Goal: Task Accomplishment & Management: Use online tool/utility

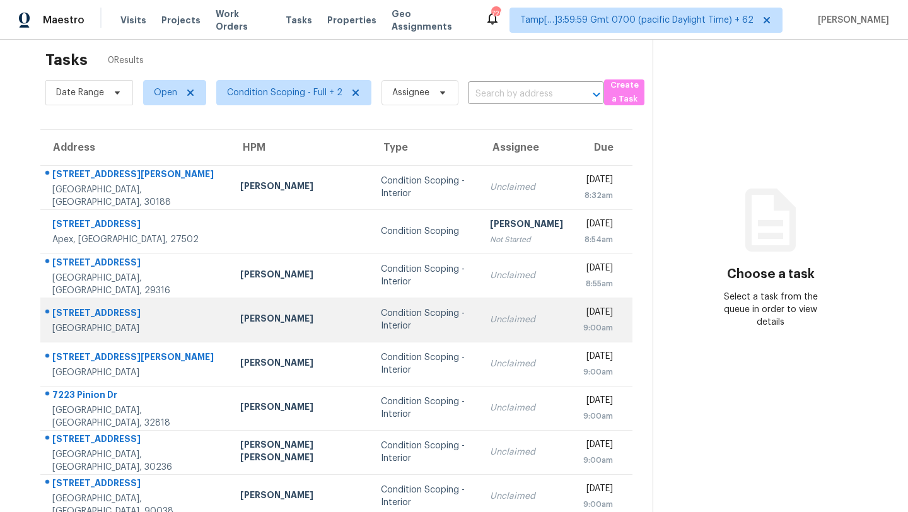
scroll to position [20, 0]
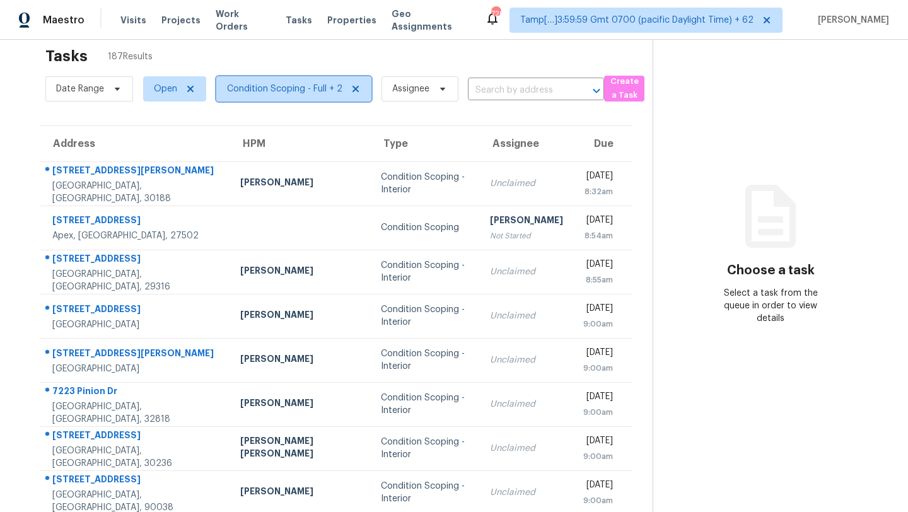
click at [263, 85] on span "Condition Scoping - Full + 2" at bounding box center [284, 89] width 115 height 13
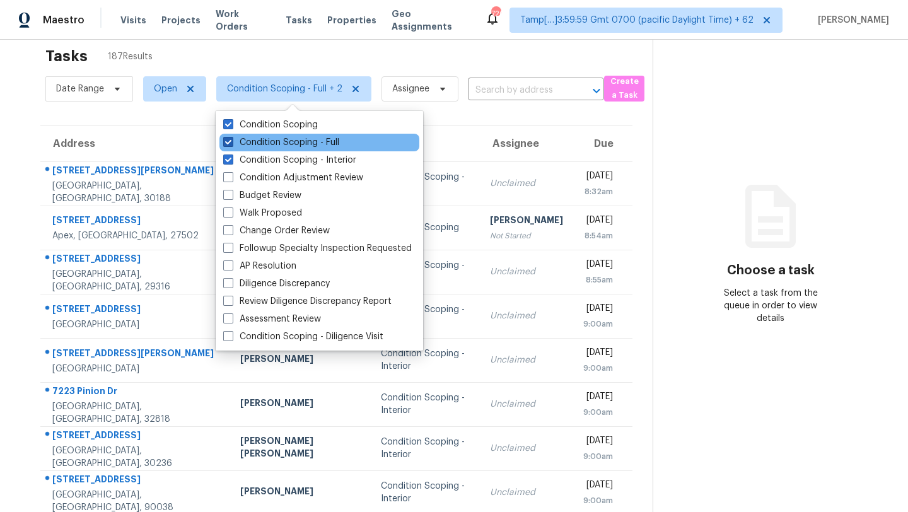
click at [259, 141] on label "Condition Scoping - Full" at bounding box center [281, 142] width 116 height 13
click at [232, 141] on input "Condition Scoping - Full" at bounding box center [227, 140] width 8 height 8
checkbox input "false"
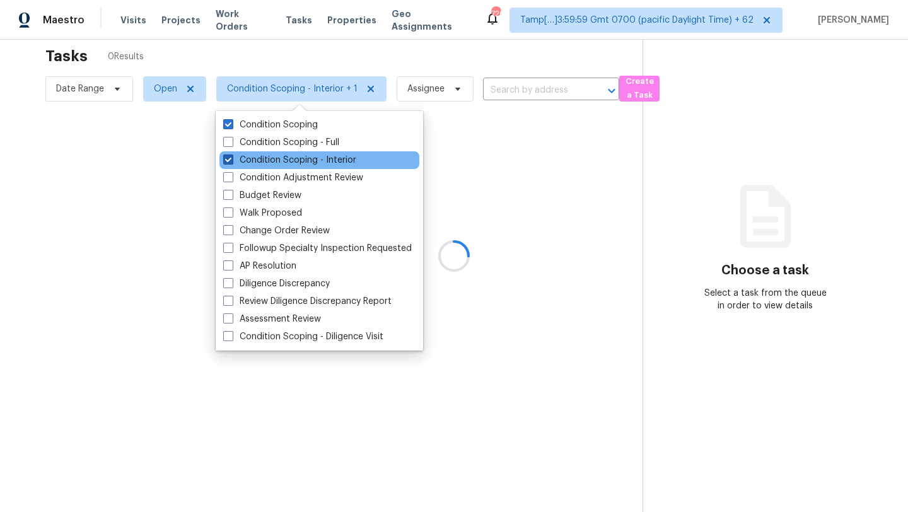
click at [259, 156] on label "Condition Scoping - Interior" at bounding box center [289, 160] width 133 height 13
click at [232, 156] on input "Condition Scoping - Interior" at bounding box center [227, 158] width 8 height 8
checkbox input "false"
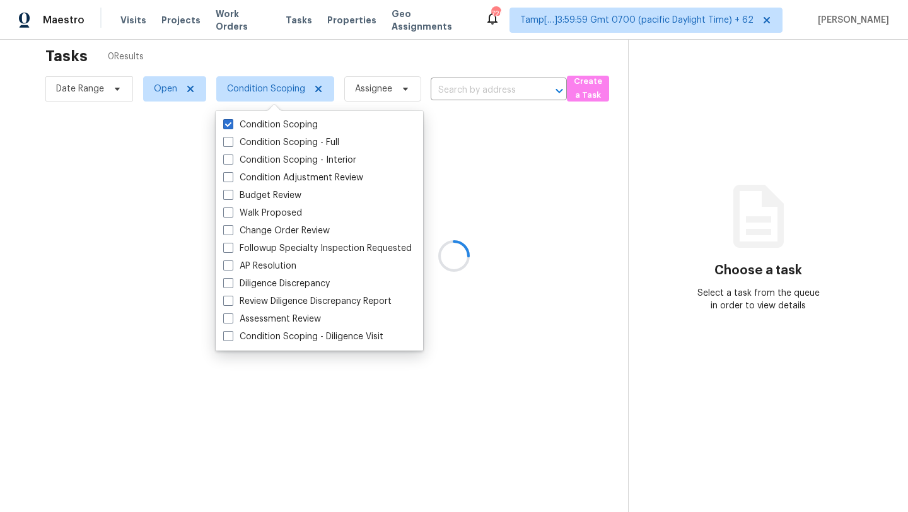
click at [325, 66] on div at bounding box center [454, 256] width 908 height 512
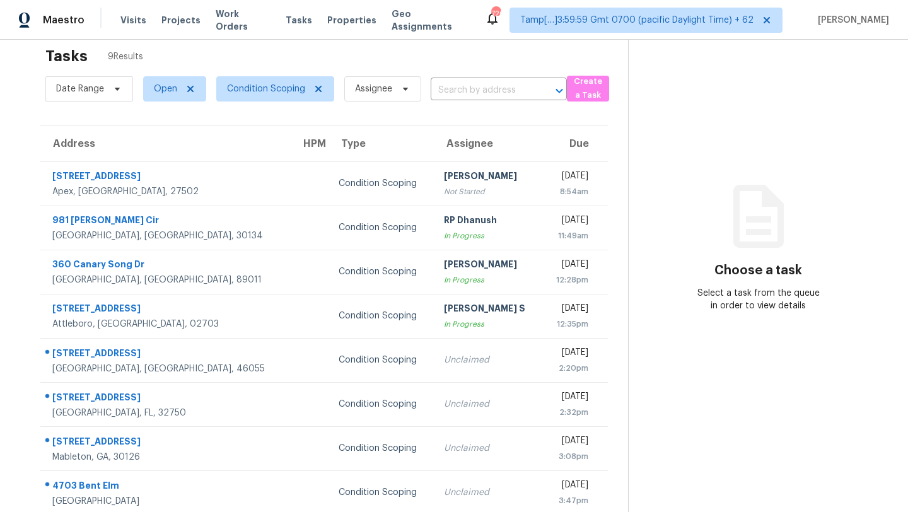
scroll to position [77, 0]
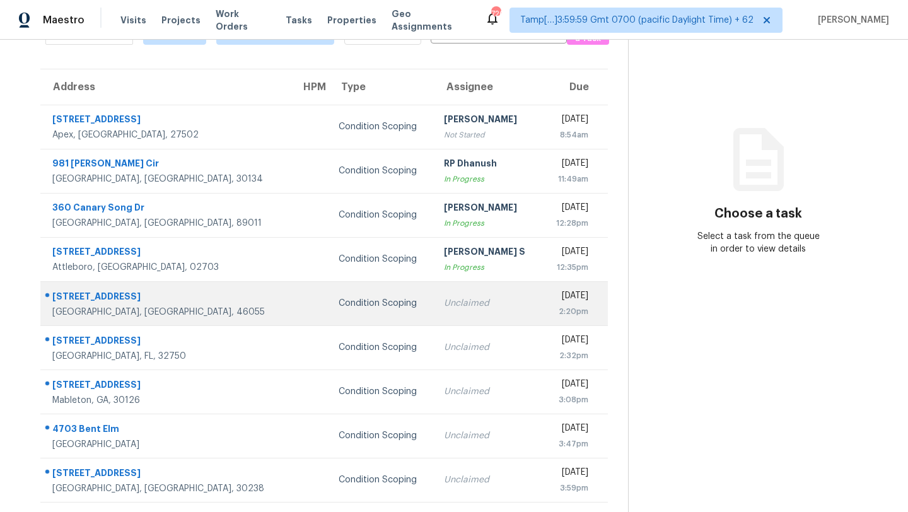
click at [352, 302] on td "Condition Scoping" at bounding box center [381, 303] width 105 height 44
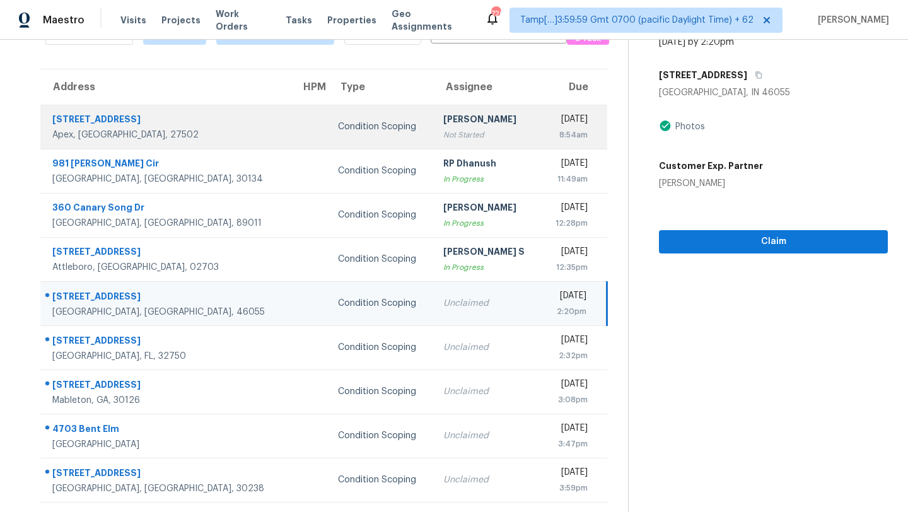
click at [443, 140] on div "Not Started" at bounding box center [487, 135] width 88 height 13
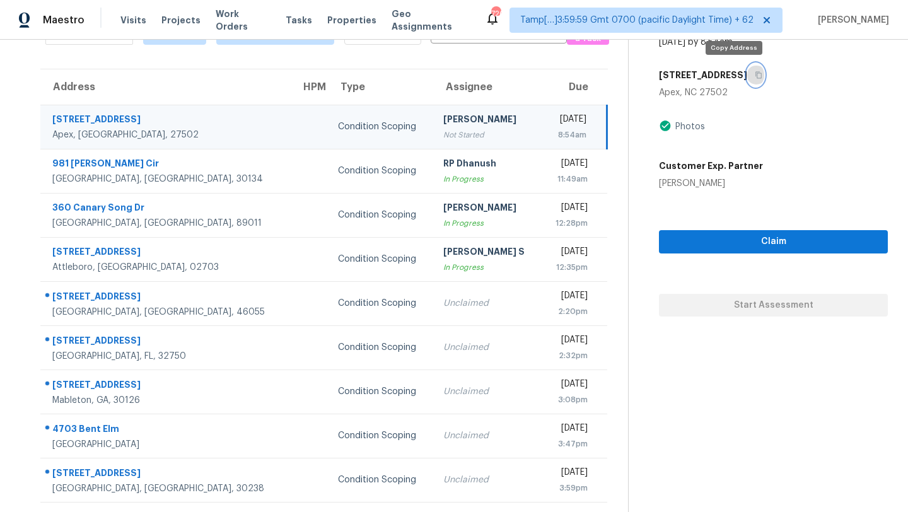
click at [755, 76] on icon "button" at bounding box center [759, 75] width 8 height 8
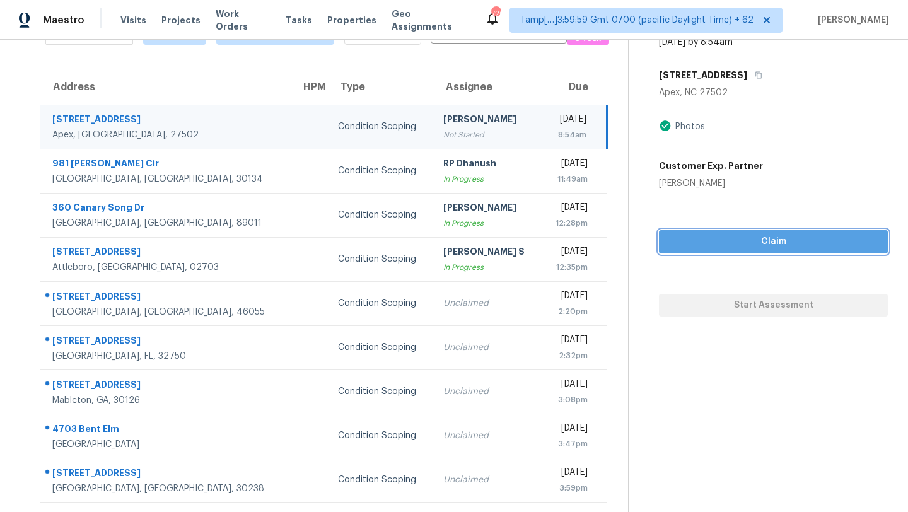
click at [726, 239] on span "Claim" at bounding box center [773, 242] width 209 height 16
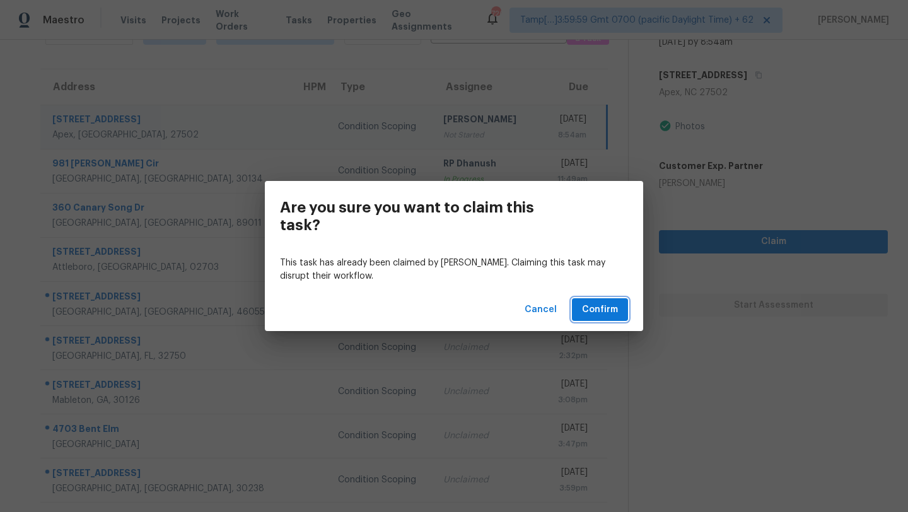
click at [592, 317] on span "Confirm" at bounding box center [600, 310] width 36 height 16
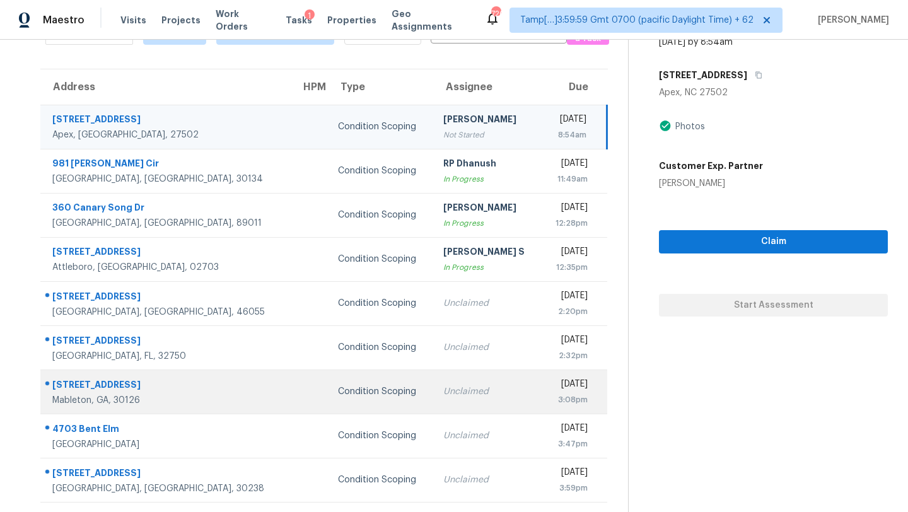
click at [443, 390] on div "Unclaimed" at bounding box center [487, 391] width 88 height 13
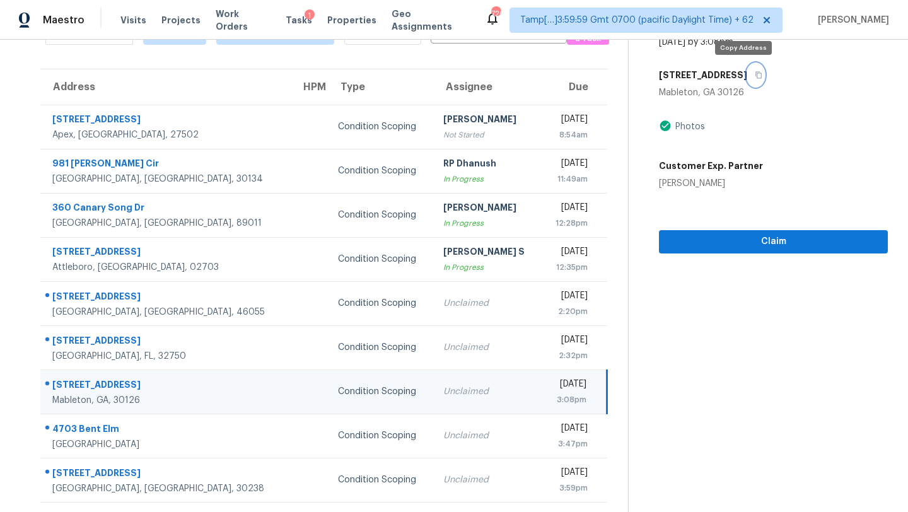
click at [755, 73] on icon "button" at bounding box center [759, 75] width 8 height 8
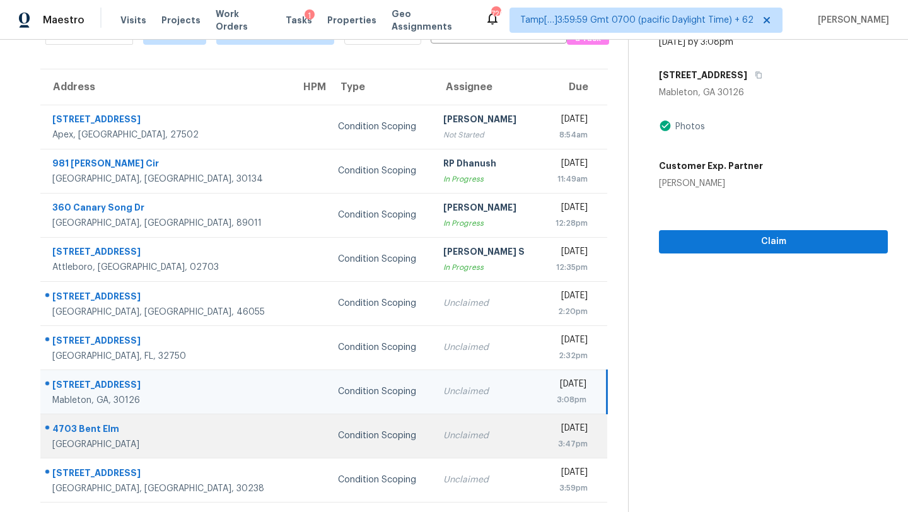
click at [433, 421] on td "Unclaimed" at bounding box center [487, 436] width 109 height 44
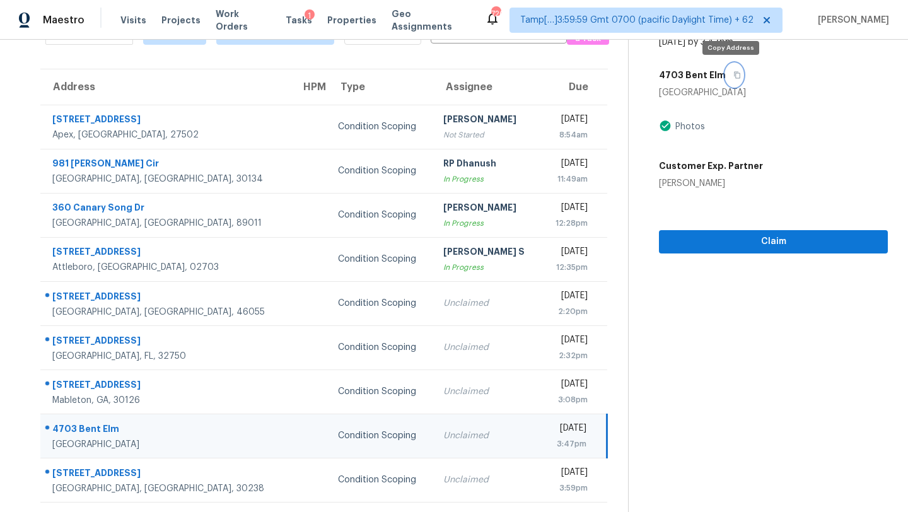
click at [735, 75] on icon "button" at bounding box center [738, 75] width 8 height 8
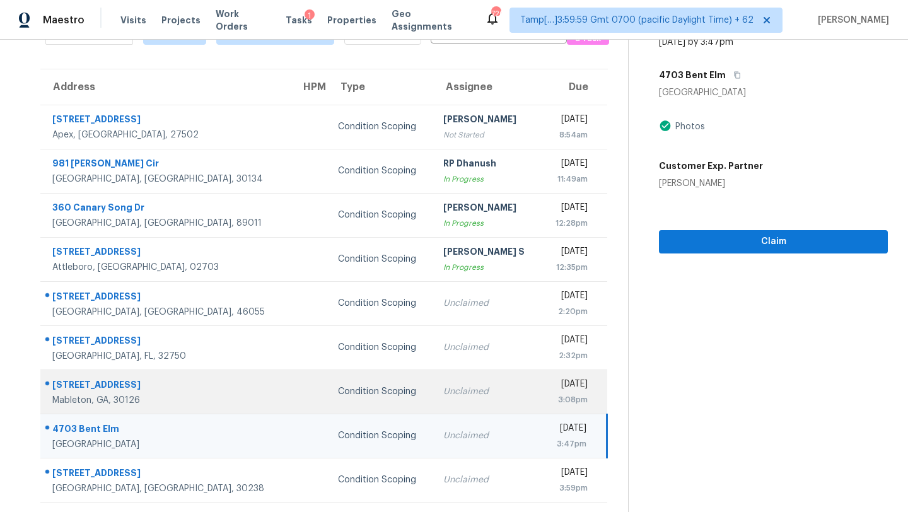
click at [443, 395] on div "Unclaimed" at bounding box center [487, 391] width 88 height 13
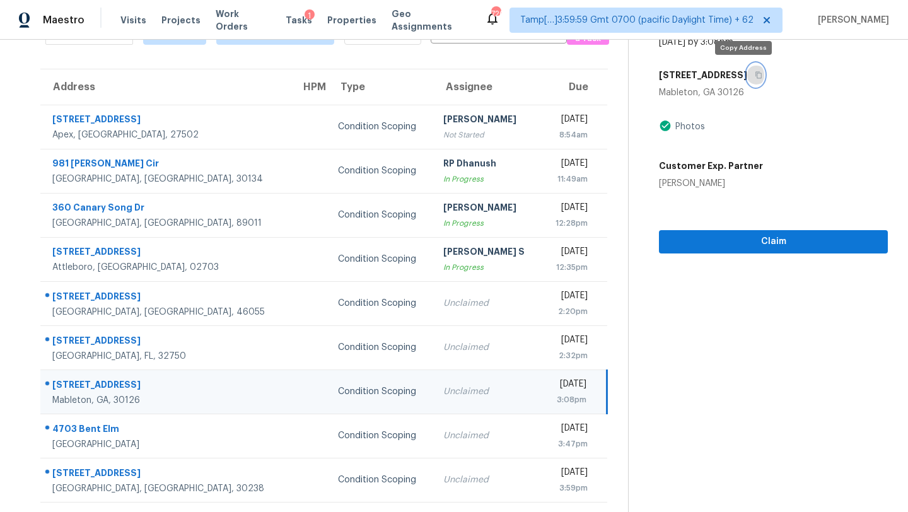
click at [756, 73] on icon "button" at bounding box center [759, 75] width 6 height 7
click at [755, 75] on icon "button" at bounding box center [759, 75] width 8 height 8
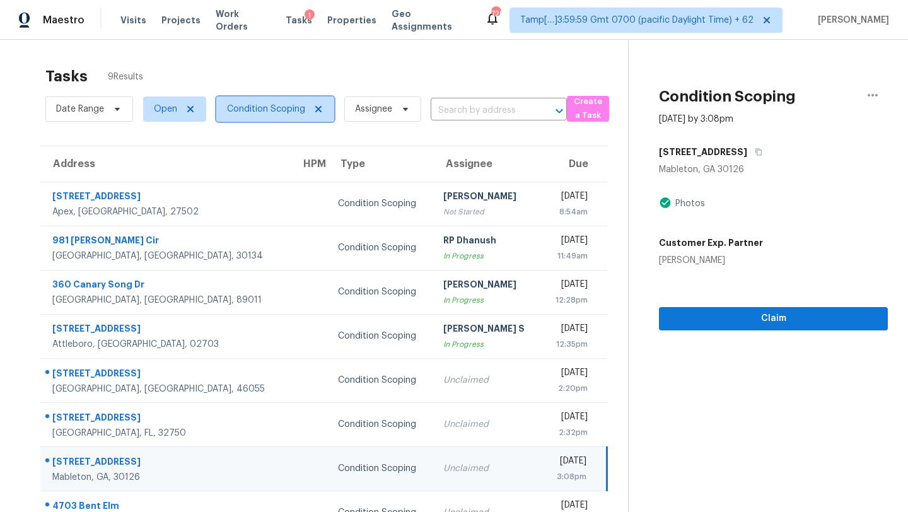
click at [274, 117] on span "Condition Scoping" at bounding box center [275, 109] width 118 height 25
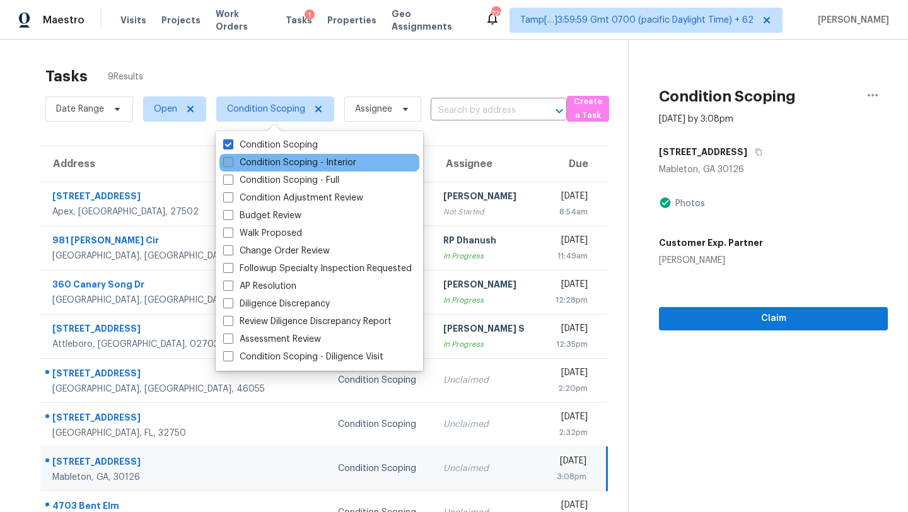
click at [321, 164] on label "Condition Scoping - Interior" at bounding box center [289, 162] width 133 height 13
click at [232, 164] on input "Condition Scoping - Interior" at bounding box center [227, 160] width 8 height 8
checkbox input "true"
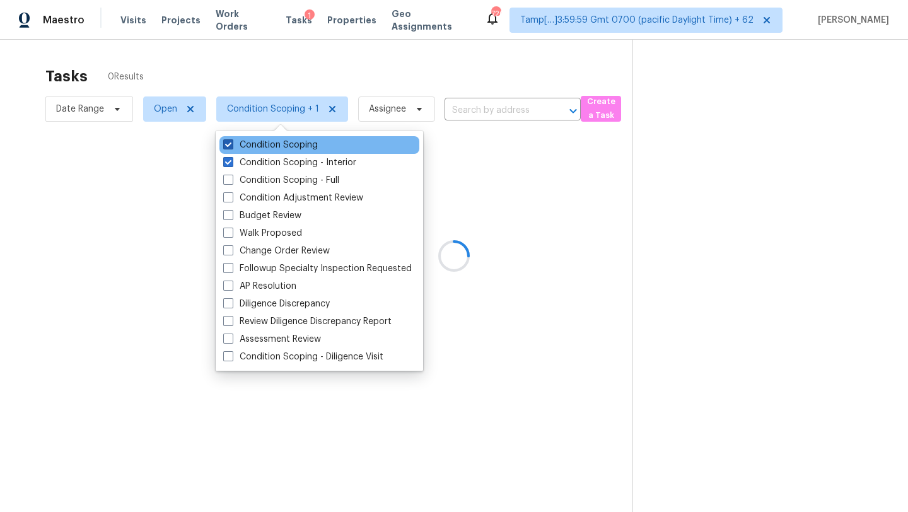
click at [296, 149] on label "Condition Scoping" at bounding box center [270, 145] width 95 height 13
click at [232, 147] on input "Condition Scoping" at bounding box center [227, 143] width 8 height 8
checkbox input "false"
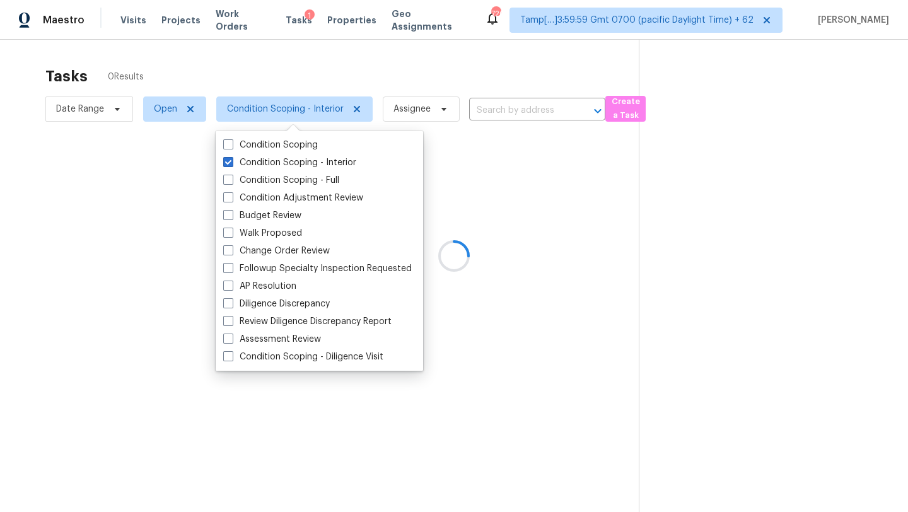
click at [327, 85] on div at bounding box center [454, 256] width 908 height 512
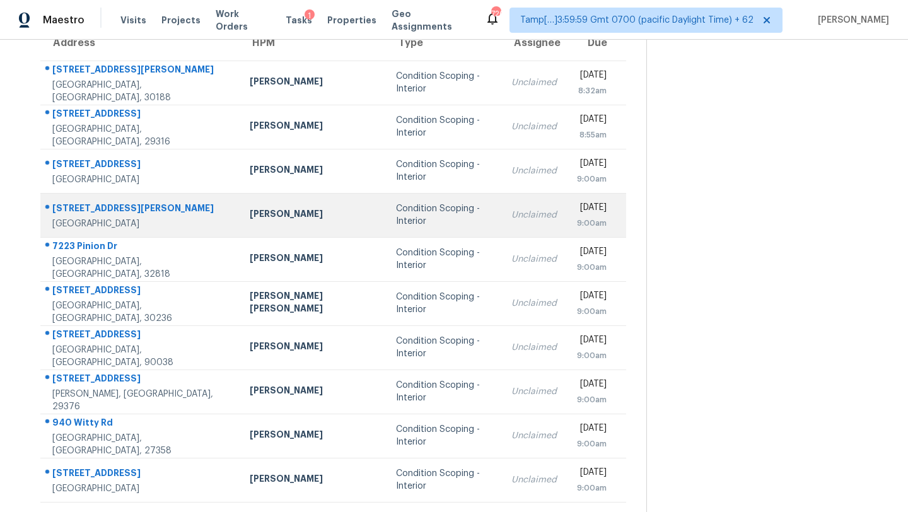
scroll to position [61, 0]
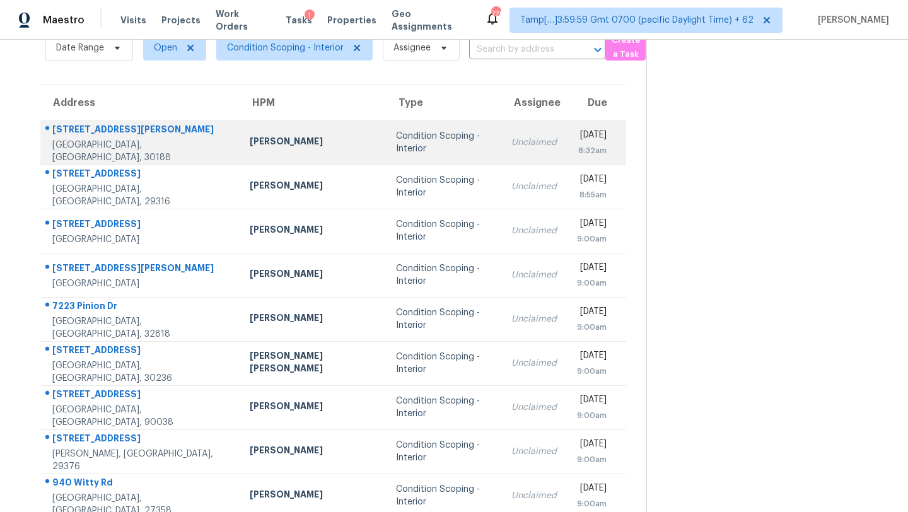
click at [434, 144] on div "Condition Scoping - Interior" at bounding box center [443, 142] width 95 height 25
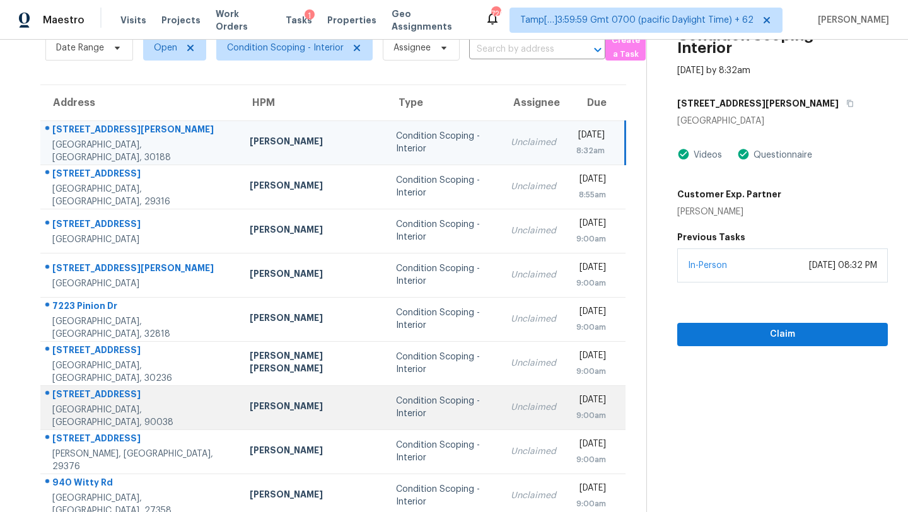
click at [501, 419] on td "Unclaimed" at bounding box center [534, 407] width 66 height 44
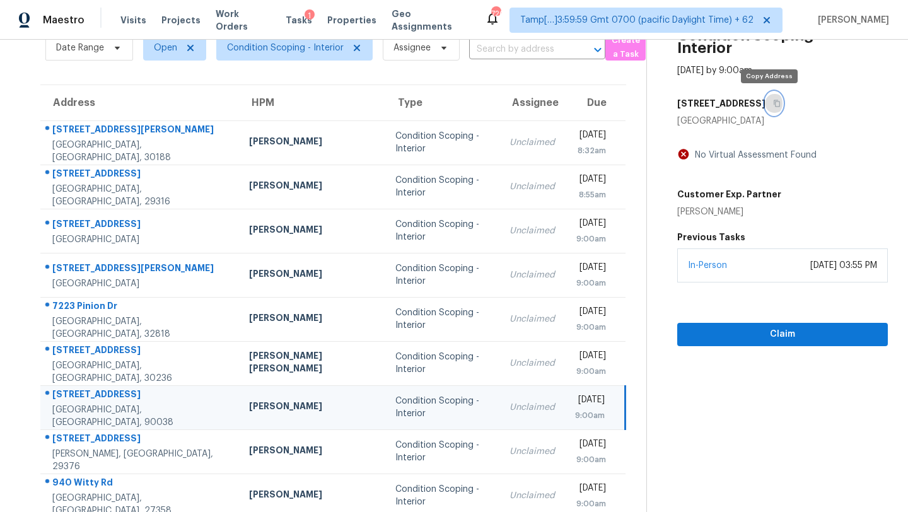
click at [773, 109] on button "button" at bounding box center [774, 103] width 17 height 23
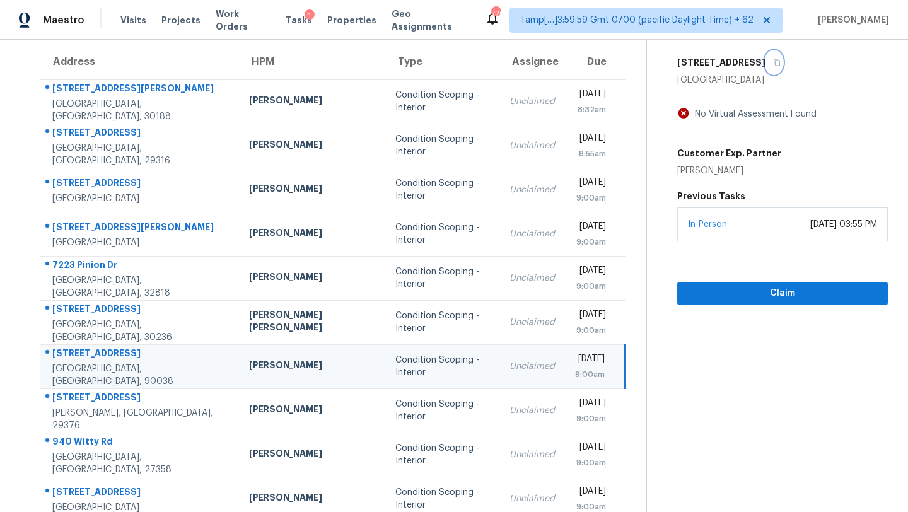
scroll to position [144, 0]
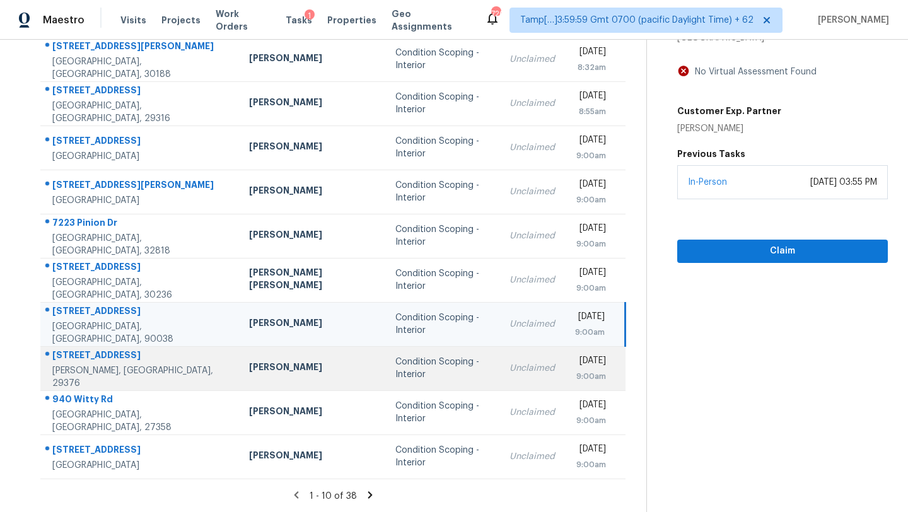
click at [510, 362] on div "Unclaimed" at bounding box center [532, 368] width 45 height 13
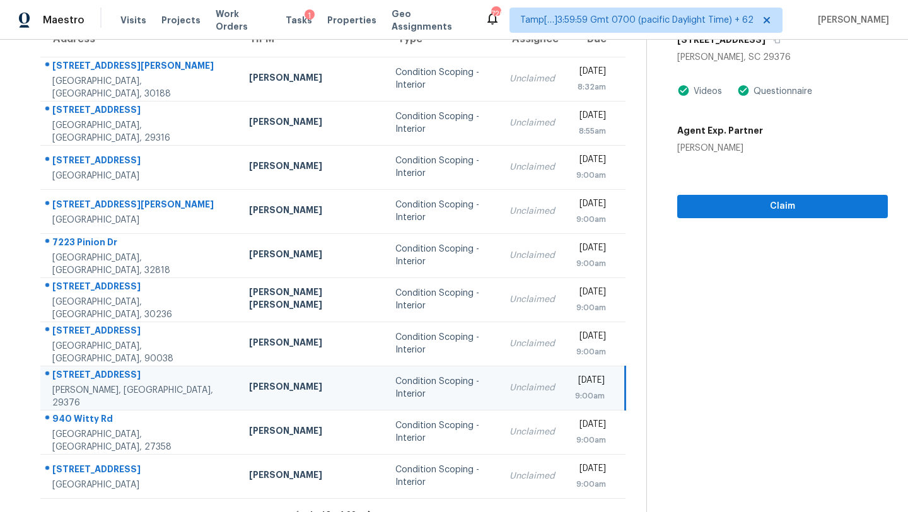
scroll to position [103, 0]
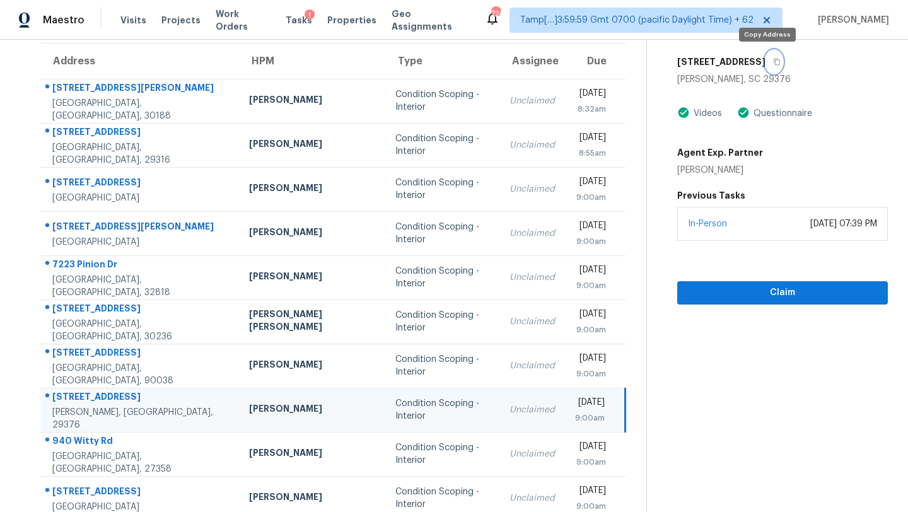
click at [773, 59] on icon "button" at bounding box center [777, 62] width 8 height 8
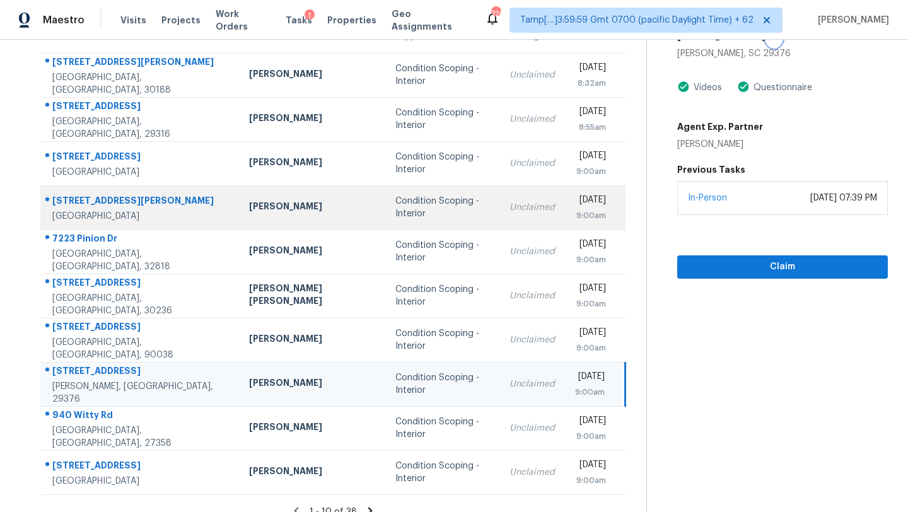
scroll to position [144, 0]
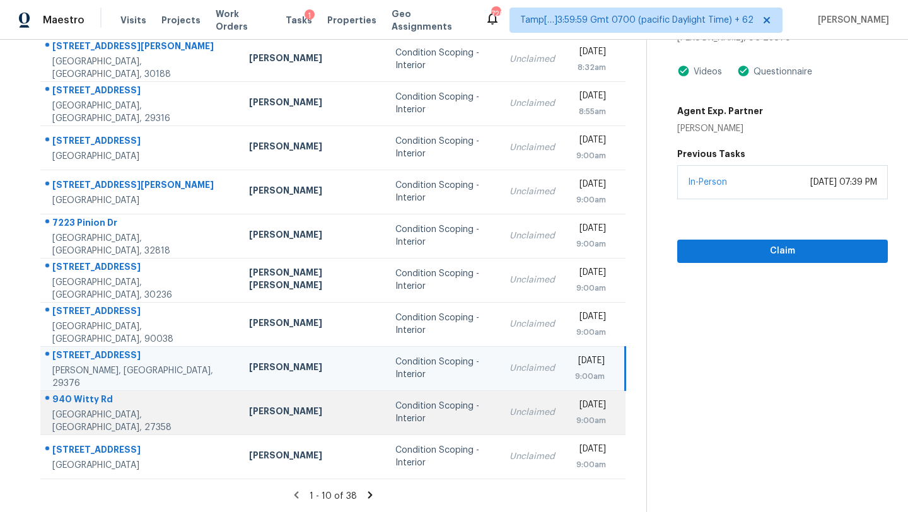
click at [500, 425] on td "Unclaimed" at bounding box center [533, 412] width 66 height 44
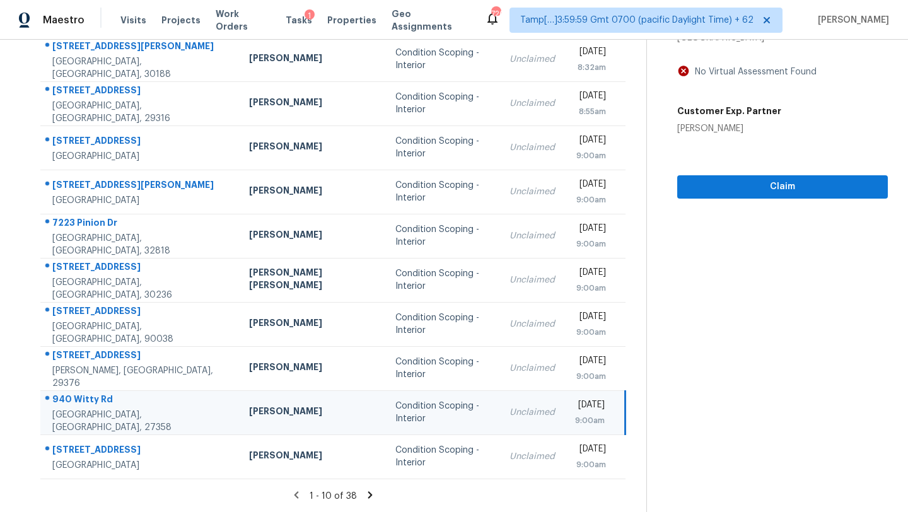
scroll to position [55, 0]
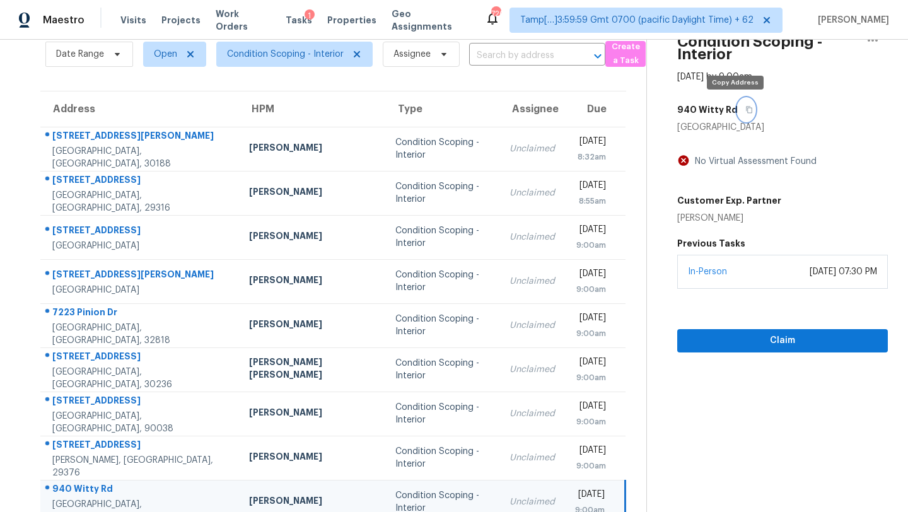
click at [738, 103] on button "button" at bounding box center [746, 109] width 17 height 23
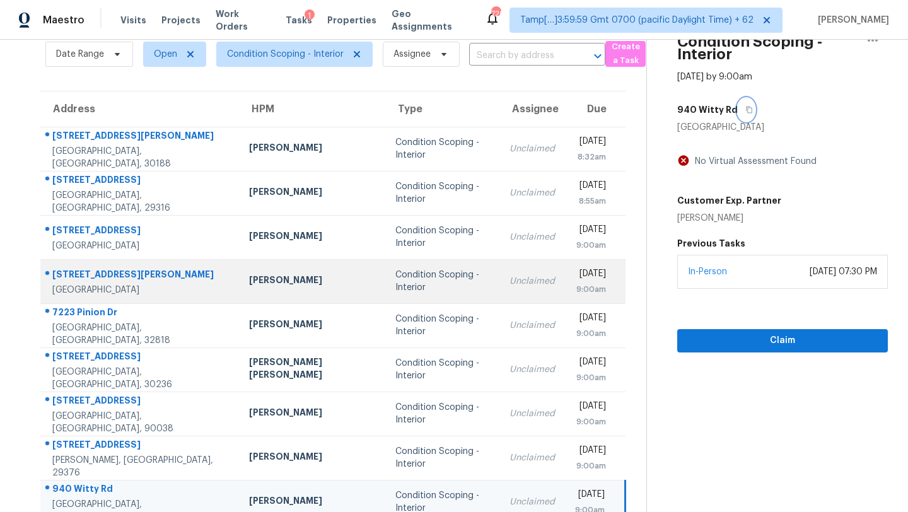
scroll to position [144, 0]
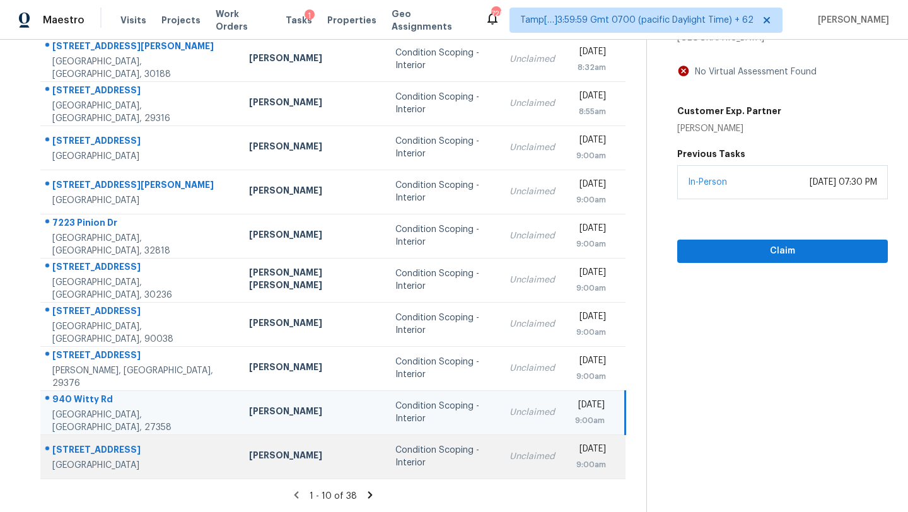
click at [500, 450] on td "Unclaimed" at bounding box center [533, 457] width 66 height 44
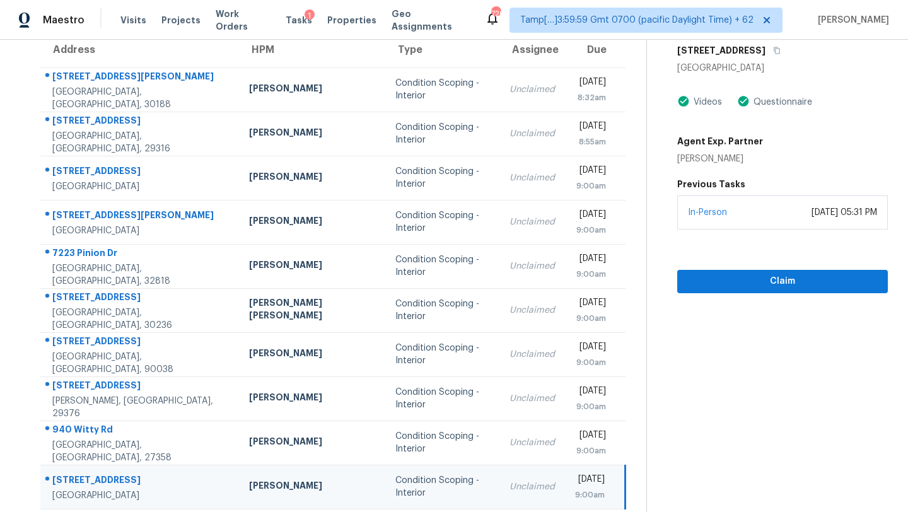
scroll to position [91, 0]
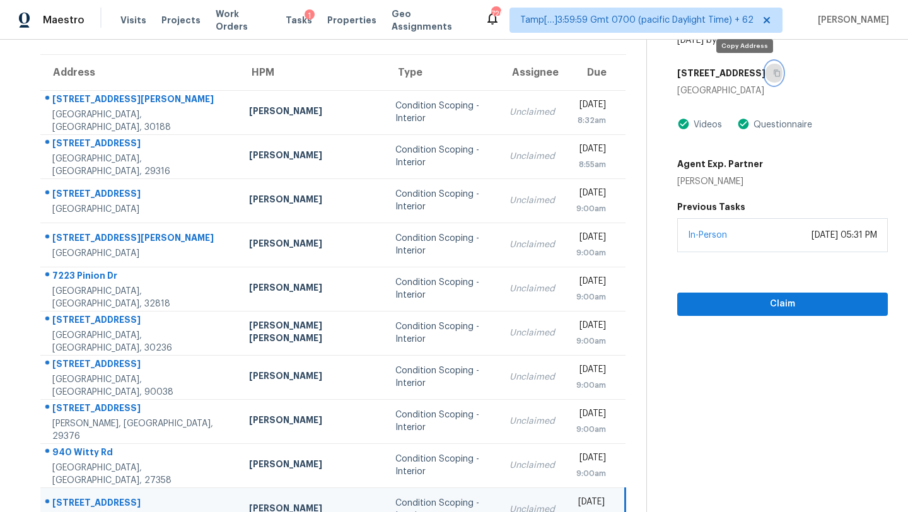
click at [773, 72] on icon "button" at bounding box center [777, 73] width 8 height 8
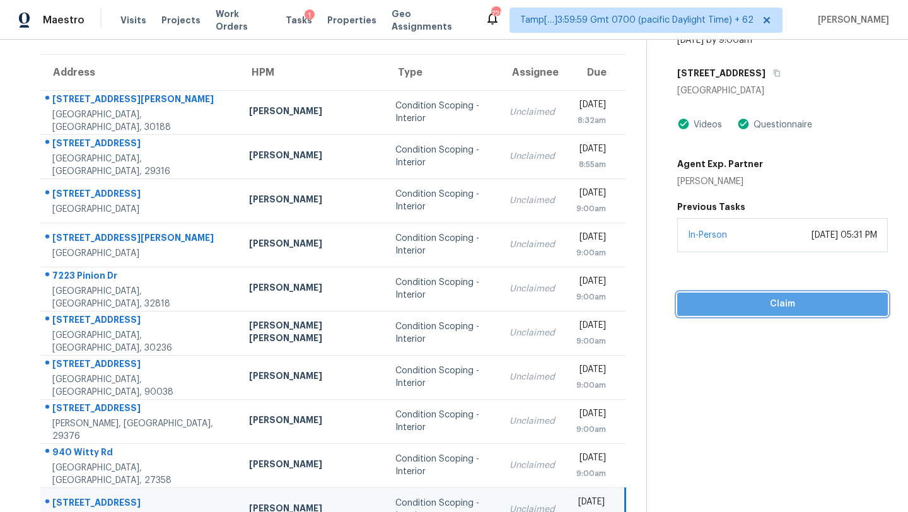
click at [715, 297] on span "Claim" at bounding box center [783, 304] width 191 height 16
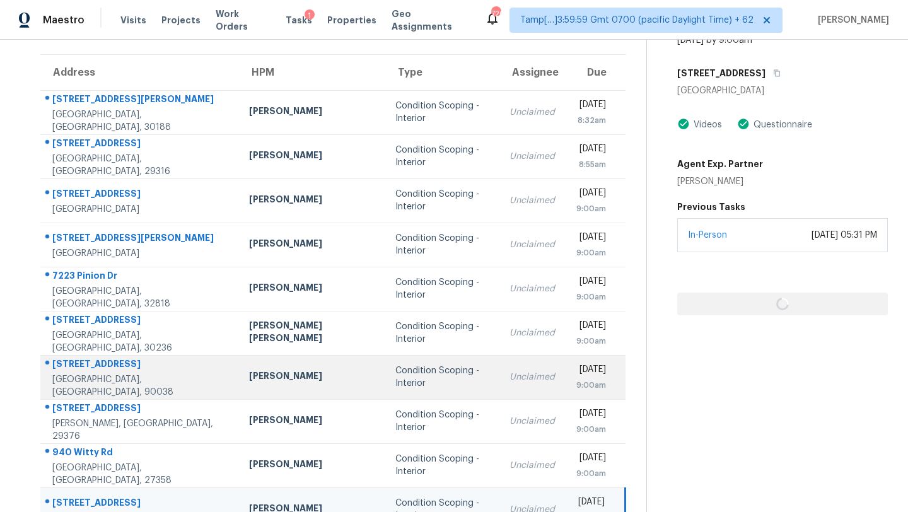
scroll to position [144, 0]
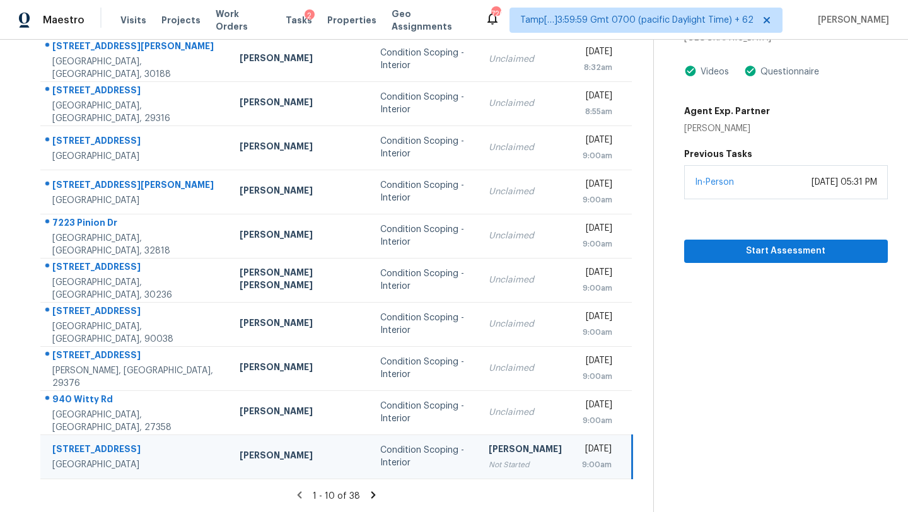
click at [368, 495] on icon at bounding box center [373, 495] width 11 height 11
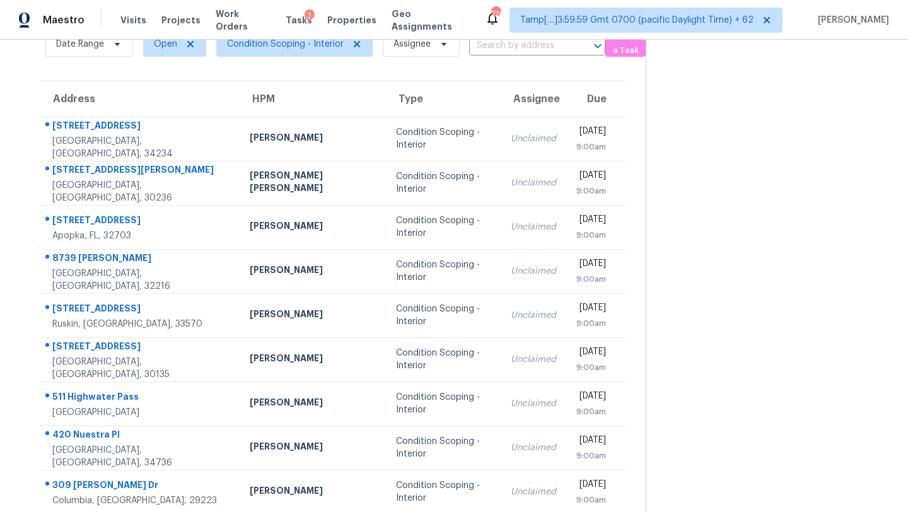
scroll to position [57, 0]
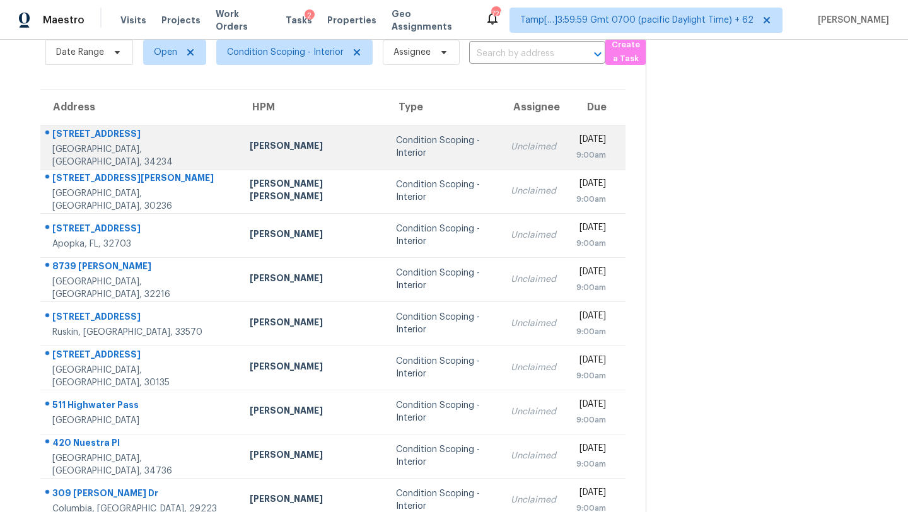
click at [501, 139] on td "Unclaimed" at bounding box center [534, 147] width 66 height 44
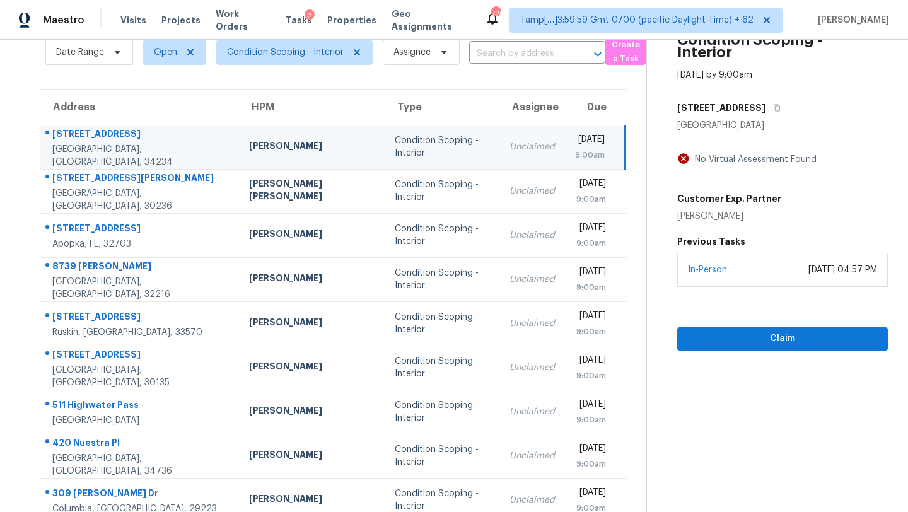
click at [500, 139] on td "Unclaimed" at bounding box center [533, 147] width 66 height 44
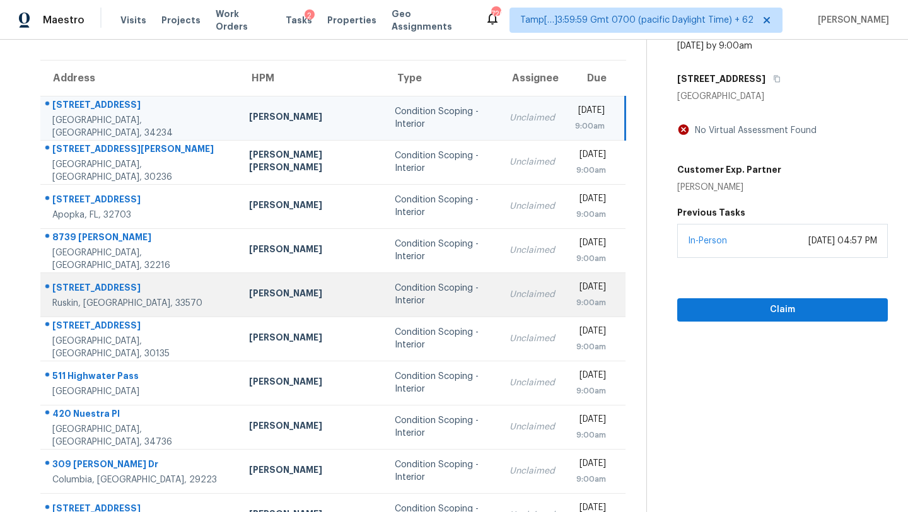
scroll to position [115, 0]
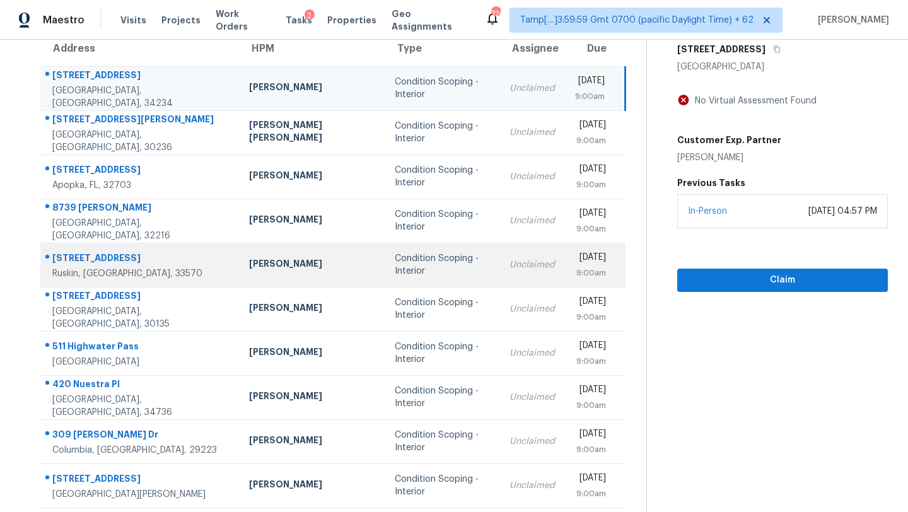
click at [433, 336] on td "Condition Scoping - Interior" at bounding box center [442, 353] width 115 height 44
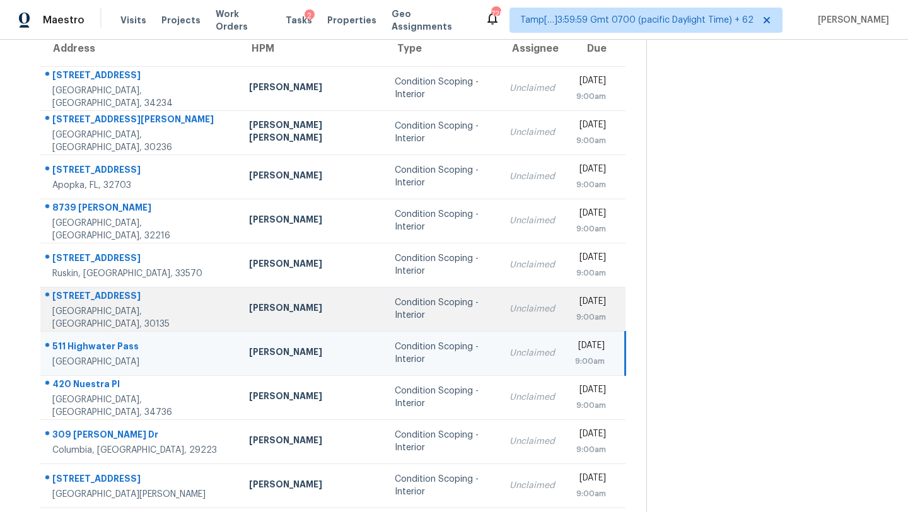
click at [442, 323] on td "Condition Scoping - Interior" at bounding box center [442, 309] width 115 height 44
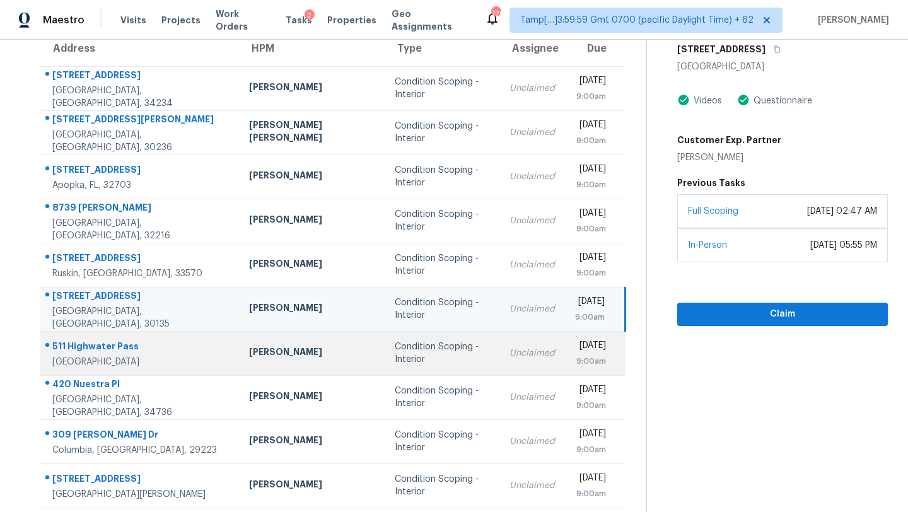
click at [500, 366] on td "Unclaimed" at bounding box center [533, 353] width 66 height 44
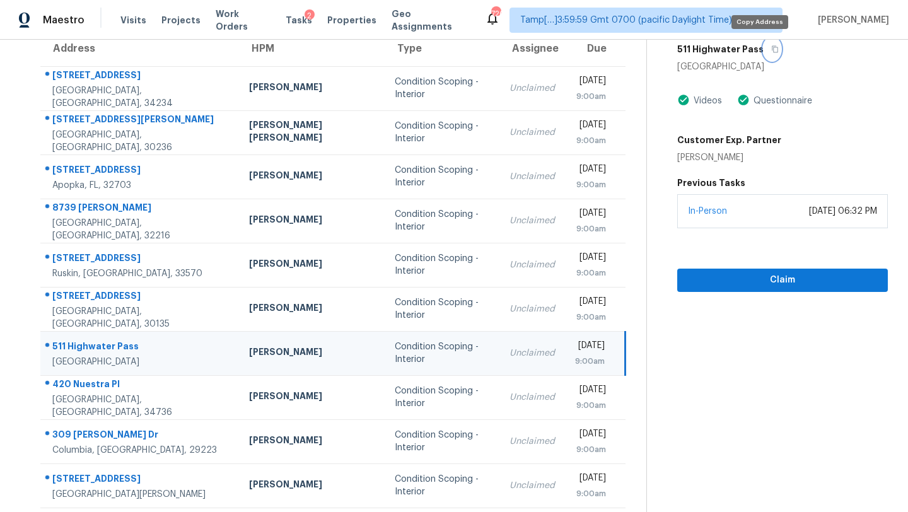
click at [764, 57] on button "button" at bounding box center [772, 49] width 17 height 23
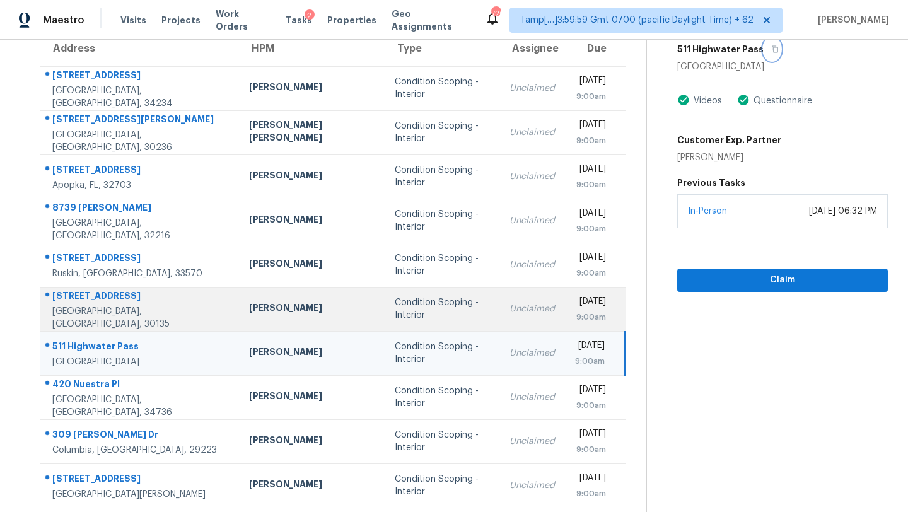
scroll to position [144, 0]
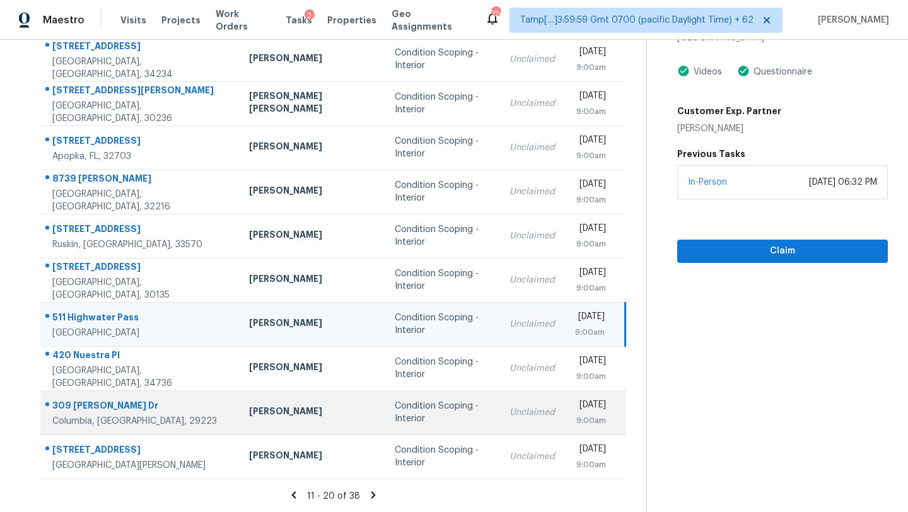
click at [500, 419] on td "Unclaimed" at bounding box center [533, 412] width 66 height 44
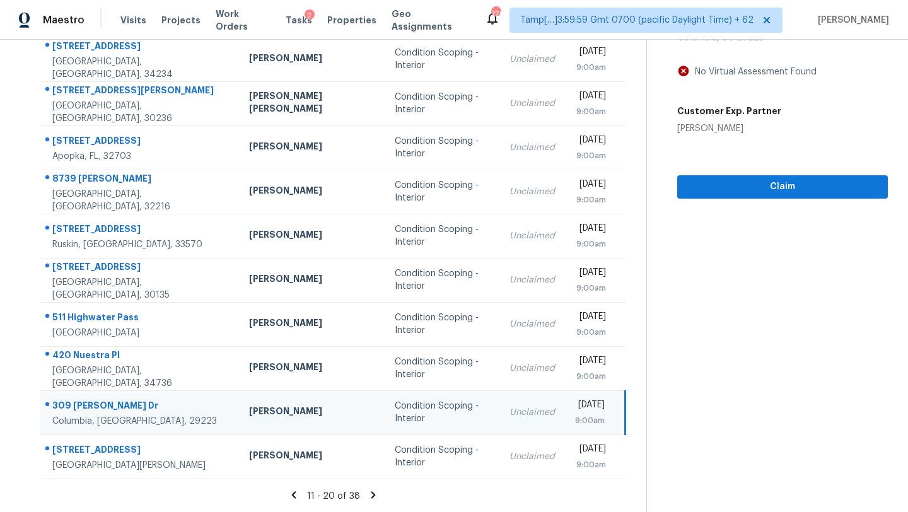
scroll to position [38, 0]
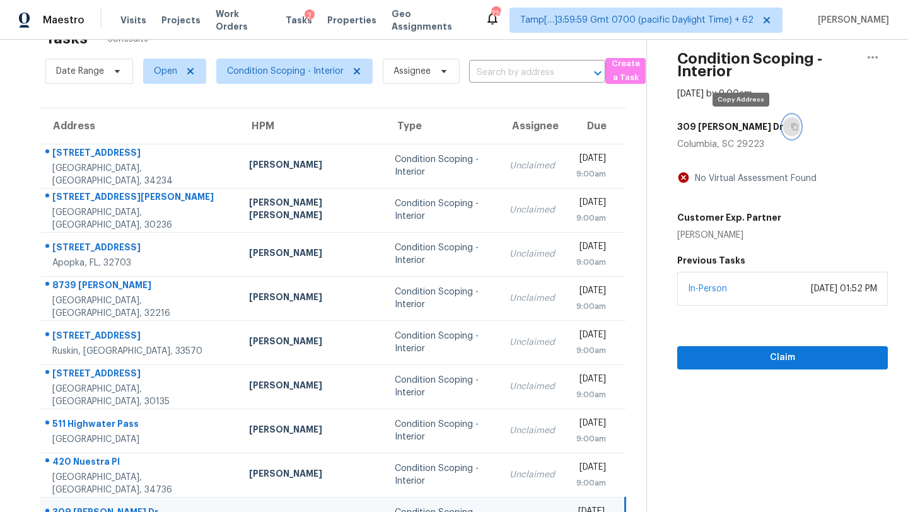
click at [791, 124] on icon "button" at bounding box center [795, 127] width 8 height 8
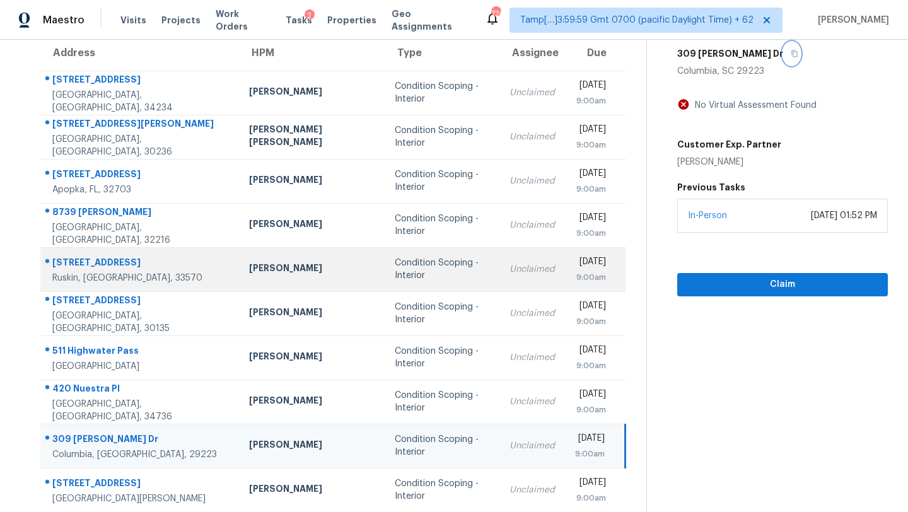
scroll to position [144, 0]
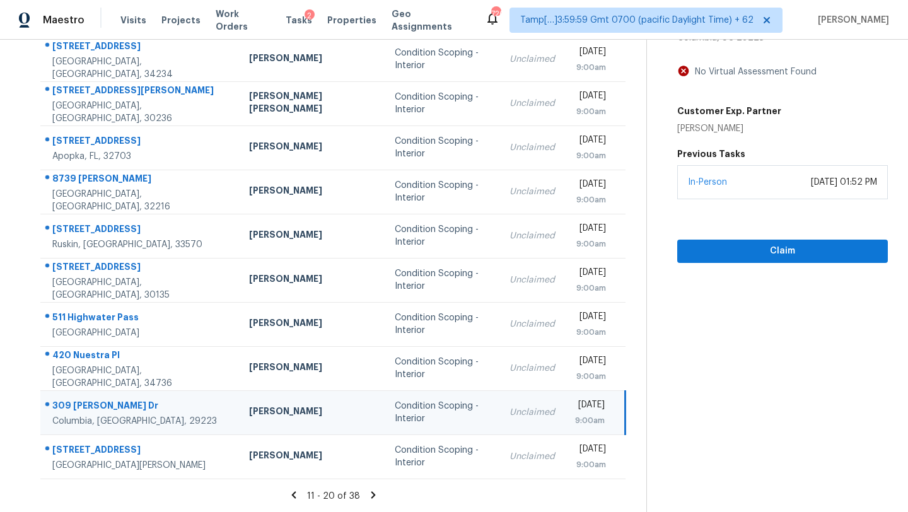
click at [396, 433] on td "Condition Scoping - Interior" at bounding box center [442, 412] width 115 height 44
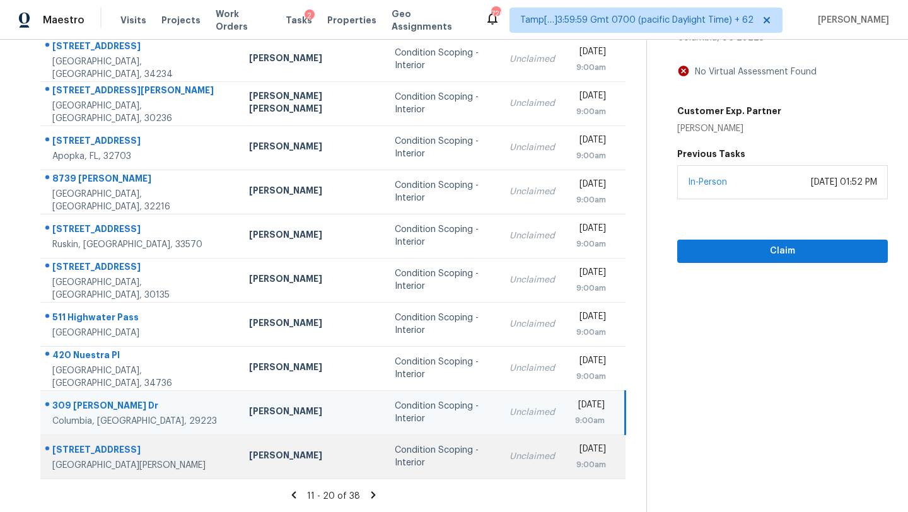
click at [396, 440] on td "Condition Scoping - Interior" at bounding box center [442, 457] width 115 height 44
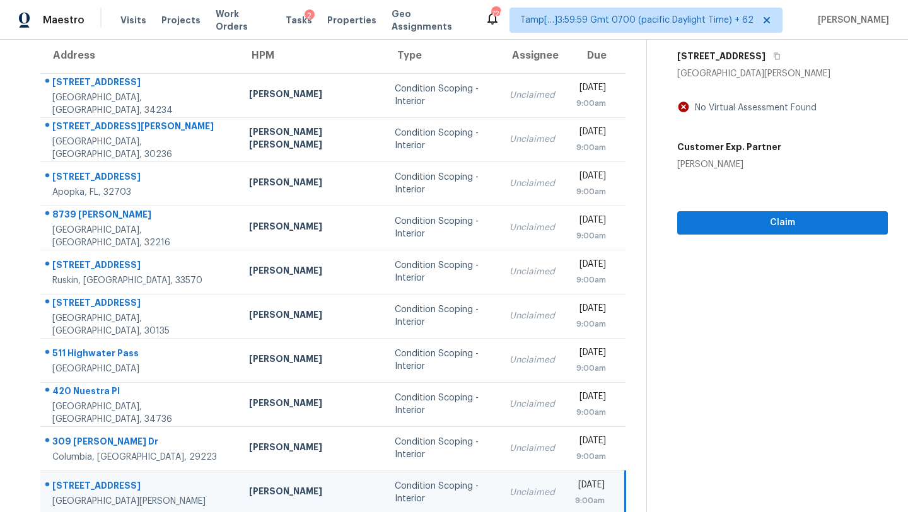
scroll to position [86, 0]
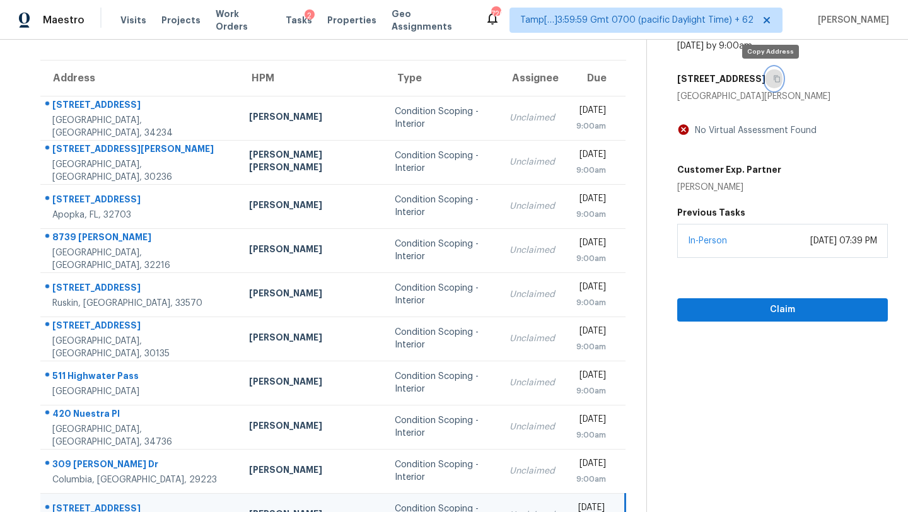
click at [773, 80] on icon "button" at bounding box center [777, 79] width 8 height 8
click at [736, 308] on span "Claim" at bounding box center [783, 310] width 191 height 16
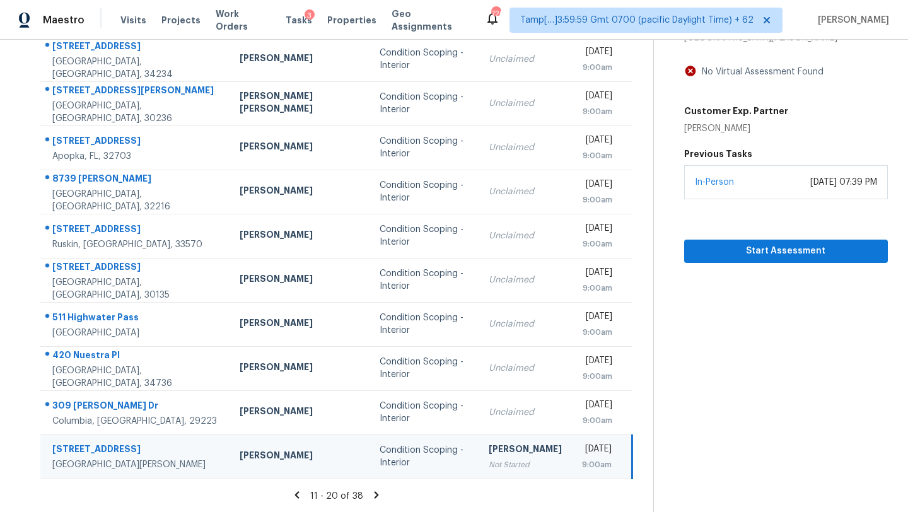
scroll to position [9, 0]
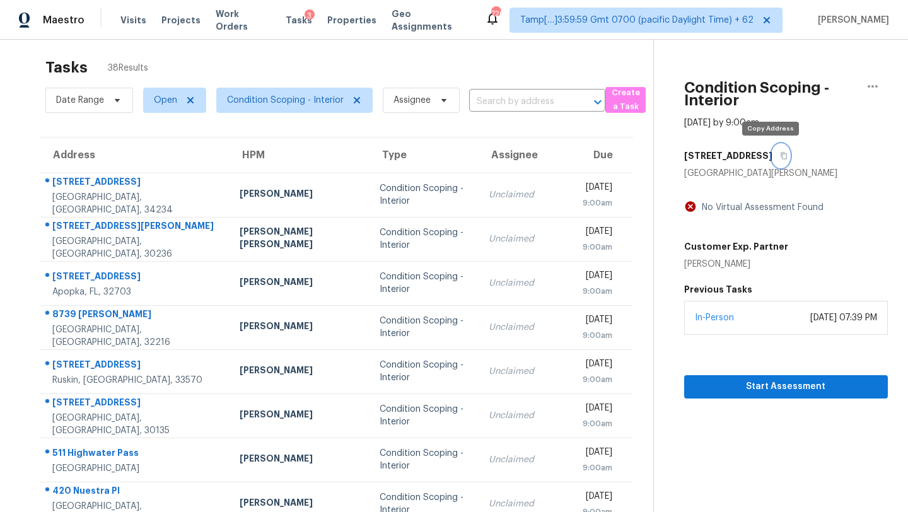
click at [781, 153] on icon "button" at bounding box center [784, 156] width 6 height 7
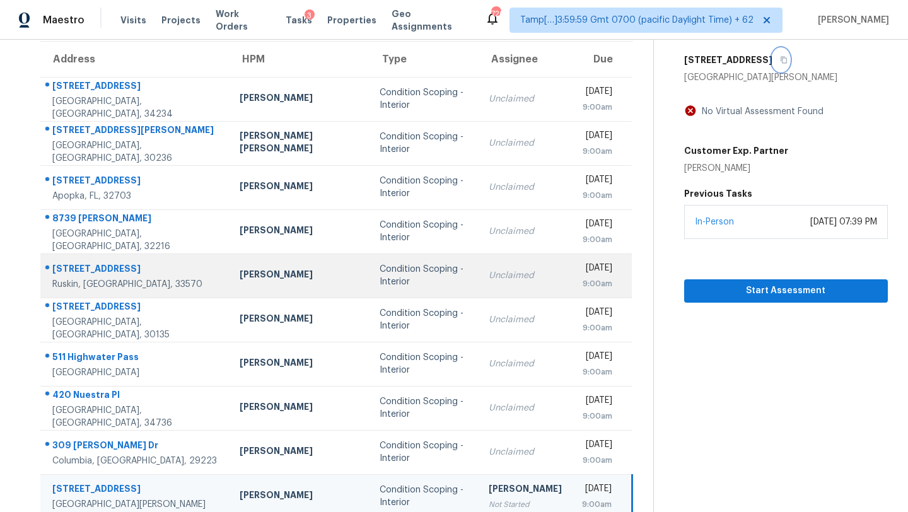
scroll to position [144, 0]
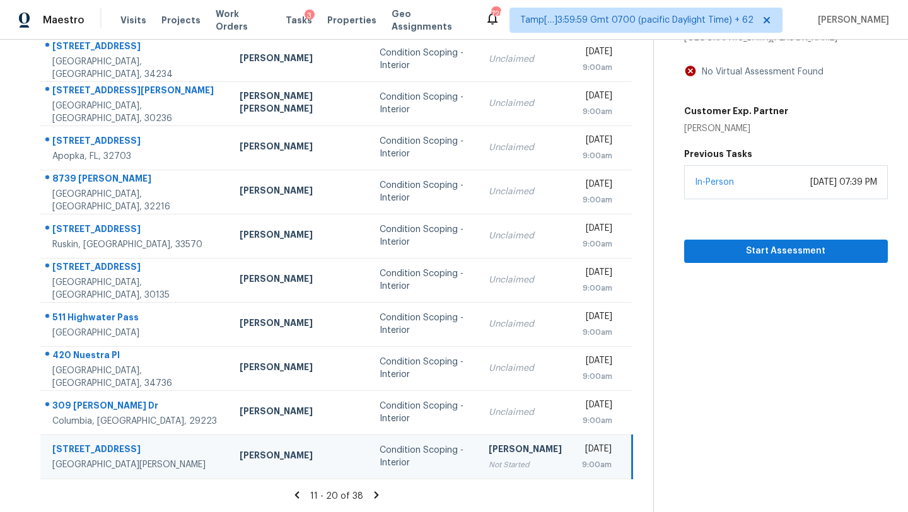
click at [291, 497] on icon at bounding box center [296, 495] width 11 height 11
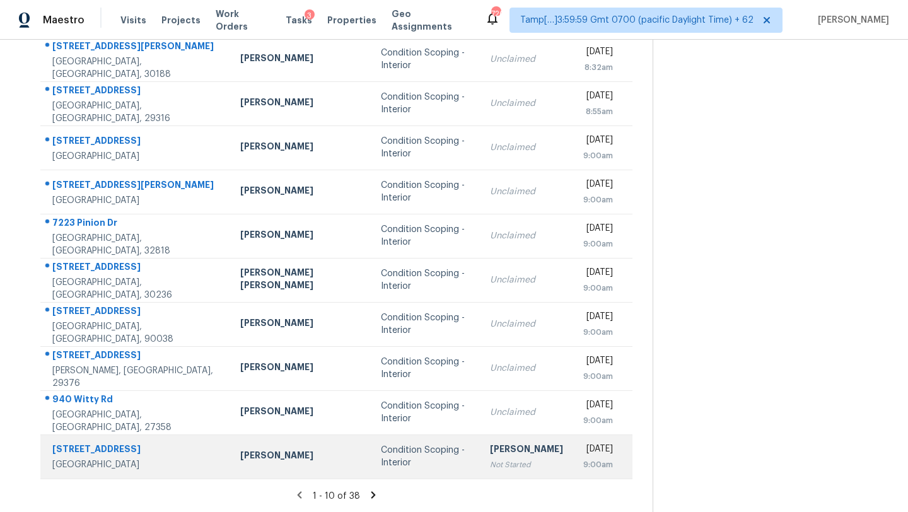
click at [435, 449] on td "Condition Scoping - Interior" at bounding box center [425, 457] width 109 height 44
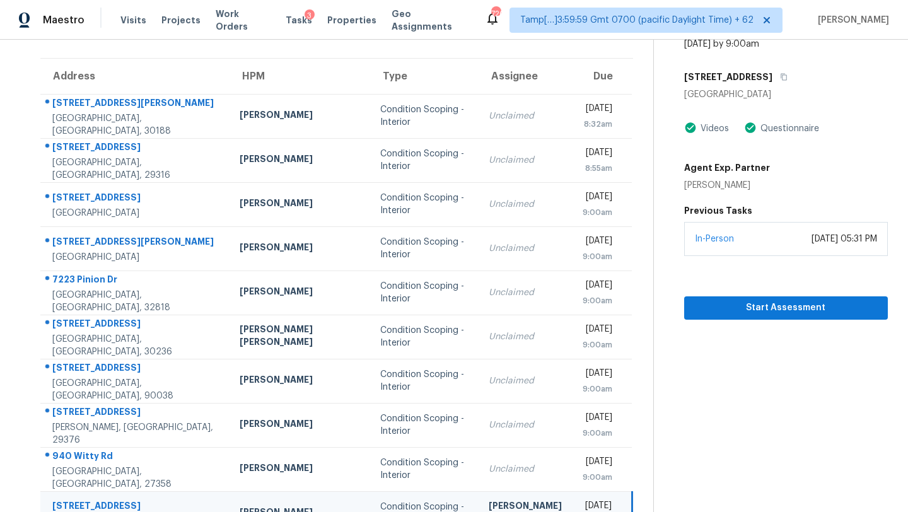
scroll to position [0, 0]
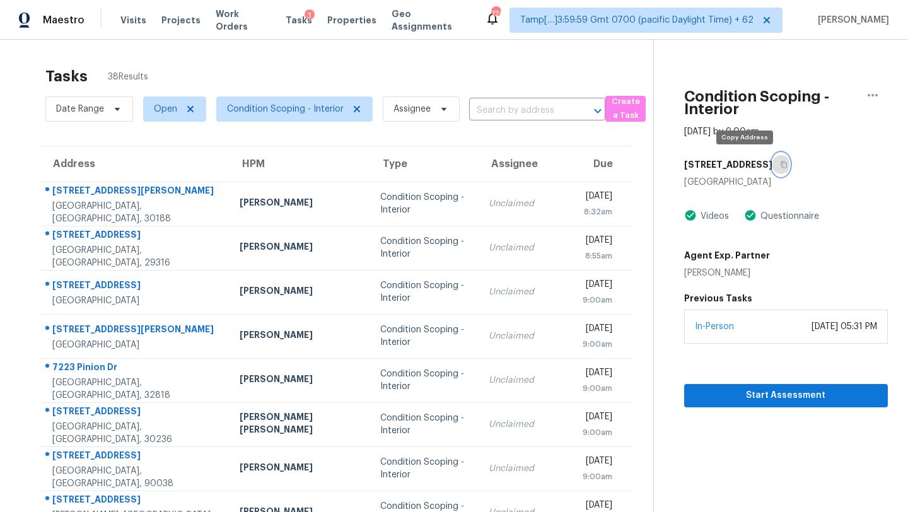
click at [781, 164] on icon "button" at bounding box center [784, 164] width 6 height 7
click at [281, 114] on span "Condition Scoping - Interior" at bounding box center [285, 109] width 117 height 13
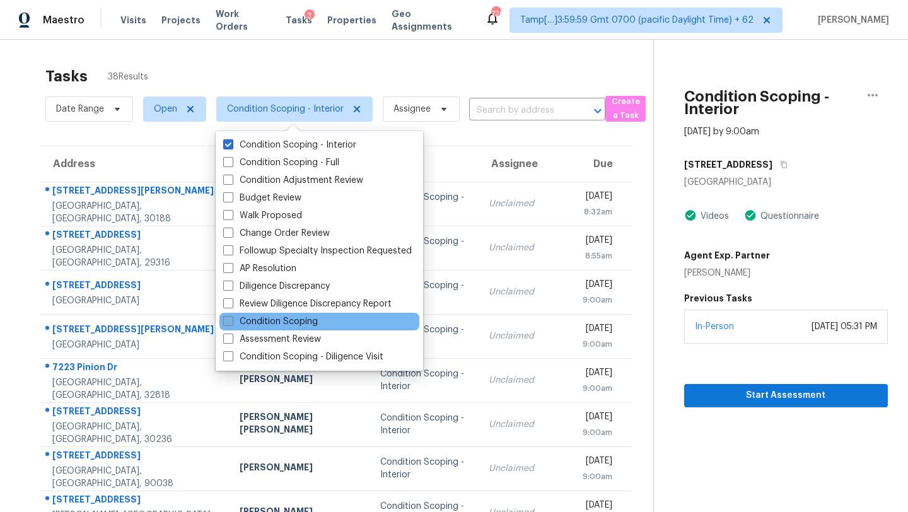
click at [282, 325] on label "Condition Scoping" at bounding box center [270, 321] width 95 height 13
click at [232, 324] on input "Condition Scoping" at bounding box center [227, 319] width 8 height 8
checkbox input "true"
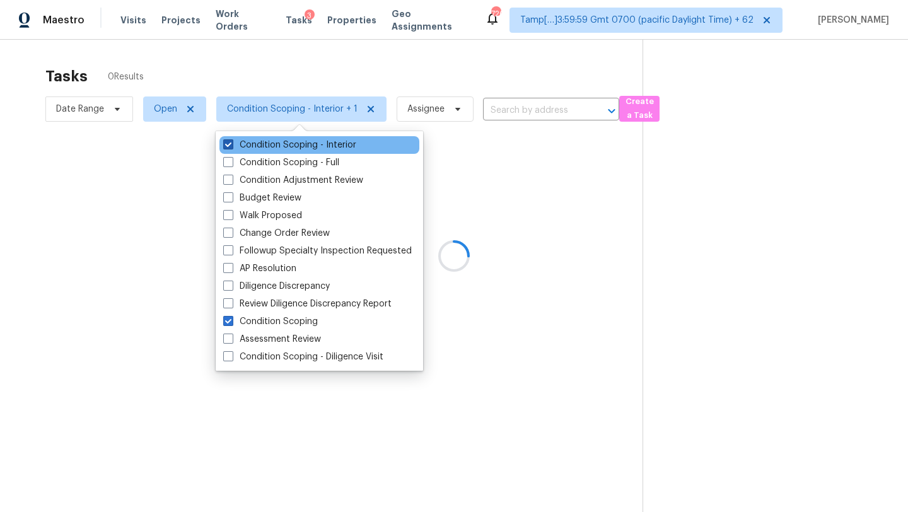
click at [237, 148] on label "Condition Scoping - Interior" at bounding box center [289, 145] width 133 height 13
click at [232, 147] on input "Condition Scoping - Interior" at bounding box center [227, 143] width 8 height 8
checkbox input "false"
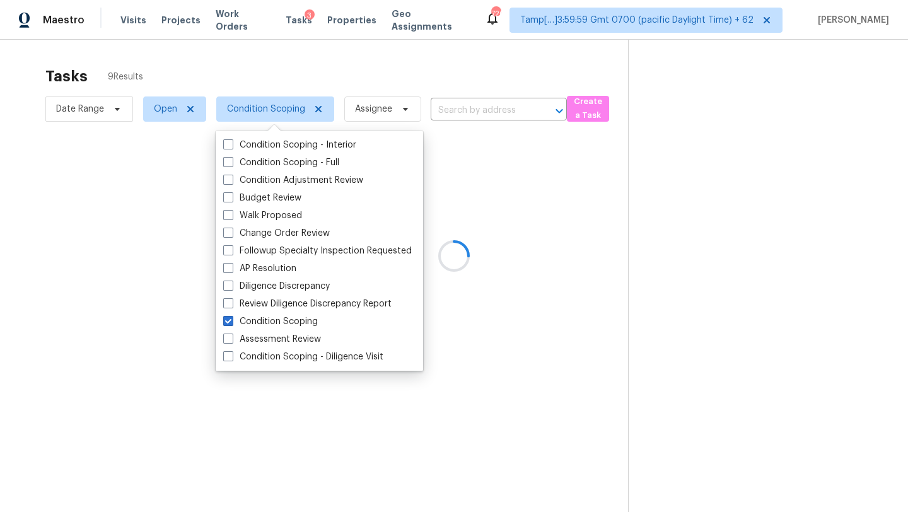
click at [259, 95] on div at bounding box center [454, 256] width 908 height 512
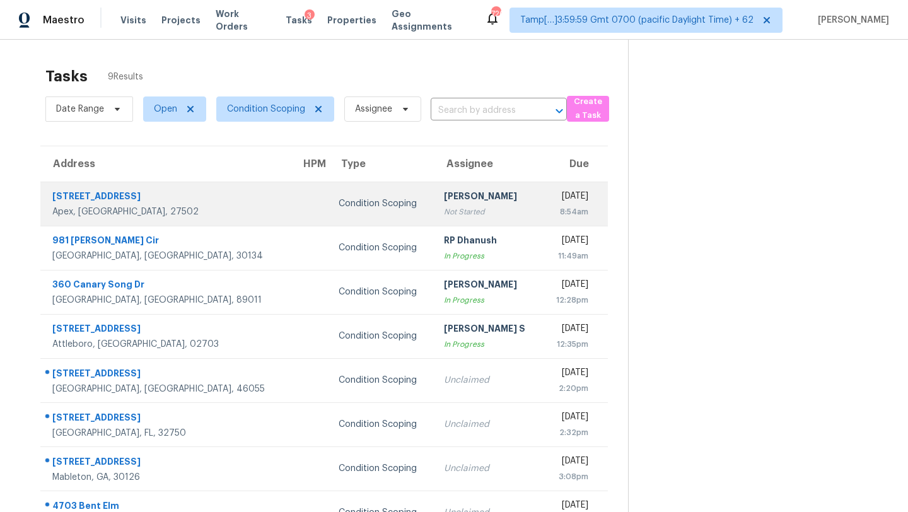
click at [434, 192] on td "Rajesh M Not Started" at bounding box center [488, 204] width 109 height 44
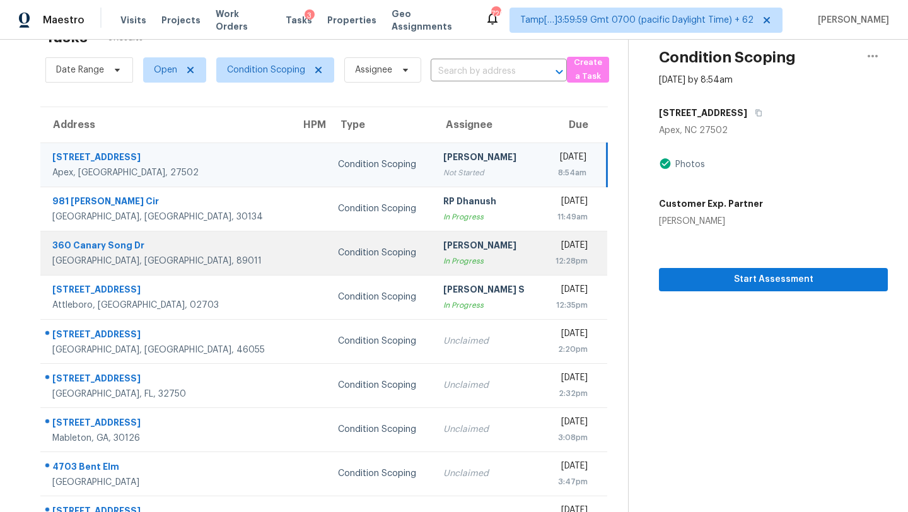
scroll to position [50, 0]
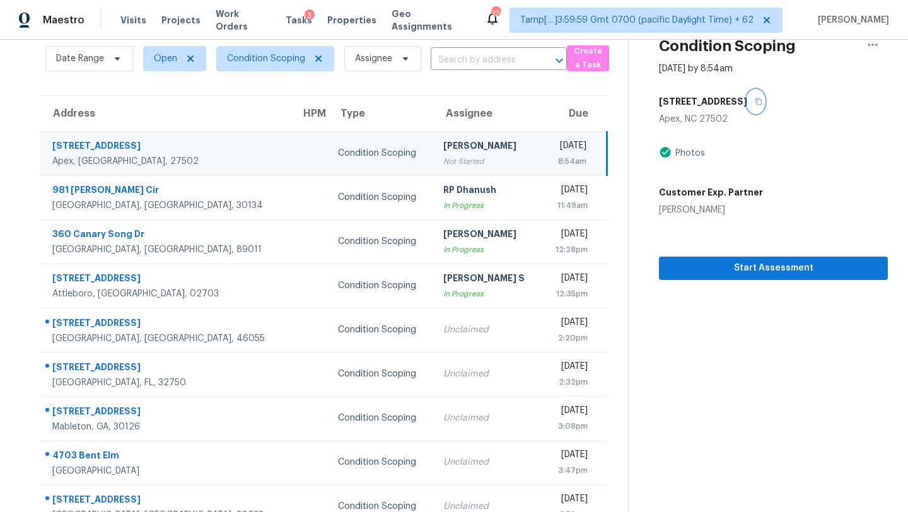
click at [756, 98] on icon "button" at bounding box center [759, 101] width 6 height 7
click at [692, 271] on span "Start Assessment" at bounding box center [773, 269] width 209 height 16
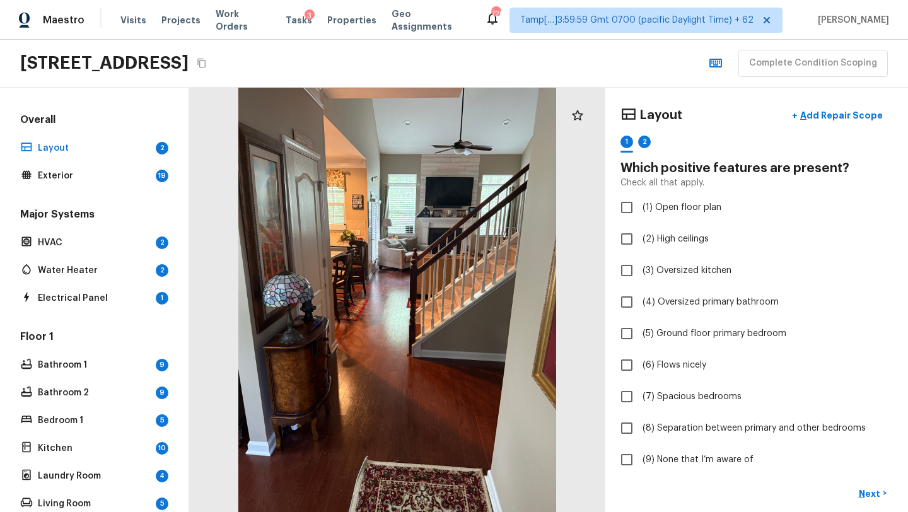
click at [210, 72] on div "2061 Tordelo Pl, Apex, NC 27502" at bounding box center [115, 63] width 190 height 23
click at [207, 66] on icon "Copy Address" at bounding box center [202, 63] width 10 height 10
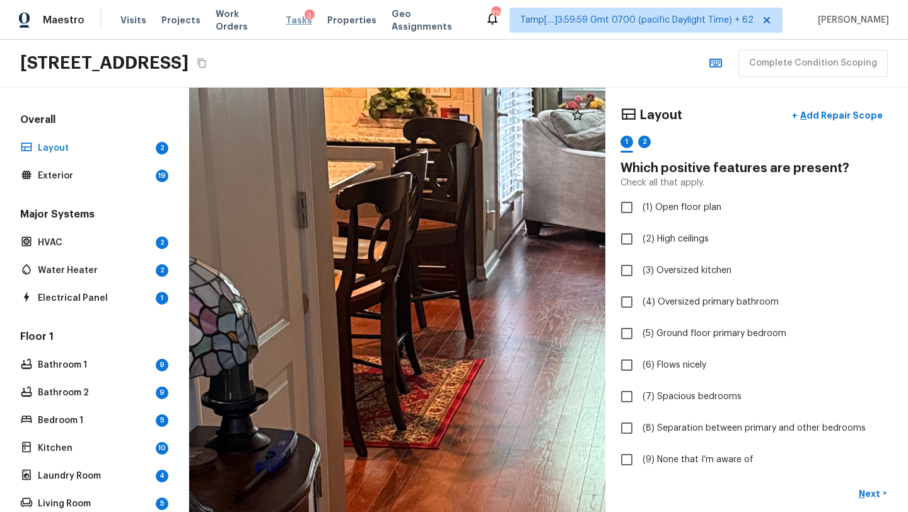
click at [288, 21] on span "Tasks" at bounding box center [299, 20] width 26 height 9
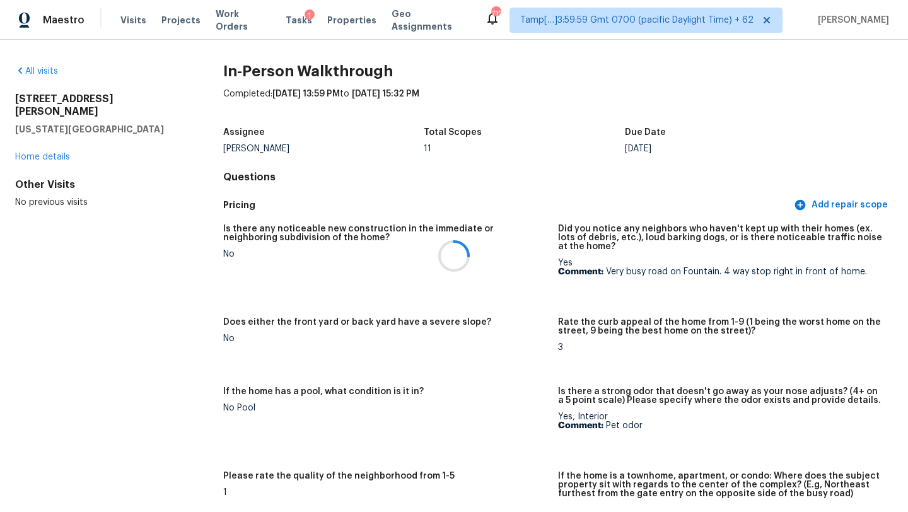
click at [49, 74] on div at bounding box center [454, 256] width 908 height 512
click at [47, 69] on link "All visits" at bounding box center [36, 71] width 43 height 9
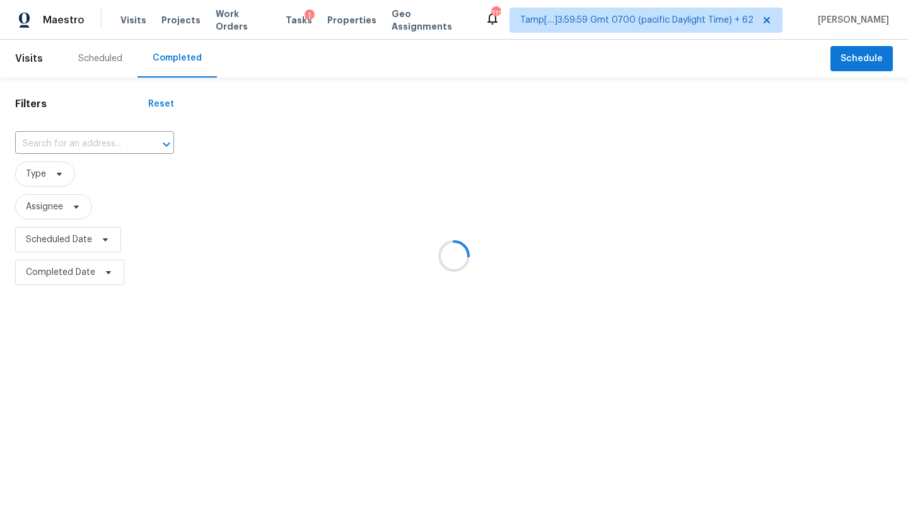
click at [111, 136] on div at bounding box center [454, 256] width 908 height 512
click at [98, 141] on div at bounding box center [454, 256] width 908 height 512
click at [91, 141] on div at bounding box center [454, 256] width 908 height 512
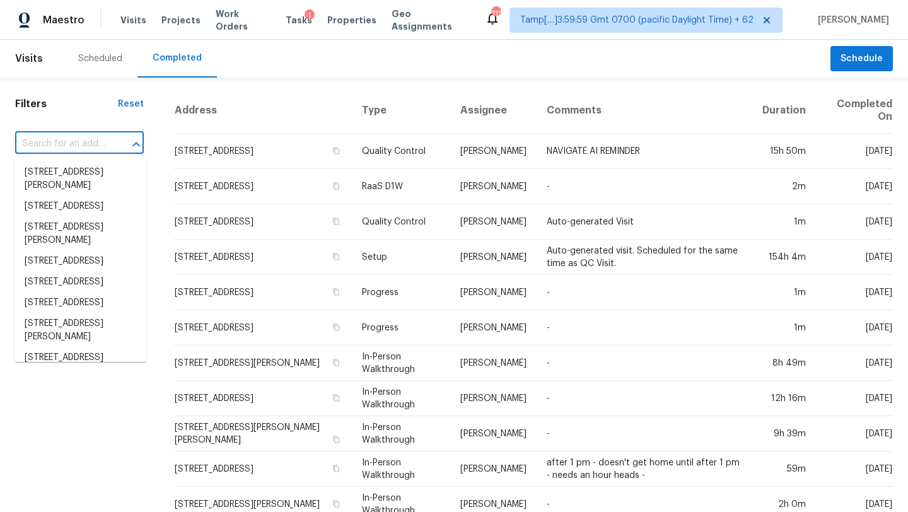
click at [78, 143] on input "text" at bounding box center [61, 144] width 93 height 20
paste input "1154 N Sycamore Ave Apt 8, Los Angeles, CA 90038"
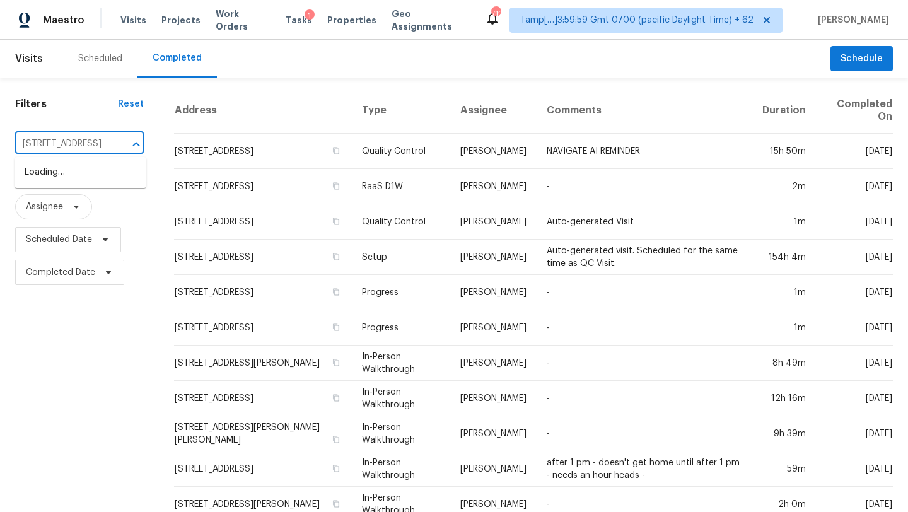
scroll to position [0, 125]
type input "1154 N Sycamore Ave Apt 8, Los Angeles, CA 90038"
click at [61, 144] on input "text" at bounding box center [61, 144] width 93 height 20
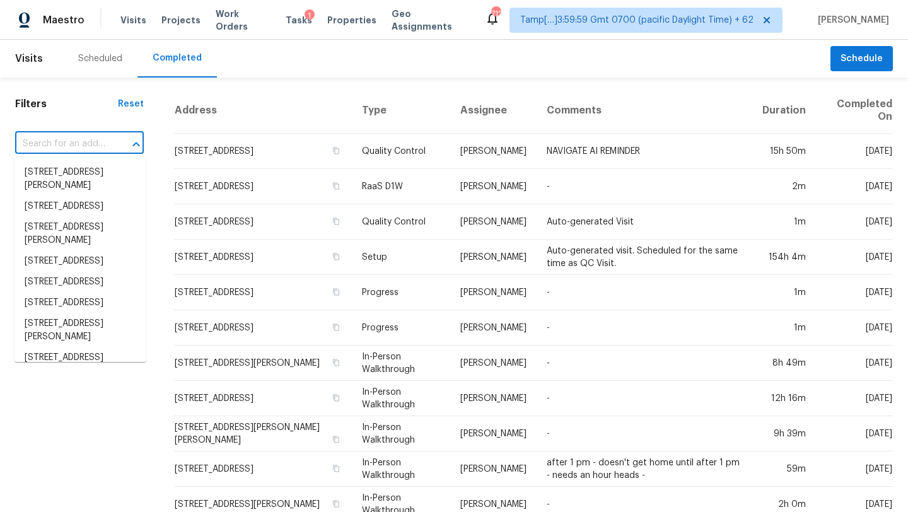
paste input "1154 N Sycamore Ave Apt 8, Los Angeles, CA 90038"
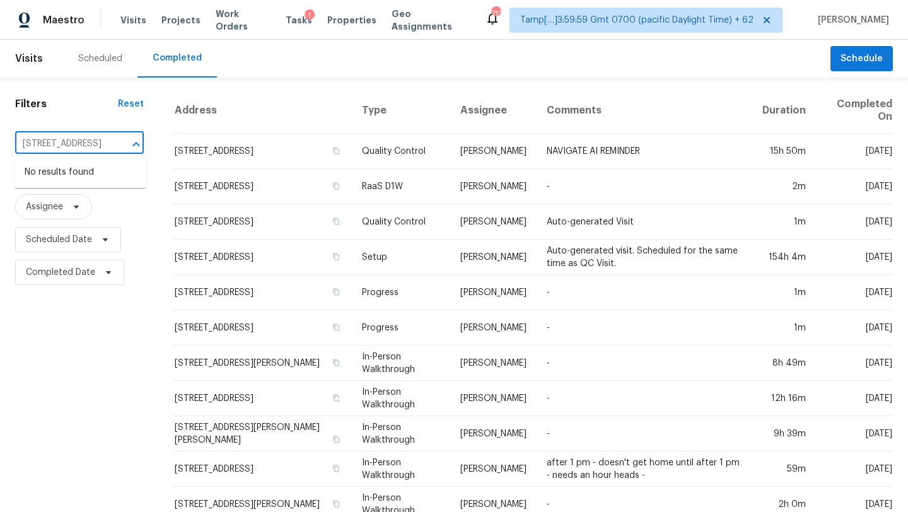
click at [61, 143] on input "1154 N Sycamore Ave Apt 8, Los Angeles, CA 90038" at bounding box center [61, 144] width 93 height 20
drag, startPoint x: 76, startPoint y: 144, endPoint x: 135, endPoint y: 137, distance: 59.1
click at [130, 150] on div "1154 N Sycamore Ave Apt 8, Los Angeles, CA 90038 ​" at bounding box center [79, 144] width 129 height 20
type input "1154 N Sycamore Ave"
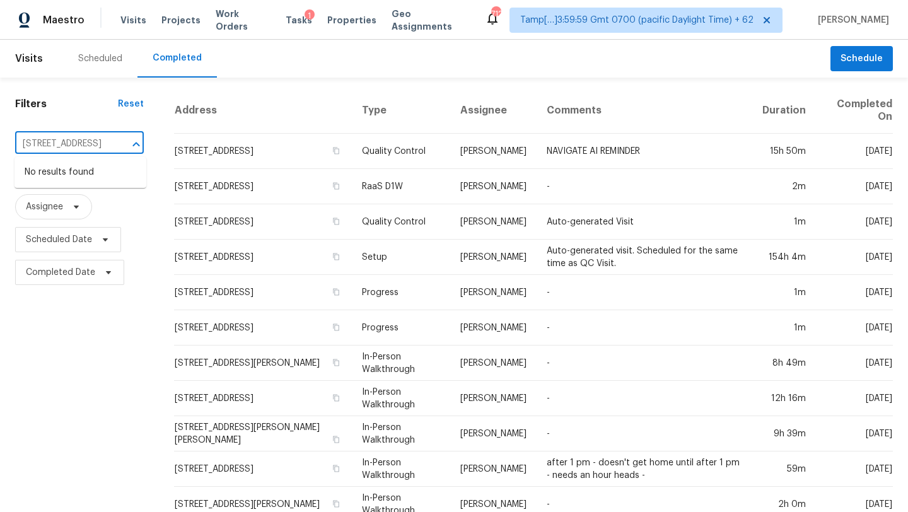
scroll to position [0, 1]
click at [122, 164] on li "1154 N Sycamore Ave Apt 8, Los Angeles, CA 90038" at bounding box center [81, 172] width 132 height 21
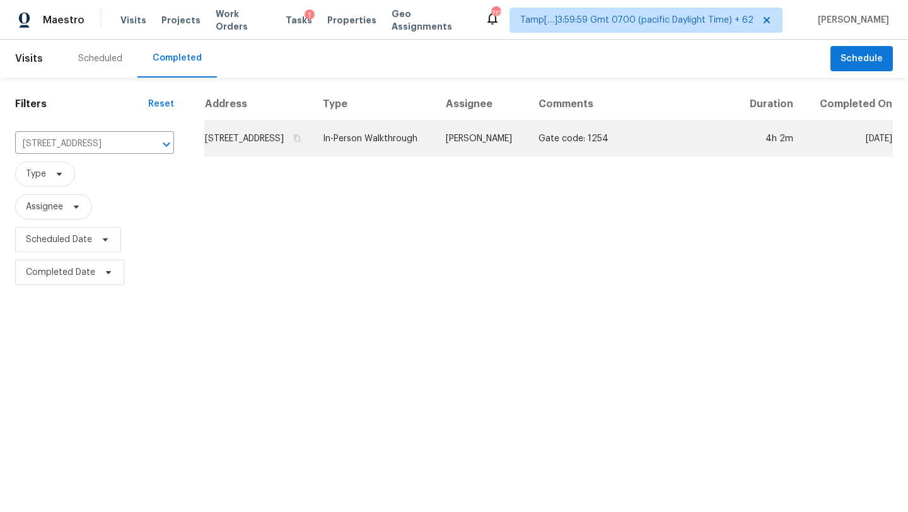
click at [654, 146] on td "Gate code: 1254" at bounding box center [632, 138] width 207 height 35
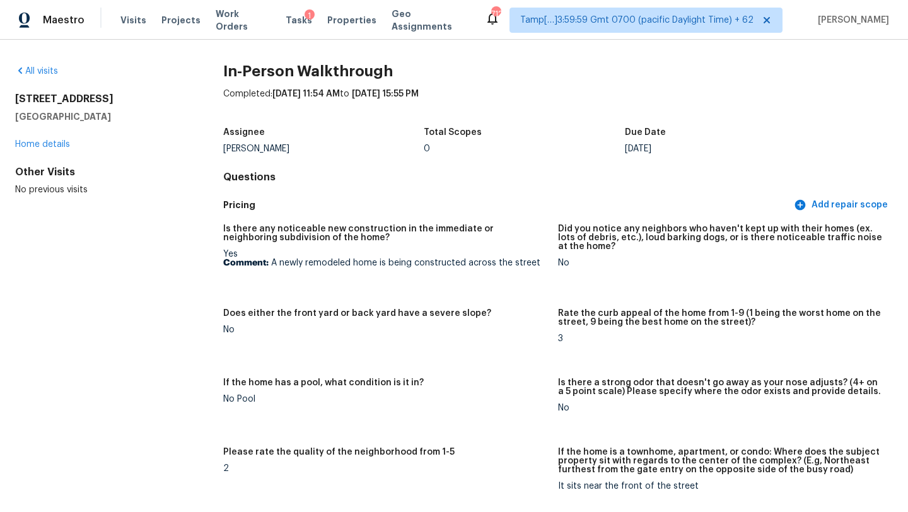
click at [33, 65] on div "All visits" at bounding box center [99, 71] width 168 height 13
click at [35, 69] on link "All visits" at bounding box center [36, 71] width 43 height 9
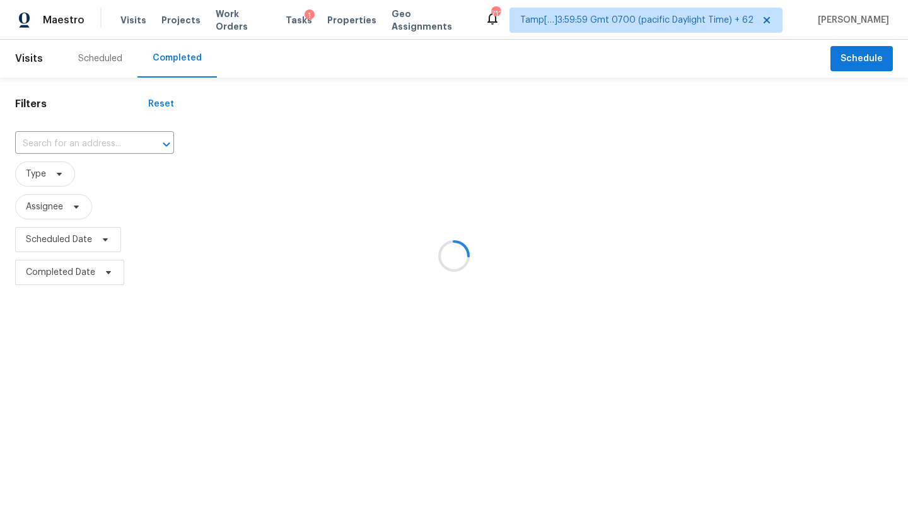
click at [105, 140] on div at bounding box center [454, 256] width 908 height 512
click at [102, 141] on div at bounding box center [454, 256] width 908 height 512
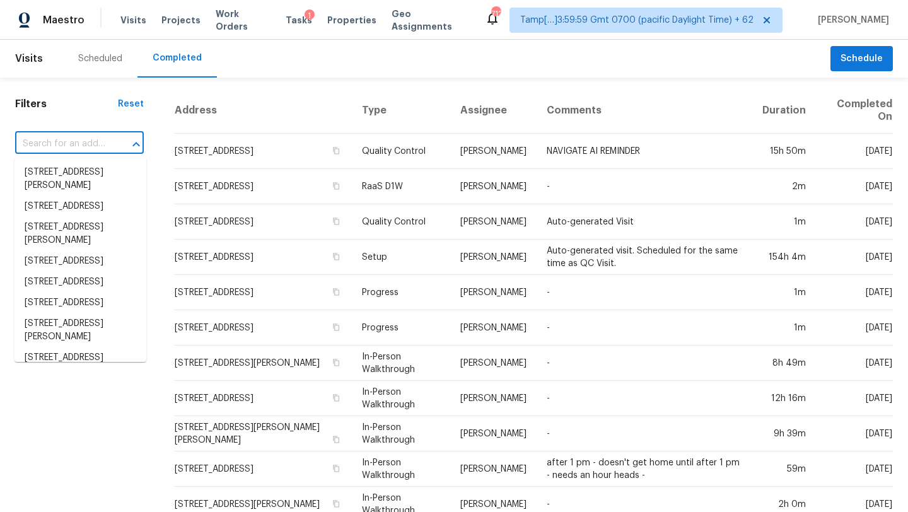
click at [92, 145] on input "text" at bounding box center [61, 144] width 93 height 20
paste input "822 S Edisto River Dr, Roebuck, SC 29376"
type input "822 S Edisto River Dr, Roebuck, SC 29376"
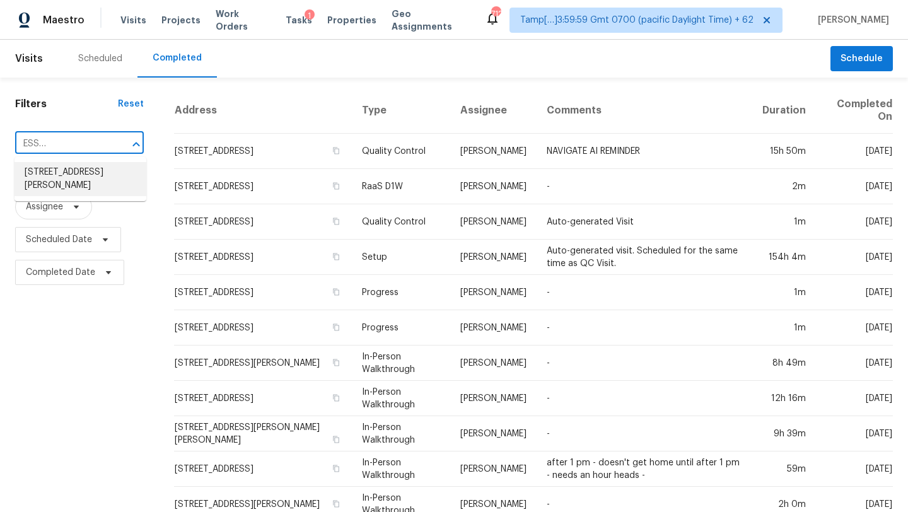
click at [89, 181] on li "822 S Edisto River Dr, Roebuck, SC 29376" at bounding box center [81, 179] width 132 height 34
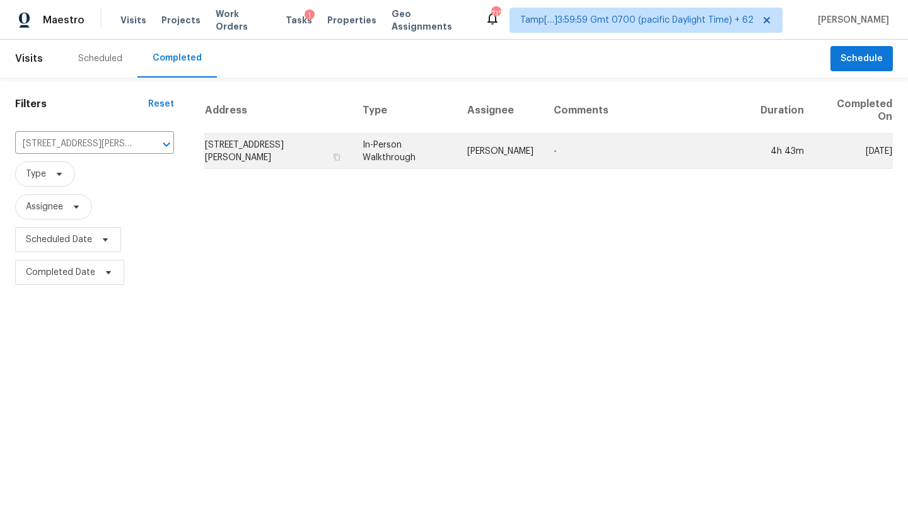
click at [633, 167] on td "-" at bounding box center [647, 151] width 207 height 35
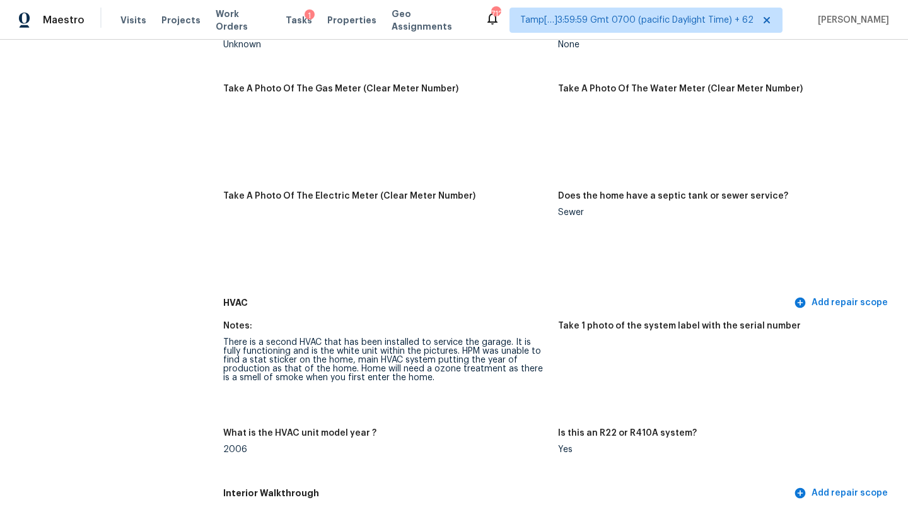
scroll to position [1358, 0]
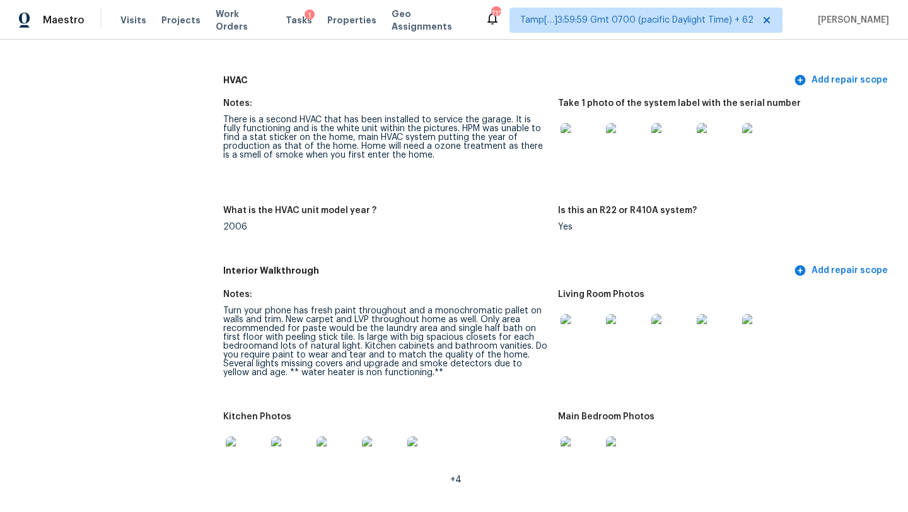
click at [556, 337] on figure "Notes: Turn your phone has fresh paint throughout and a monochromatic pallet on…" at bounding box center [390, 343] width 335 height 107
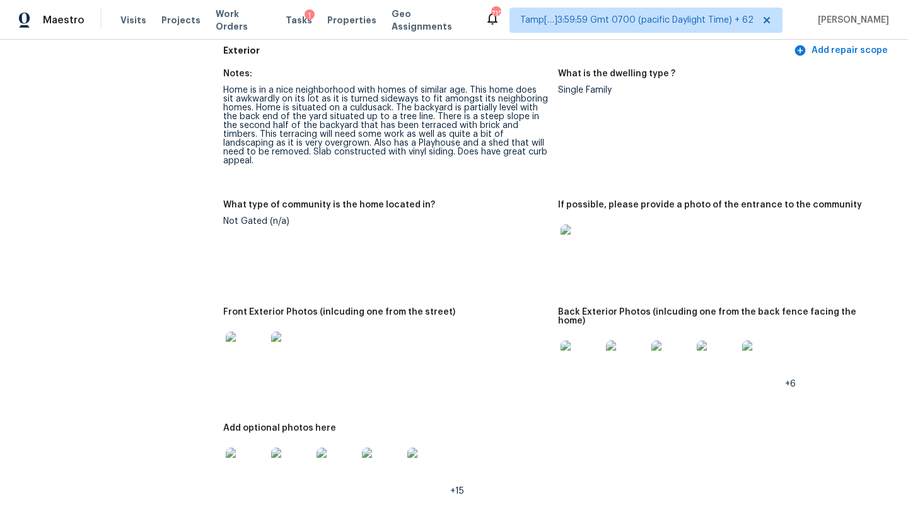
scroll to position [0, 0]
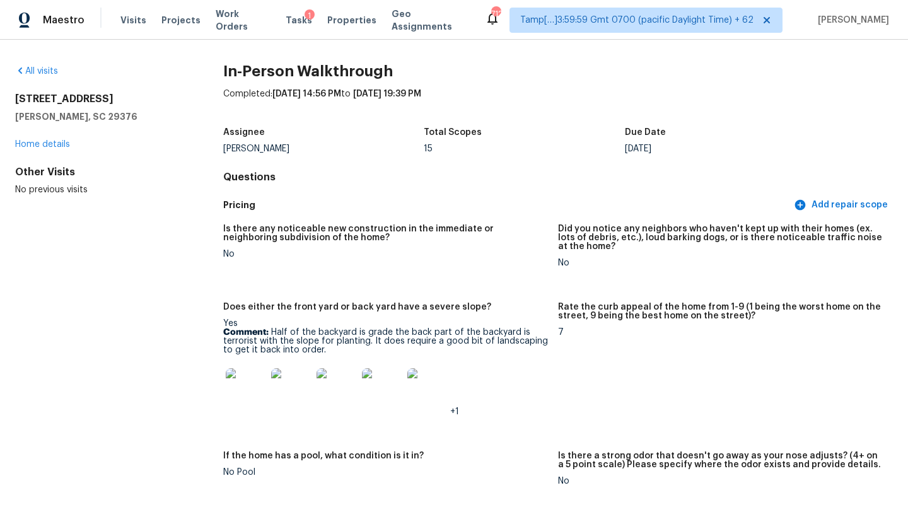
click at [38, 76] on div "All visits" at bounding box center [99, 71] width 168 height 13
click at [44, 69] on link "All visits" at bounding box center [36, 71] width 43 height 9
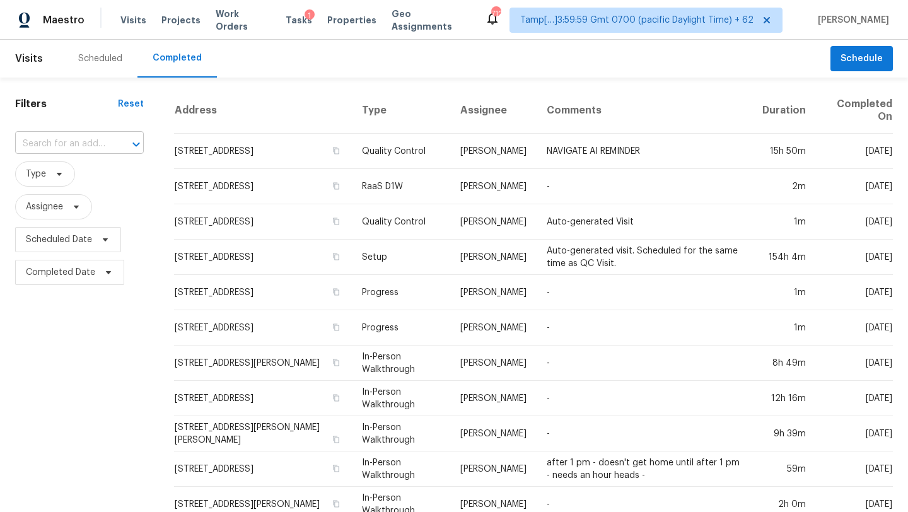
click at [87, 148] on input "text" at bounding box center [61, 144] width 93 height 20
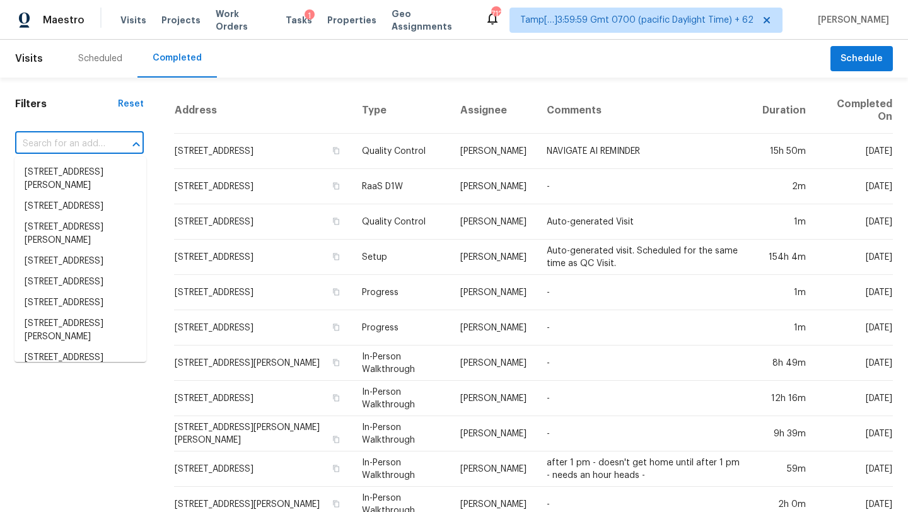
paste input "940 Witty Rd, Summerfield, NC 27358"
type input "940 Witty Rd, Summerfield, NC 27358"
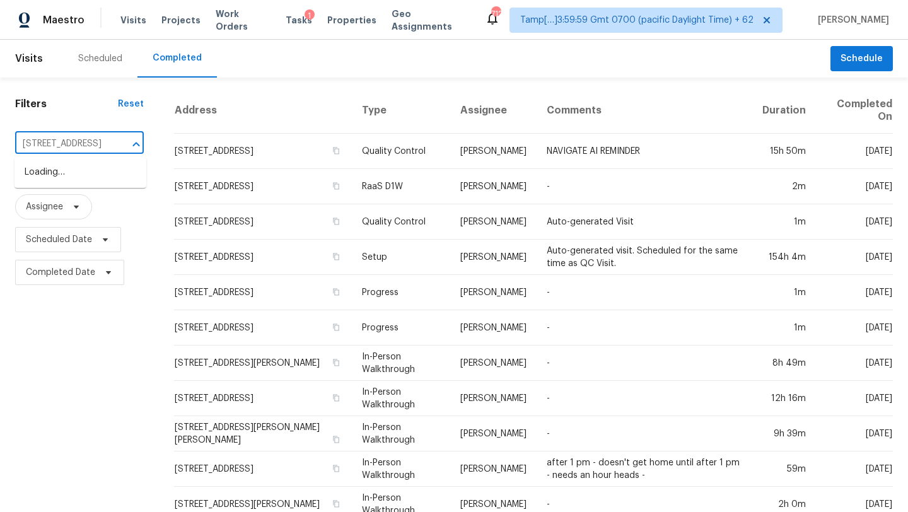
scroll to position [0, 67]
click at [85, 183] on li "940 Witty Rd, Summerfield, NC 27358" at bounding box center [81, 172] width 132 height 21
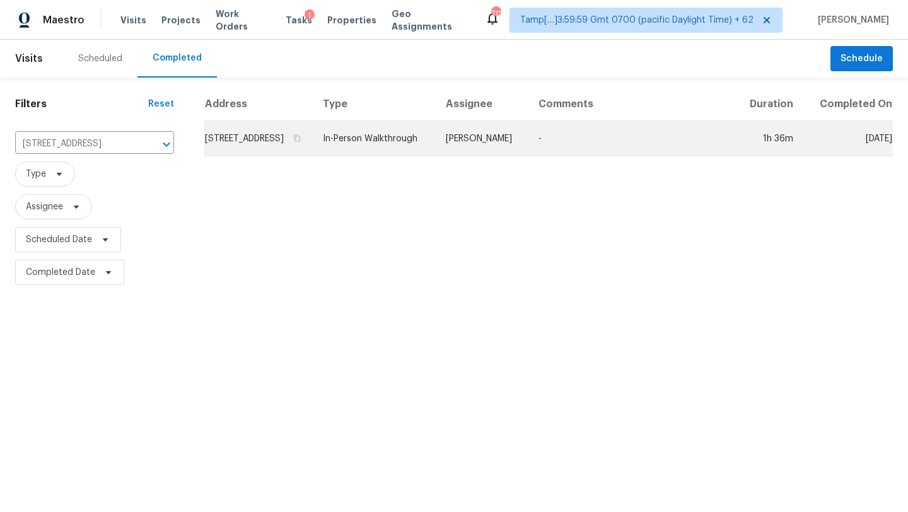
click at [601, 148] on td "-" at bounding box center [632, 138] width 207 height 35
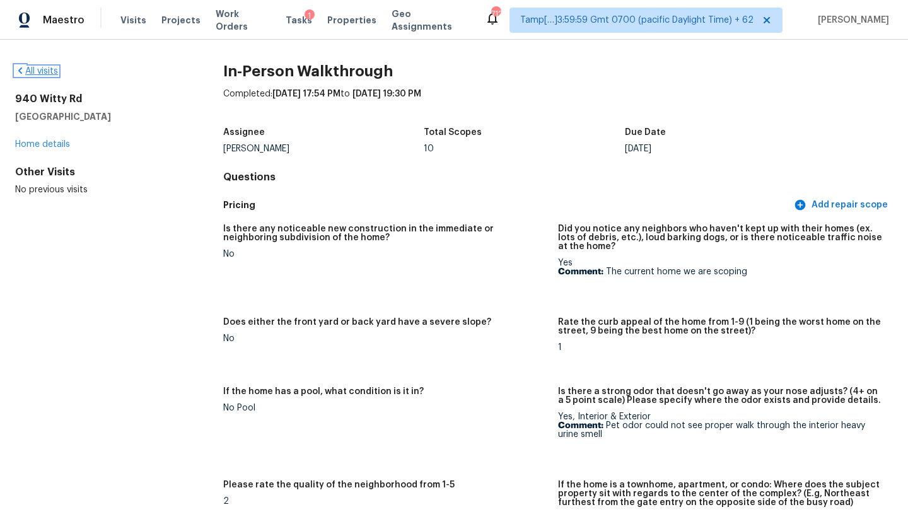
click at [51, 70] on link "All visits" at bounding box center [36, 71] width 43 height 9
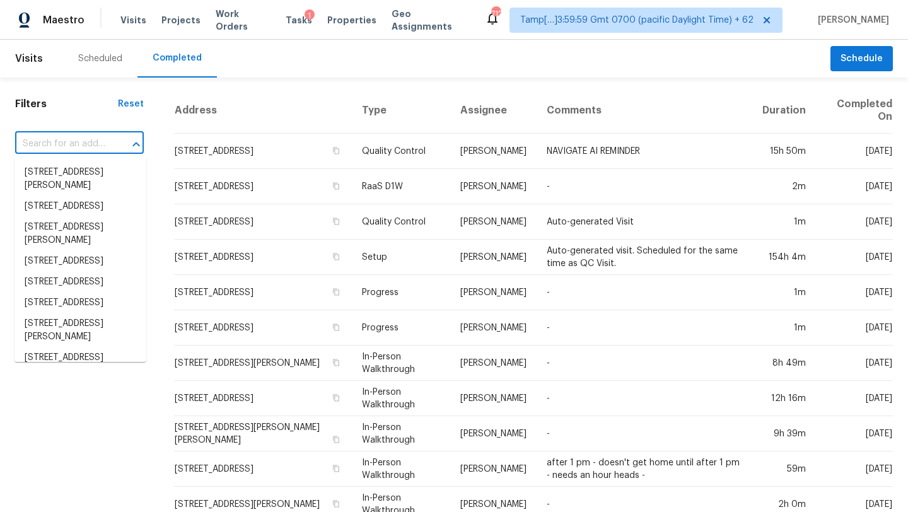
click at [62, 144] on input "text" at bounding box center [61, 144] width 93 height 20
paste input "2206 Colima St, San Antonio, TX 78207"
type input "2206 Colima St, San Antonio, TX 78207"
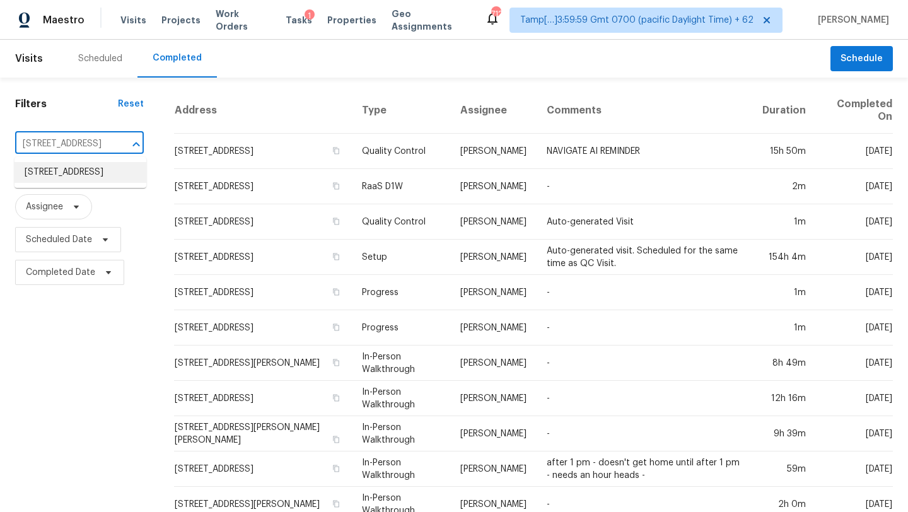
click at [74, 179] on li "2206 Colima St, San Antonio, TX 78207" at bounding box center [81, 172] width 132 height 21
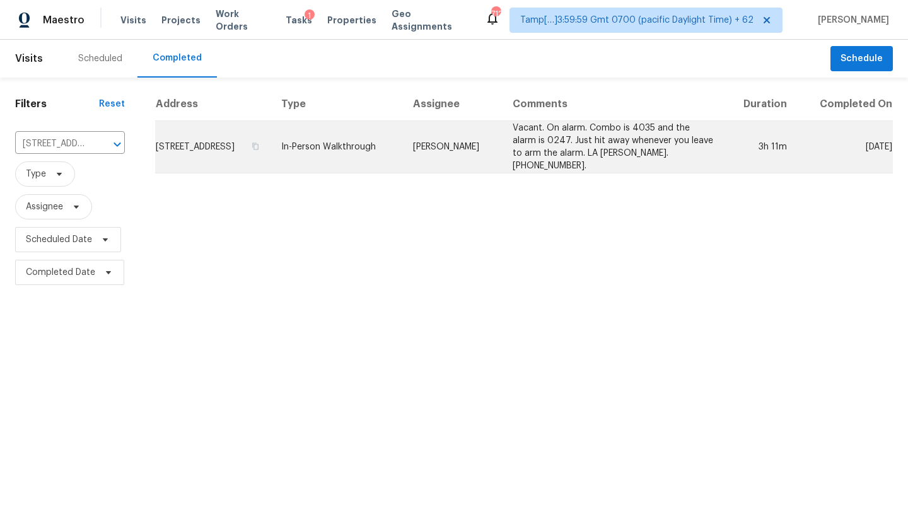
click at [639, 150] on td "Vacant. On alarm. Combo is 4035 and the alarm is 0247. Just hit away whenever y…" at bounding box center [613, 147] width 221 height 52
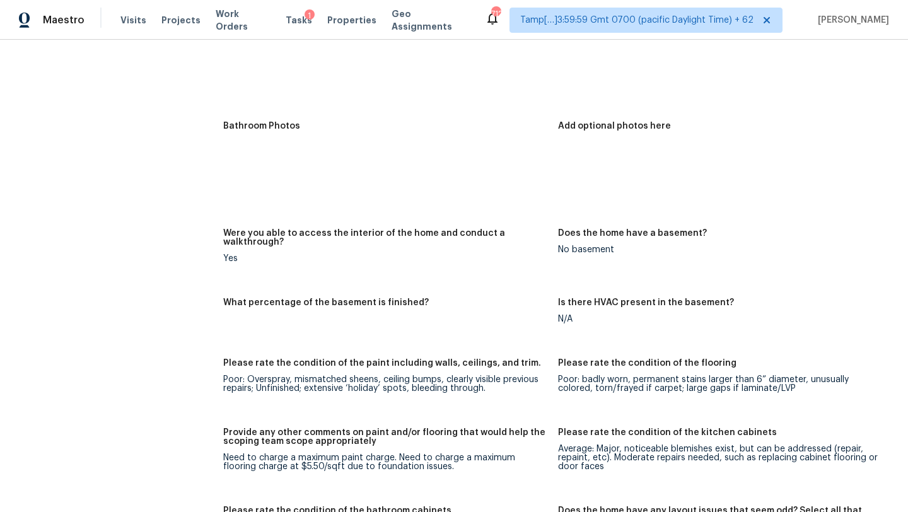
scroll to position [1913, 0]
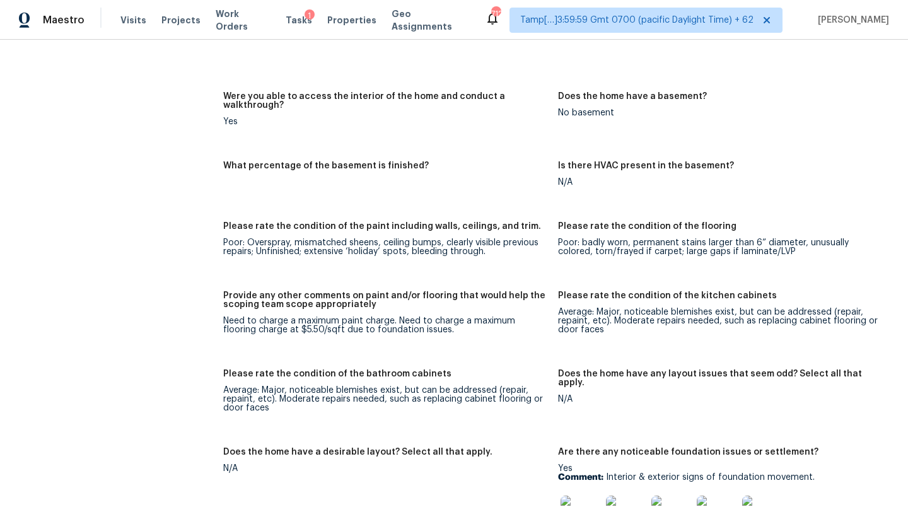
click at [576, 370] on h5 "Does the home have any layout issues that seem odd? Select all that apply." at bounding box center [720, 379] width 325 height 18
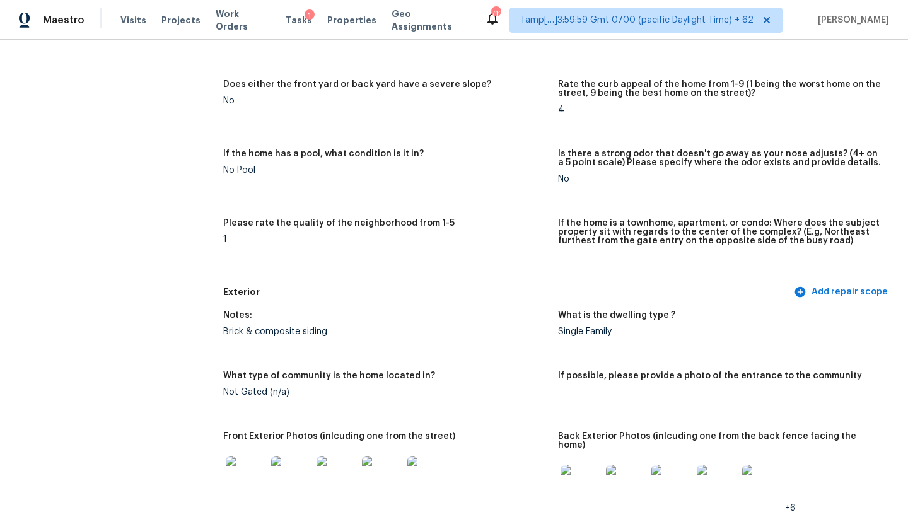
scroll to position [0, 0]
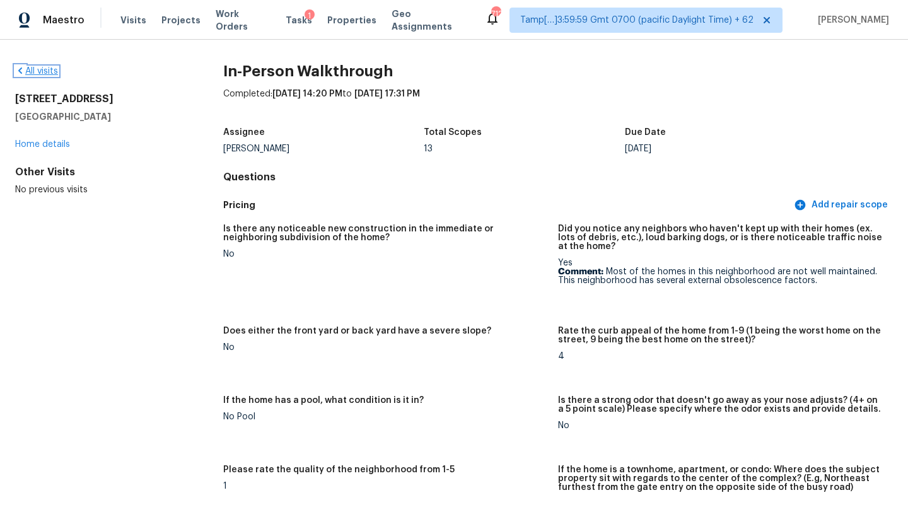
click at [37, 71] on link "All visits" at bounding box center [36, 71] width 43 height 9
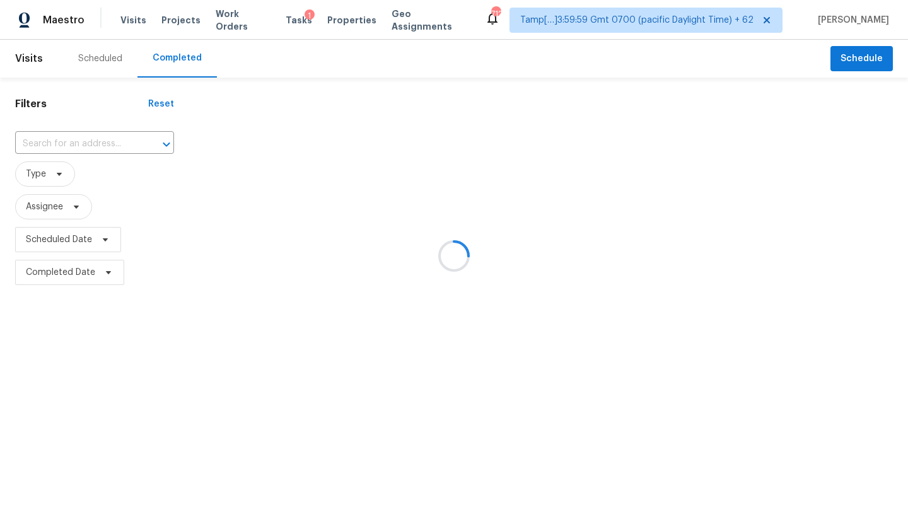
click at [98, 144] on div at bounding box center [454, 256] width 908 height 512
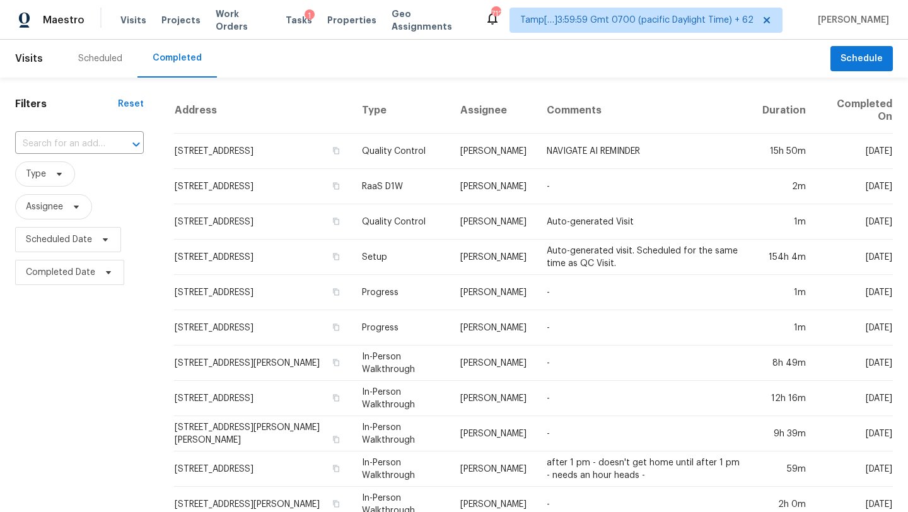
click at [98, 144] on input "text" at bounding box center [61, 144] width 93 height 20
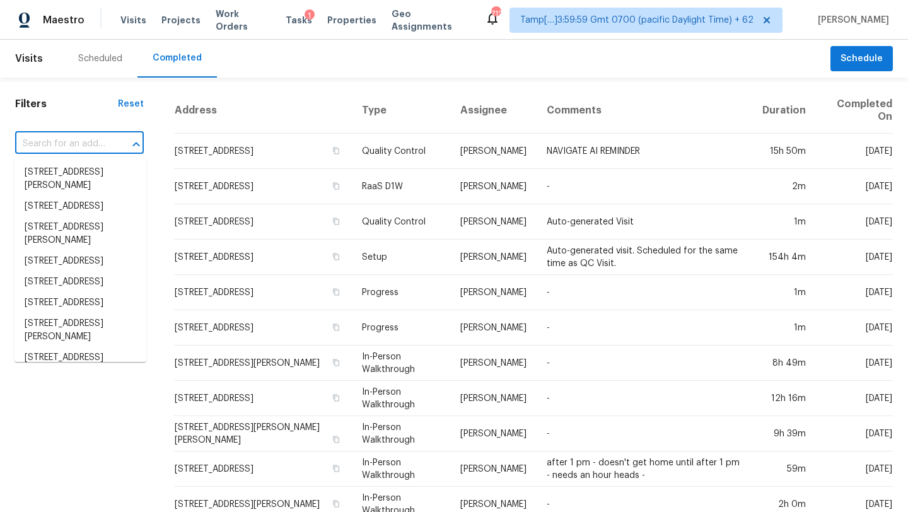
paste input "511 Highwater Pass, Canton, GA 30114"
type input "511 Highwater Pass, Canton, GA 30114"
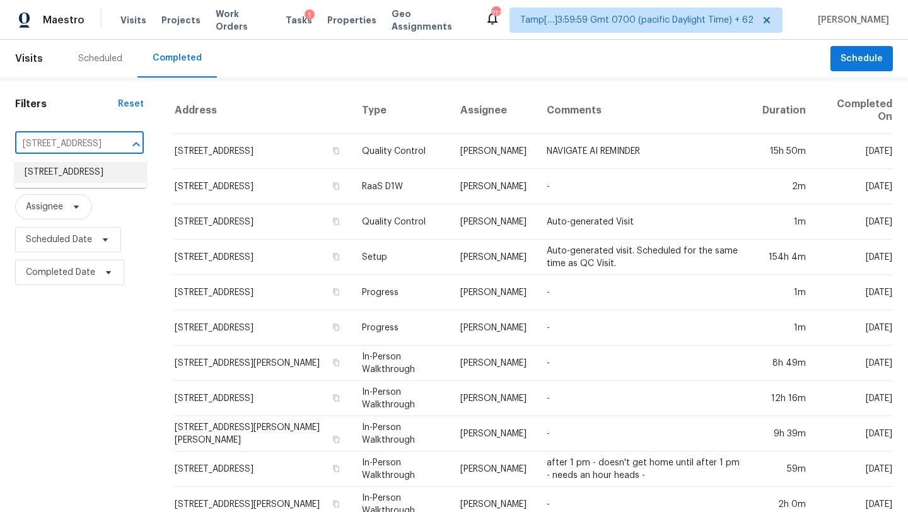
click at [114, 179] on li "511 Highwater Pass, Canton, GA 30114" at bounding box center [81, 172] width 132 height 21
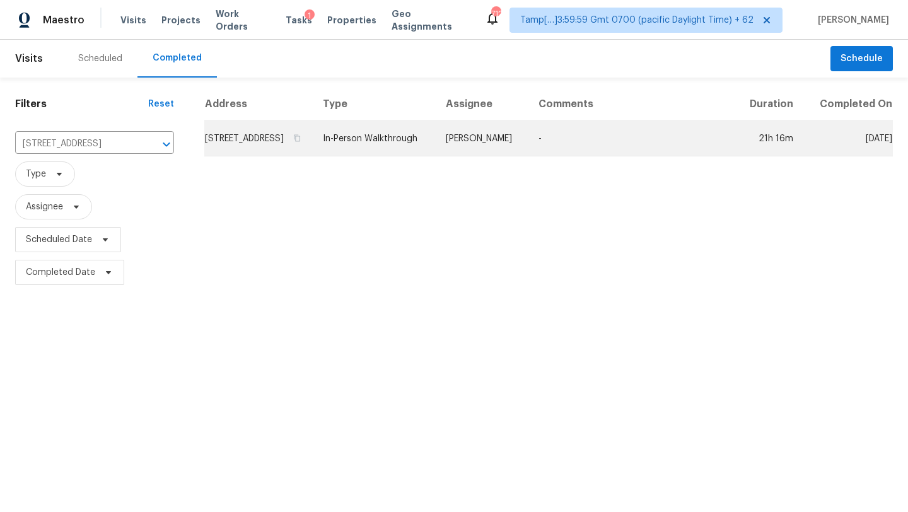
click at [703, 156] on td "-" at bounding box center [632, 138] width 207 height 35
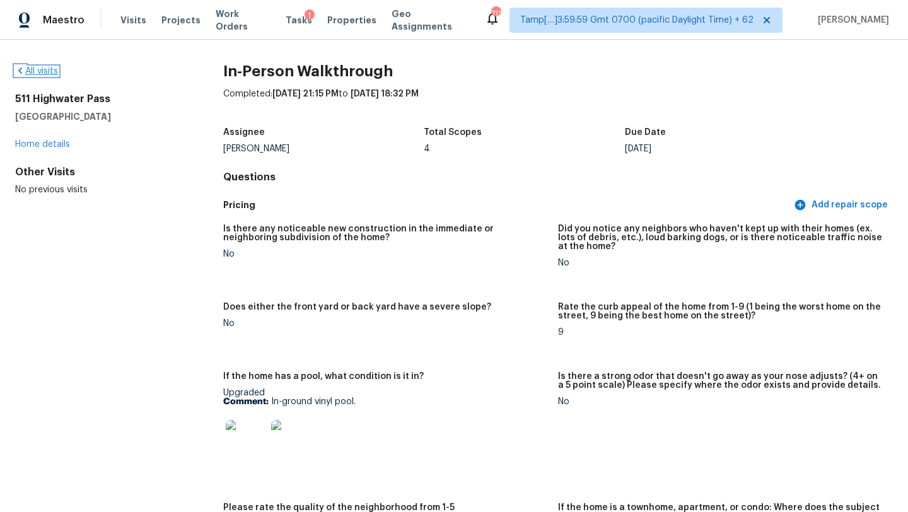
click at [48, 71] on link "All visits" at bounding box center [36, 71] width 43 height 9
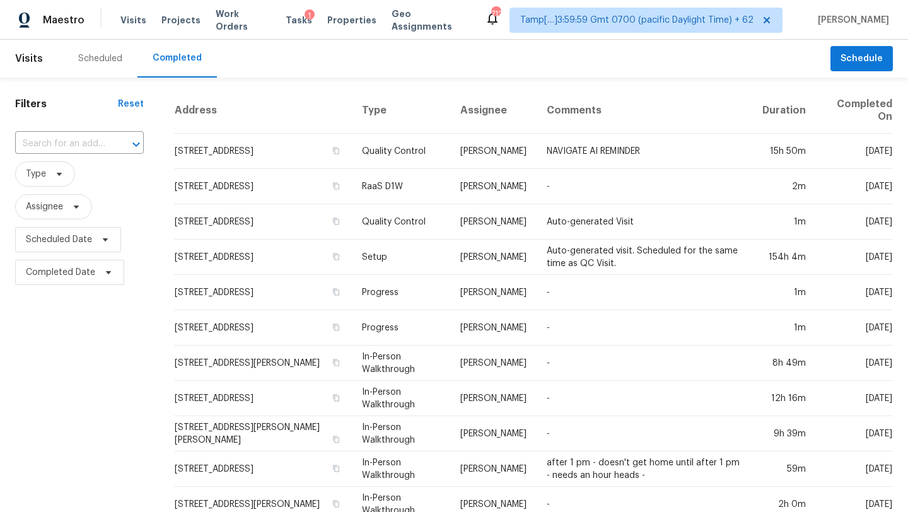
click at [83, 133] on div "​" at bounding box center [79, 144] width 129 height 27
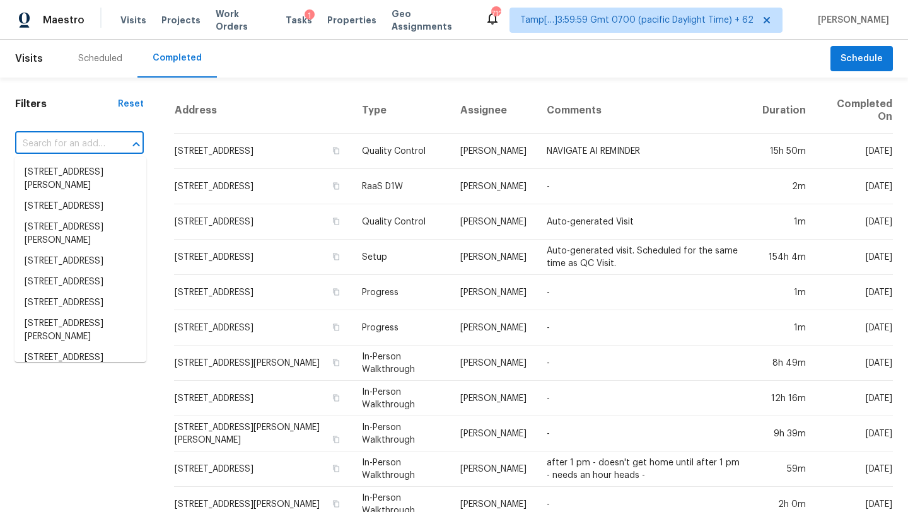
paste input "309 Patrick Dr, Columbia, SC 29223"
type input "309 Patrick Dr, Columbia, SC 29223"
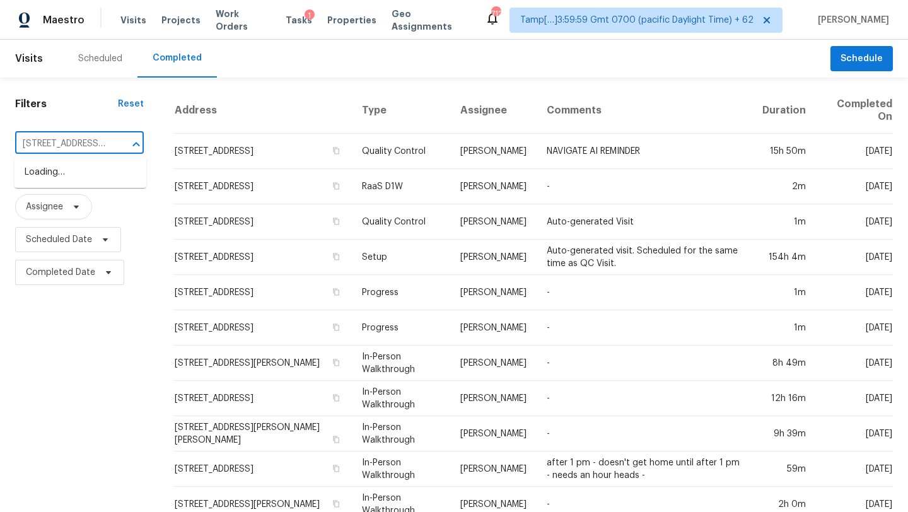
scroll to position [0, 58]
click at [81, 180] on li "309 Patrick Dr, Columbia, SC 29223" at bounding box center [81, 179] width 132 height 34
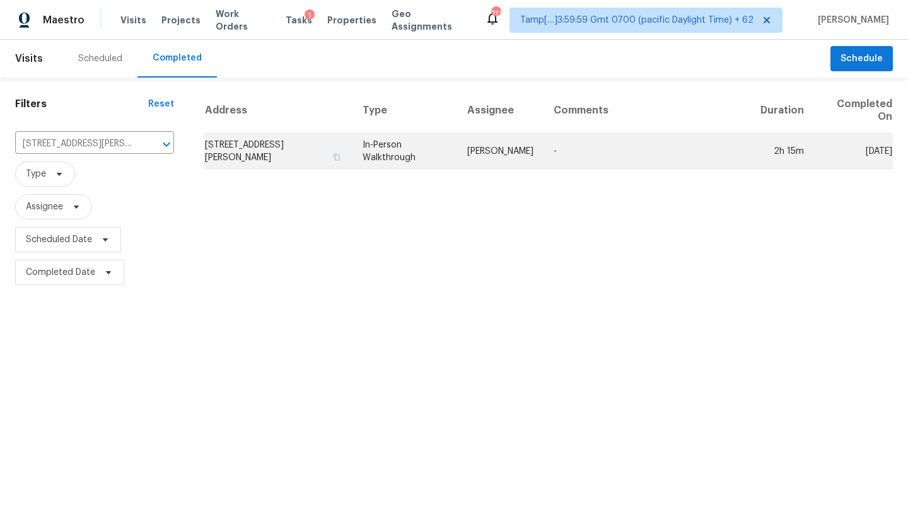
click at [734, 143] on td "-" at bounding box center [647, 151] width 207 height 35
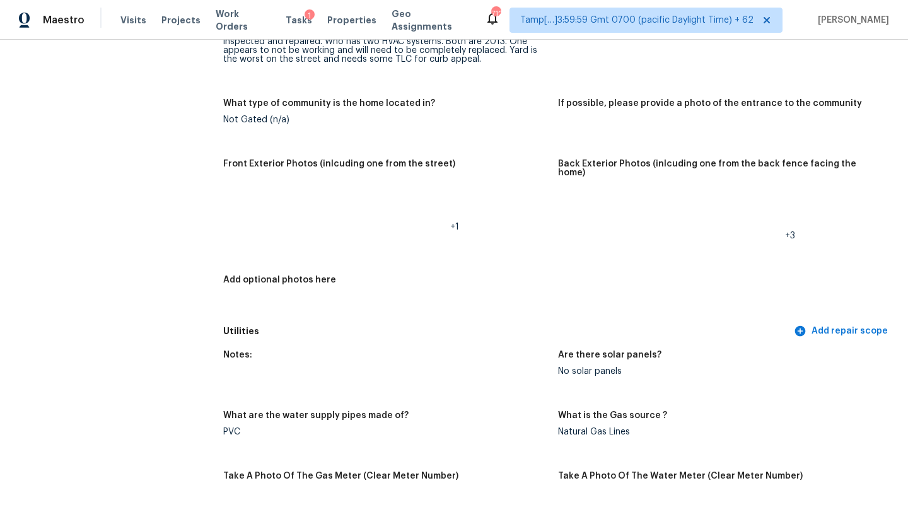
scroll to position [416, 0]
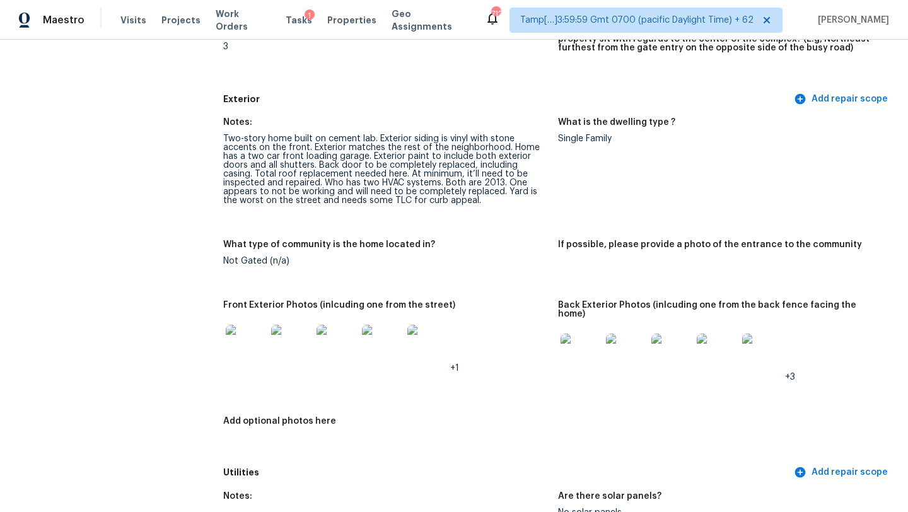
click at [570, 334] on img at bounding box center [581, 354] width 40 height 40
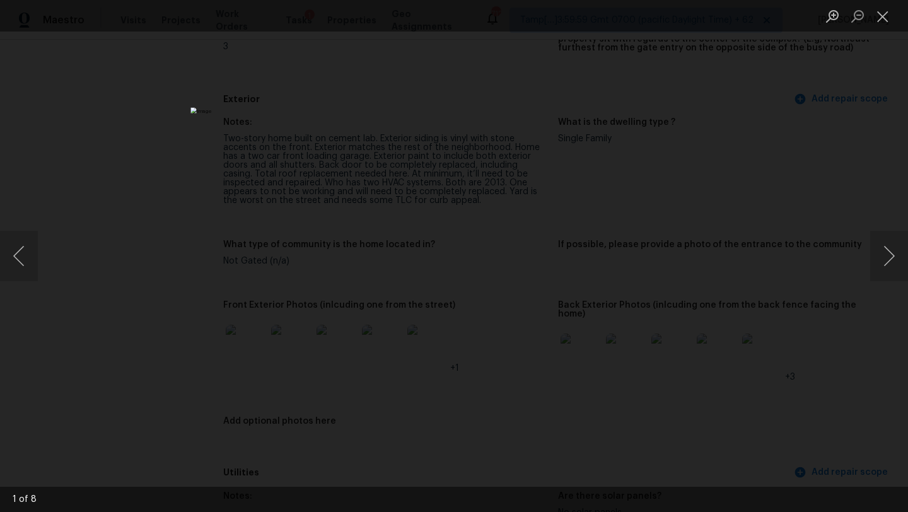
click at [819, 180] on div "Lightbox" at bounding box center [454, 256] width 908 height 512
click at [887, 77] on div "Lightbox" at bounding box center [454, 256] width 908 height 512
click at [881, 15] on button "Close lightbox" at bounding box center [883, 16] width 25 height 22
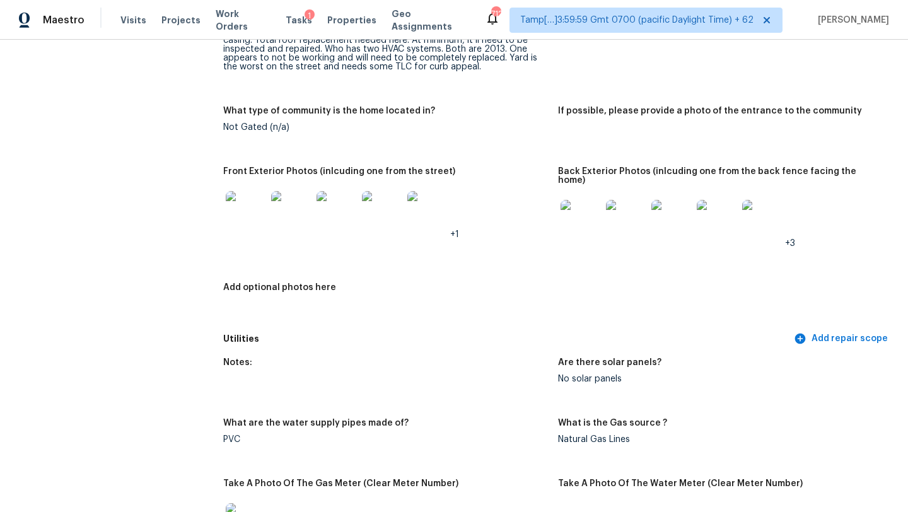
scroll to position [0, 0]
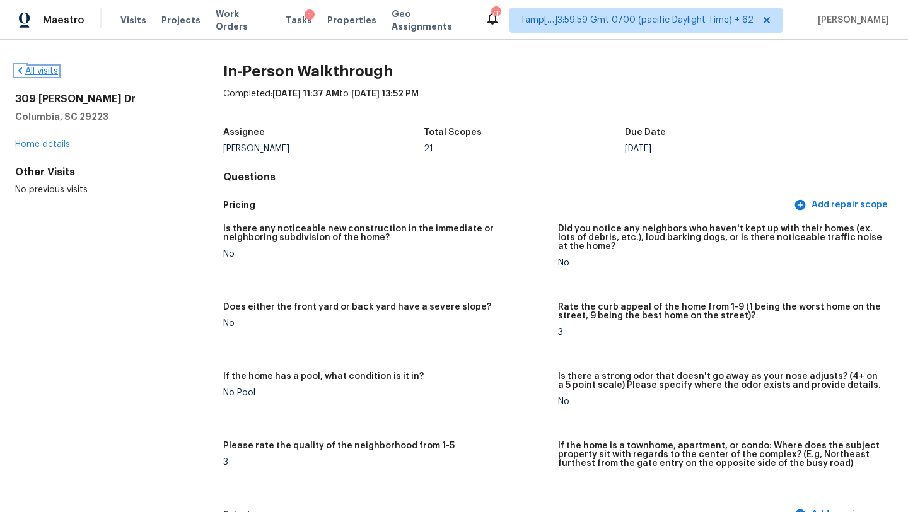
click at [44, 74] on link "All visits" at bounding box center [36, 71] width 43 height 9
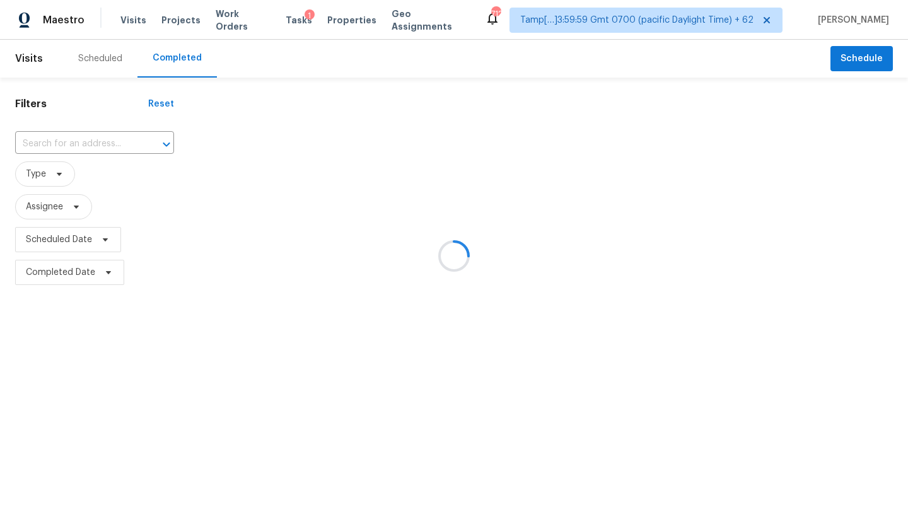
click at [86, 134] on div at bounding box center [454, 256] width 908 height 512
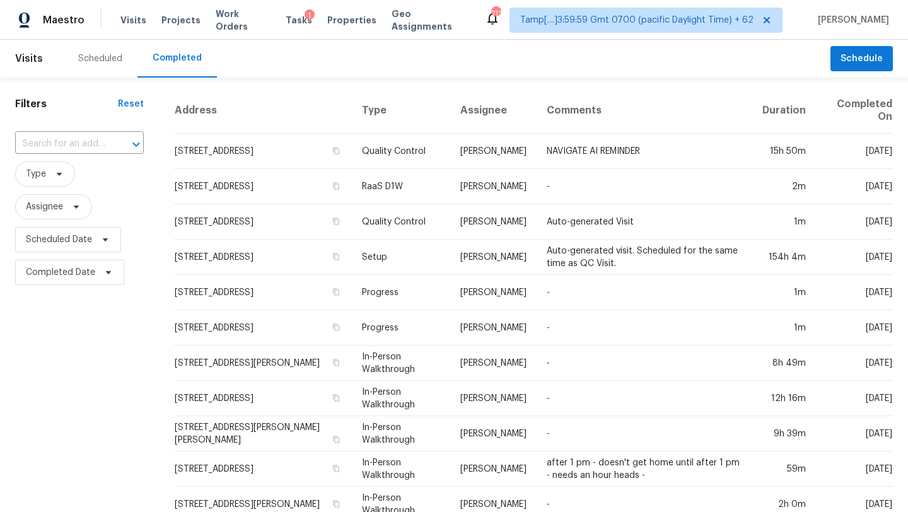
click at [86, 134] on input "text" at bounding box center [61, 144] width 93 height 20
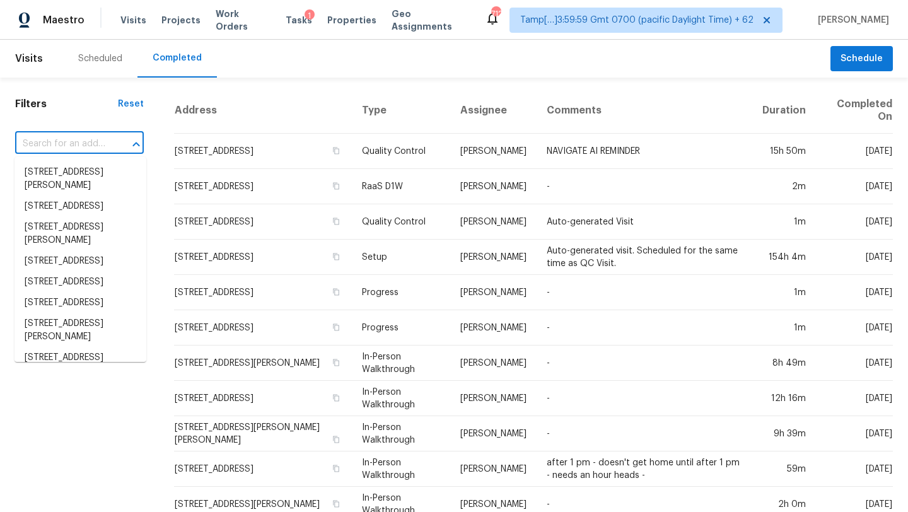
paste input "3461 E Greensmith St, Saint Charles, MO 63301"
type input "3461 E Greensmith St, Saint Charles, MO 63301"
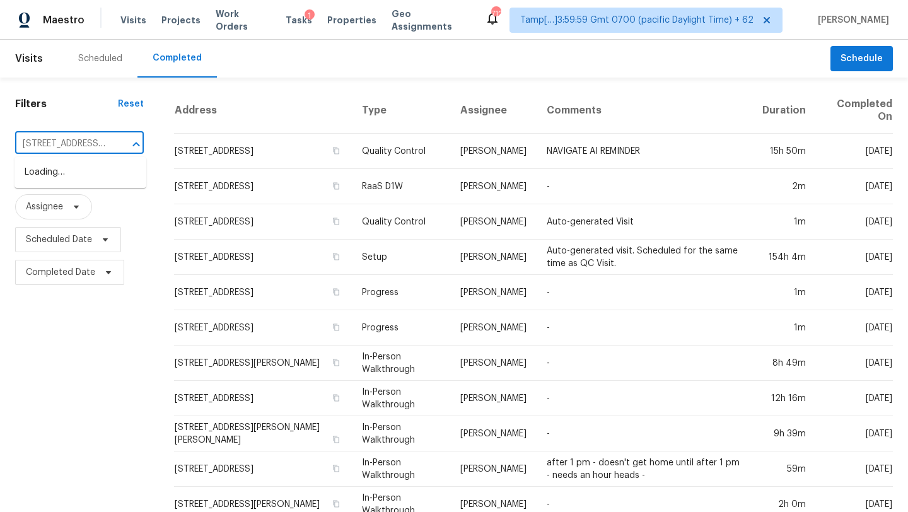
scroll to position [0, 106]
click at [86, 167] on li "3461 E Greensmith St, Saint Charles, MO 63301" at bounding box center [81, 179] width 132 height 34
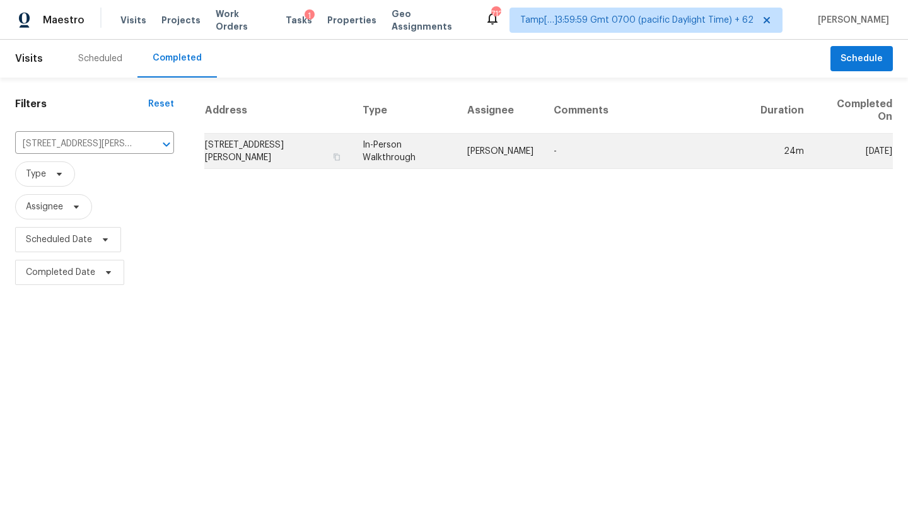
click at [593, 161] on td "-" at bounding box center [647, 151] width 207 height 35
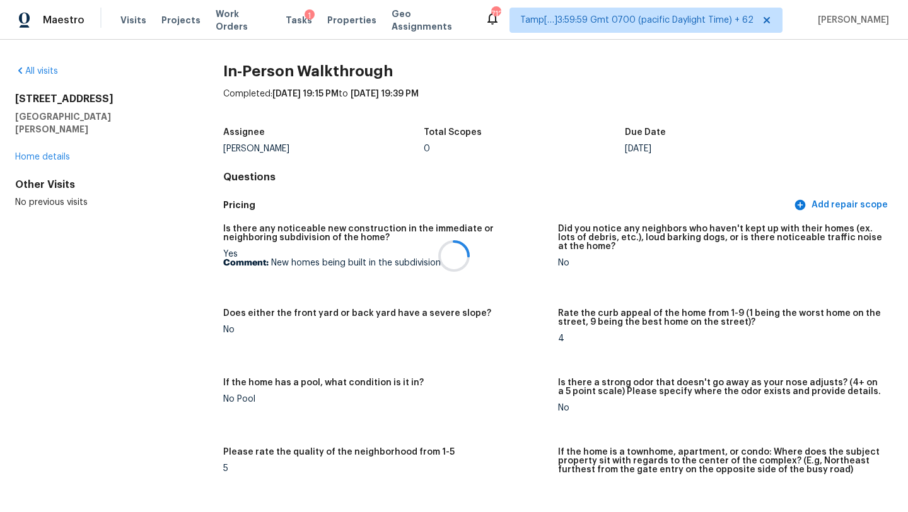
click at [572, 254] on div at bounding box center [454, 256] width 908 height 512
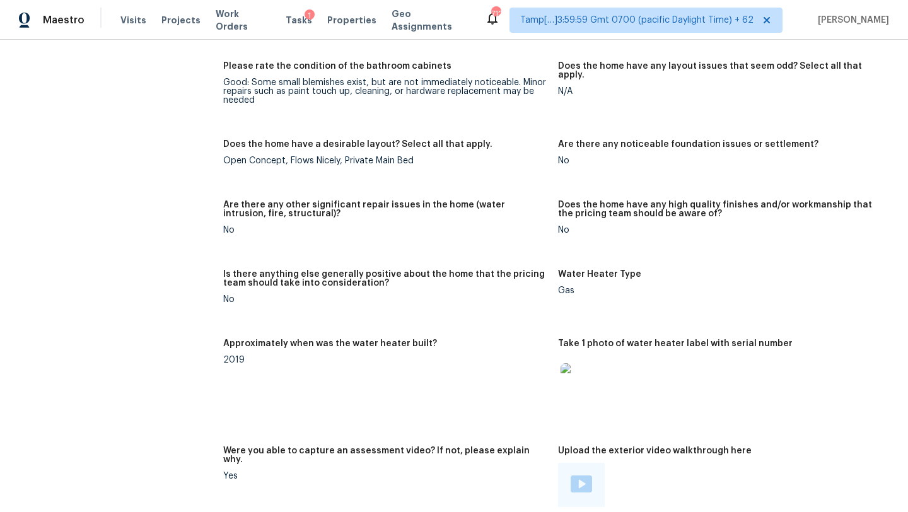
scroll to position [2295, 0]
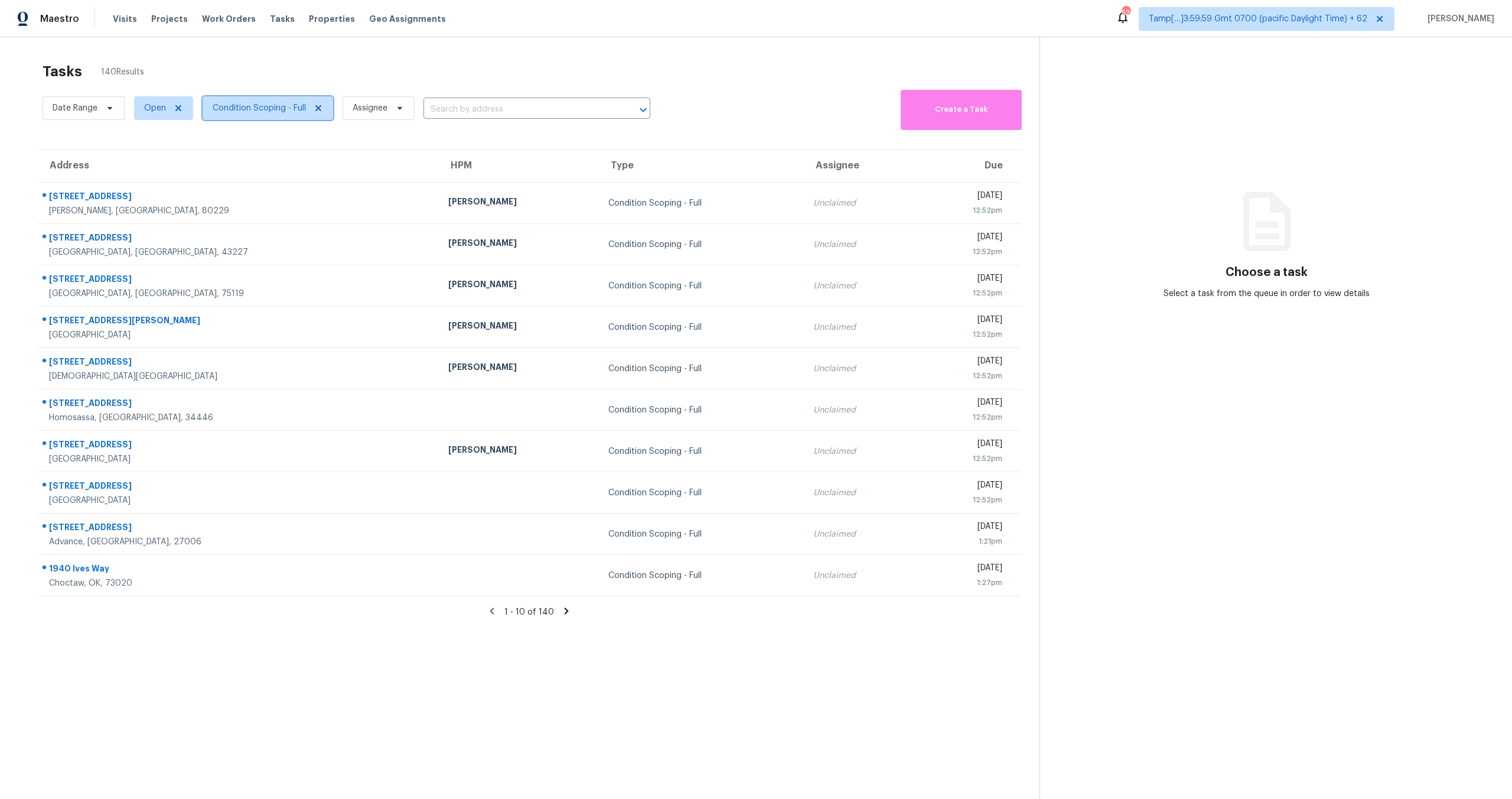
click at [250, 111] on span "Condition Scoping - Full" at bounding box center [259, 108] width 94 height 12
click at [304, 71] on div "Tasks 140 Results" at bounding box center [540, 71] width 997 height 31
click at [257, 111] on span "Condition Scoping - Full" at bounding box center [259, 108] width 94 height 12
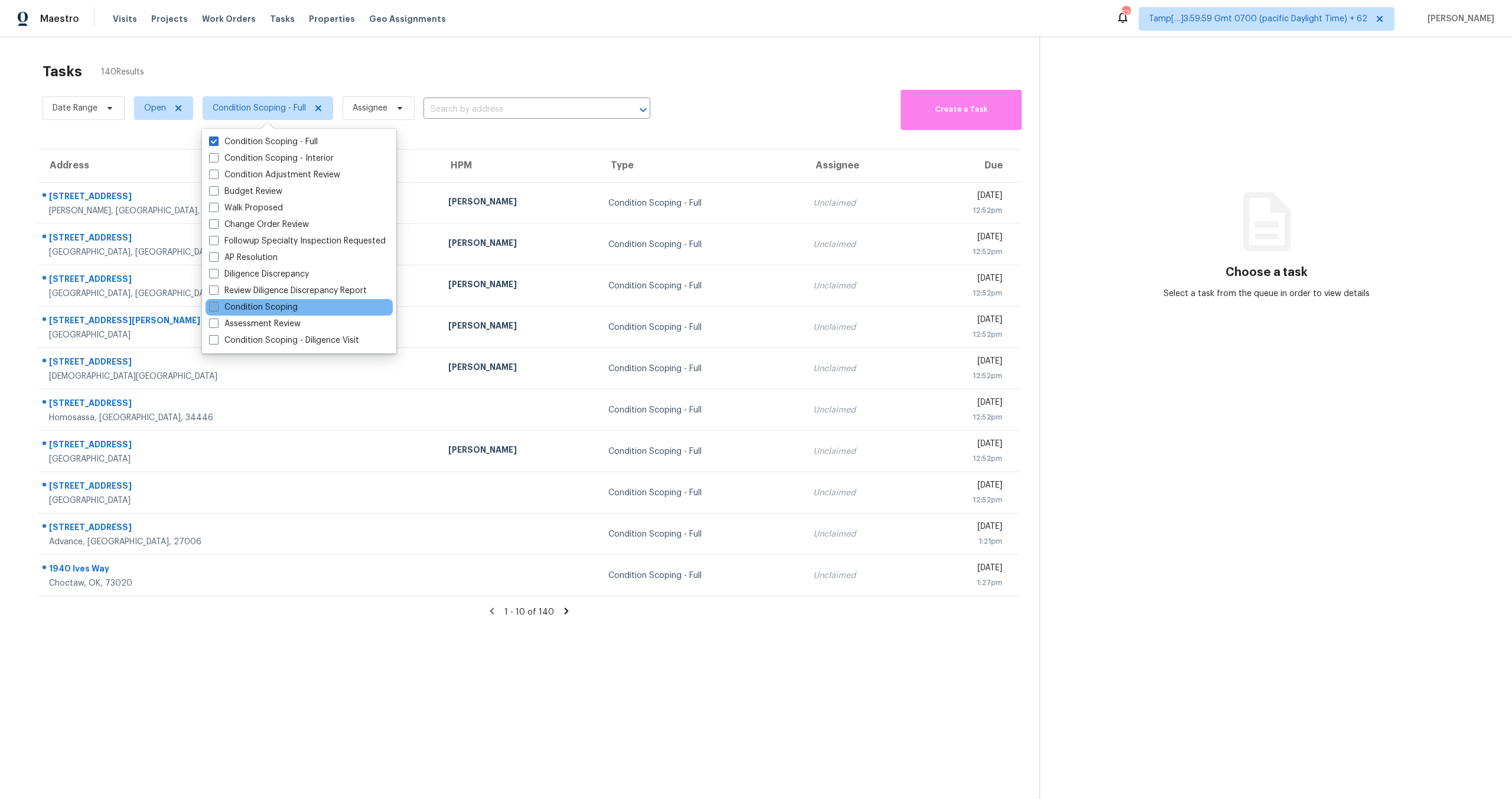
click at [244, 303] on label "Condition Scoping" at bounding box center [253, 307] width 89 height 12
click at [217, 303] on input "Condition Scoping" at bounding box center [213, 305] width 7 height 7
checkbox input "true"
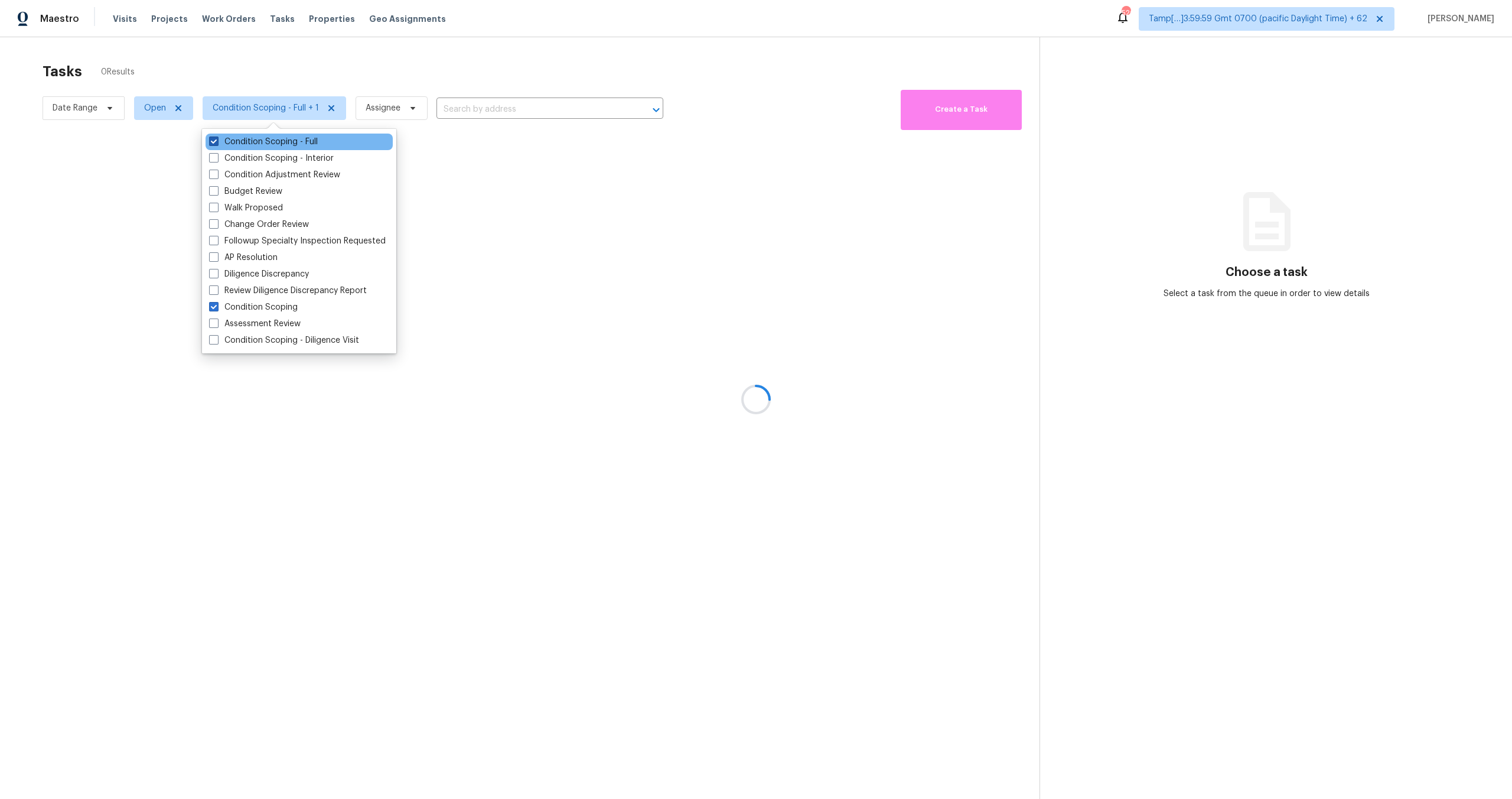
click at [242, 142] on label "Condition Scoping - Full" at bounding box center [263, 141] width 109 height 12
click at [217, 142] on input "Condition Scoping - Full" at bounding box center [213, 140] width 7 height 7
checkbox input "false"
click at [259, 85] on div at bounding box center [756, 399] width 1512 height 799
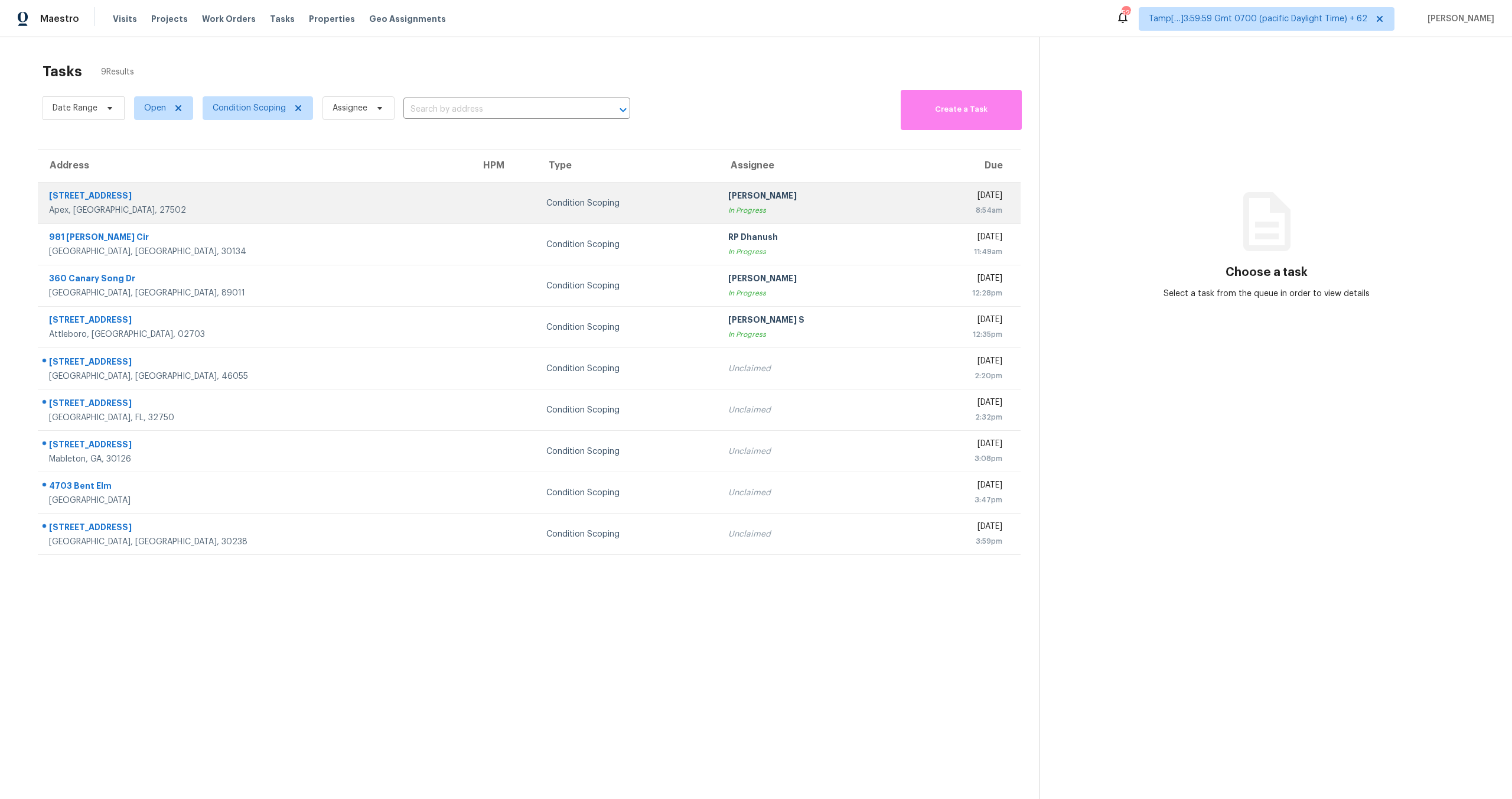
click at [550, 193] on td "Condition Scoping" at bounding box center [627, 203] width 182 height 41
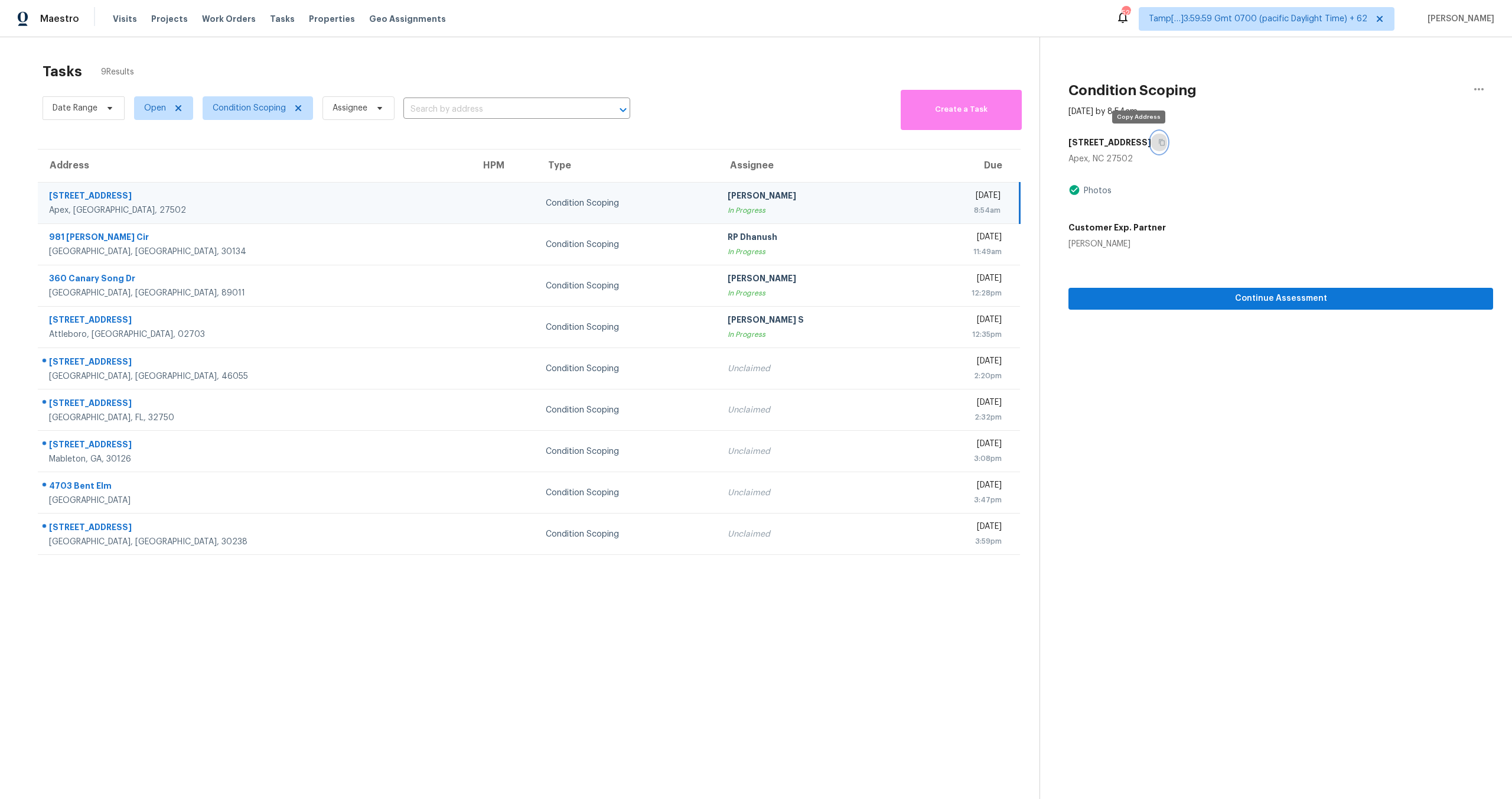
click at [1158, 141] on icon "button" at bounding box center [1162, 142] width 7 height 7
click at [1138, 308] on button "Continue Assessment" at bounding box center [1281, 298] width 425 height 22
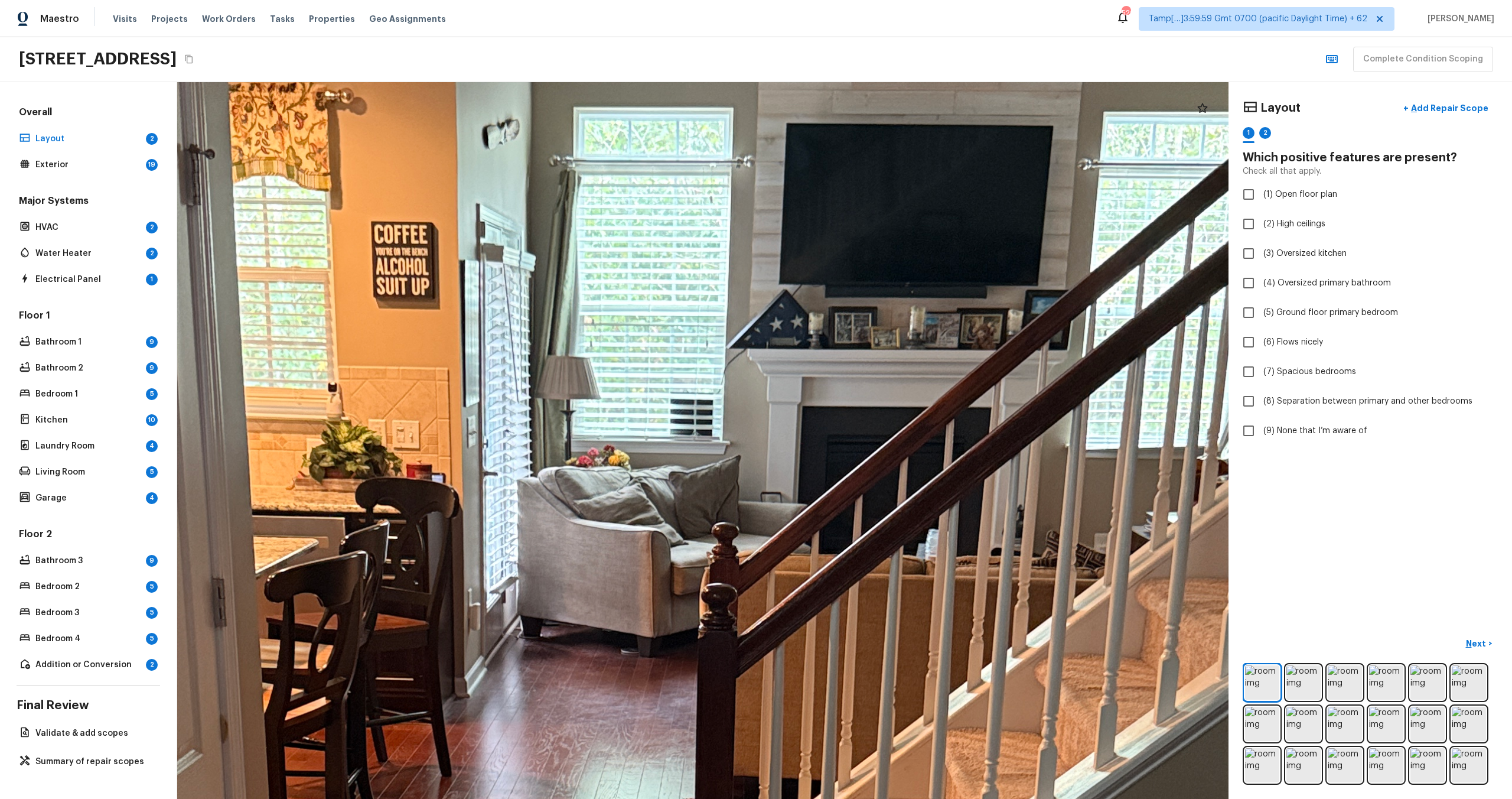
drag, startPoint x: 766, startPoint y: 335, endPoint x: 471, endPoint y: 669, distance: 445.6
click at [471, 669] on div at bounding box center [625, 809] width 3475 height 2370
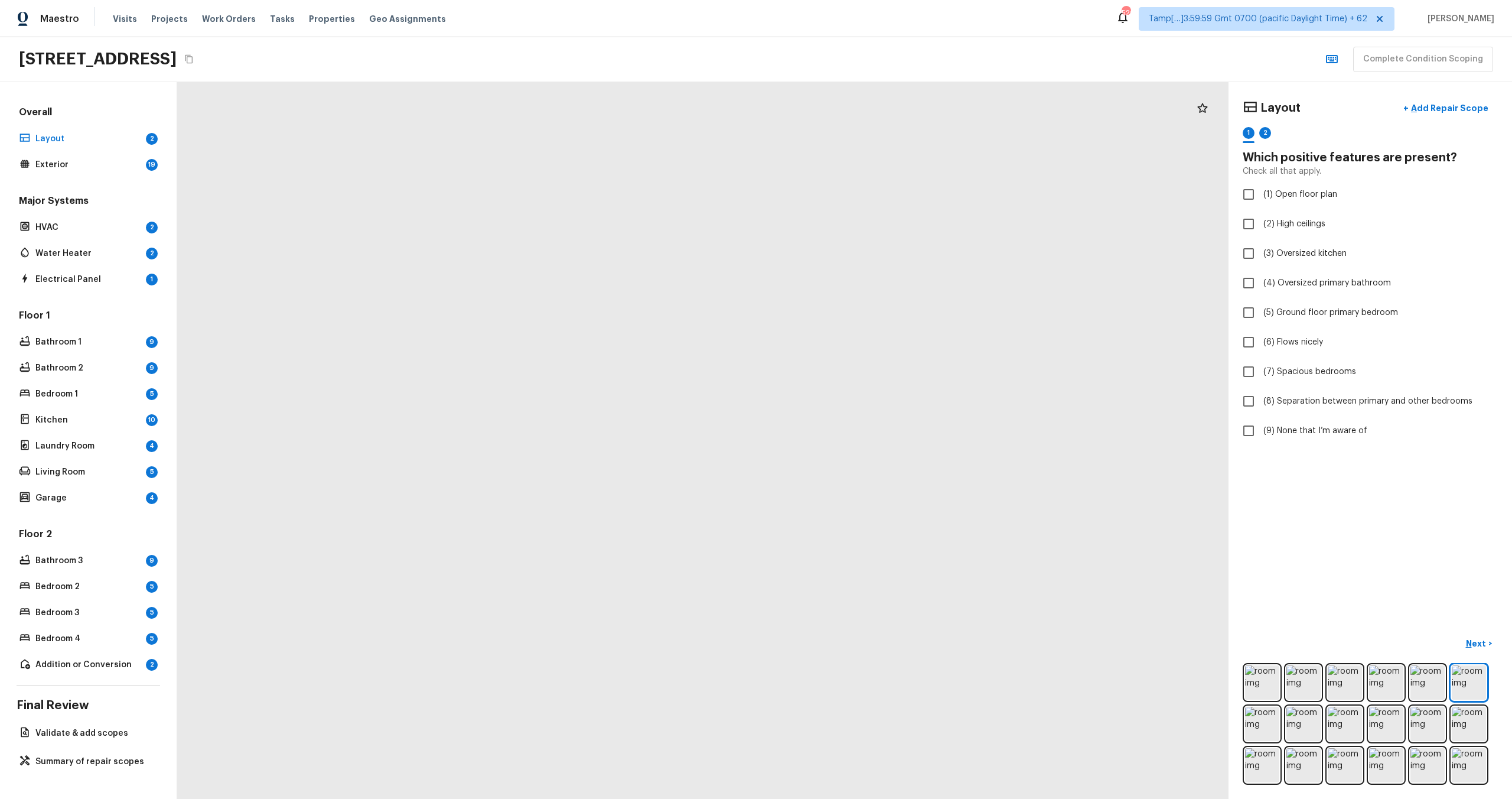
drag, startPoint x: 854, startPoint y: 390, endPoint x: 755, endPoint y: 439, distance: 110.5
click at [755, 442] on div at bounding box center [573, 514] width 2674 height 1823
drag, startPoint x: 932, startPoint y: 384, endPoint x: 572, endPoint y: 599, distance: 419.3
click at [572, 599] on div at bounding box center [230, 660] width 3355 height 2288
drag, startPoint x: 933, startPoint y: 300, endPoint x: 695, endPoint y: 647, distance: 420.8
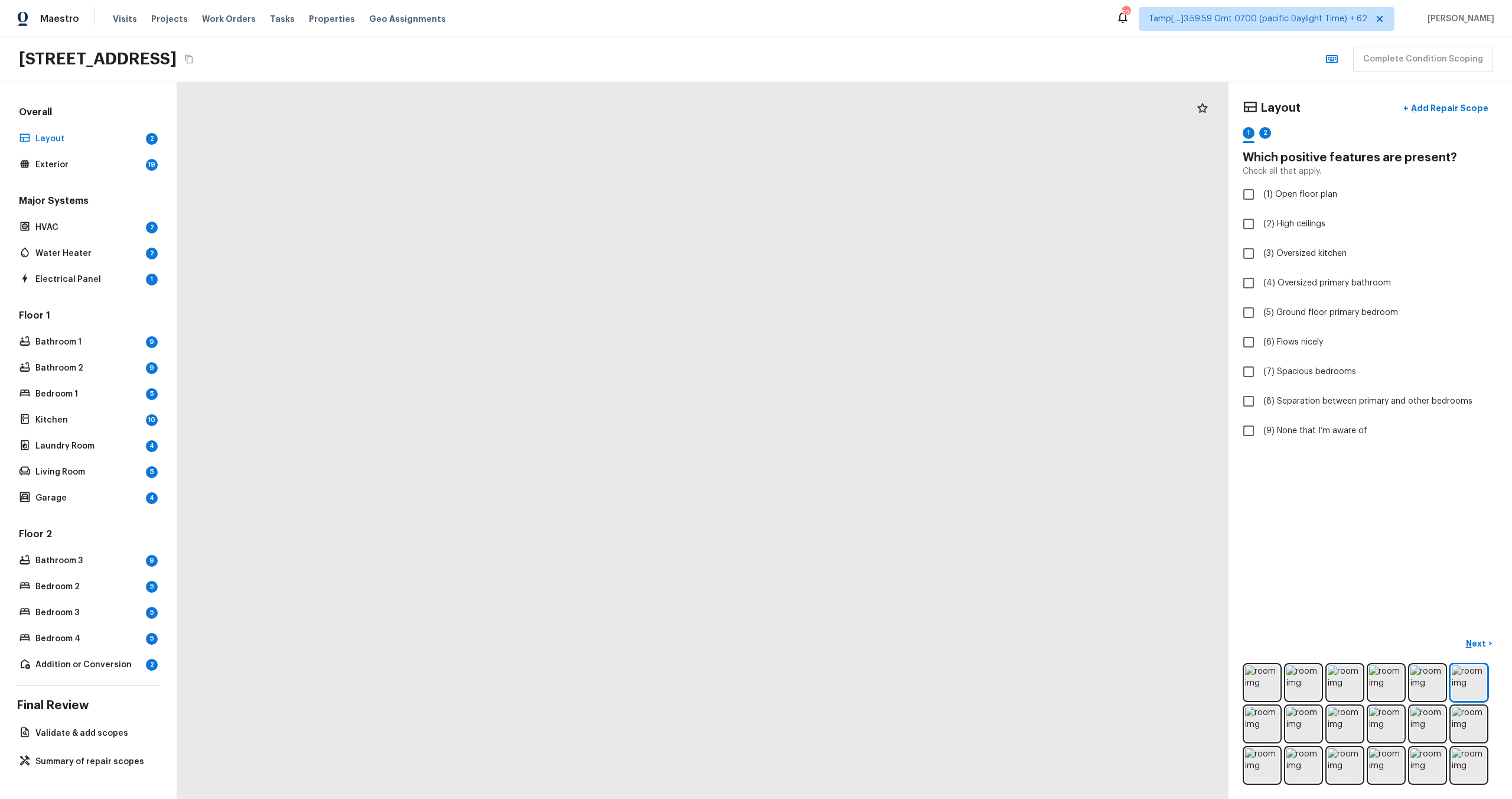
click at [695, 648] on div at bounding box center [602, 660] width 2119 height 1444
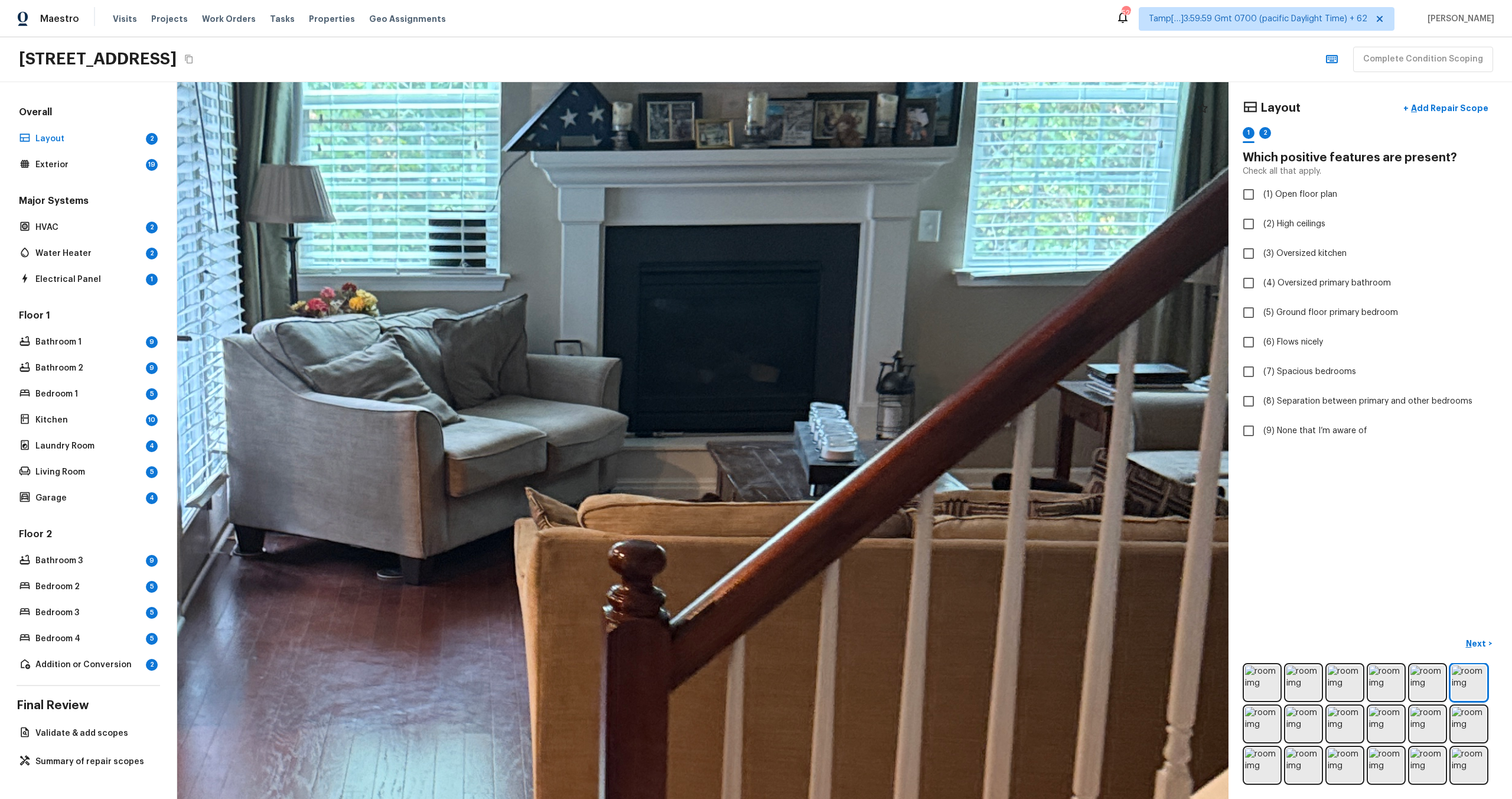
drag, startPoint x: 858, startPoint y: 339, endPoint x: 794, endPoint y: 792, distance: 457.5
click at [794, 794] on div at bounding box center [456, 577] width 3611 height 2463
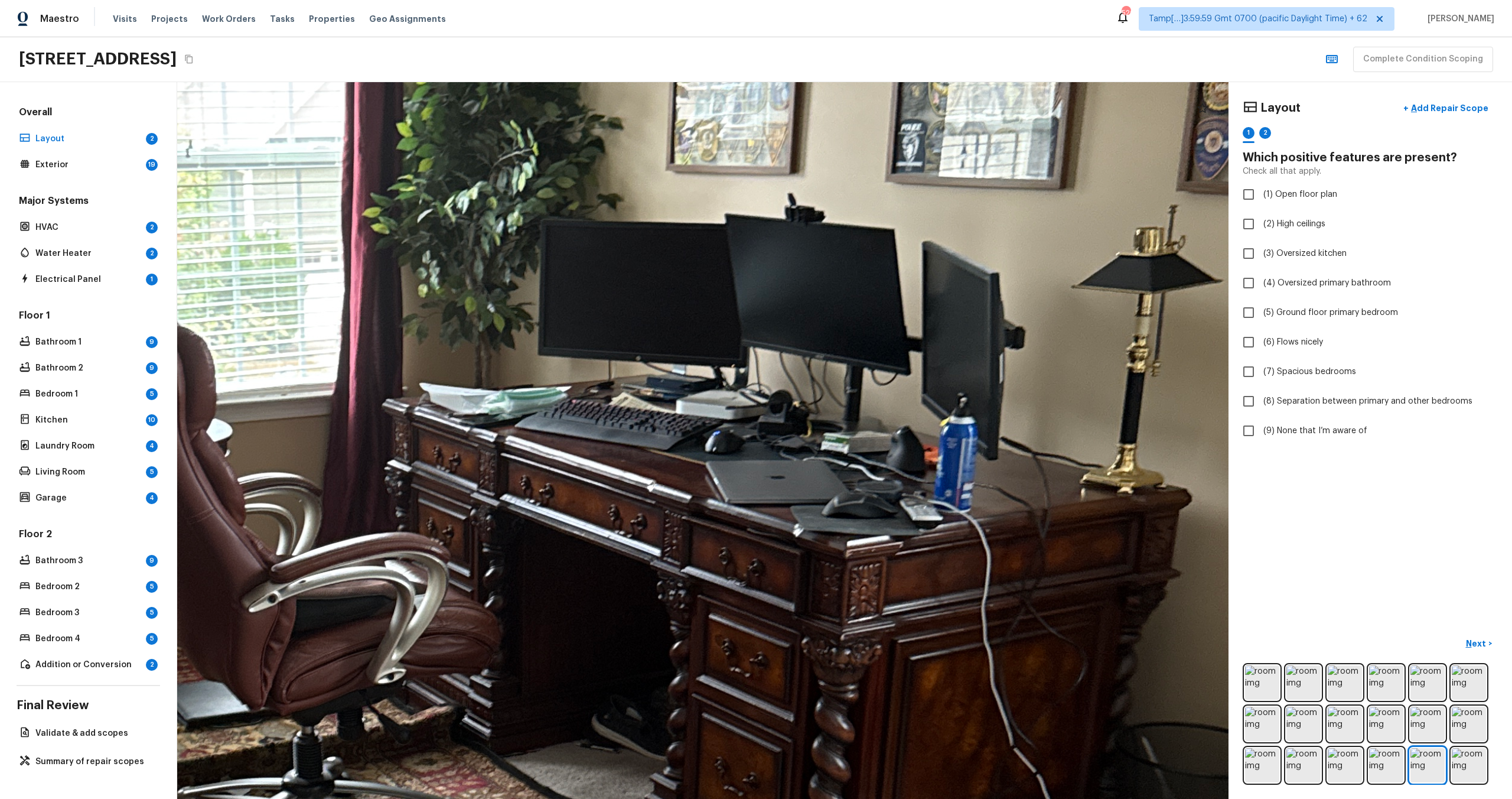
drag, startPoint x: 933, startPoint y: 451, endPoint x: 783, endPoint y: 796, distance: 376.2
click at [783, 797] on div at bounding box center [415, 711] width 3558 height 2426
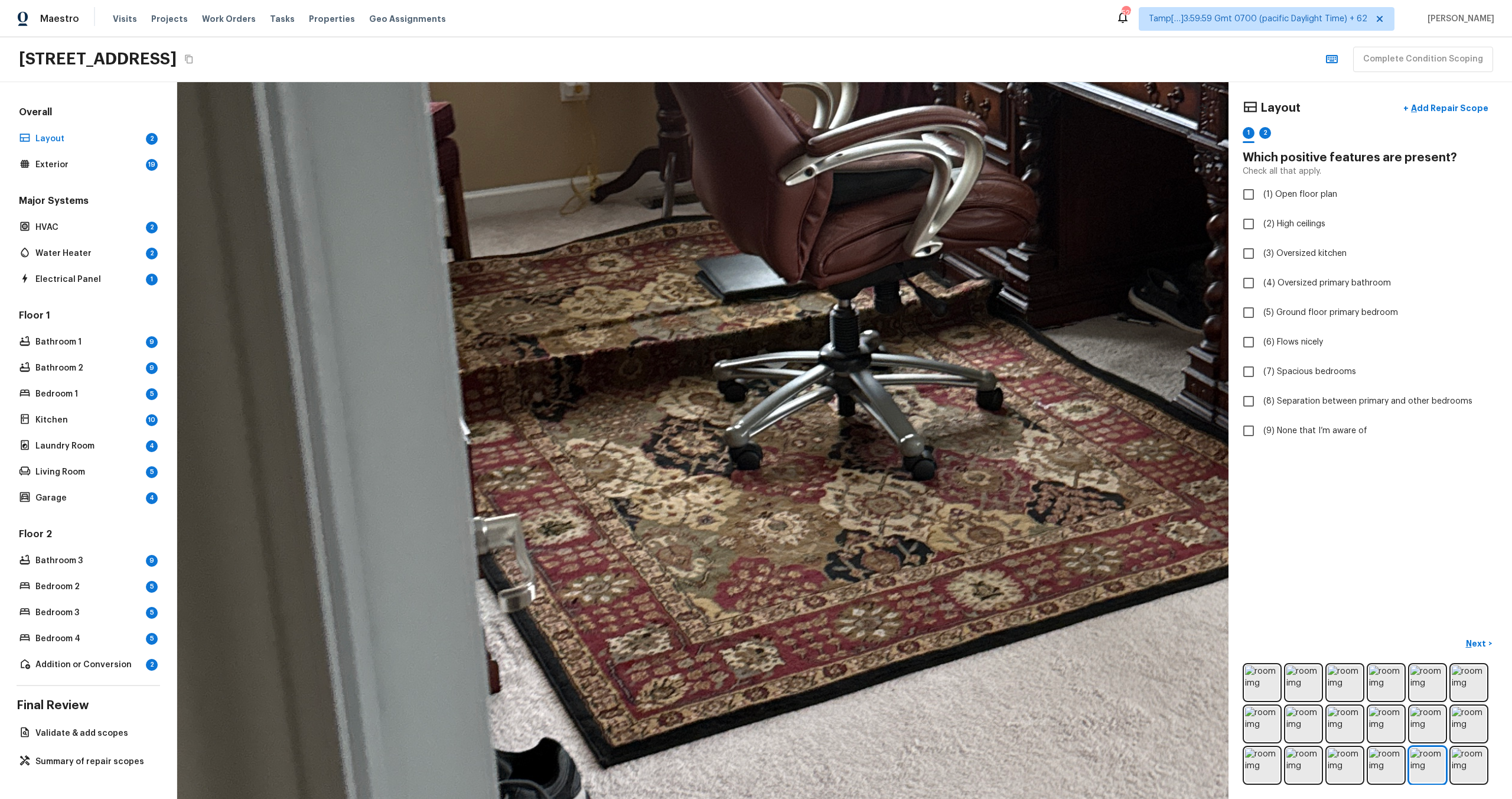
drag, startPoint x: 583, startPoint y: 629, endPoint x: 1120, endPoint y: 203, distance: 685.5
click at [1120, 203] on div at bounding box center [952, 285] width 3558 height 2426
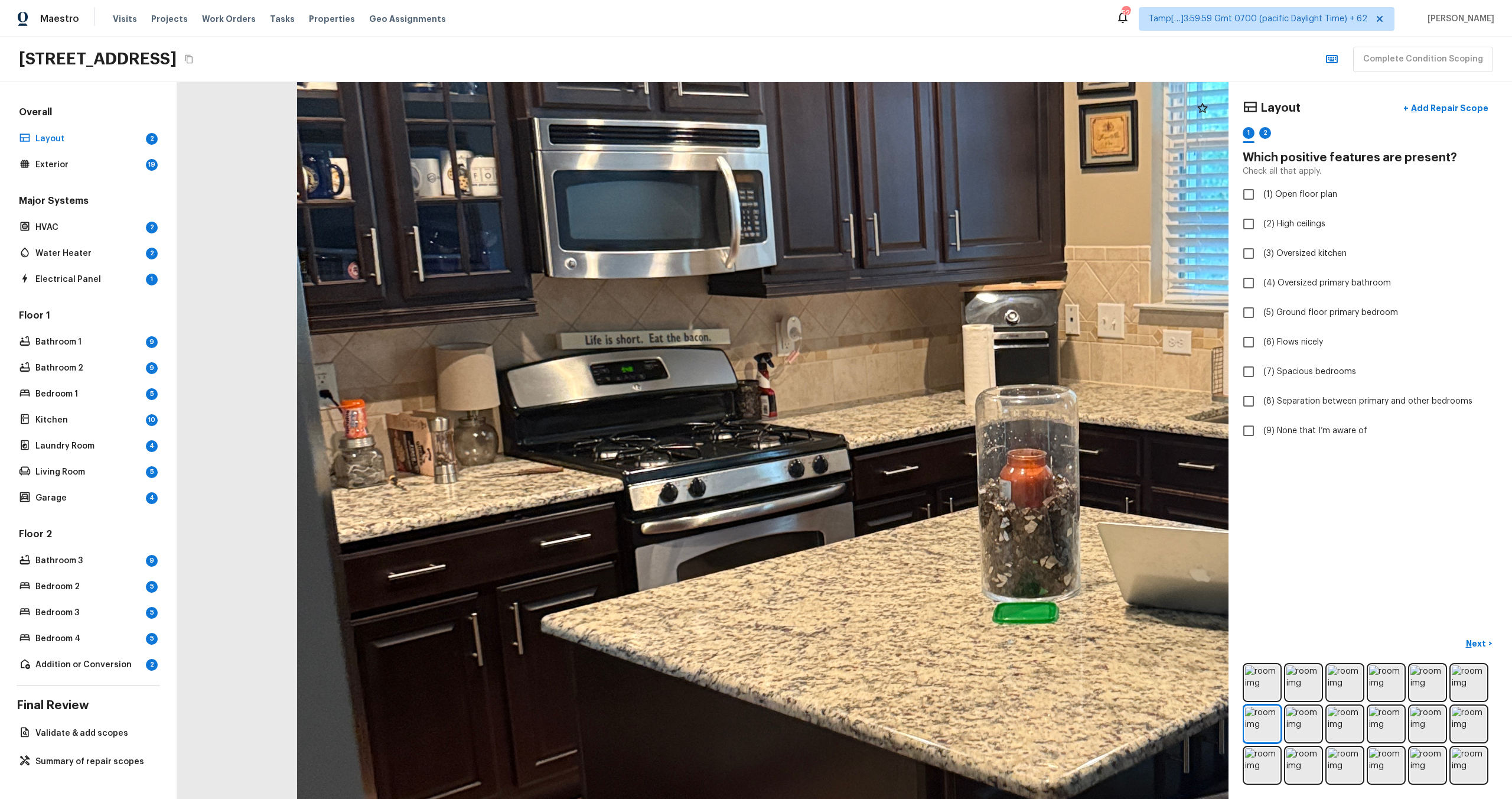
drag, startPoint x: 756, startPoint y: 369, endPoint x: 1058, endPoint y: 550, distance: 352.1
click at [1058, 551] on div at bounding box center [1043, 536] width 2920 height 1991
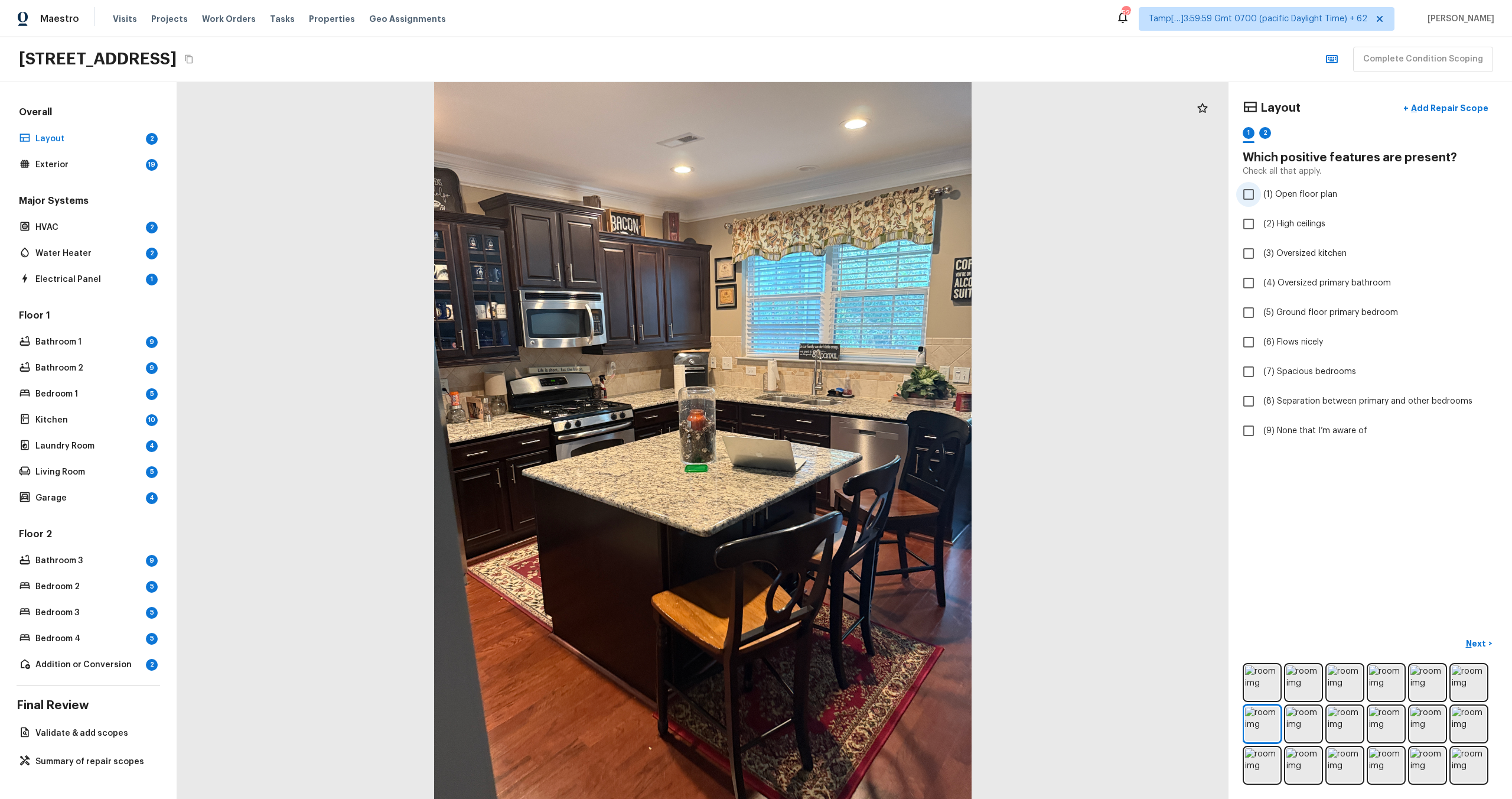
click at [1240, 194] on input "(1) Open floor plan" at bounding box center [1248, 194] width 24 height 24
checkbox input "true"
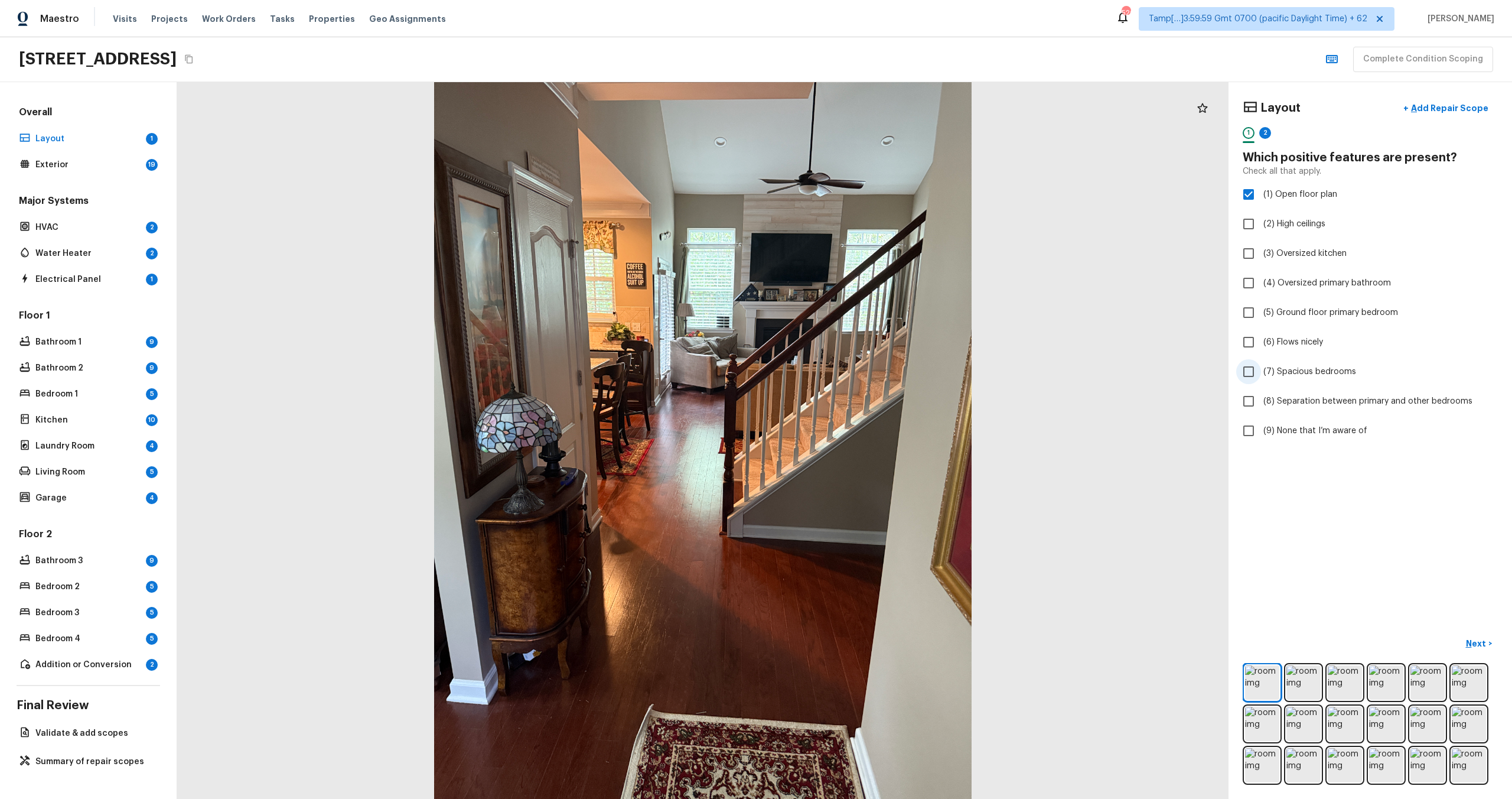
click at [1262, 360] on label "(7) Spacious bedrooms" at bounding box center [1361, 372] width 252 height 24
click at [1261, 360] on input "(7) Spacious bedrooms" at bounding box center [1248, 372] width 24 height 24
click at [1262, 360] on label "(7) Spacious bedrooms" at bounding box center [1361, 372] width 252 height 24
click at [1261, 360] on input "(7) Spacious bedrooms" at bounding box center [1248, 372] width 24 height 24
click at [1299, 374] on span "(7) Spacious bedrooms" at bounding box center [1309, 371] width 93 height 12
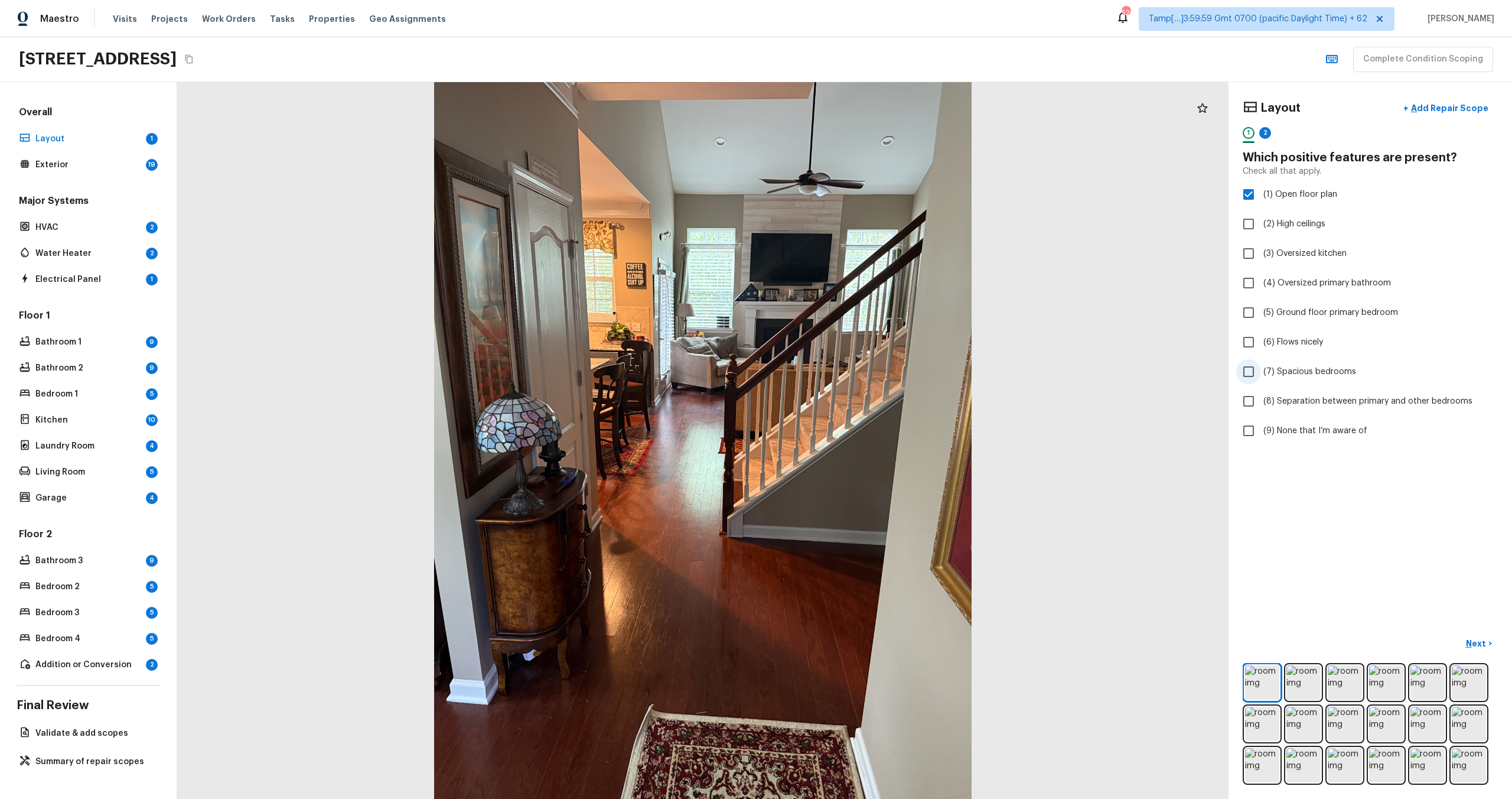
click at [1261, 374] on input "(7) Spacious bedrooms" at bounding box center [1248, 372] width 24 height 24
checkbox input "true"
click at [1287, 347] on span "(6) Flows nicely" at bounding box center [1293, 342] width 60 height 12
click at [1261, 347] on input "(6) Flows nicely" at bounding box center [1248, 342] width 24 height 24
checkbox input "true"
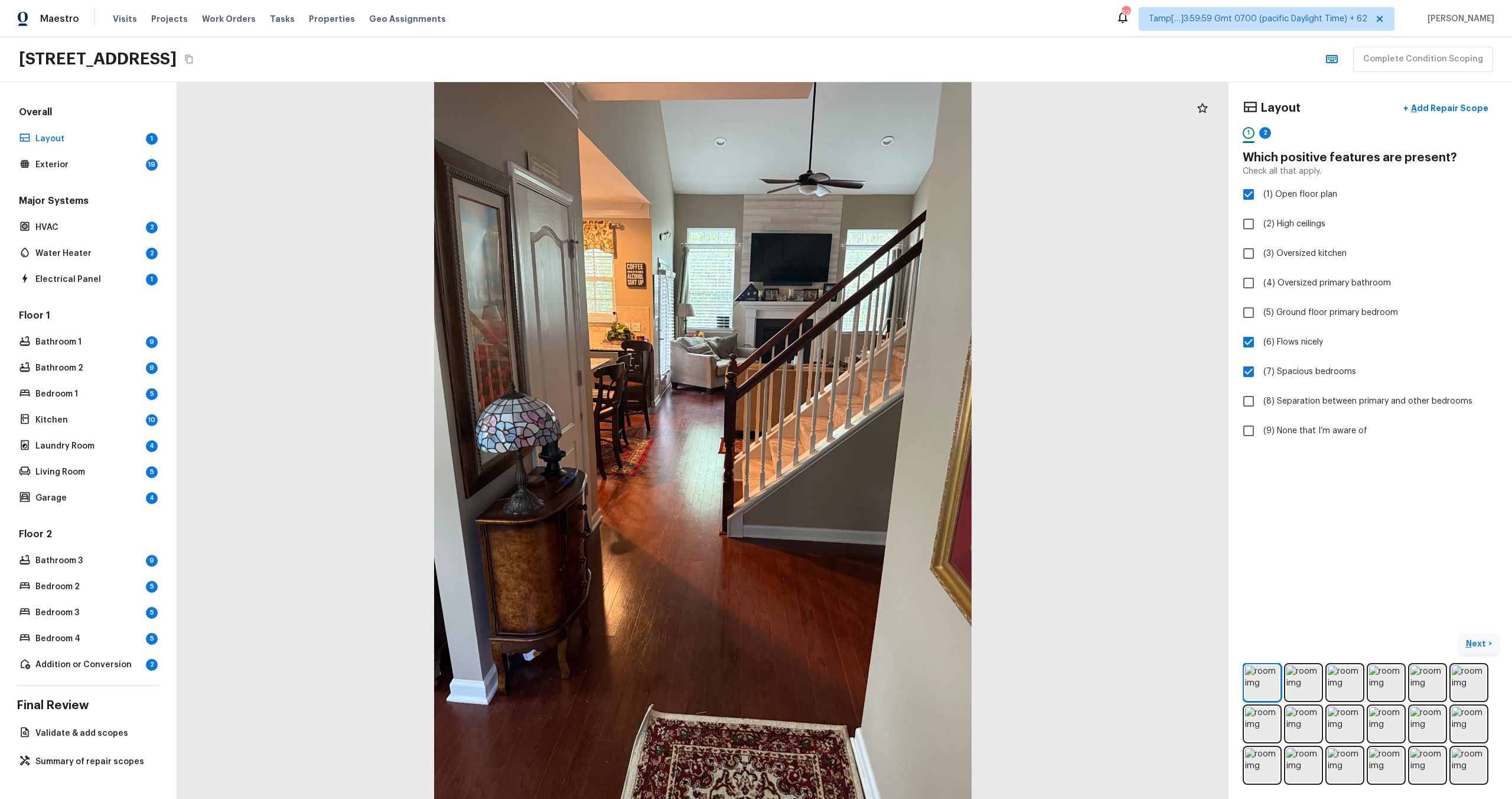
click at [1486, 645] on p "Next" at bounding box center [1477, 644] width 22 height 12
click at [1274, 422] on label "(9) None that I’m aware of" at bounding box center [1361, 431] width 252 height 24
click at [1261, 422] on input "(9) None that I’m aware of" at bounding box center [1248, 431] width 24 height 24
checkbox input "true"
click at [1444, 644] on p "Next ( Exterior )" at bounding box center [1461, 644] width 58 height 12
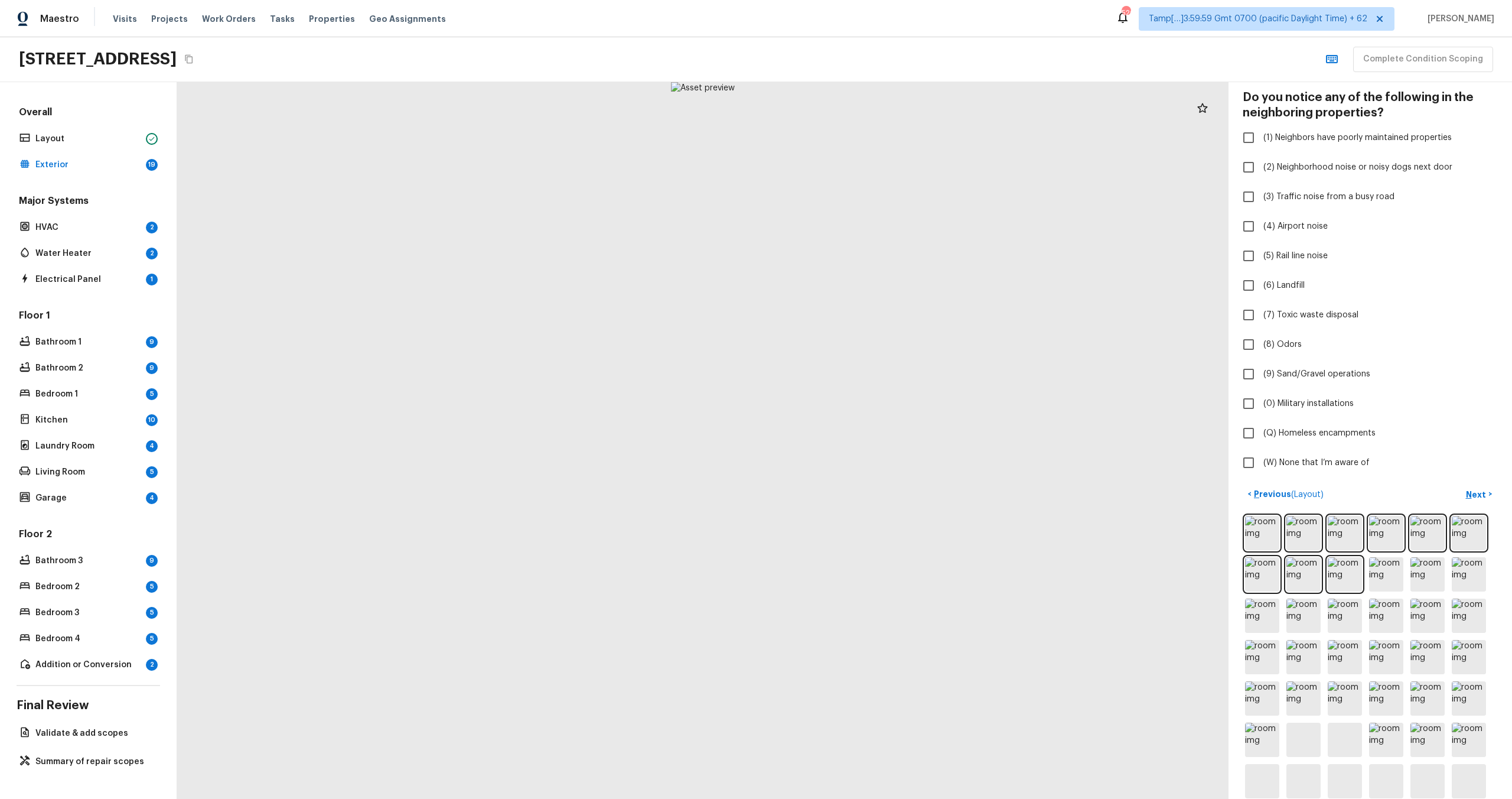
scroll to position [120, 0]
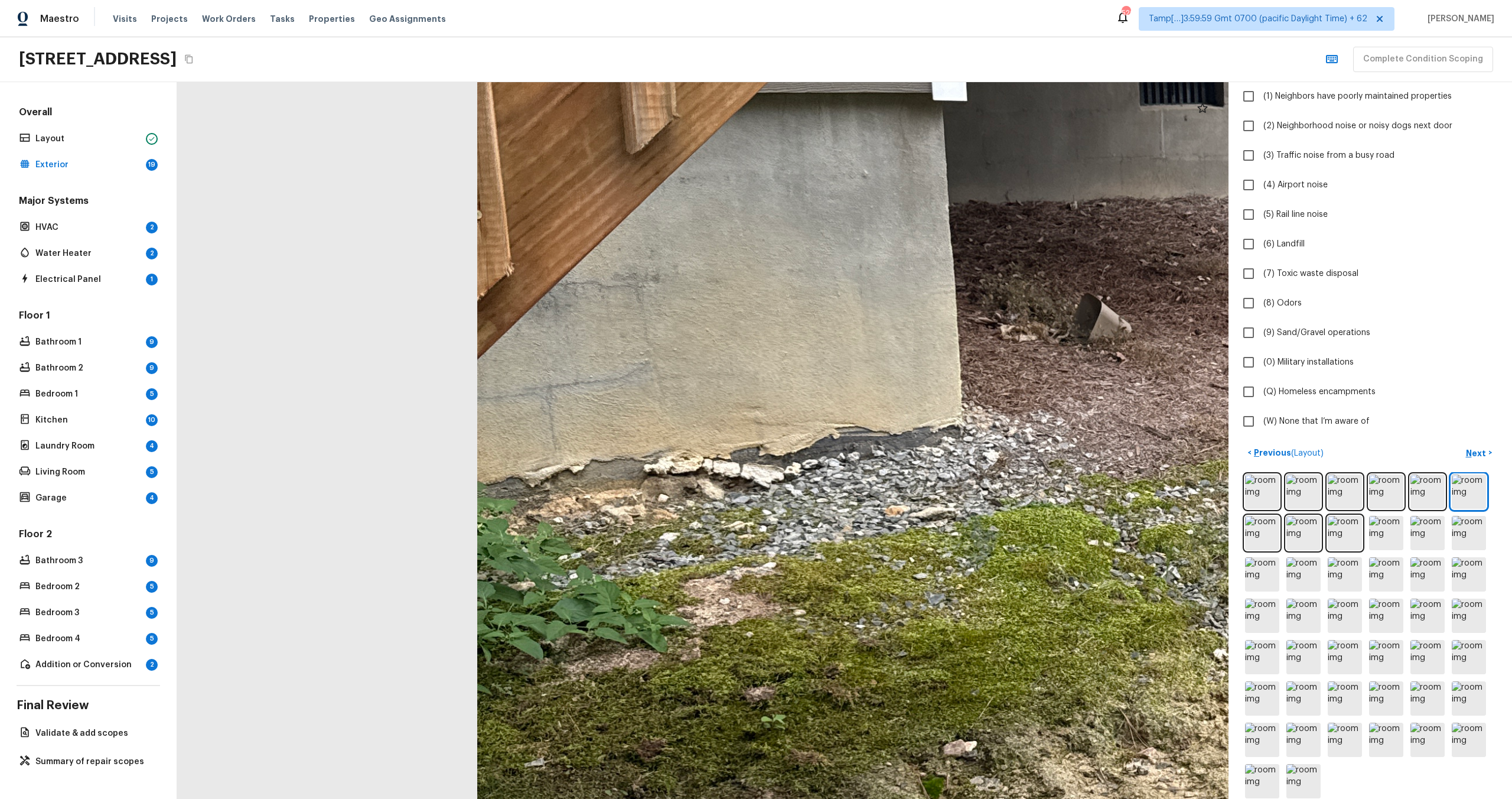
drag, startPoint x: 469, startPoint y: 382, endPoint x: 817, endPoint y: 351, distance: 349.4
click at [818, 352] on div at bounding box center [1354, 480] width 3428 height 2338
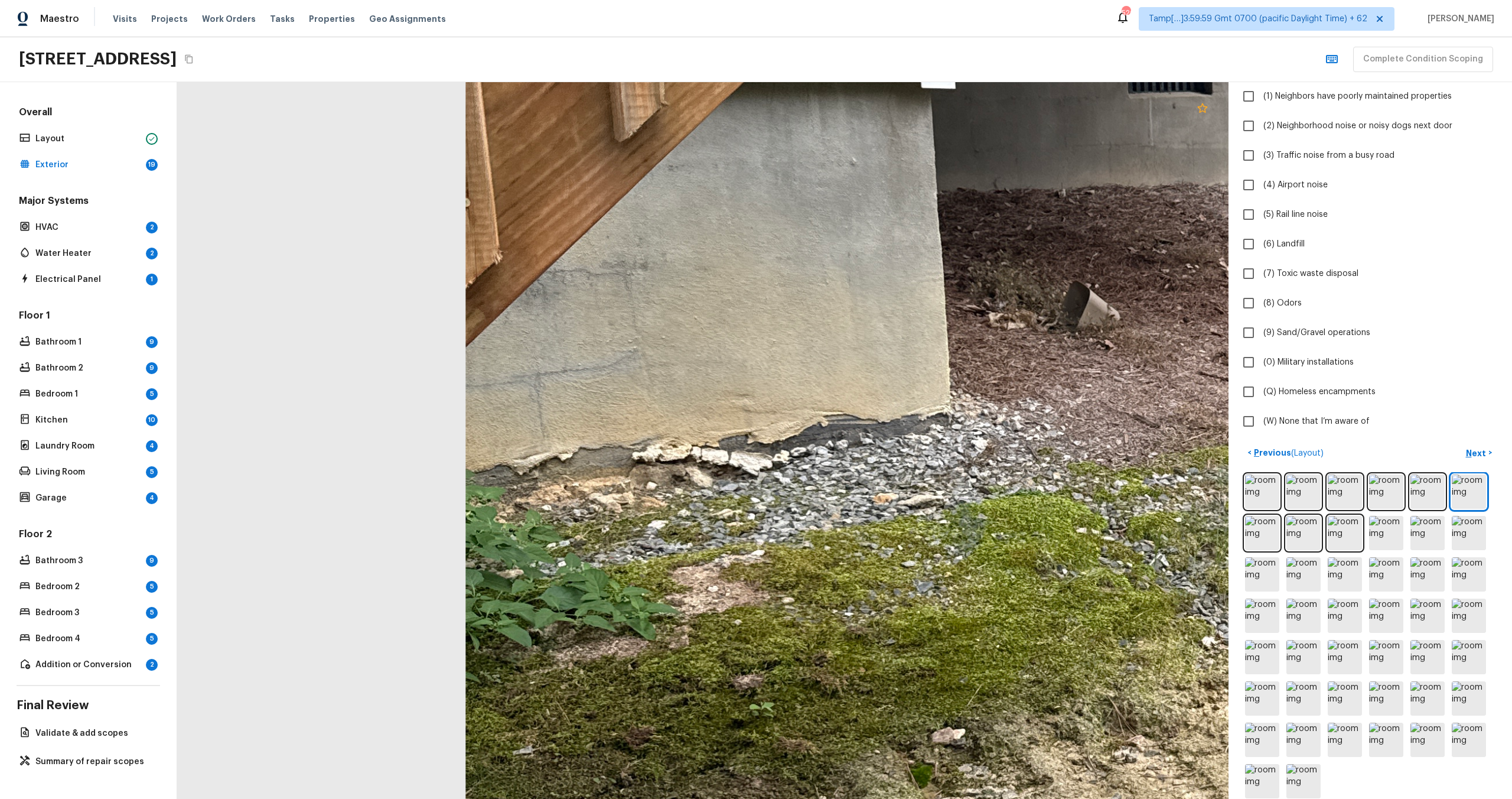
click at [1199, 110] on icon at bounding box center [1202, 108] width 10 height 9
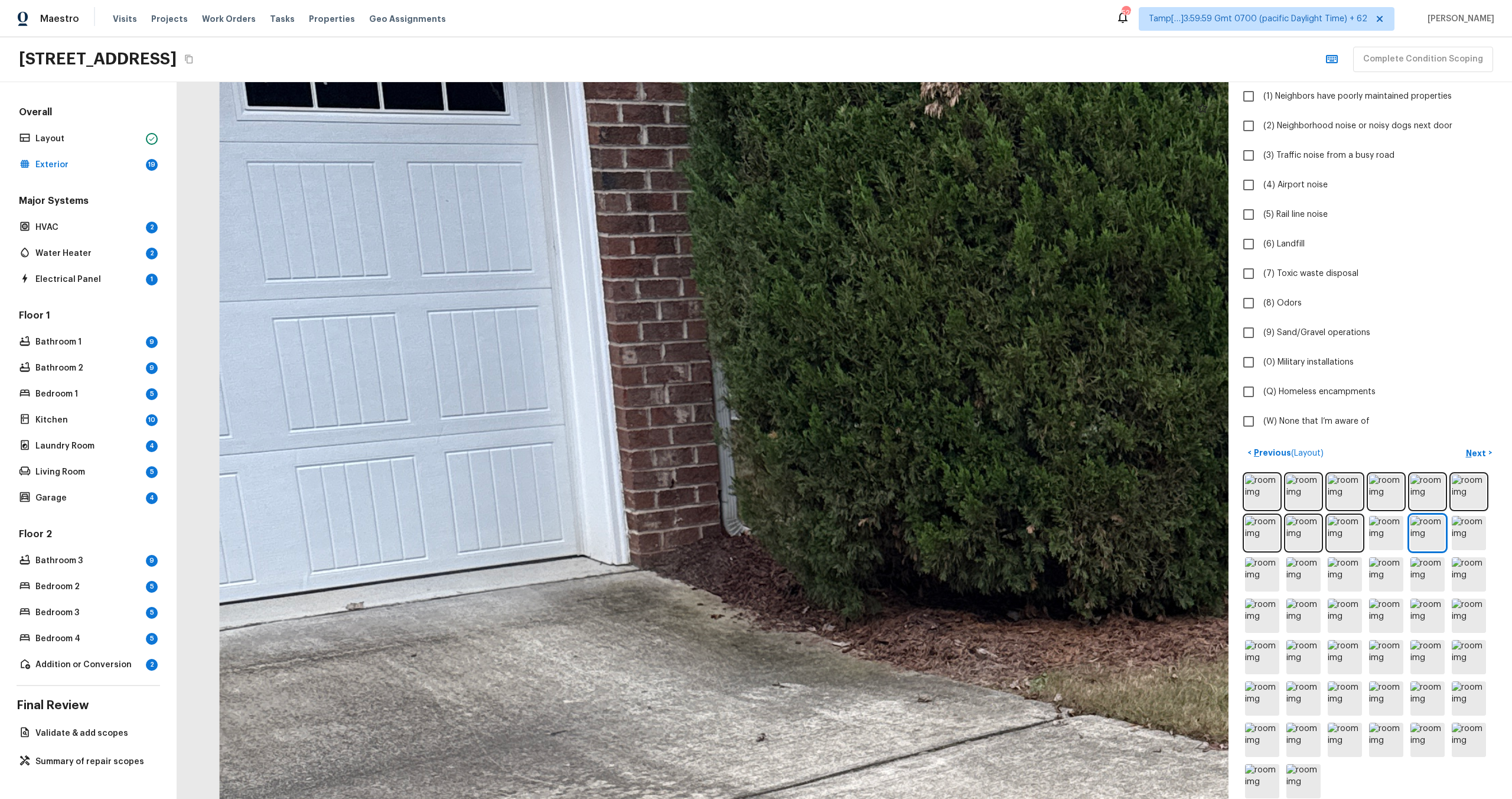
drag, startPoint x: 550, startPoint y: 249, endPoint x: 577, endPoint y: 415, distance: 168.2
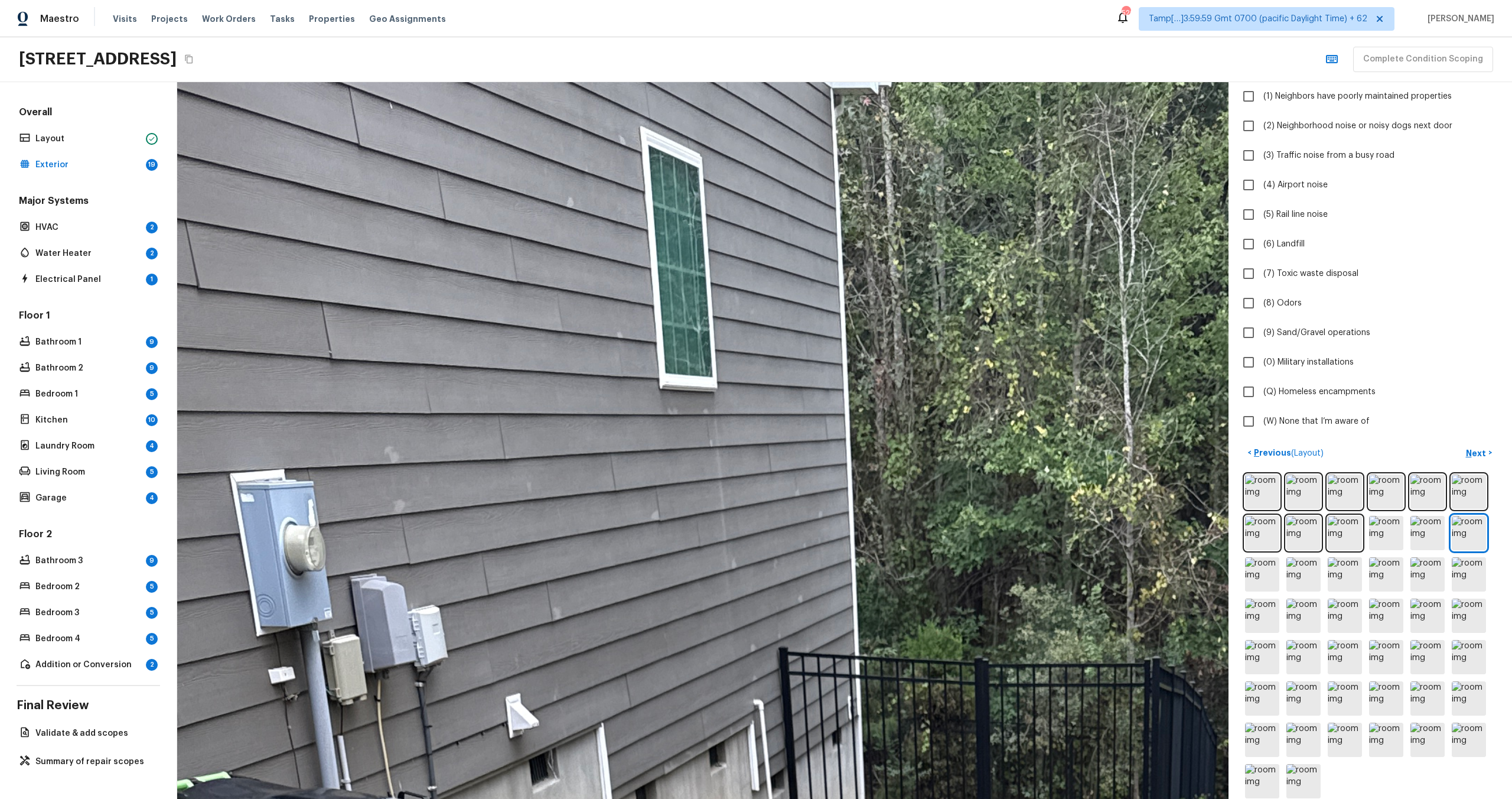
drag, startPoint x: 726, startPoint y: 317, endPoint x: 491, endPoint y: 652, distance: 409.2
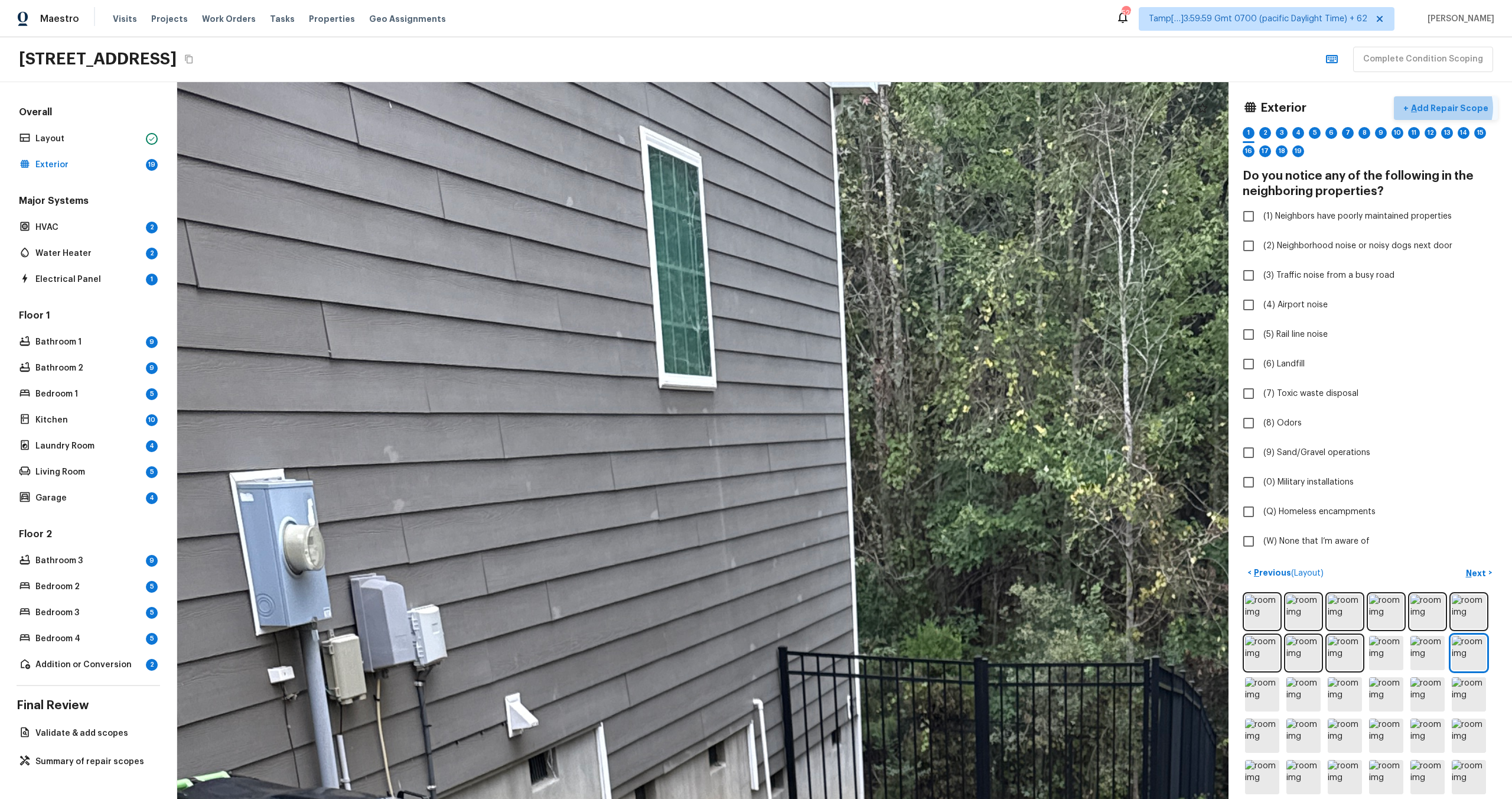
click at [1448, 108] on p "Add Repair Scope" at bounding box center [1448, 108] width 80 height 12
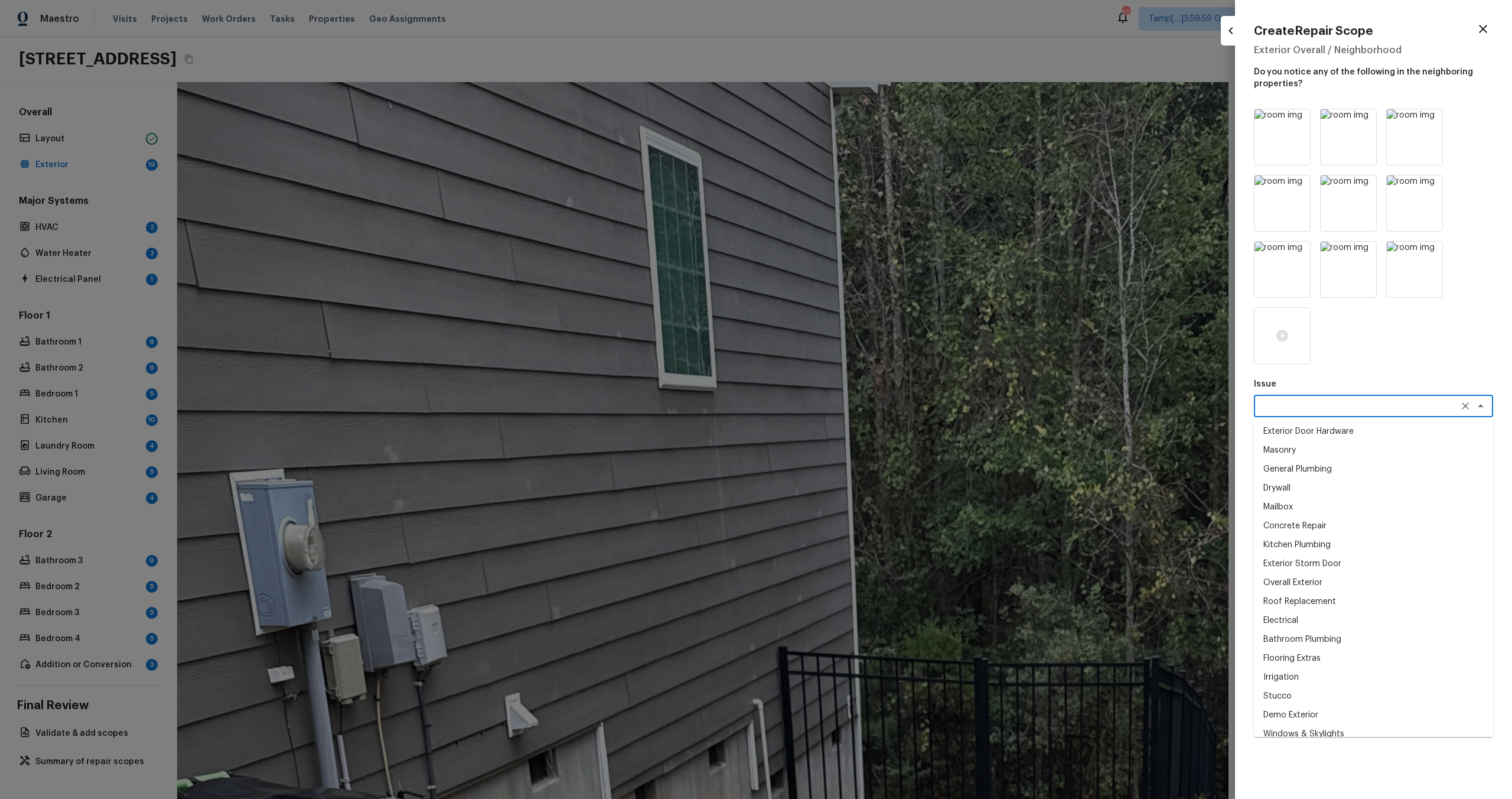
click at [1306, 407] on textarea at bounding box center [1357, 406] width 196 height 12
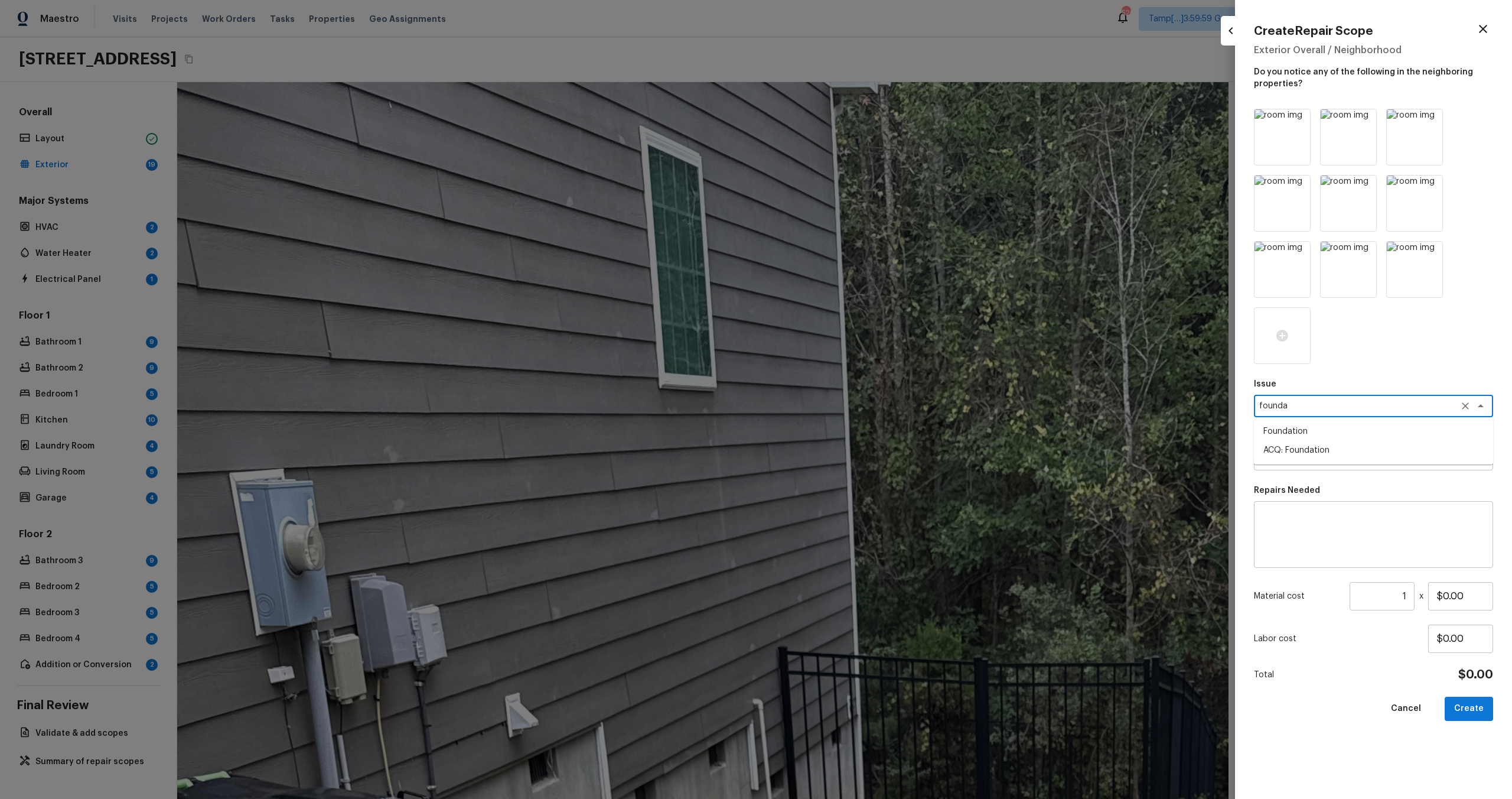
click at [1303, 431] on li "Foundation" at bounding box center [1373, 431] width 239 height 19
click at [1315, 398] on div "Foundation x ​" at bounding box center [1373, 406] width 239 height 22
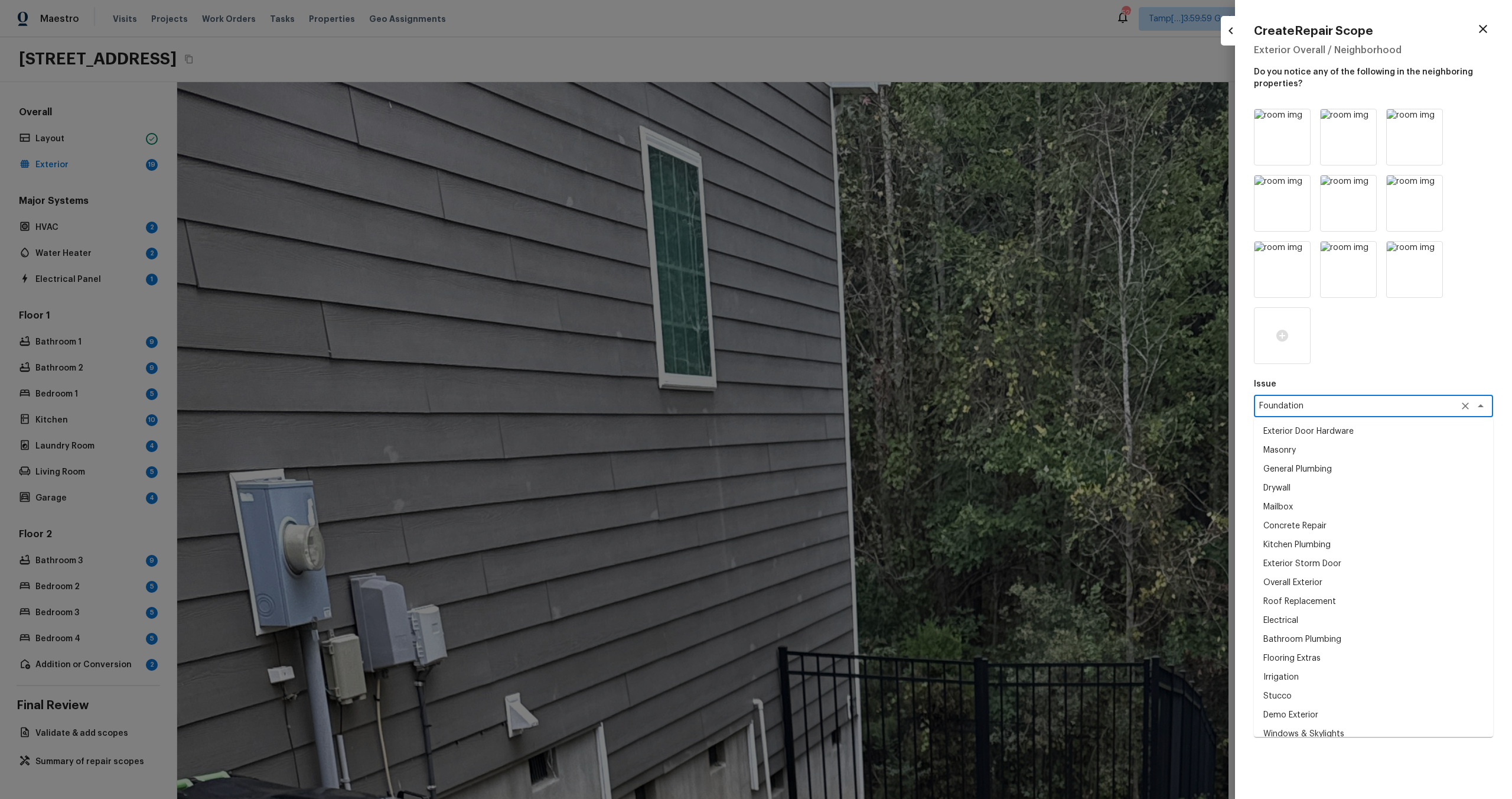
scroll to position [25, 0]
click at [1315, 398] on div "Foundation x ​" at bounding box center [1373, 406] width 239 height 22
click at [1314, 413] on div "Foundation x ​" at bounding box center [1373, 406] width 239 height 22
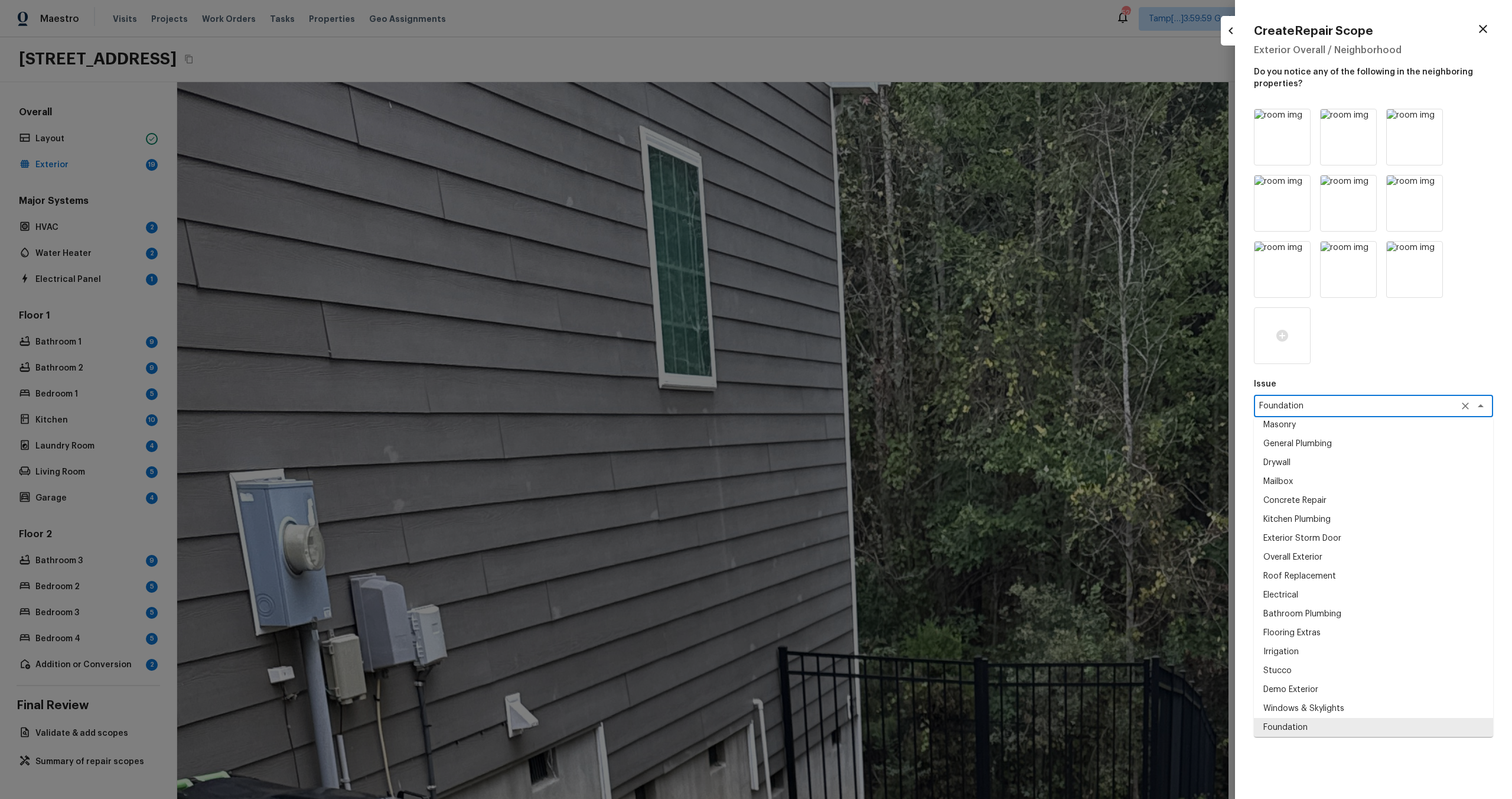
click at [1314, 413] on div "Foundation x ​" at bounding box center [1373, 406] width 239 height 22
click at [1314, 410] on textarea "Foundation" at bounding box center [1357, 406] width 196 height 12
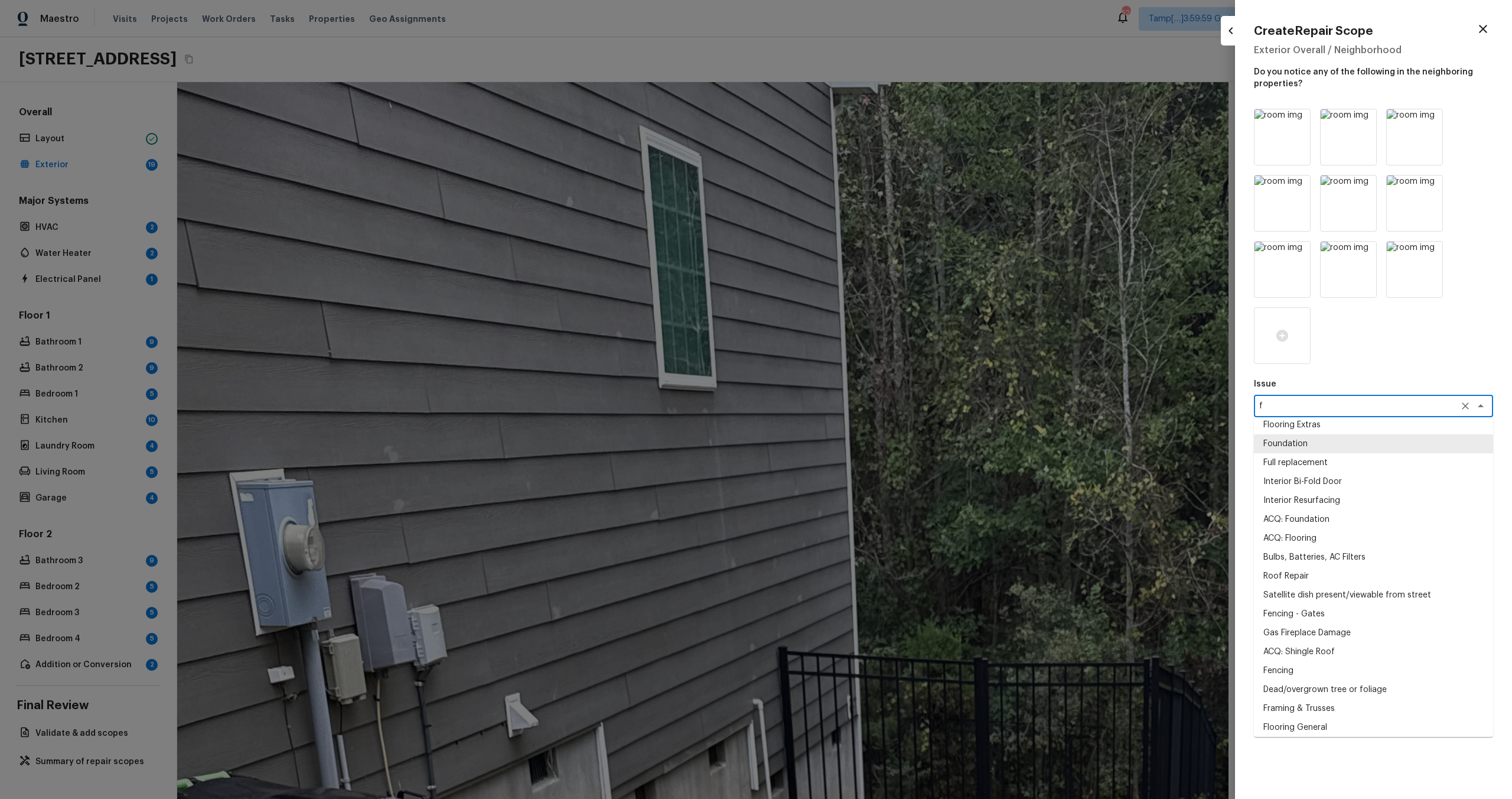
scroll to position [0, 0]
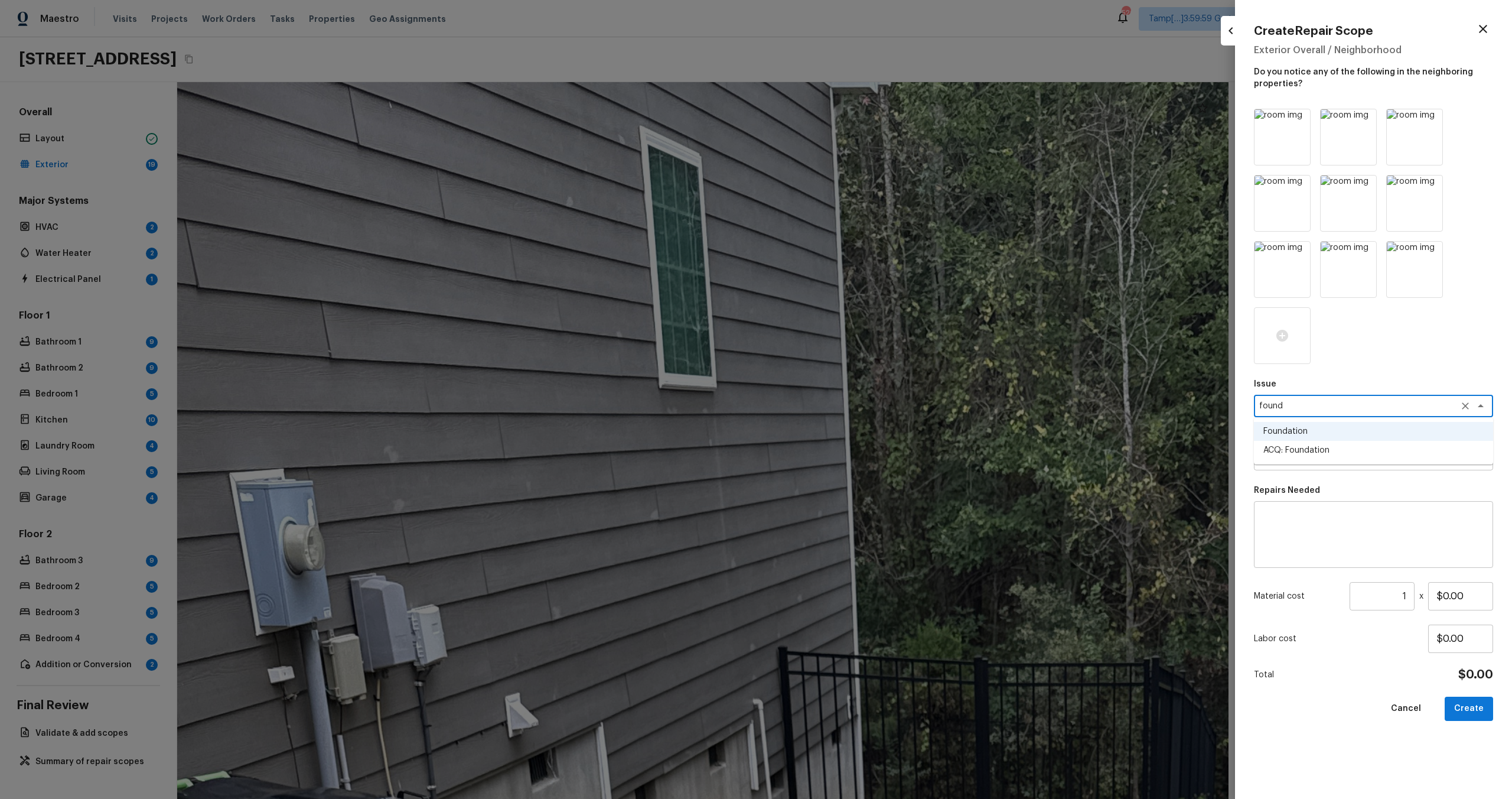
click at [1316, 452] on li "ACQ: Foundation" at bounding box center [1373, 451] width 239 height 19
type textarea "ACQ: Foundation"
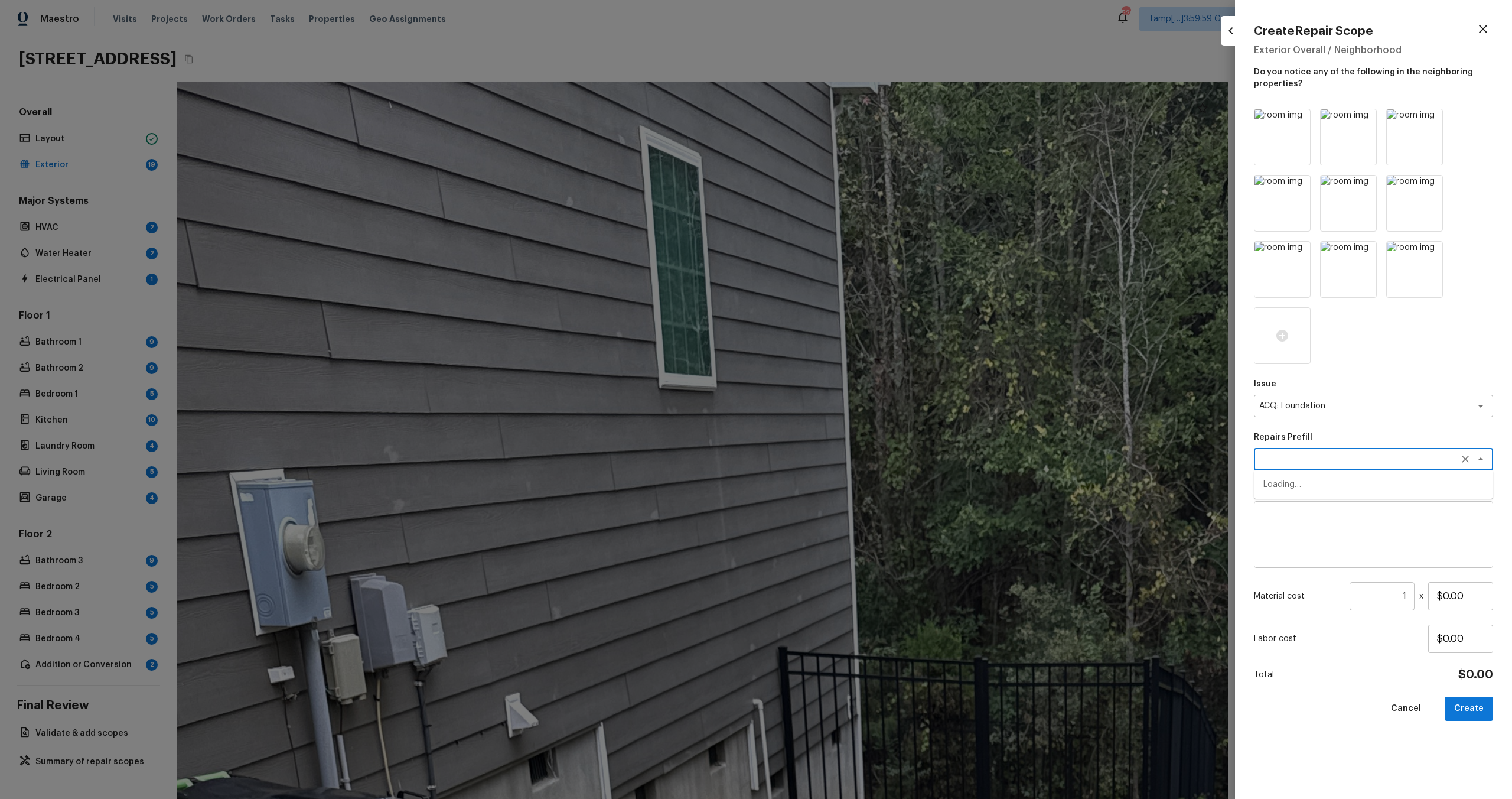
click at [1316, 454] on textarea at bounding box center [1357, 459] width 196 height 12
click at [1308, 485] on li "Possible foundation issues - Level 1 Superficial" at bounding box center [1373, 484] width 239 height 19
type textarea "Possible foundation issues - Level 1 Superficial"
type textarea "Possible foundation issues - Level 1 - Superficial. Disclaimer: This is NOT a t…"
type input "$999.00"
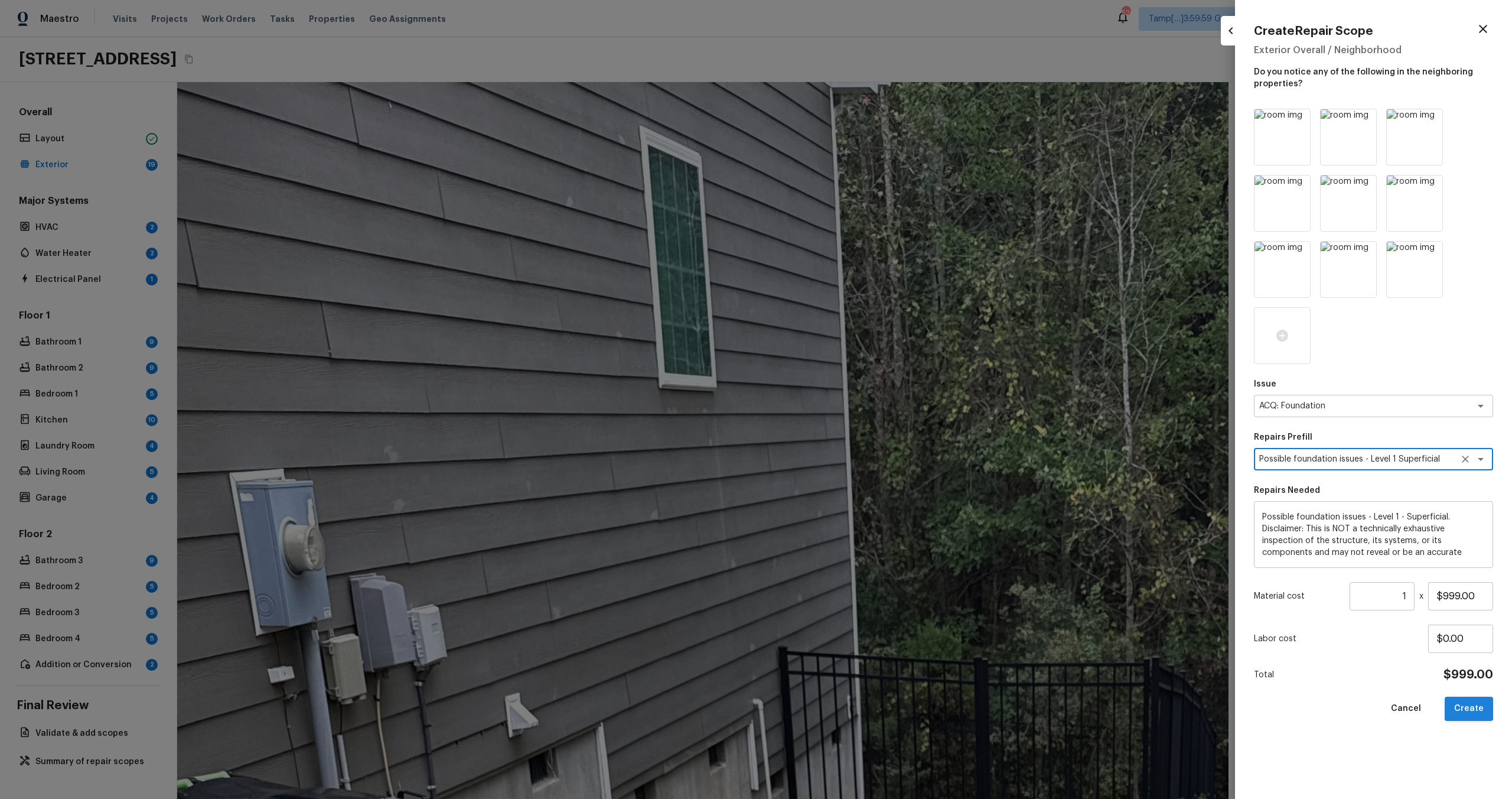
click at [1470, 708] on button "Create" at bounding box center [1469, 709] width 49 height 24
type input "$0.00"
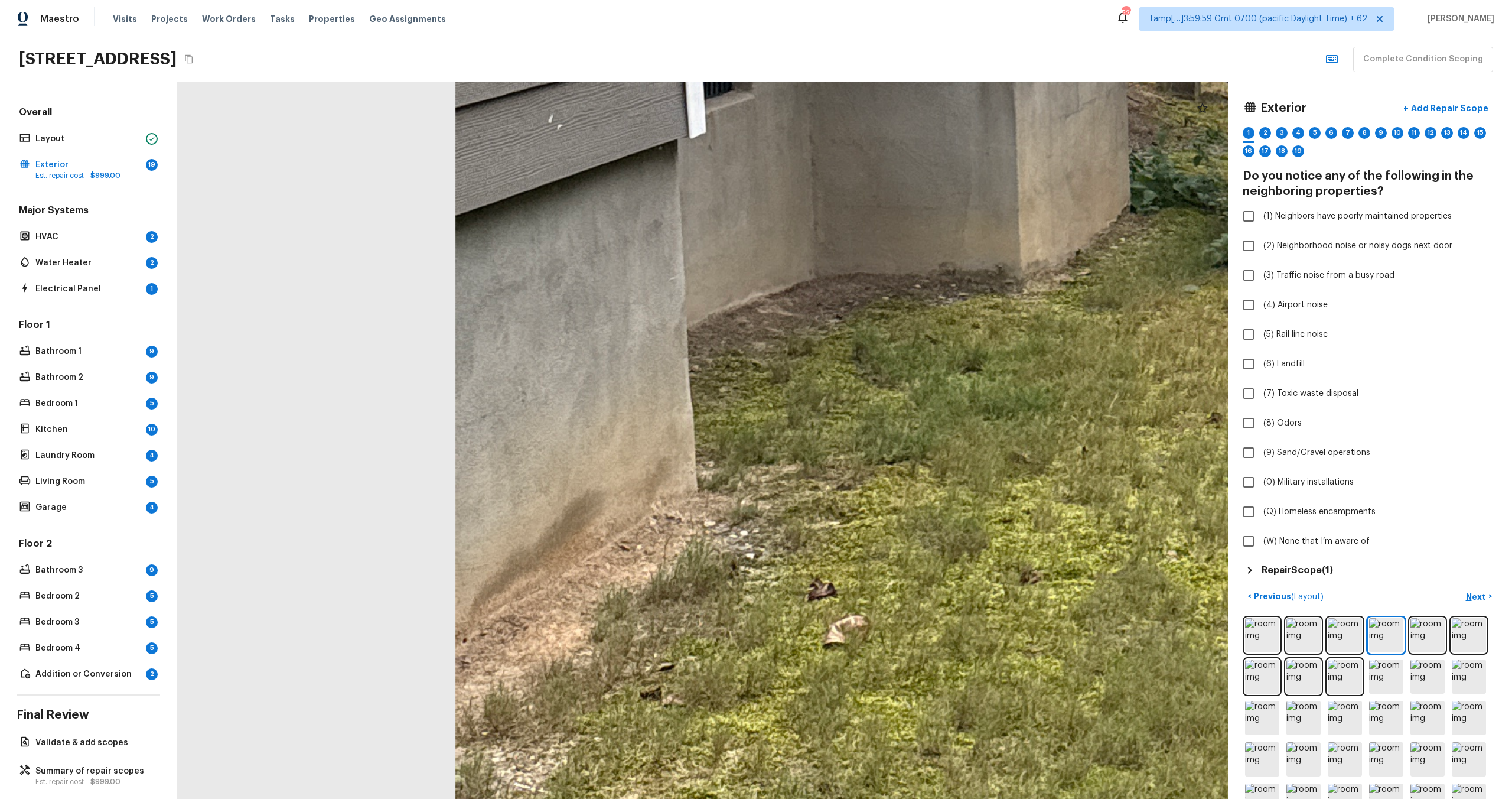
drag, startPoint x: 448, startPoint y: 514, endPoint x: 1158, endPoint y: 111, distance: 816.4
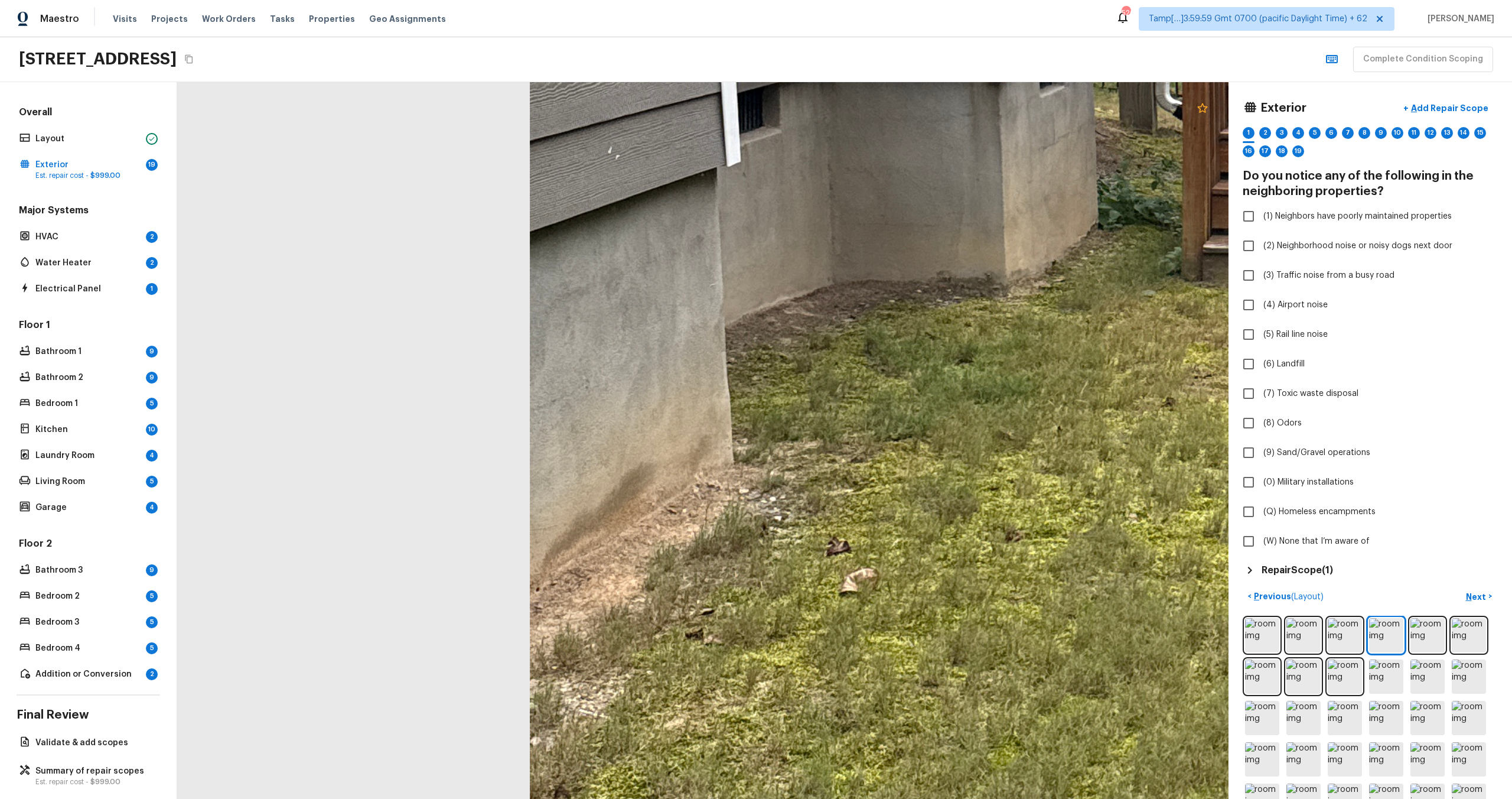
click at [1206, 111] on icon at bounding box center [1202, 108] width 14 height 14
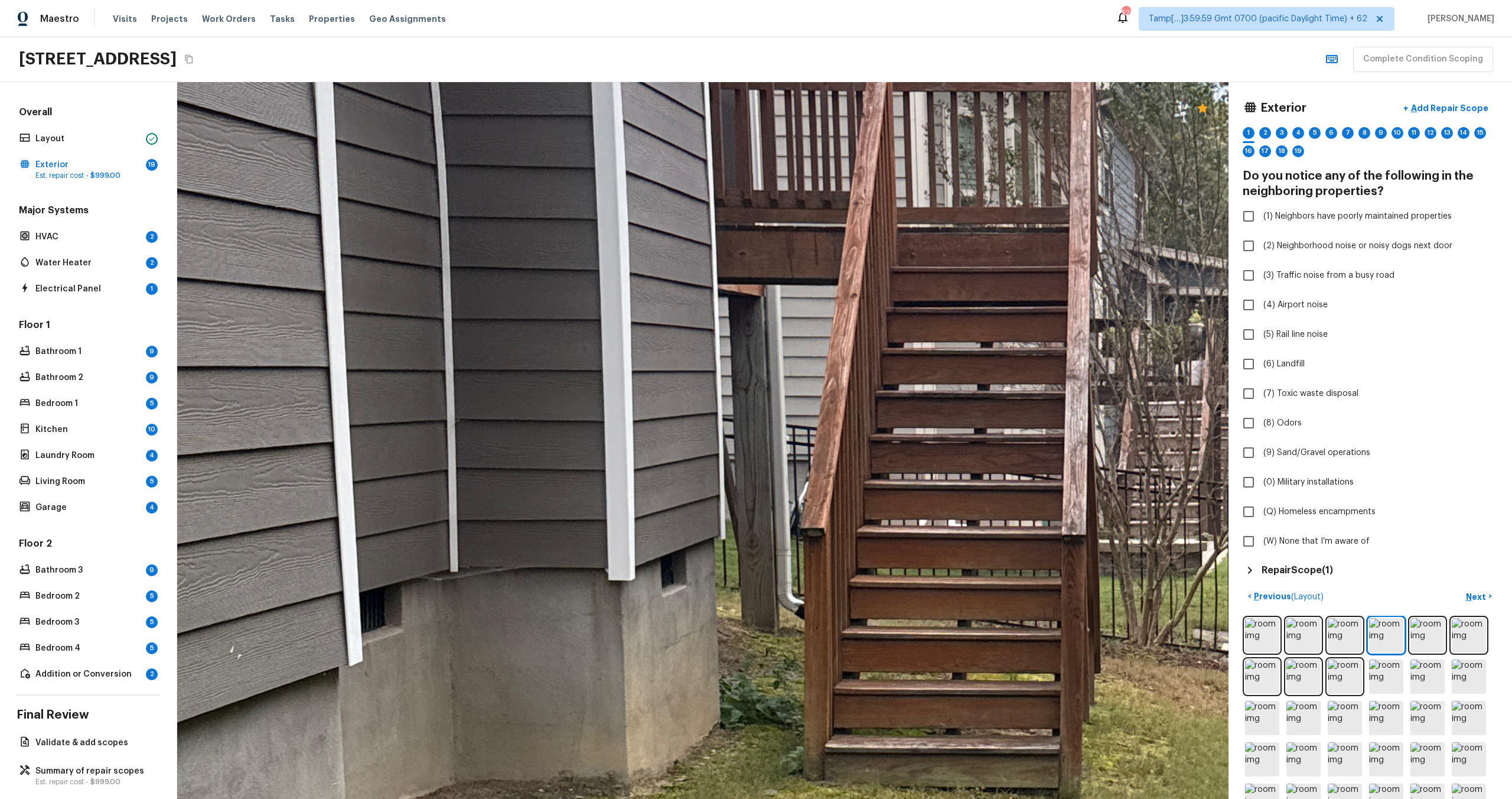
drag, startPoint x: 1000, startPoint y: 299, endPoint x: 653, endPoint y: 798, distance: 607.8
click at [653, 798] on html "Maestro Visits Projects Work Orders Tasks Properties Geo Assignments 520 Tamp[……" at bounding box center [756, 399] width 1512 height 799
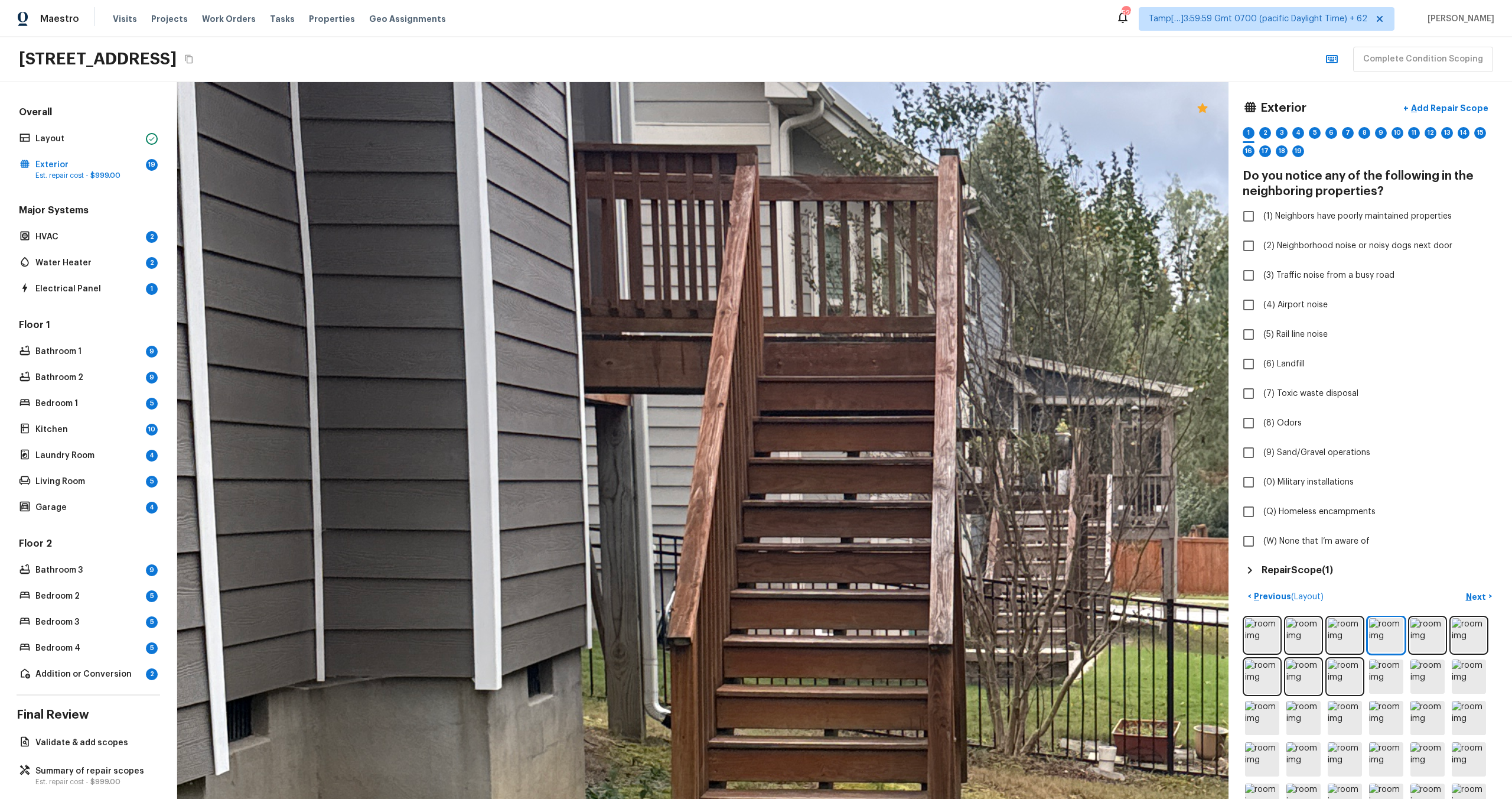
drag, startPoint x: 911, startPoint y: 688, endPoint x: 694, endPoint y: 795, distance: 241.9
click at [694, 796] on div at bounding box center [1137, 725] width 4375 height 2982
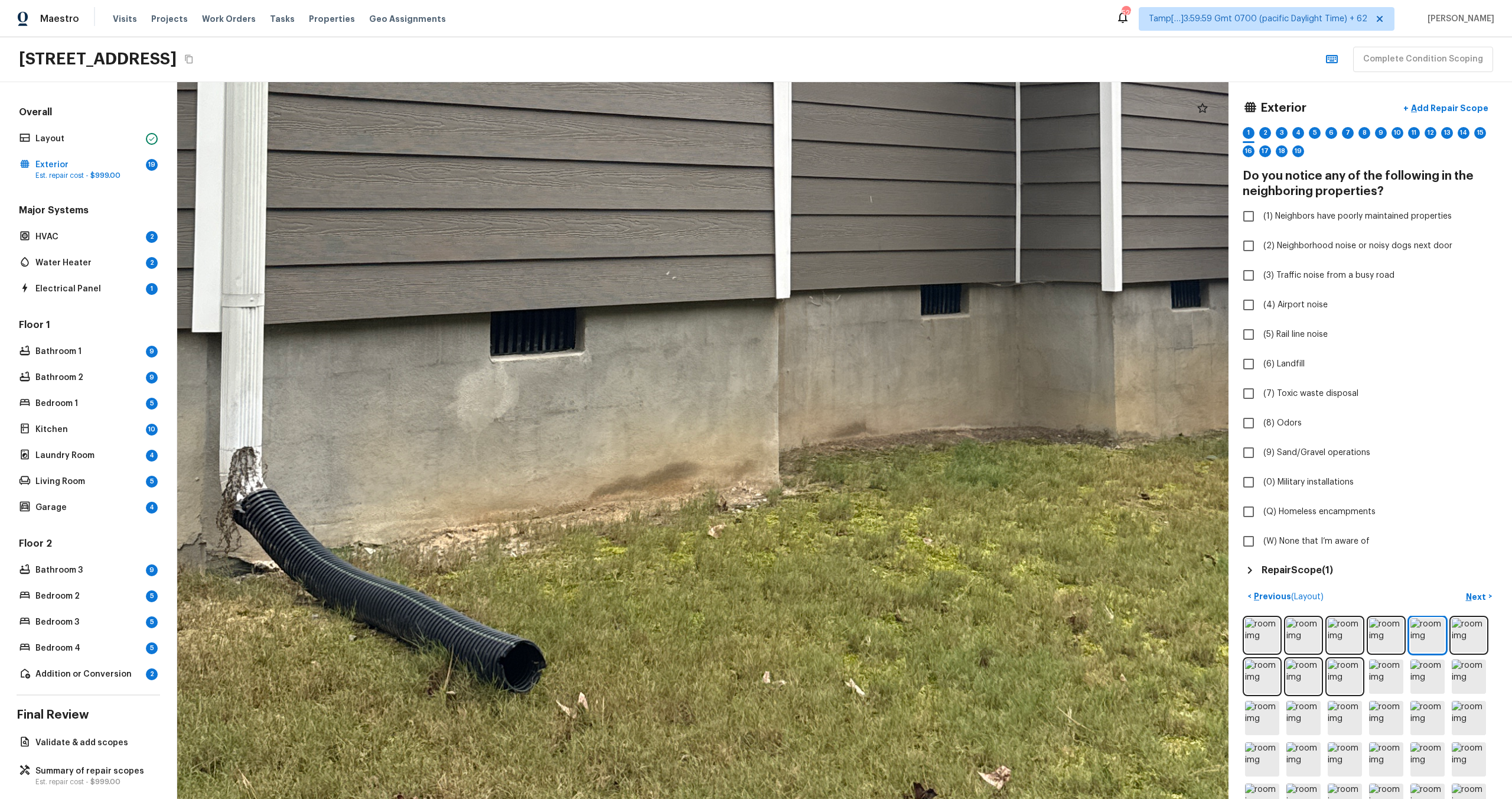
drag, startPoint x: 647, startPoint y: 509, endPoint x: 647, endPoint y: 198, distance: 311.0
click at [647, 198] on div at bounding box center [831, 91] width 3458 height 2359
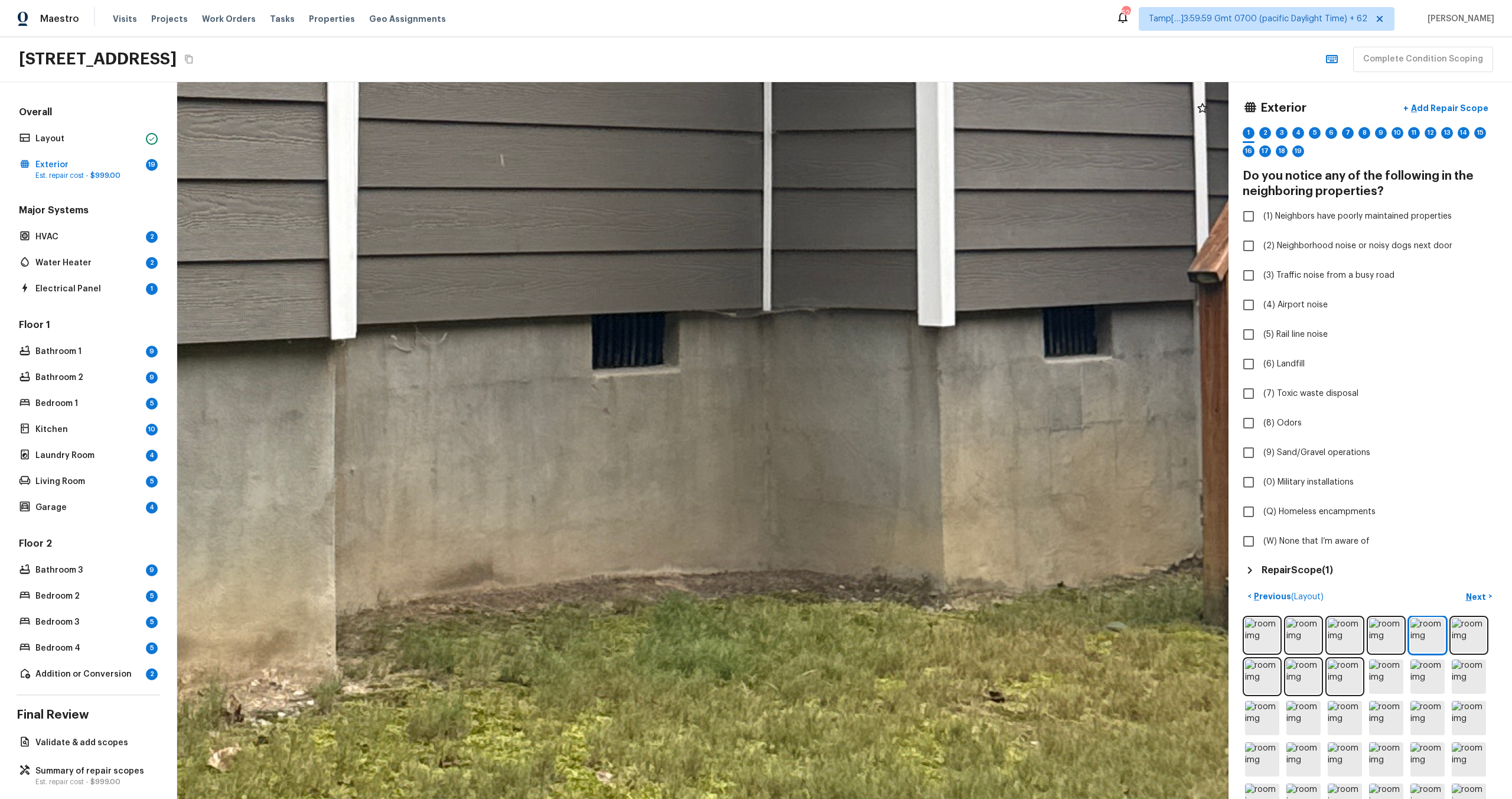
drag, startPoint x: 849, startPoint y: 225, endPoint x: 300, endPoint y: 182, distance: 550.7
click at [1206, 107] on icon at bounding box center [1202, 108] width 10 height 9
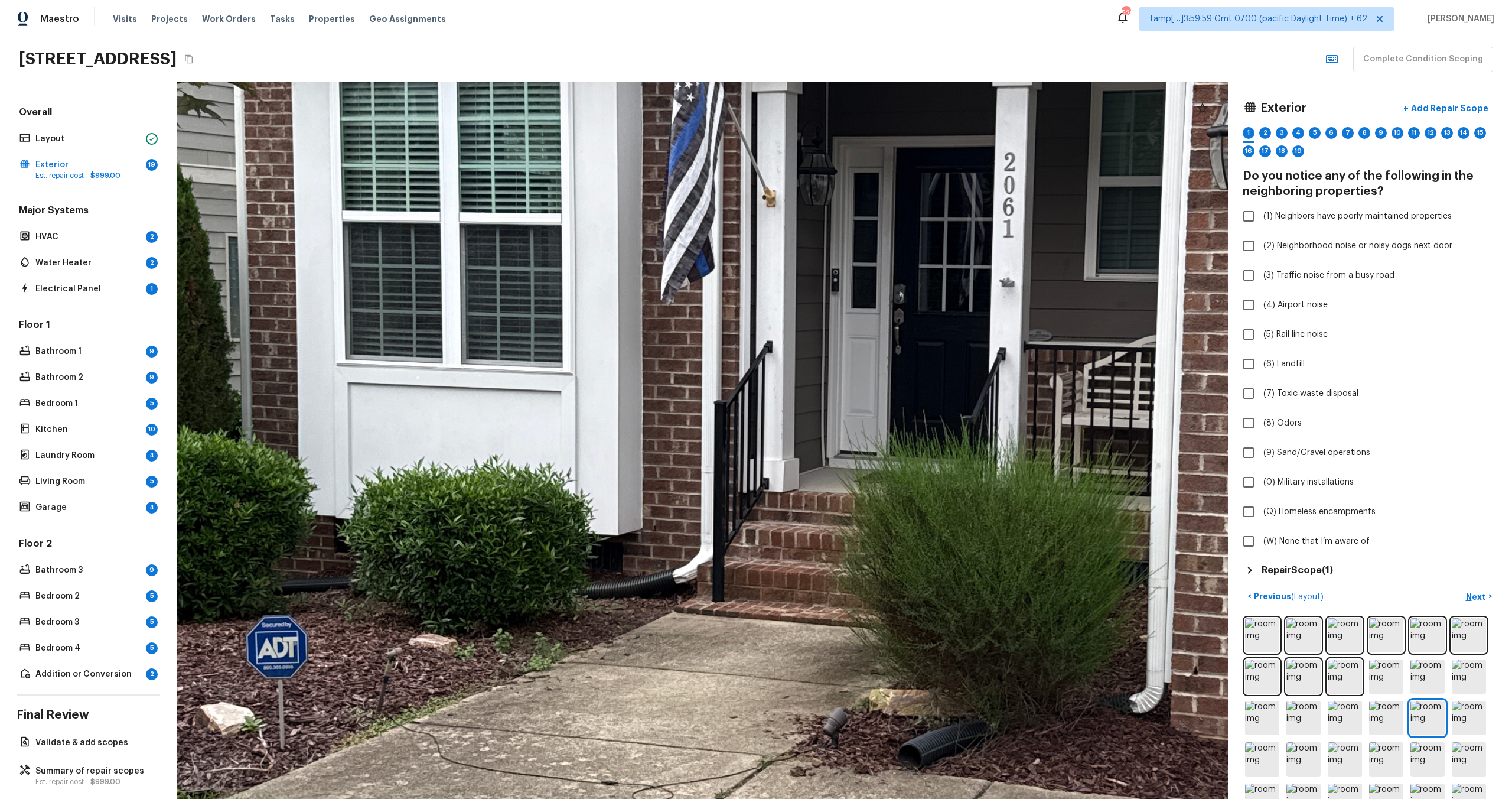
drag, startPoint x: 939, startPoint y: 321, endPoint x: 1271, endPoint y: 259, distance: 337.7
click at [1271, 259] on div "Exterior + Add Repair Scope 1 2 3 4 5 6 7 8 9 10 11 12 13 14 15 16 17 18 19 Do …" at bounding box center [844, 440] width 1335 height 717
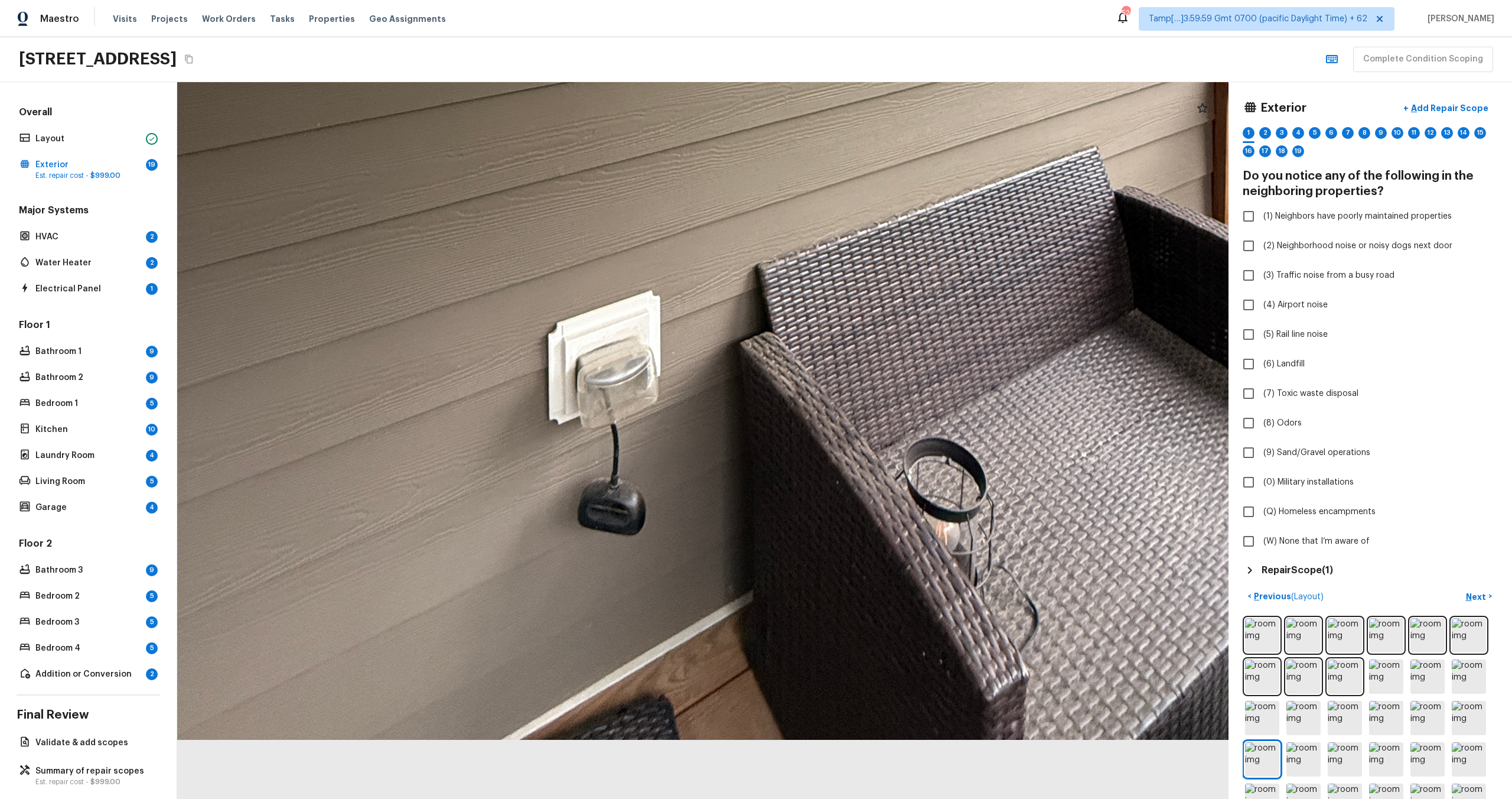
drag, startPoint x: 686, startPoint y: 629, endPoint x: 711, endPoint y: 194, distance: 435.7
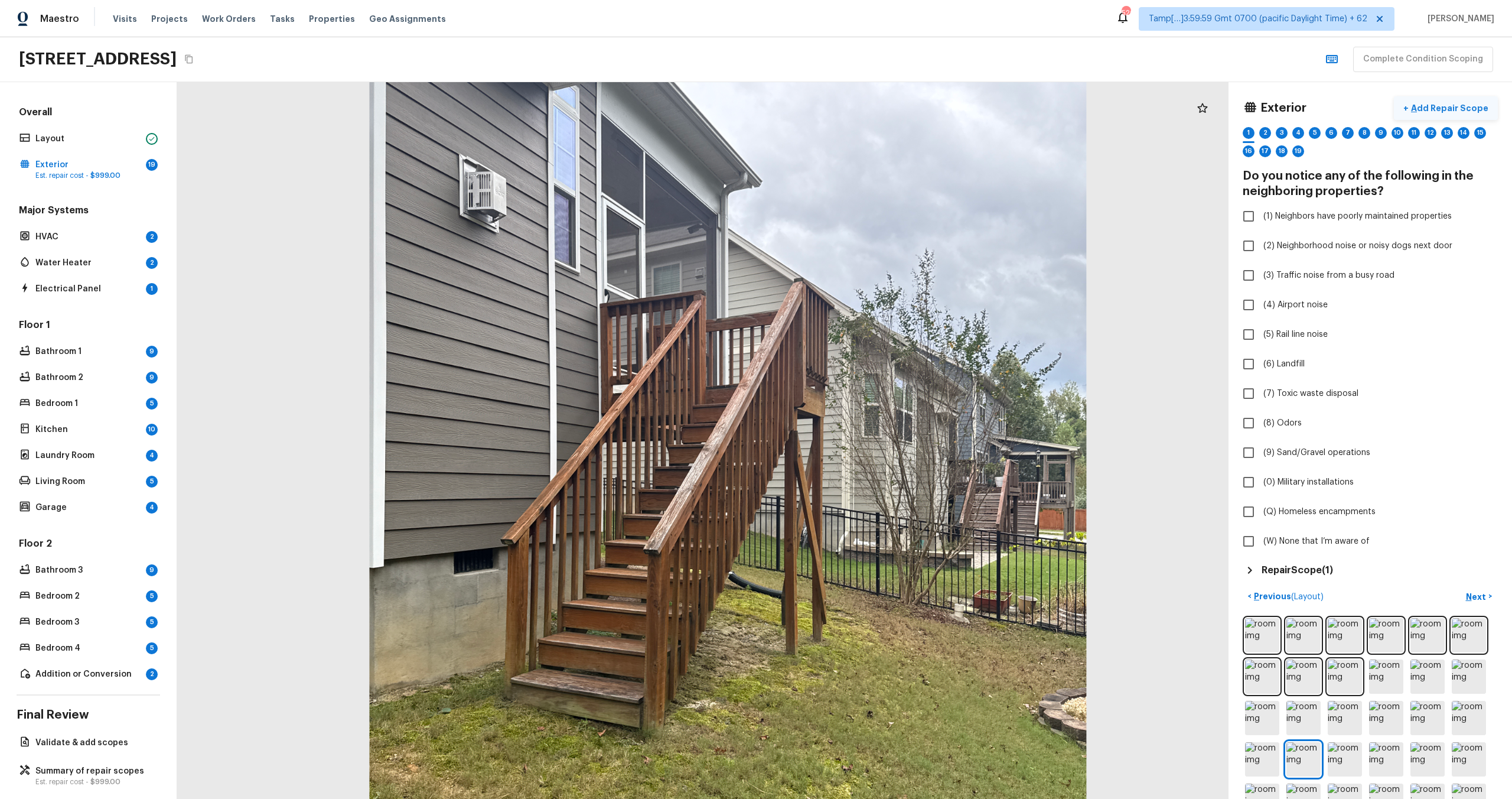
click at [1433, 106] on p "Add Repair Scope" at bounding box center [1448, 108] width 80 height 12
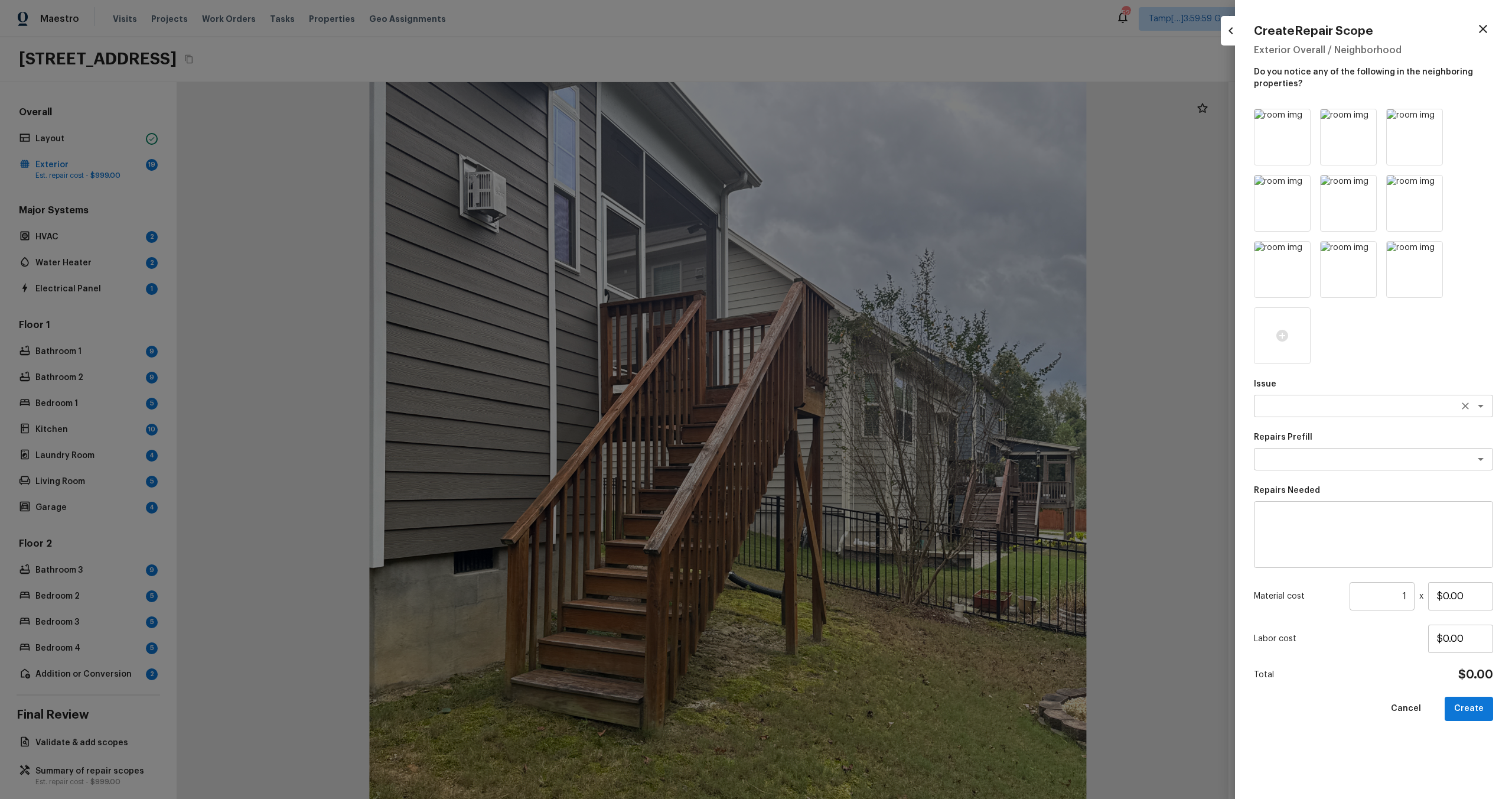
click at [1284, 407] on textarea at bounding box center [1357, 406] width 196 height 12
click at [1298, 439] on li "Decks and Patios" at bounding box center [1373, 431] width 239 height 19
click at [1296, 470] on div "Repairs Prefill x ​" at bounding box center [1373, 451] width 239 height 39
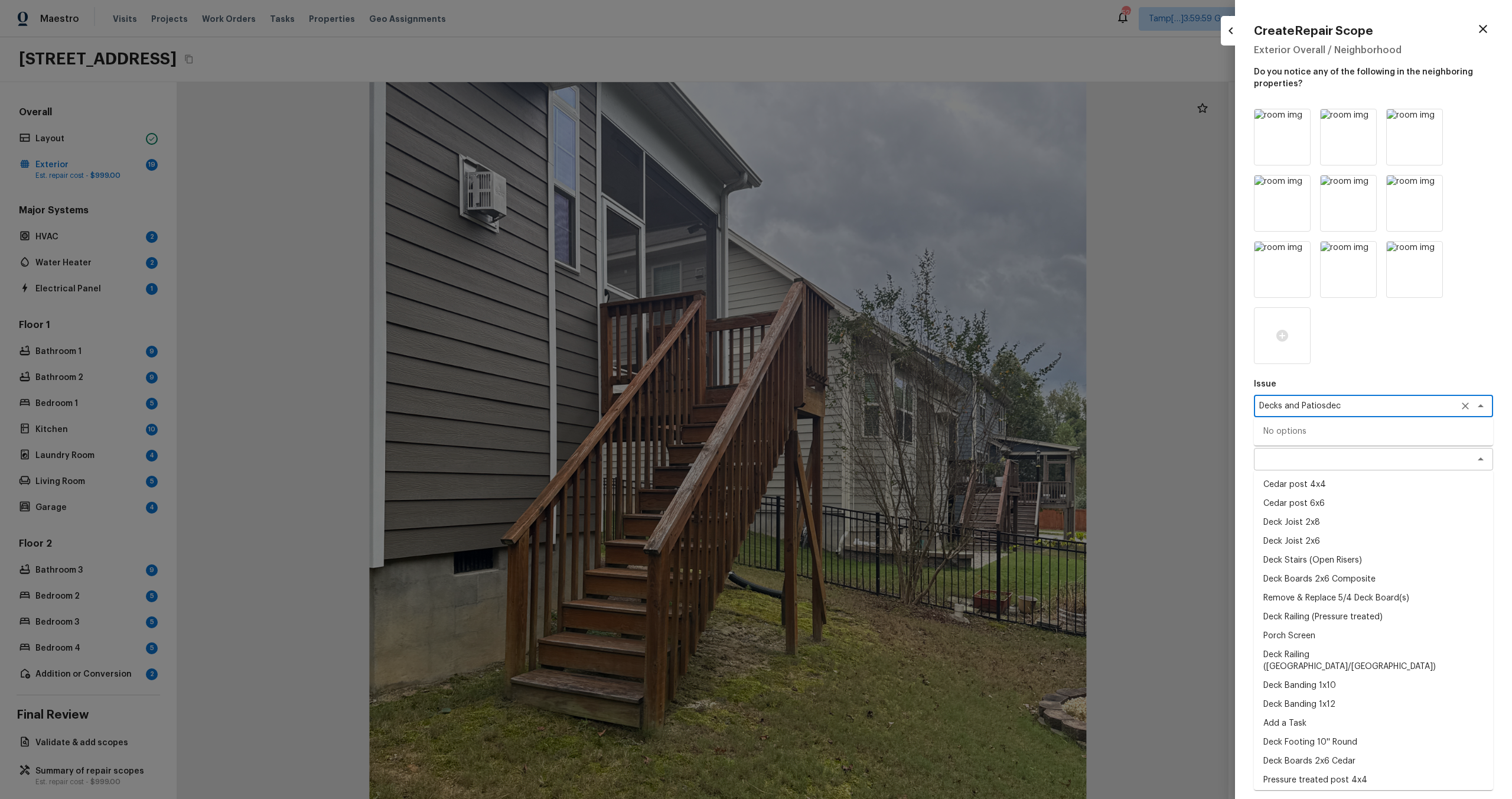
type textarea "Decks and Patios"
click at [1388, 337] on div at bounding box center [1373, 236] width 239 height 256
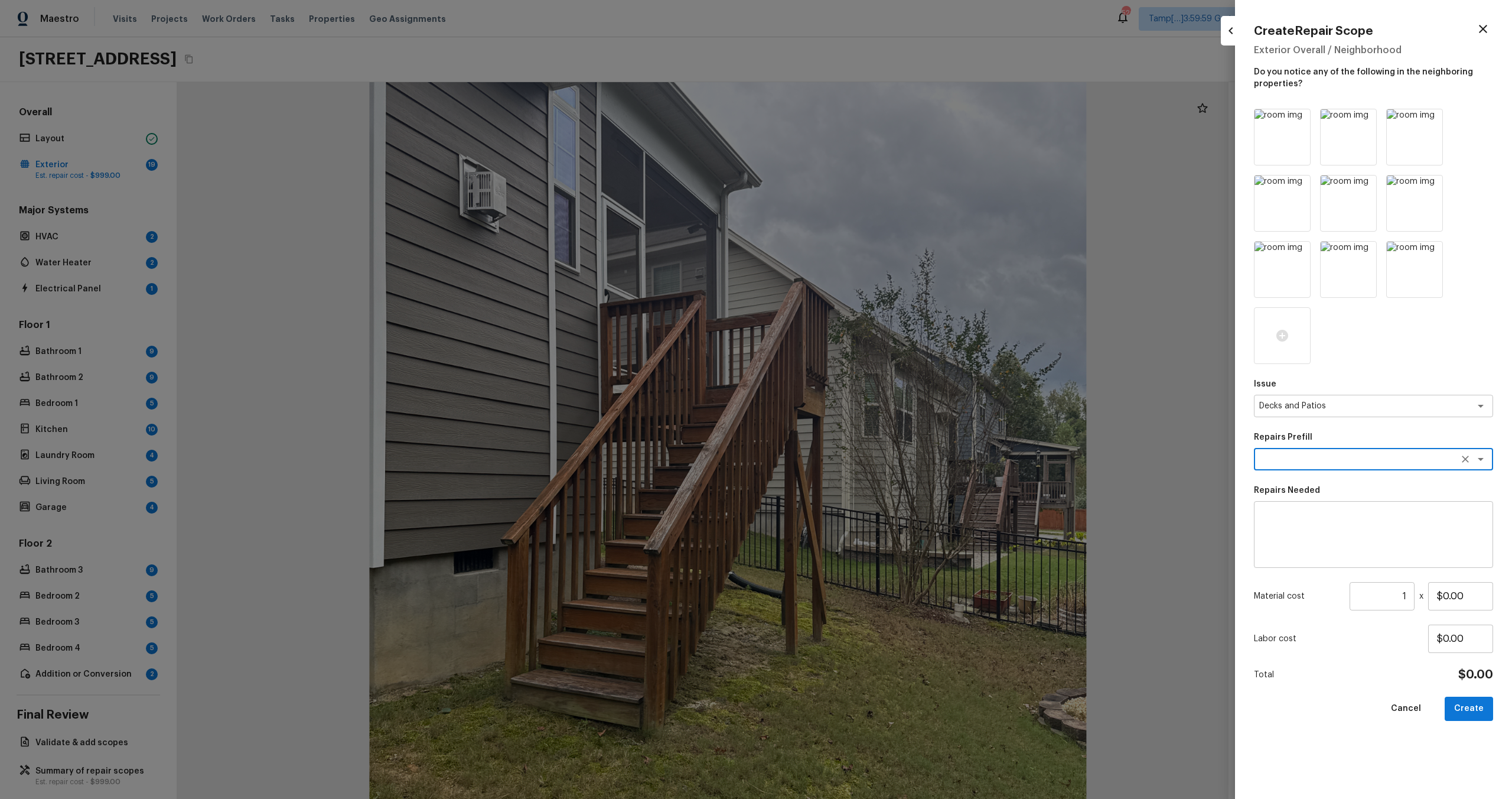
click at [1308, 461] on textarea at bounding box center [1357, 459] width 196 height 12
type textarea "pain"
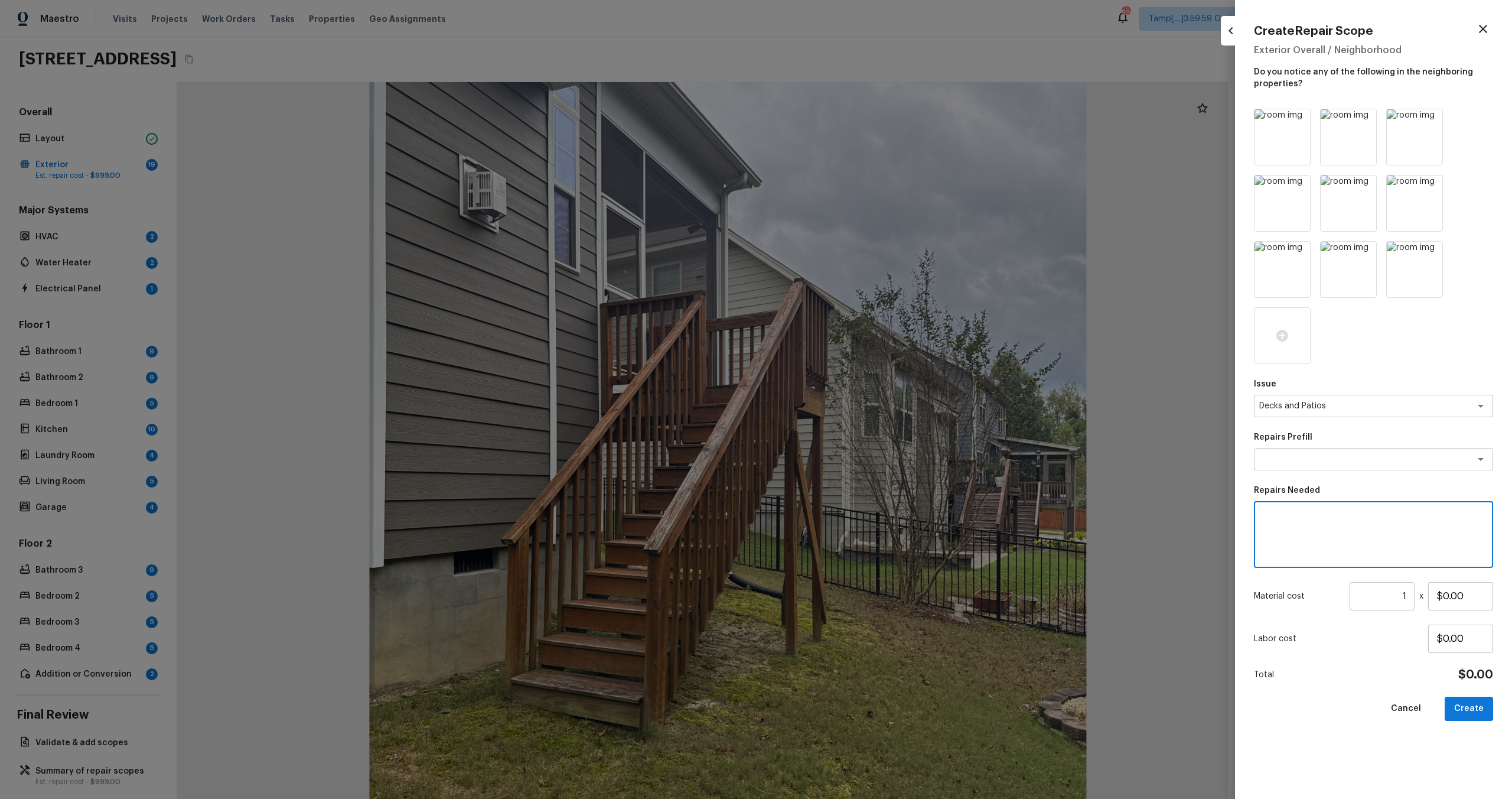
click at [1309, 540] on textarea at bounding box center [1373, 535] width 223 height 47
click at [1309, 540] on textarea "deck repaintin" at bounding box center [1373, 535] width 223 height 47
type textarea "deck repainting"
drag, startPoint x: 1444, startPoint y: 592, endPoint x: 1479, endPoint y: 590, distance: 35.1
click at [1480, 590] on input "$0.00" at bounding box center [1460, 596] width 65 height 28
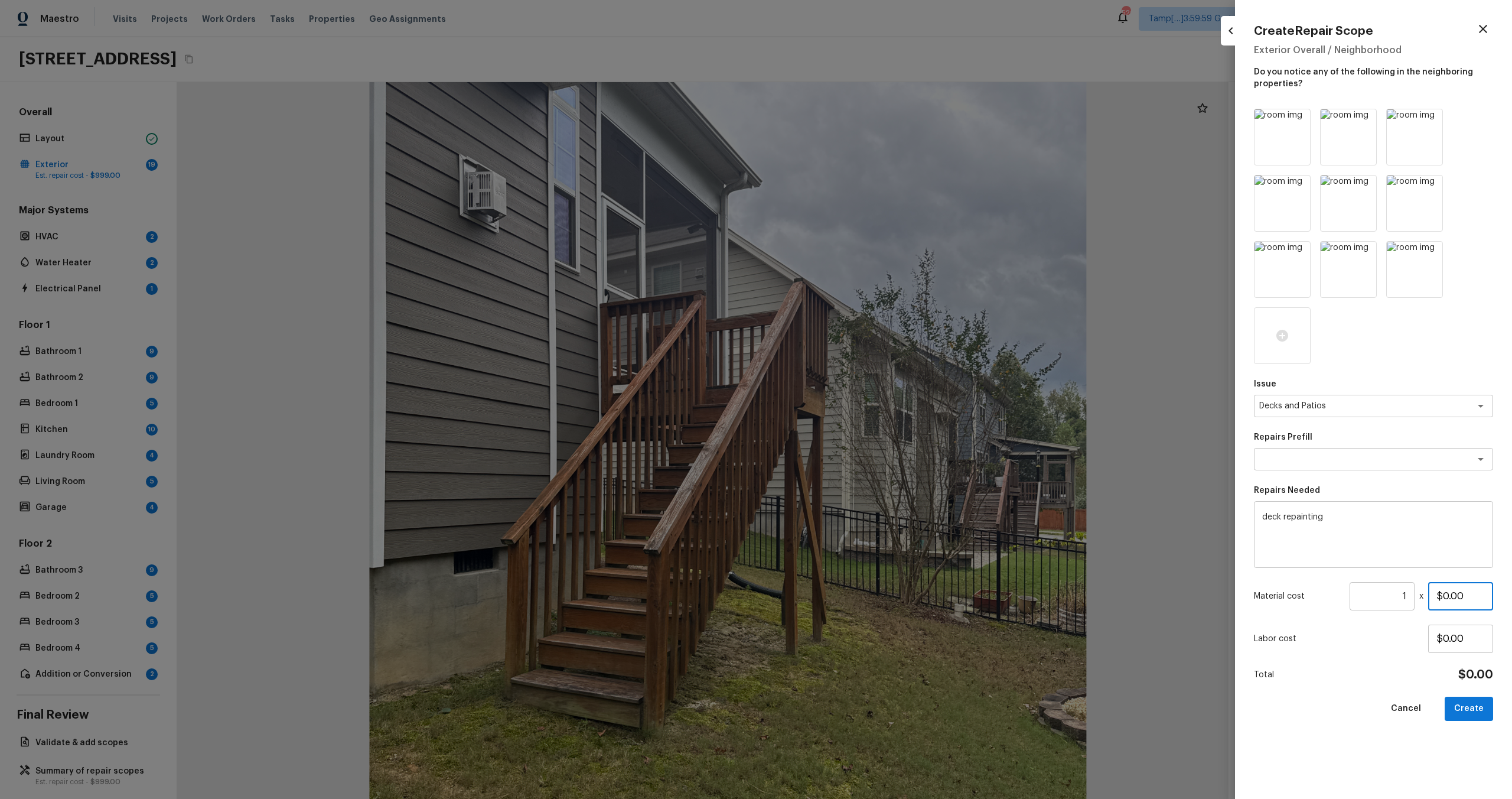
click at [1450, 599] on input "$0.00" at bounding box center [1460, 596] width 65 height 28
drag, startPoint x: 1444, startPoint y: 597, endPoint x: 1512, endPoint y: 597, distance: 68.0
click at [1511, 597] on html "Maestro Visits Projects Work Orders Tasks Properties Geo Assignments 520 Tamp[……" at bounding box center [756, 399] width 1512 height 799
type input "$800.00"
click at [1473, 714] on button "Create" at bounding box center [1469, 709] width 49 height 24
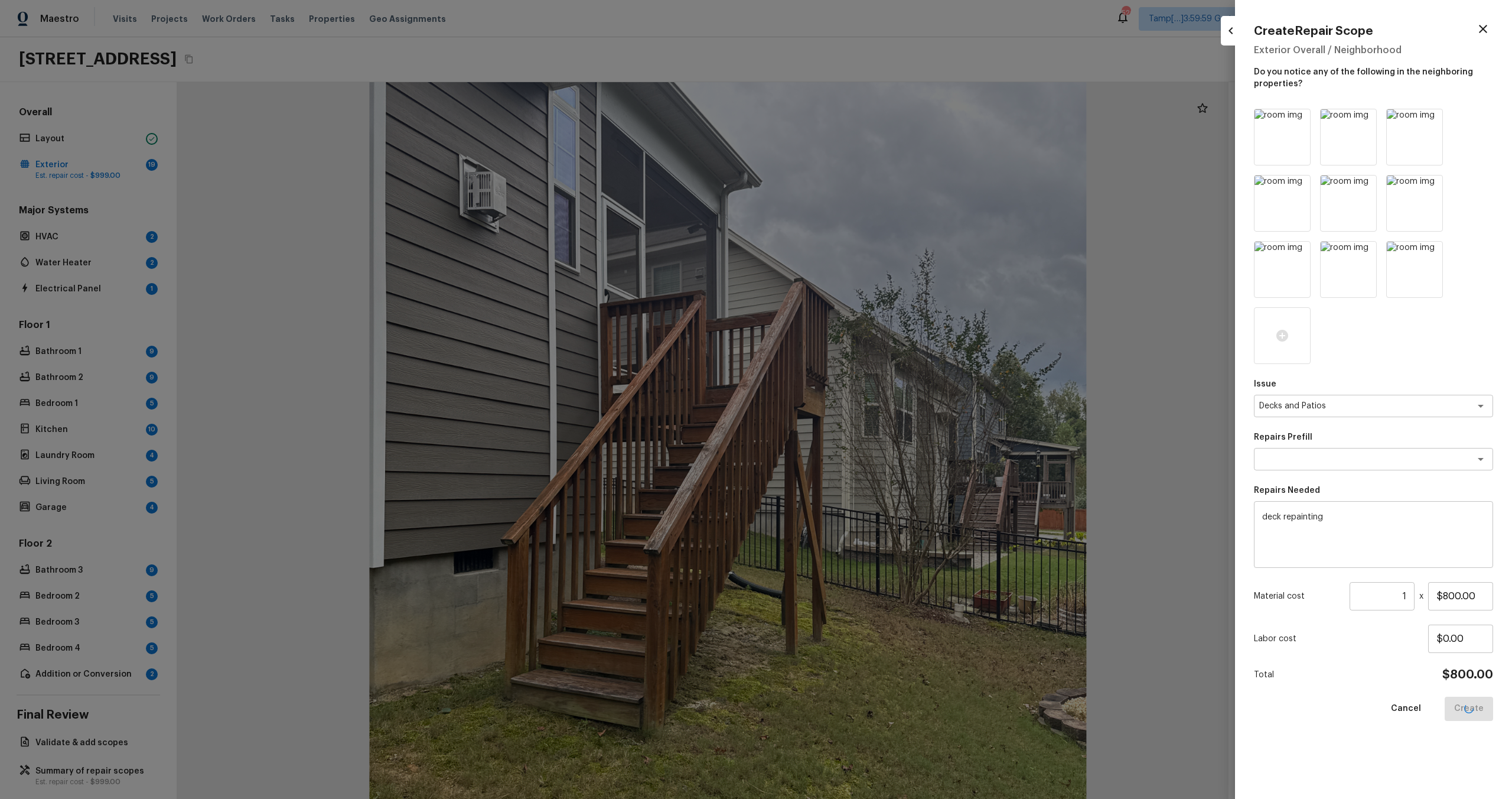
type input "$0.00"
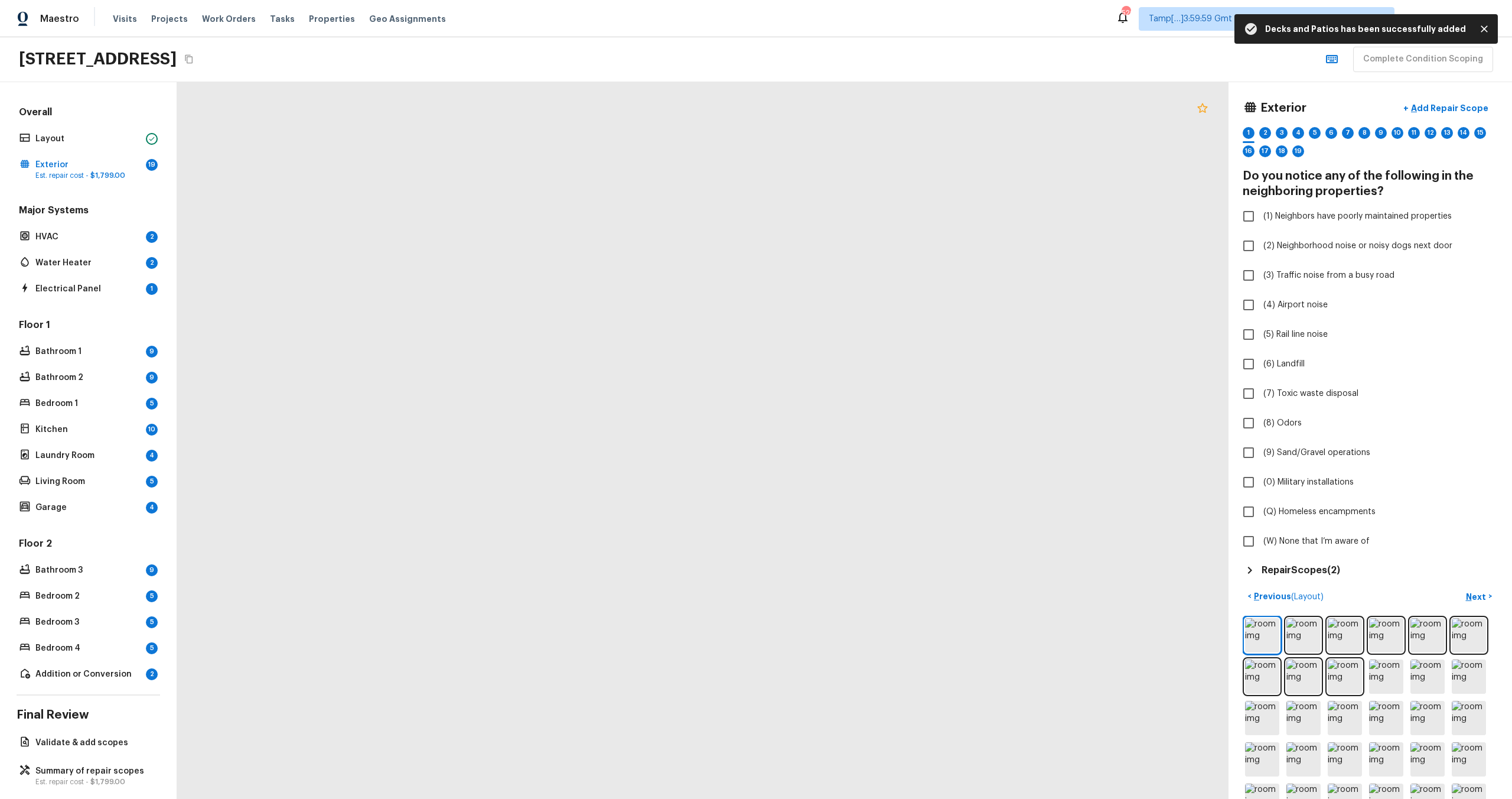
click at [1198, 107] on icon at bounding box center [1202, 108] width 10 height 9
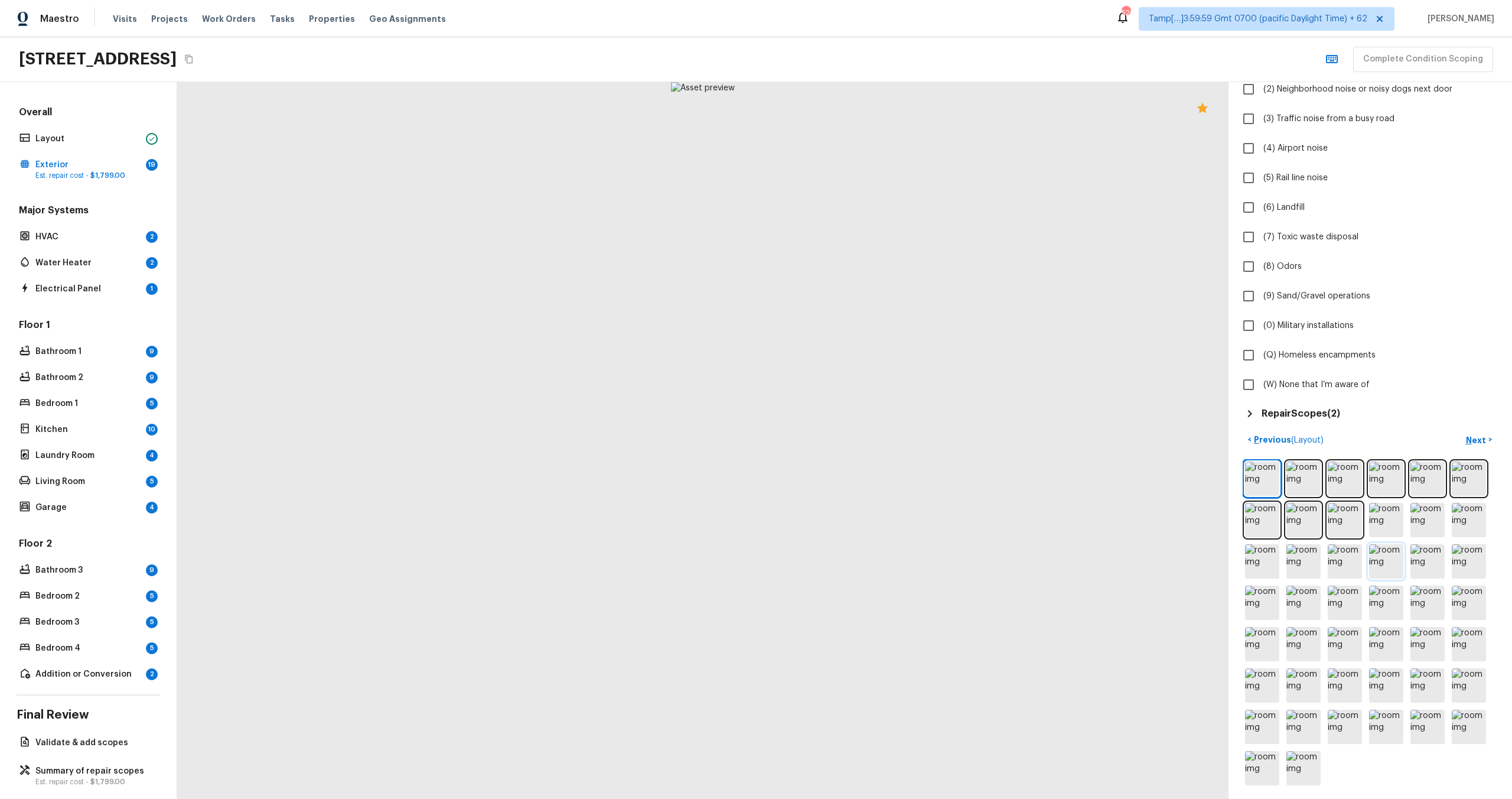
scroll to position [159, 0]
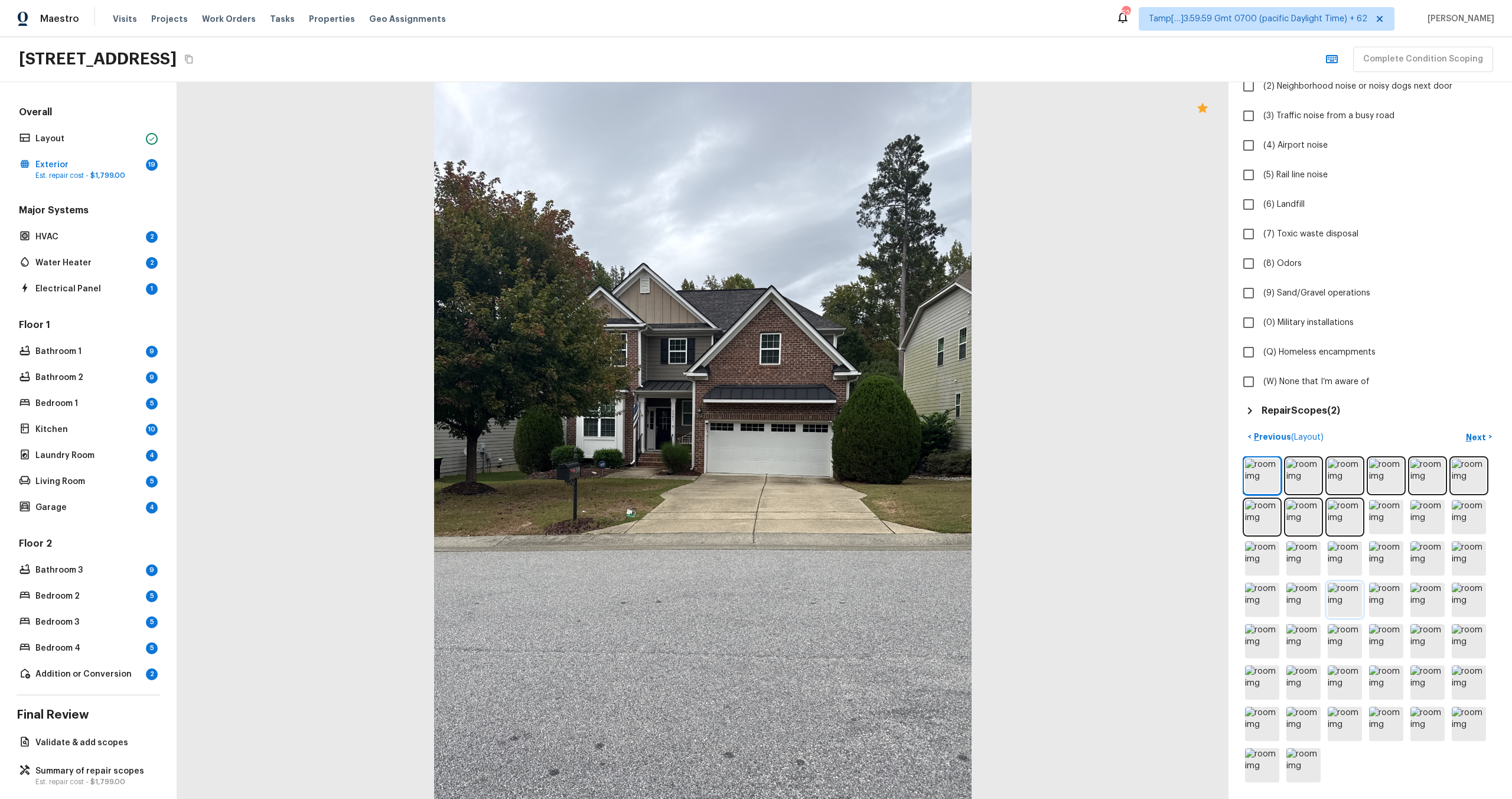
click at [1344, 603] on img at bounding box center [1344, 599] width 35 height 35
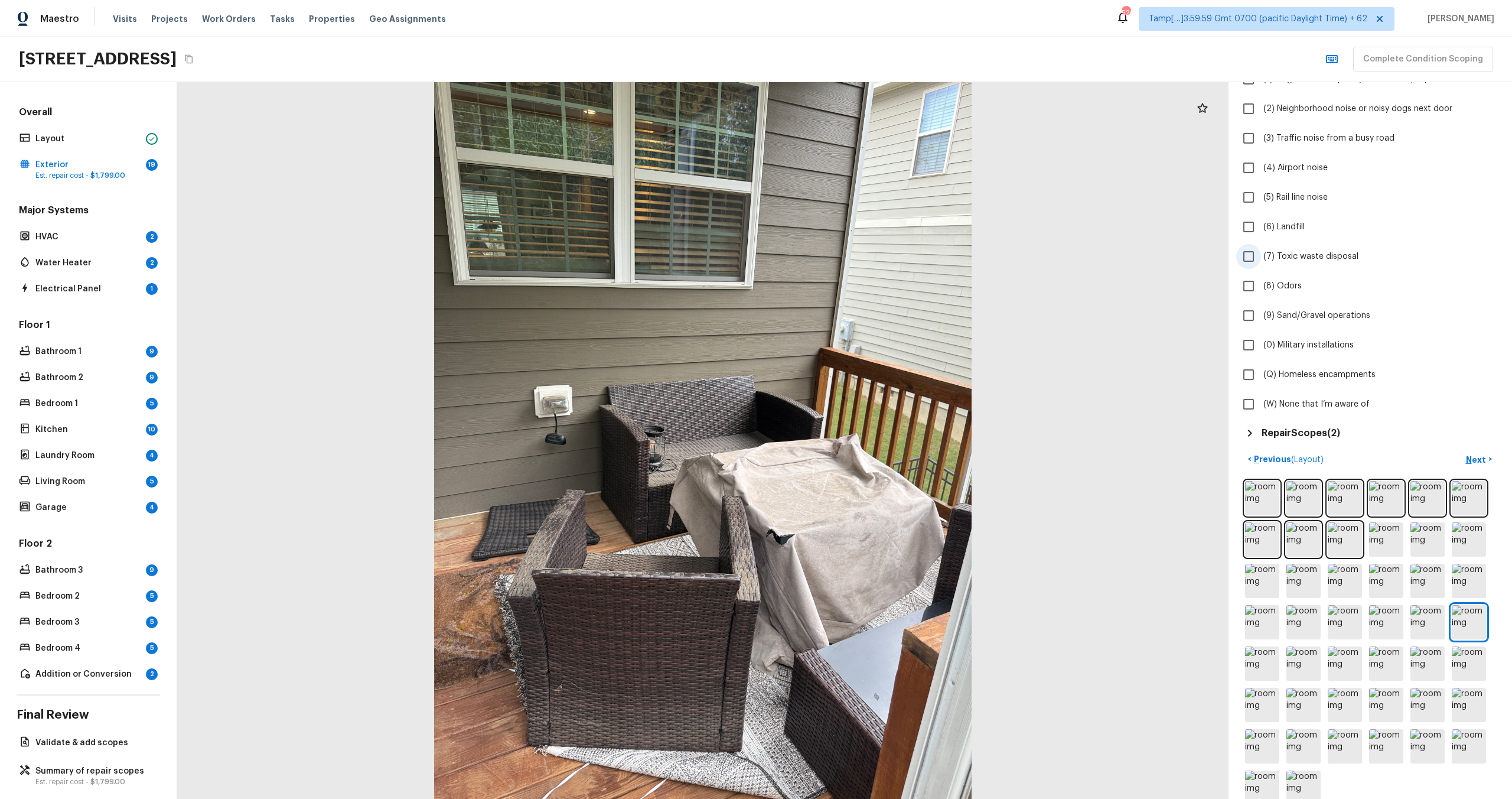
scroll to position [151, 0]
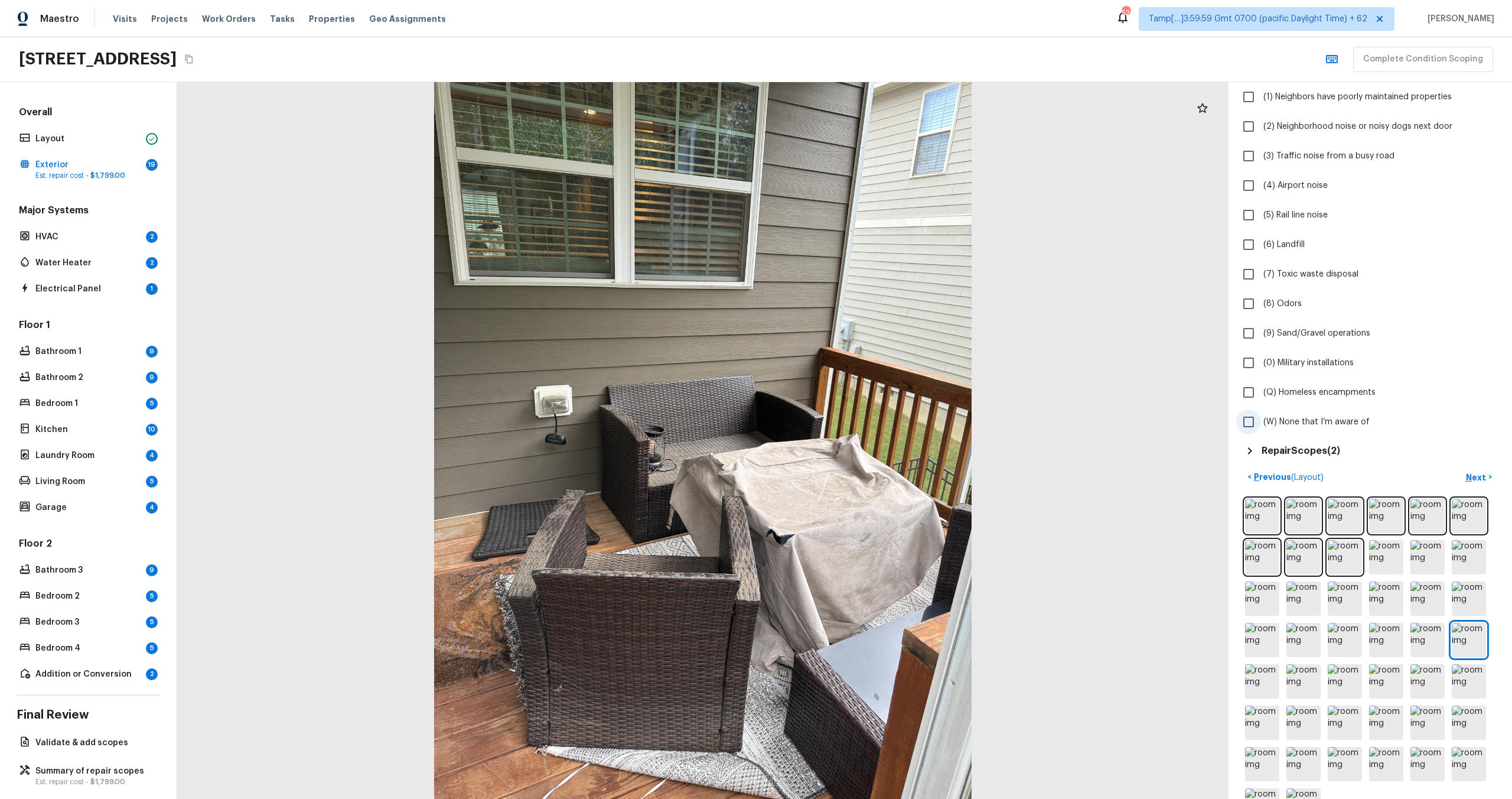
click at [1279, 395] on span "(Q) Homeless encampments" at bounding box center [1319, 392] width 112 height 12
click at [1261, 395] on input "(Q) Homeless encampments" at bounding box center [1248, 392] width 24 height 24
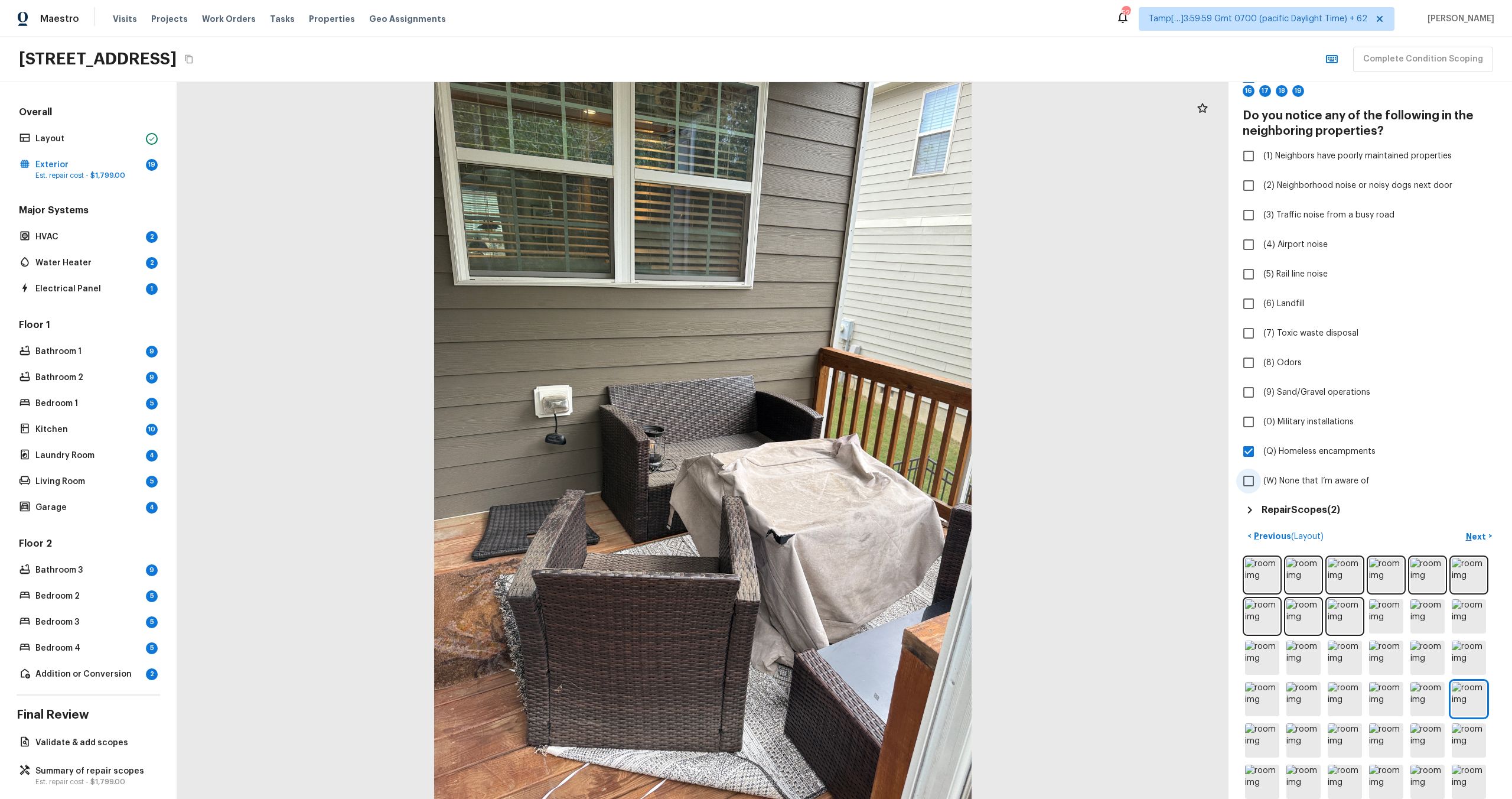
scroll to position [0, 0]
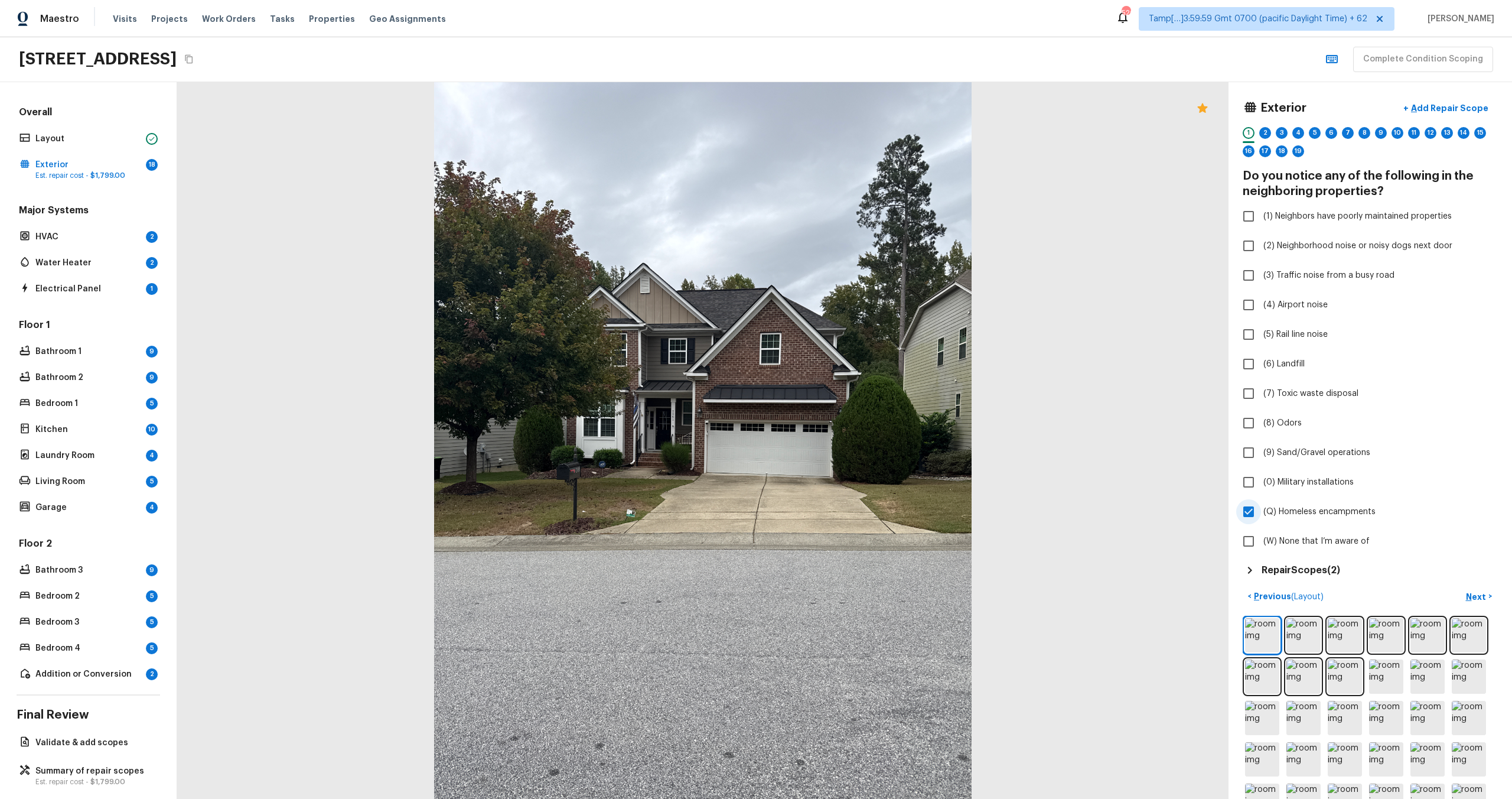
click at [1254, 511] on input "(Q) Homeless encampments" at bounding box center [1248, 511] width 24 height 24
checkbox input "false"
click at [1261, 274] on label "(3) Traffic noise from a busy road" at bounding box center [1361, 275] width 252 height 24
click at [1261, 274] on input "(3) Traffic noise from a busy road" at bounding box center [1248, 275] width 24 height 24
checkbox input "true"
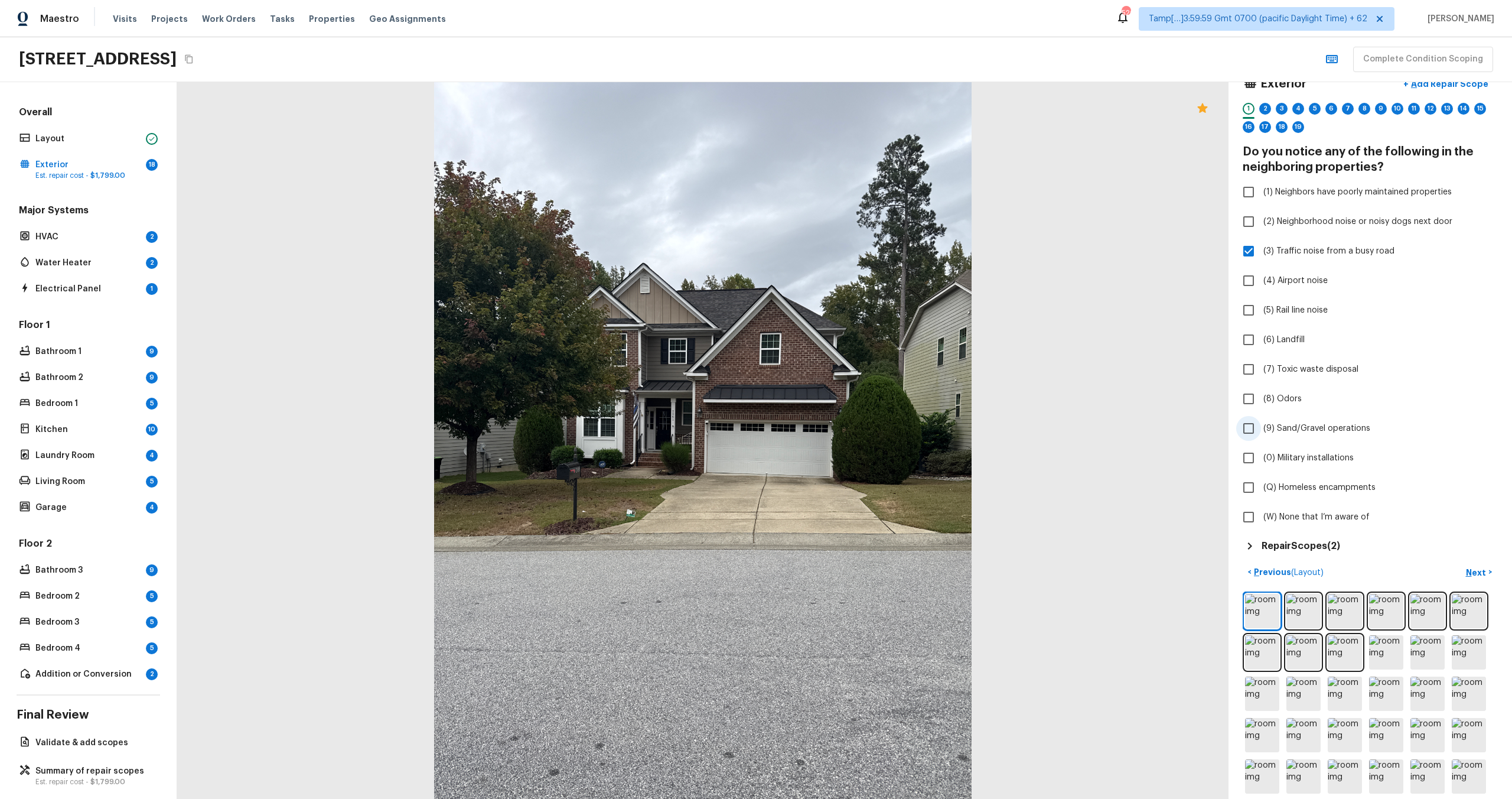
scroll to position [85, 0]
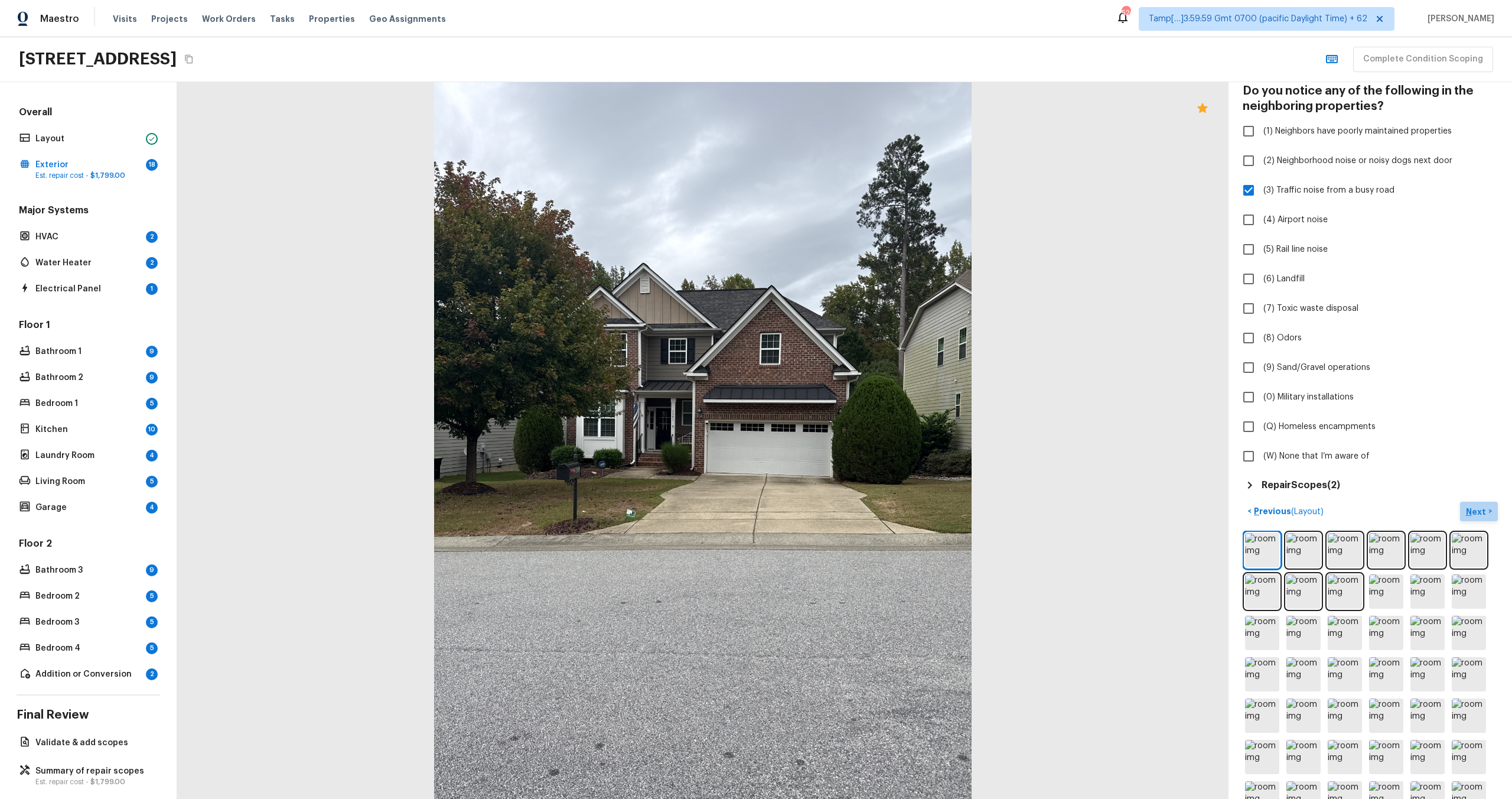
click at [1479, 503] on button "Next >" at bounding box center [1478, 511] width 37 height 20
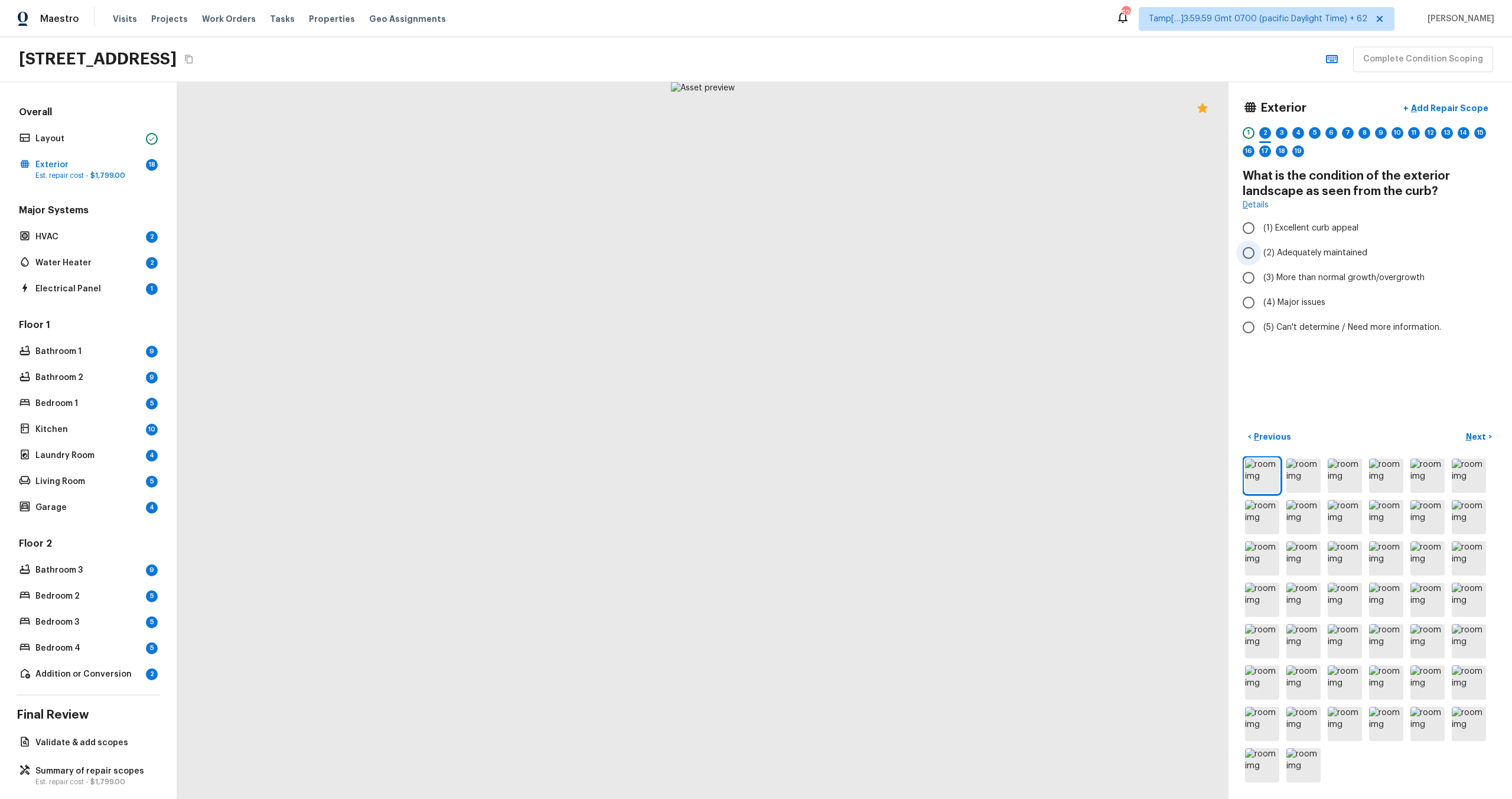
click at [1305, 260] on label "(2) Adequately maintained" at bounding box center [1361, 253] width 252 height 24
click at [1261, 260] on input "(2) Adequately maintained" at bounding box center [1248, 253] width 24 height 24
radio input "true"
click at [1473, 432] on p "Next" at bounding box center [1477, 436] width 22 height 12
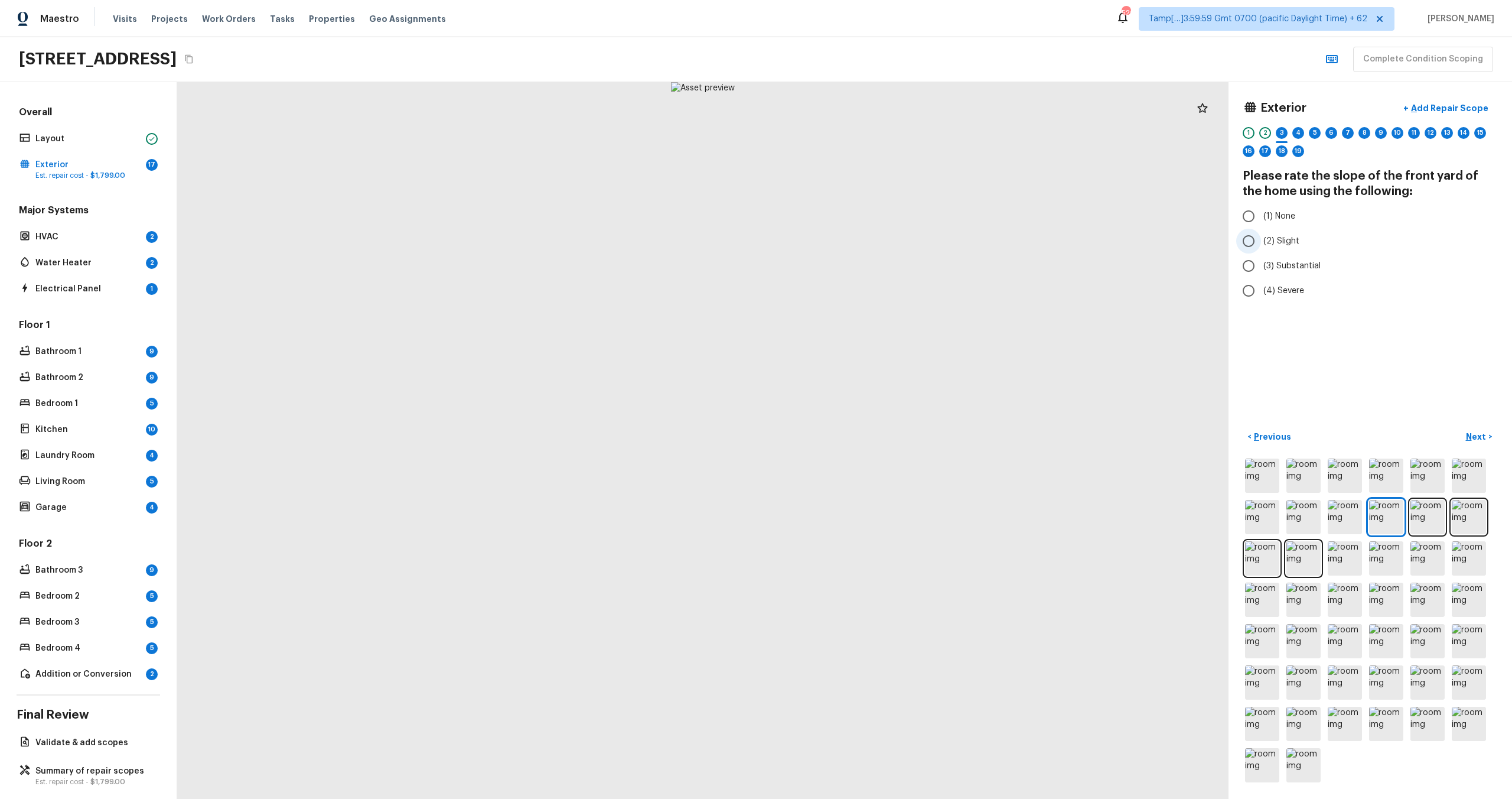
click at [1269, 244] on span "(2) Slight" at bounding box center [1281, 241] width 36 height 12
click at [1261, 244] on input "(2) Slight" at bounding box center [1248, 241] width 24 height 24
radio input "true"
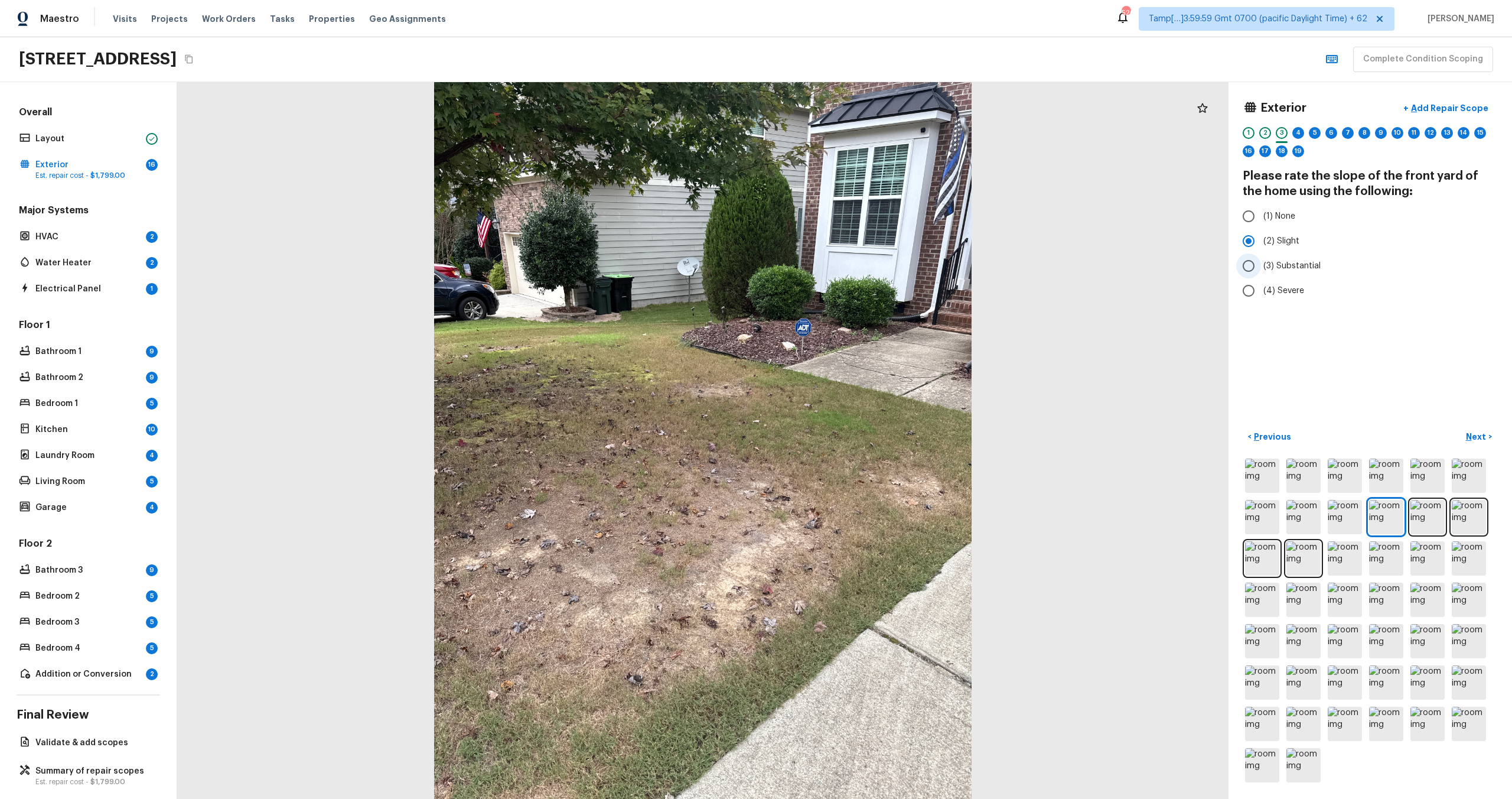
click at [1273, 261] on span "(3) Substantial" at bounding box center [1291, 266] width 57 height 12
click at [1261, 261] on input "(3) Substantial" at bounding box center [1248, 266] width 24 height 24
radio input "true"
click at [1480, 440] on p "Next" at bounding box center [1477, 436] width 22 height 12
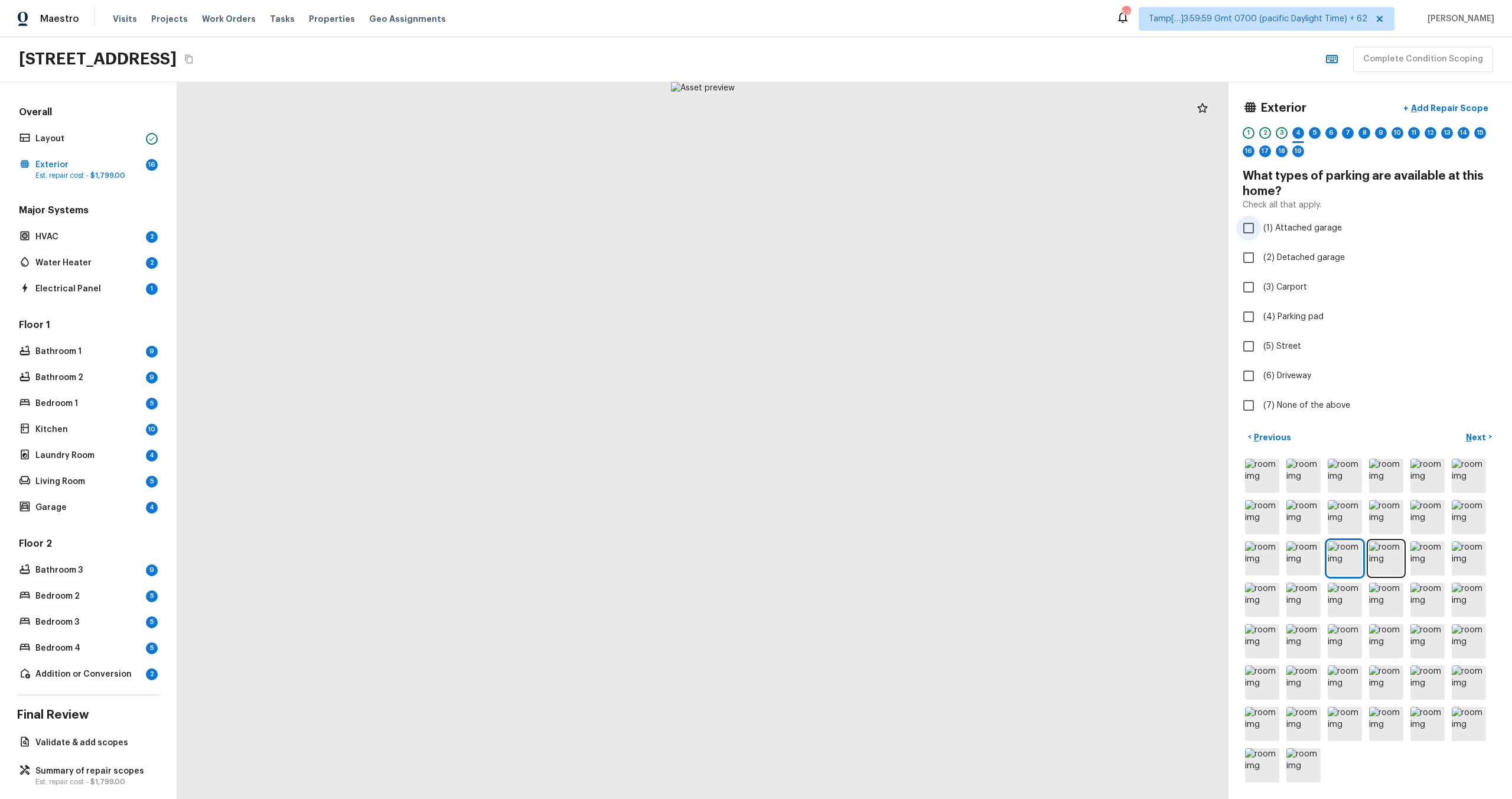
click at [1267, 229] on span "(1) Attached garage" at bounding box center [1302, 228] width 79 height 12
click at [1261, 229] on input "(1) Attached garage" at bounding box center [1248, 228] width 24 height 24
checkbox input "true"
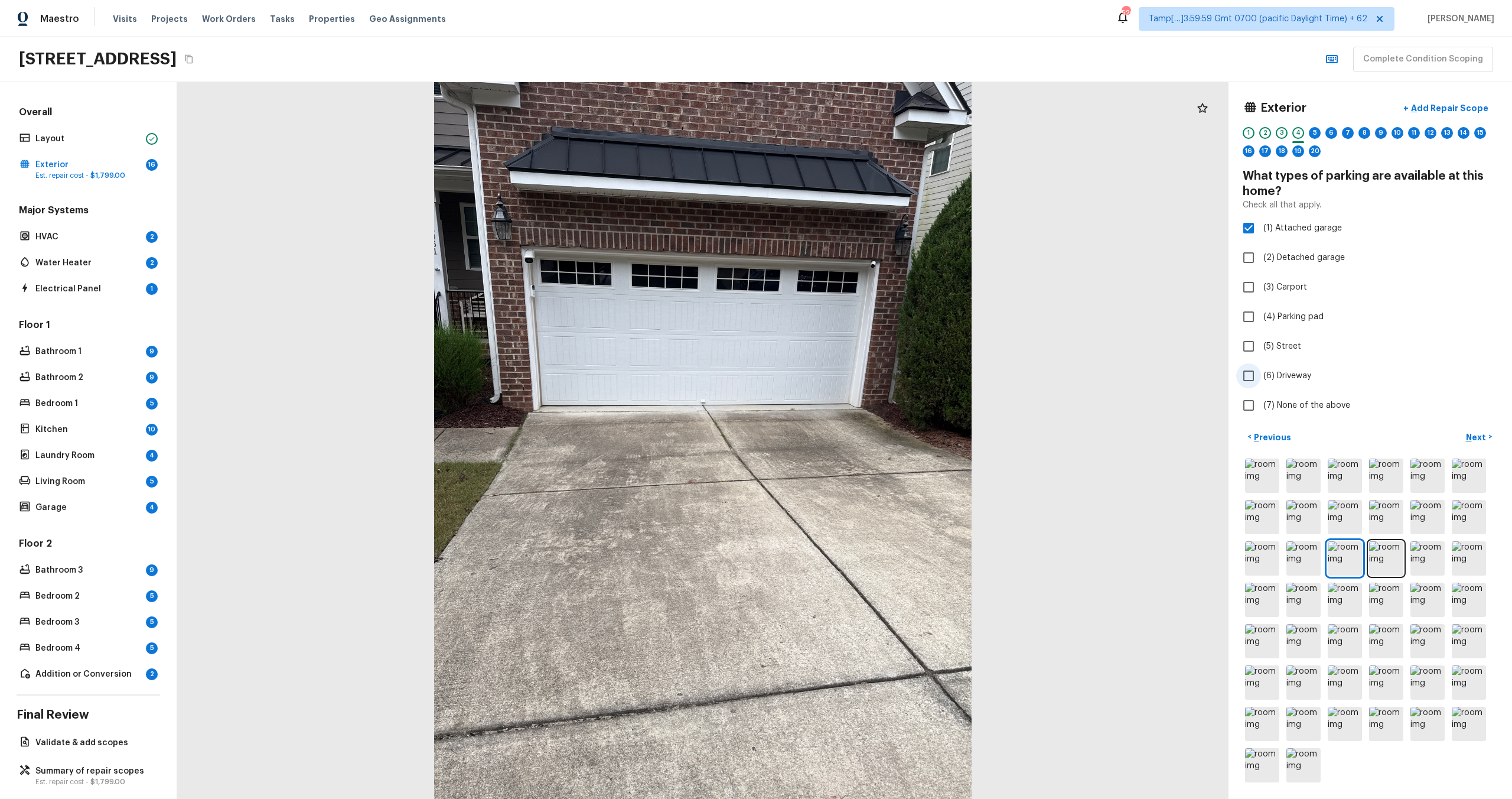
click at [1261, 387] on label "(6) Driveway" at bounding box center [1361, 376] width 252 height 24
click at [1261, 387] on input "(6) Driveway" at bounding box center [1248, 376] width 24 height 24
checkbox input "true"
click at [1475, 439] on p "Next" at bounding box center [1477, 437] width 22 height 12
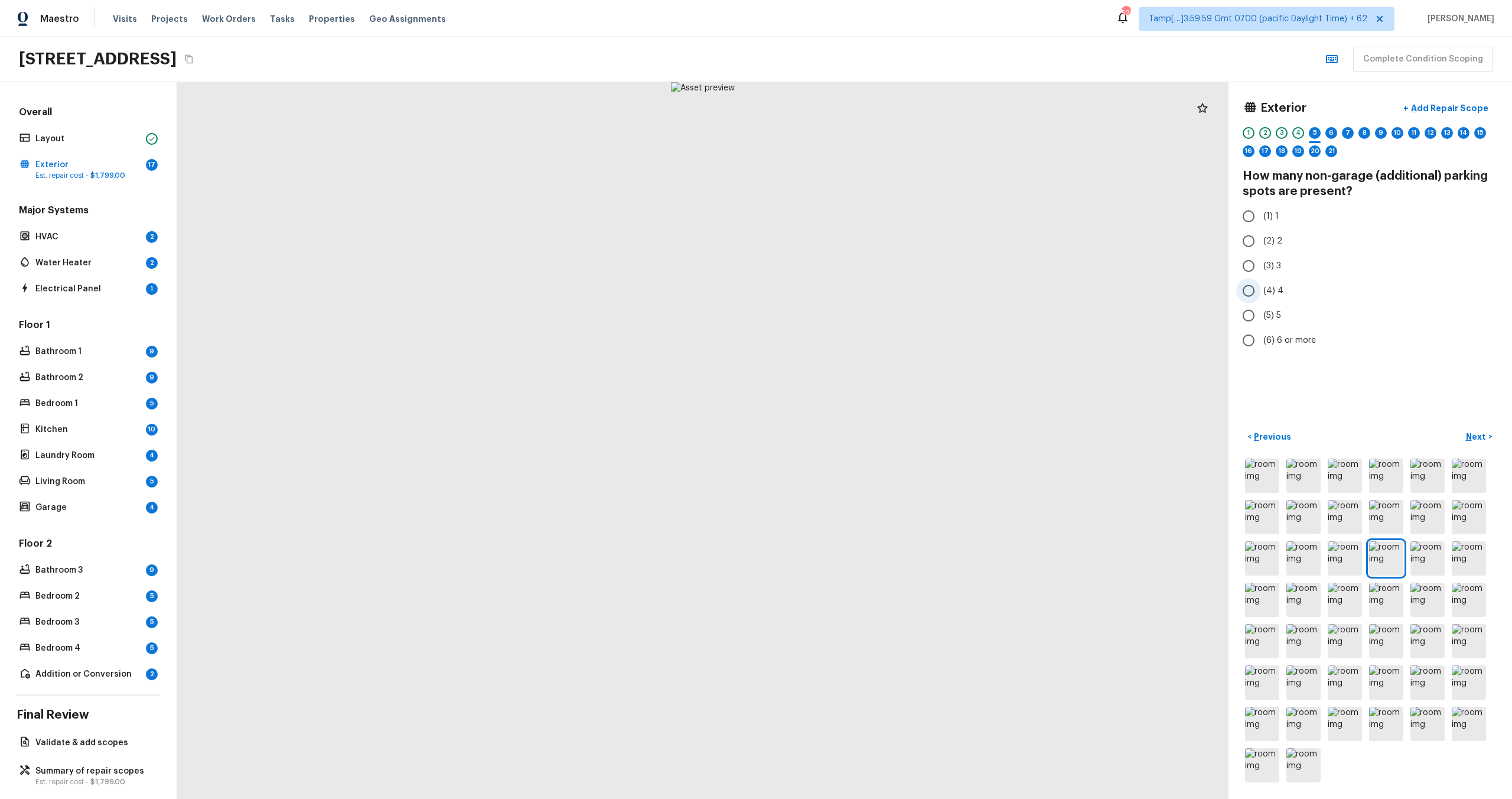
click at [1257, 289] on input "(4) 4" at bounding box center [1248, 290] width 24 height 24
radio input "true"
click at [1479, 435] on p "Next" at bounding box center [1477, 436] width 22 height 12
click at [1246, 246] on input "(2) 2" at bounding box center [1248, 241] width 24 height 24
radio input "true"
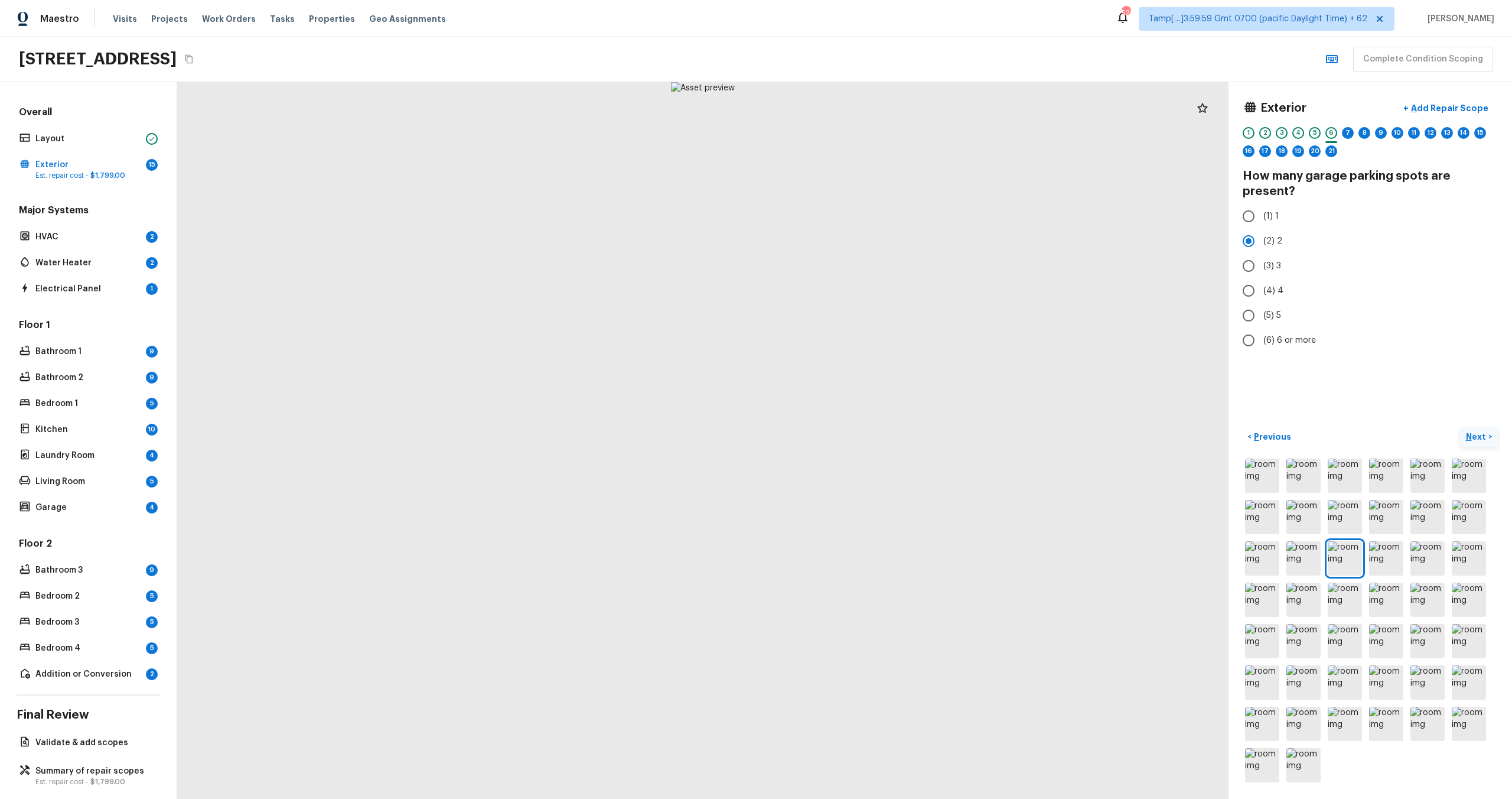
click at [1481, 438] on p "Next" at bounding box center [1477, 436] width 22 height 12
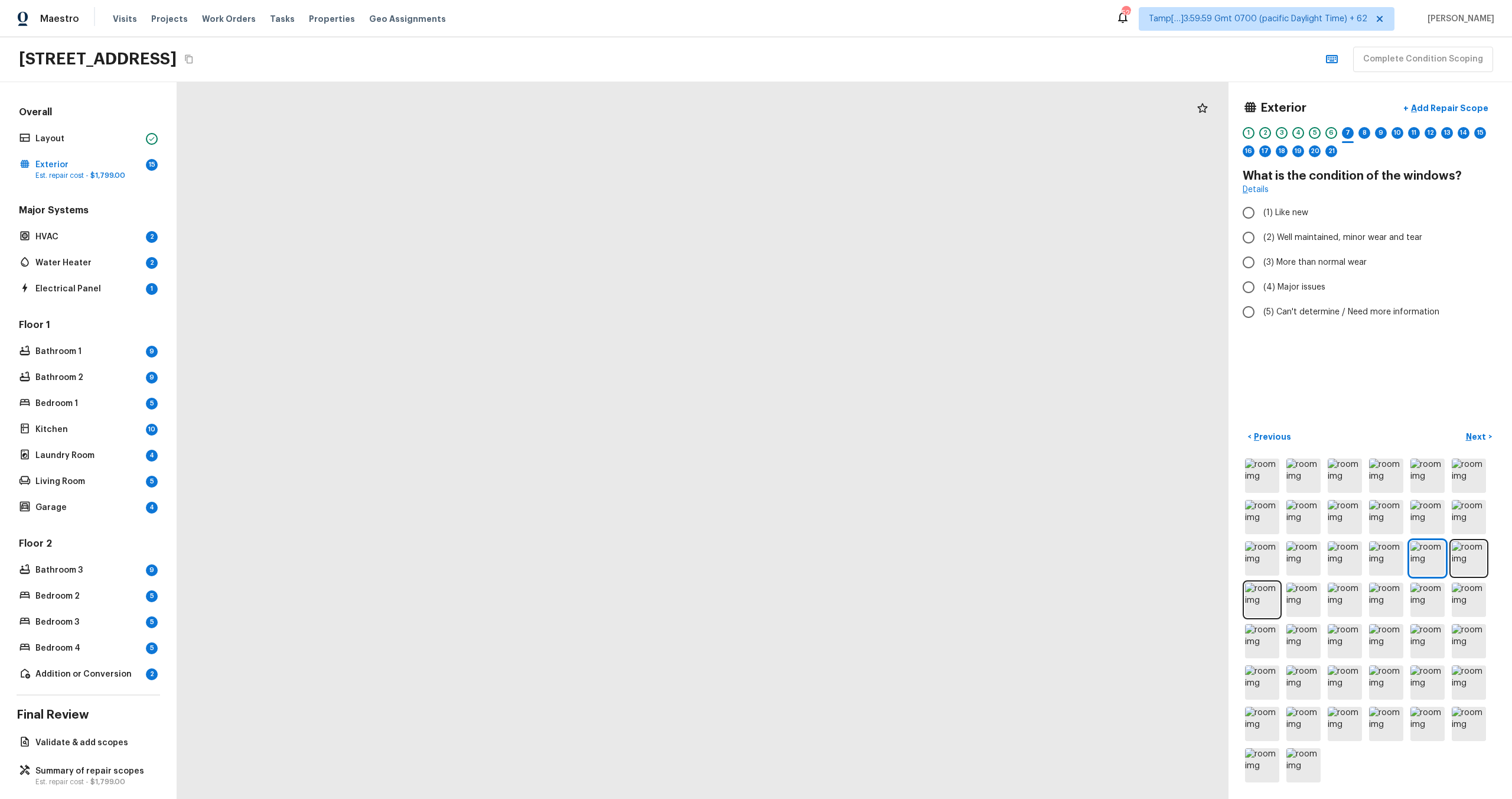
drag, startPoint x: 757, startPoint y: 283, endPoint x: 776, endPoint y: 798, distance: 515.4
click at [775, 798] on html "Maestro Visits Projects Work Orders Tasks Properties Geo Assignments 520 Tamp[……" at bounding box center [756, 399] width 1512 height 799
drag, startPoint x: 653, startPoint y: 641, endPoint x: 708, endPoint y: 124, distance: 519.9
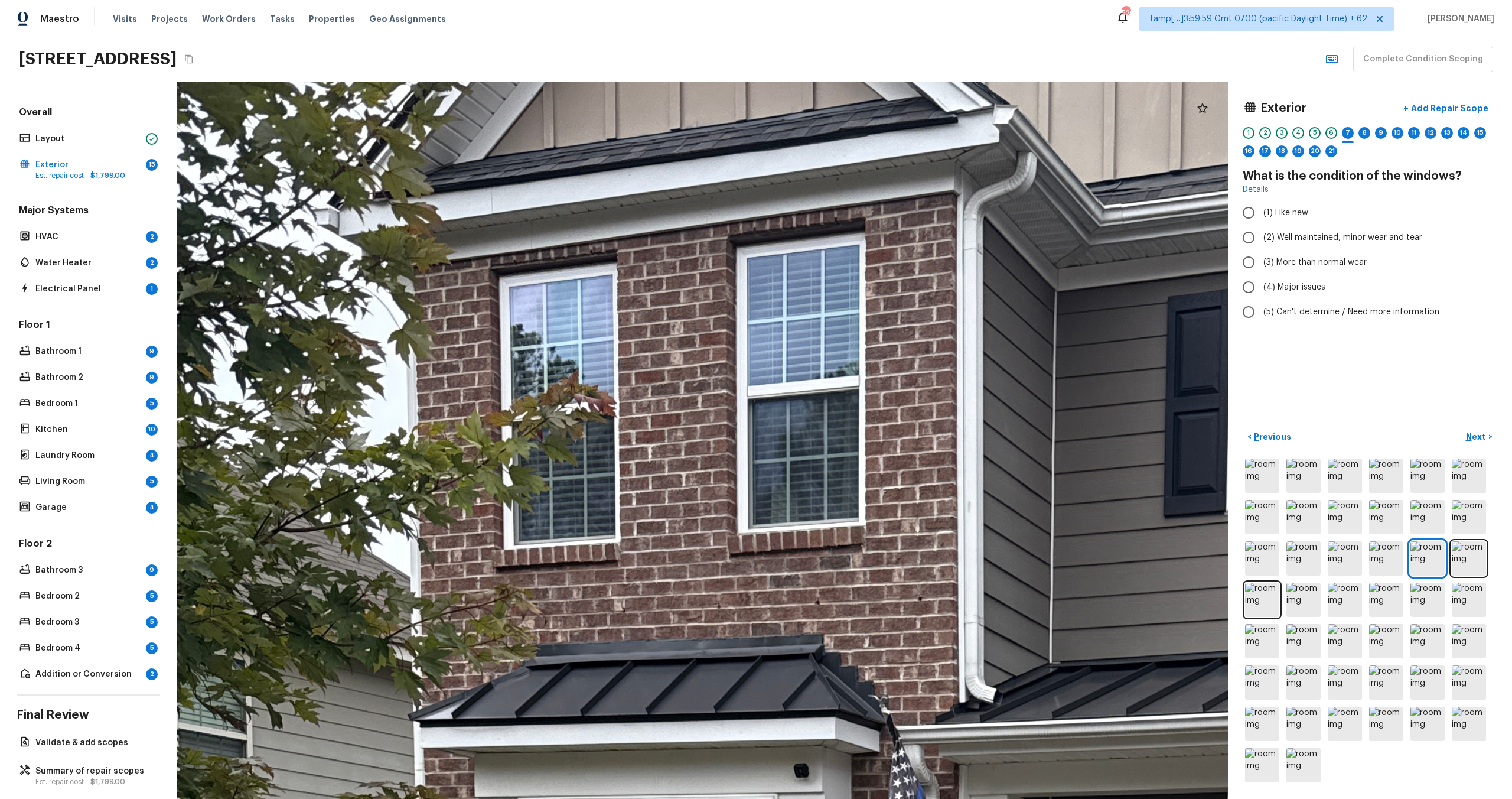
drag, startPoint x: 888, startPoint y: 460, endPoint x: 1358, endPoint y: 798, distance: 578.9
click at [1358, 798] on html "Maestro Visits Projects Work Orders Tasks Properties Geo Assignments 520 Tamp[……" at bounding box center [756, 399] width 1512 height 799
click at [1271, 223] on label "(1) Like new" at bounding box center [1361, 213] width 252 height 24
click at [1261, 223] on input "(1) Like new" at bounding box center [1248, 213] width 24 height 24
radio input "true"
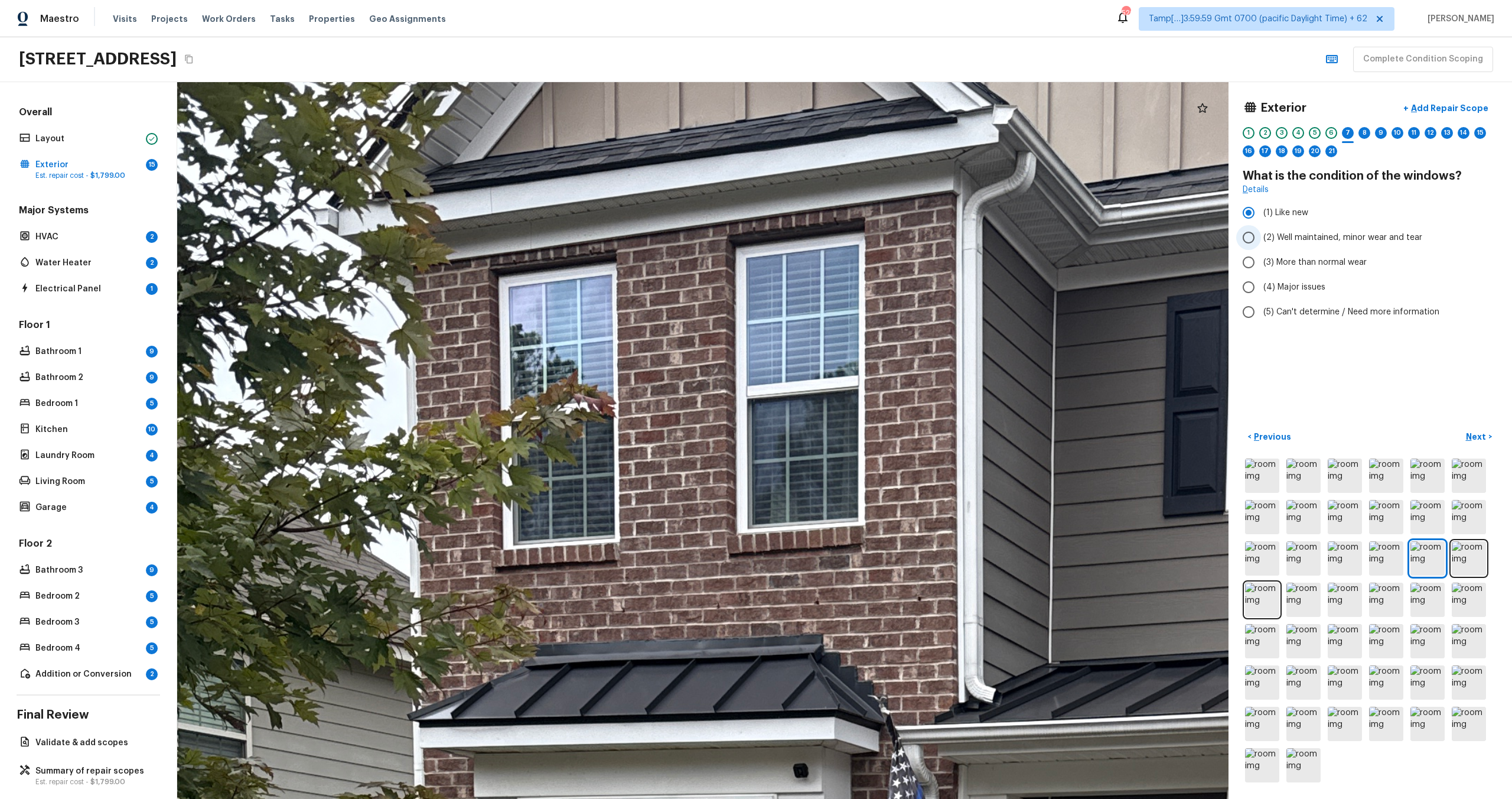
click at [1271, 249] on div "(1) Like new (2) Well maintained, minor wear and tear (3) More than normal wear…" at bounding box center [1370, 262] width 256 height 124
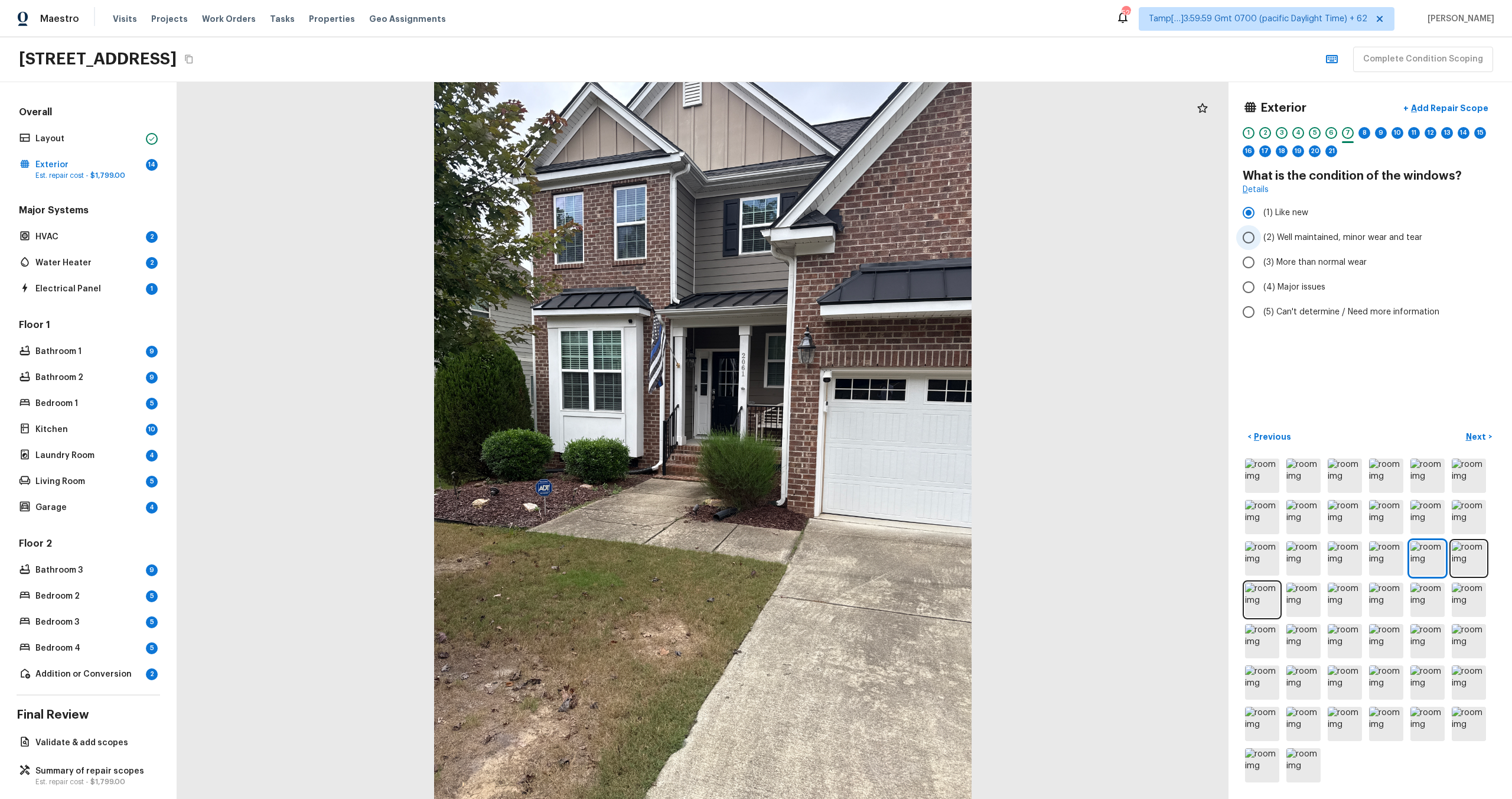
click at [1332, 242] on span "(2) Well maintained, minor wear and tear" at bounding box center [1343, 237] width 159 height 12
click at [1261, 242] on input "(2) Well maintained, minor wear and tear" at bounding box center [1248, 237] width 24 height 24
radio input "true"
click at [1474, 429] on button "Next >" at bounding box center [1478, 436] width 37 height 20
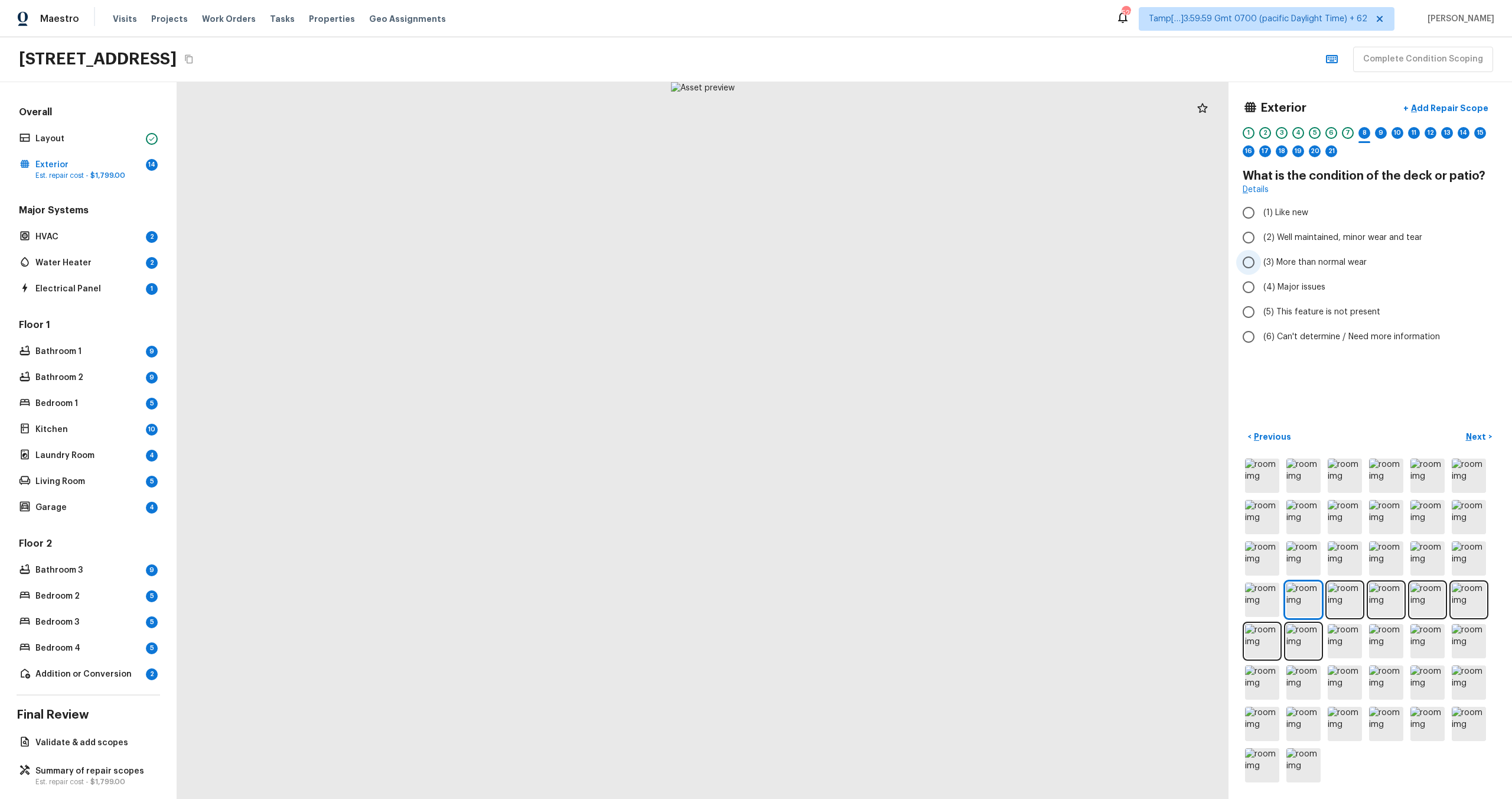
click at [1316, 270] on label "(3) More than normal wear" at bounding box center [1361, 262] width 252 height 24
click at [1261, 270] on input "(3) More than normal wear" at bounding box center [1248, 262] width 24 height 24
radio input "true"
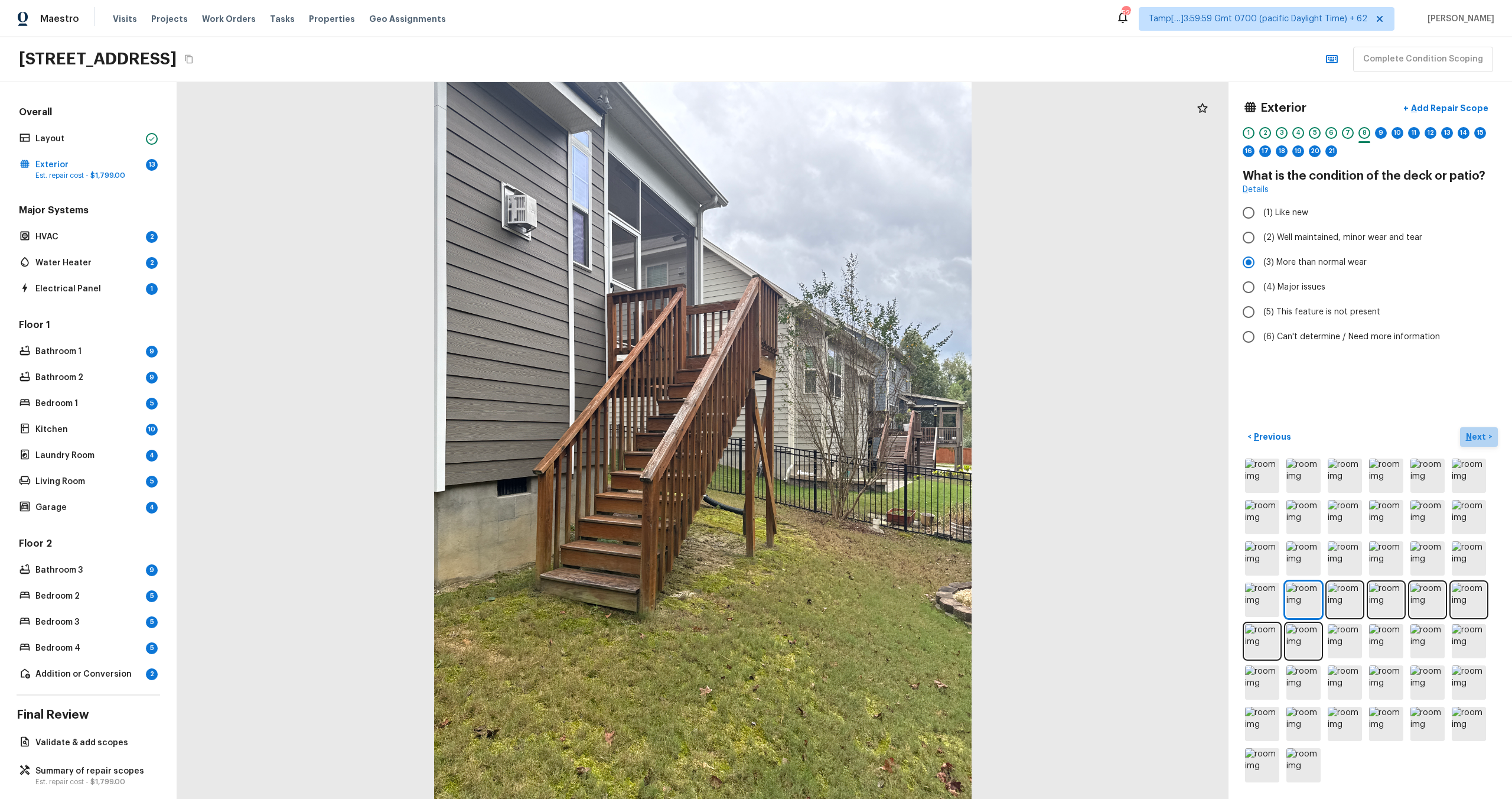
click at [1470, 433] on p "Next" at bounding box center [1477, 436] width 22 height 12
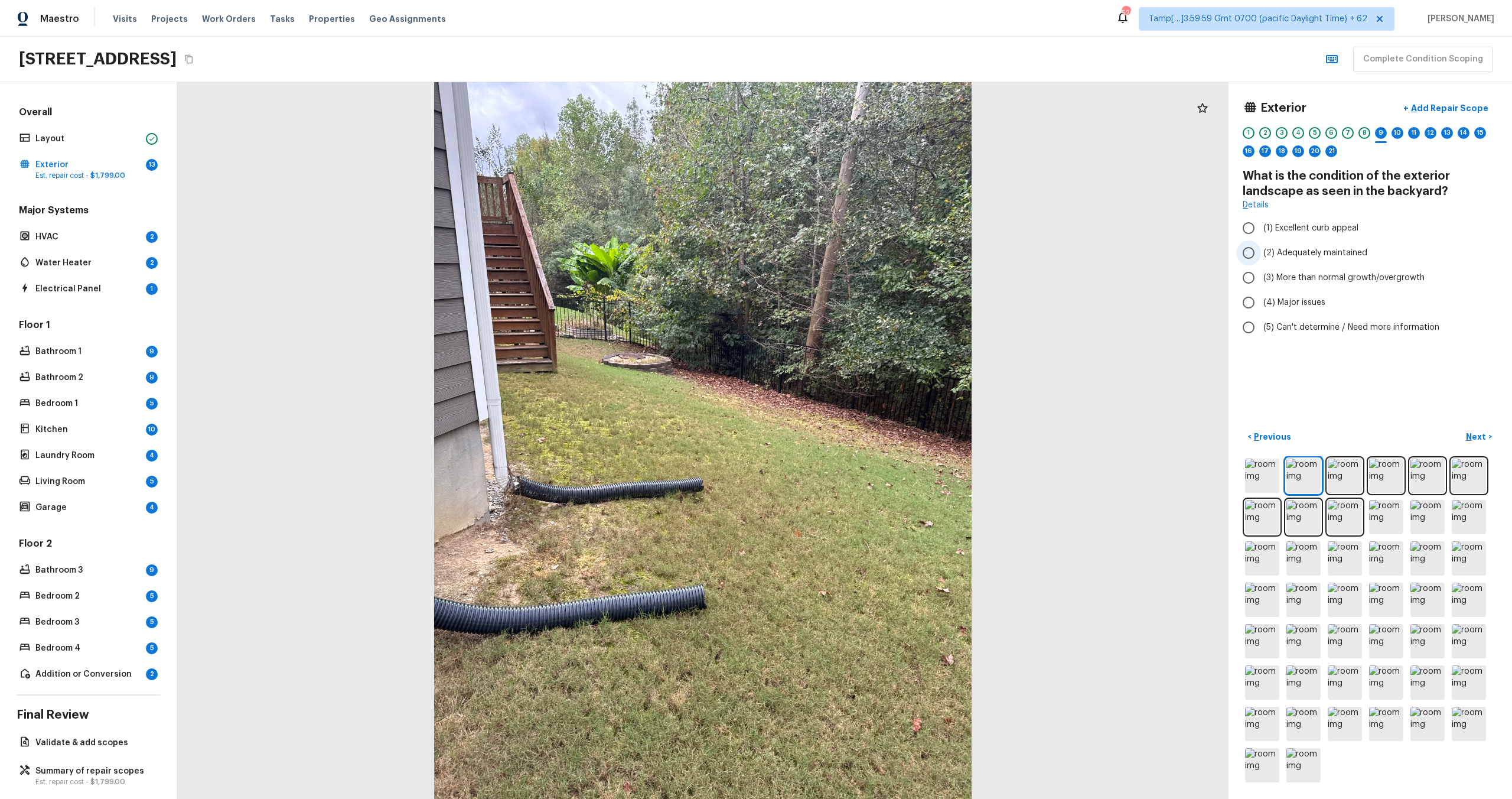
click at [1292, 259] on label "(2) Adequately maintained" at bounding box center [1361, 253] width 252 height 24
click at [1261, 259] on input "(2) Adequately maintained" at bounding box center [1248, 253] width 24 height 24
radio input "true"
click at [1474, 433] on p "Next" at bounding box center [1477, 436] width 22 height 12
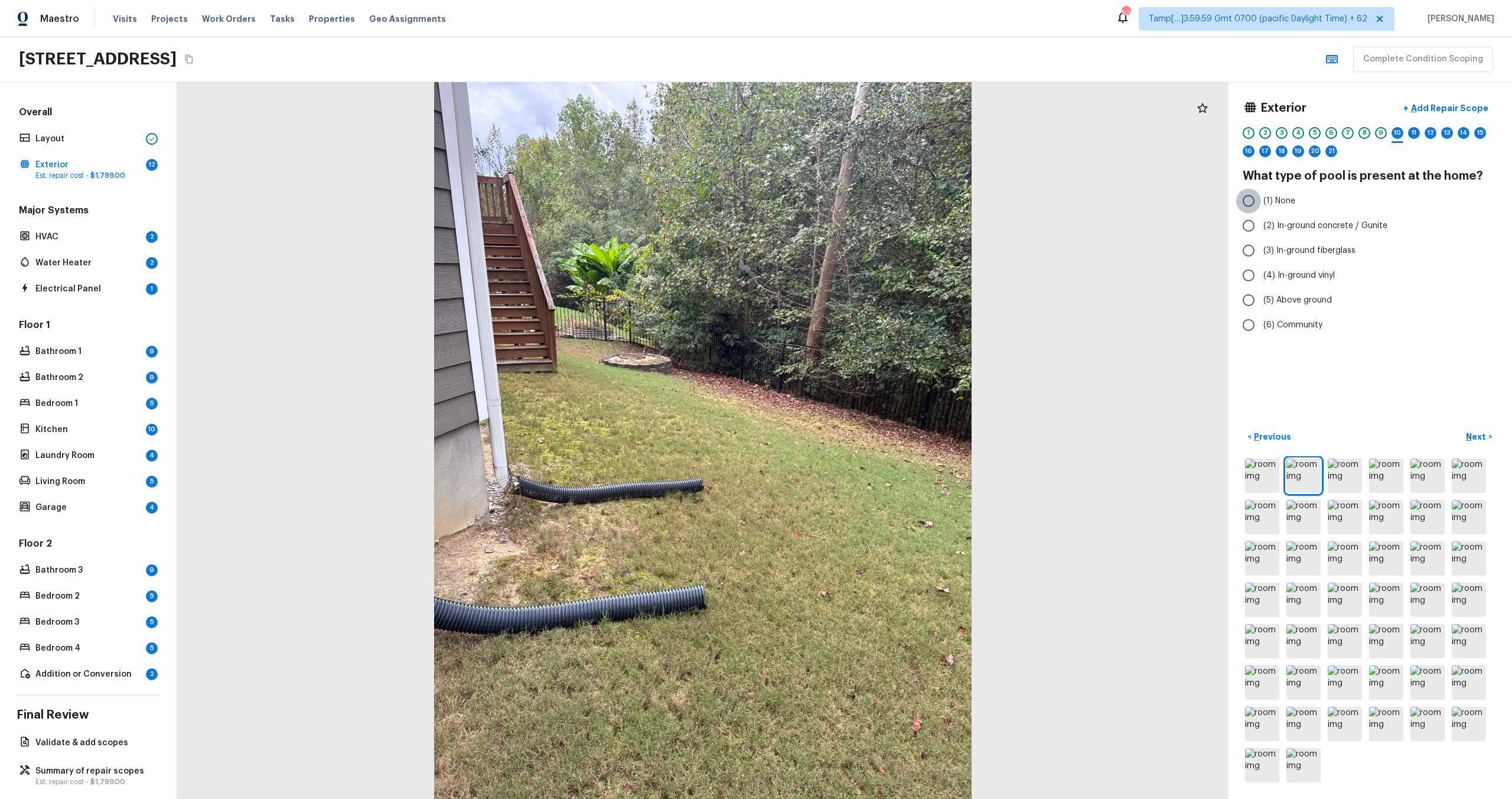
click at [1258, 206] on input "(1) None" at bounding box center [1248, 200] width 24 height 24
radio input "true"
click at [1473, 433] on p "Next" at bounding box center [1477, 436] width 22 height 12
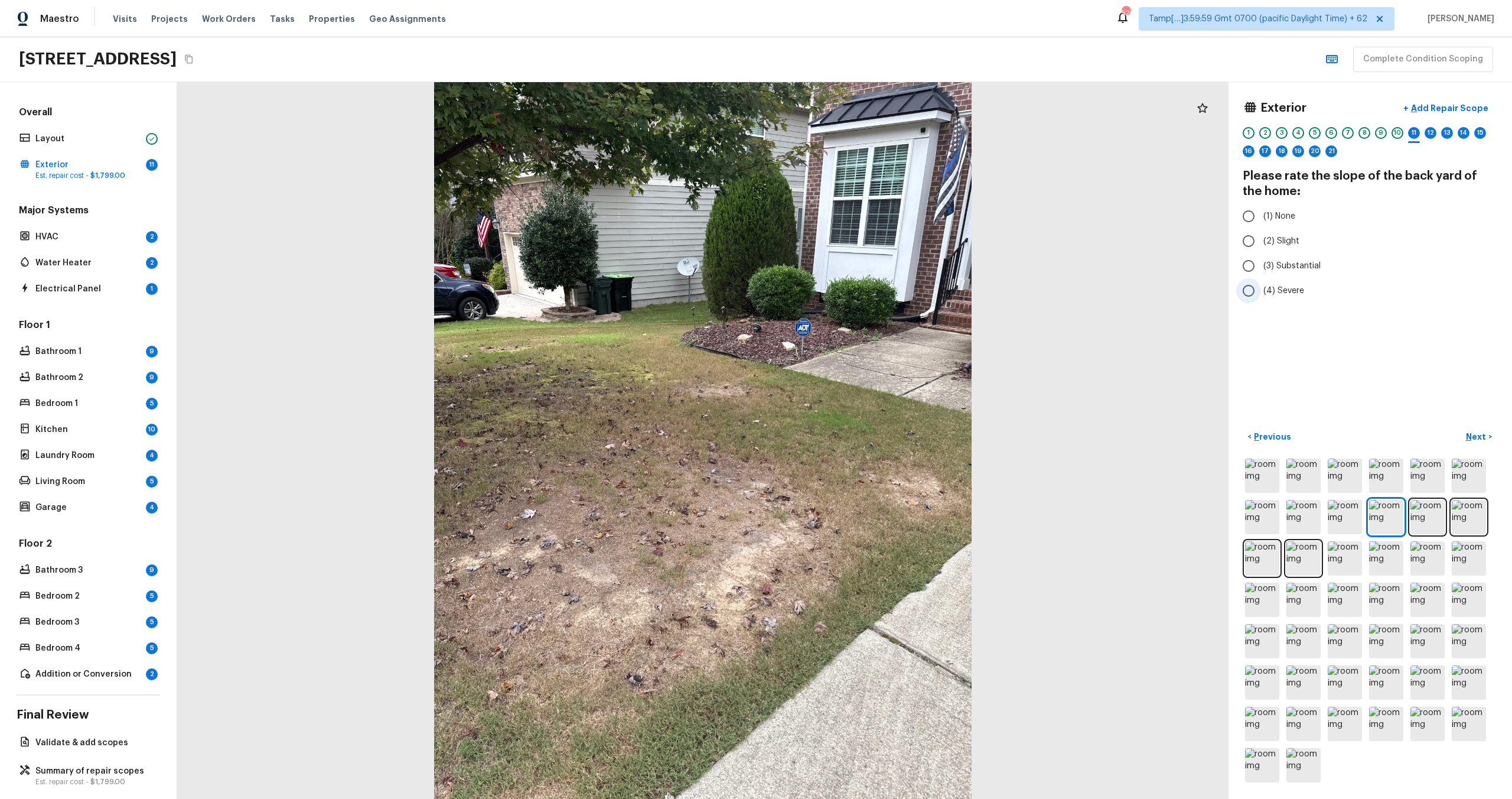
click at [1290, 292] on span "(4) Severe" at bounding box center [1284, 290] width 41 height 12
click at [1261, 292] on input "(4) Severe" at bounding box center [1248, 290] width 24 height 24
radio input "true"
click at [1473, 427] on button "Next >" at bounding box center [1478, 436] width 37 height 20
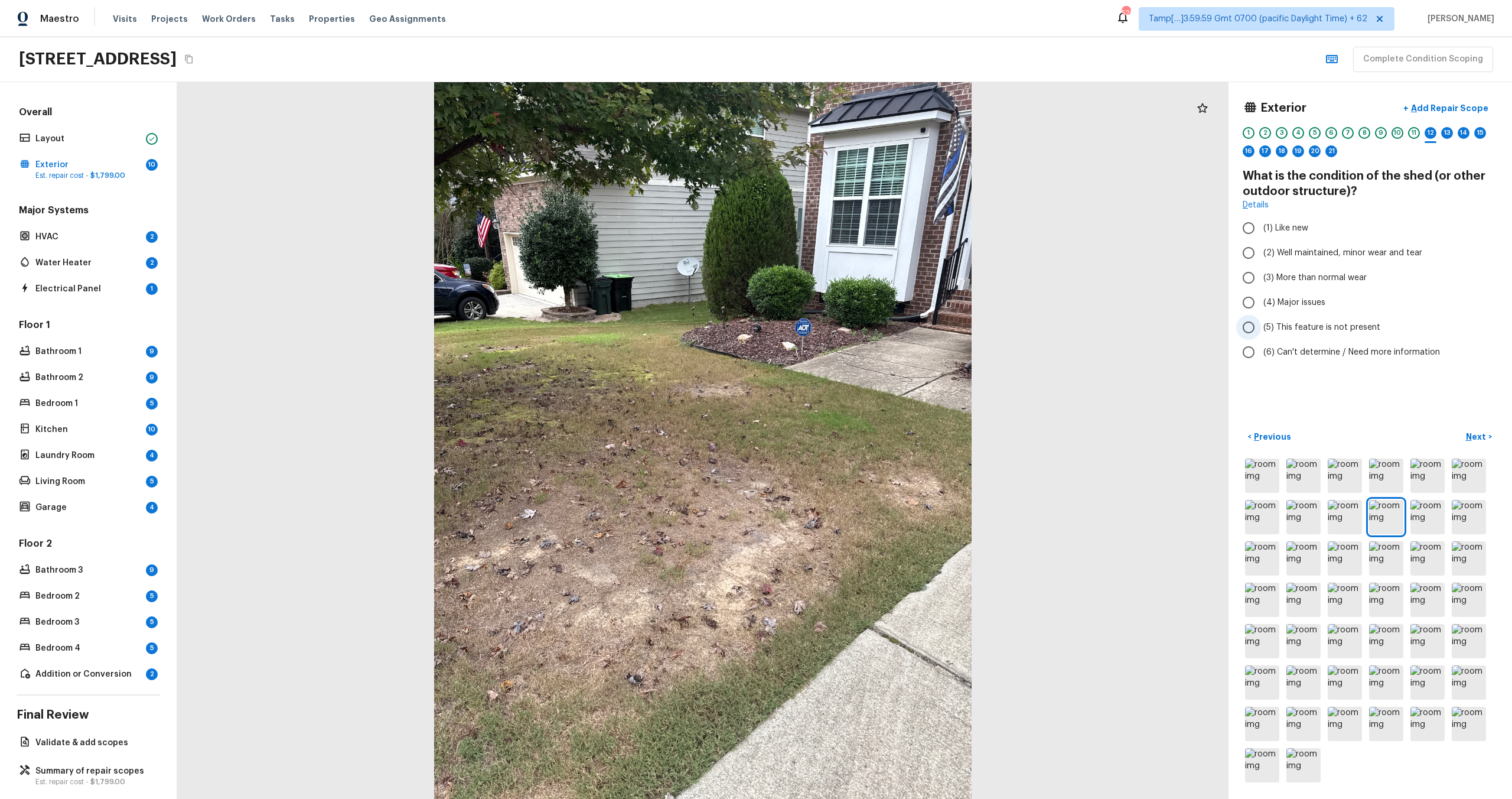
click at [1270, 331] on span "(5) This feature is not present" at bounding box center [1321, 327] width 117 height 12
click at [1261, 331] on input "(5) This feature is not present" at bounding box center [1248, 327] width 24 height 24
radio input "true"
click at [1475, 437] on p "Next" at bounding box center [1477, 436] width 22 height 12
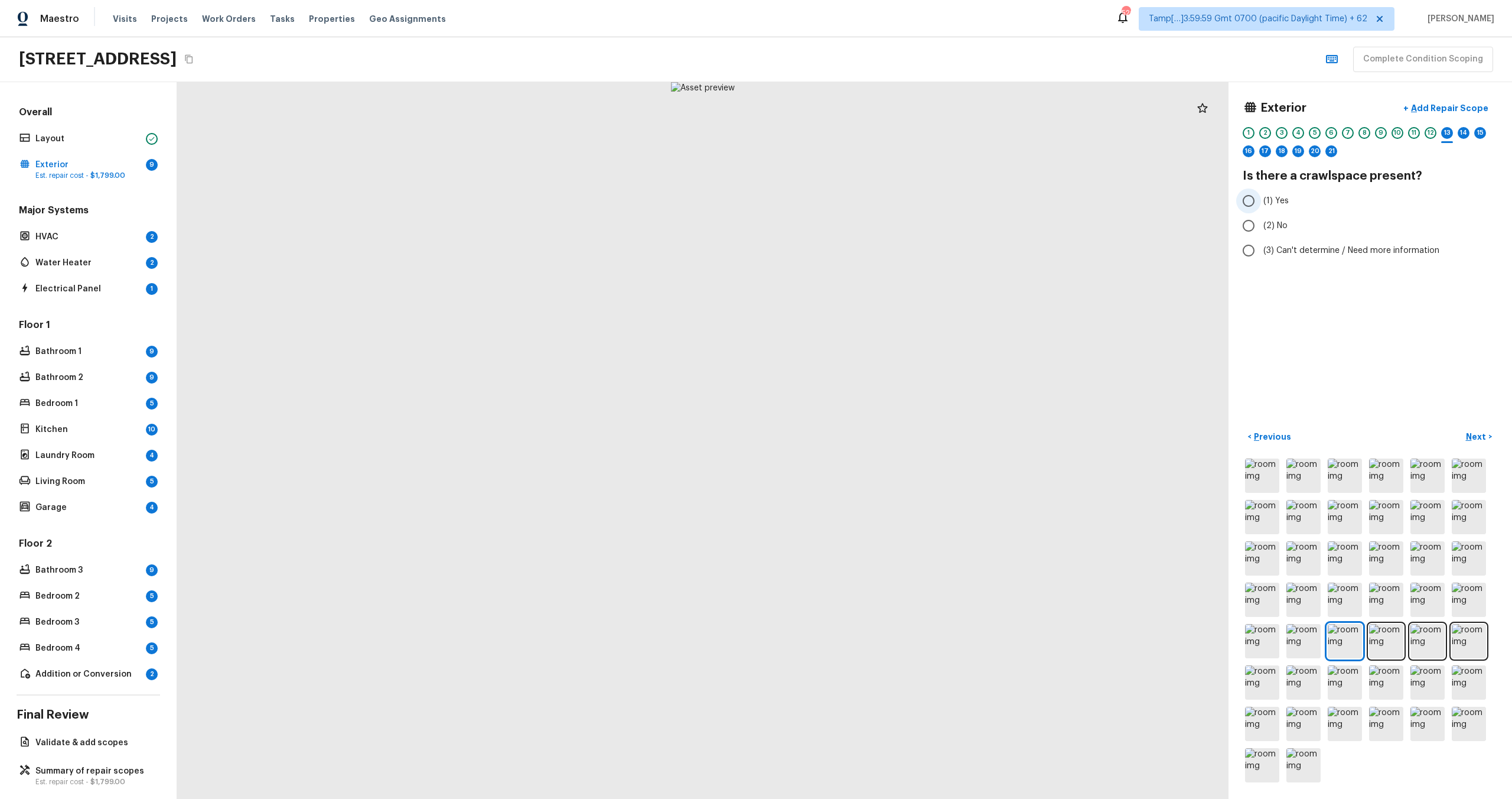
click at [1265, 210] on label "(1) Yes" at bounding box center [1361, 200] width 252 height 24
click at [1261, 210] on input "(1) Yes" at bounding box center [1248, 200] width 24 height 24
radio input "true"
click at [1471, 433] on p "Next" at bounding box center [1477, 436] width 22 height 12
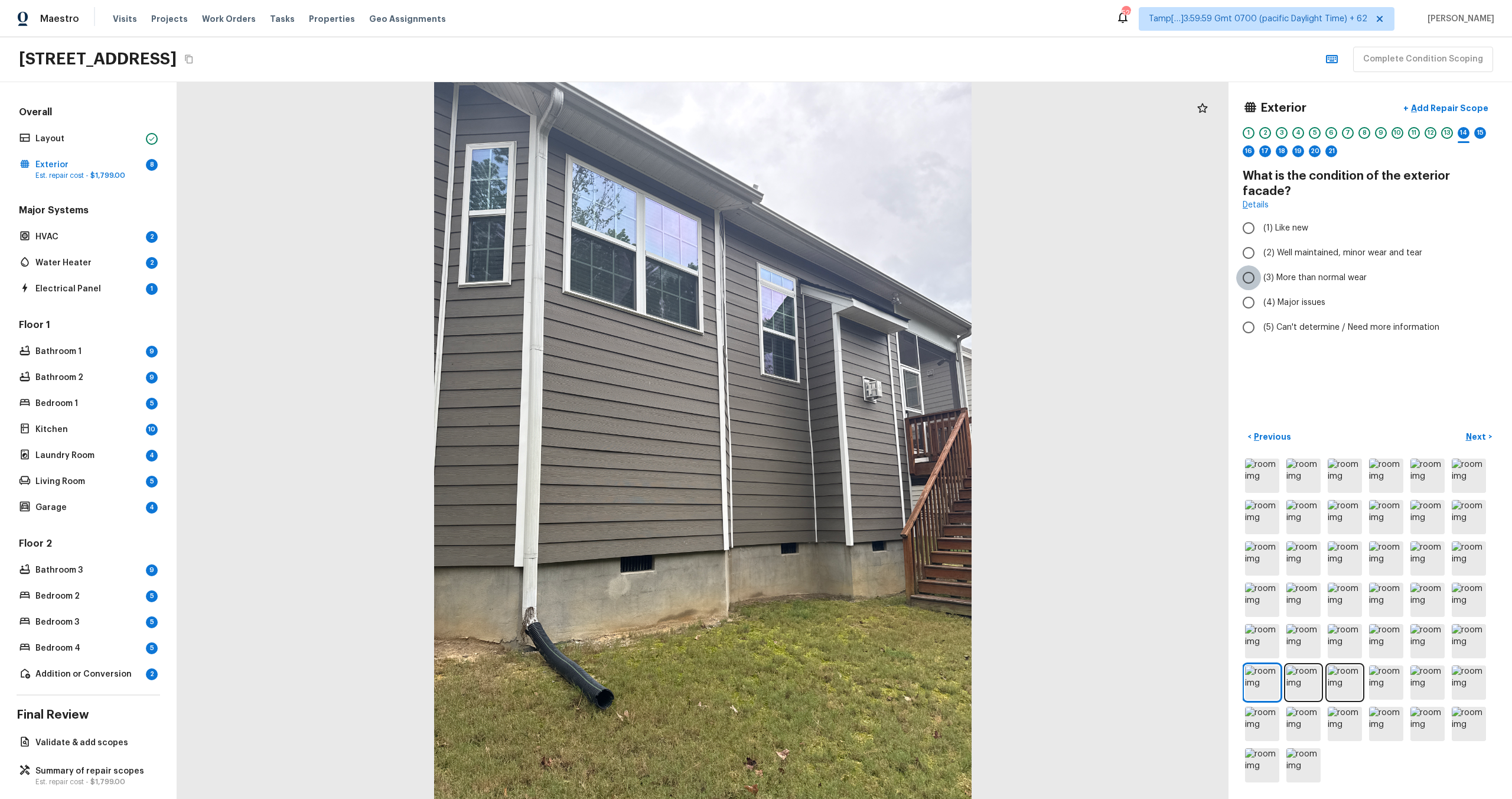
click at [1258, 267] on input "(3) More than normal wear" at bounding box center [1248, 277] width 24 height 24
radio input "true"
click at [1480, 438] on p "Next" at bounding box center [1477, 436] width 22 height 12
click at [1304, 246] on label "(2) Well maintained, minor wear and tear" at bounding box center [1361, 237] width 252 height 24
click at [1261, 246] on input "(2) Well maintained, minor wear and tear" at bounding box center [1248, 237] width 24 height 24
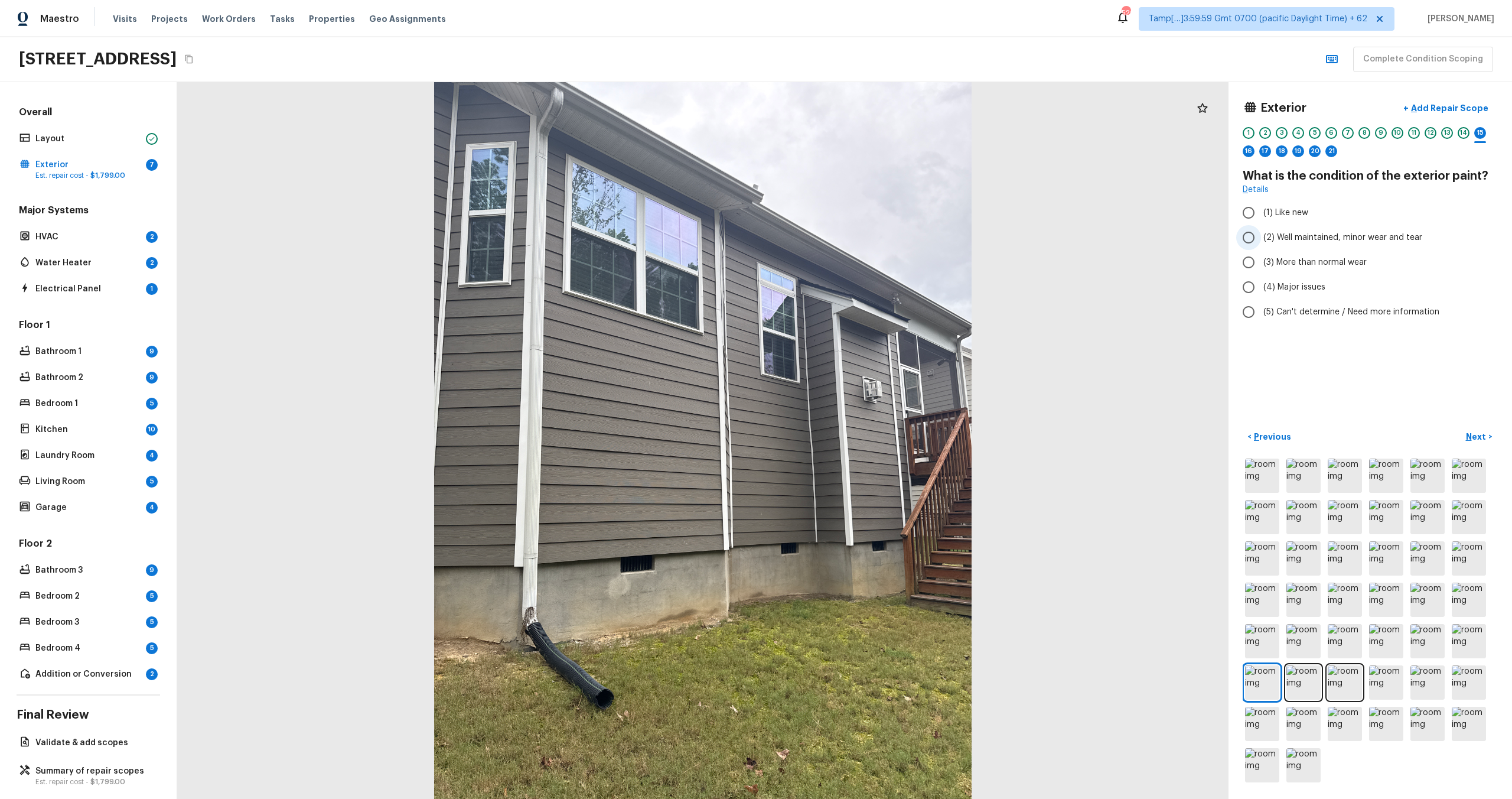
radio input "true"
click at [1473, 443] on button "Next >" at bounding box center [1478, 436] width 37 height 20
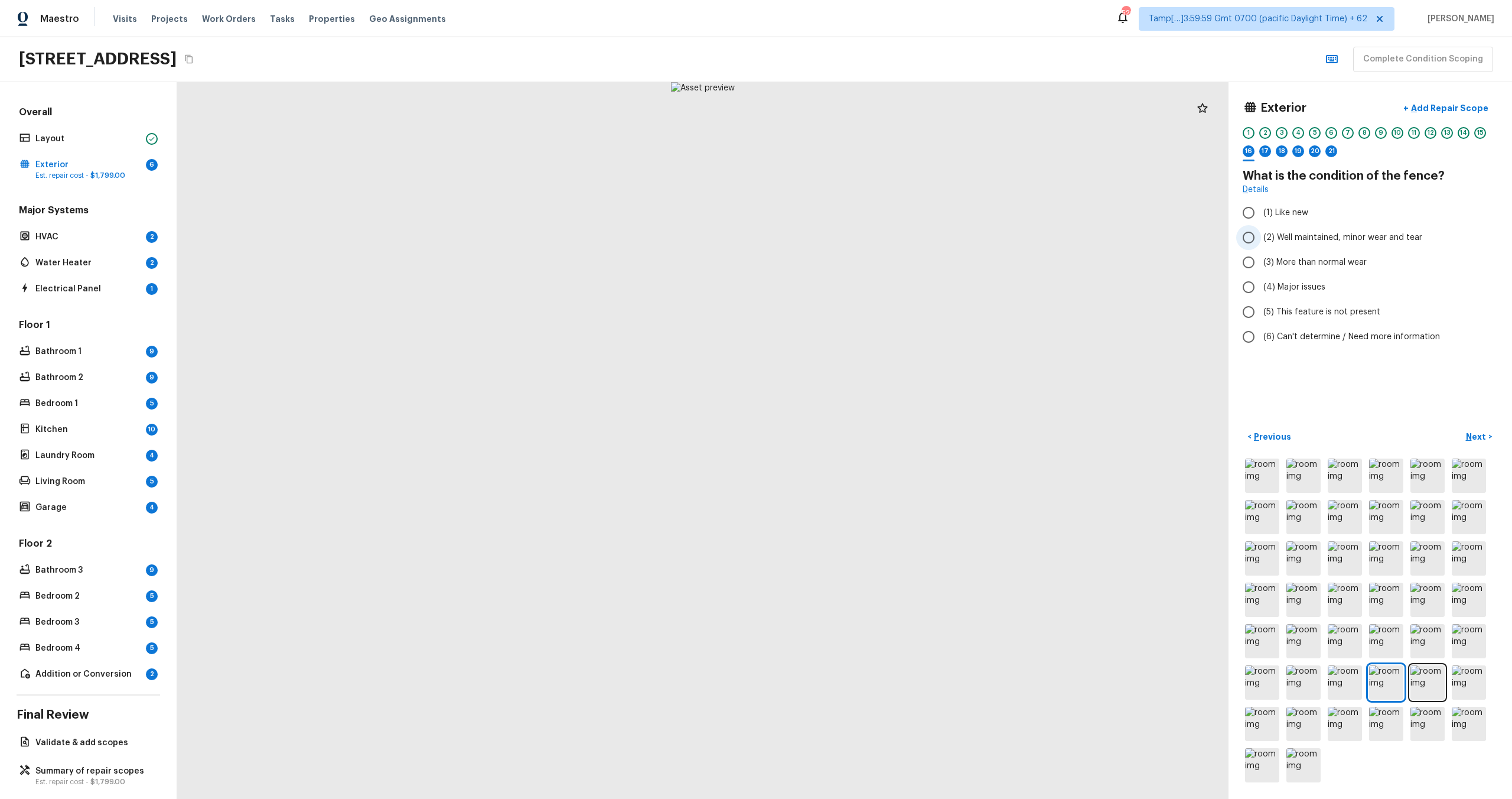
click at [1297, 246] on label "(2) Well maintained, minor wear and tear" at bounding box center [1361, 237] width 252 height 24
click at [1261, 246] on input "(2) Well maintained, minor wear and tear" at bounding box center [1248, 237] width 24 height 24
radio input "true"
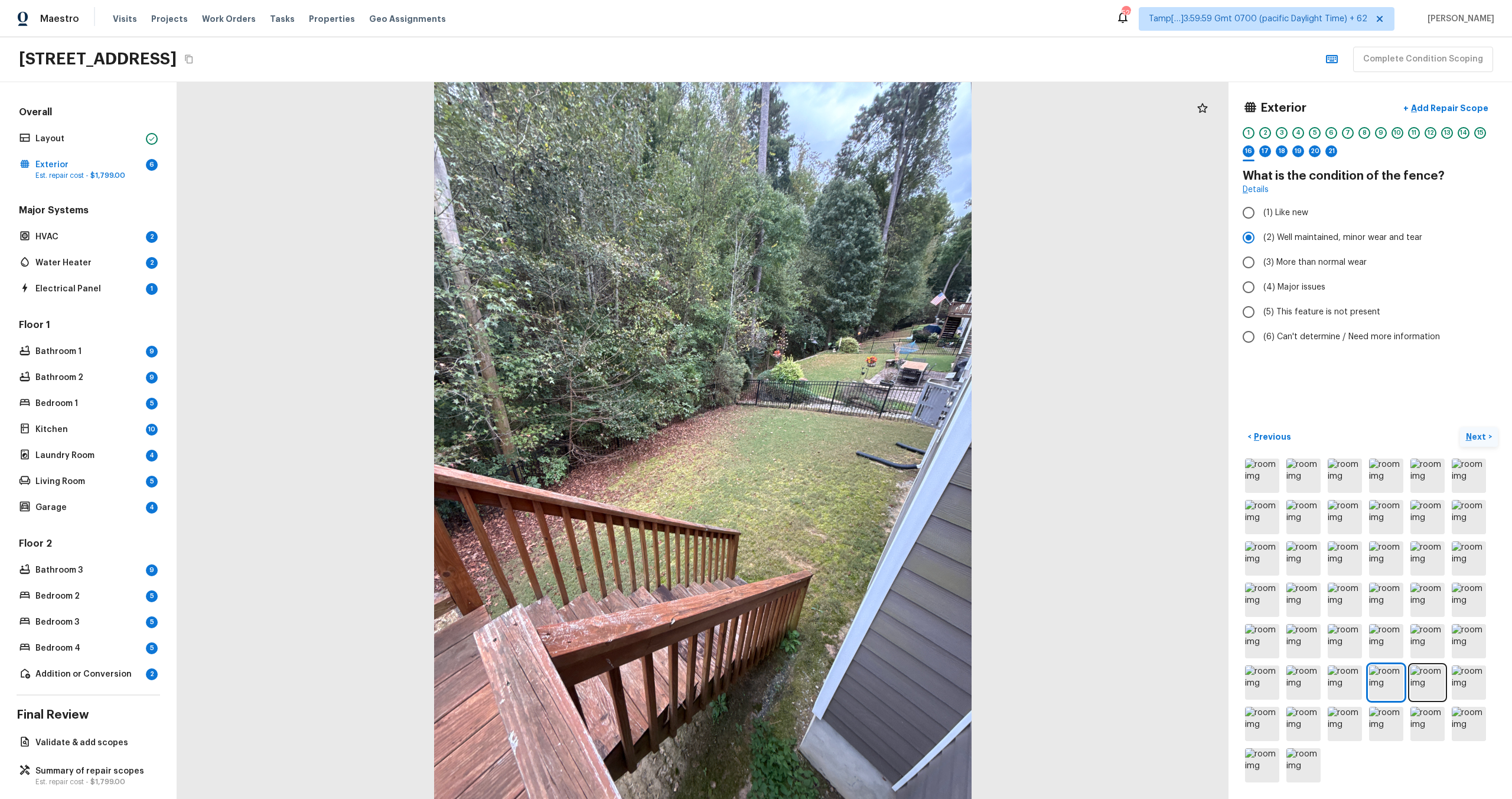
click at [1480, 433] on p "Next" at bounding box center [1477, 436] width 22 height 12
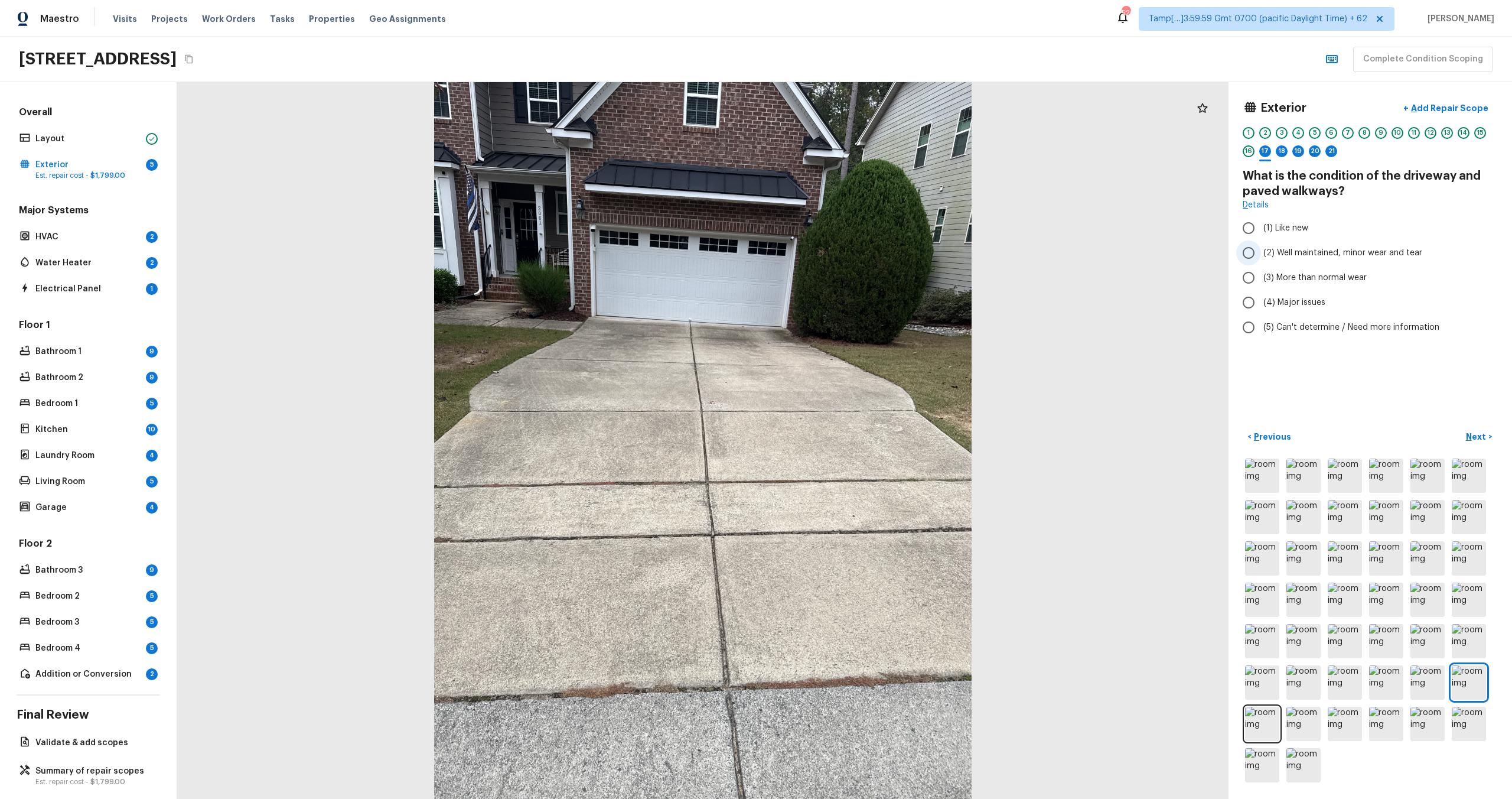
click at [1294, 249] on span "(2) Well maintained, minor wear and tear" at bounding box center [1343, 253] width 159 height 12
click at [1261, 249] on input "(2) Well maintained, minor wear and tear" at bounding box center [1248, 253] width 24 height 24
radio input "true"
click at [1488, 435] on button "Next >" at bounding box center [1478, 436] width 37 height 20
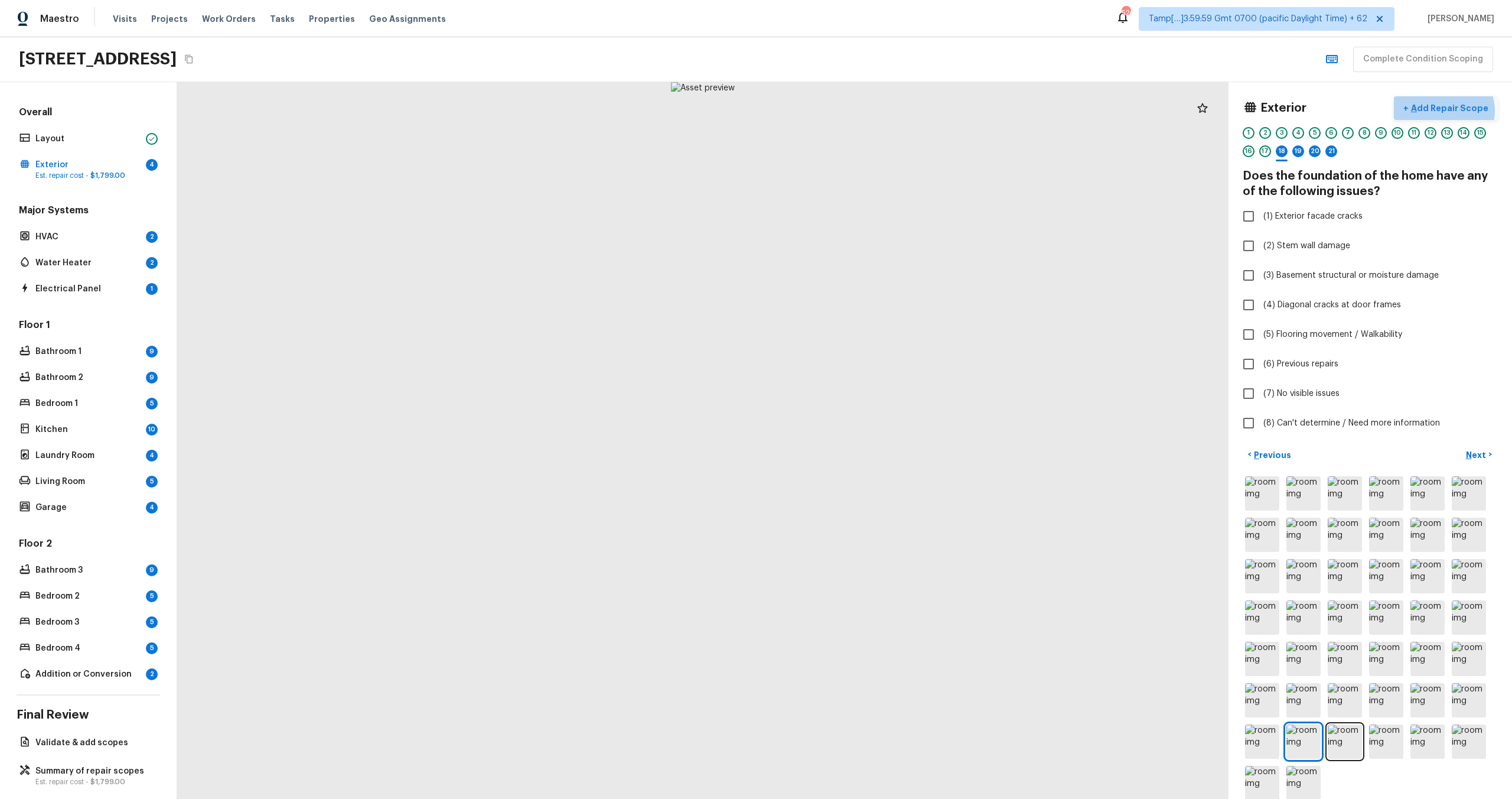
click at [1450, 111] on p "Add Repair Scope" at bounding box center [1448, 108] width 80 height 12
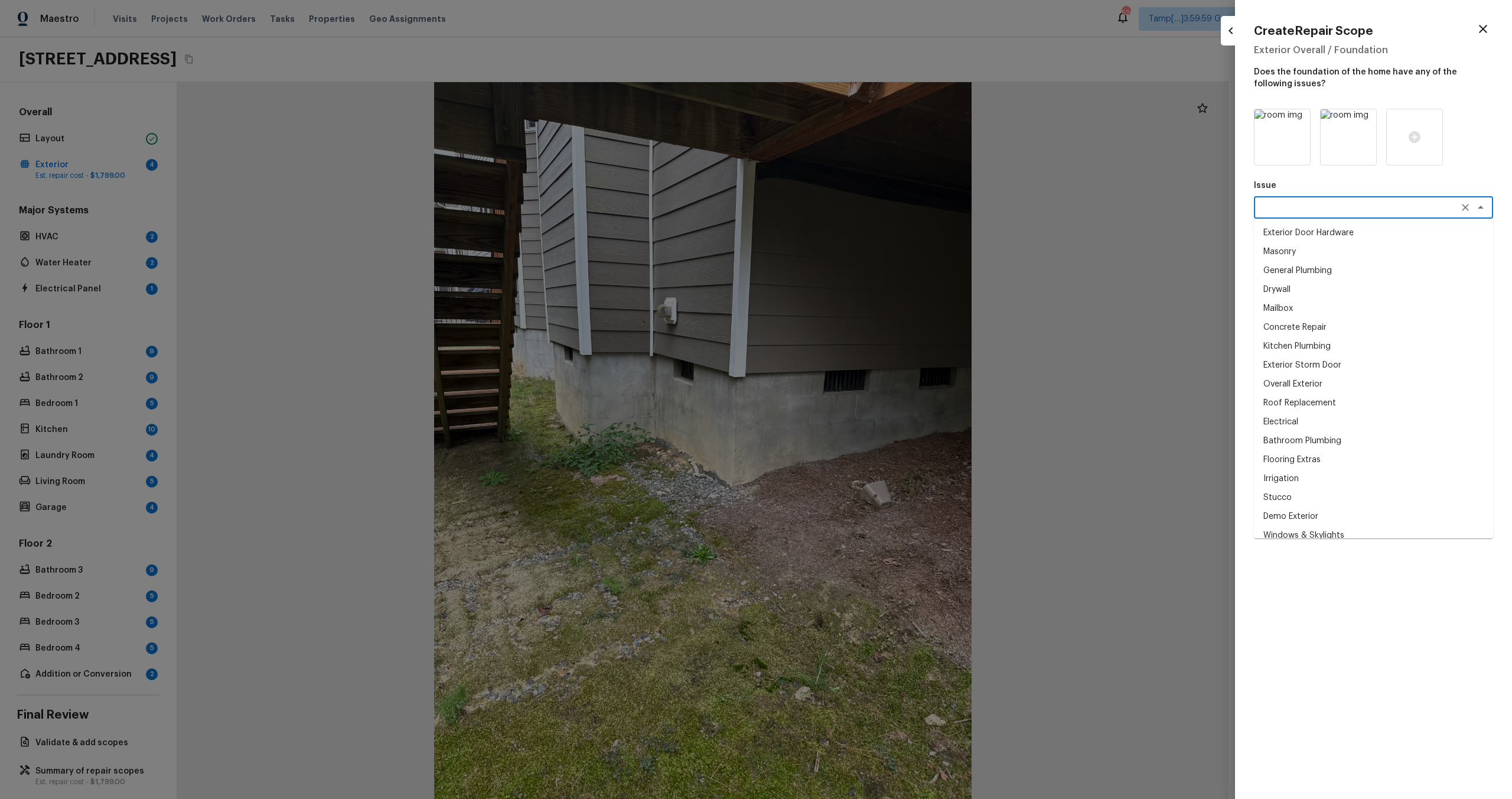
click at [1323, 206] on textarea at bounding box center [1357, 207] width 196 height 12
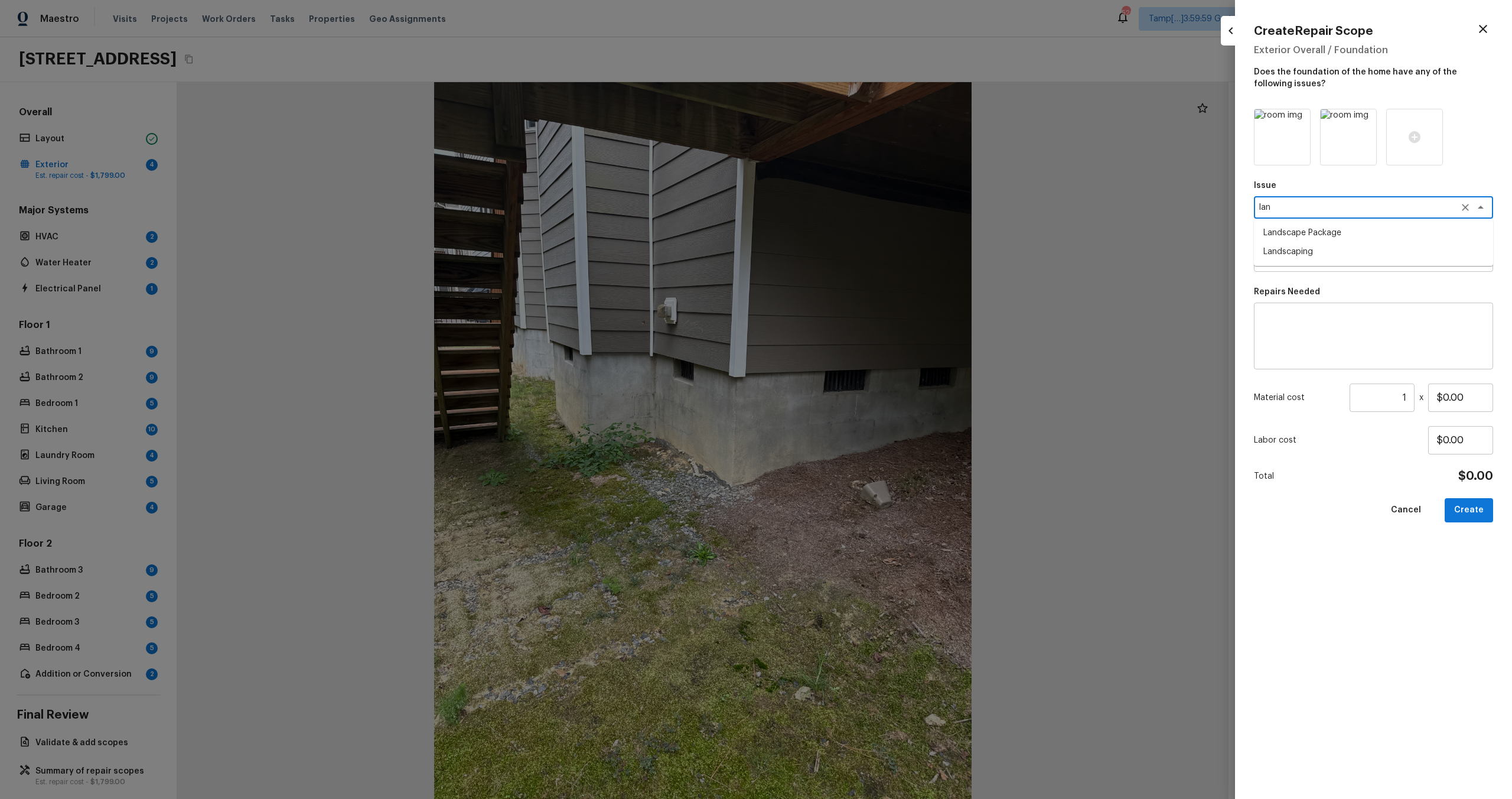
click at [1335, 229] on li "Landscape Package" at bounding box center [1373, 232] width 239 height 19
click at [1330, 267] on div "x ​" at bounding box center [1373, 260] width 239 height 22
type textarea "Landscape Package"
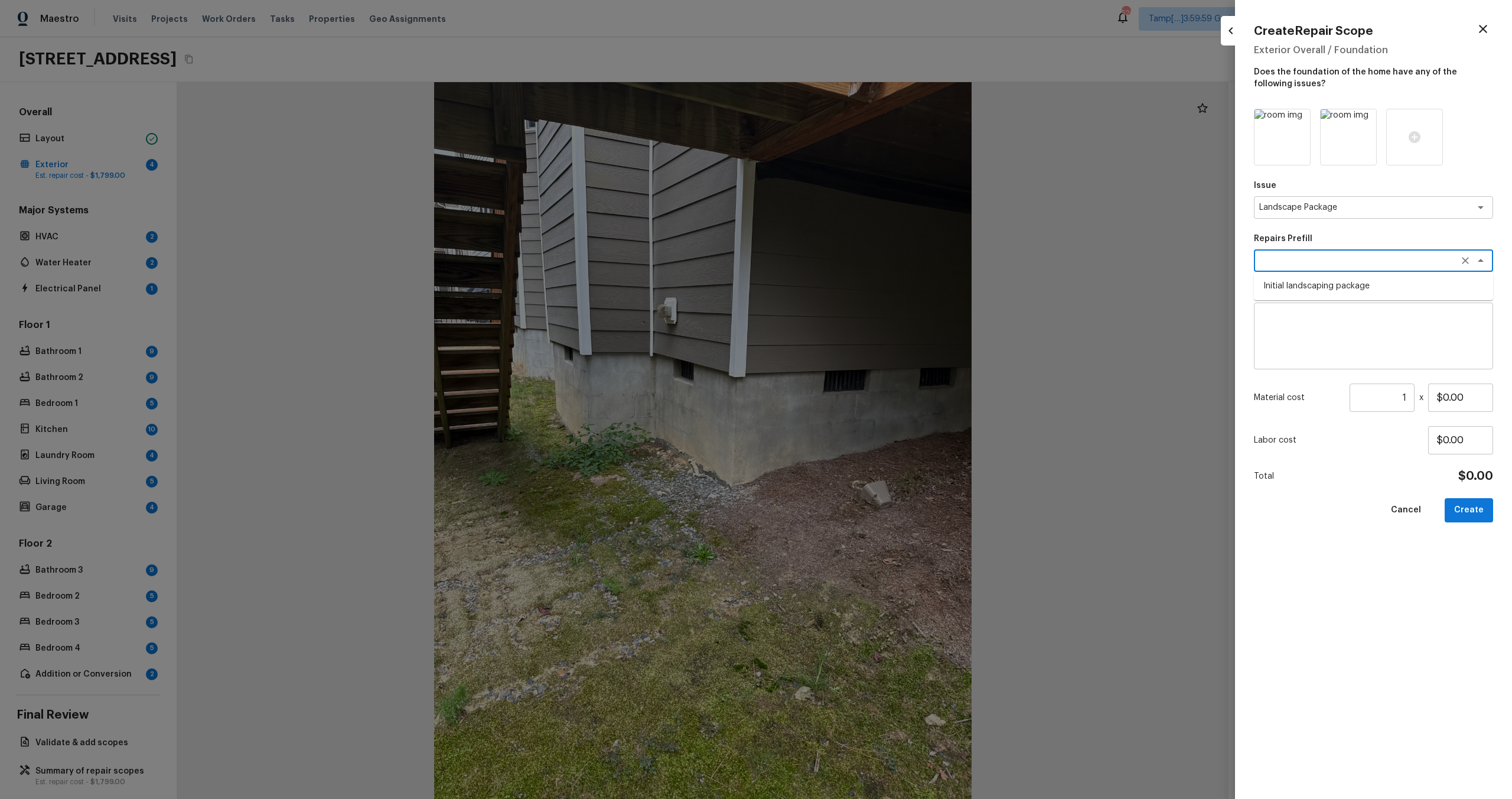
click at [1326, 289] on li "Initial landscaping package" at bounding box center [1373, 286] width 239 height 19
type textarea "Initial landscaping package"
type textarea "Mowing of grass up to 6" in height. Mow, edge along driveways & sidewalks, trim…"
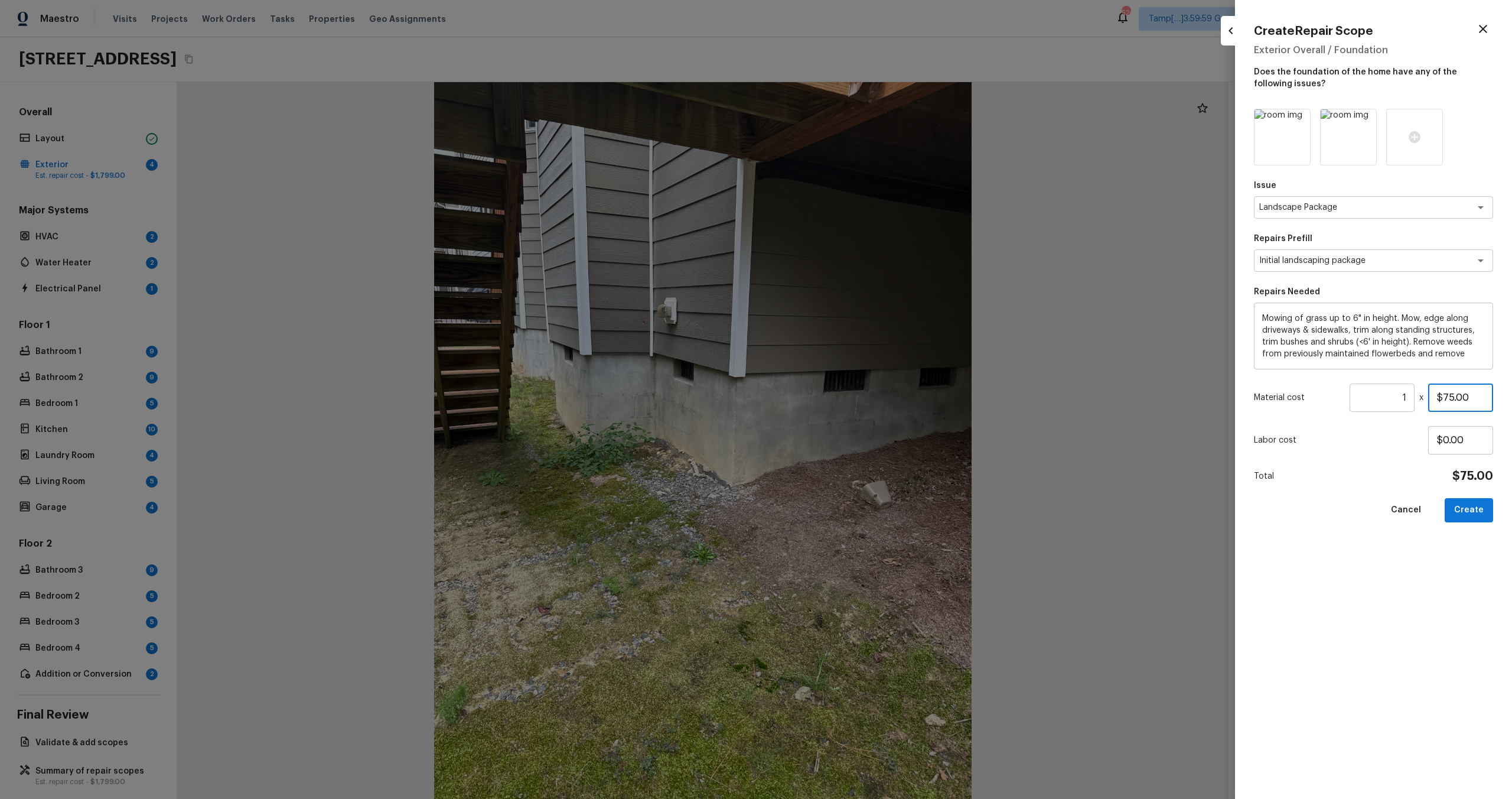
drag, startPoint x: 1444, startPoint y: 396, endPoint x: 1506, endPoint y: 394, distance: 62.0
click at [1506, 394] on div "Create Repair Scope Exterior Overall / Foundation Does the foundation of the ho…" at bounding box center [1373, 399] width 277 height 799
type input "$300.00"
click at [1472, 510] on button "Create" at bounding box center [1469, 510] width 49 height 24
type input "$0.00"
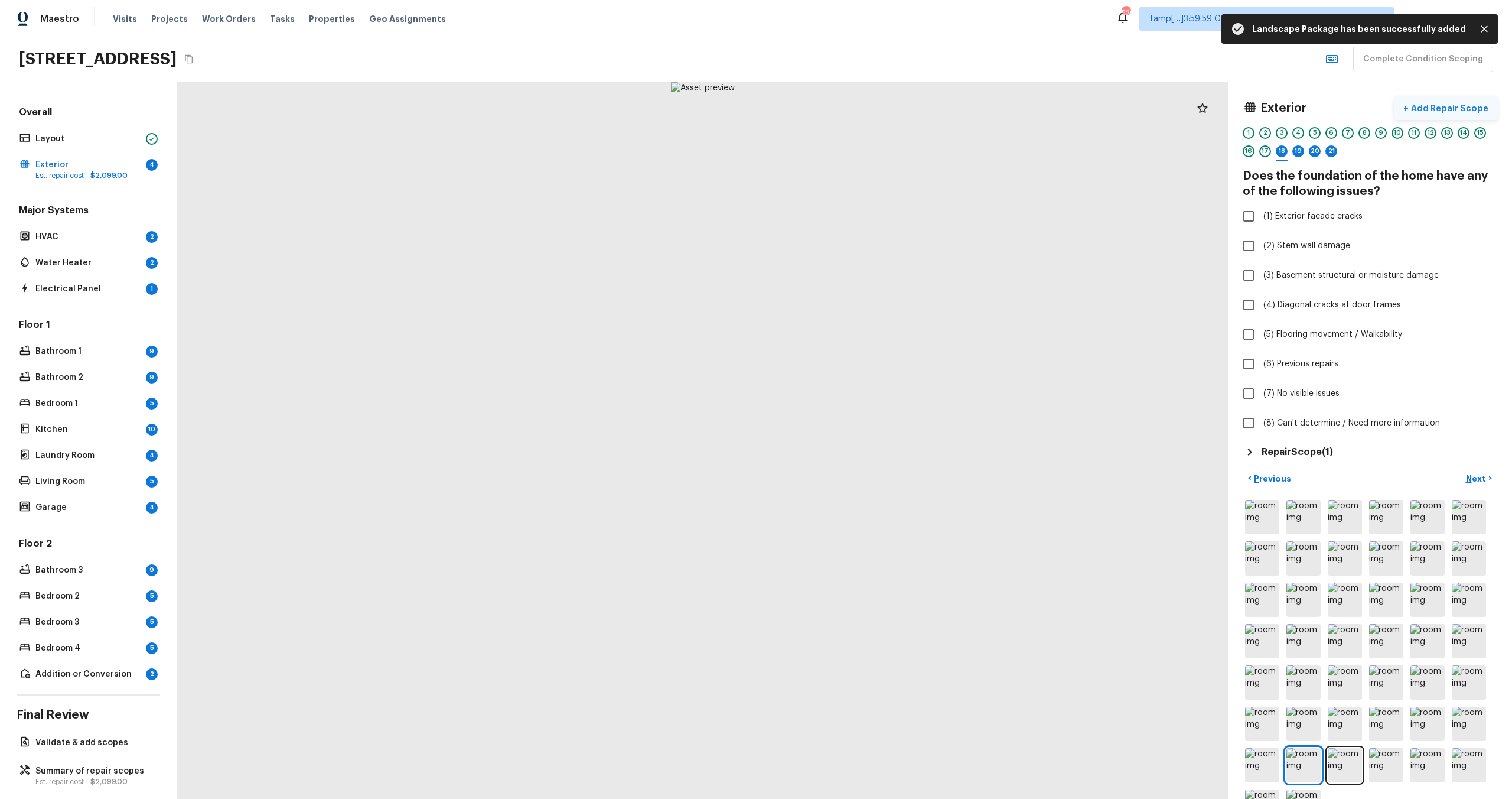
click at [1428, 103] on p "Add Repair Scope" at bounding box center [1448, 108] width 80 height 12
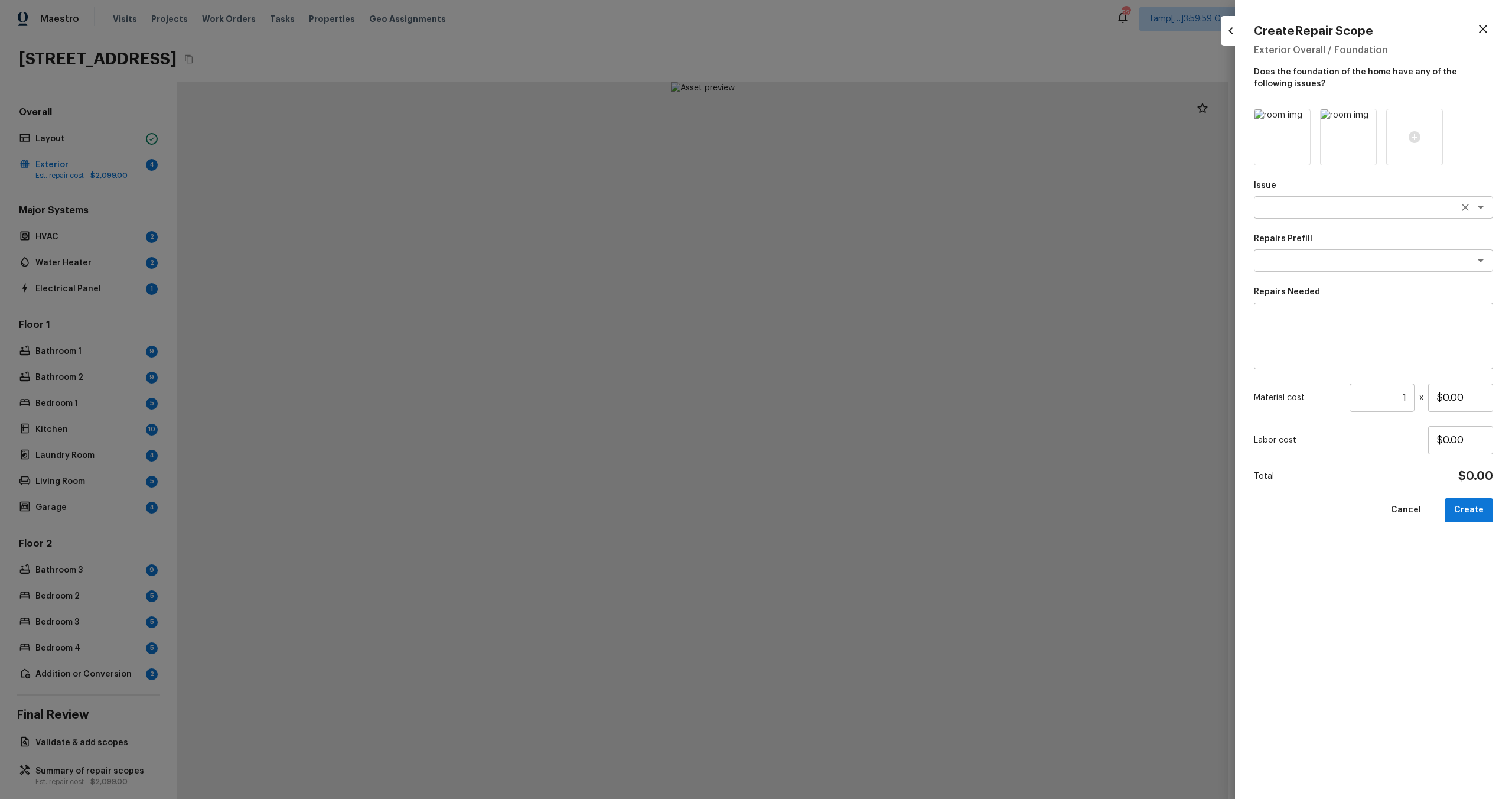
click at [1310, 200] on div "x ​" at bounding box center [1373, 207] width 239 height 22
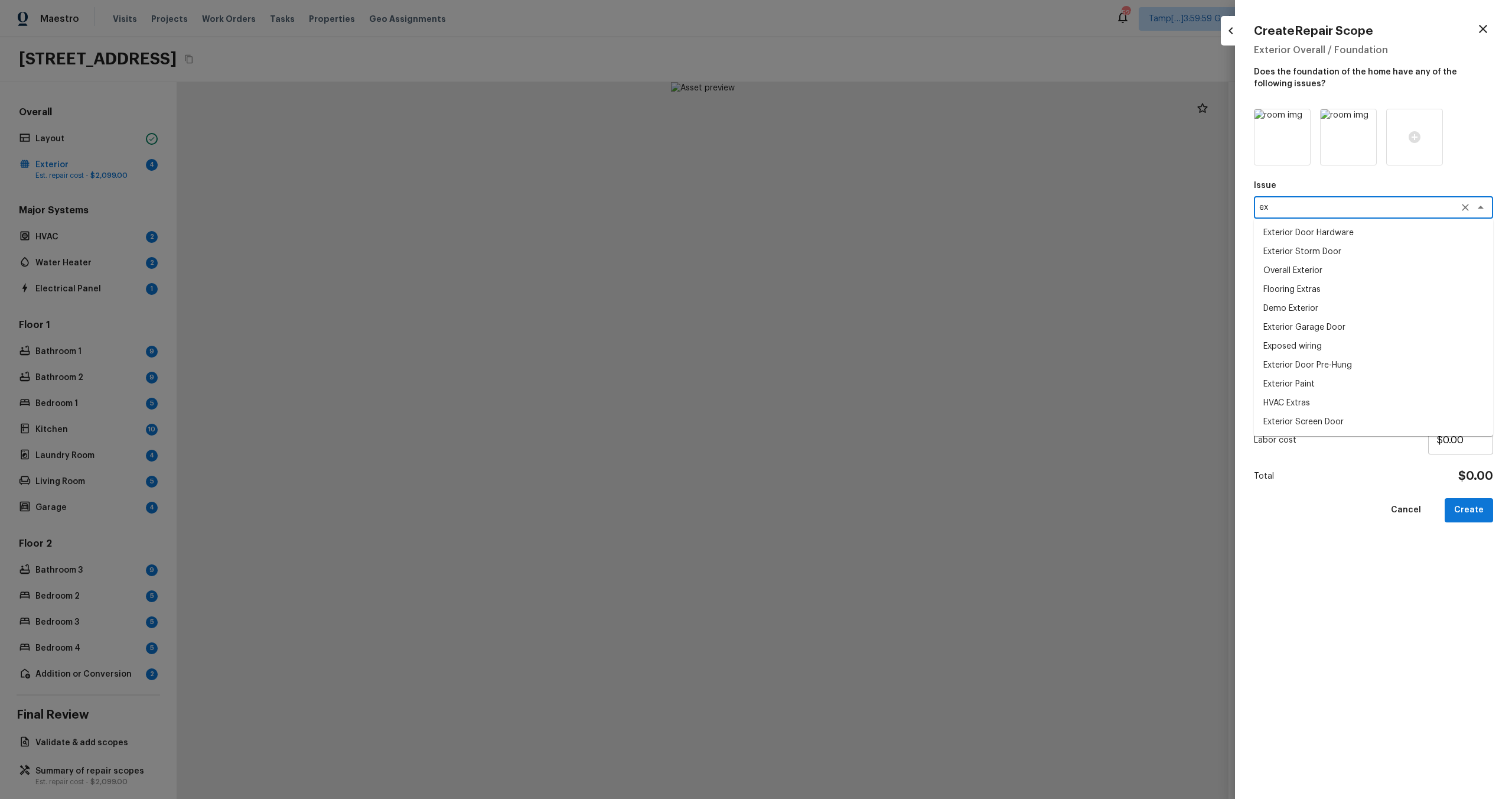
type textarea "e"
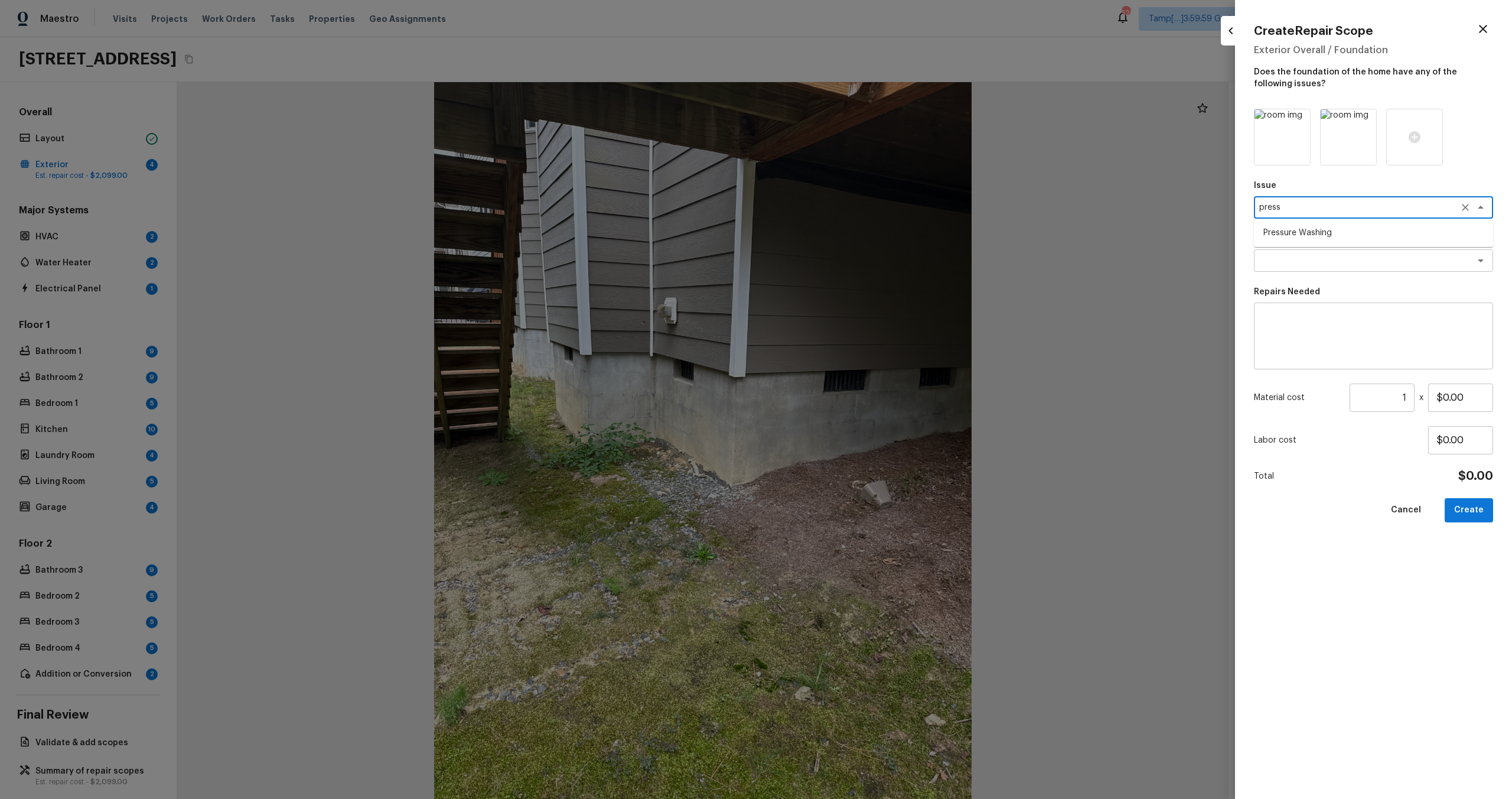
click at [1293, 231] on li "Pressure Washing" at bounding box center [1373, 232] width 239 height 19
type textarea "Pressure Washing"
click at [1293, 256] on textarea at bounding box center [1357, 260] width 196 height 12
click at [1299, 371] on div "Issue Pressure Washing x ​ Repairs Prefill x ​ Repairs Needed x ​ Material cost…" at bounding box center [1373, 444] width 239 height 672
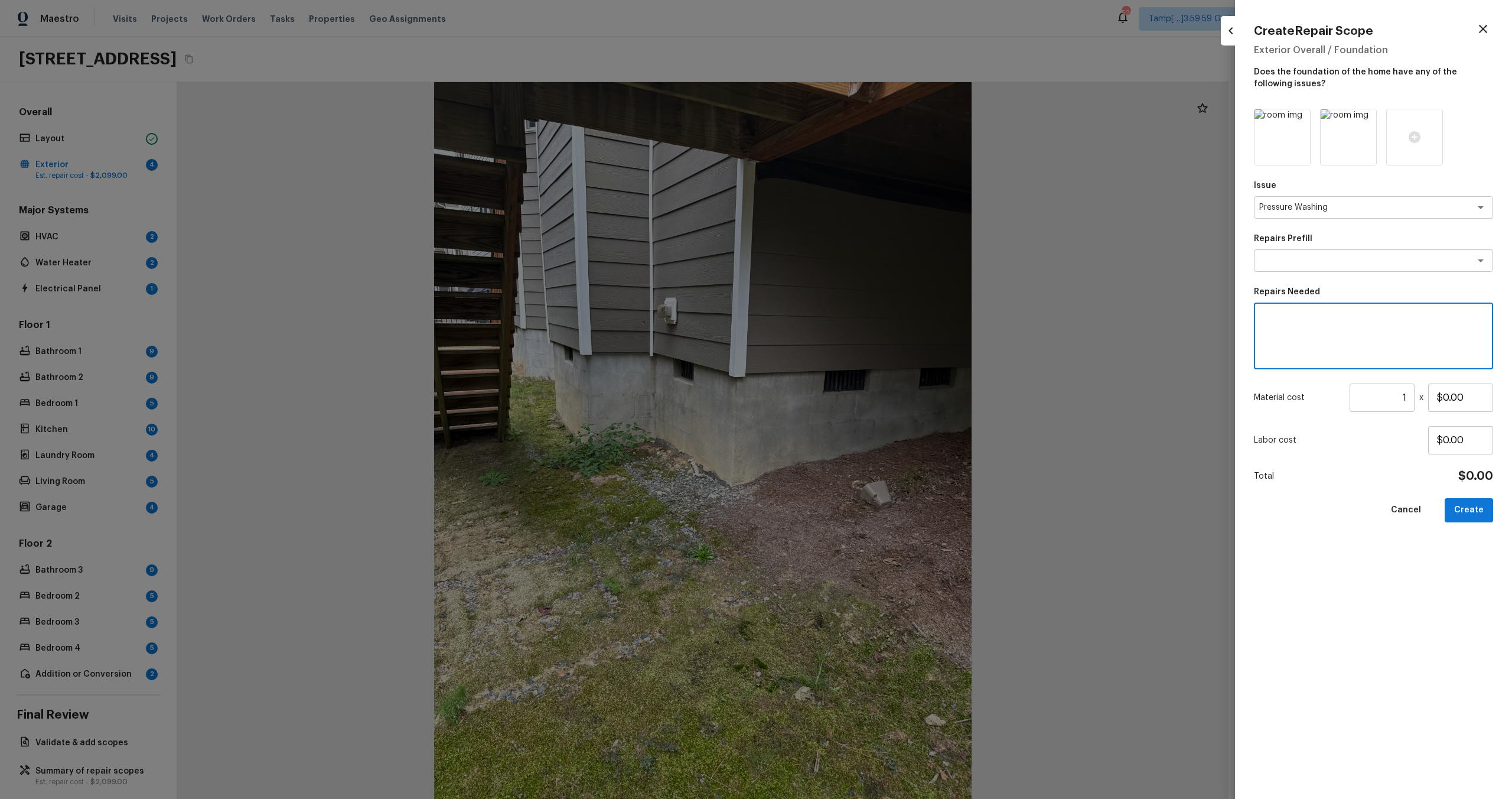
click at [1300, 357] on textarea at bounding box center [1373, 336] width 223 height 47
click at [1352, 356] on textarea at bounding box center [1373, 336] width 223 height 47
paste textarea "Pressure wash home, driveway, walkways/sidewalks and patio. Must use a surface …"
type textarea "Pressure wash home, driveway, walkways/sidewalks and patio. Must use a surface …"
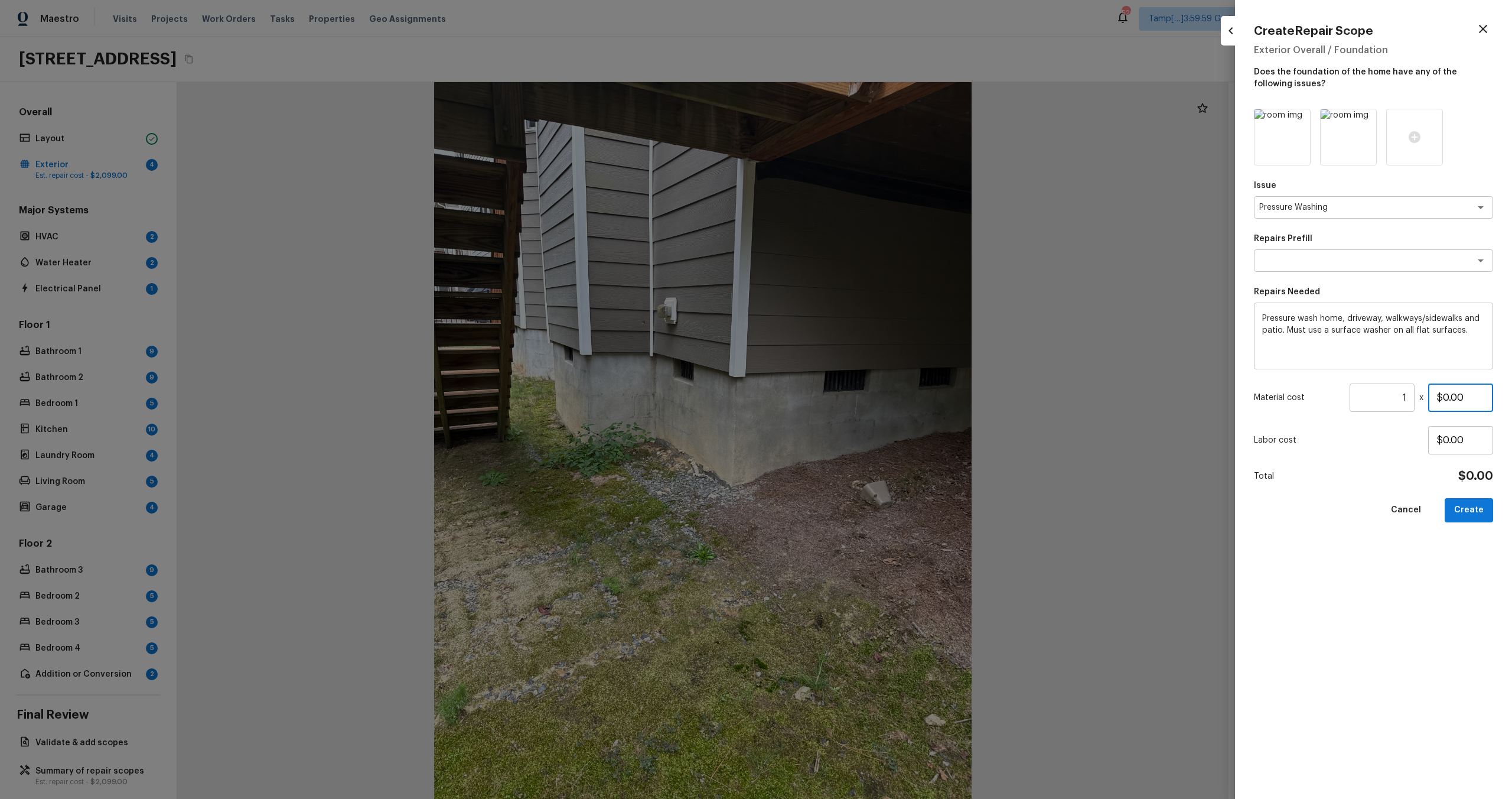
drag, startPoint x: 1445, startPoint y: 398, endPoint x: 1471, endPoint y: 396, distance: 26.1
click at [1471, 398] on input "$0.00" at bounding box center [1460, 397] width 65 height 28
type input "$400.00"
click at [1459, 548] on div "Issue Pressure Washing x ​ Repairs Prefill x ​ Repairs Needed Pressure wash hom…" at bounding box center [1373, 444] width 239 height 672
click at [1466, 519] on button "Create" at bounding box center [1469, 510] width 49 height 24
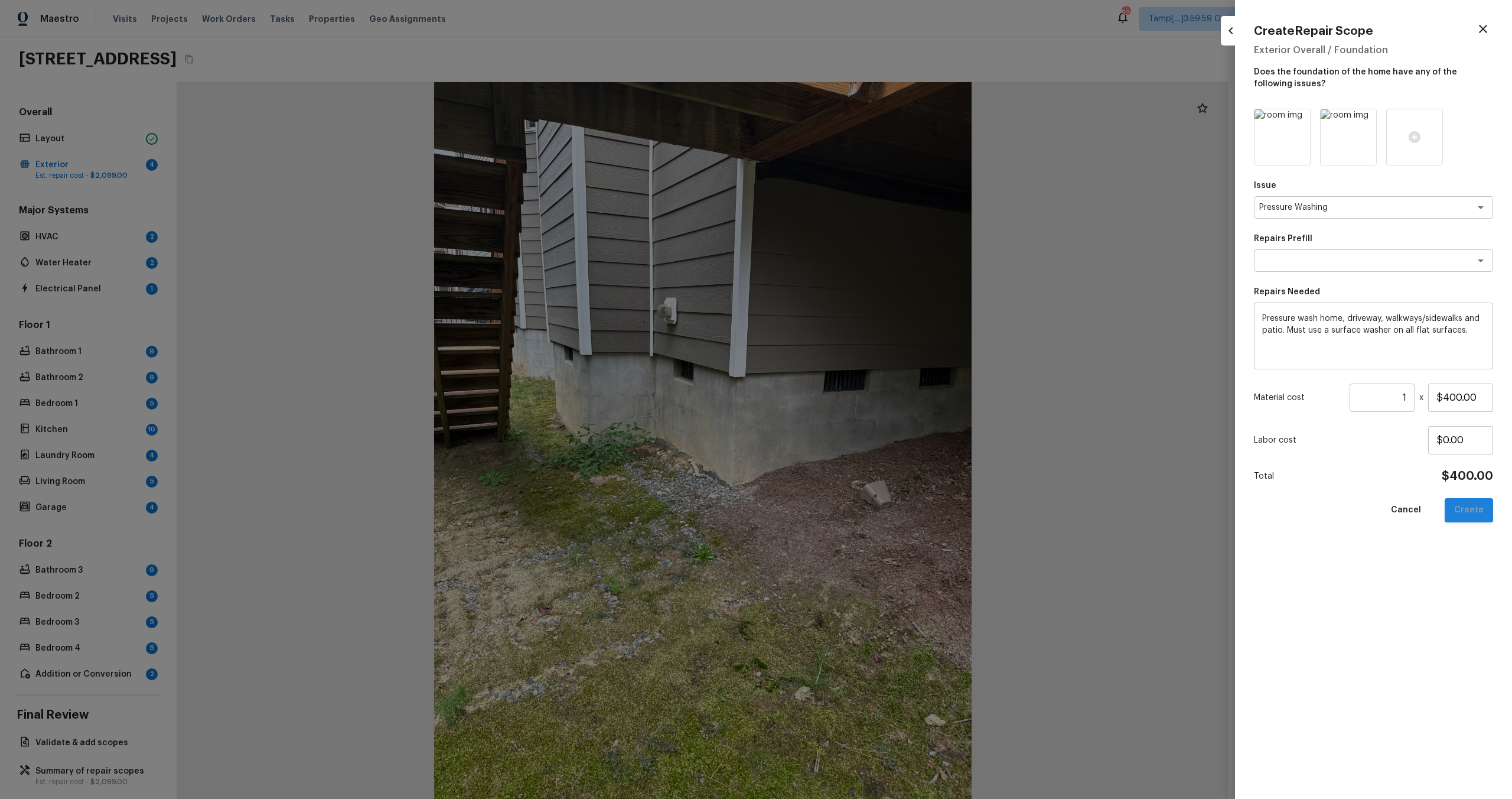
type input "$0.00"
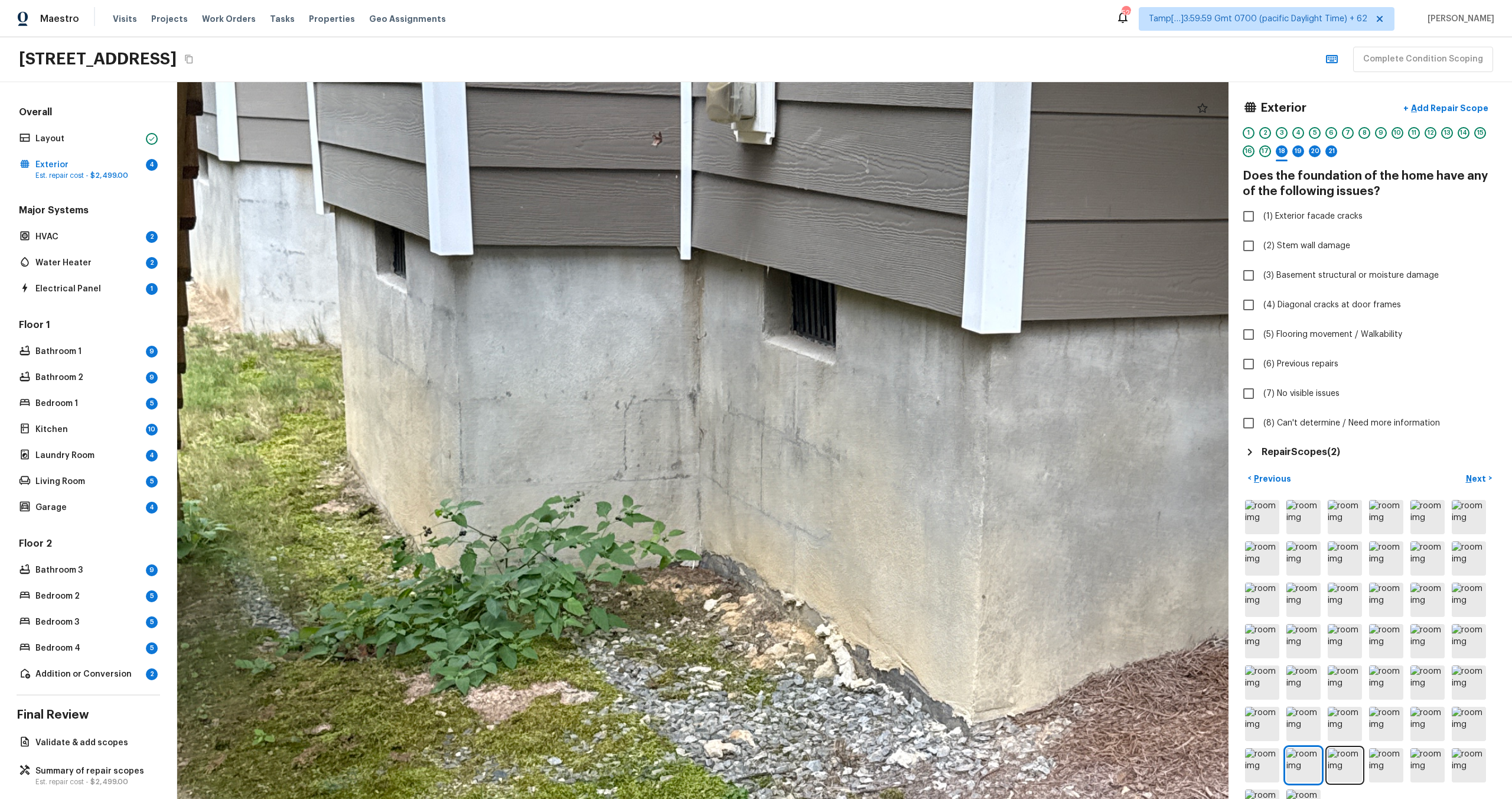
drag, startPoint x: 705, startPoint y: 352, endPoint x: 705, endPoint y: 475, distance: 123.0
click at [705, 475] on div at bounding box center [868, 560] width 3748 height 2555
click at [1268, 225] on label "(1) Exterior facade cracks" at bounding box center [1361, 216] width 252 height 24
click at [1261, 225] on input "(1) Exterior facade cracks" at bounding box center [1248, 216] width 24 height 24
checkbox input "true"
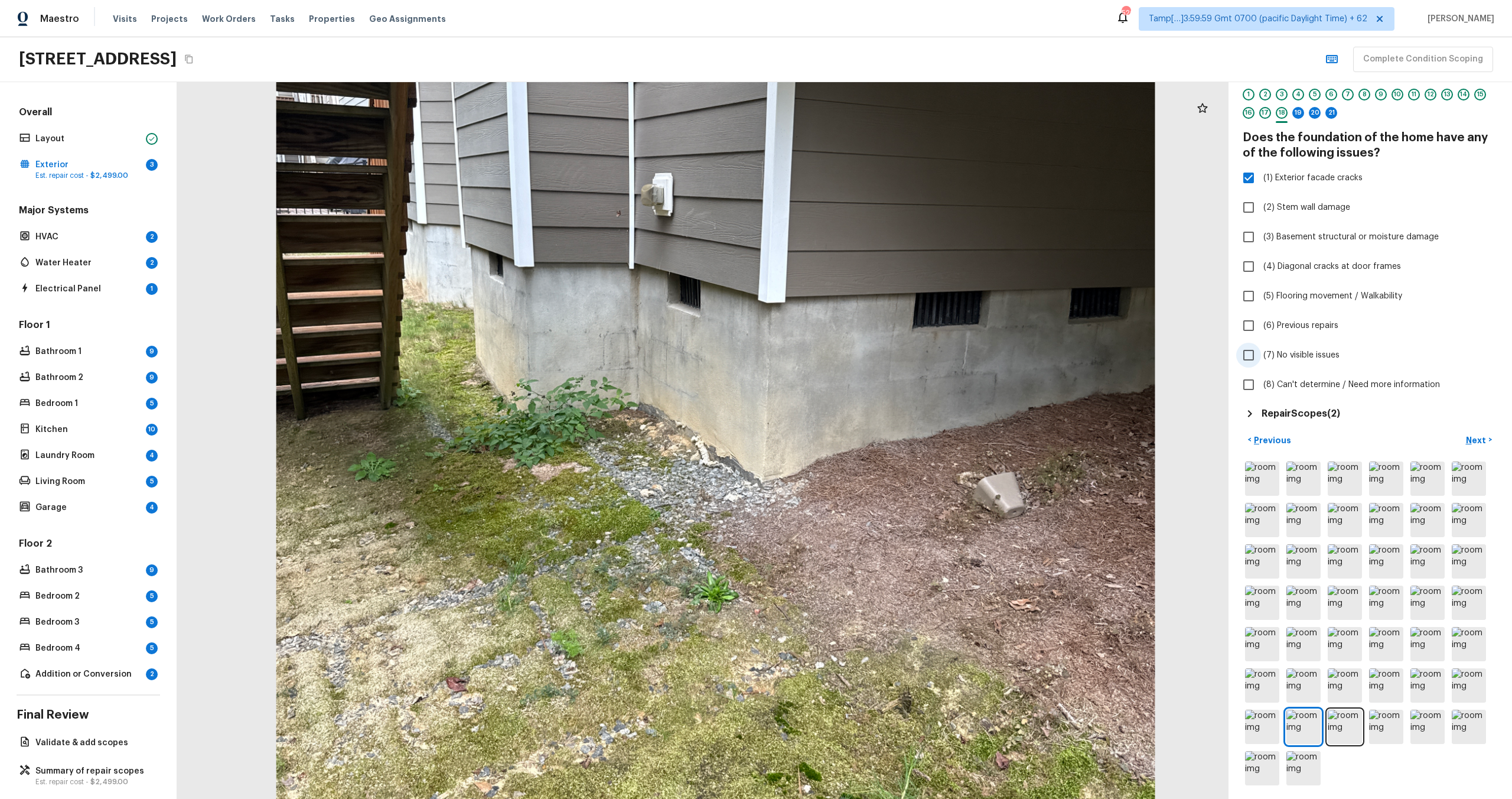
scroll to position [41, 0]
click at [1471, 435] on p "Next" at bounding box center [1477, 437] width 22 height 12
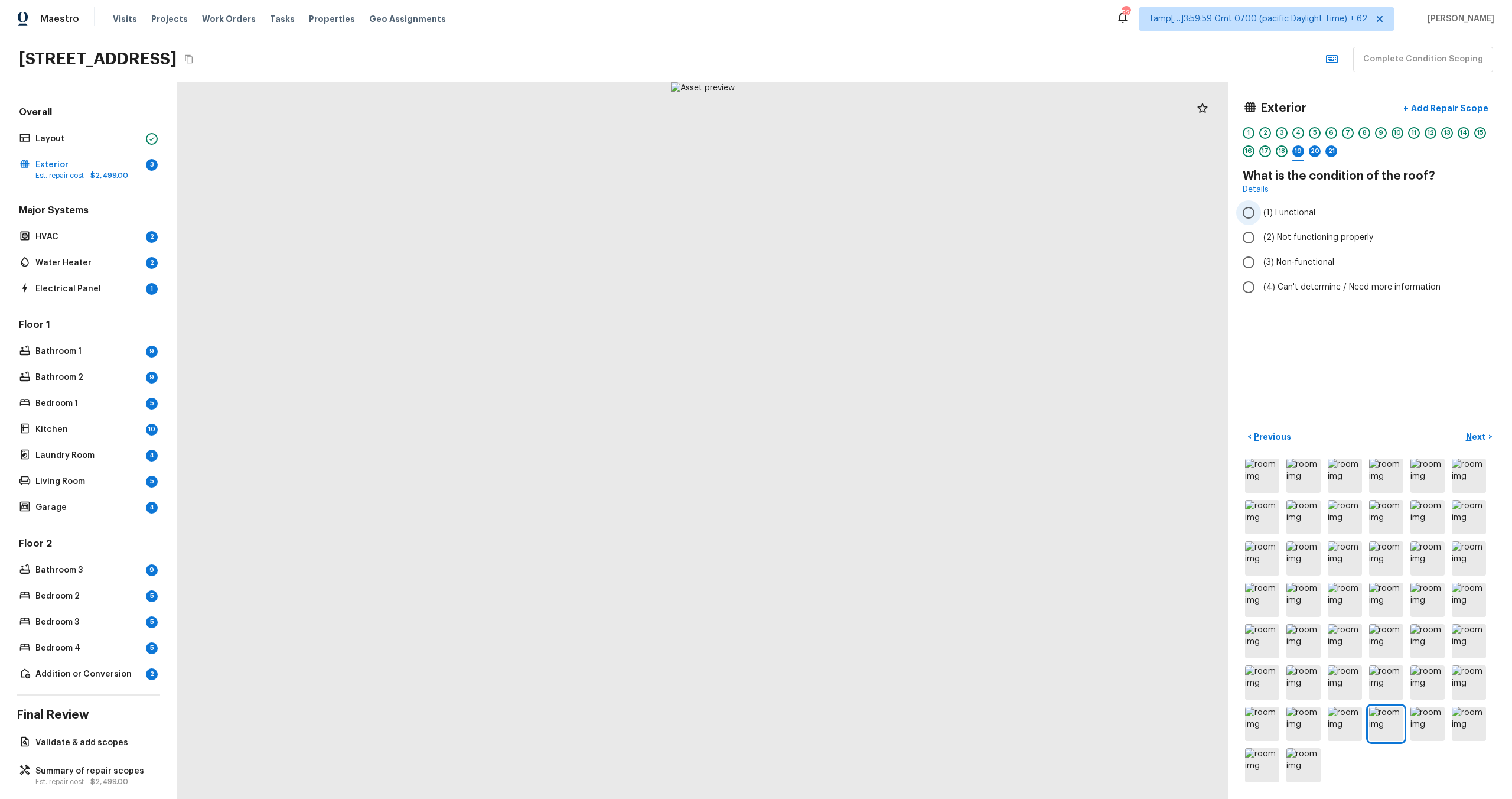
click at [1299, 215] on span "(1) Functional" at bounding box center [1289, 213] width 52 height 12
click at [1261, 215] on input "(1) Functional" at bounding box center [1248, 213] width 24 height 24
radio input "true"
click at [1484, 431] on p "Next" at bounding box center [1477, 436] width 22 height 12
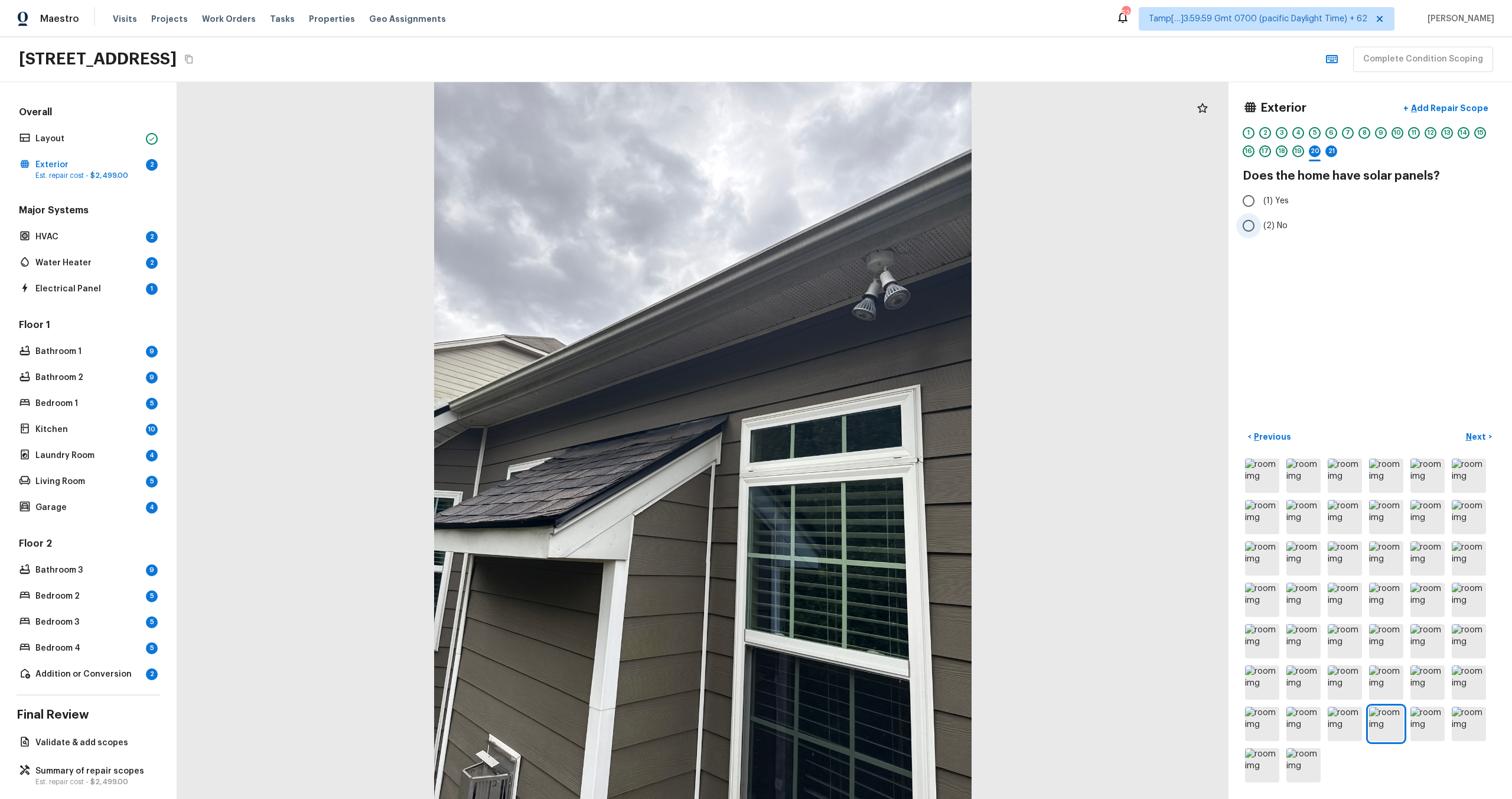
click at [1261, 225] on label "(2) No" at bounding box center [1361, 226] width 252 height 24
click at [1261, 225] on input "(2) No" at bounding box center [1248, 226] width 24 height 24
radio input "true"
click at [1479, 440] on p "Next" at bounding box center [1477, 436] width 22 height 12
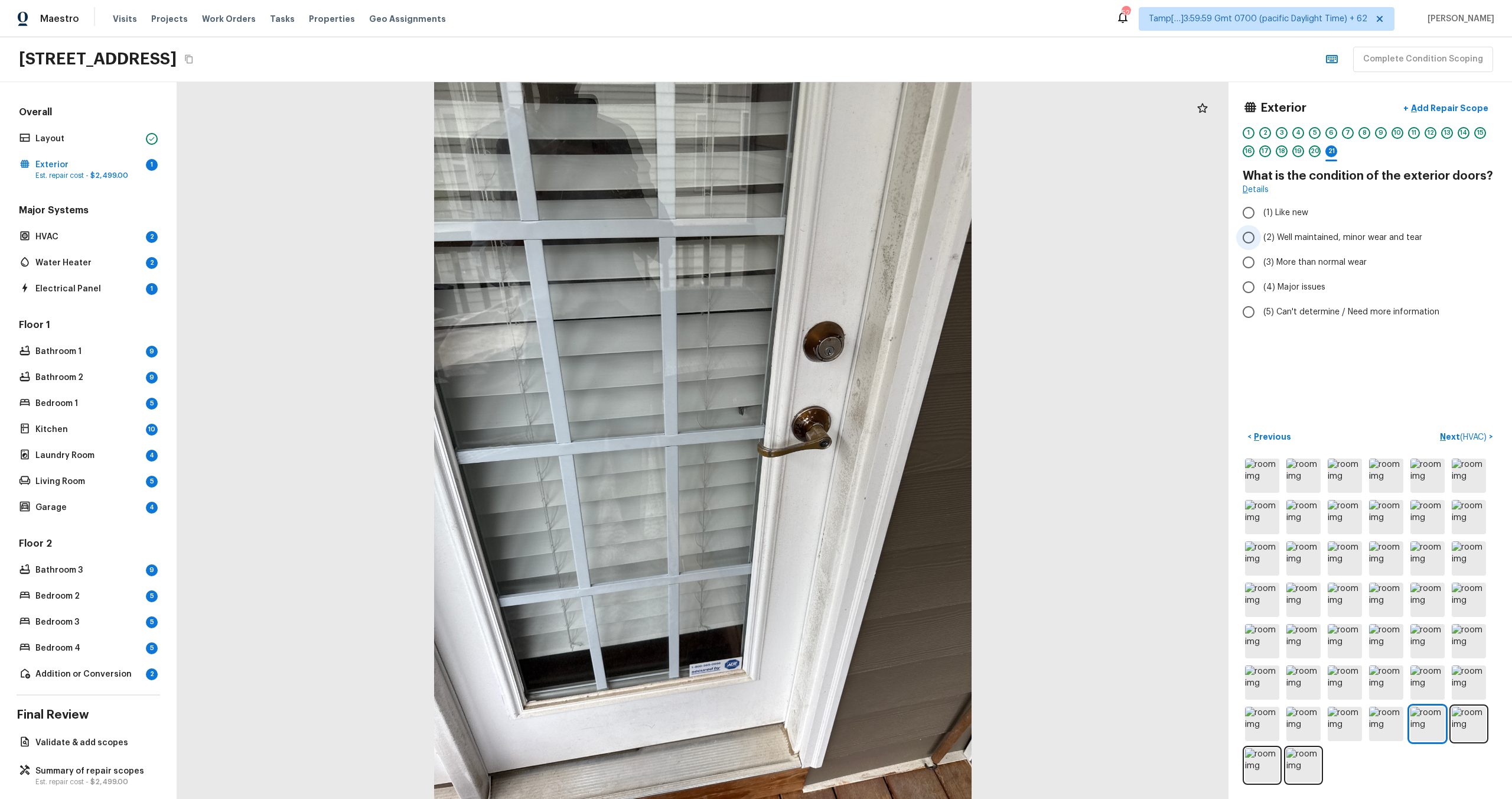
click at [1301, 244] on label "(2) Well maintained, minor wear and tear" at bounding box center [1361, 237] width 252 height 24
click at [1261, 244] on input "(2) Well maintained, minor wear and tear" at bounding box center [1248, 237] width 24 height 24
radio input "true"
click at [1437, 113] on p "Add Repair Scope" at bounding box center [1448, 108] width 80 height 12
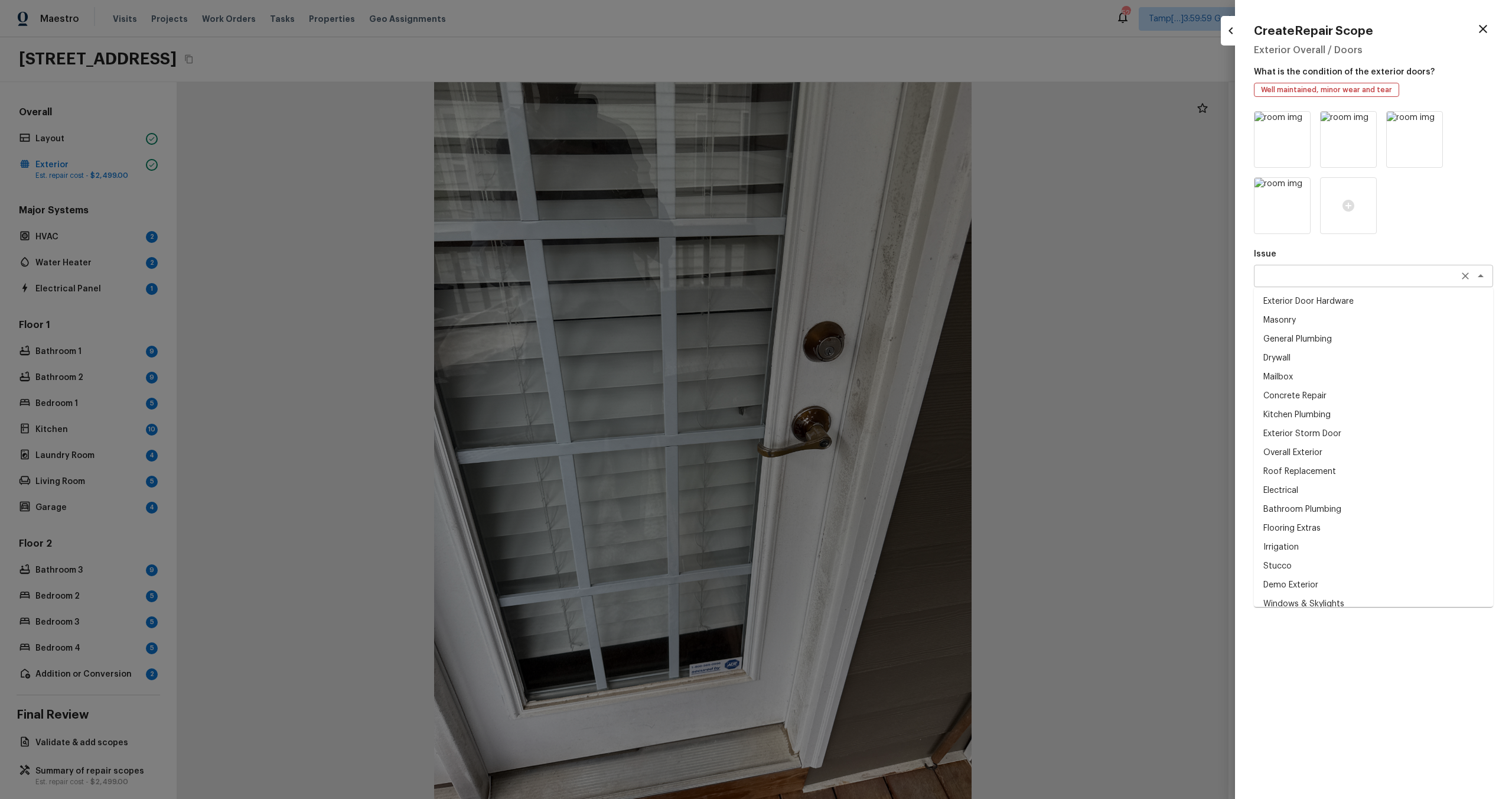
click at [1314, 283] on div "x ​" at bounding box center [1373, 276] width 239 height 22
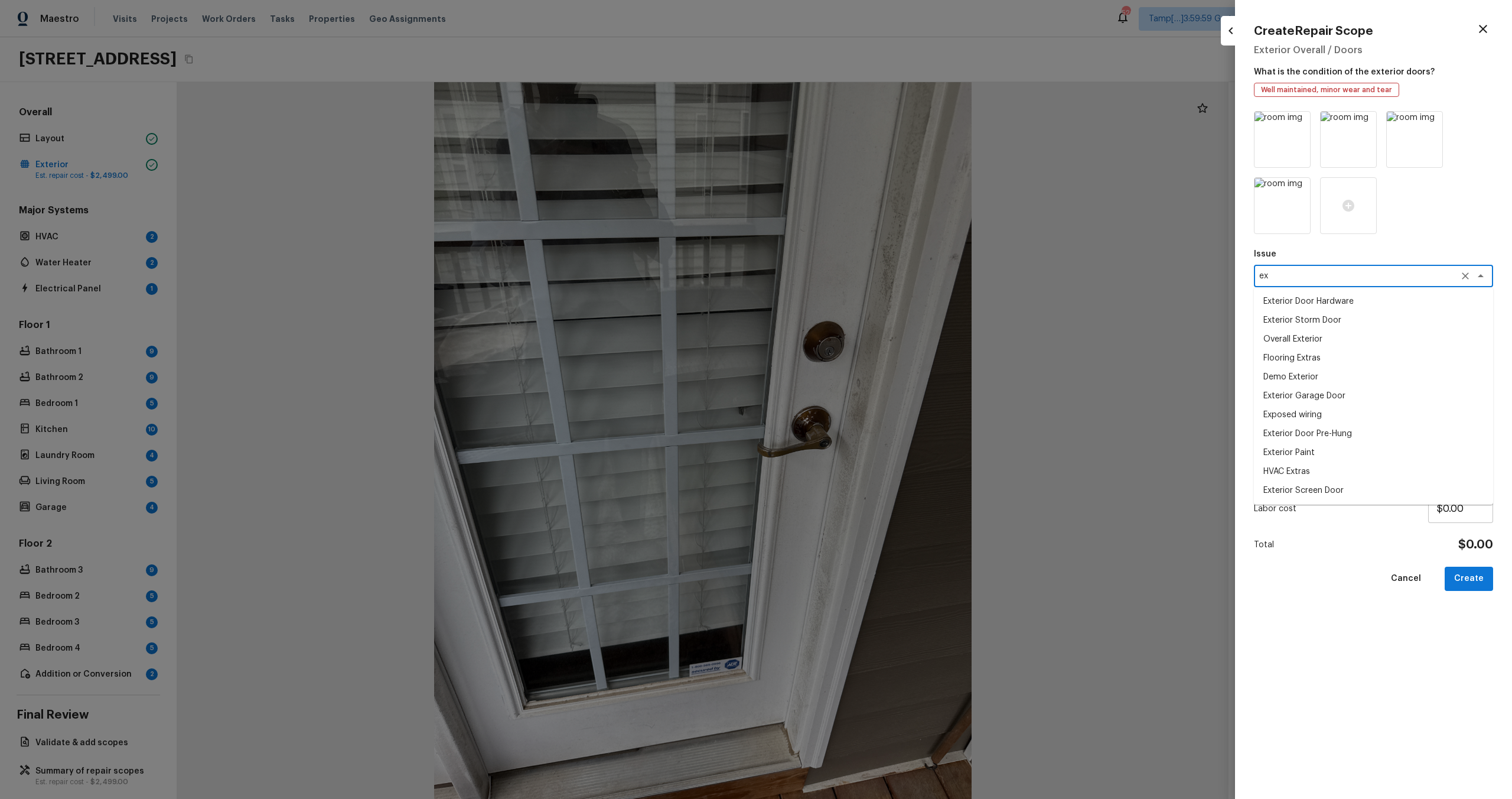
click at [1316, 309] on li "Exterior Door Hardware" at bounding box center [1373, 302] width 239 height 19
type textarea "Exterior Door Hardware"
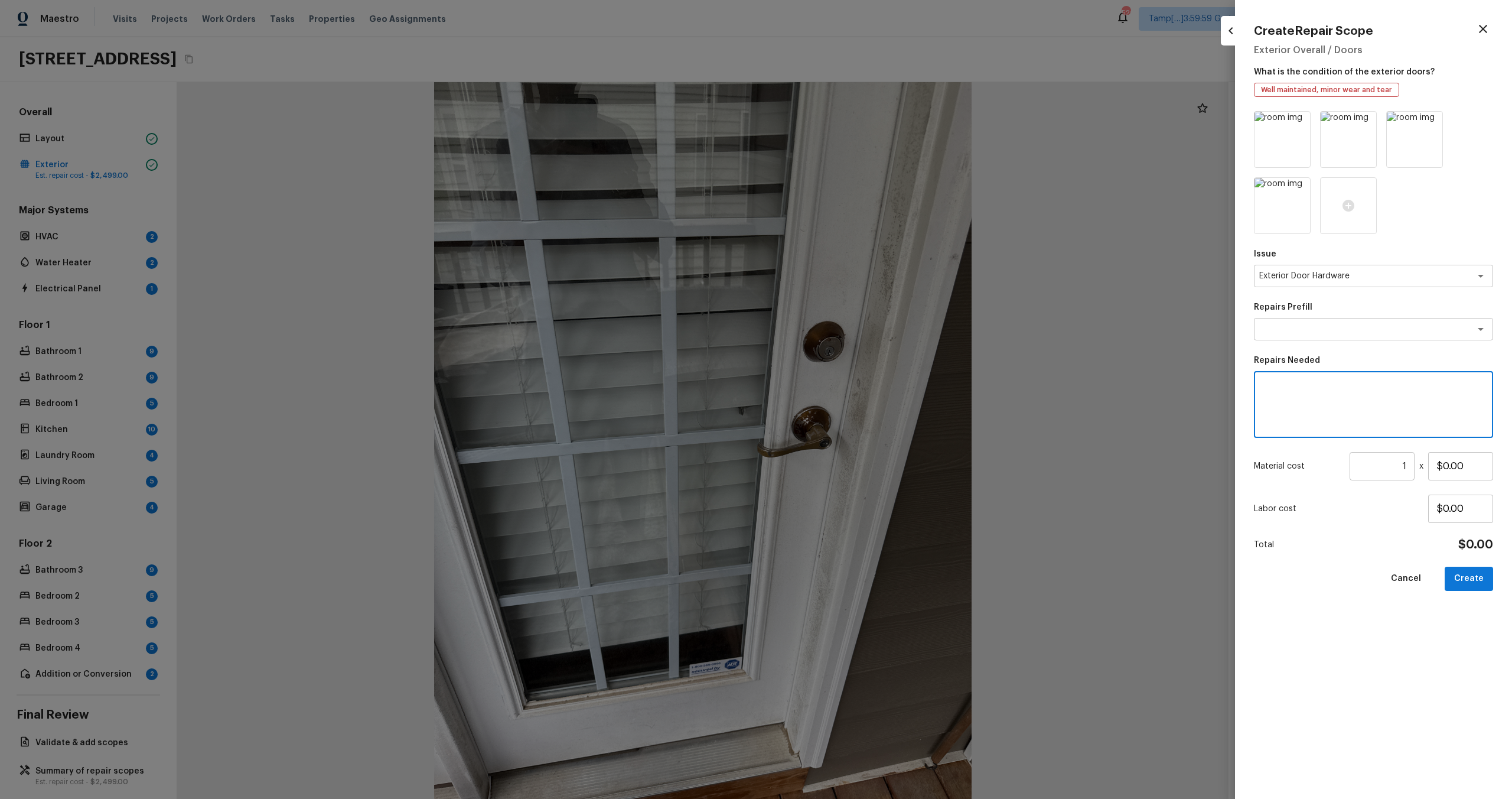
click at [1322, 421] on textarea at bounding box center [1373, 405] width 223 height 47
type textarea "repaint front door"
drag, startPoint x: 1443, startPoint y: 467, endPoint x: 1480, endPoint y: 466, distance: 37.0
click at [1480, 466] on input "$0.00" at bounding box center [1460, 466] width 65 height 28
type input "$50.00"
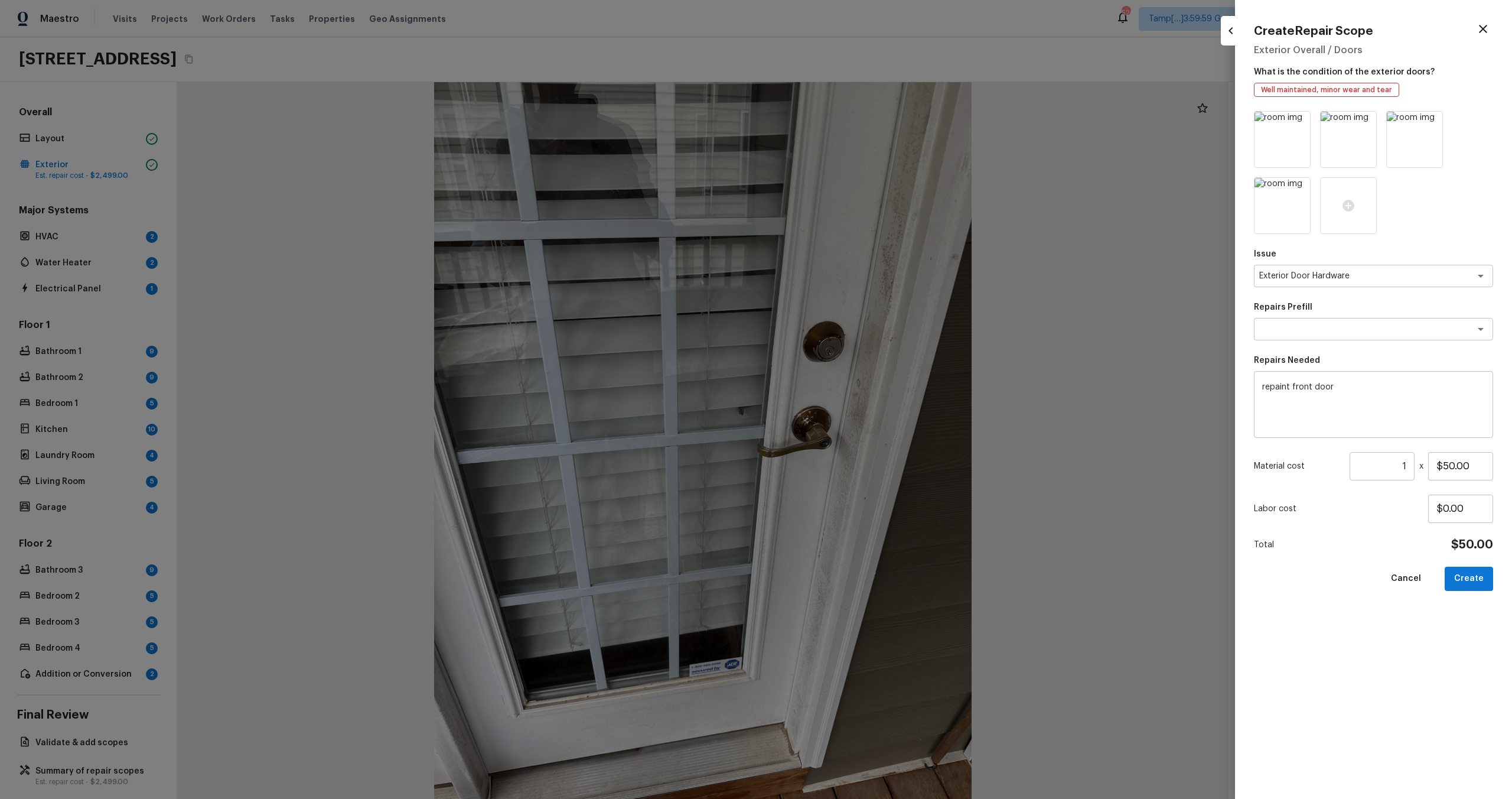
click at [1495, 658] on div "Create Repair Scope Exterior Overall / Doors What is the condition of the exter…" at bounding box center [1373, 399] width 277 height 799
click at [1475, 583] on button "Create" at bounding box center [1469, 579] width 49 height 24
type input "$0.00"
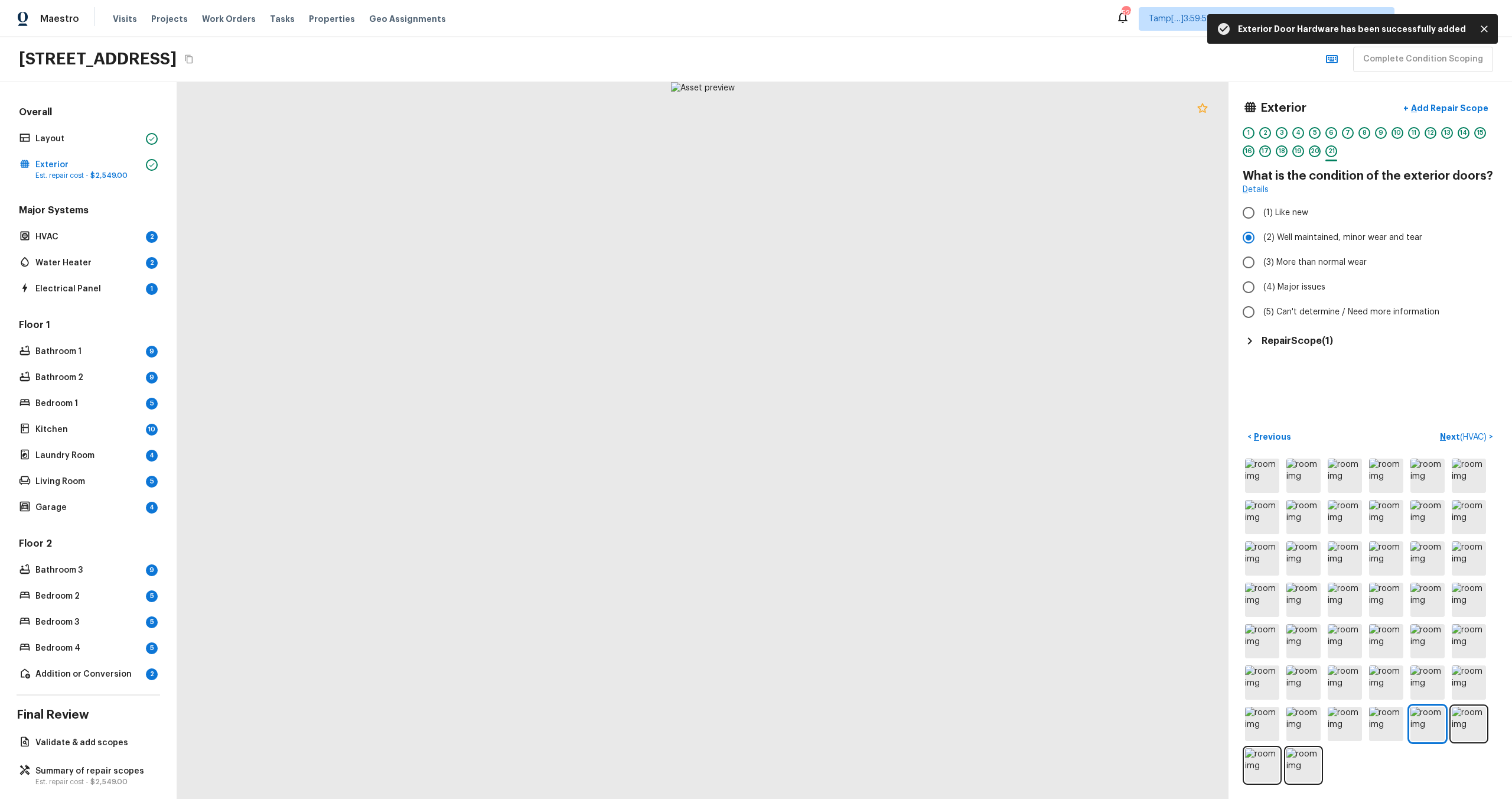
click at [1201, 111] on icon at bounding box center [1202, 108] width 10 height 9
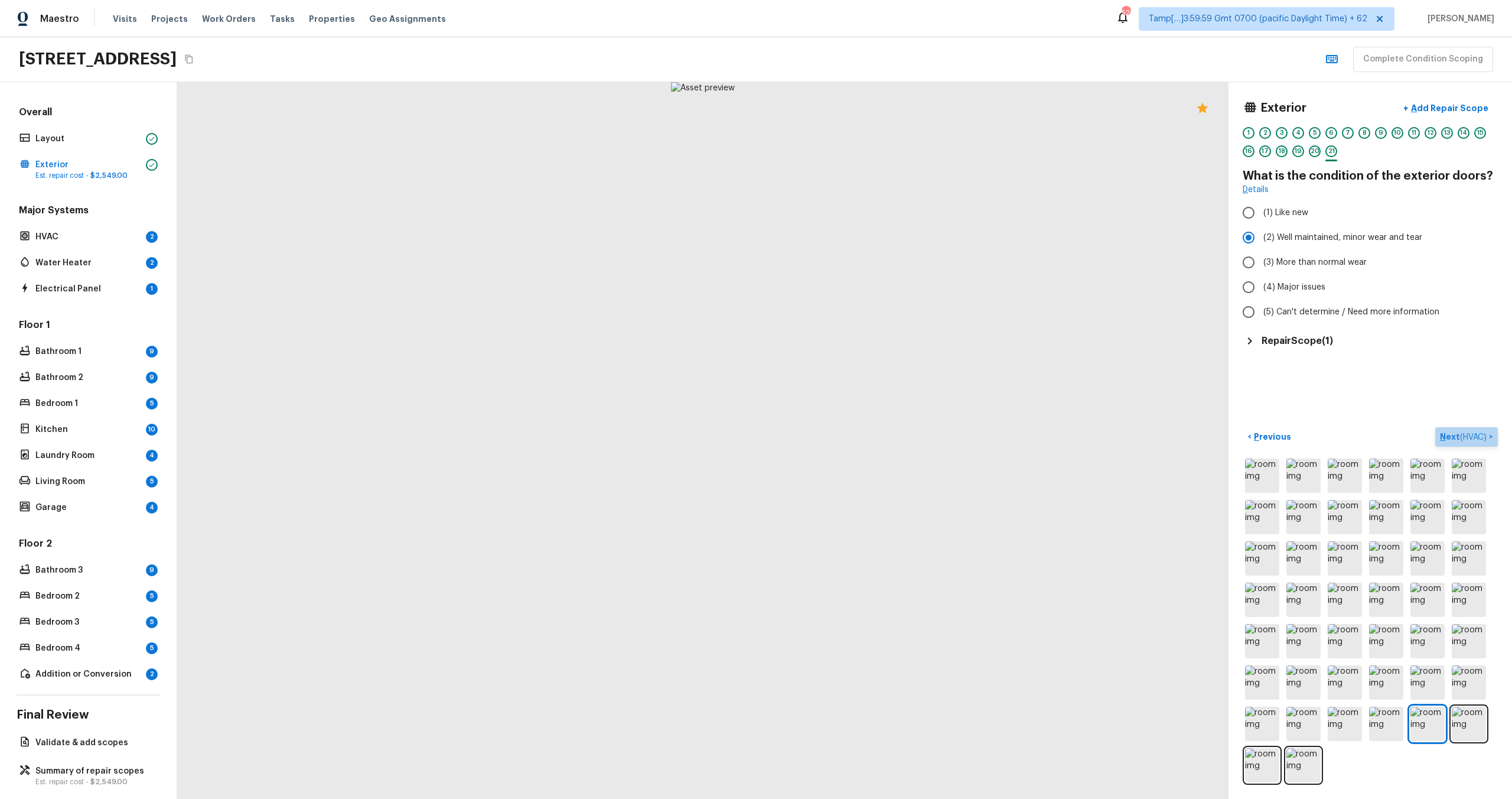
click at [1444, 437] on p "Next ( HVAC )" at bounding box center [1464, 436] width 49 height 12
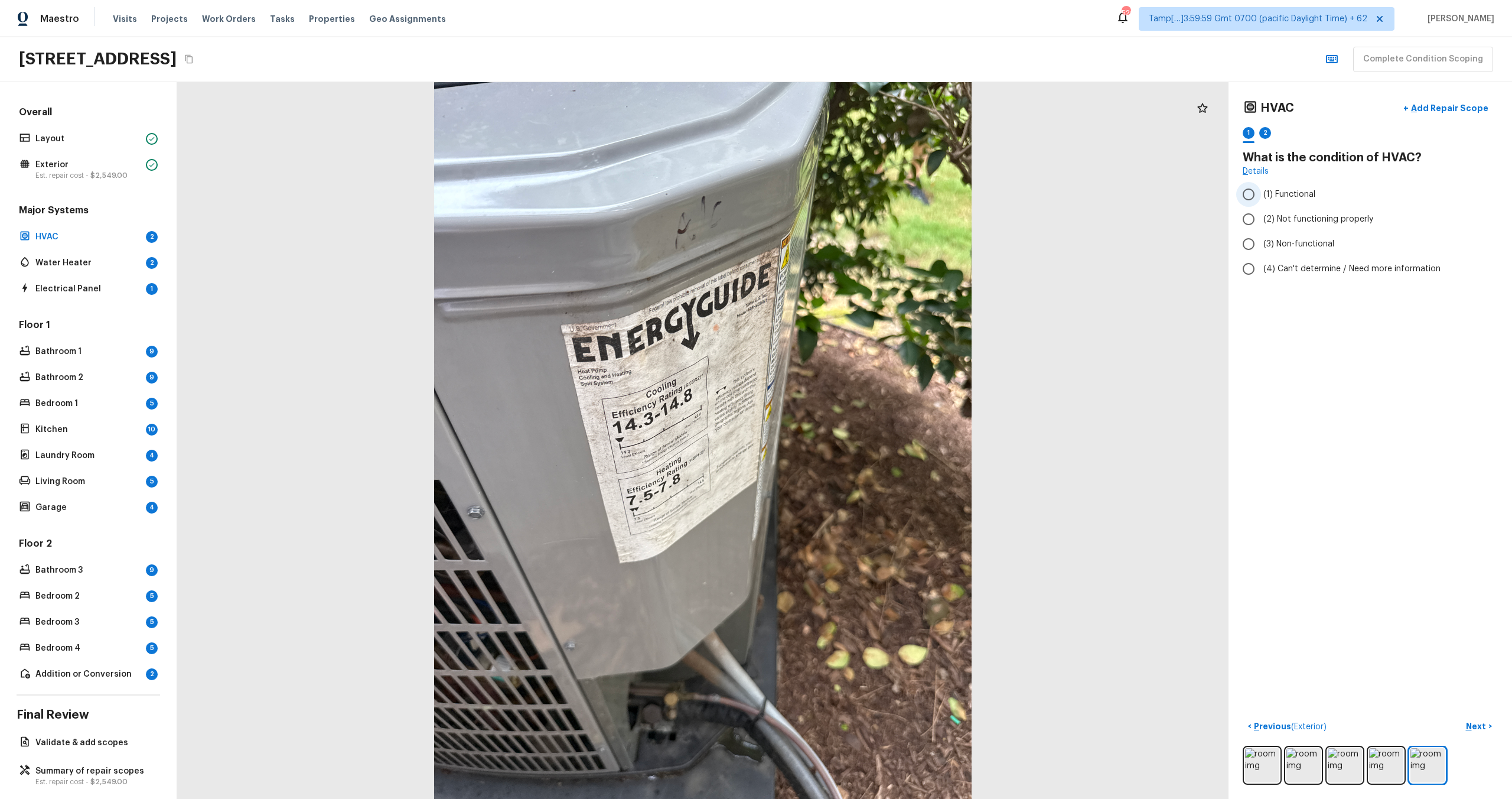
click at [1276, 195] on span "(1) Functional" at bounding box center [1289, 194] width 52 height 12
click at [1261, 195] on input "(1) Functional" at bounding box center [1248, 194] width 24 height 24
radio input "true"
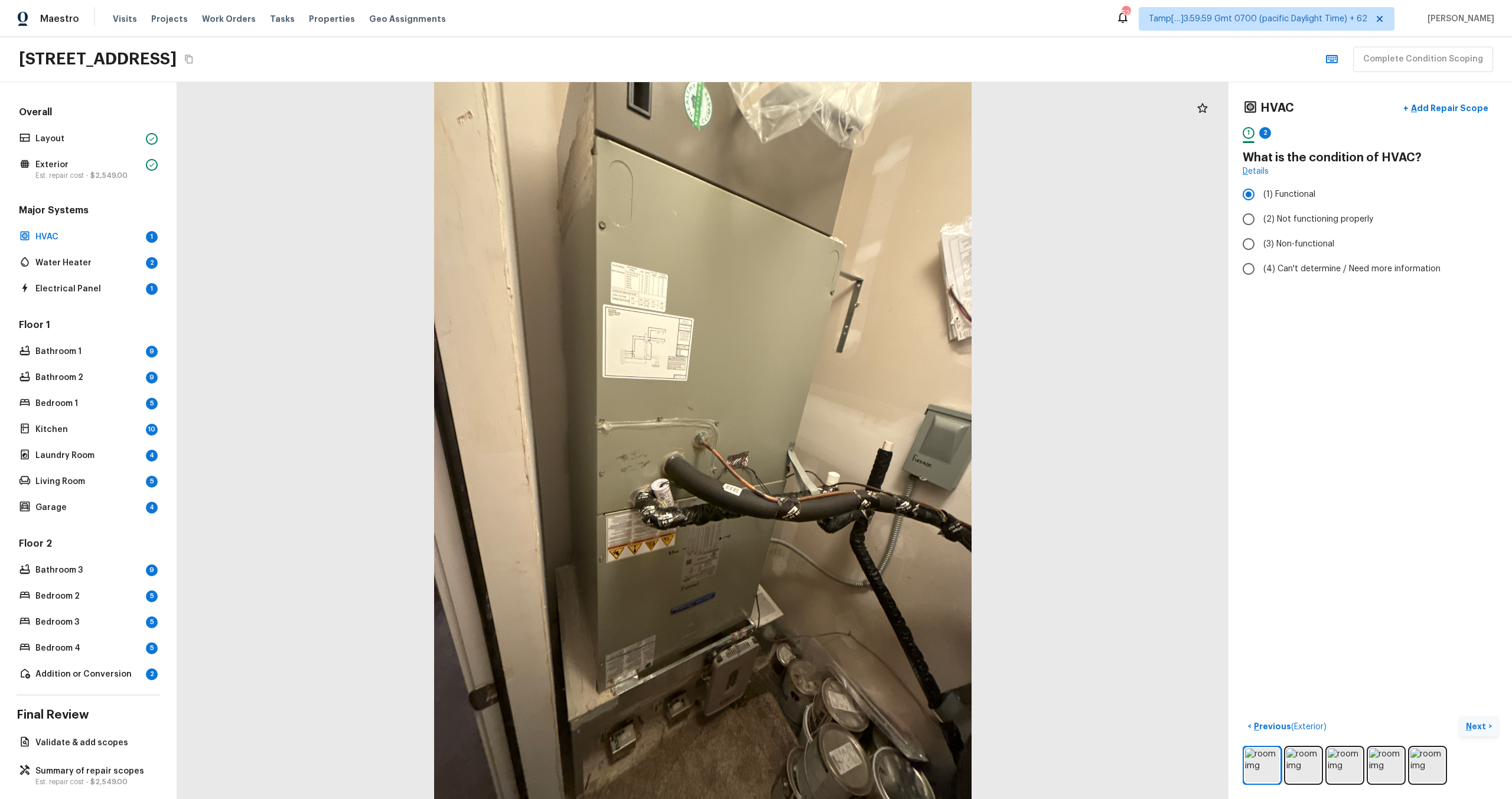
click at [1481, 723] on p "Next" at bounding box center [1477, 726] width 22 height 12
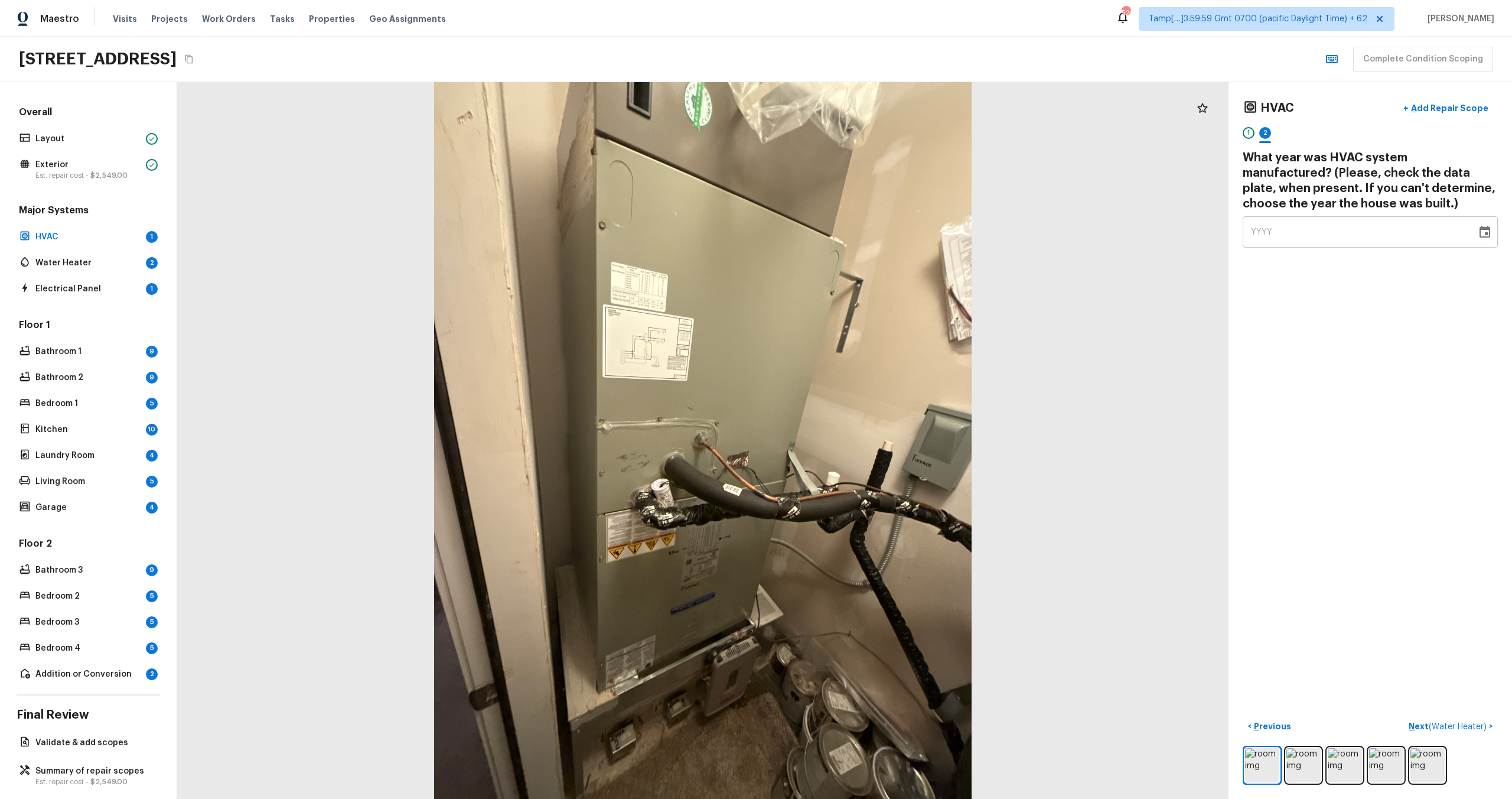
click at [1255, 227] on span "YYYY" at bounding box center [1261, 232] width 22 height 12
type input "2013"
click at [1419, 728] on p "Next ( Water Heater )" at bounding box center [1449, 726] width 81 height 12
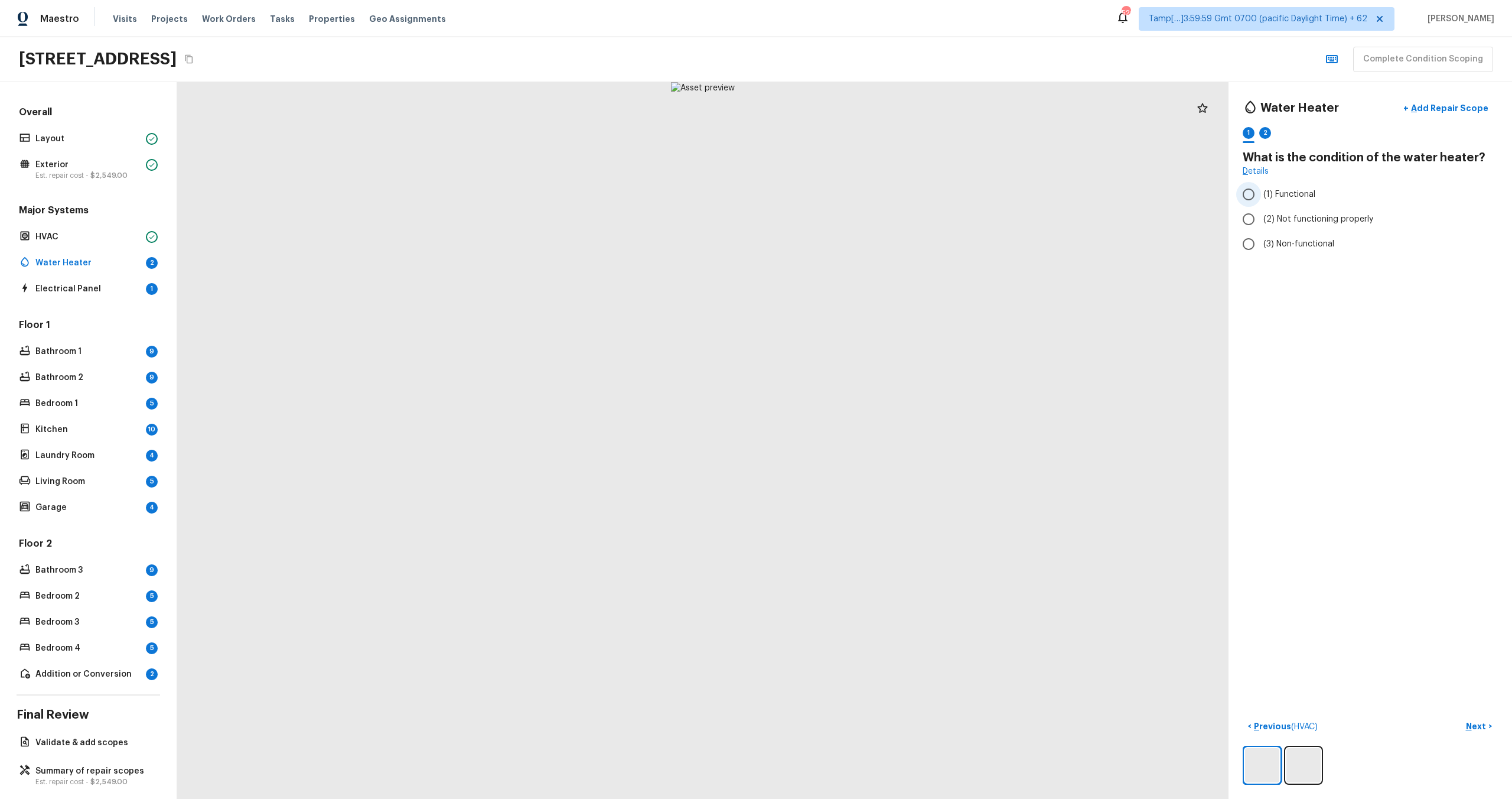
click at [1265, 199] on span "(1) Functional" at bounding box center [1289, 194] width 52 height 12
click at [1261, 199] on input "(1) Functional" at bounding box center [1248, 194] width 24 height 24
radio input "true"
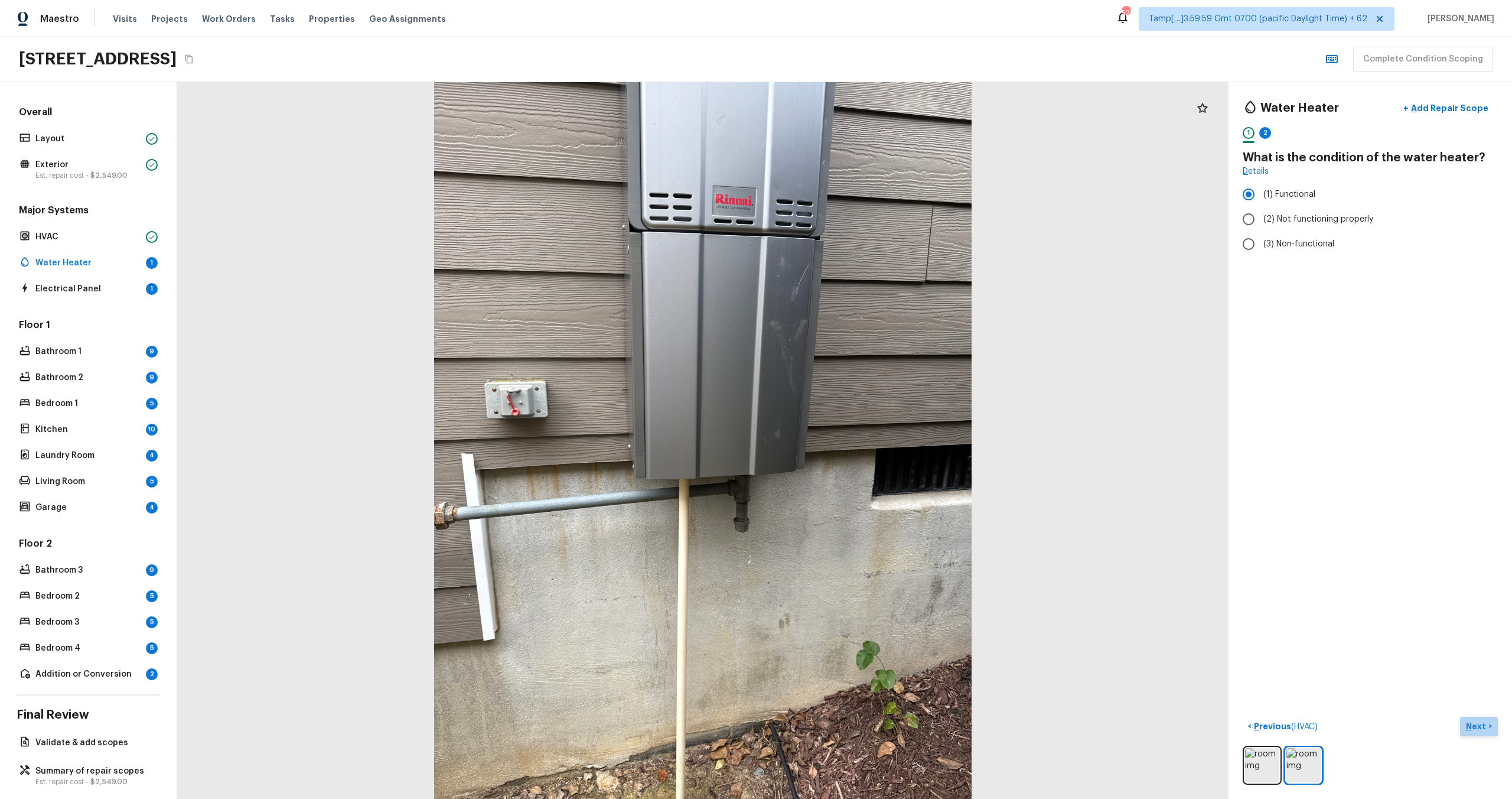
click at [1479, 729] on p "Next" at bounding box center [1477, 726] width 22 height 12
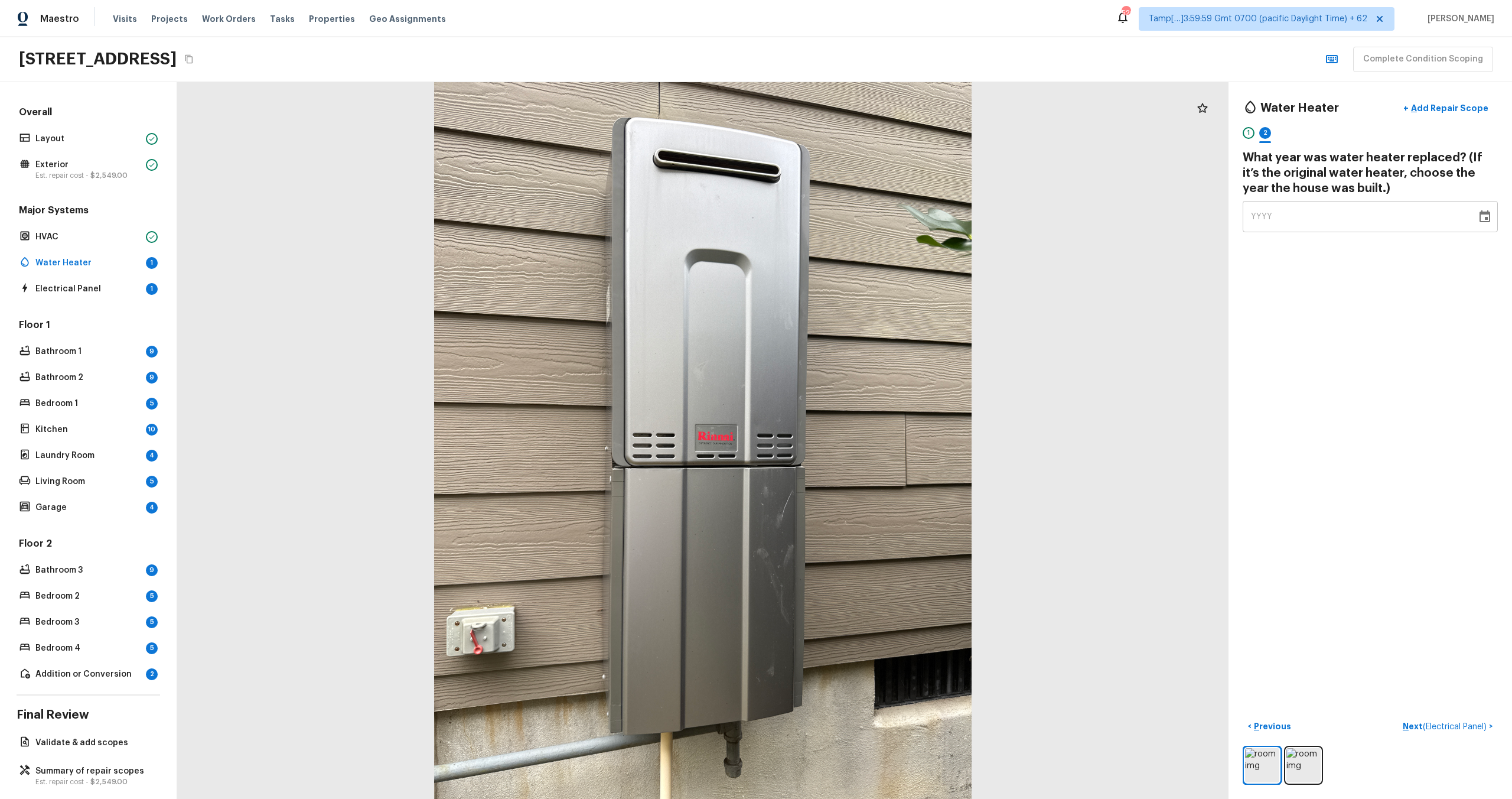
click at [1252, 214] on span "YYYY" at bounding box center [1261, 216] width 22 height 8
type input "2012"
type input "2013"
click at [1412, 721] on p "Next ( Electrical Panel )" at bounding box center [1446, 726] width 86 height 12
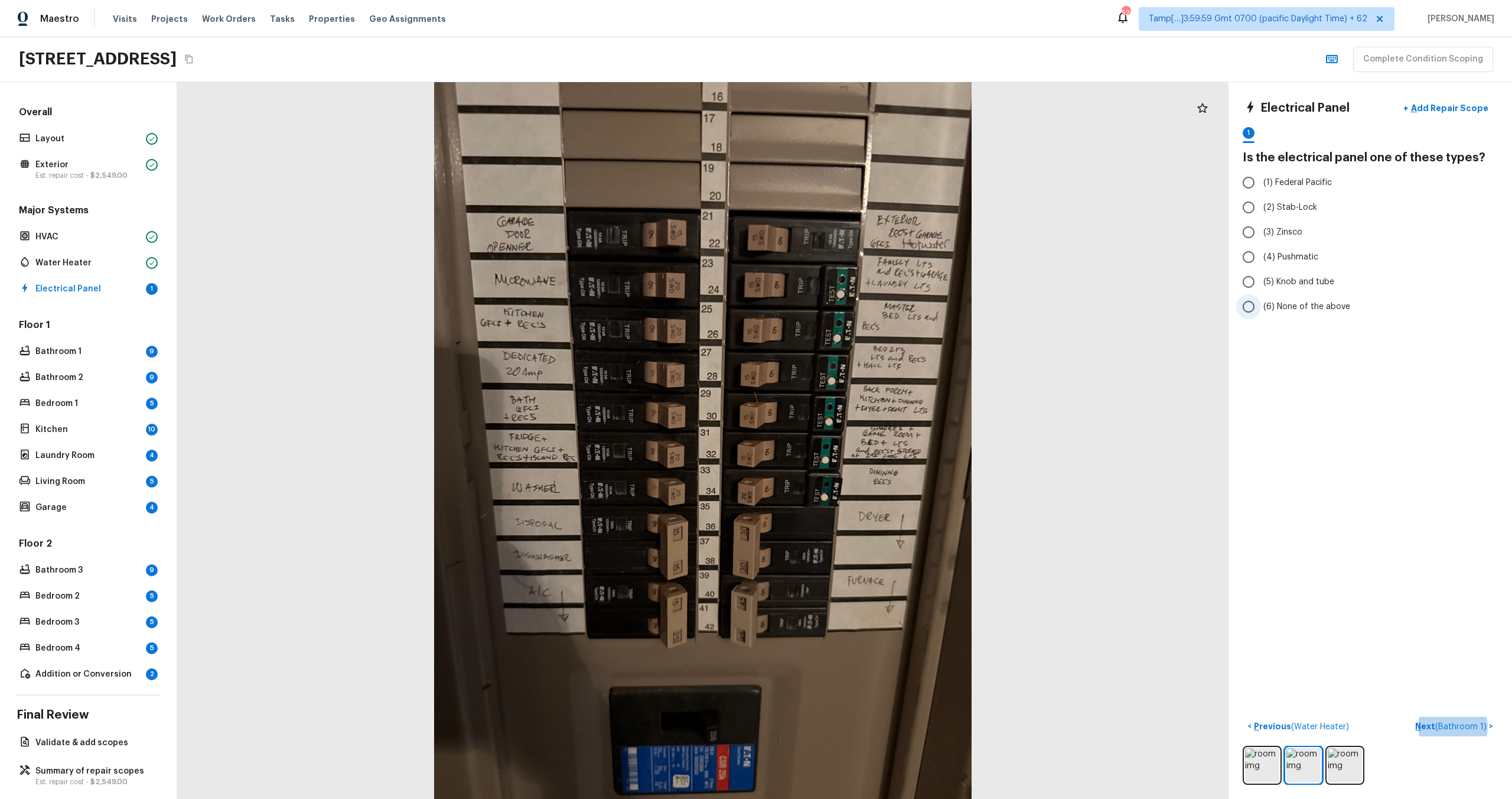
click at [1308, 309] on span "(6) None of the above" at bounding box center [1306, 306] width 87 height 12
click at [1261, 309] on input "(6) None of the above" at bounding box center [1248, 306] width 24 height 24
radio input "true"
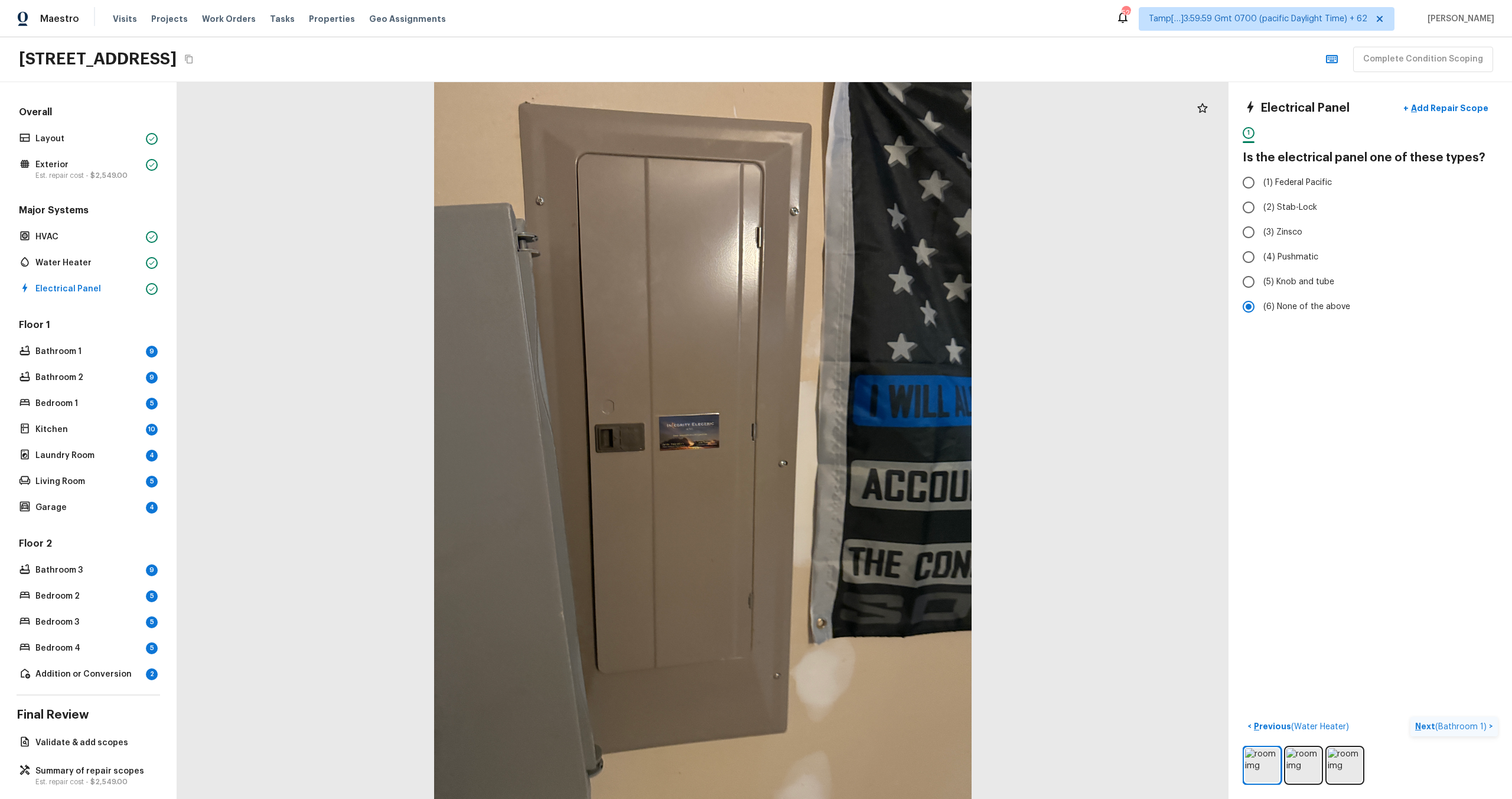
click at [1431, 729] on p "Next ( Bathroom 1 )" at bounding box center [1451, 726] width 74 height 12
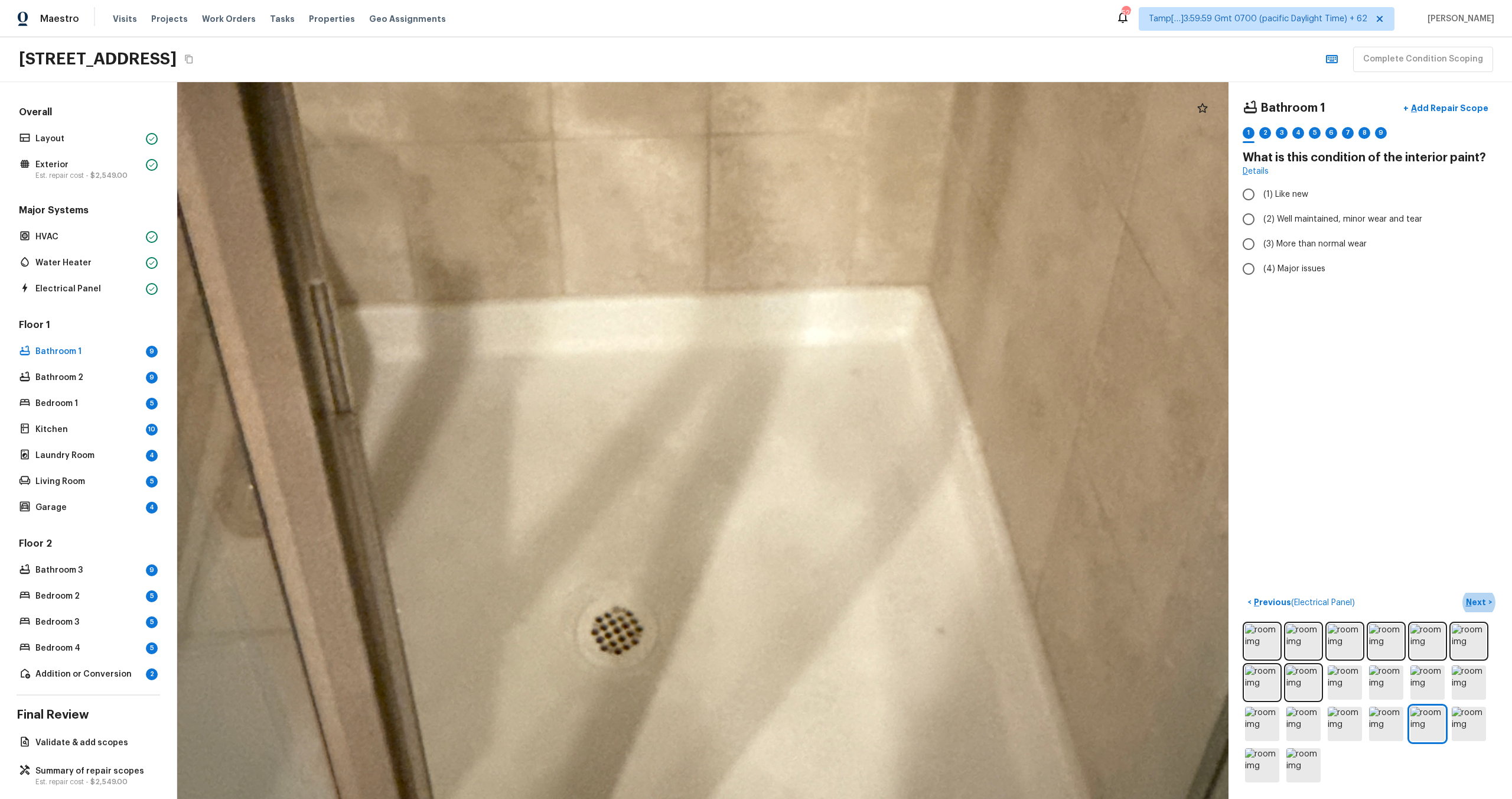
click at [703, 689] on div at bounding box center [702, 8] width 2870 height 1958
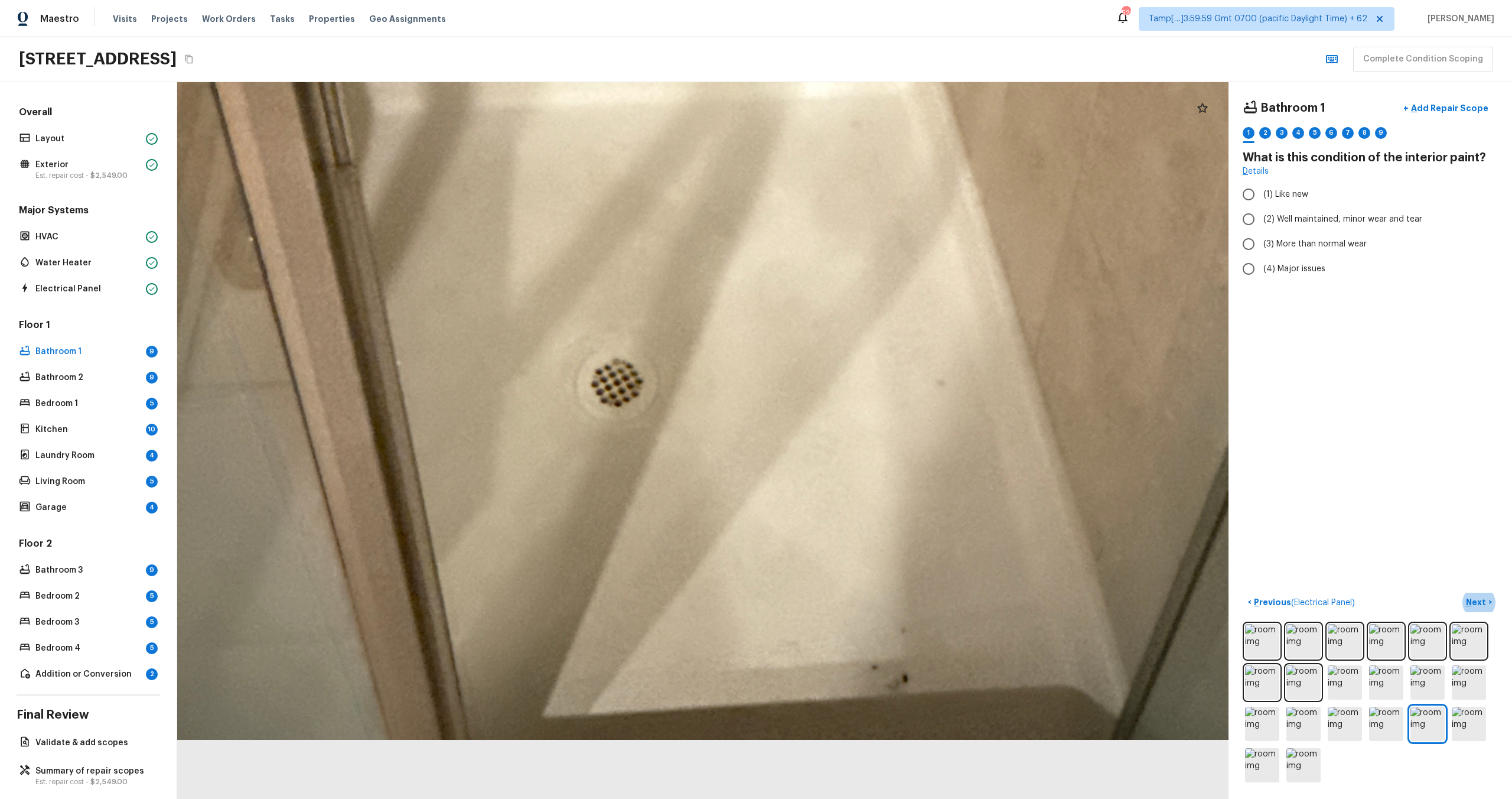
drag, startPoint x: 703, startPoint y: 689, endPoint x: 703, endPoint y: 372, distance: 317.0
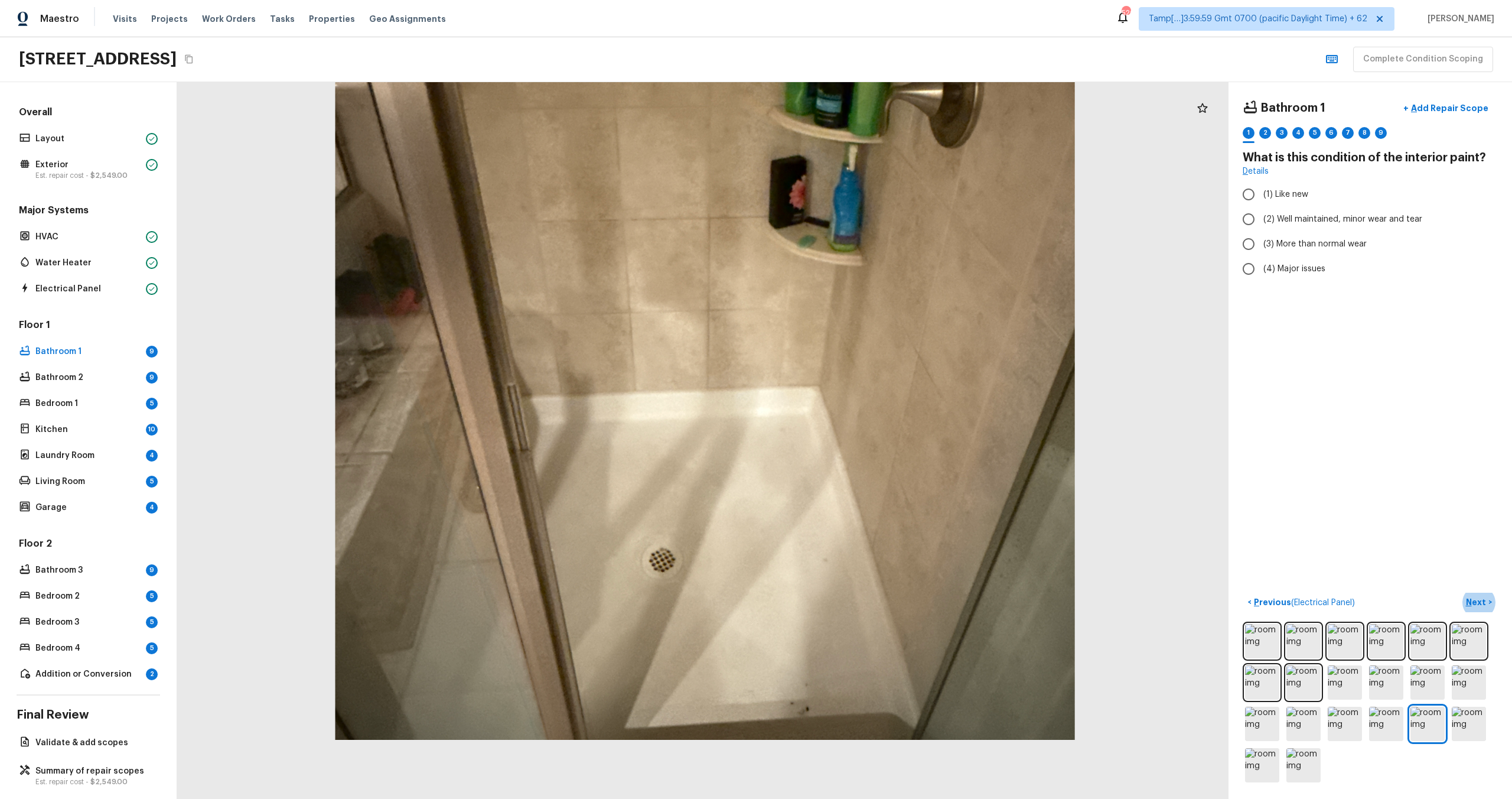
drag, startPoint x: 700, startPoint y: 429, endPoint x: 701, endPoint y: -30, distance: 459.0
click at [701, 0] on html "Maestro Visits Projects Work Orders Tasks Properties Geo Assignments 520 Tamp[……" at bounding box center [756, 399] width 1512 height 799
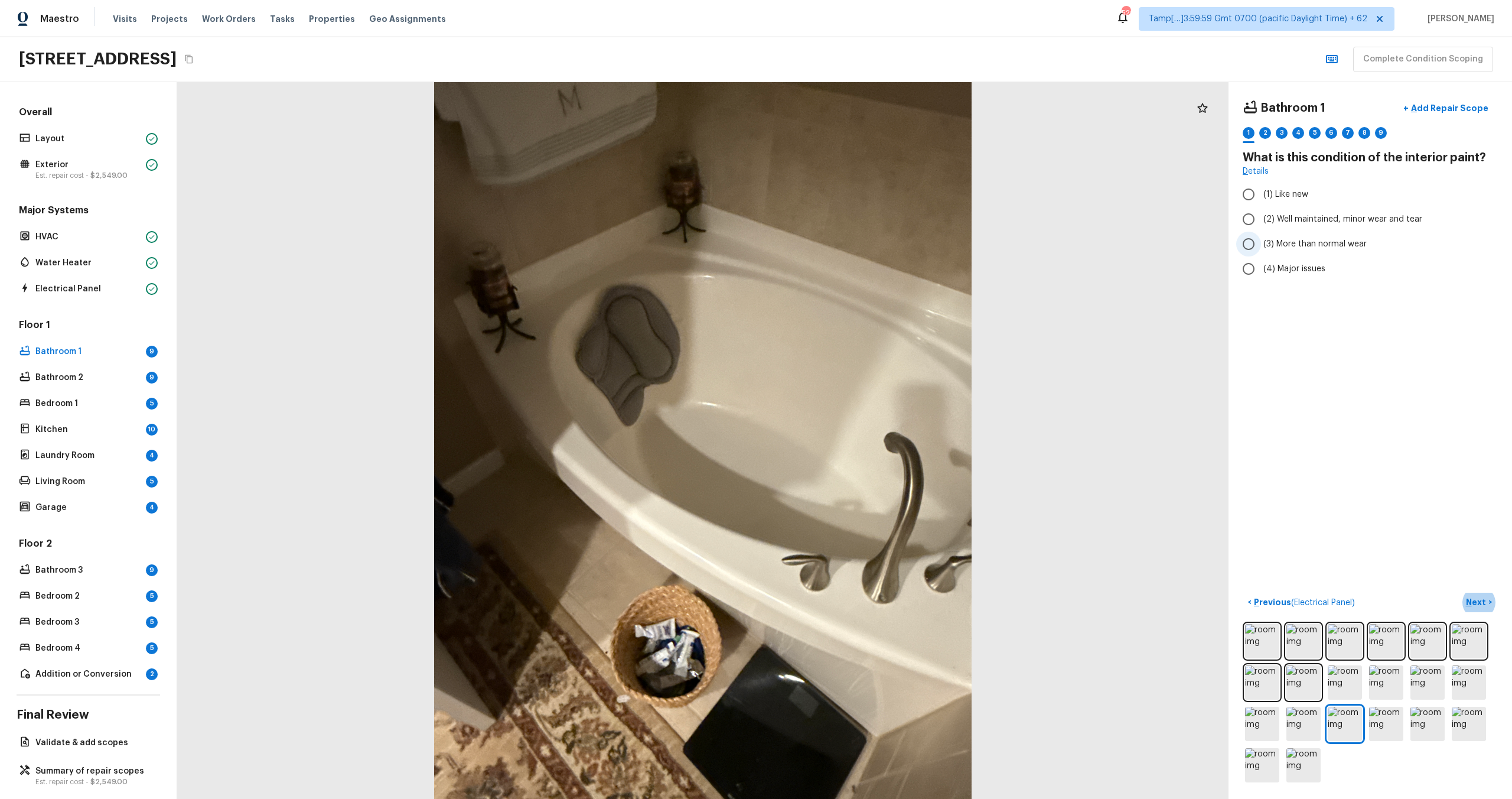
click at [1292, 234] on label "(3) More than normal wear" at bounding box center [1361, 244] width 252 height 24
click at [1261, 234] on input "(3) More than normal wear" at bounding box center [1248, 244] width 24 height 24
radio input "true"
click at [1292, 234] on label "(3) More than normal wear" at bounding box center [1361, 244] width 252 height 24
click at [1261, 234] on input "(3) More than normal wear" at bounding box center [1248, 244] width 24 height 24
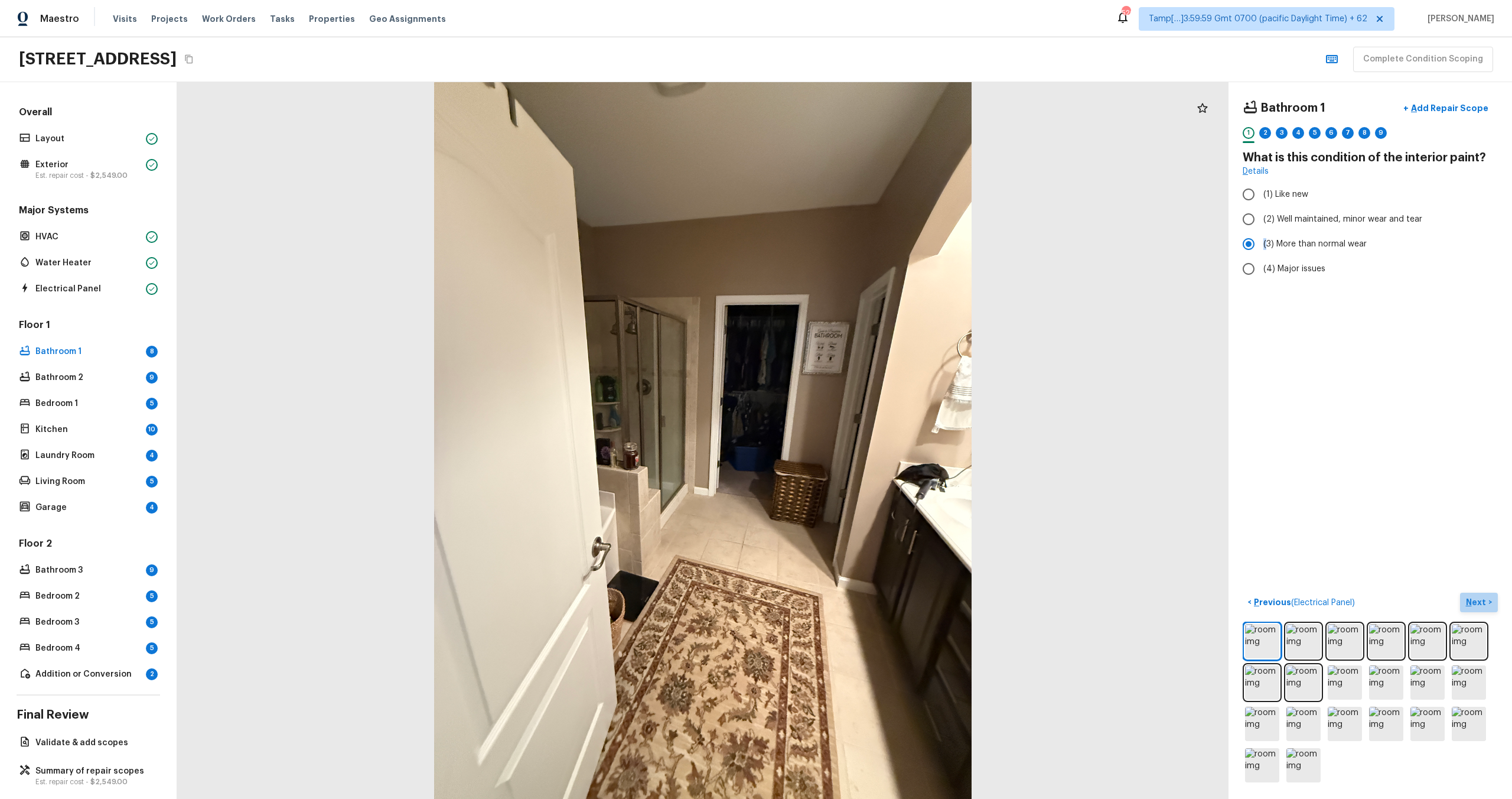
click at [1475, 601] on p "Next" at bounding box center [1477, 602] width 22 height 12
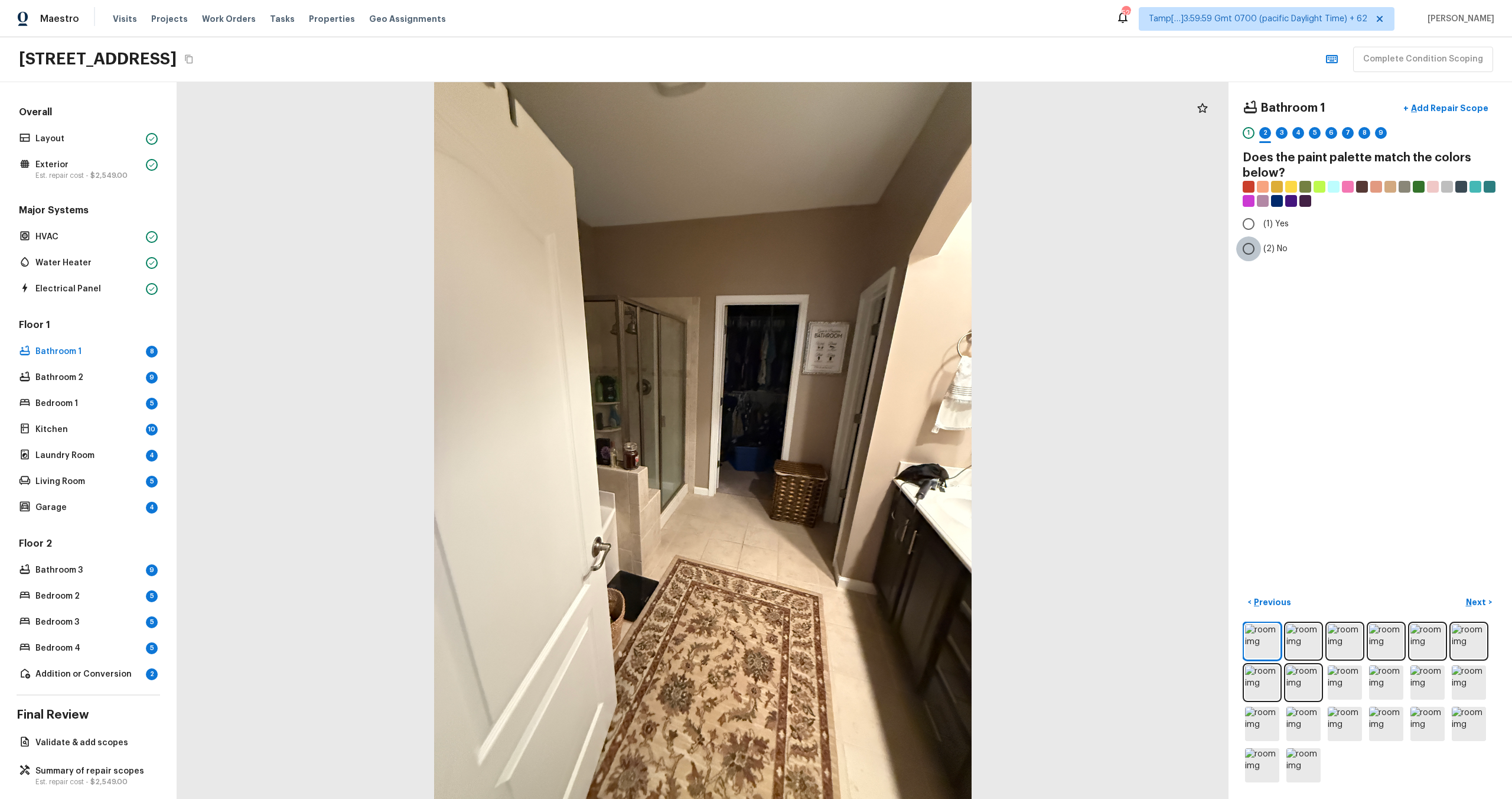
click at [1258, 244] on input "(2) No" at bounding box center [1248, 248] width 24 height 24
radio input "true"
click at [1477, 602] on p "Next" at bounding box center [1477, 602] width 22 height 12
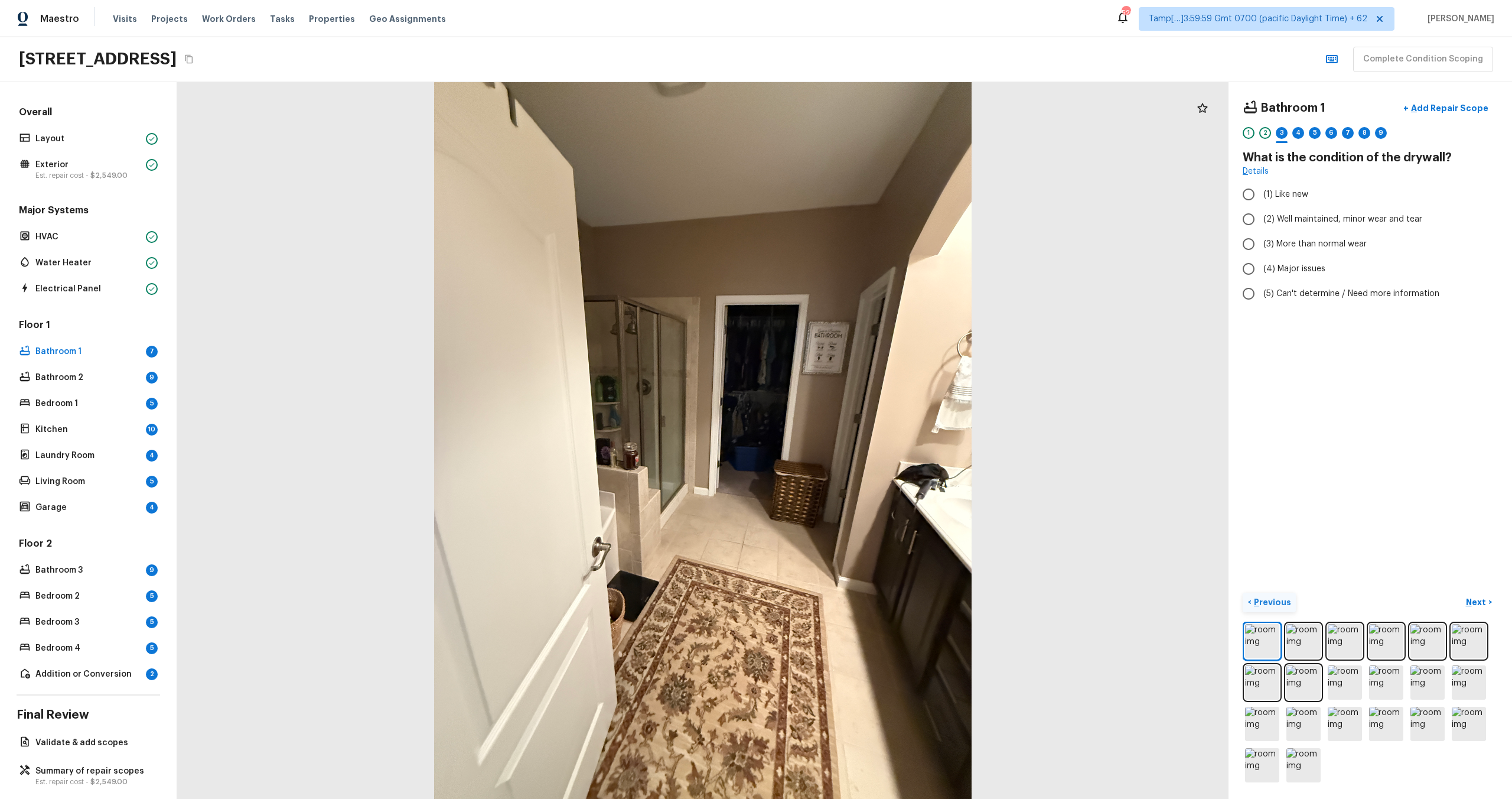
click at [1286, 605] on p "Previous" at bounding box center [1271, 602] width 39 height 12
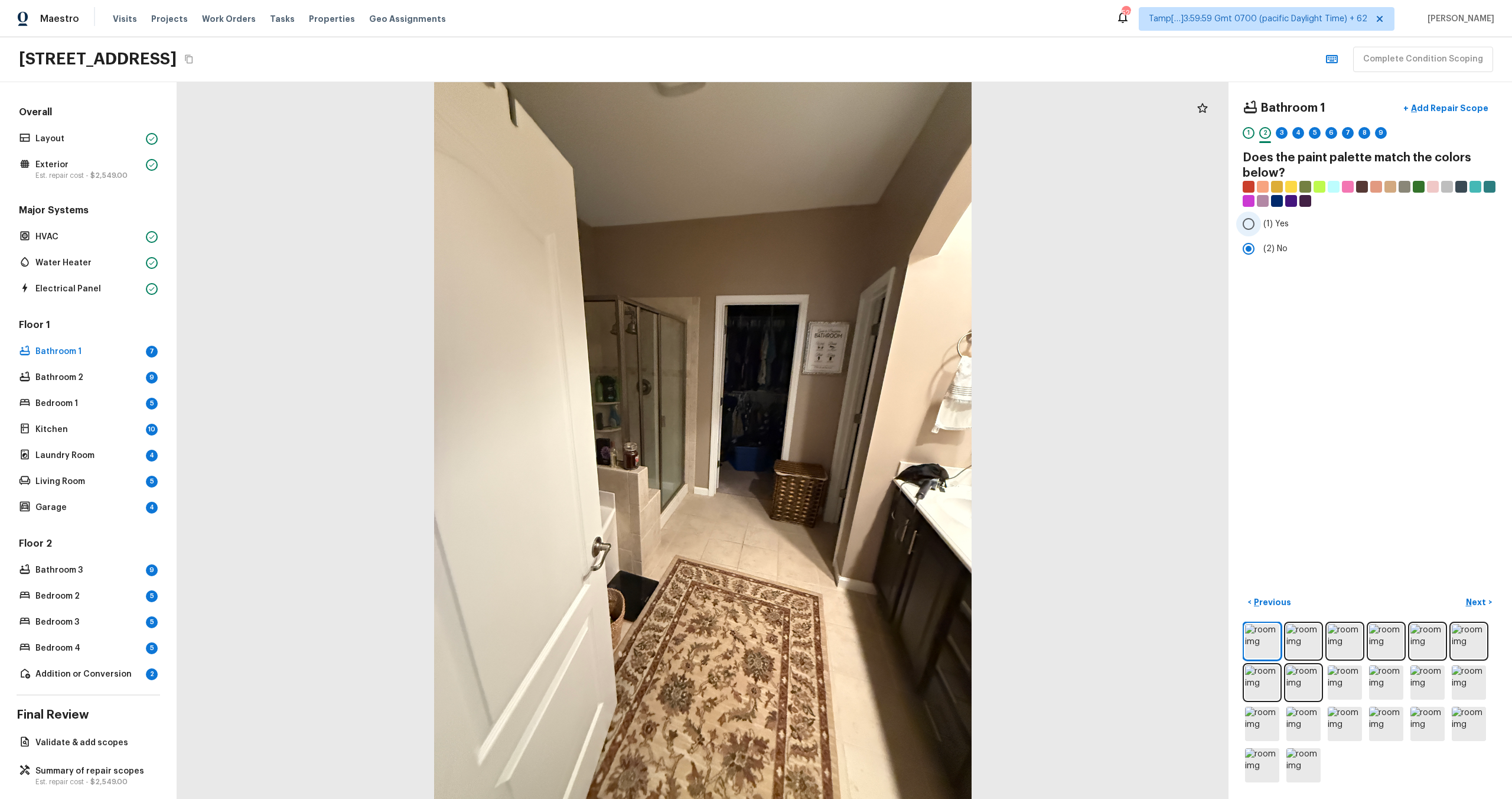
click at [1287, 222] on label "(1) Yes" at bounding box center [1361, 224] width 252 height 24
click at [1261, 222] on input "(1) Yes" at bounding box center [1248, 224] width 24 height 24
radio input "true"
click at [1475, 597] on p "Next" at bounding box center [1477, 602] width 22 height 12
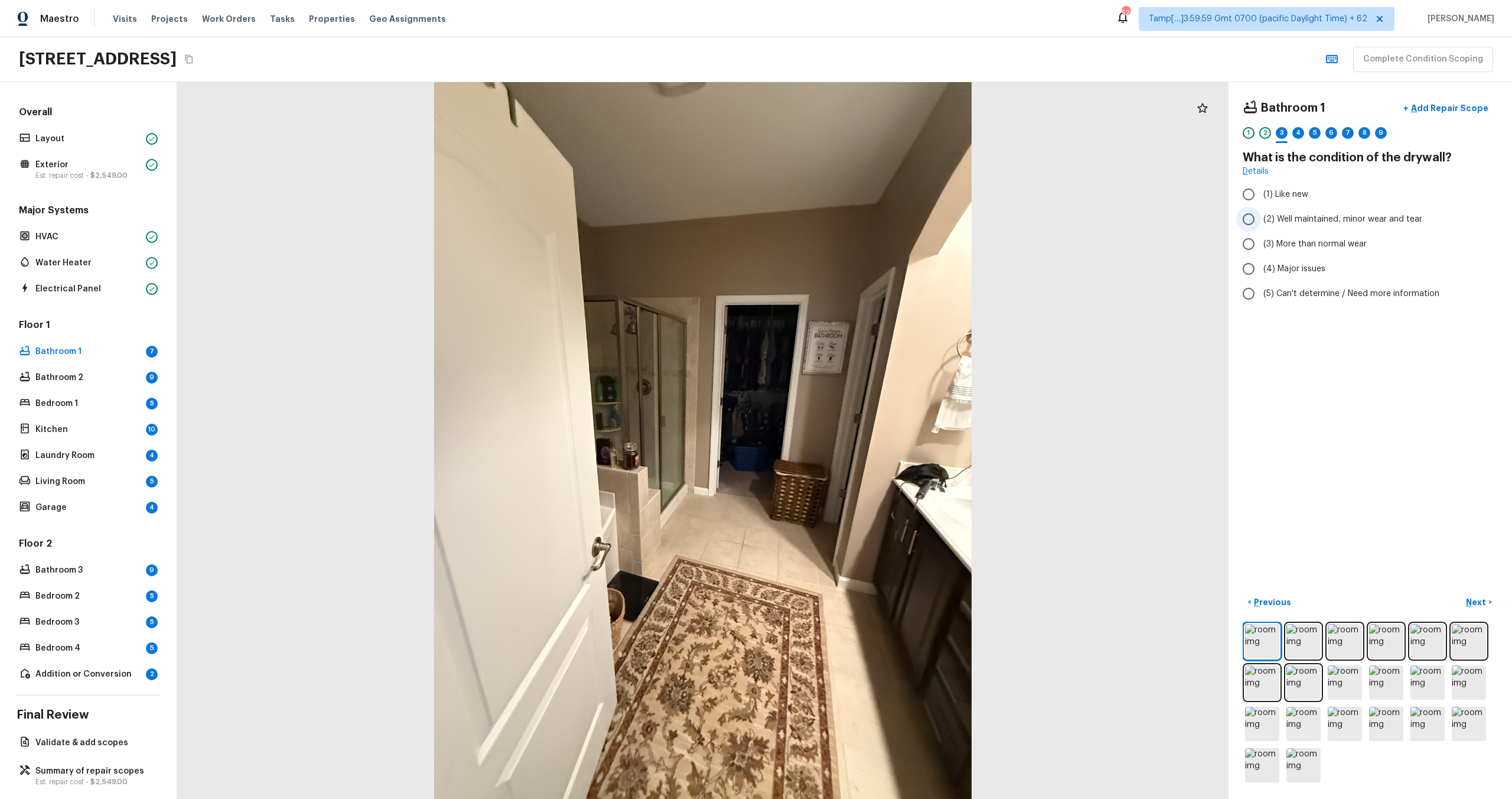
click at [1292, 225] on label "(2) Well maintained, minor wear and tear" at bounding box center [1361, 219] width 252 height 24
click at [1261, 225] on input "(2) Well maintained, minor wear and tear" at bounding box center [1248, 219] width 24 height 24
radio input "true"
click at [1479, 597] on p "Next" at bounding box center [1477, 602] width 22 height 12
click at [1261, 254] on label "(3) Tile" at bounding box center [1361, 253] width 252 height 24
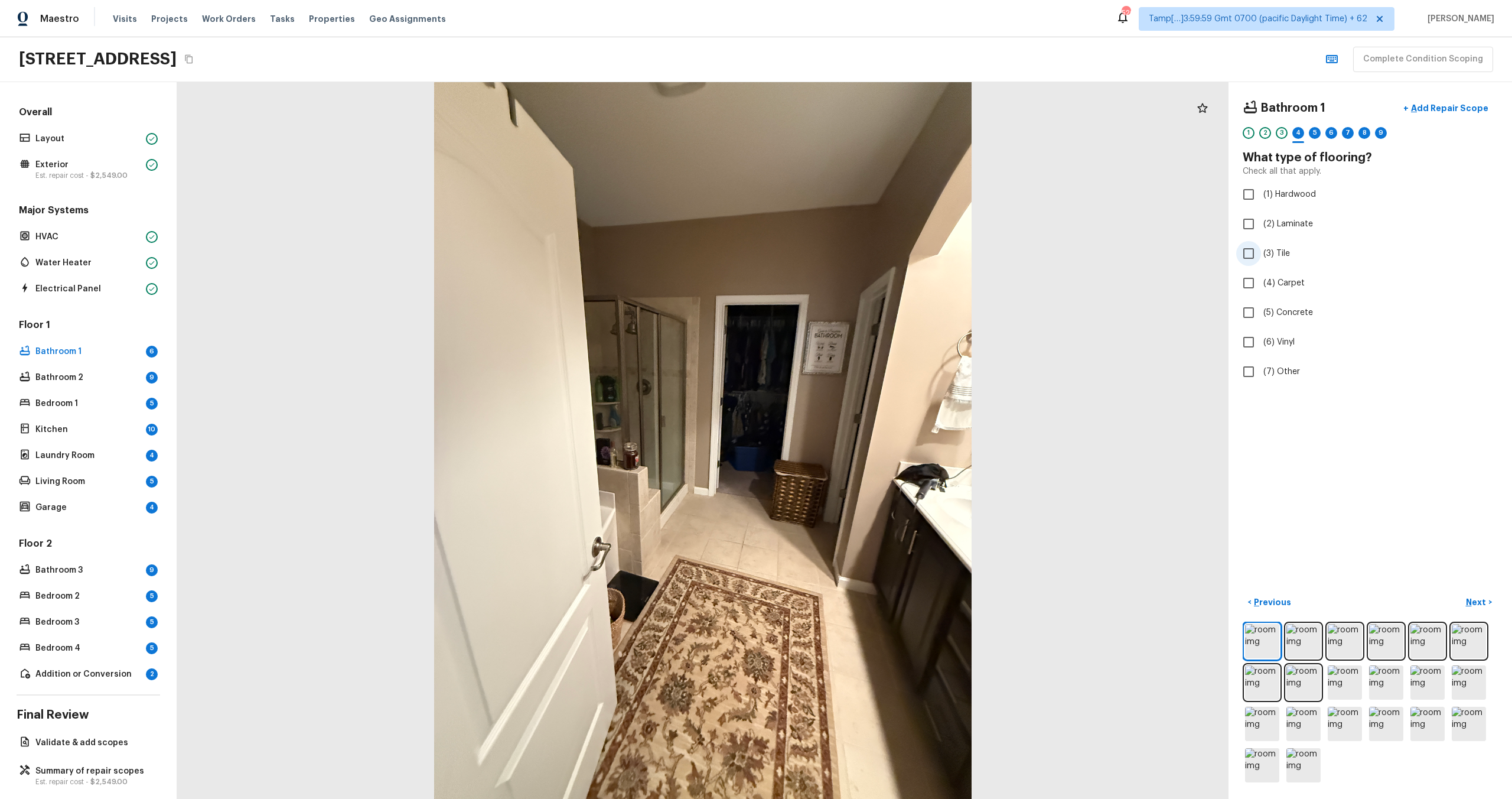
click at [1261, 254] on input "(3) Tile" at bounding box center [1248, 253] width 24 height 24
checkbox input "true"
click at [1477, 599] on p "Next" at bounding box center [1477, 602] width 22 height 12
click at [1294, 216] on span "(2) Well maintained, minor wear and tear" at bounding box center [1343, 219] width 159 height 12
click at [1261, 216] on input "(2) Well maintained, minor wear and tear" at bounding box center [1248, 219] width 24 height 24
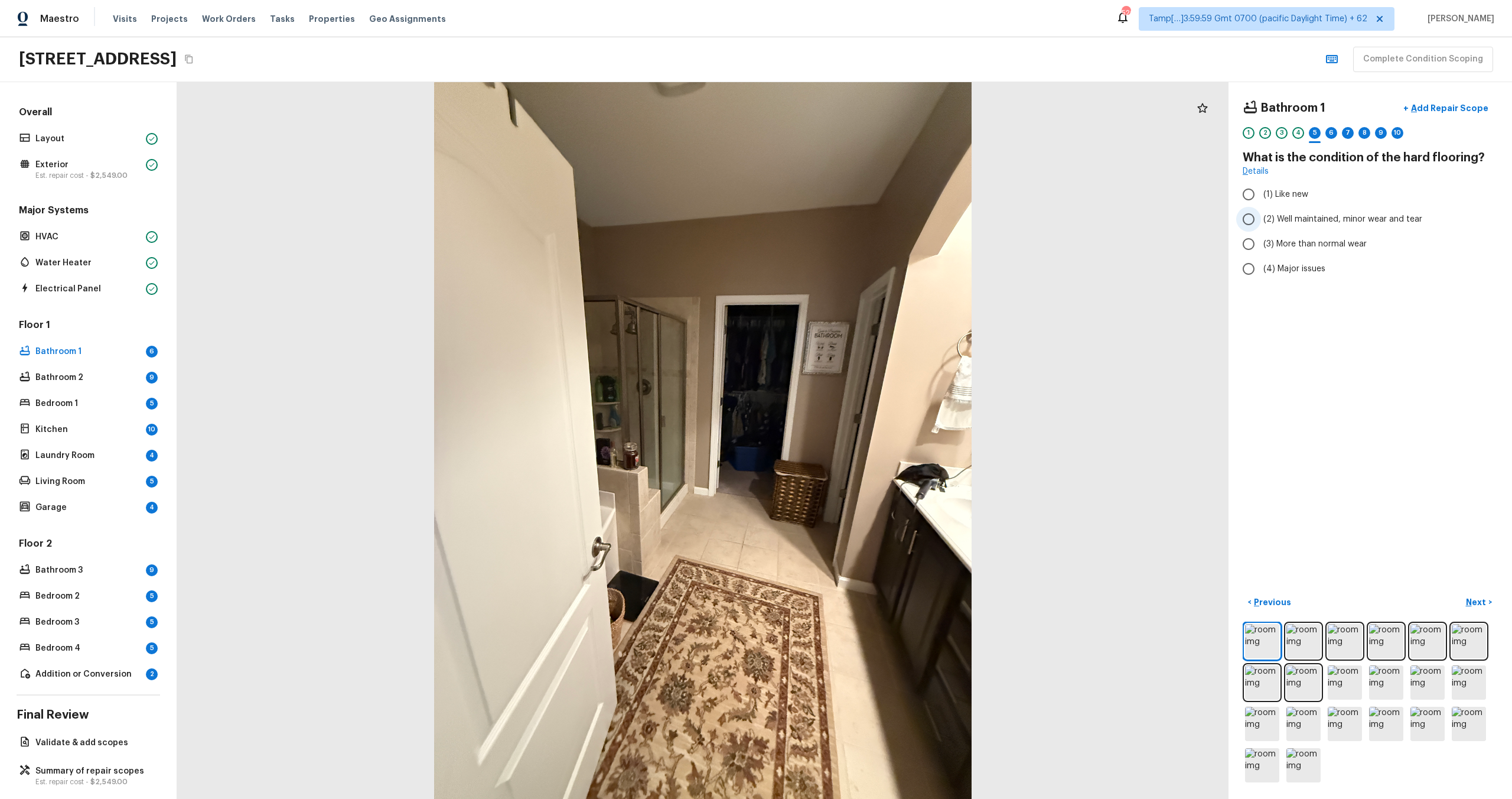
radio input "true"
click at [1477, 608] on button "Next >" at bounding box center [1478, 602] width 37 height 20
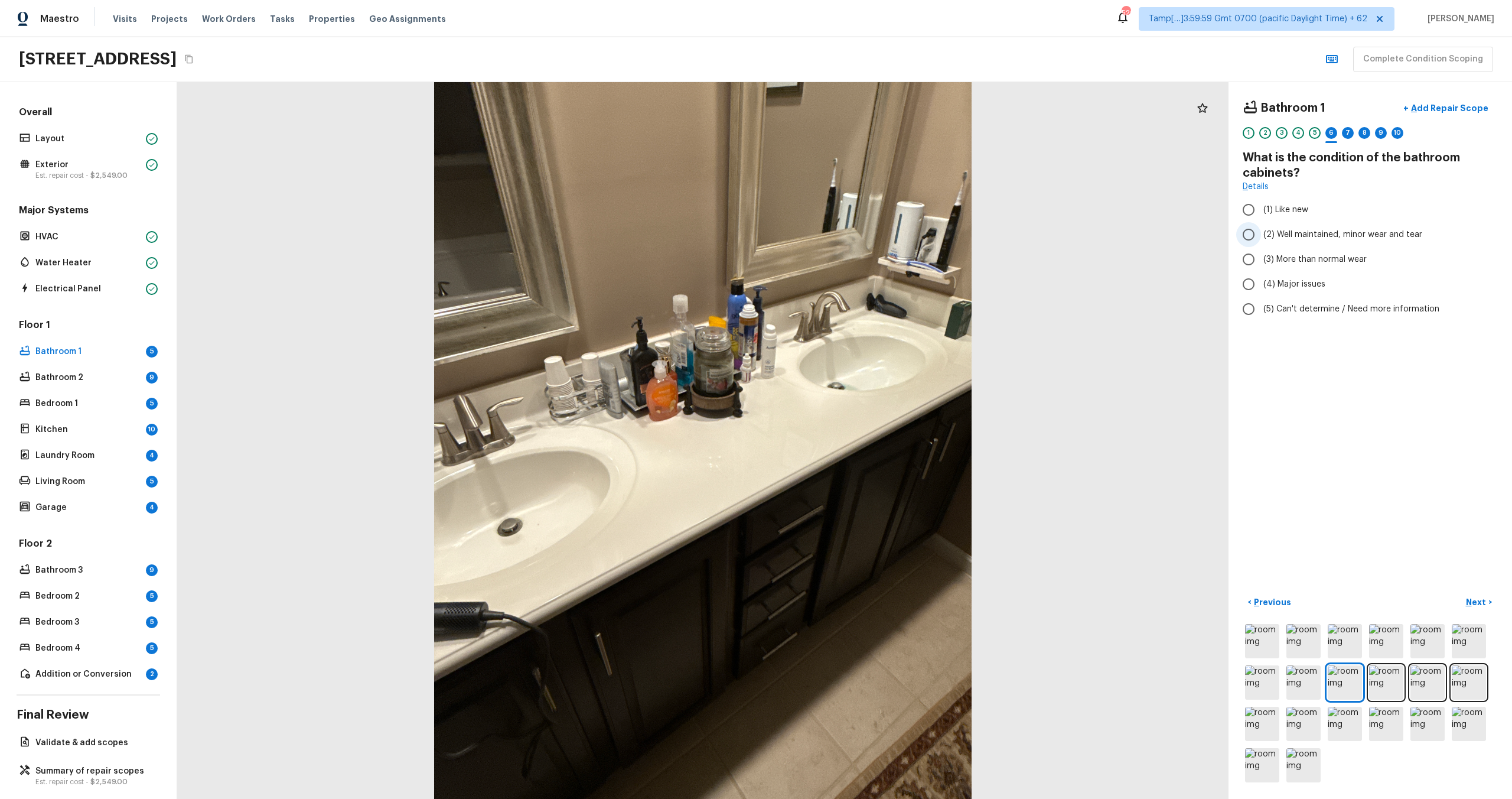
click at [1284, 238] on span "(2) Well maintained, minor wear and tear" at bounding box center [1343, 234] width 159 height 12
click at [1261, 238] on input "(2) Well maintained, minor wear and tear" at bounding box center [1248, 234] width 24 height 24
radio input "true"
click at [1475, 609] on button "Next >" at bounding box center [1478, 602] width 37 height 20
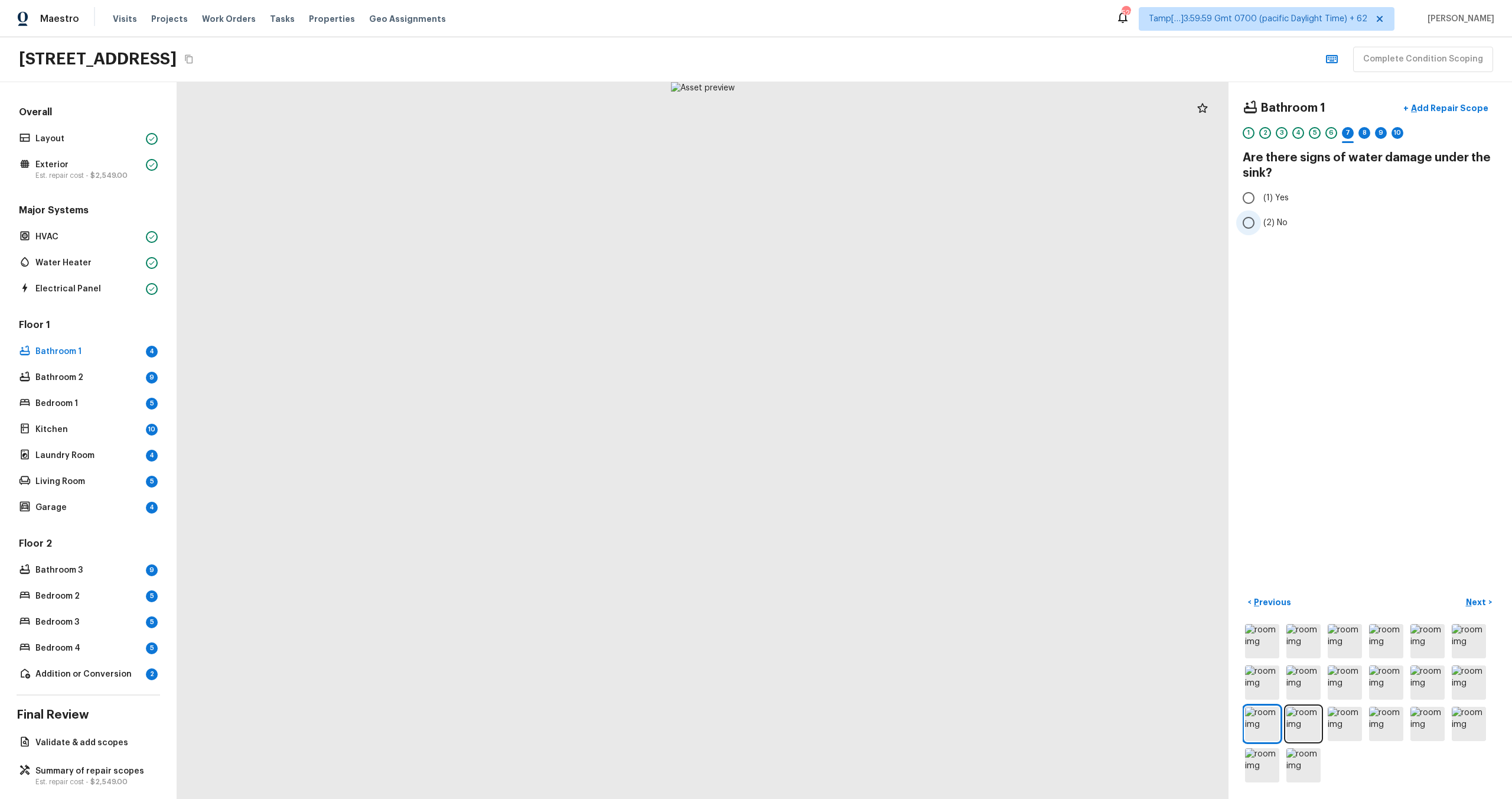
click at [1261, 218] on label "(2) No" at bounding box center [1361, 223] width 252 height 24
click at [1261, 218] on input "(2) No" at bounding box center [1248, 223] width 24 height 24
radio input "true"
click at [1473, 602] on p "Next" at bounding box center [1477, 602] width 22 height 12
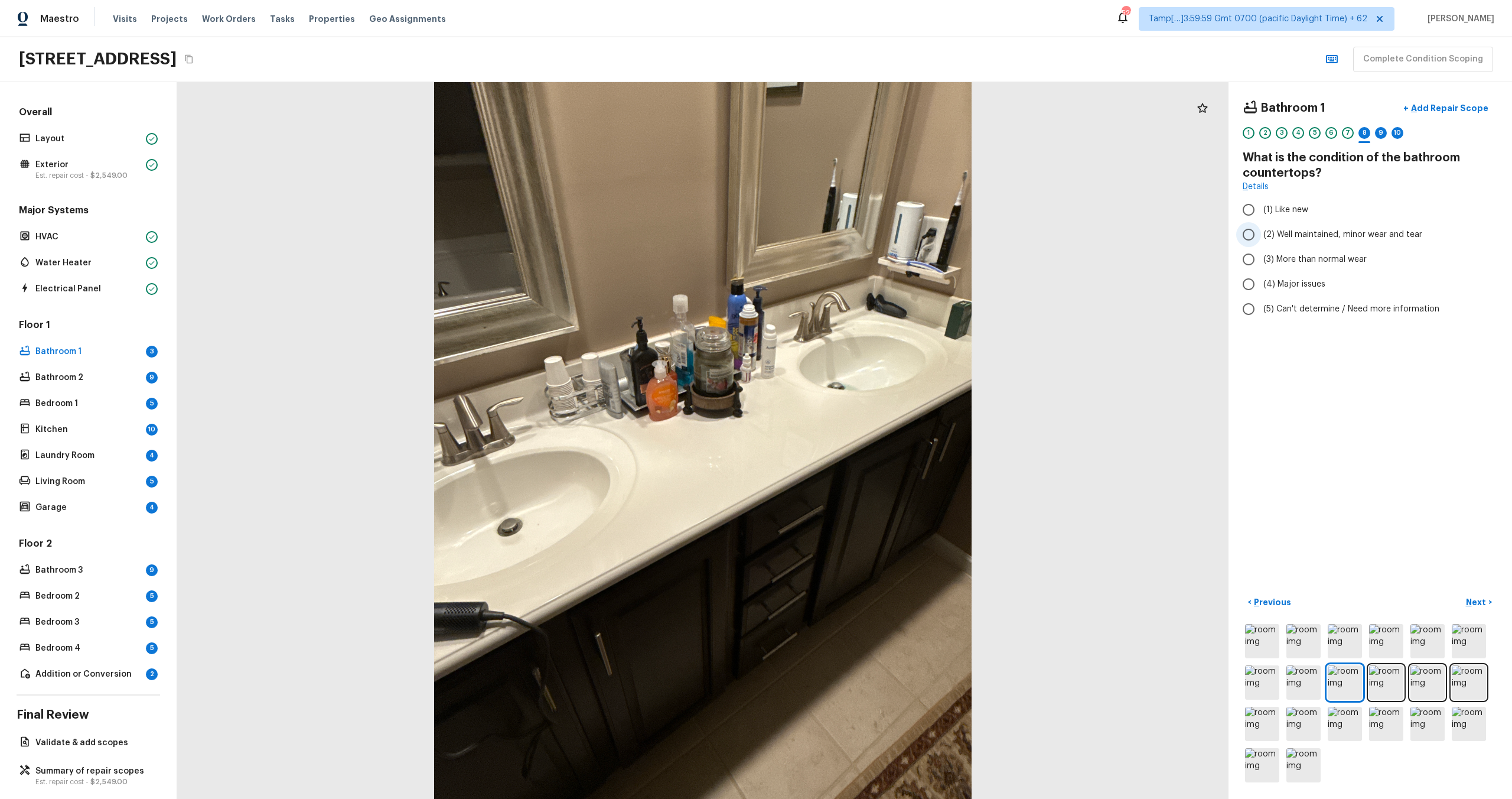
click at [1280, 235] on span "(2) Well maintained, minor wear and tear" at bounding box center [1343, 234] width 159 height 12
click at [1261, 235] on input "(2) Well maintained, minor wear and tear" at bounding box center [1248, 234] width 24 height 24
radio input "true"
click at [1470, 597] on p "Next" at bounding box center [1477, 602] width 22 height 12
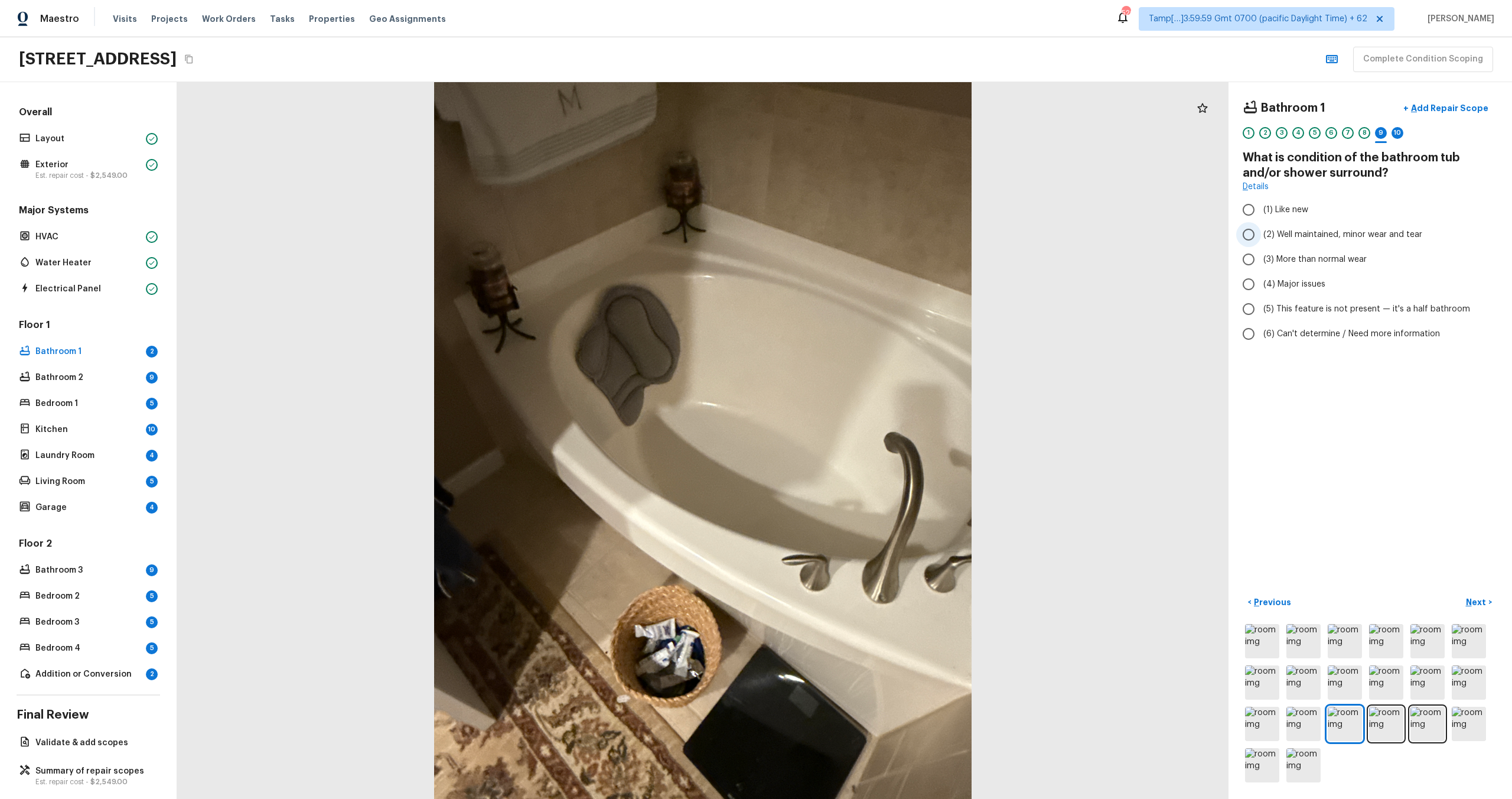
click at [1284, 226] on label "(2) Well maintained, minor wear and tear" at bounding box center [1361, 234] width 252 height 24
click at [1261, 226] on input "(2) Well maintained, minor wear and tear" at bounding box center [1248, 234] width 24 height 24
radio input "true"
click at [1480, 603] on p "Next" at bounding box center [1477, 602] width 22 height 12
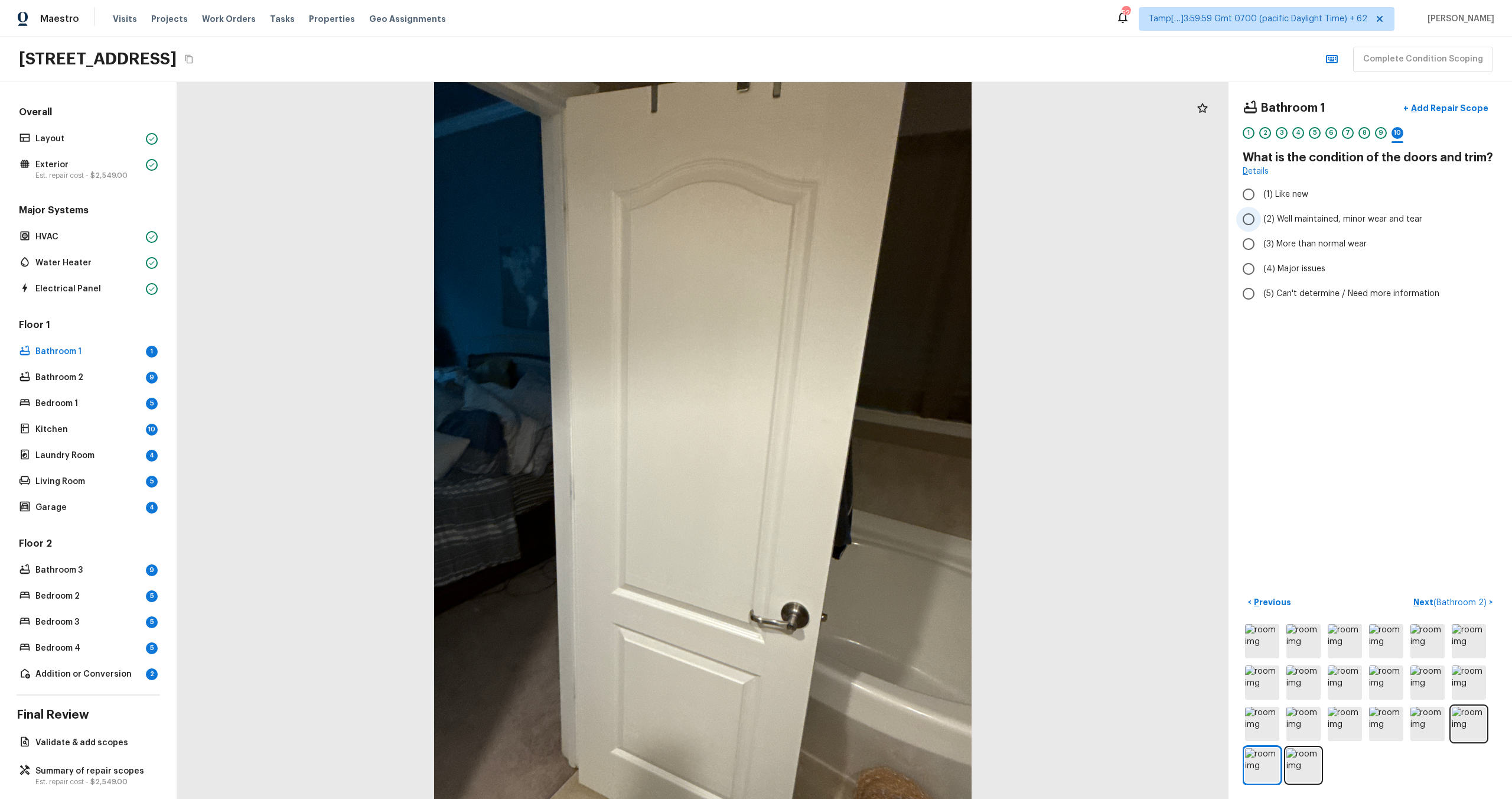
click at [1268, 218] on span "(2) Well maintained, minor wear and tear" at bounding box center [1343, 219] width 159 height 12
click at [1261, 218] on input "(2) Well maintained, minor wear and tear" at bounding box center [1248, 219] width 24 height 24
radio input "true"
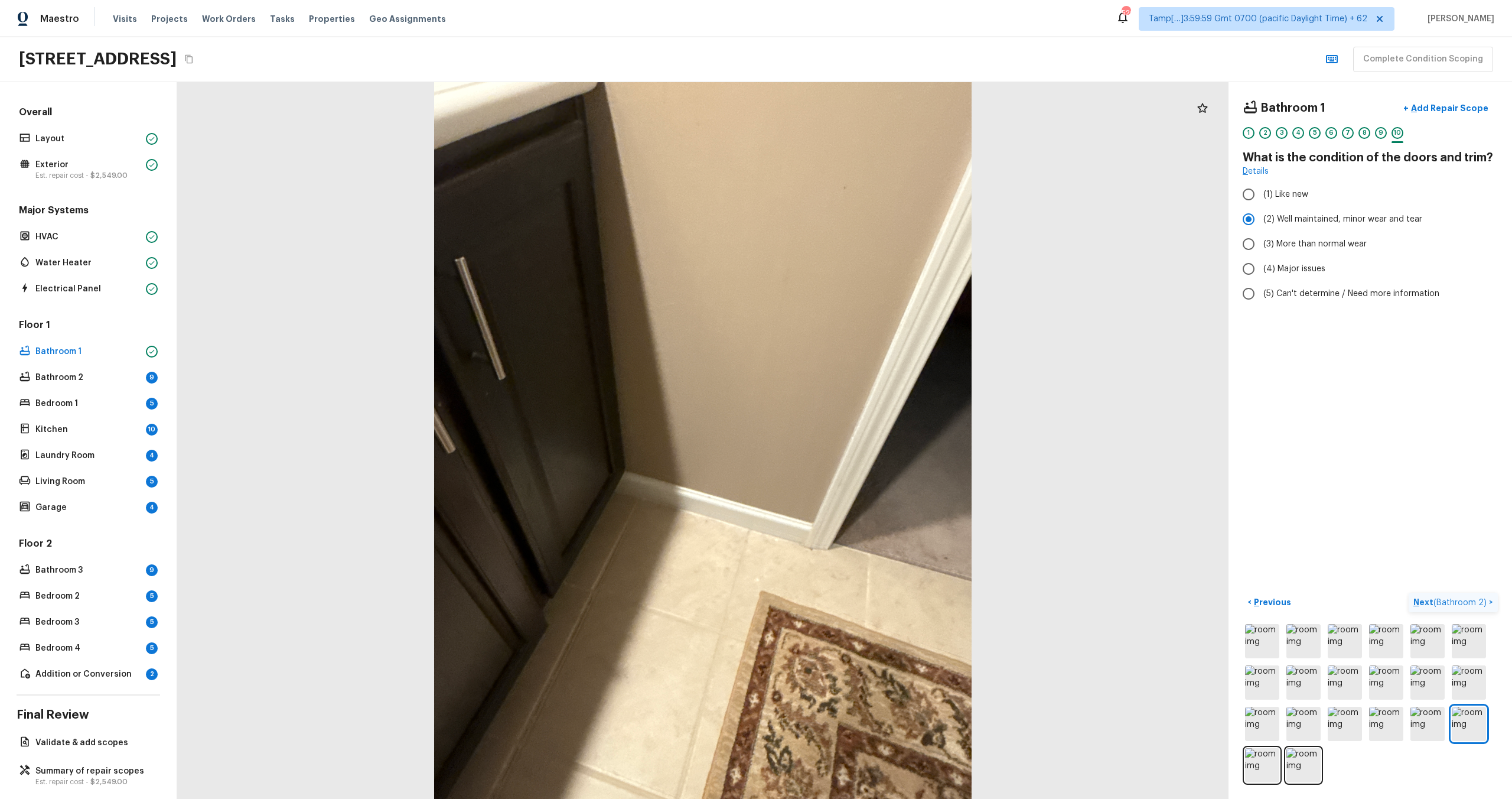
click at [1419, 599] on p "Next ( Bathroom 2 )" at bounding box center [1451, 602] width 76 height 12
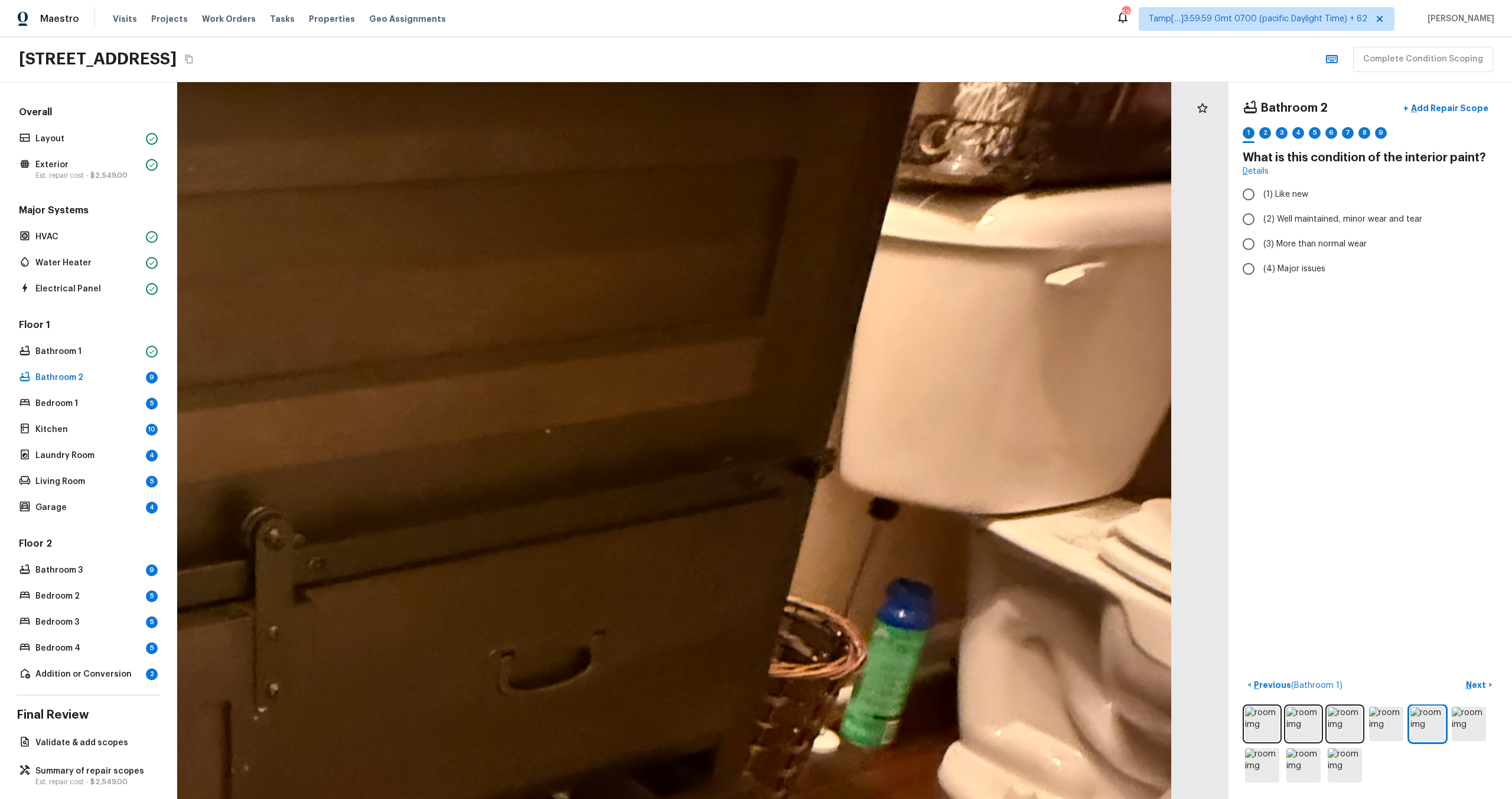
drag, startPoint x: 681, startPoint y: 525, endPoint x: 653, endPoint y: 528, distance: 28.2
click at [653, 528] on div at bounding box center [173, 625] width 3902 height 2661
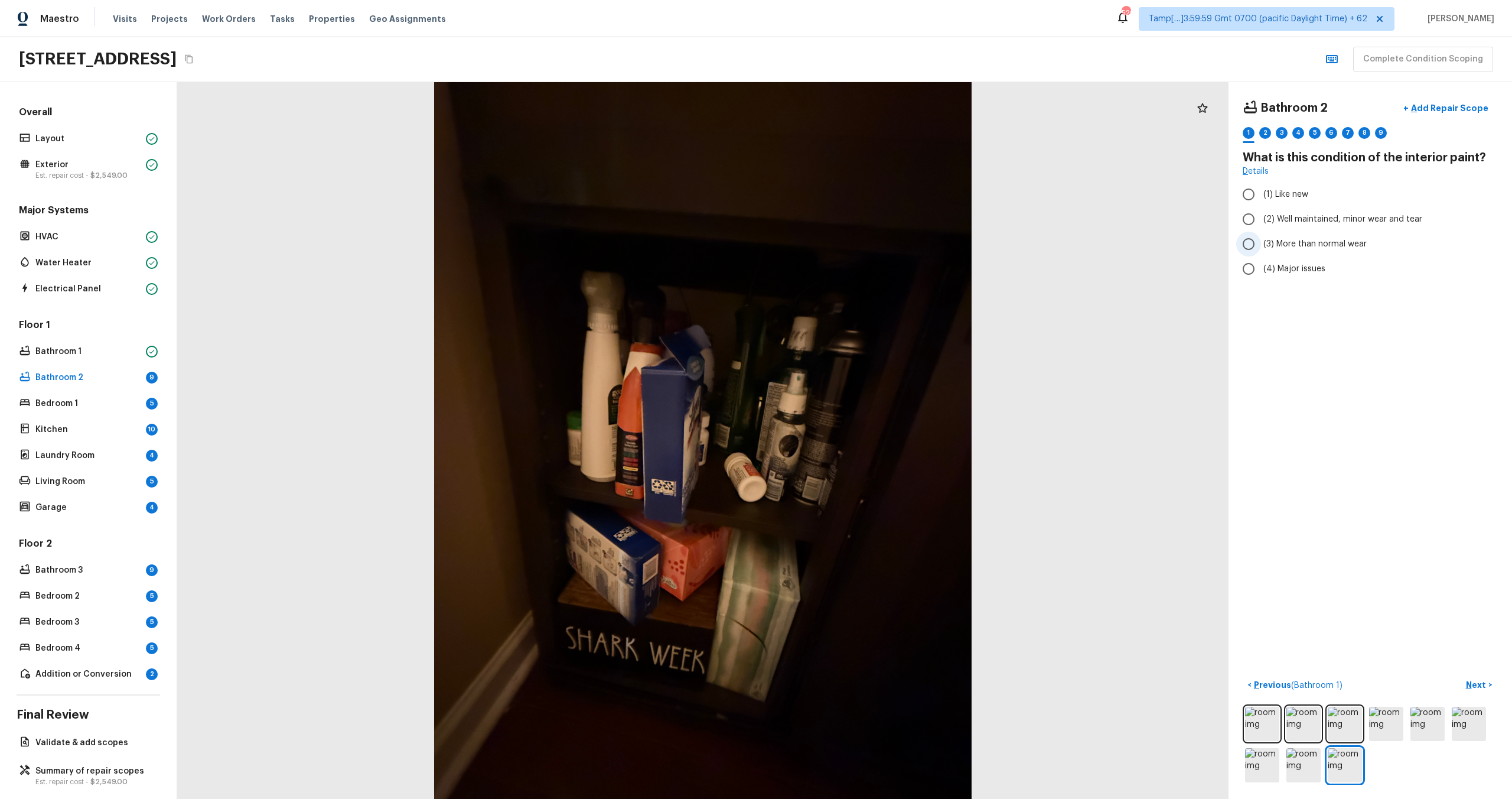
click at [1269, 244] on span "(3) More than normal wear" at bounding box center [1314, 244] width 103 height 12
click at [1261, 244] on input "(3) More than normal wear" at bounding box center [1248, 244] width 24 height 24
radio input "true"
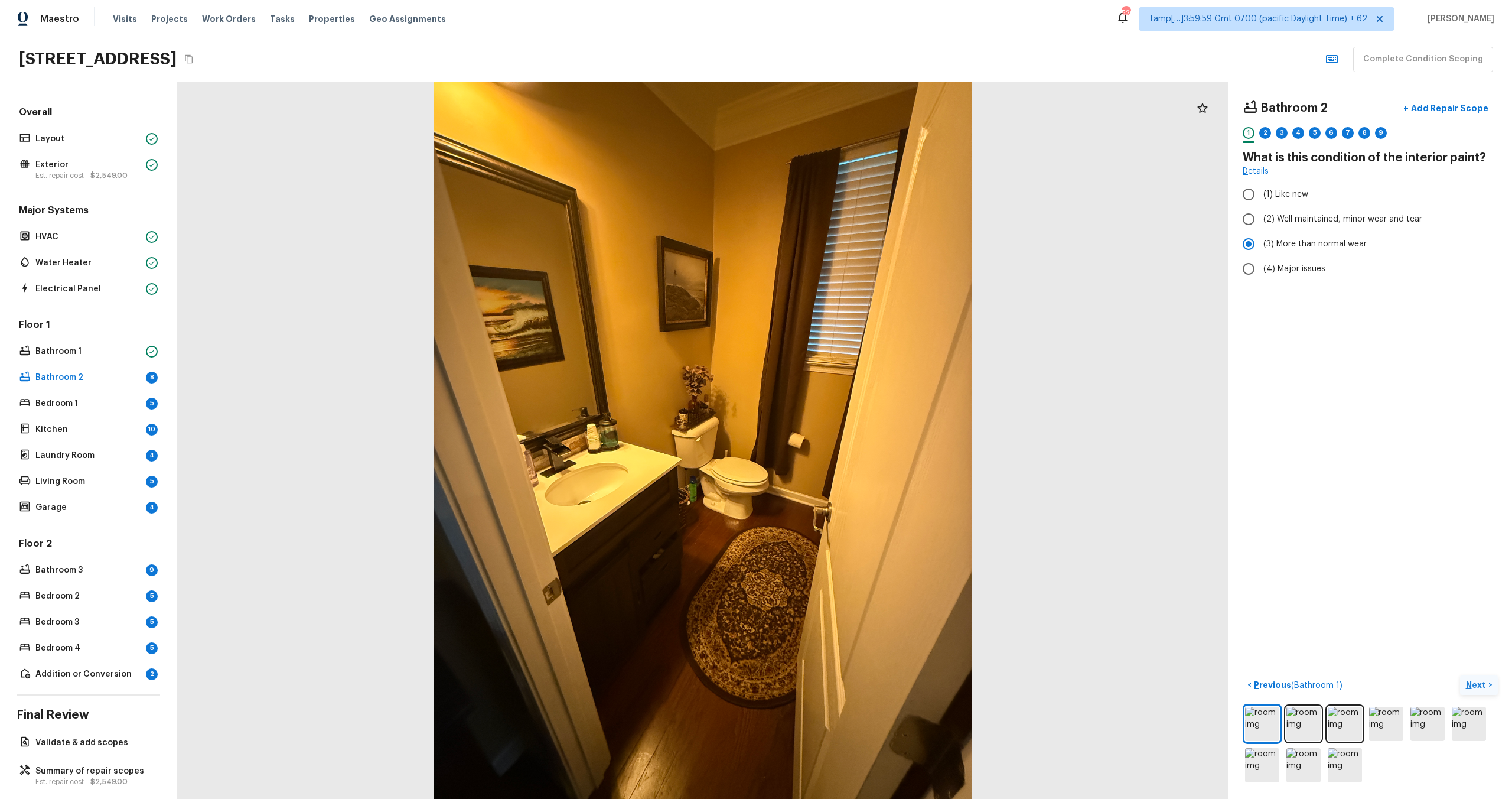
click at [1475, 688] on p "Next" at bounding box center [1477, 685] width 22 height 12
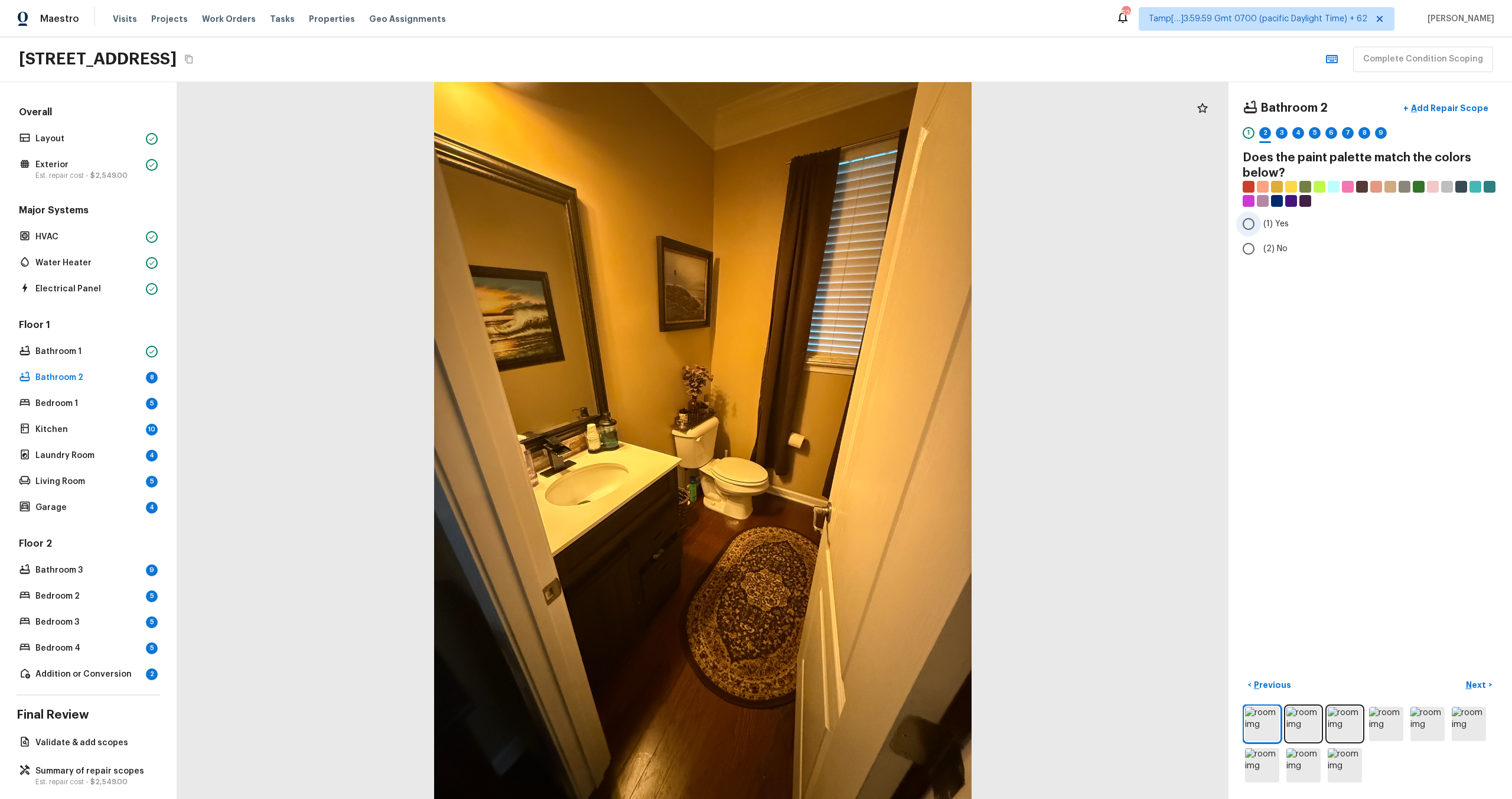
click at [1266, 227] on span "(1) Yes" at bounding box center [1275, 224] width 25 height 12
click at [1261, 227] on input "(1) Yes" at bounding box center [1248, 224] width 24 height 24
radio input "true"
click at [1479, 682] on p "Next" at bounding box center [1477, 685] width 22 height 12
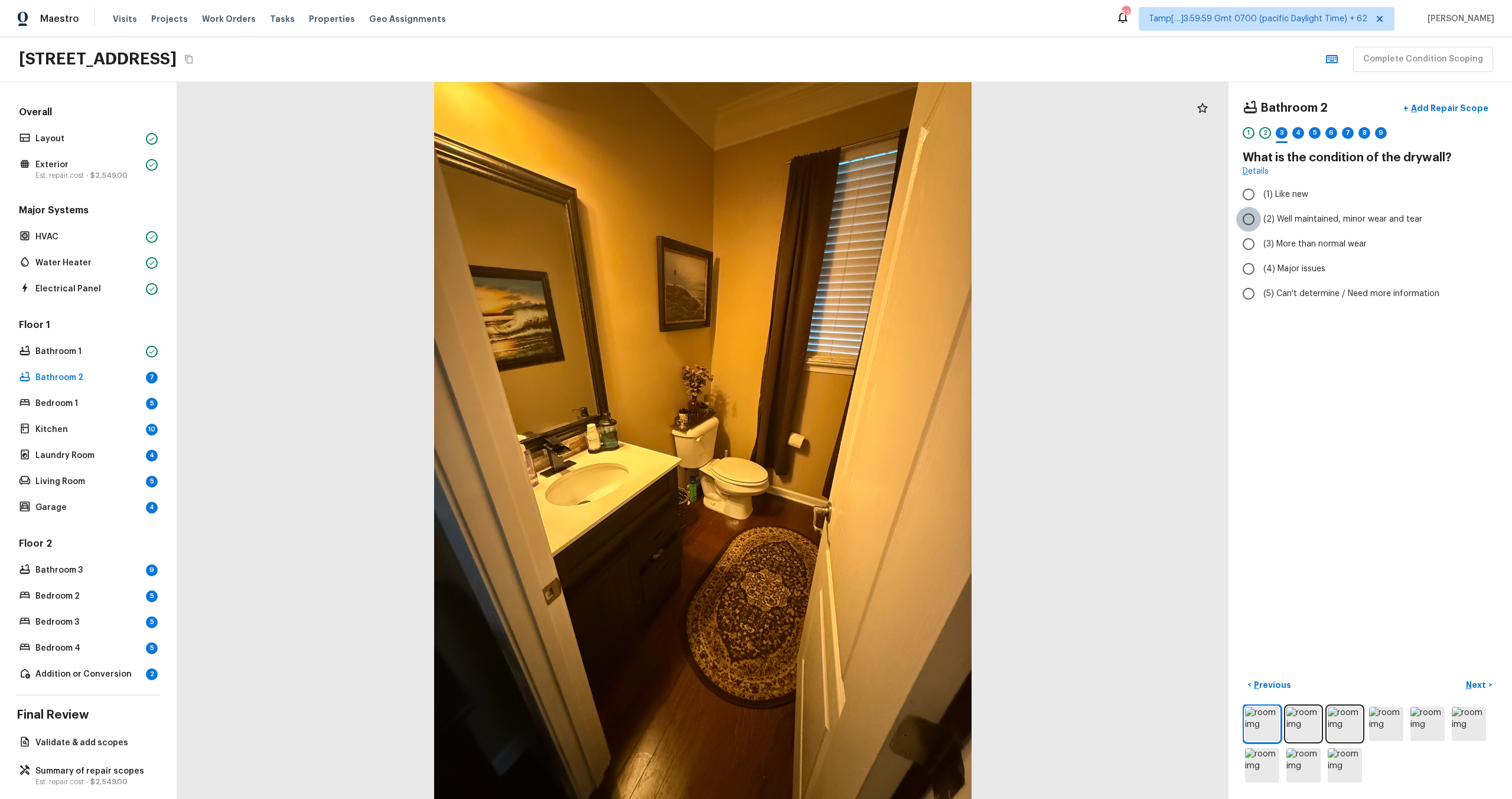
click at [1260, 212] on input "(2) Well maintained, minor wear and tear" at bounding box center [1248, 219] width 24 height 24
radio input "true"
click at [1470, 689] on p "Next" at bounding box center [1477, 685] width 22 height 12
click at [1266, 200] on span "(1) Hardwood" at bounding box center [1289, 194] width 52 height 12
click at [1261, 200] on input "(1) Hardwood" at bounding box center [1248, 194] width 24 height 24
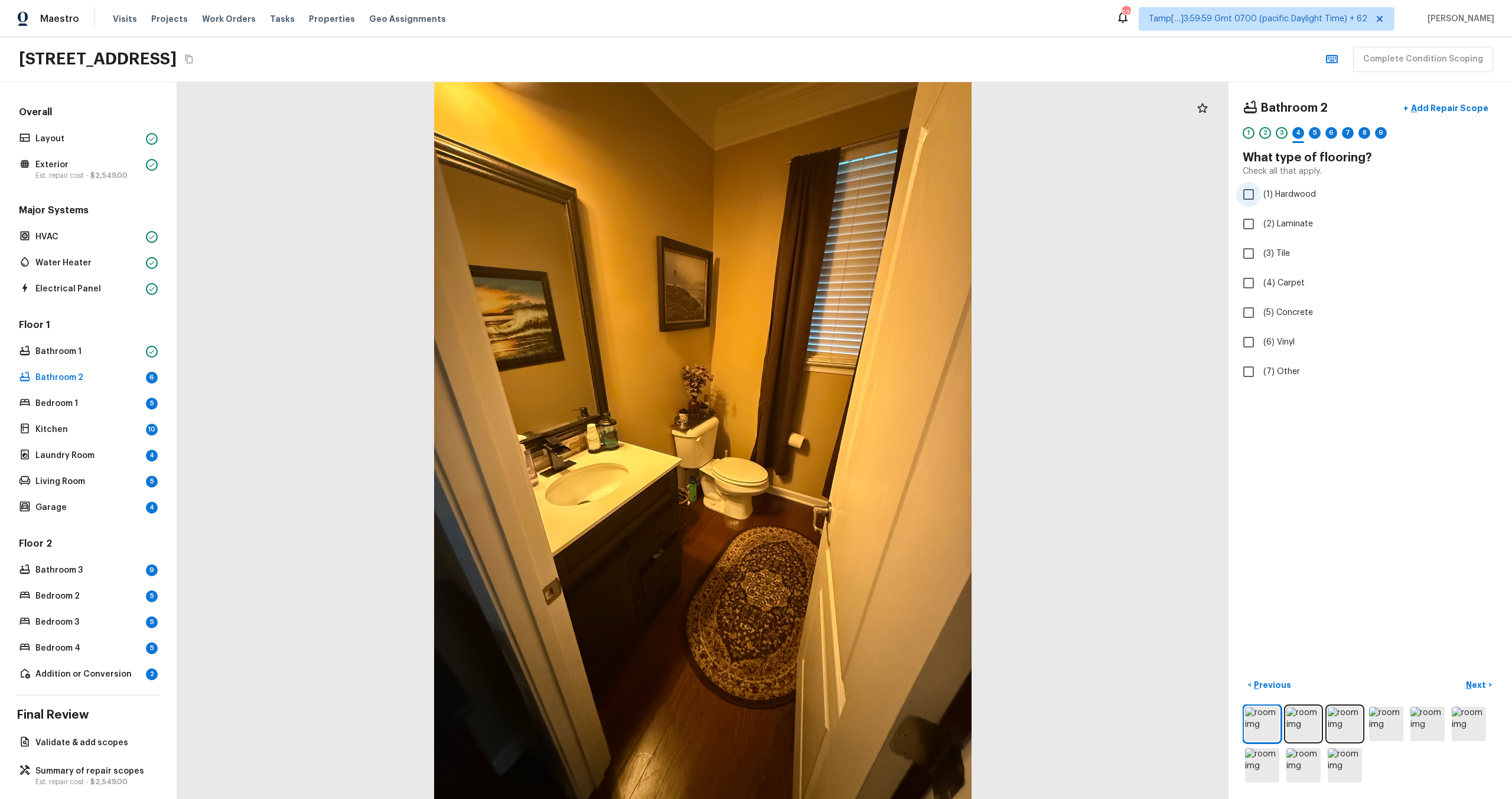
checkbox input "true"
click at [1471, 679] on p "Next" at bounding box center [1477, 685] width 22 height 12
click at [1294, 227] on label "(2) Well maintained, minor wear and tear" at bounding box center [1361, 219] width 252 height 24
click at [1261, 227] on input "(2) Well maintained, minor wear and tear" at bounding box center [1248, 219] width 24 height 24
radio input "true"
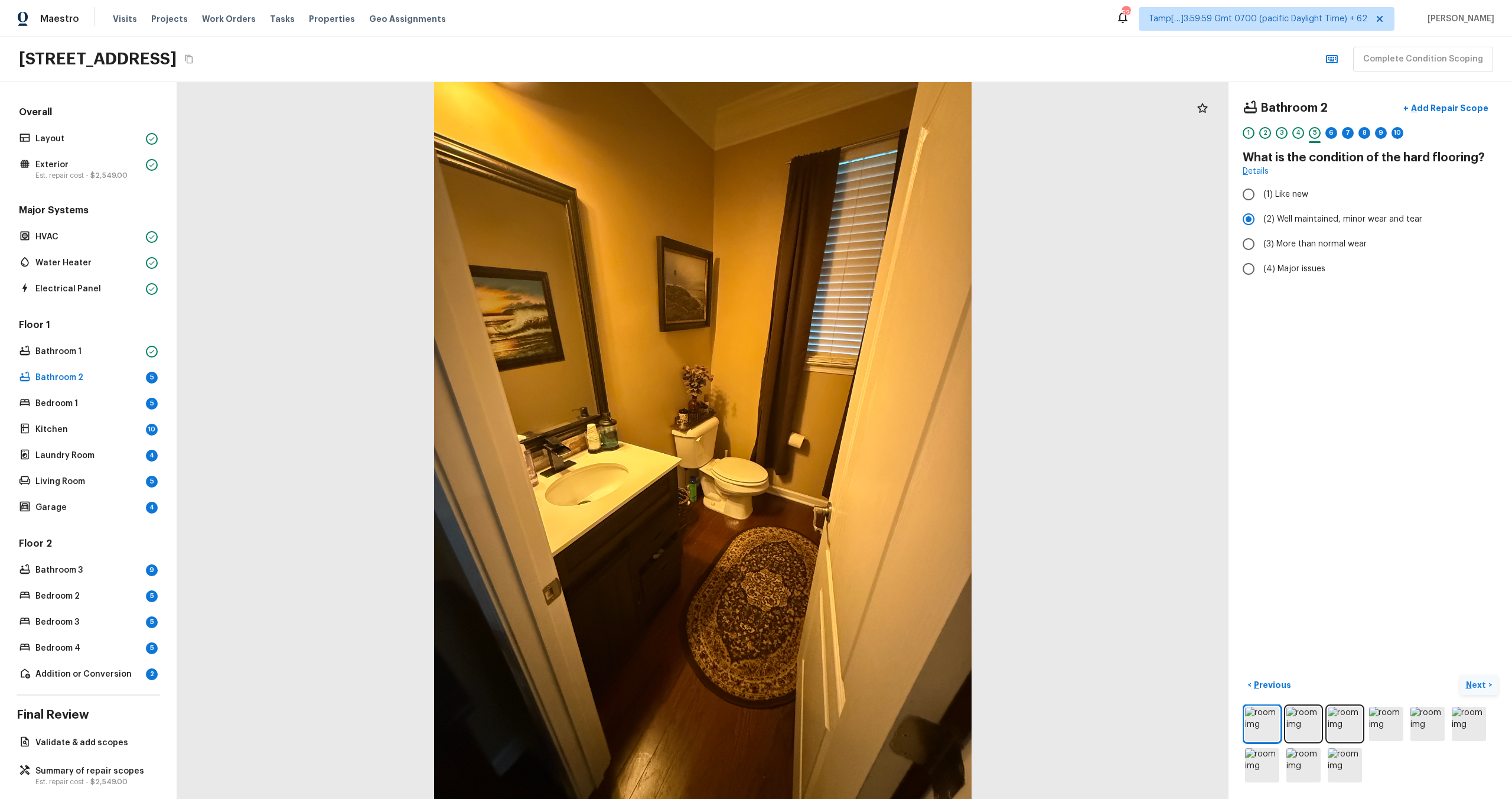
click at [1475, 677] on button "Next >" at bounding box center [1478, 685] width 37 height 20
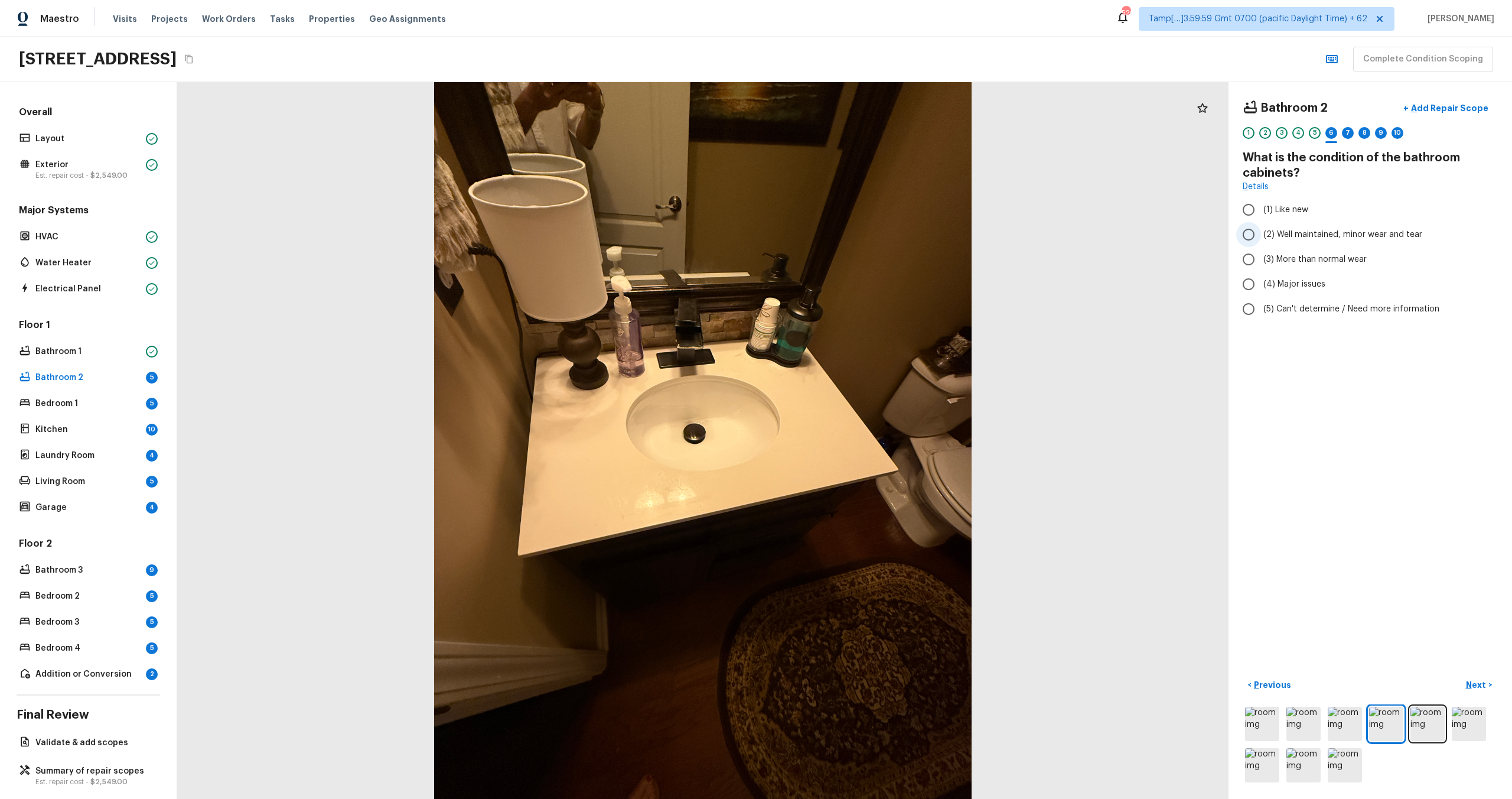
click at [1294, 232] on span "(2) Well maintained, minor wear and tear" at bounding box center [1343, 234] width 159 height 12
click at [1261, 232] on input "(2) Well maintained, minor wear and tear" at bounding box center [1248, 234] width 24 height 24
radio input "true"
click at [1476, 686] on p "Next" at bounding box center [1477, 685] width 22 height 12
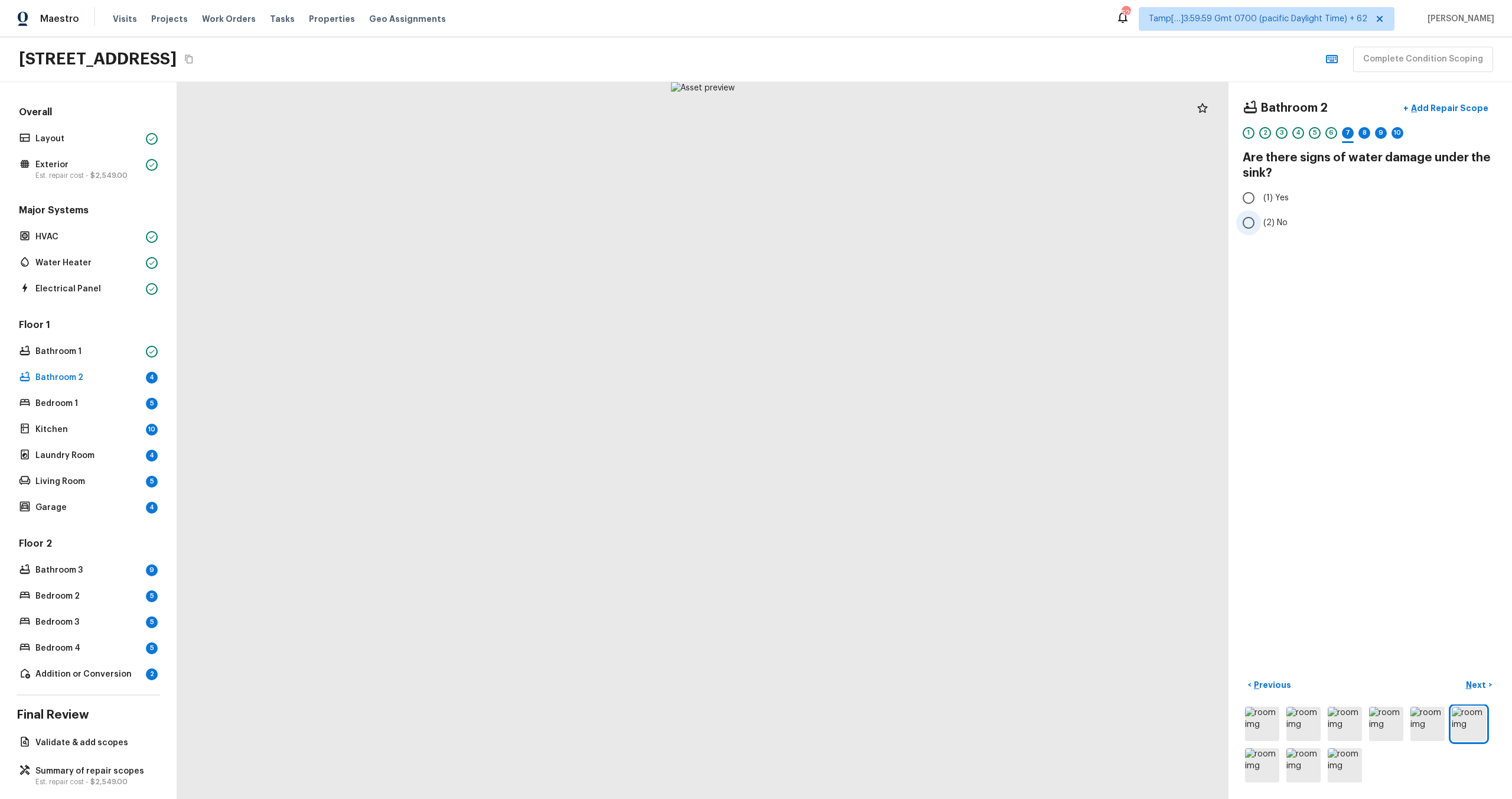
click at [1275, 226] on span "(2) No" at bounding box center [1275, 223] width 24 height 12
click at [1261, 226] on input "(2) No" at bounding box center [1248, 223] width 24 height 24
radio input "true"
click at [1477, 685] on p "Next" at bounding box center [1477, 685] width 22 height 12
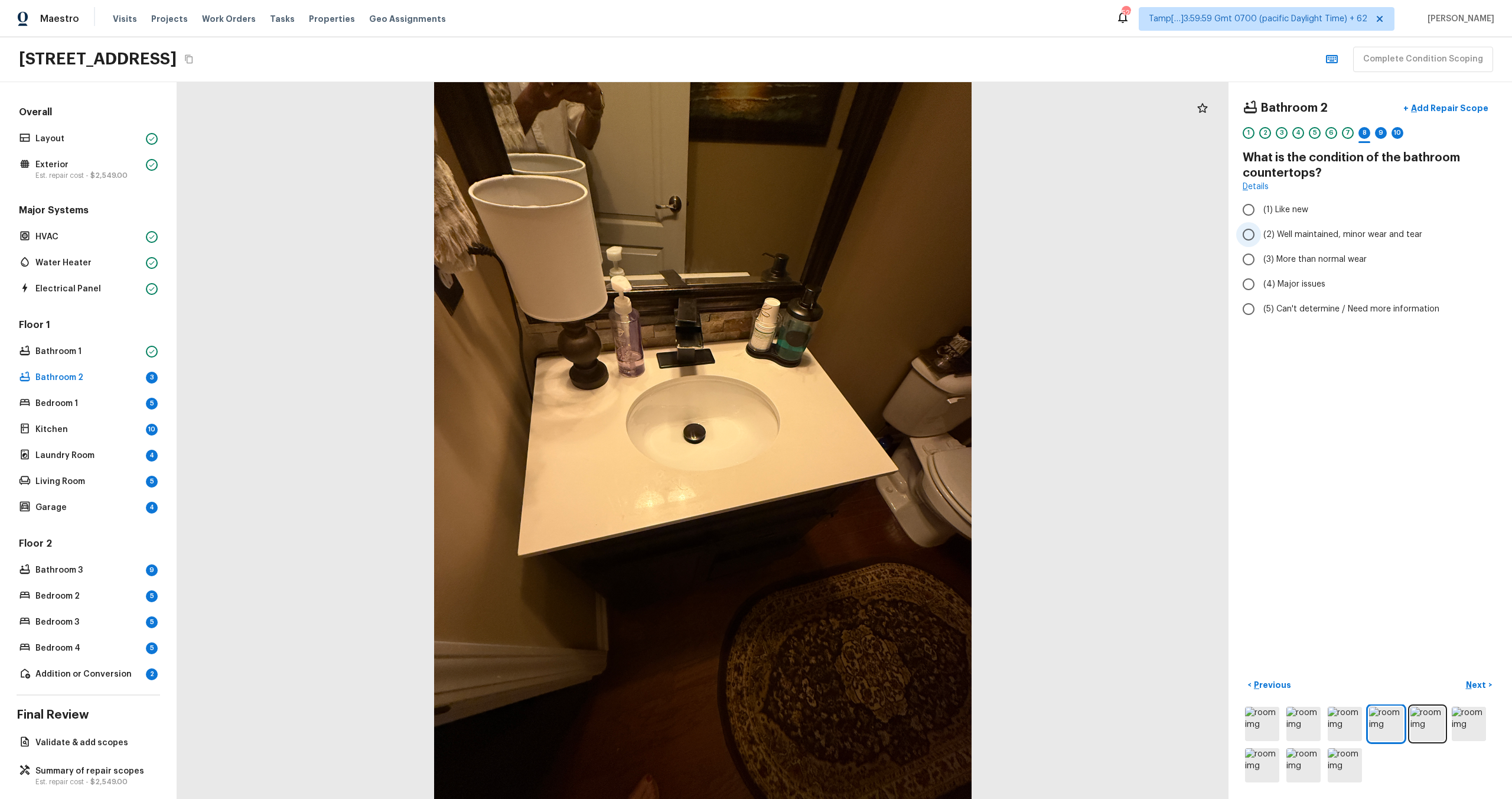
click at [1284, 240] on span "(2) Well maintained, minor wear and tear" at bounding box center [1343, 234] width 159 height 12
click at [1261, 240] on input "(2) Well maintained, minor wear and tear" at bounding box center [1248, 234] width 24 height 24
radio input "true"
click at [1474, 689] on p "Next" at bounding box center [1477, 685] width 22 height 12
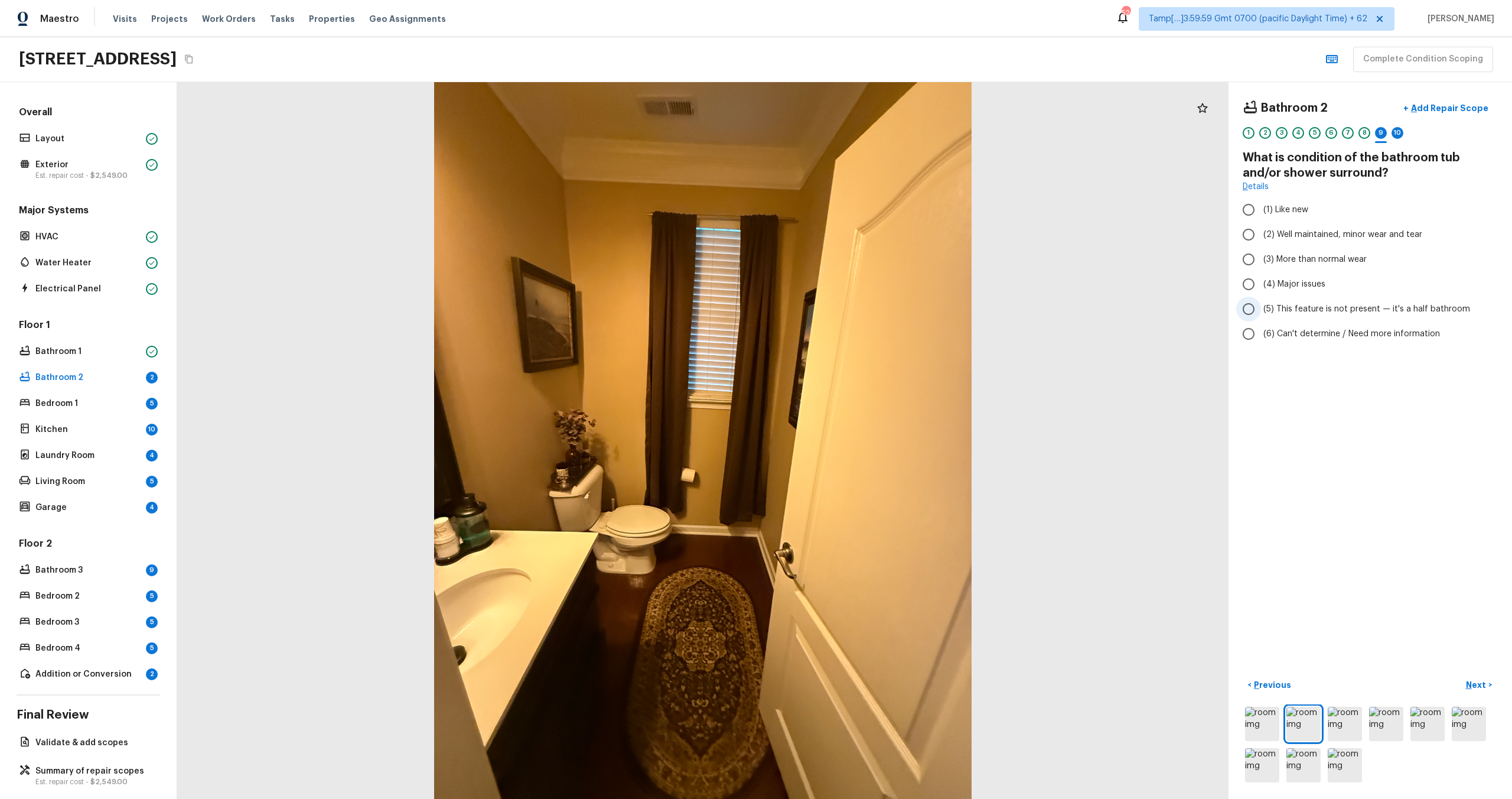
click at [1333, 313] on span "(5) This feature is not present — it's a half bathroom" at bounding box center [1366, 309] width 207 height 12
click at [1261, 313] on input "(5) This feature is not present — it's a half bathroom" at bounding box center [1248, 309] width 24 height 24
radio input "true"
click at [1485, 680] on p "Next" at bounding box center [1477, 685] width 22 height 12
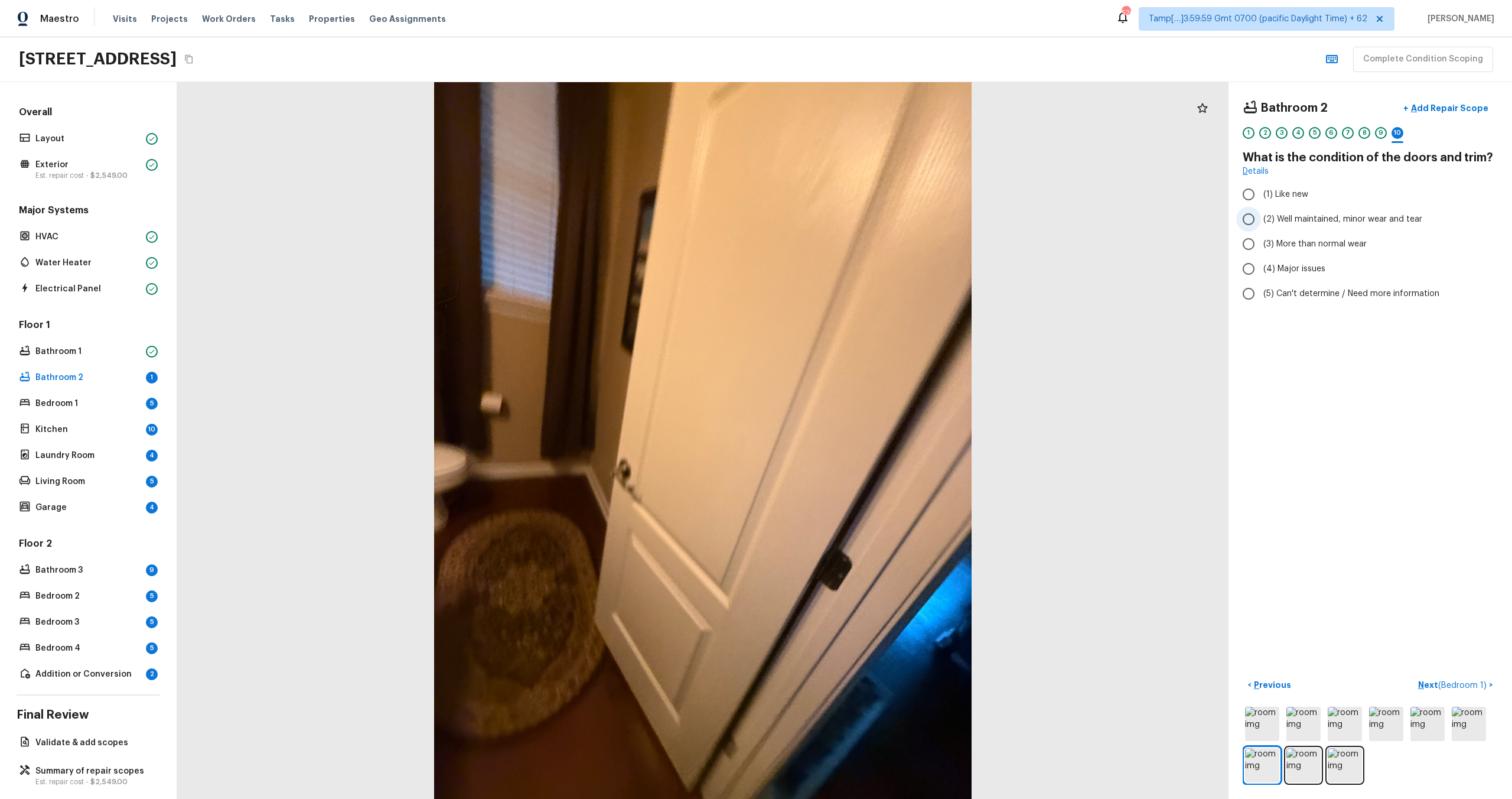
click at [1285, 229] on label "(2) Well maintained, minor wear and tear" at bounding box center [1361, 219] width 252 height 24
click at [1261, 229] on input "(2) Well maintained, minor wear and tear" at bounding box center [1248, 219] width 24 height 24
radio input "true"
click at [1434, 682] on p "Next ( Bedroom 1 )" at bounding box center [1454, 685] width 71 height 12
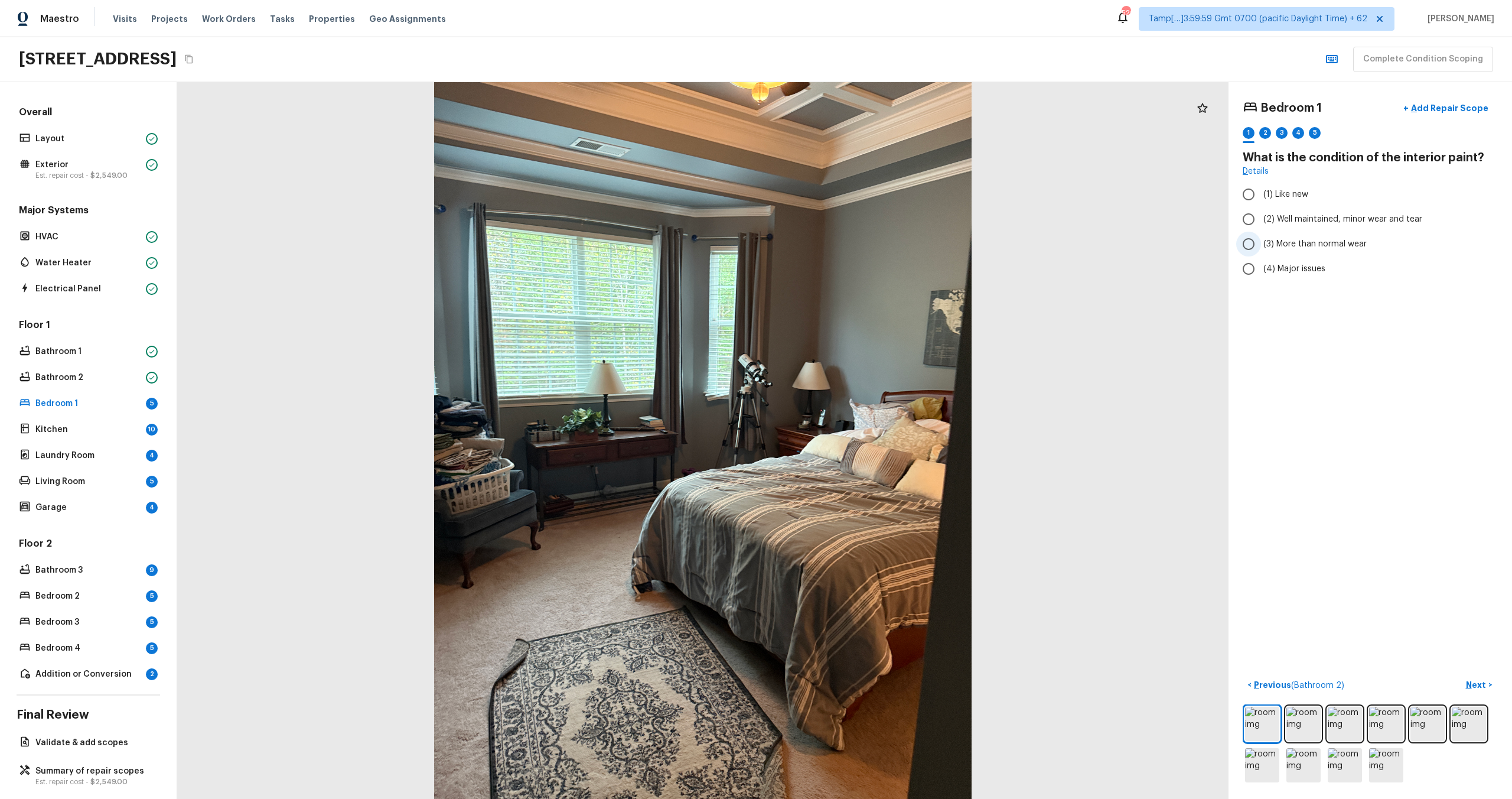
click at [1290, 241] on span "(3) More than normal wear" at bounding box center [1314, 244] width 103 height 12
click at [1261, 241] on input "(3) More than normal wear" at bounding box center [1248, 244] width 24 height 24
radio input "true"
click at [1475, 685] on p "Next" at bounding box center [1477, 685] width 22 height 12
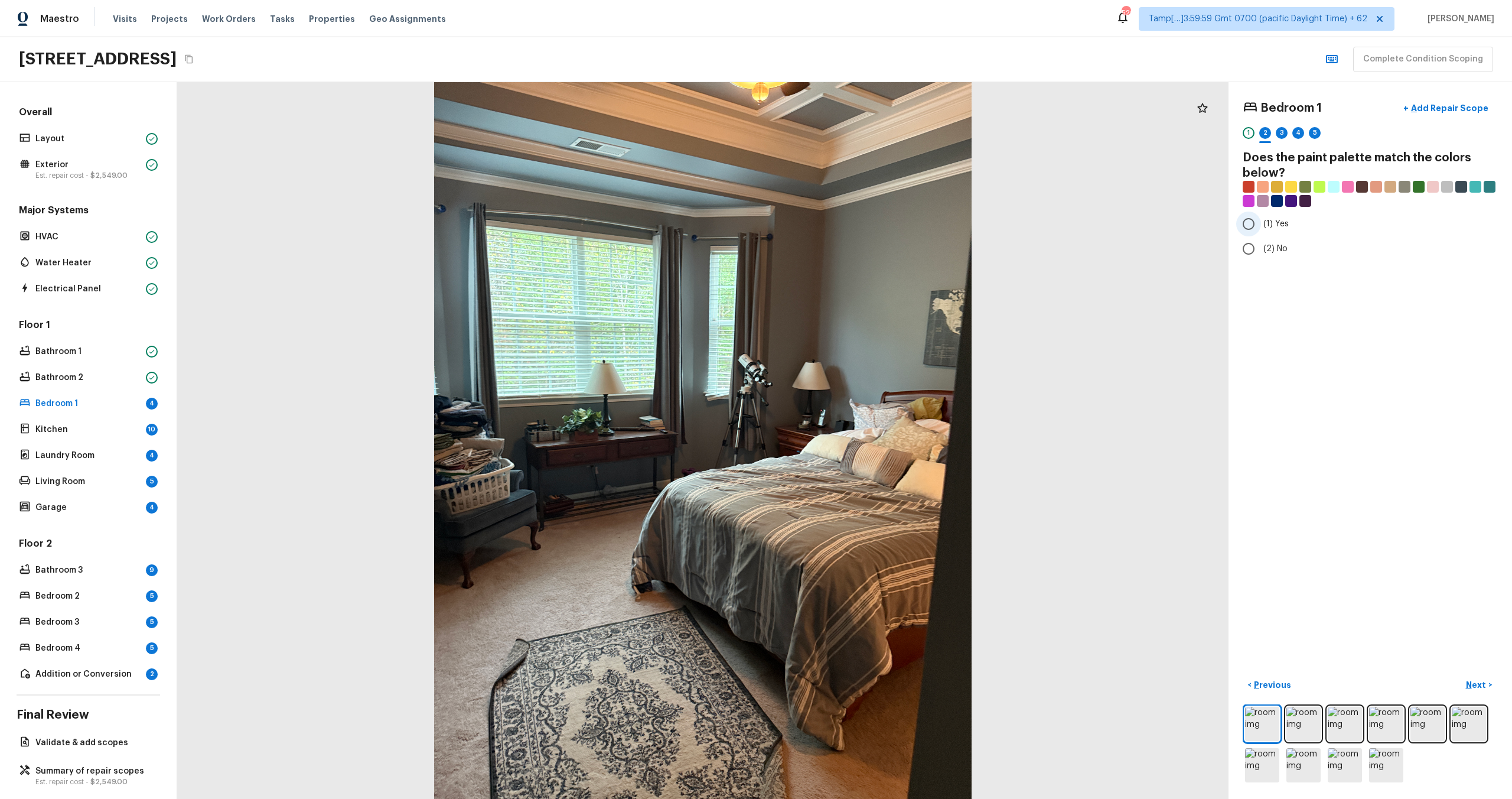
click at [1255, 232] on input "(1) Yes" at bounding box center [1248, 224] width 24 height 24
radio input "true"
click at [1473, 686] on p "Next" at bounding box center [1477, 685] width 22 height 12
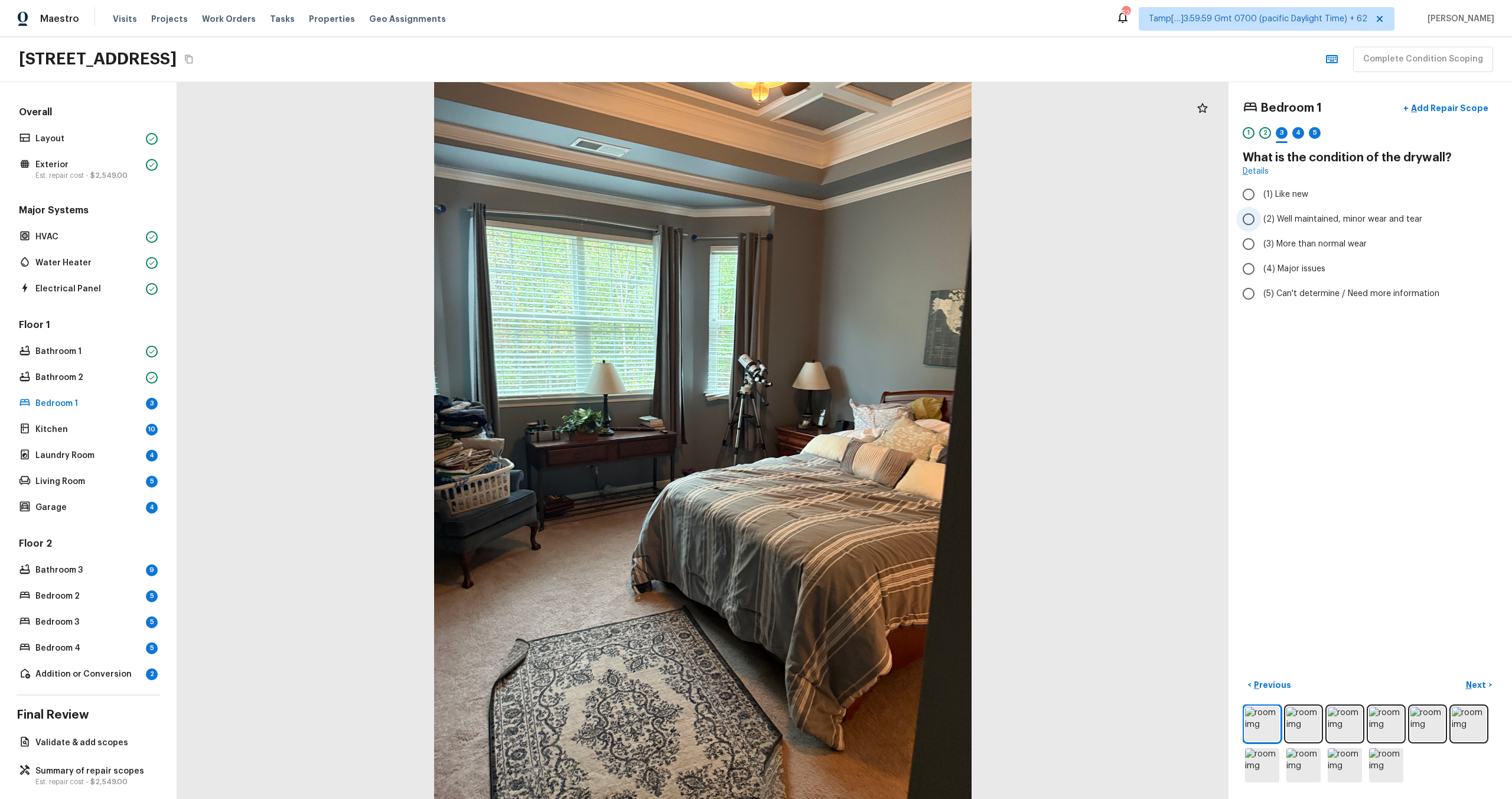
click at [1262, 211] on label "(2) Well maintained, minor wear and tear" at bounding box center [1361, 219] width 252 height 24
click at [1261, 211] on input "(2) Well maintained, minor wear and tear" at bounding box center [1248, 219] width 24 height 24
radio input "true"
click at [1488, 679] on button "Next >" at bounding box center [1478, 685] width 37 height 20
click at [1252, 281] on input "(4) Carpet" at bounding box center [1248, 283] width 24 height 24
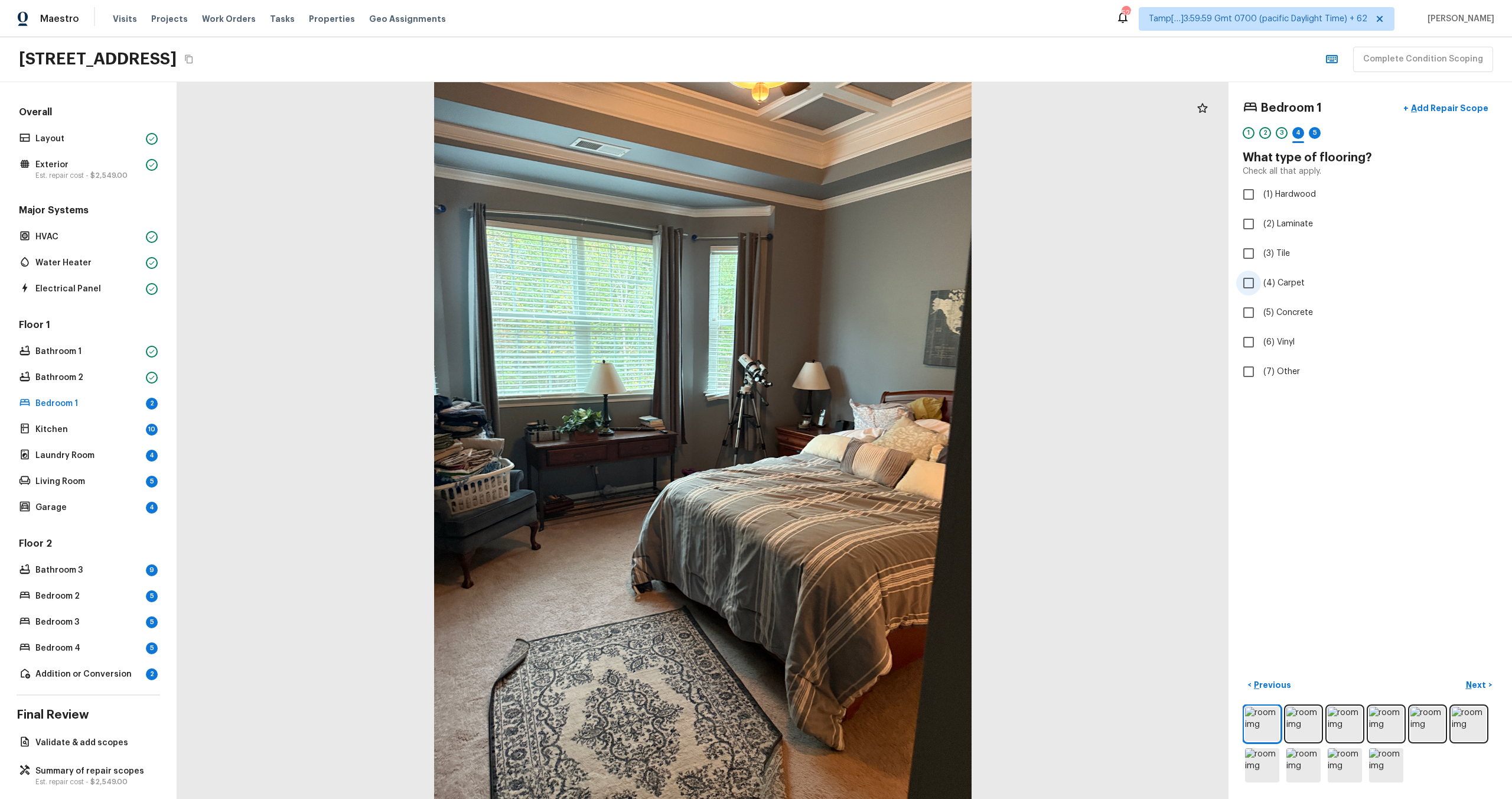
checkbox input "true"
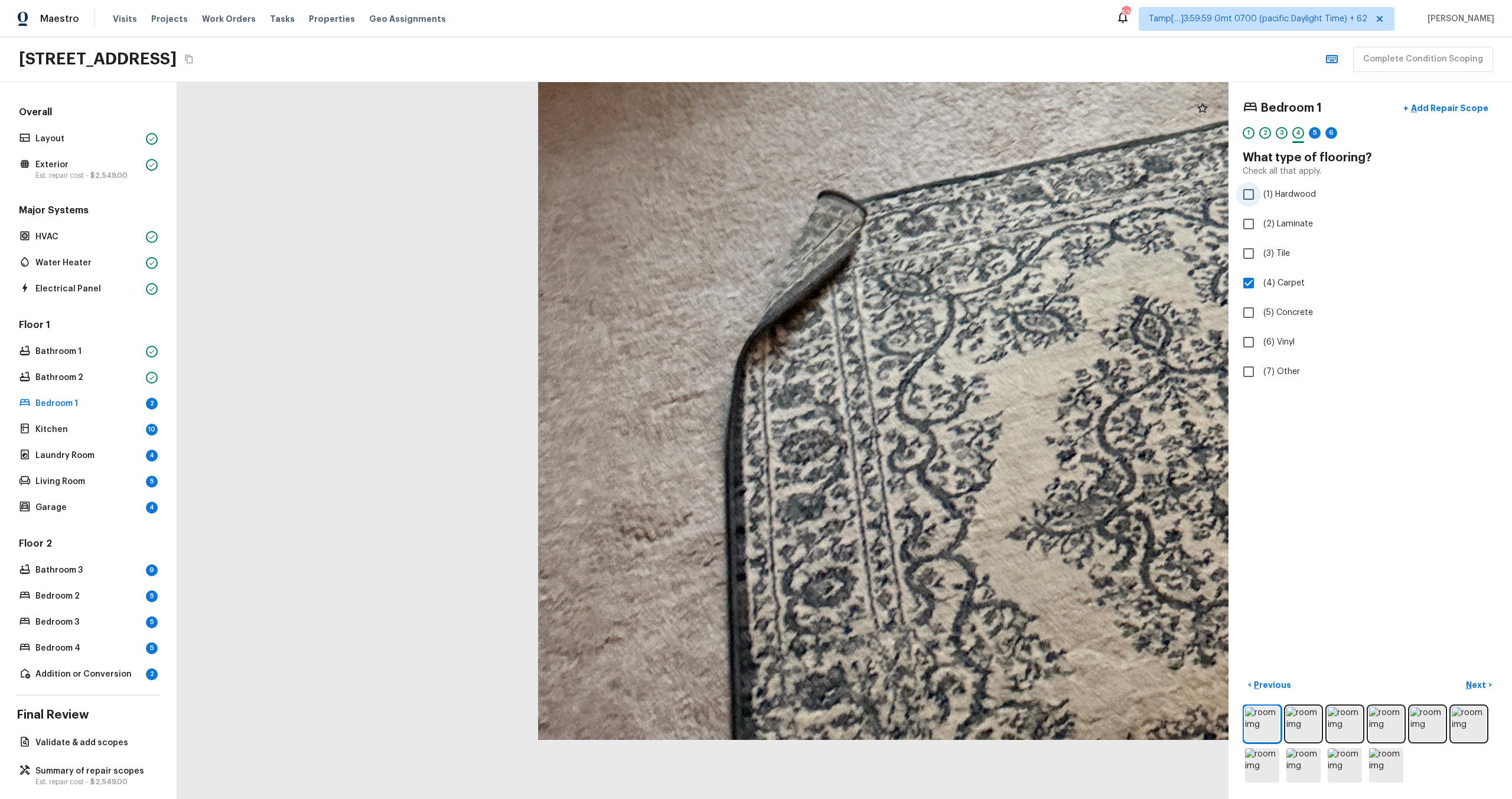
drag, startPoint x: 560, startPoint y: 620, endPoint x: 1305, endPoint y: 195, distance: 857.7
click at [1305, 195] on div "Bedroom 1 + Add Repair Scope 1 2 3 4 5 6 What type of flooring? Check all that …" at bounding box center [844, 440] width 1335 height 717
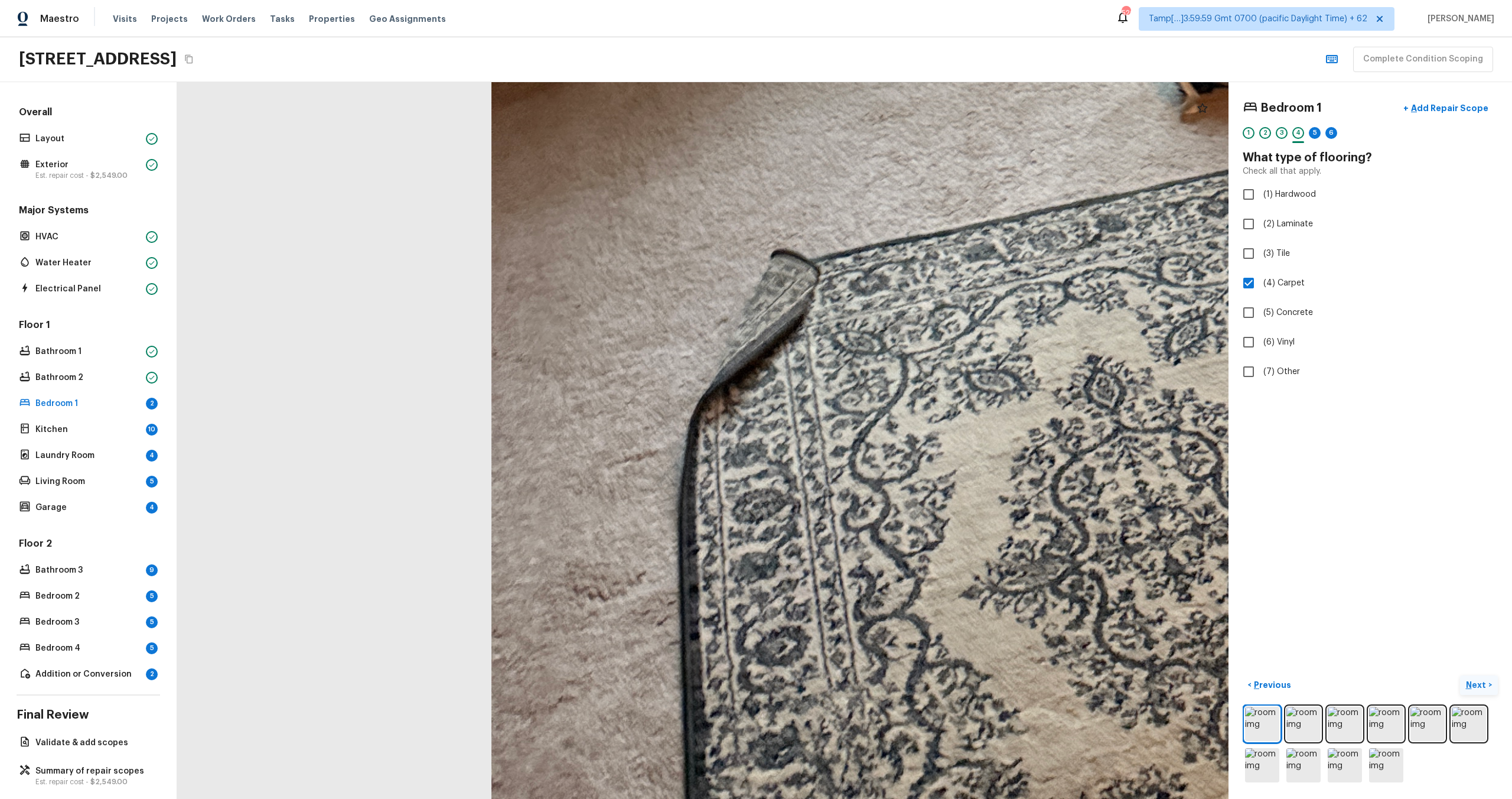
click at [1478, 688] on p "Next" at bounding box center [1477, 685] width 22 height 12
click at [1274, 250] on label "(3) More than normal wear" at bounding box center [1361, 244] width 252 height 24
click at [1261, 250] on input "(3) More than normal wear" at bounding box center [1248, 244] width 24 height 24
radio input "true"
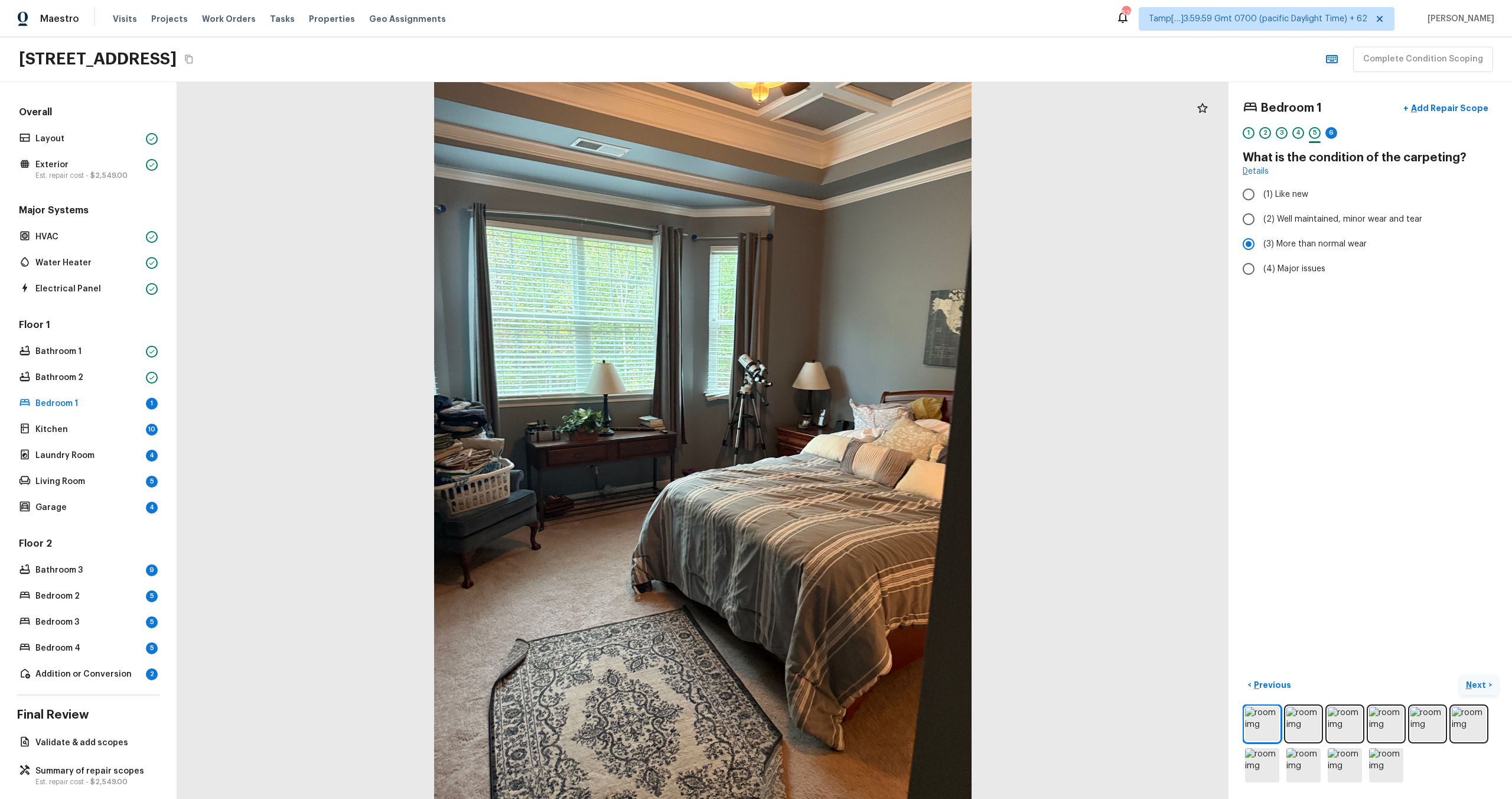
click at [1472, 680] on p "Next" at bounding box center [1477, 685] width 22 height 12
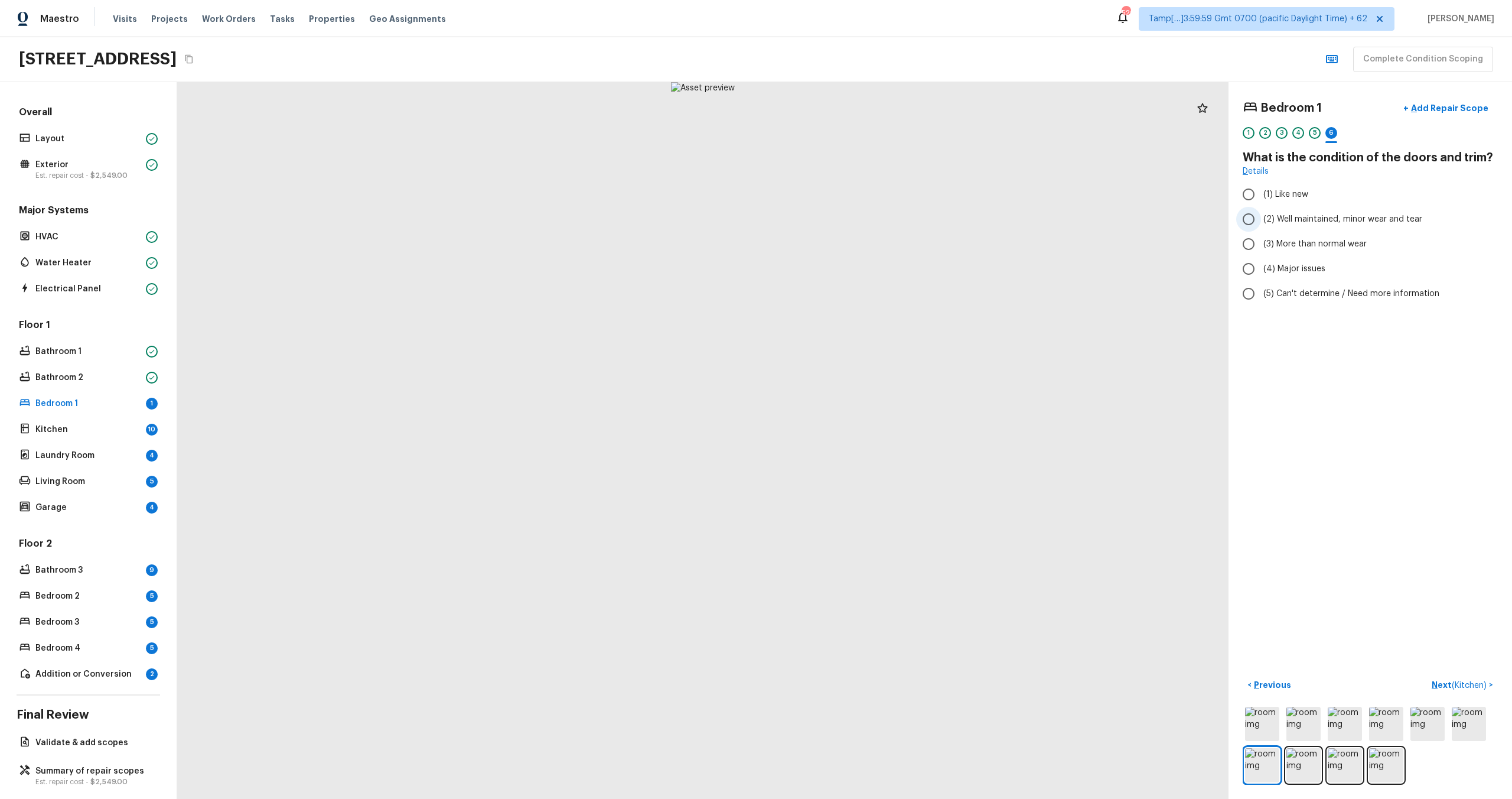
click at [1289, 218] on span "(2) Well maintained, minor wear and tear" at bounding box center [1343, 219] width 159 height 12
click at [1261, 218] on input "(2) Well maintained, minor wear and tear" at bounding box center [1248, 219] width 24 height 24
radio input "true"
click at [1439, 687] on p "Next ( Kitchen )" at bounding box center [1460, 685] width 57 height 12
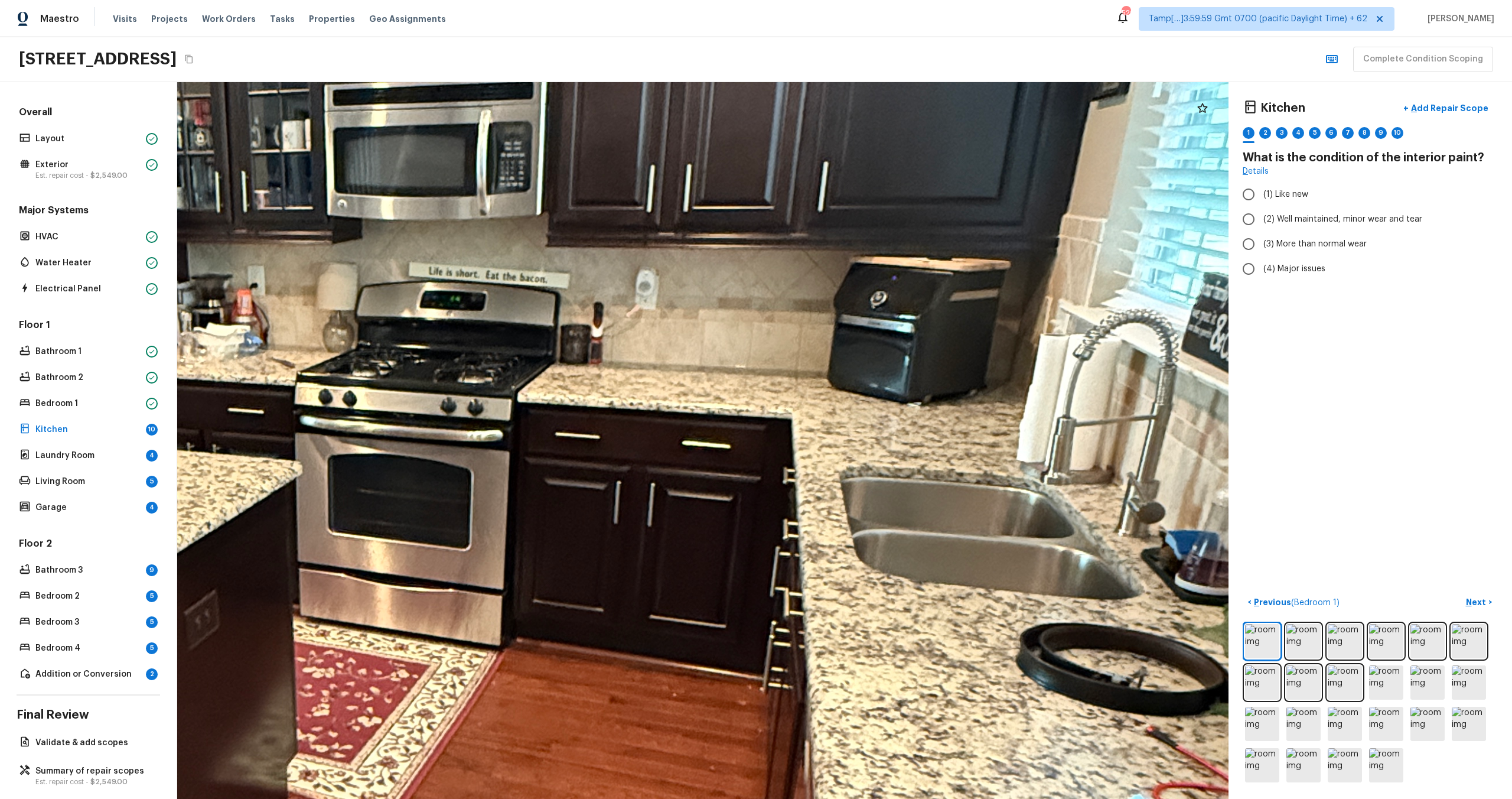
drag, startPoint x: 792, startPoint y: 487, endPoint x: 527, endPoint y: 798, distance: 408.6
click at [527, 798] on html "Maestro Visits Projects Work Orders Tasks Properties Geo Assignments 520 Tamp[……" at bounding box center [756, 399] width 1512 height 799
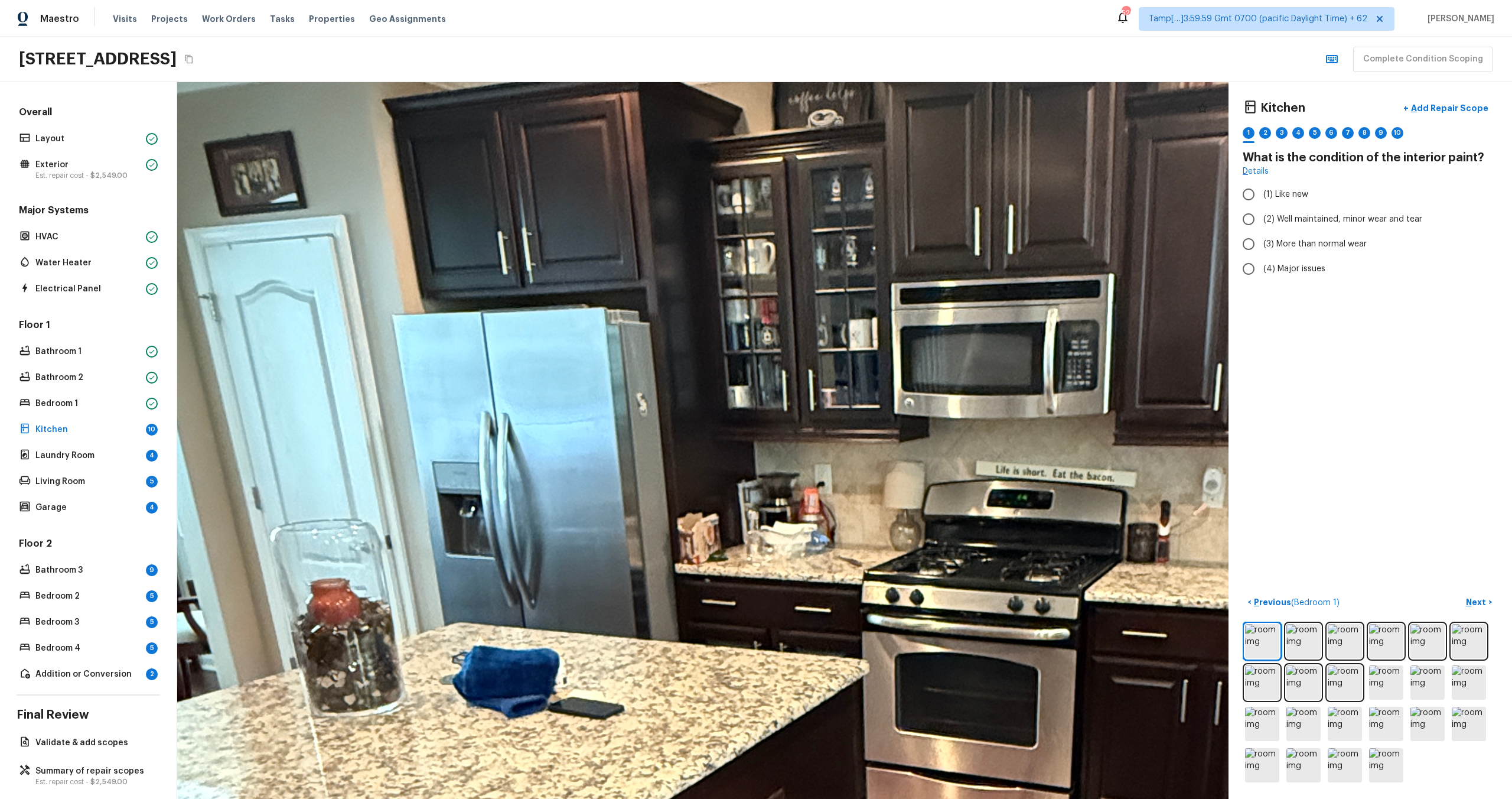
drag, startPoint x: 577, startPoint y: 599, endPoint x: 1143, endPoint y: 797, distance: 599.6
click at [1143, 798] on div at bounding box center [927, 732] width 3413 height 2328
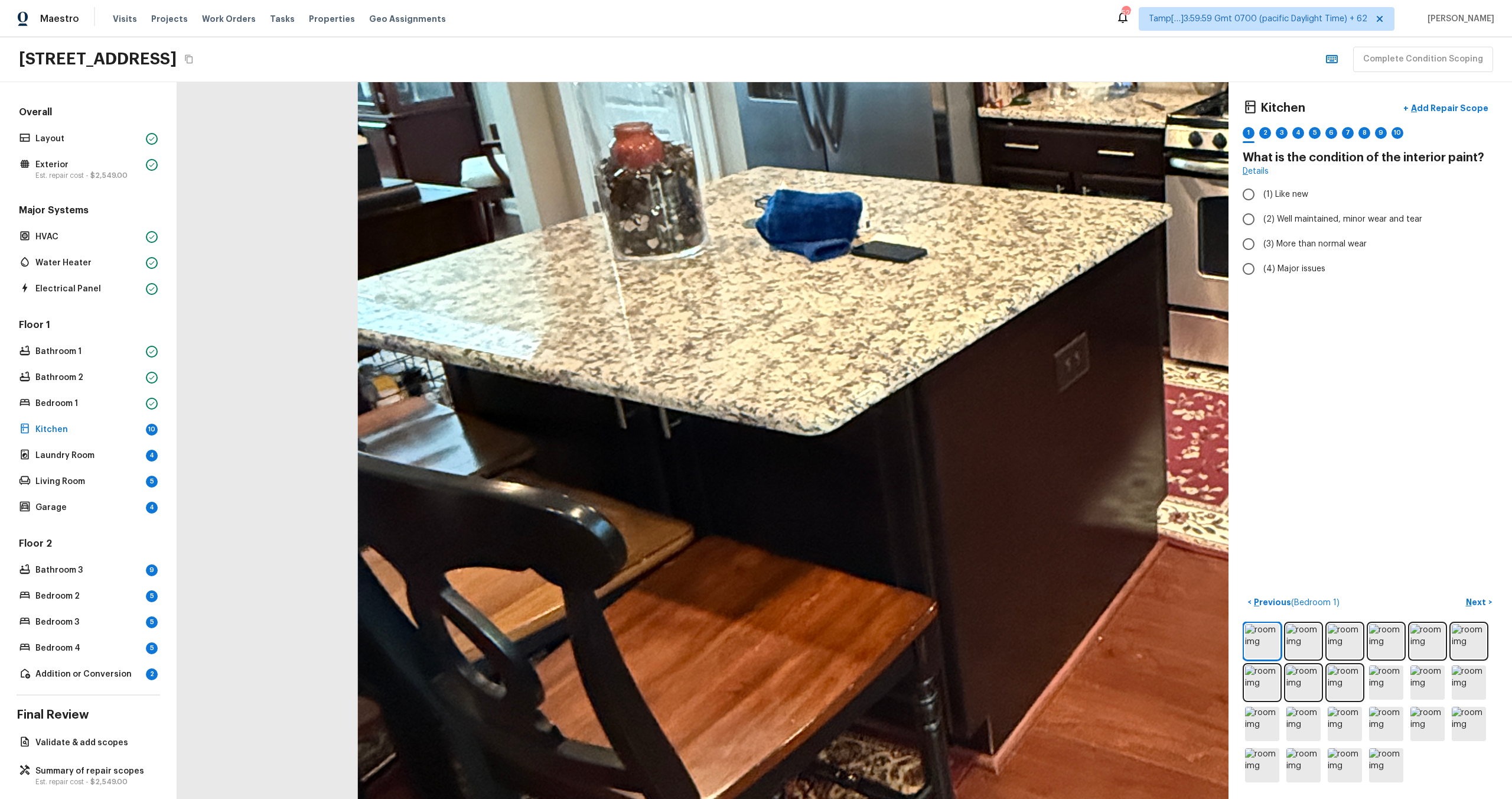
drag, startPoint x: 1075, startPoint y: 615, endPoint x: 1374, endPoint y: 159, distance: 545.3
click at [1374, 159] on div "Kitchen + Add Repair Scope 1 2 3 4 5 6 7 8 9 10 What is the condition of the in…" at bounding box center [844, 440] width 1335 height 717
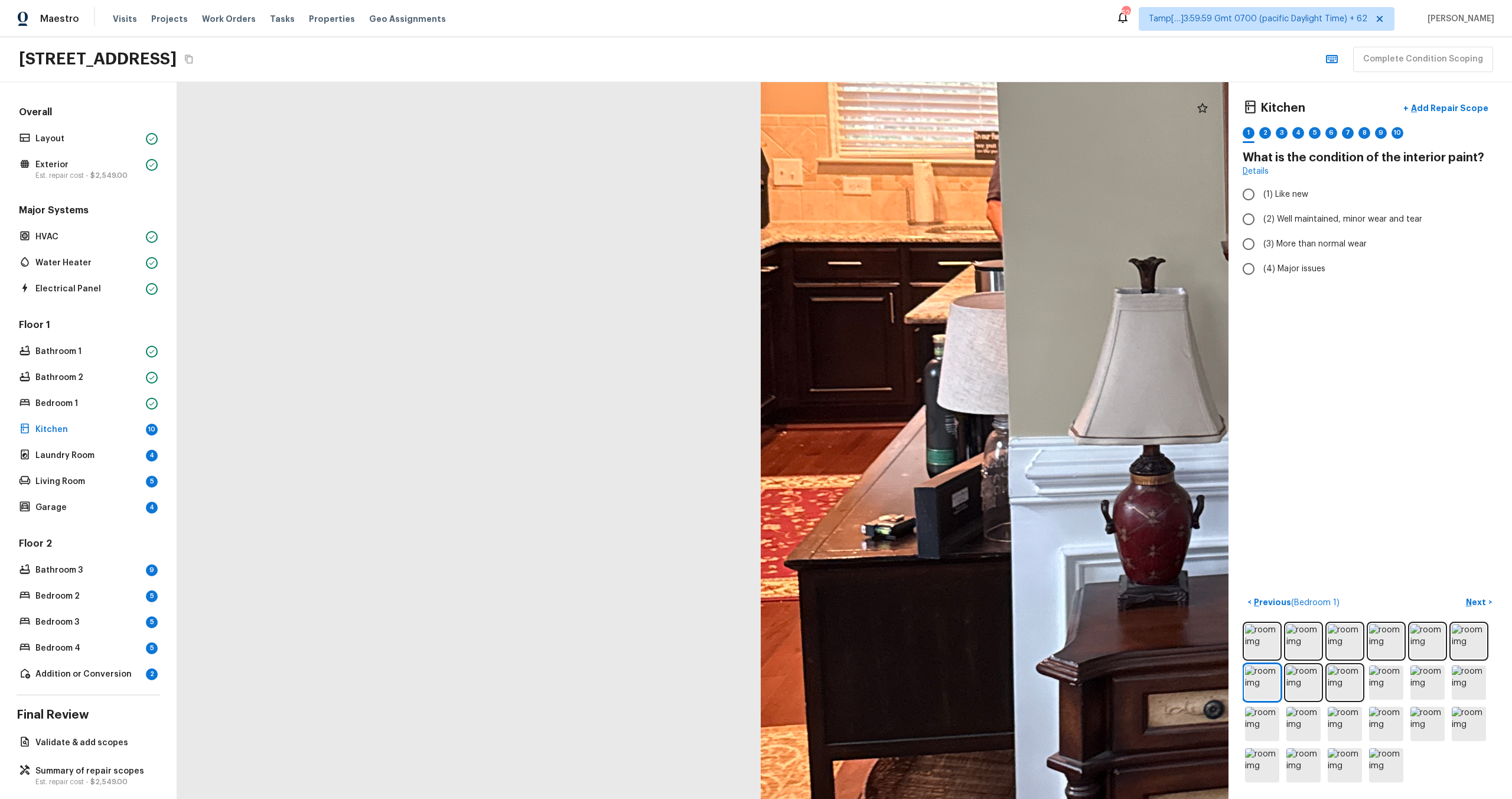
drag, startPoint x: 499, startPoint y: 521, endPoint x: 949, endPoint y: 505, distance: 450.3
click at [949, 505] on div at bounding box center [1528, 318] width 3004 height 2049
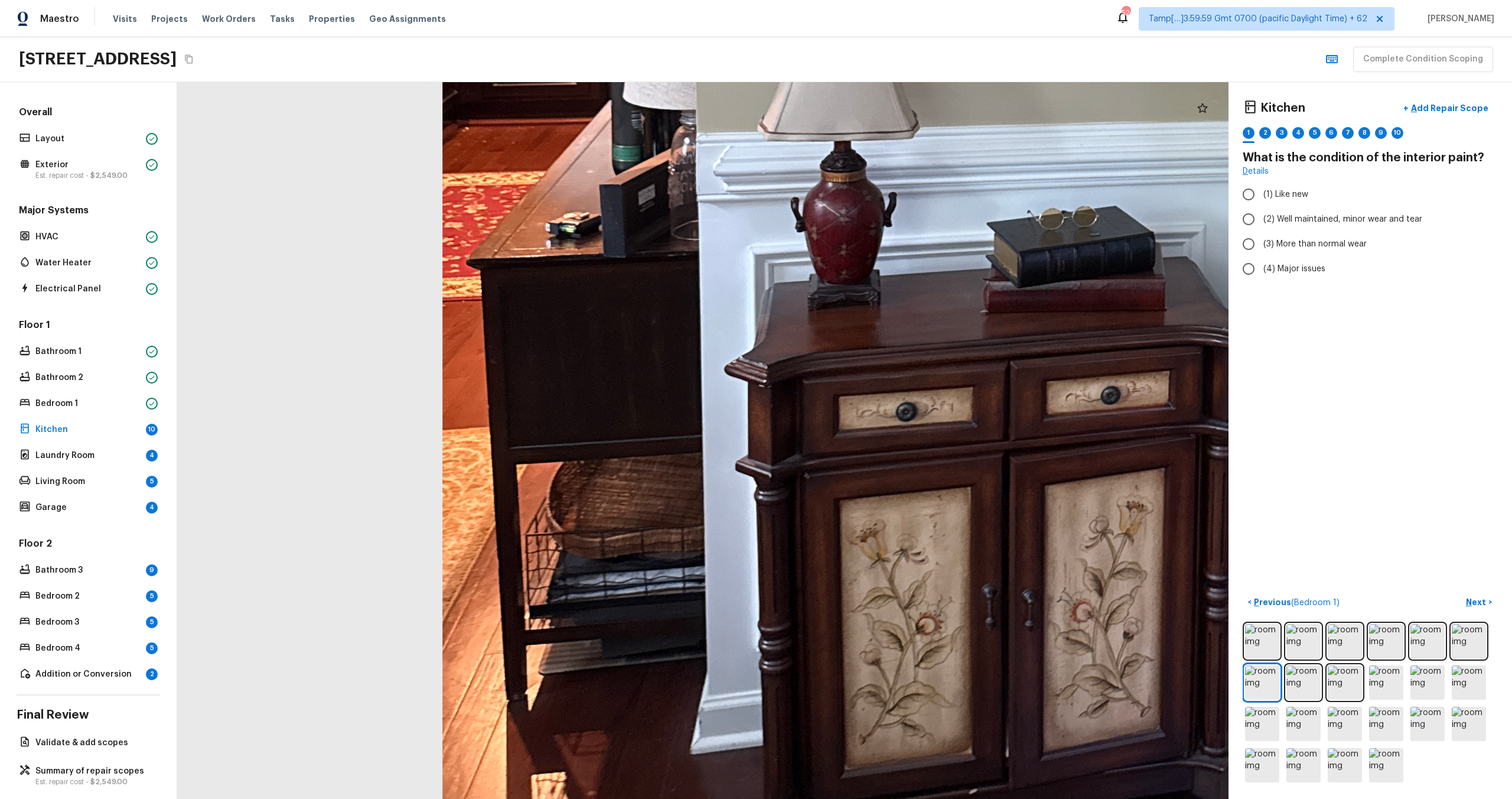
drag, startPoint x: 683, startPoint y: 516, endPoint x: 1678, endPoint y: 276, distance: 1023.5
click at [1511, 276] on html "Maestro Visits Projects Work Orders Tasks Properties Geo Assignments 520 Tamp[……" at bounding box center [756, 399] width 1512 height 799
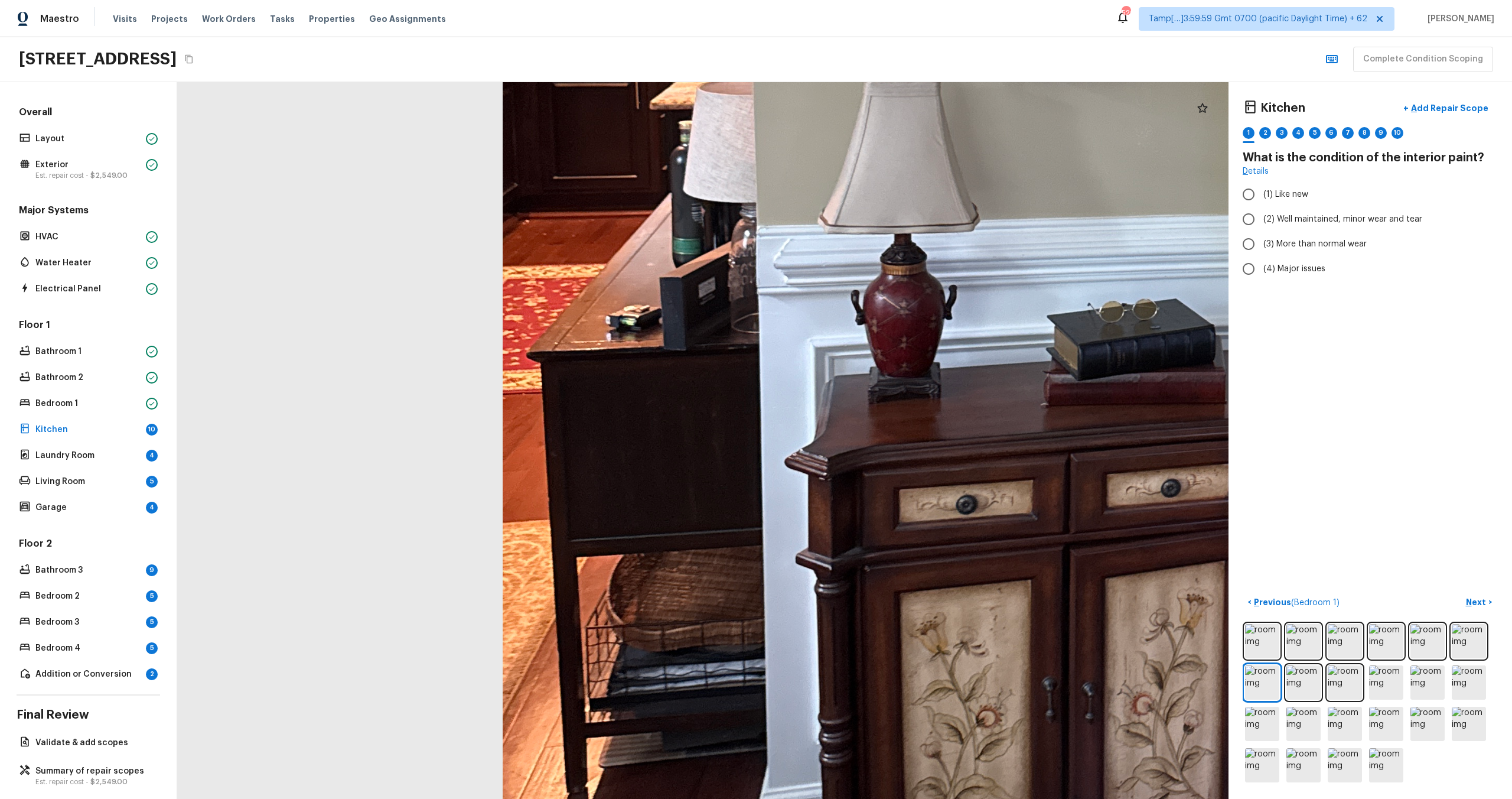
drag, startPoint x: 679, startPoint y: 268, endPoint x: 755, endPoint y: 365, distance: 123.2
click at [755, 372] on div at bounding box center [1288, 103] width 3075 height 2097
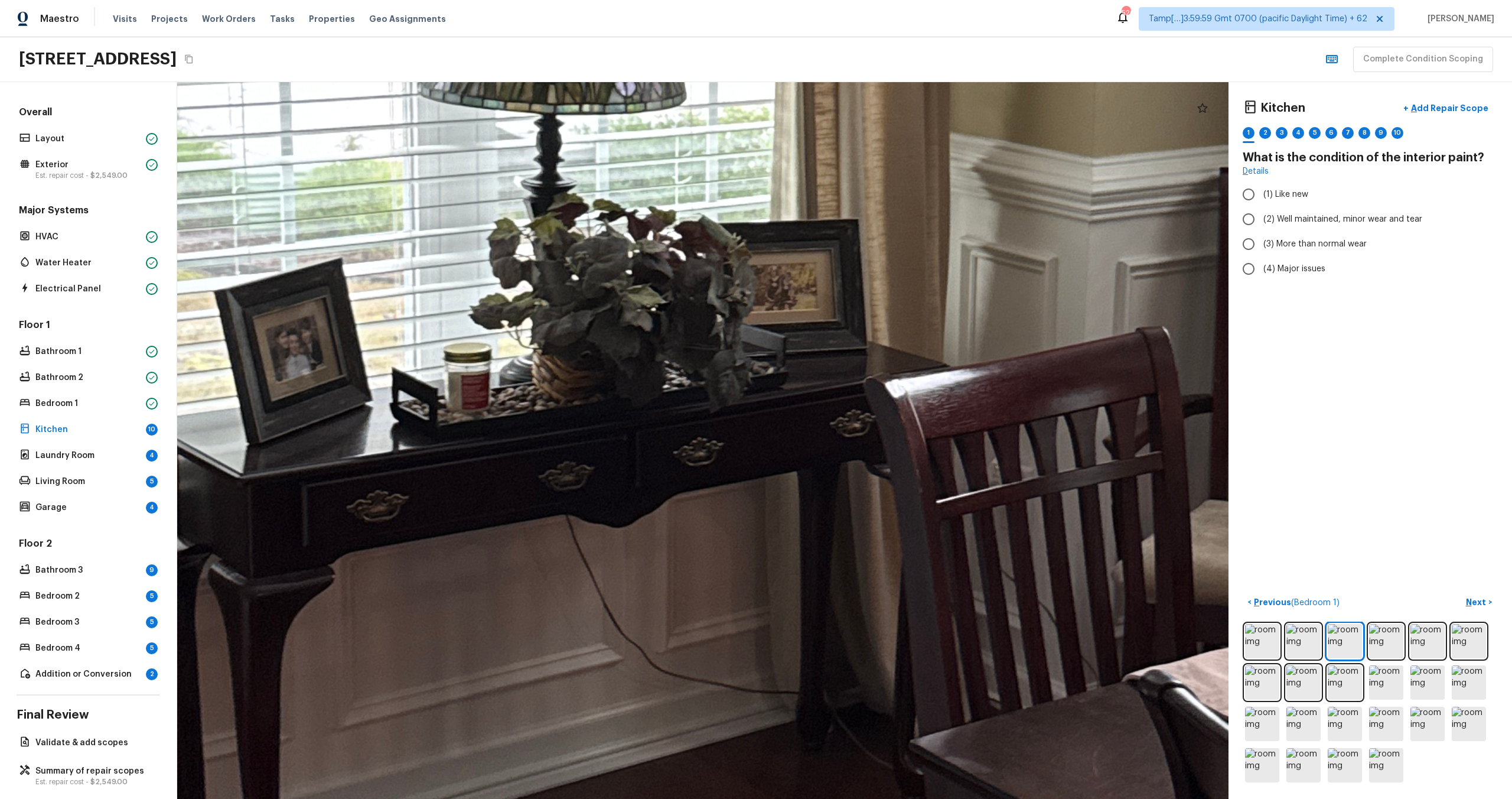
drag, startPoint x: 624, startPoint y: 436, endPoint x: 624, endPoint y: 503, distance: 67.0
click at [624, 503] on div at bounding box center [887, 295] width 5081 height 3464
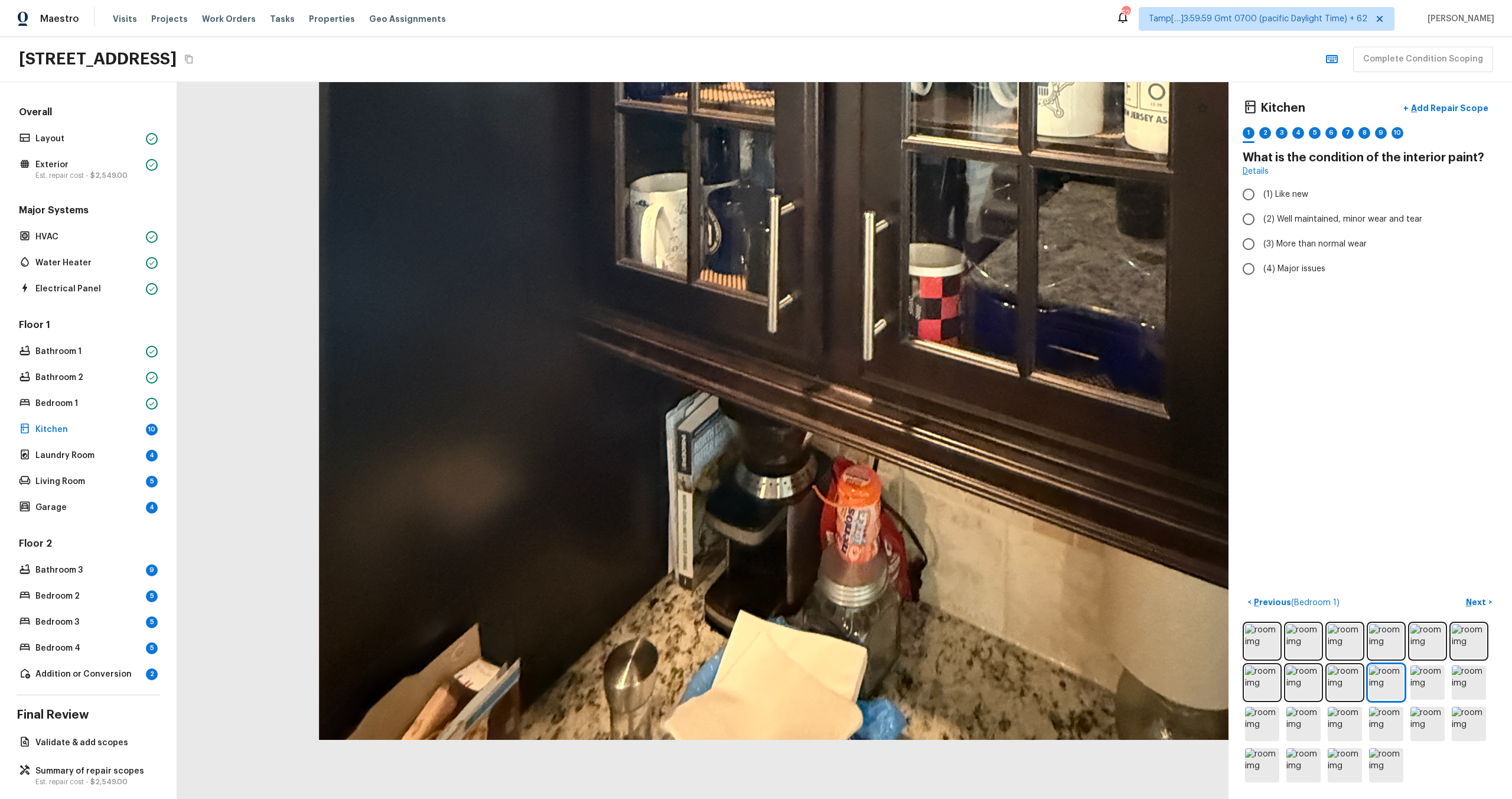
drag, startPoint x: 639, startPoint y: 651, endPoint x: 742, endPoint y: -52, distance: 710.5
click at [742, 0] on html "Maestro Visits Projects Work Orders Tasks Properties Geo Assignments 520 Tamp[……" at bounding box center [756, 399] width 1512 height 799
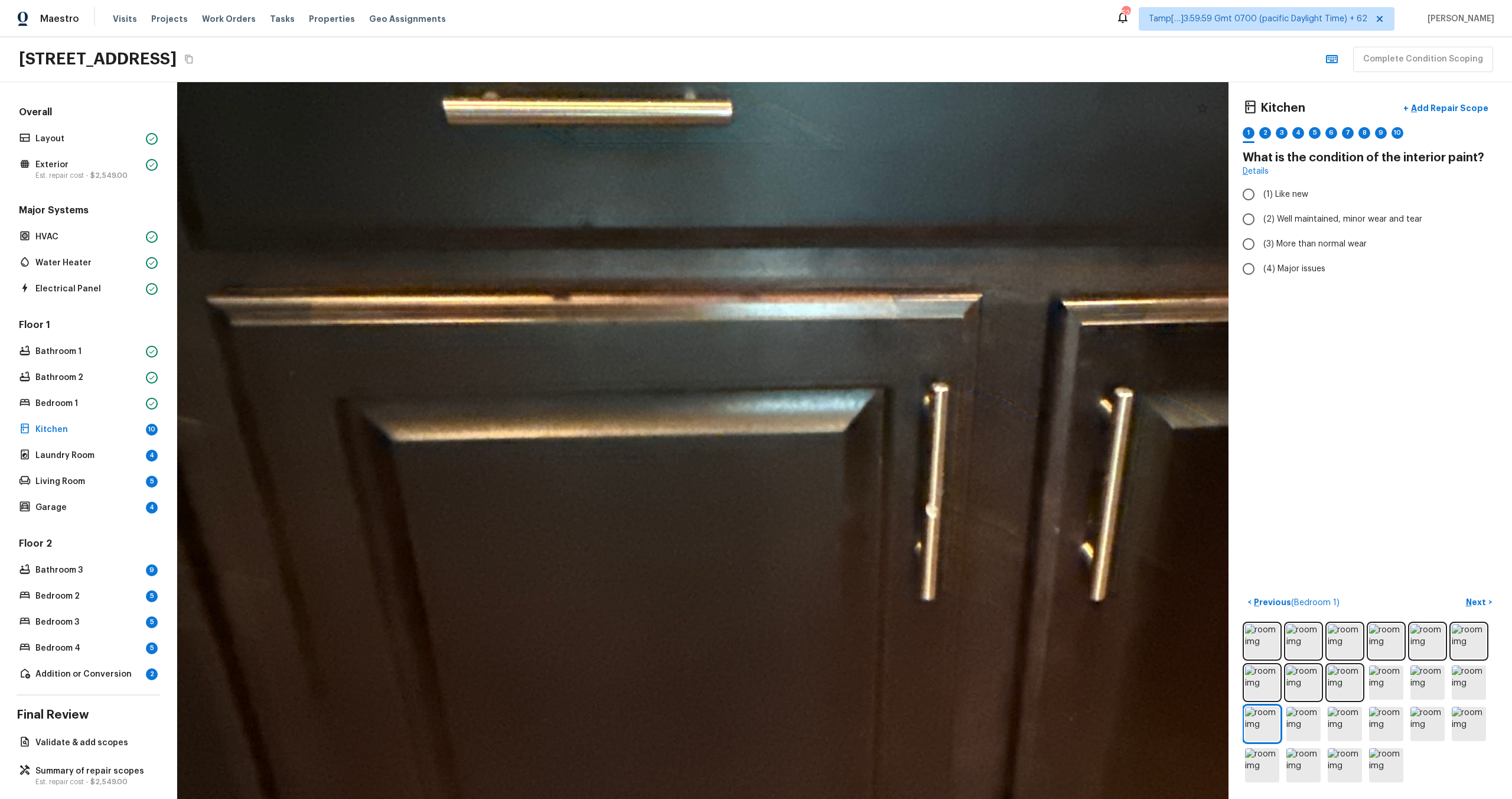
click at [611, 388] on div at bounding box center [916, 684] width 3711 height 2530
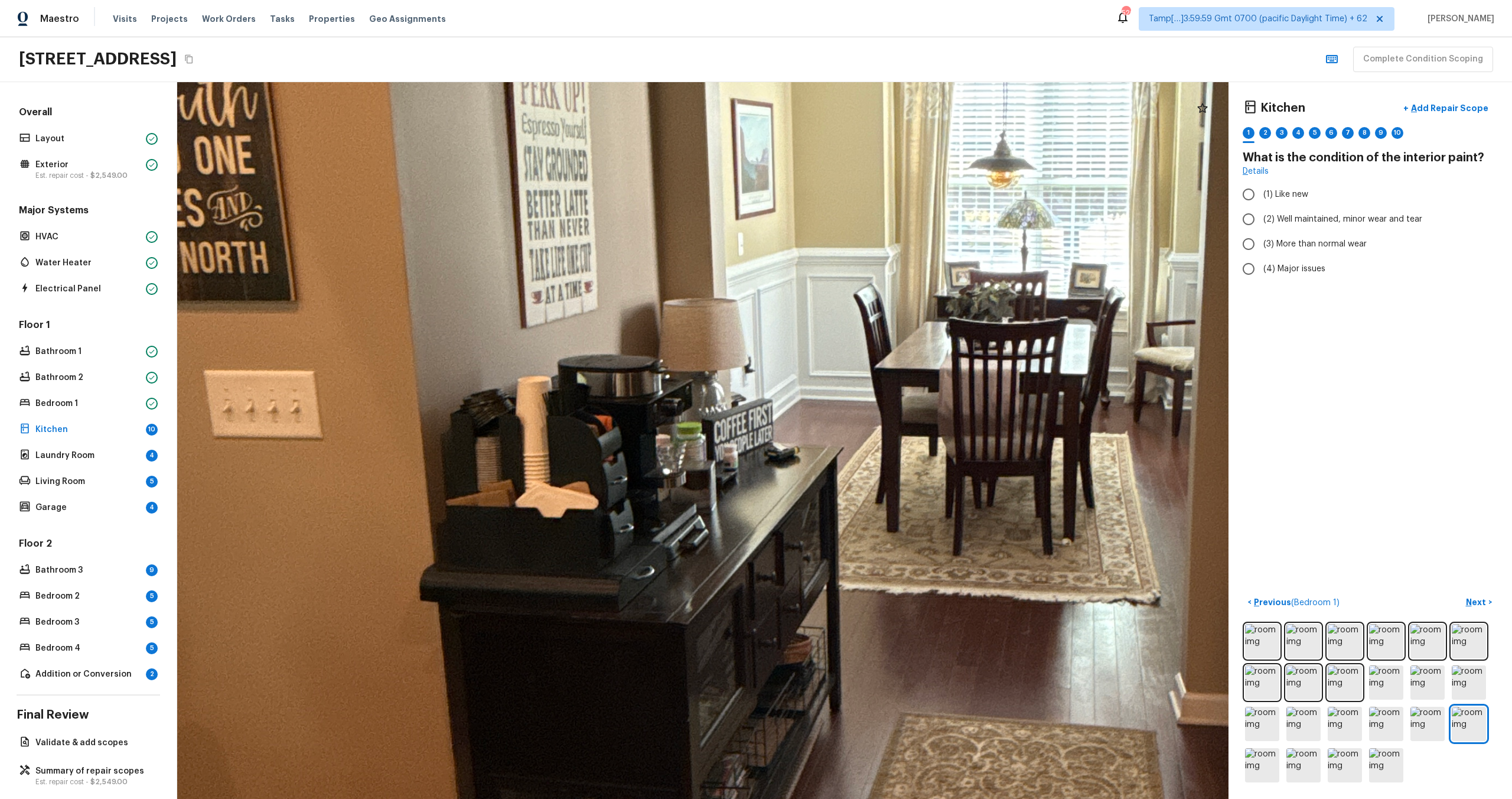
drag, startPoint x: 612, startPoint y: 574, endPoint x: 612, endPoint y: -52, distance: 626.0
click at [612, 0] on html "Maestro Visits Projects Work Orders Tasks Properties Geo Assignments 520 Tamp[……" at bounding box center [756, 399] width 1512 height 799
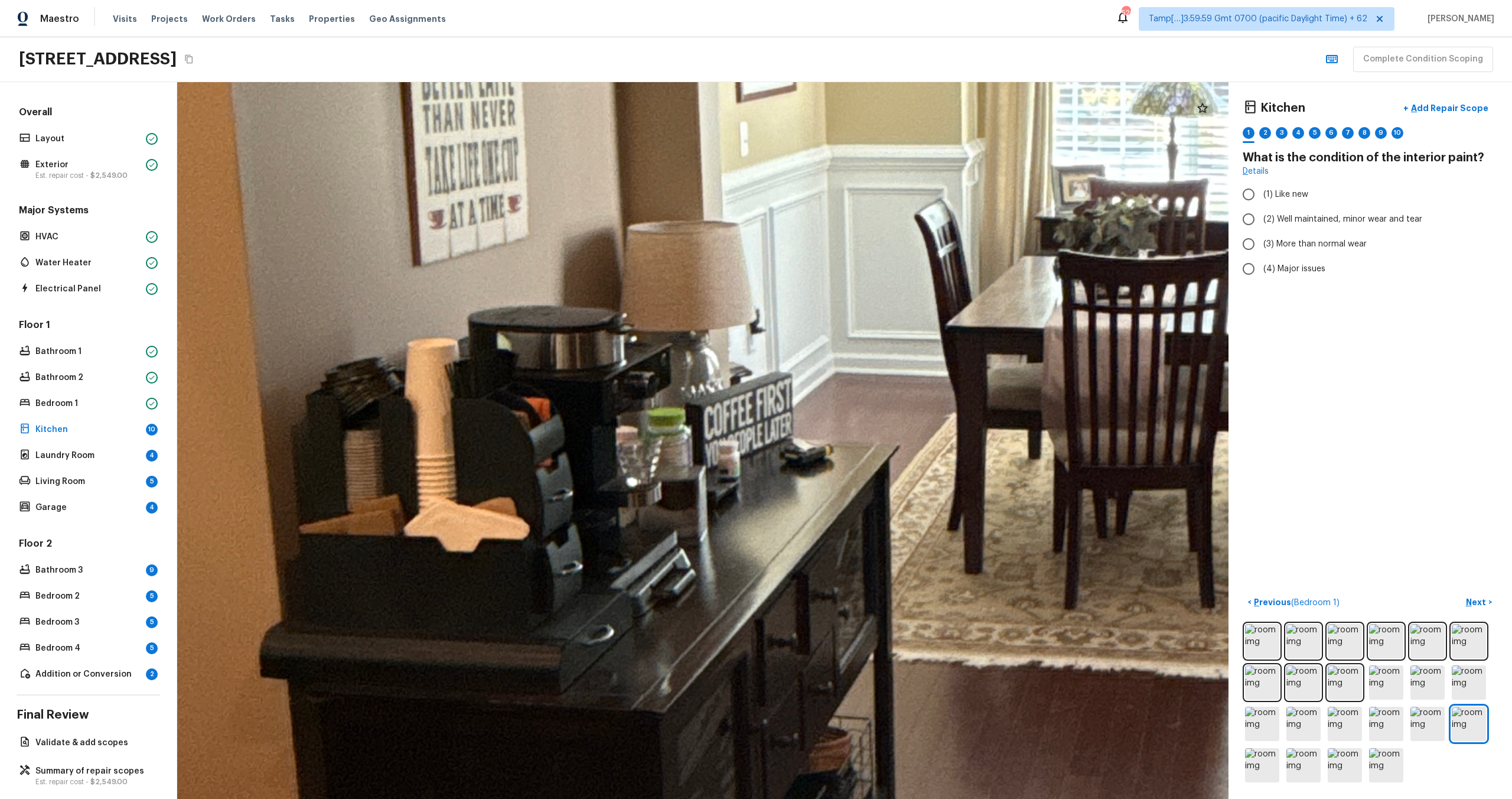
drag, startPoint x: 746, startPoint y: 702, endPoint x: 726, endPoint y: 562, distance: 141.4
click at [726, 561] on div at bounding box center [1061, 304] width 4900 height 3341
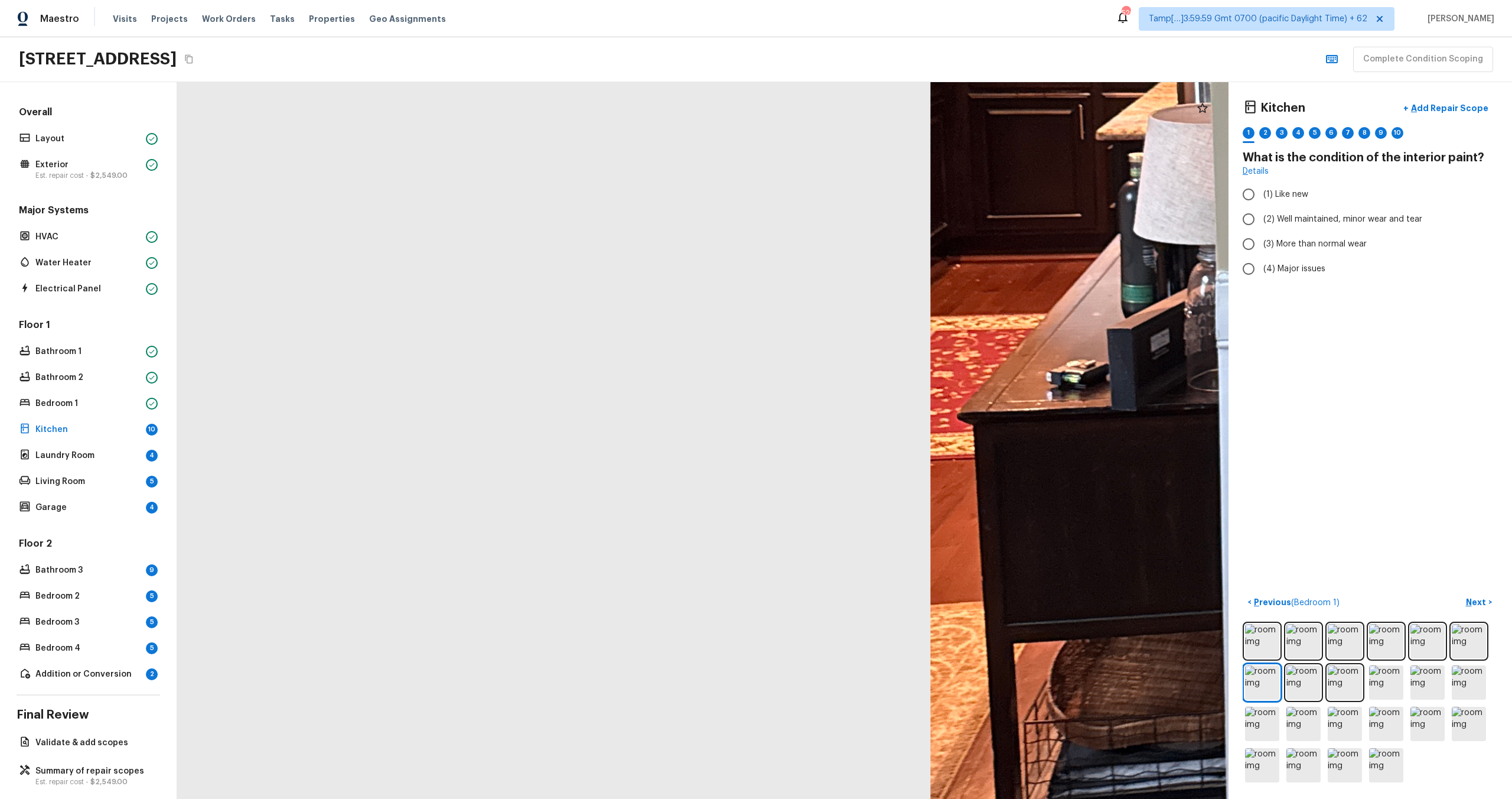
drag, startPoint x: 589, startPoint y: 540, endPoint x: 1651, endPoint y: 218, distance: 1109.7
click at [1511, 218] on html "Maestro Visits Projects Work Orders Tasks Properties Geo Assignments 520 Tamp[……" at bounding box center [756, 399] width 1512 height 799
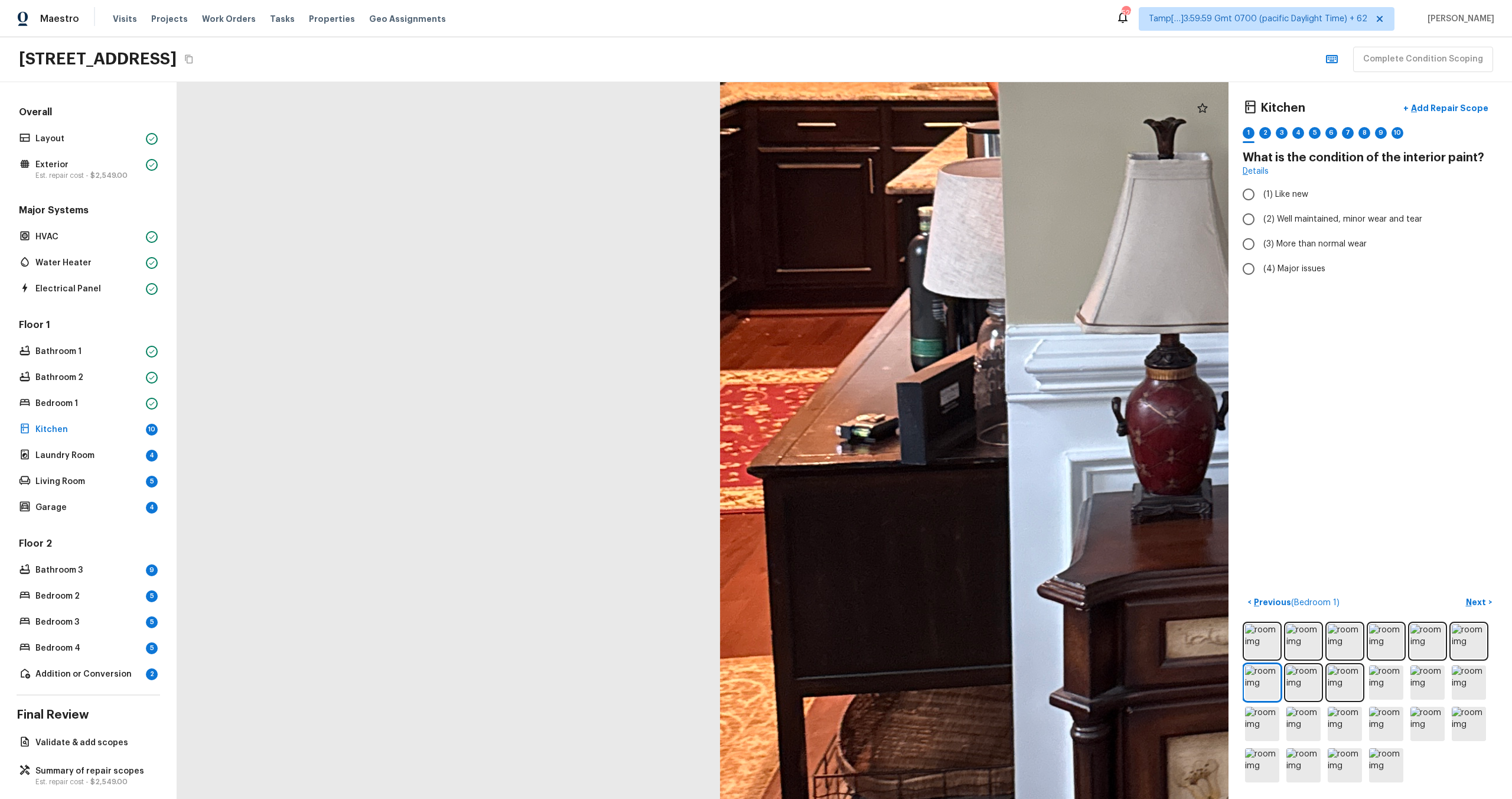
drag, startPoint x: 1118, startPoint y: 381, endPoint x: 815, endPoint y: 476, distance: 317.5
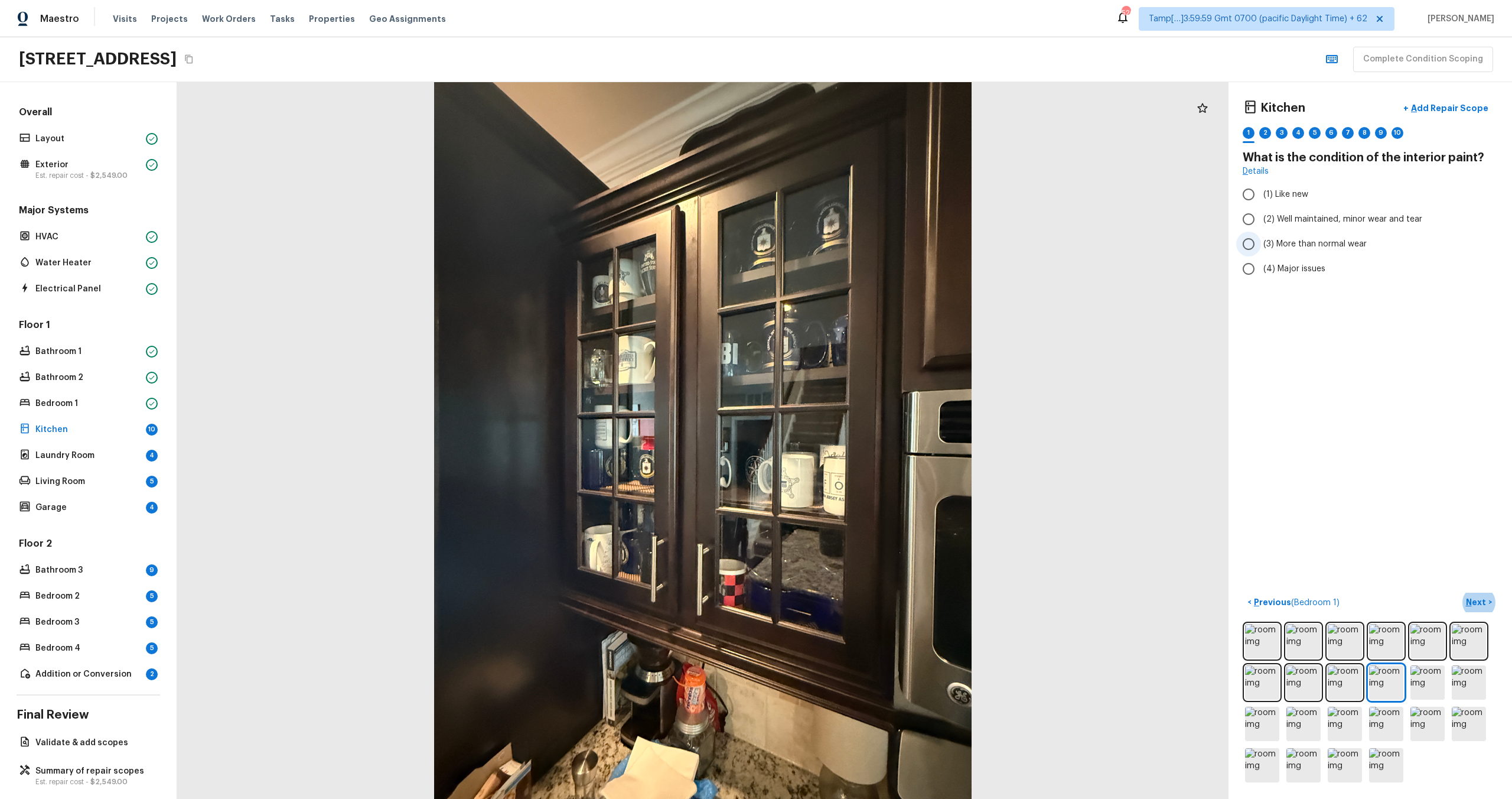
click at [1284, 236] on label "(3) More than normal wear" at bounding box center [1361, 244] width 252 height 24
click at [1261, 236] on input "(3) More than normal wear" at bounding box center [1248, 244] width 24 height 24
radio input "true"
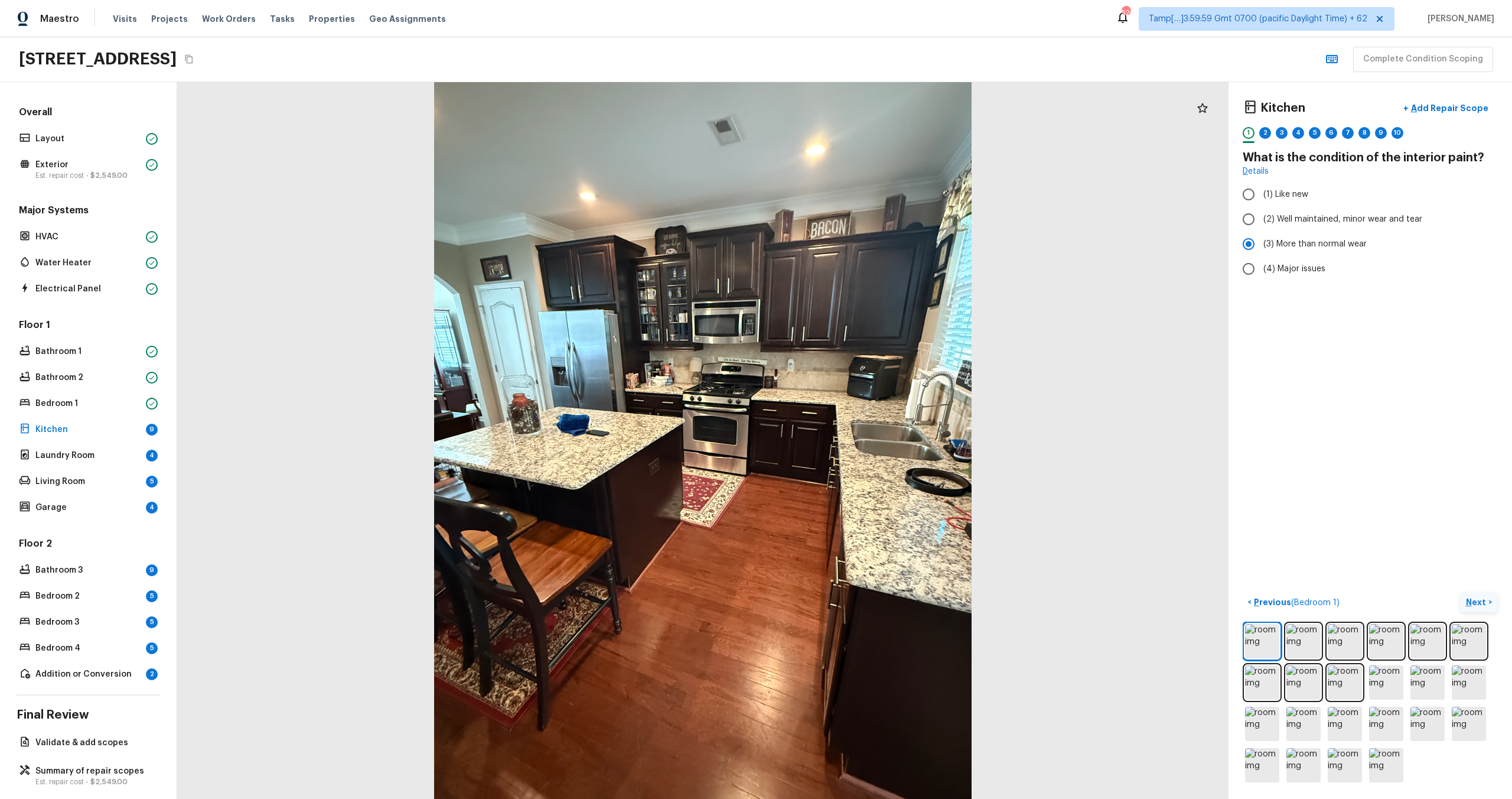
click at [1476, 595] on button "Next >" at bounding box center [1478, 602] width 37 height 20
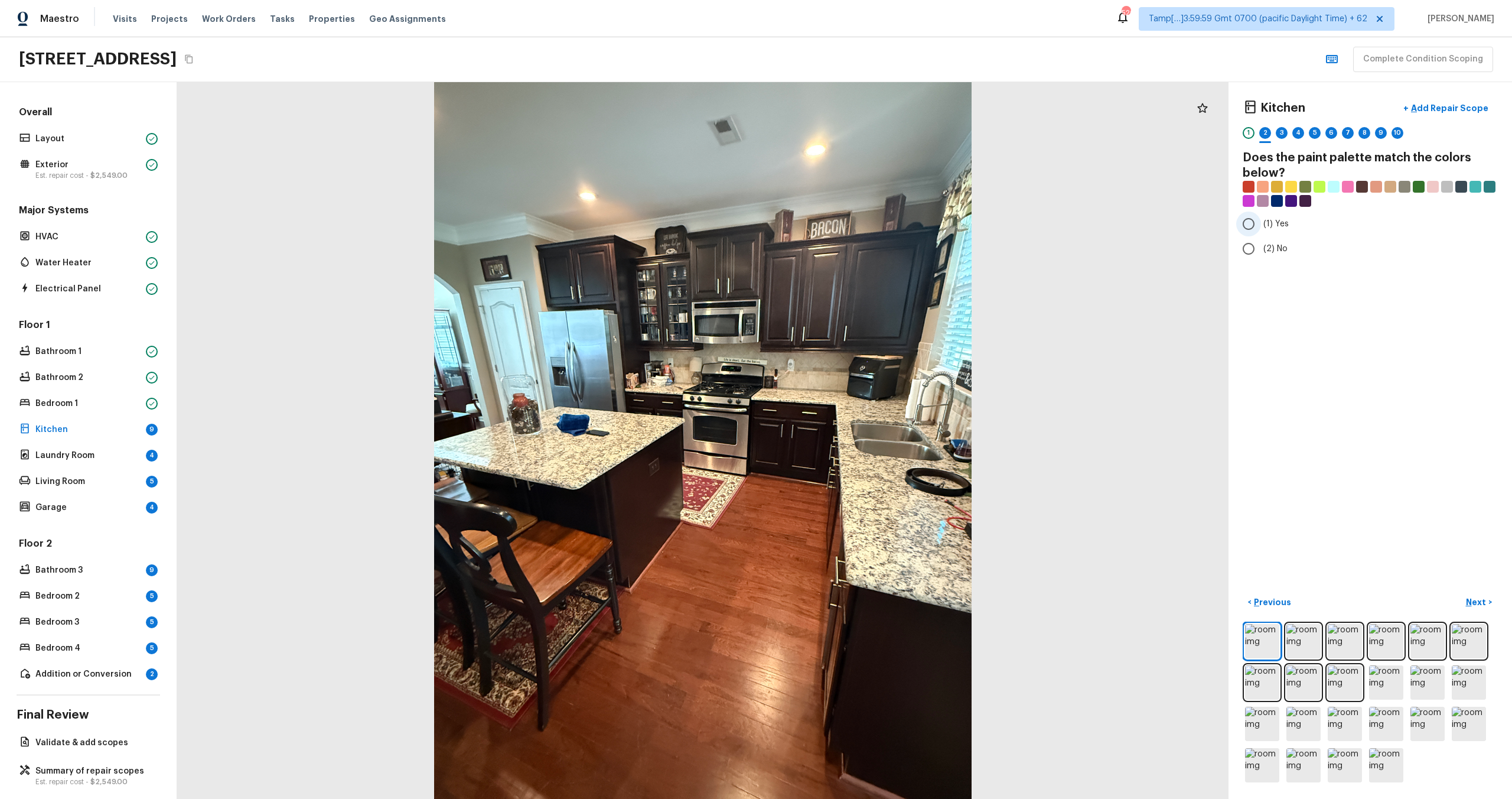
click at [1268, 227] on span "(1) Yes" at bounding box center [1275, 224] width 25 height 12
click at [1261, 227] on input "(1) Yes" at bounding box center [1248, 224] width 24 height 24
radio input "true"
click at [1474, 604] on p "Next" at bounding box center [1477, 602] width 22 height 12
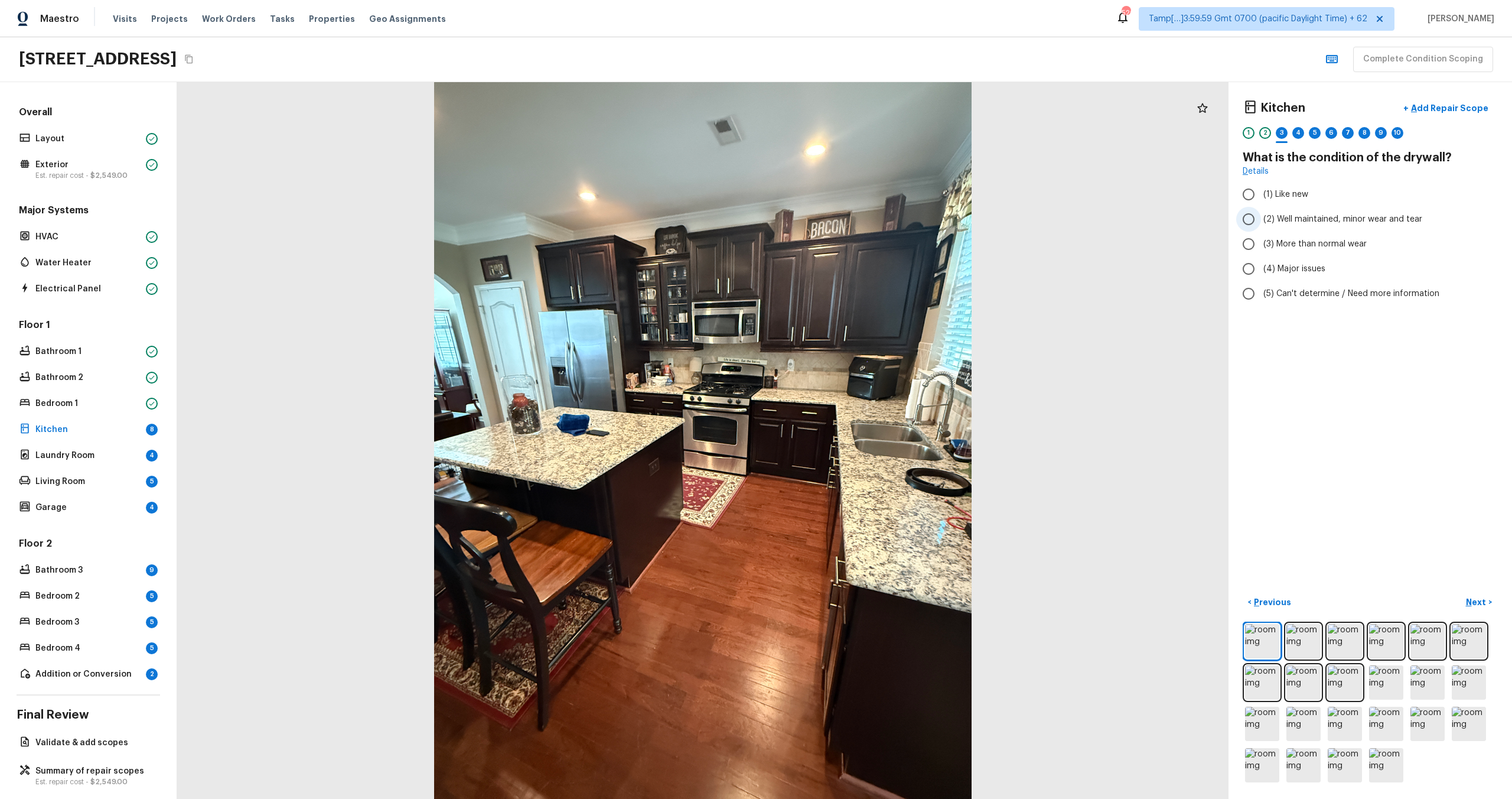
click at [1271, 229] on label "(2) Well maintained, minor wear and tear" at bounding box center [1361, 219] width 252 height 24
click at [1261, 229] on input "(2) Well maintained, minor wear and tear" at bounding box center [1248, 219] width 24 height 24
radio input "true"
click at [1480, 599] on p "Next" at bounding box center [1477, 602] width 22 height 12
click at [1256, 189] on input "(1) Hardwood" at bounding box center [1248, 194] width 24 height 24
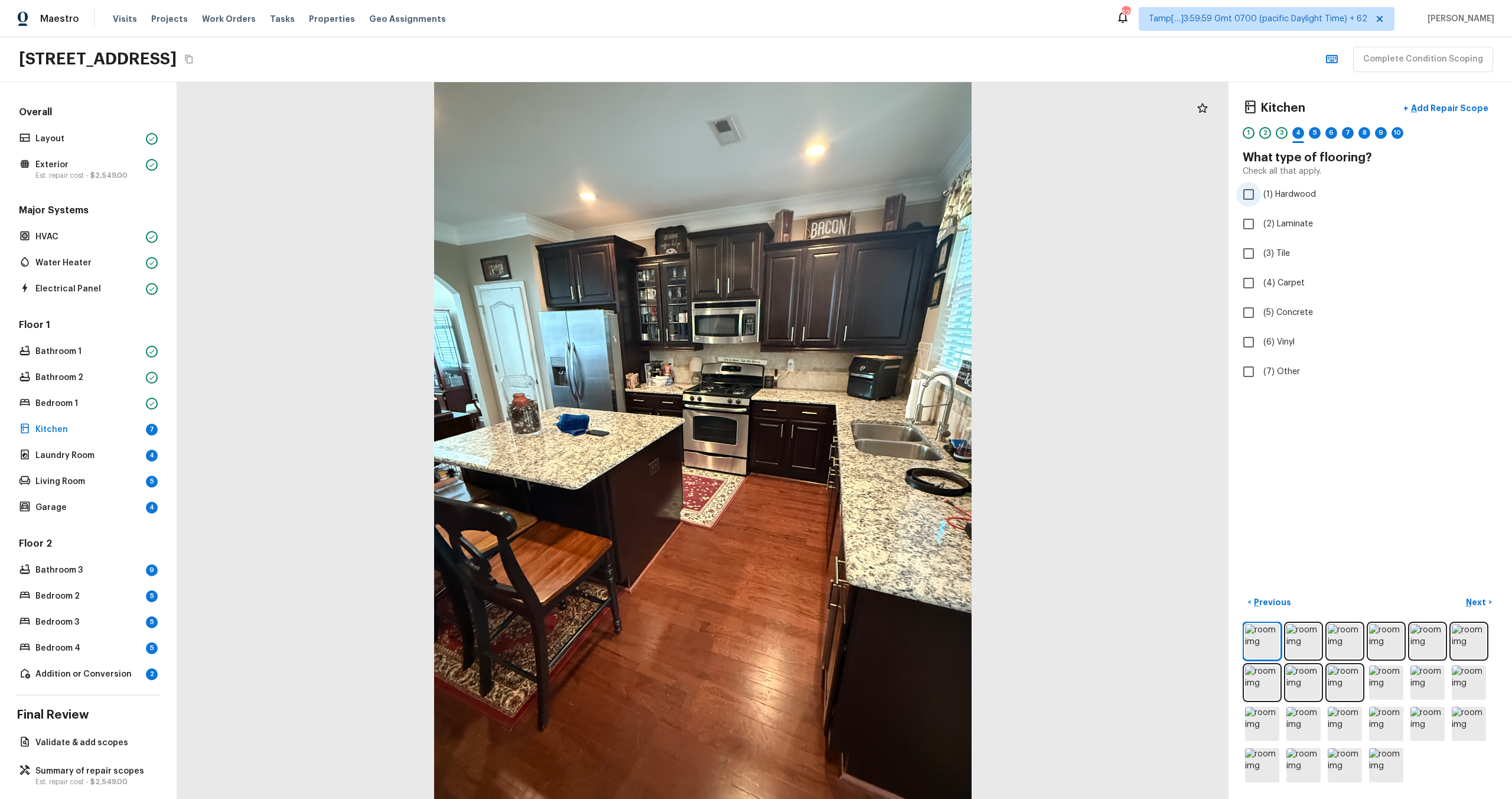
checkbox input "true"
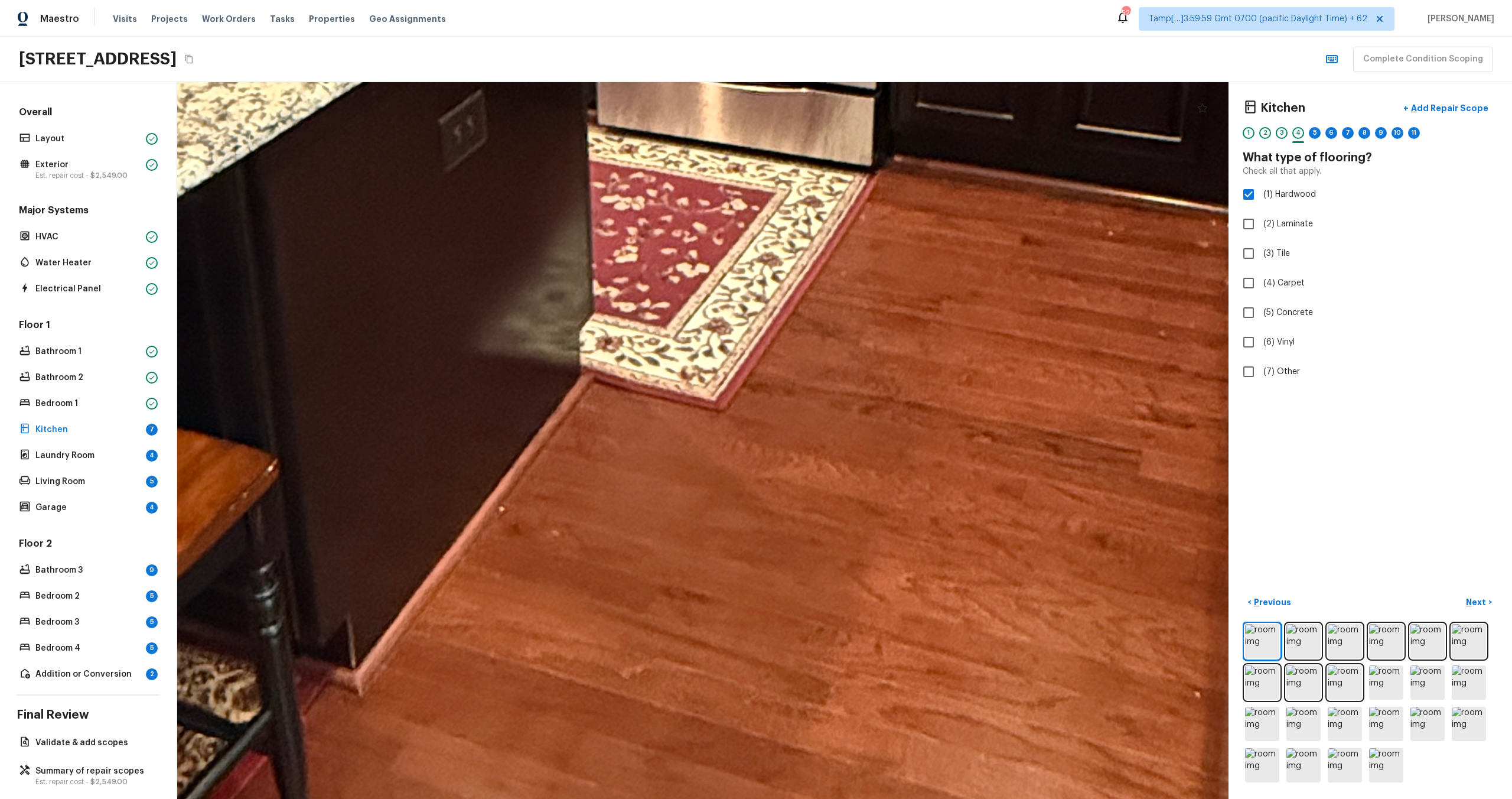
drag, startPoint x: 850, startPoint y: 356, endPoint x: 826, endPoint y: 795, distance: 439.7
click at [826, 795] on div at bounding box center [681, 13] width 4677 height 3189
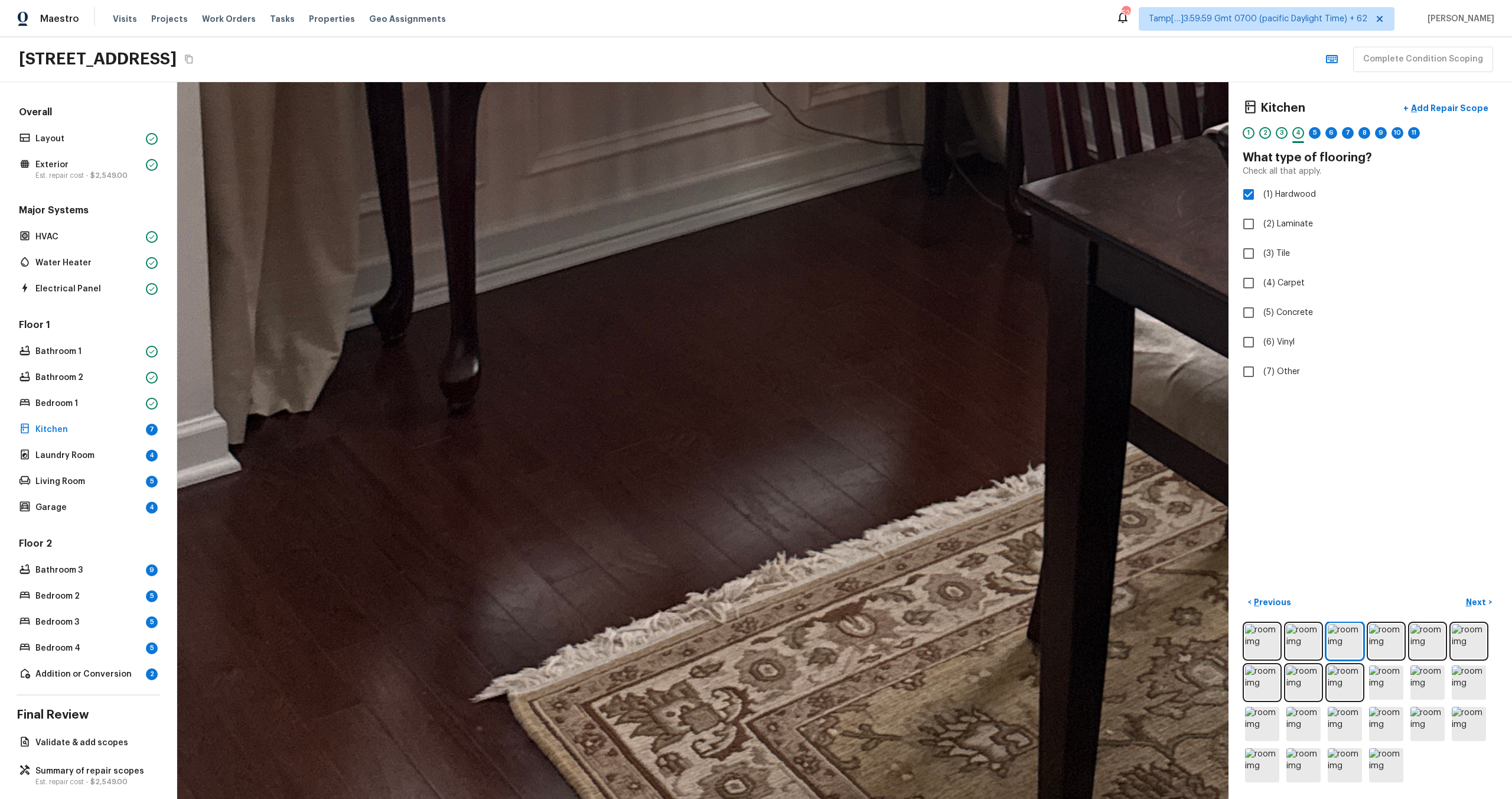
drag, startPoint x: 661, startPoint y: 577, endPoint x: 662, endPoint y: -51, distance: 628.0
click at [662, 0] on html "Maestro Visits Projects Work Orders Tasks Properties Geo Assignments 520 Tamp[……" at bounding box center [756, 399] width 1512 height 799
click at [1471, 604] on p "Next" at bounding box center [1477, 602] width 22 height 12
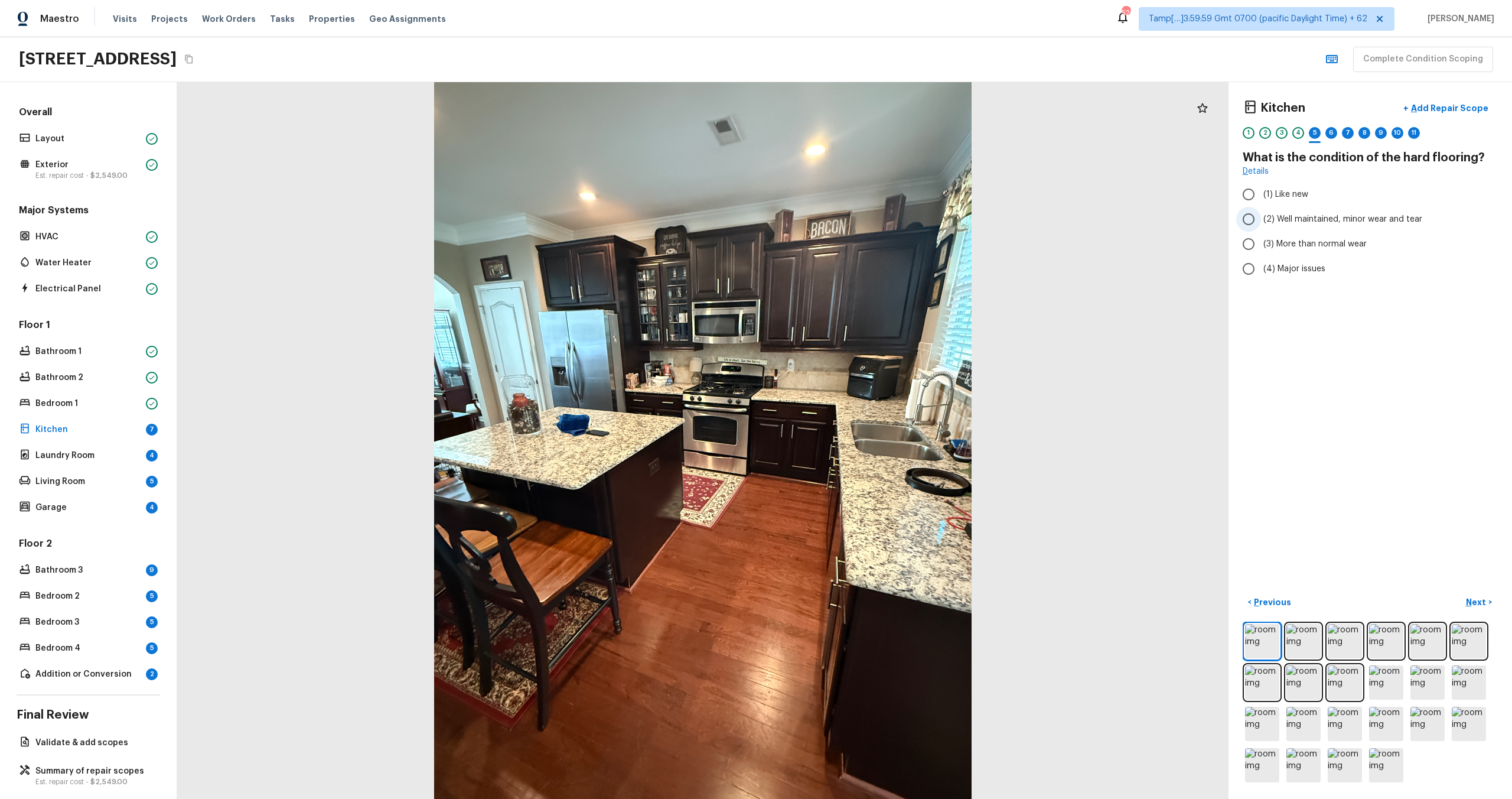
click at [1267, 229] on label "(2) Well maintained, minor wear and tear" at bounding box center [1361, 219] width 252 height 24
click at [1261, 229] on input "(2) Well maintained, minor wear and tear" at bounding box center [1248, 219] width 24 height 24
radio input "true"
click at [1475, 609] on button "Next >" at bounding box center [1478, 602] width 37 height 20
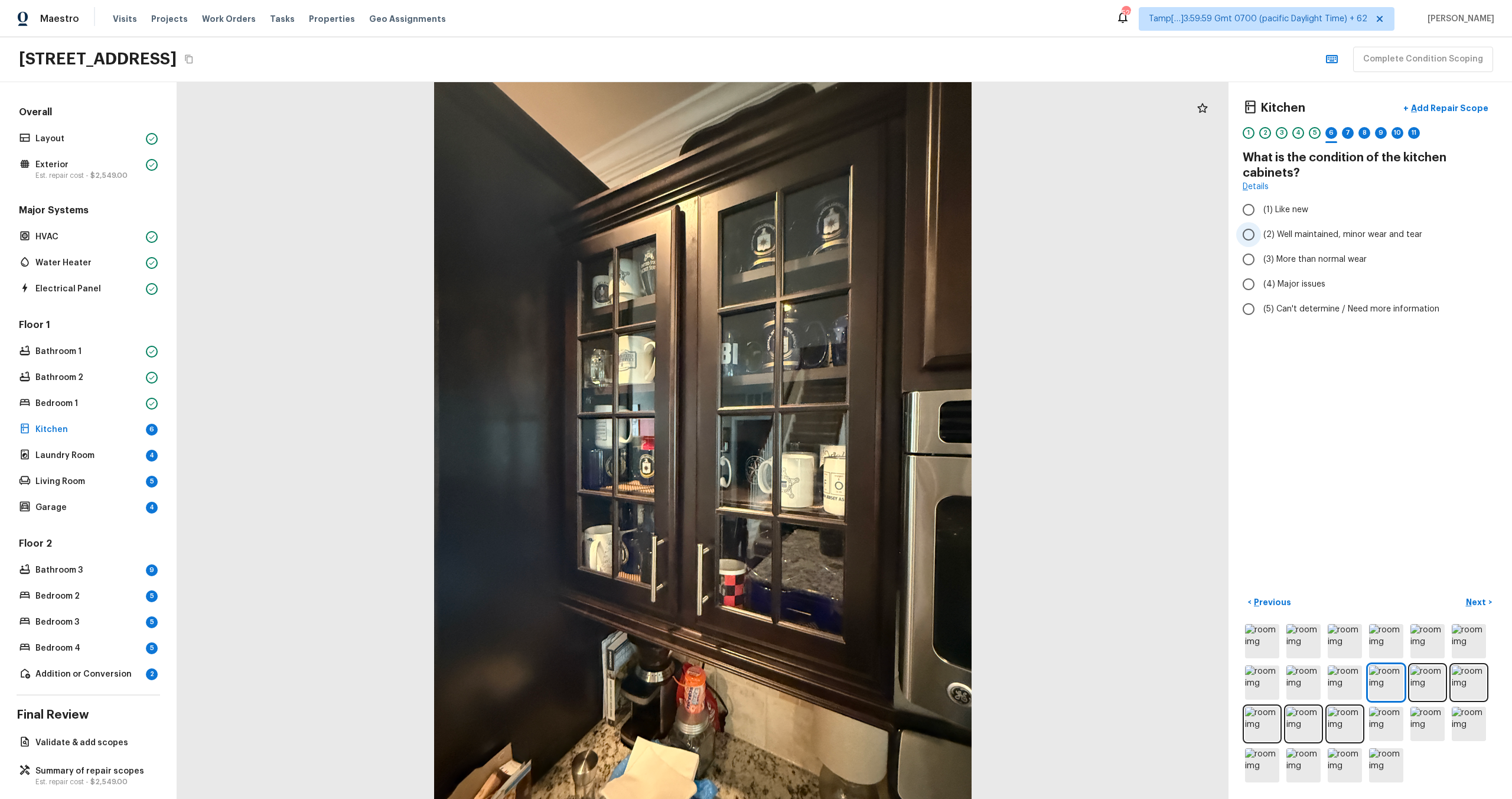
click at [1294, 230] on span "(2) Well maintained, minor wear and tear" at bounding box center [1343, 234] width 159 height 12
click at [1261, 230] on input "(2) Well maintained, minor wear and tear" at bounding box center [1248, 234] width 24 height 24
radio input "true"
click at [1294, 230] on span "(2) Well maintained, minor wear and tear" at bounding box center [1343, 234] width 159 height 12
click at [1261, 230] on input "(2) Well maintained, minor wear and tear" at bounding box center [1248, 234] width 24 height 24
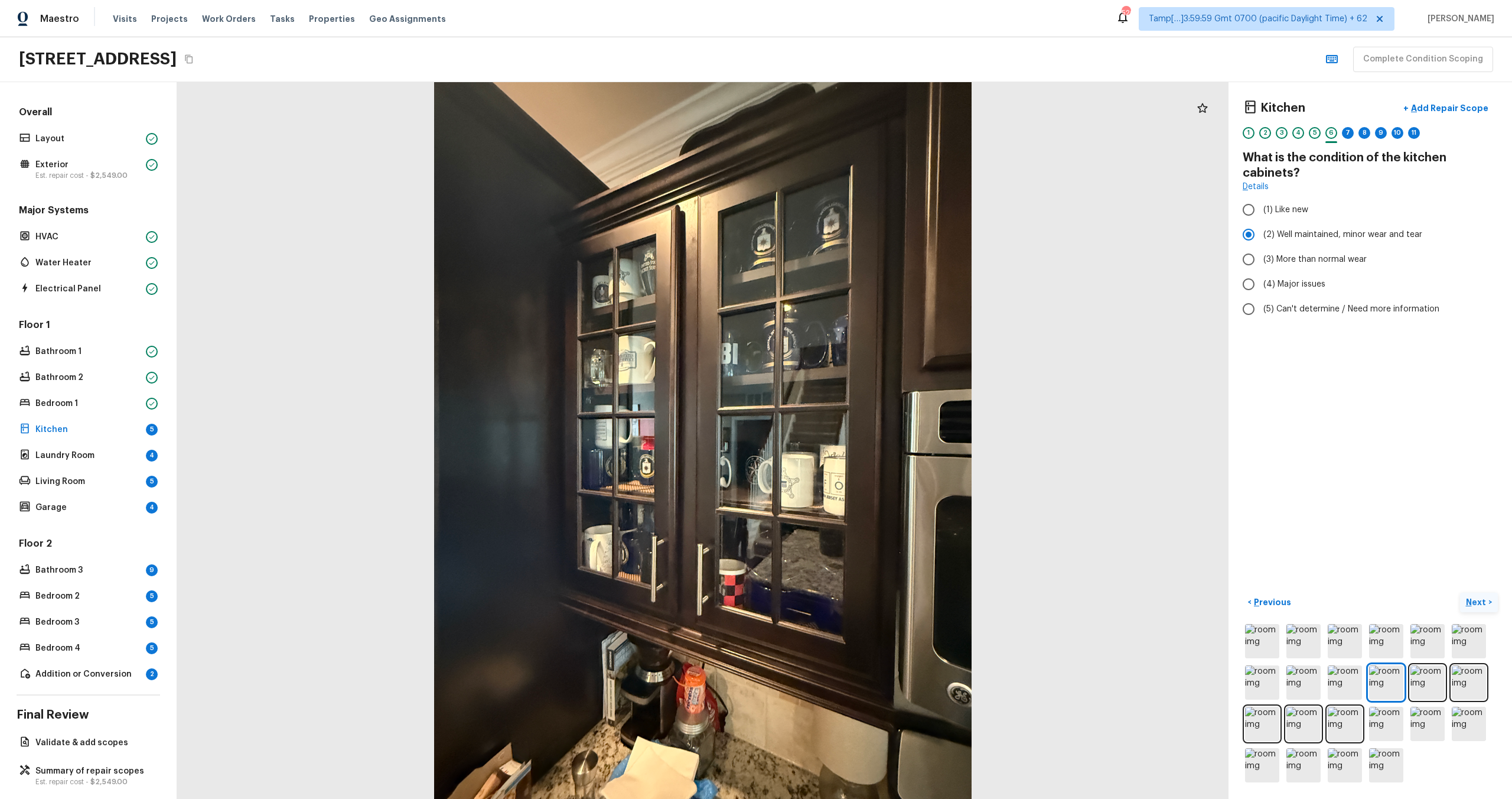
click at [1473, 597] on p "Next" at bounding box center [1477, 602] width 22 height 12
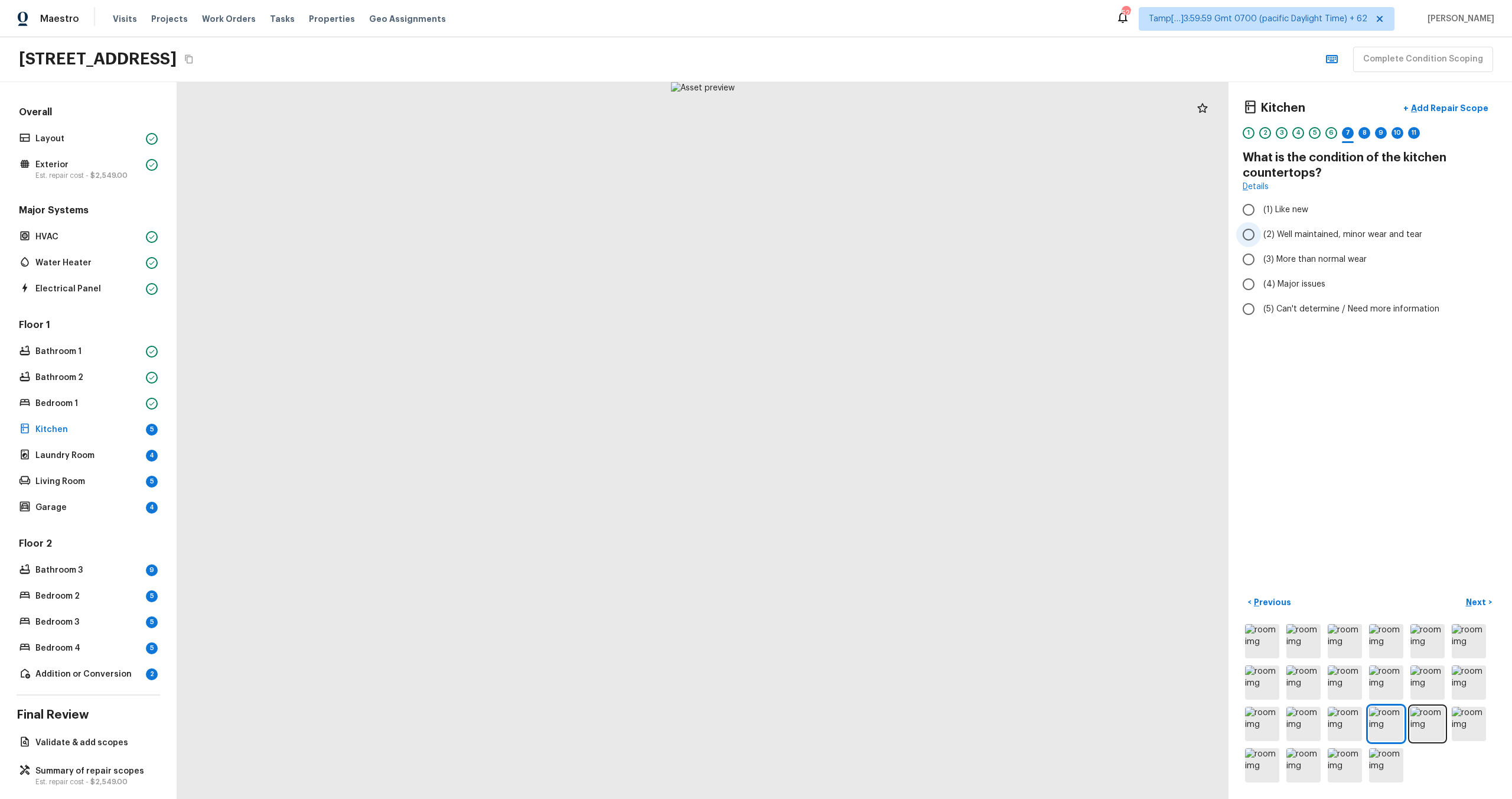
click at [1297, 233] on span "(2) Well maintained, minor wear and tear" at bounding box center [1343, 234] width 159 height 12
click at [1261, 233] on input "(2) Well maintained, minor wear and tear" at bounding box center [1248, 234] width 24 height 24
radio input "true"
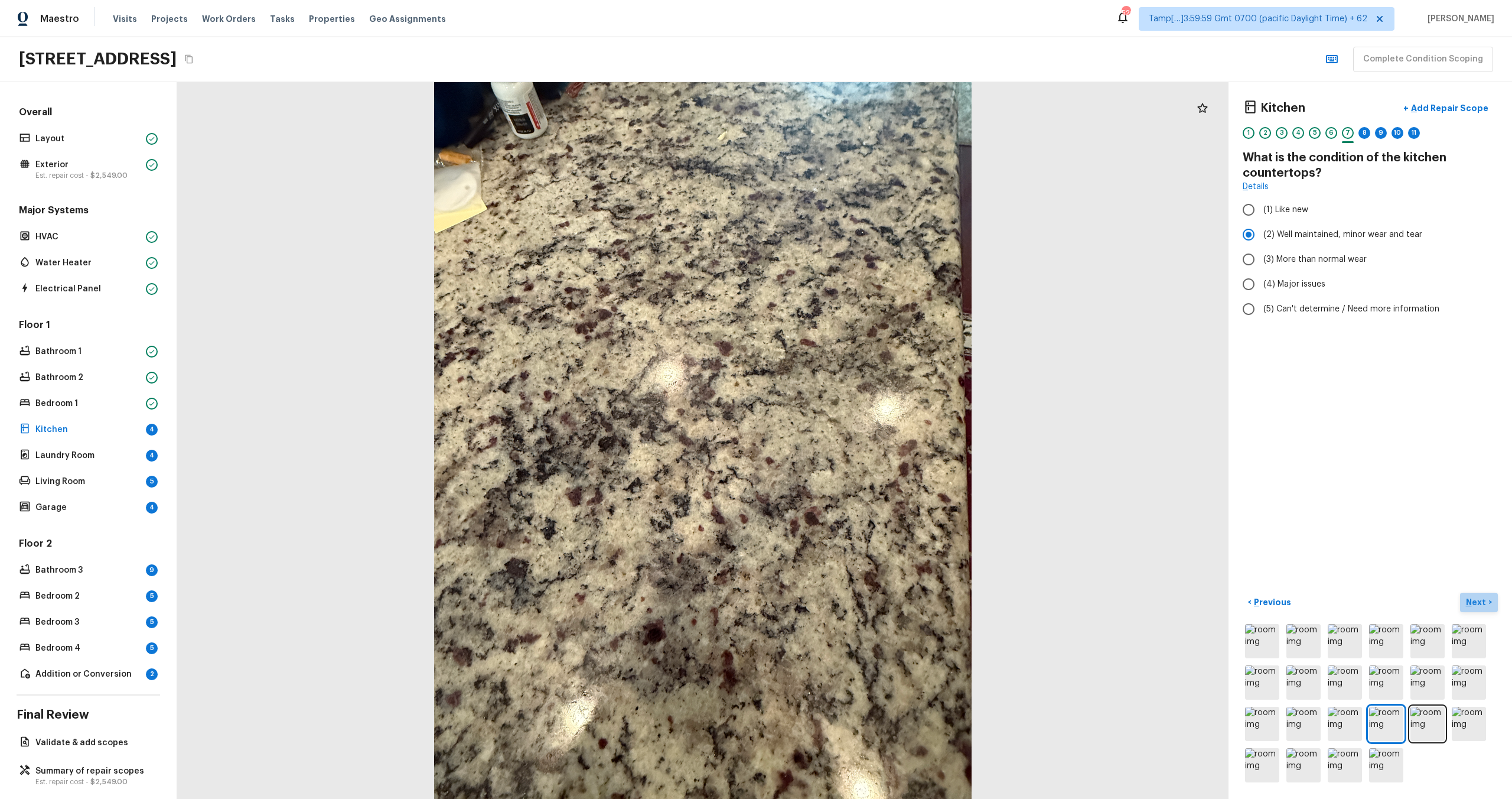
click at [1480, 597] on p "Next" at bounding box center [1477, 602] width 22 height 12
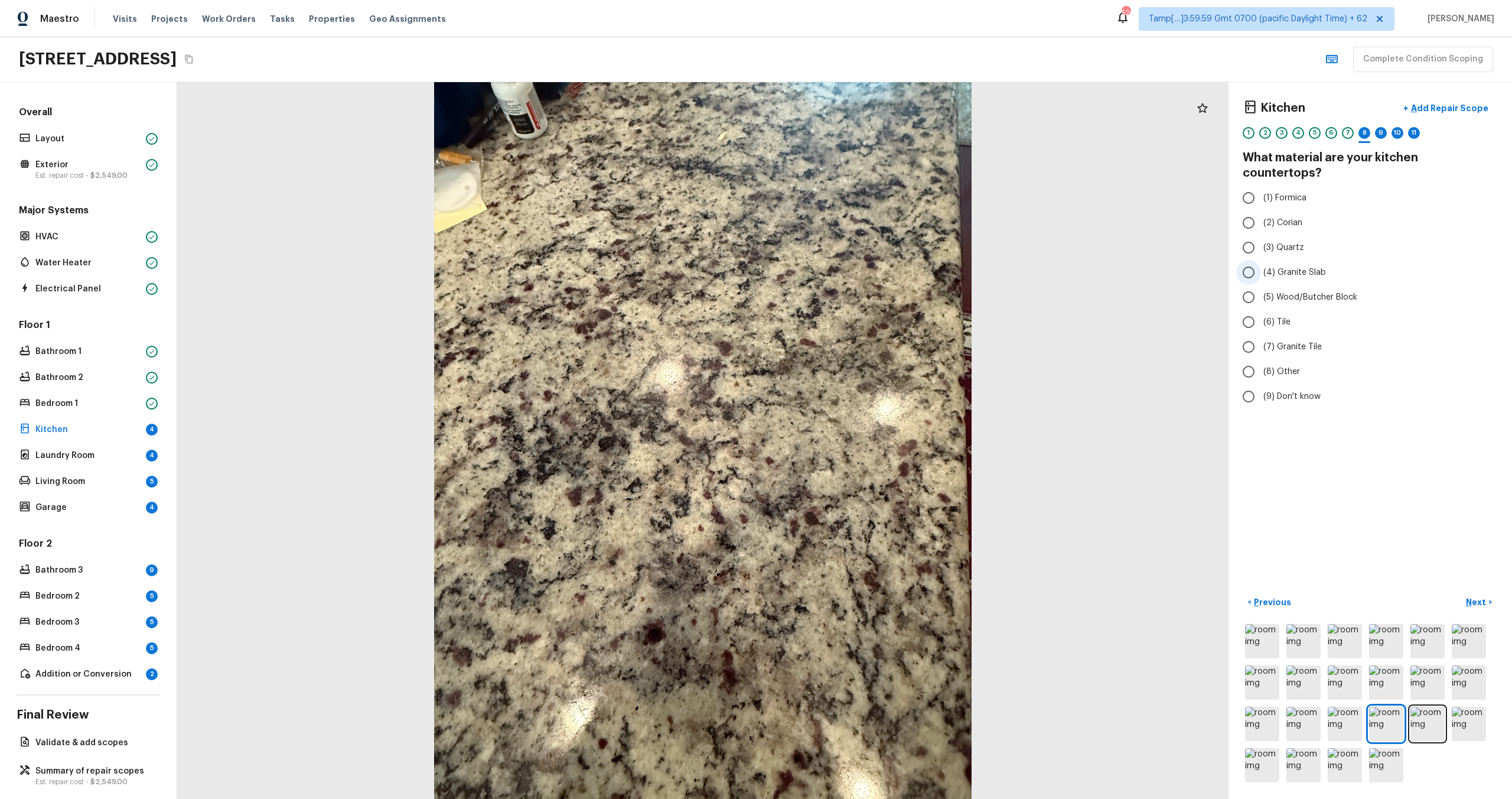
click at [1280, 267] on span "(4) Granite Slab" at bounding box center [1294, 273] width 63 height 12
click at [1261, 260] on input "(4) Granite Slab" at bounding box center [1248, 273] width 24 height 24
radio input "true"
click at [1484, 602] on p "Next" at bounding box center [1477, 602] width 22 height 12
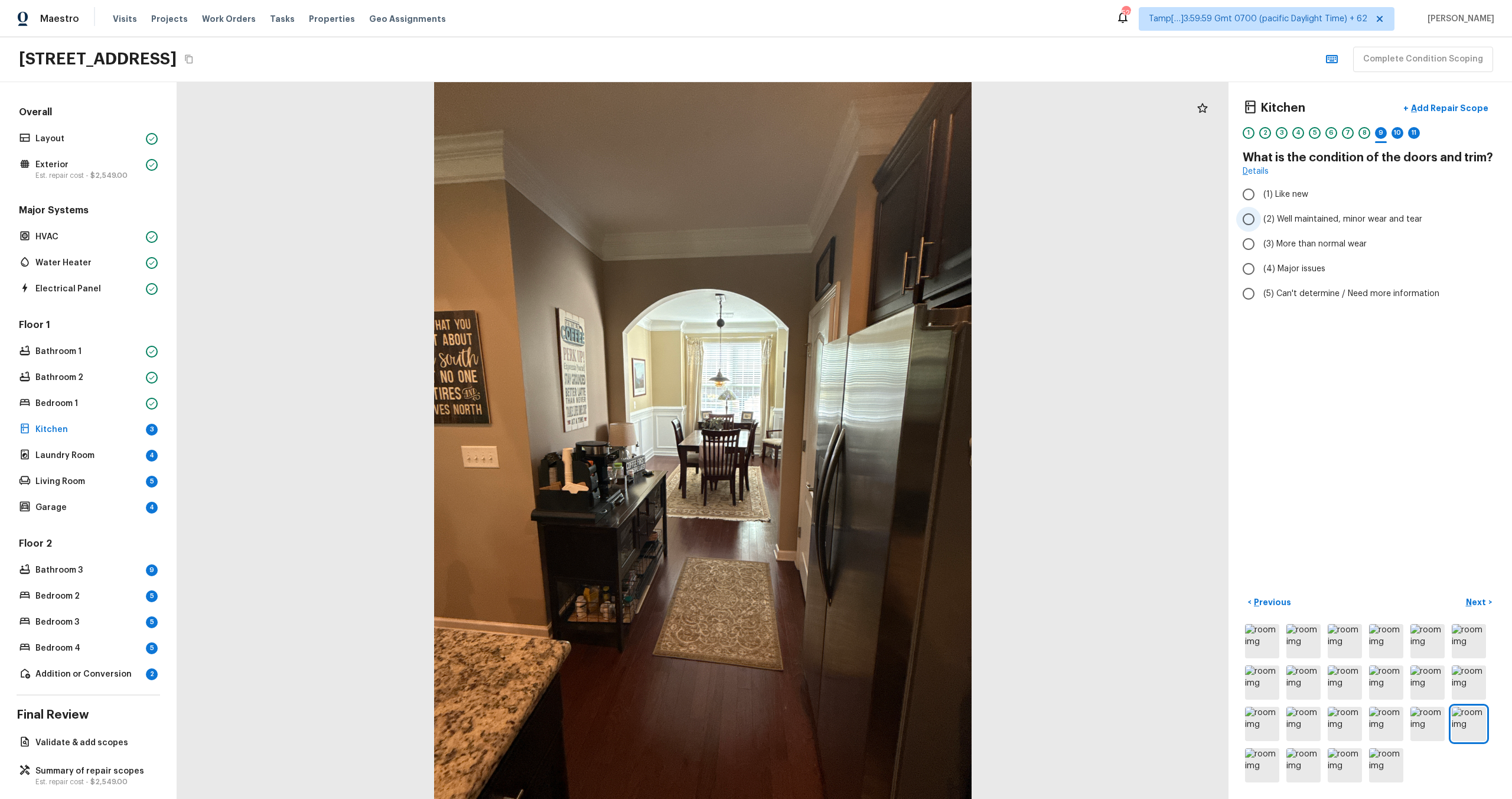
click at [1272, 217] on span "(2) Well maintained, minor wear and tear" at bounding box center [1343, 219] width 159 height 12
click at [1261, 217] on input "(2) Well maintained, minor wear and tear" at bounding box center [1248, 219] width 24 height 24
radio input "true"
click at [1483, 599] on p "Next" at bounding box center [1477, 602] width 22 height 12
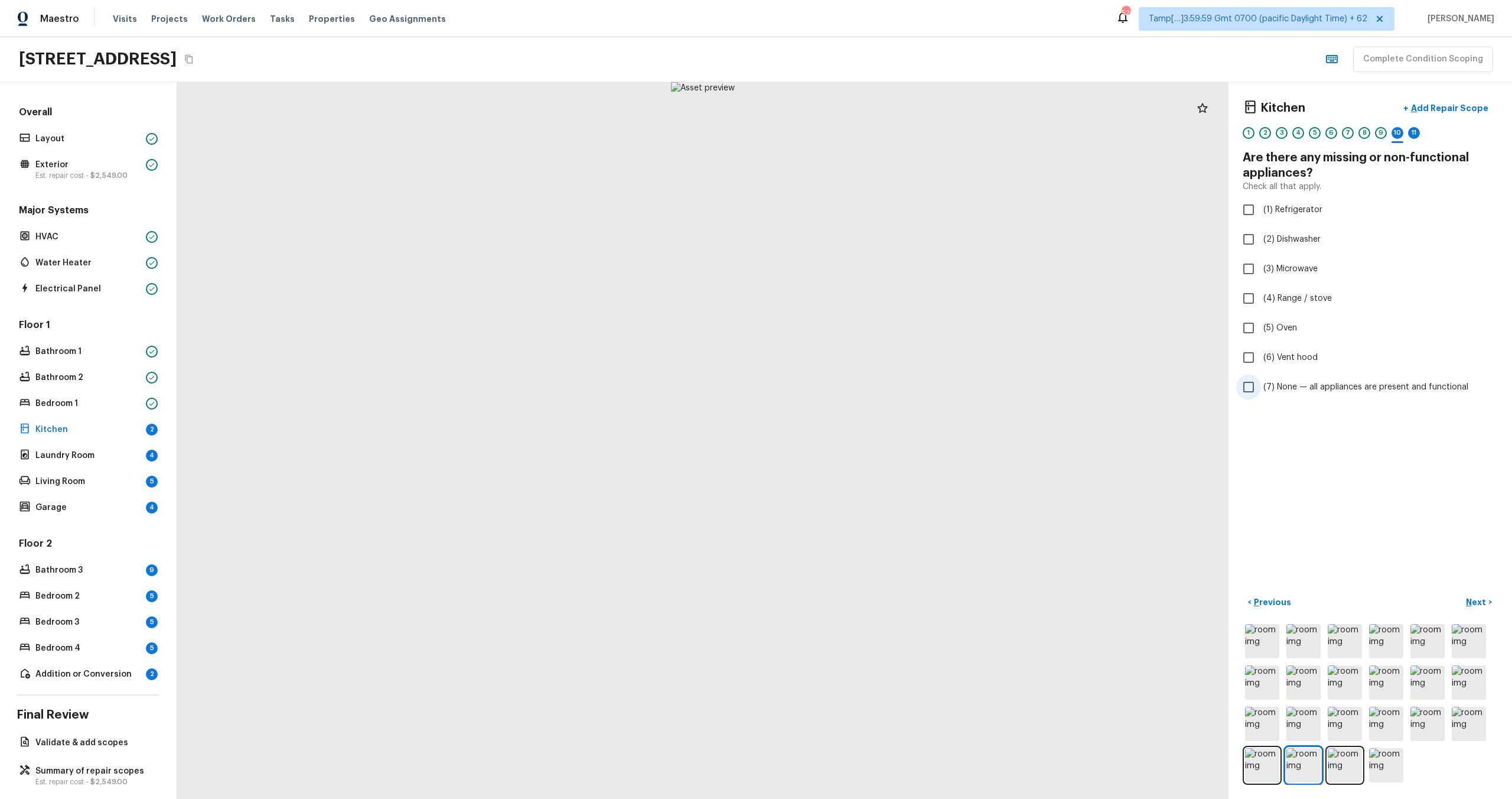
click at [1279, 392] on span "(7) None — all appliances are present and functional" at bounding box center [1365, 387] width 205 height 12
click at [1261, 392] on input "(7) None — all appliances are present and functional" at bounding box center [1248, 387] width 24 height 24
checkbox input "true"
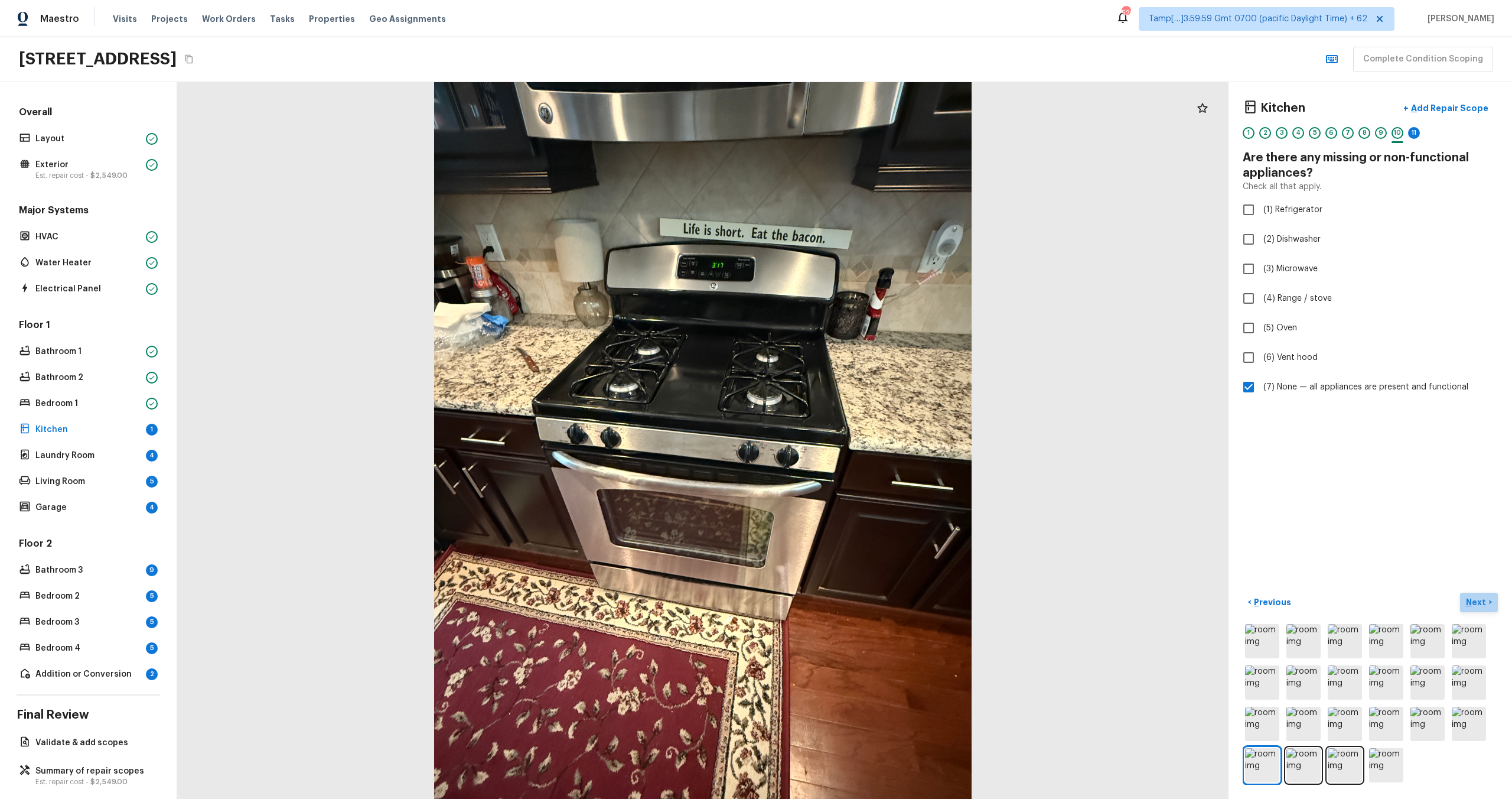
click at [1480, 602] on p "Next" at bounding box center [1477, 602] width 22 height 12
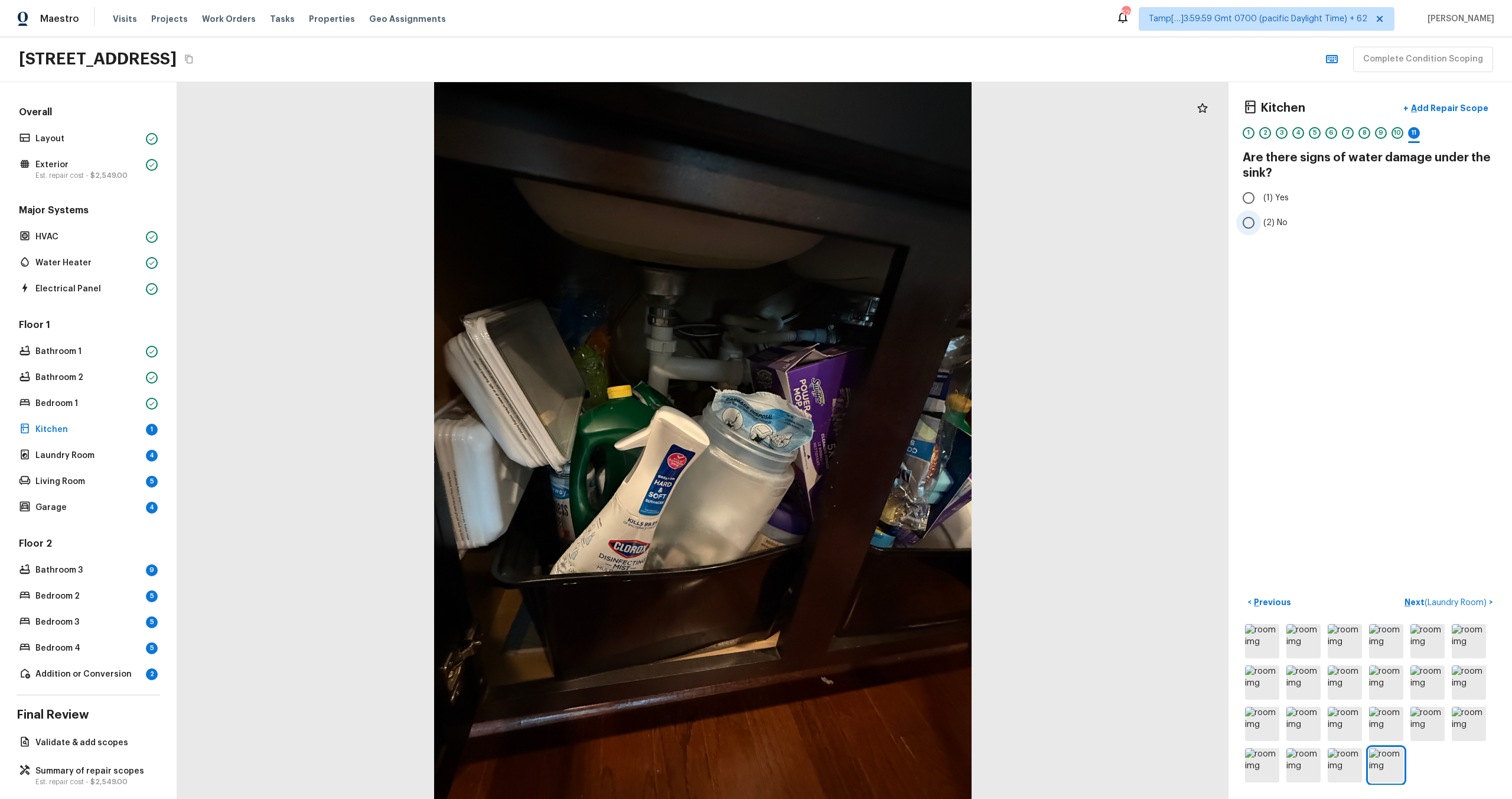
click at [1272, 220] on span "(2) No" at bounding box center [1275, 223] width 24 height 12
click at [1261, 220] on input "(2) No" at bounding box center [1248, 223] width 24 height 24
radio input "true"
click at [1417, 609] on button "Next ( Laundry Room ) >" at bounding box center [1448, 602] width 98 height 20
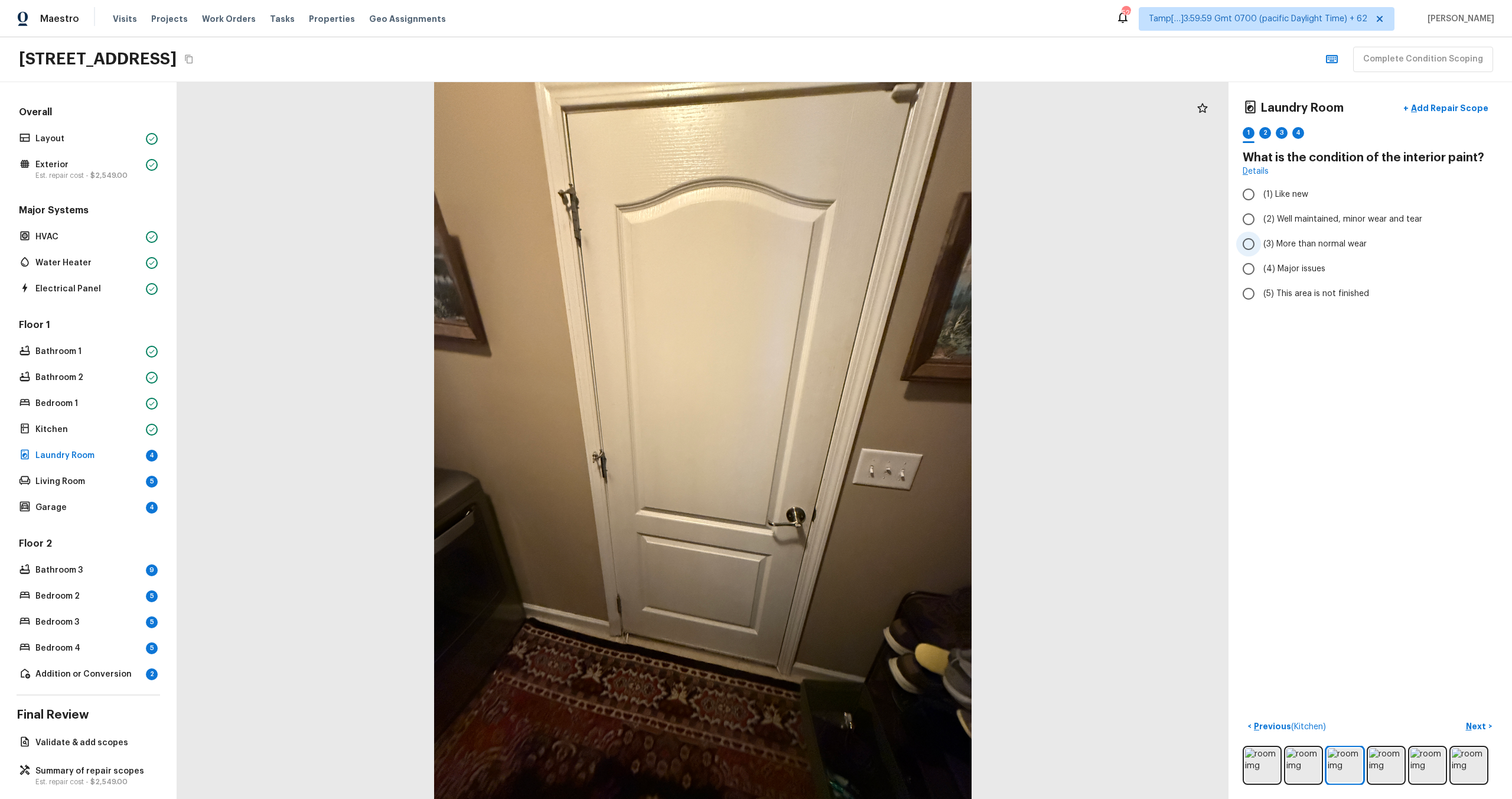
click at [1289, 248] on span "(3) More than normal wear" at bounding box center [1314, 244] width 103 height 12
click at [1261, 248] on input "(3) More than normal wear" at bounding box center [1248, 244] width 24 height 24
radio input "true"
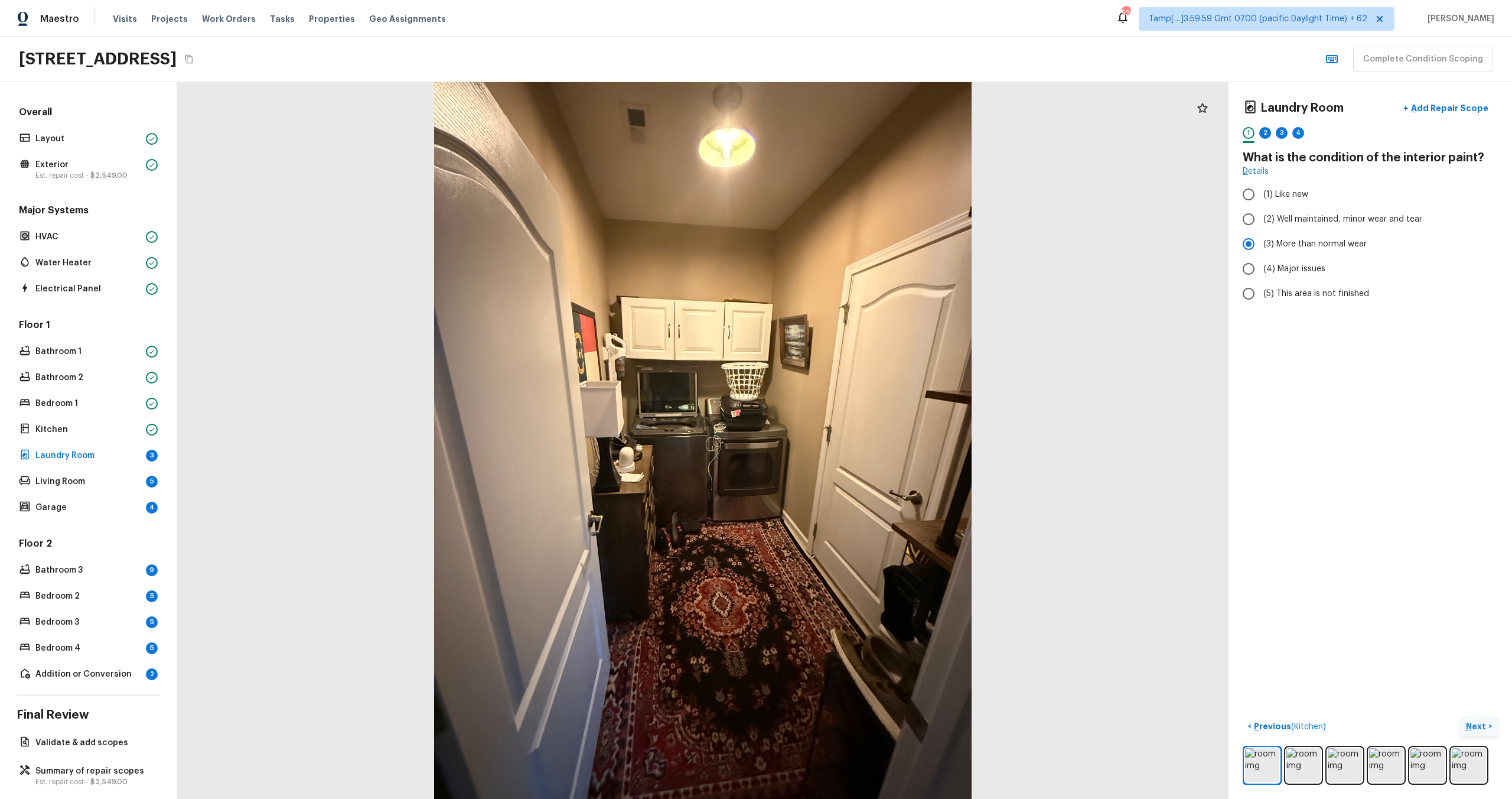
click at [1478, 726] on p "Next" at bounding box center [1477, 726] width 22 height 12
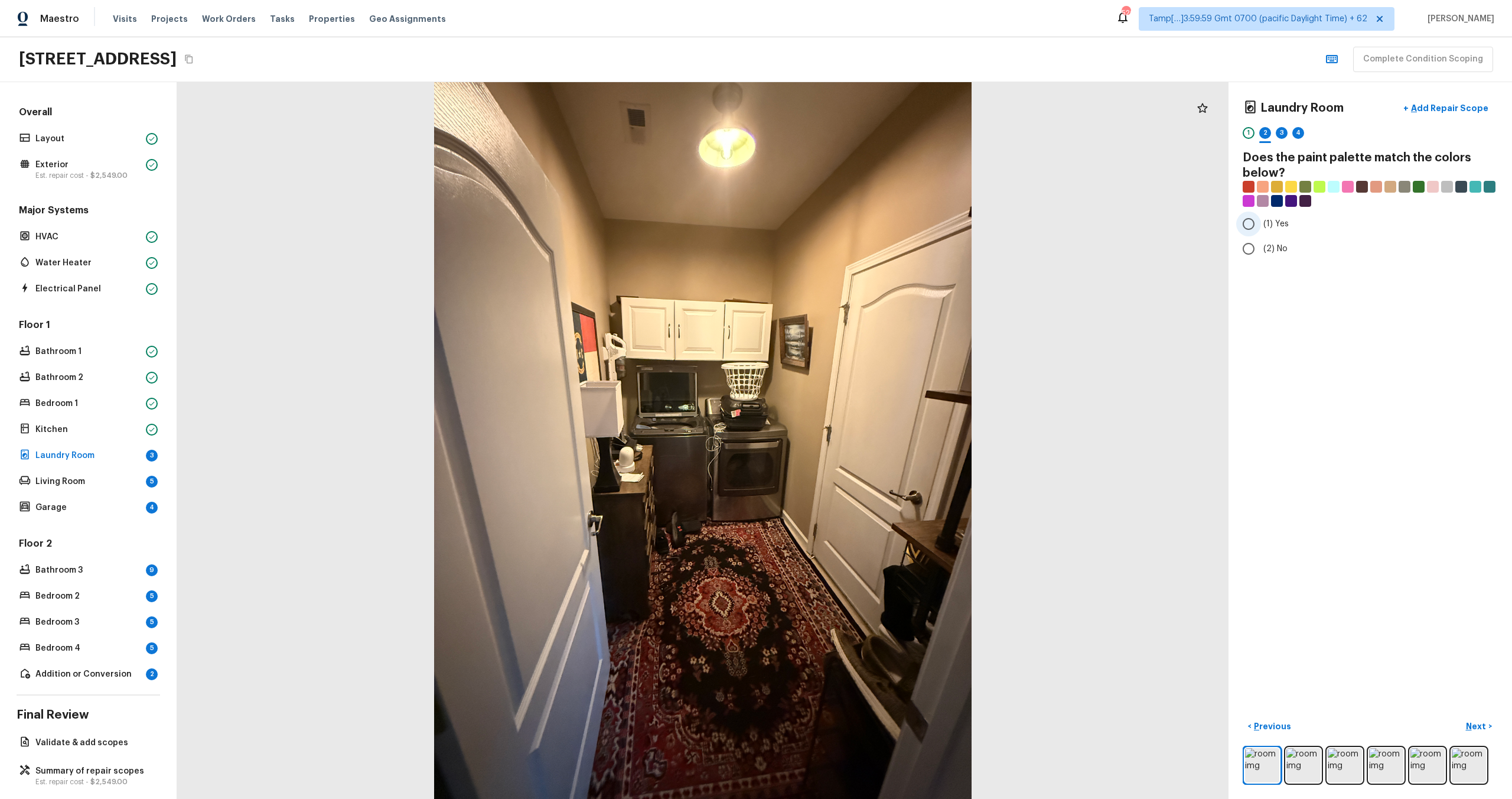
click at [1254, 229] on input "(1) Yes" at bounding box center [1248, 224] width 24 height 24
radio input "true"
click at [1479, 724] on p "Next" at bounding box center [1477, 726] width 22 height 12
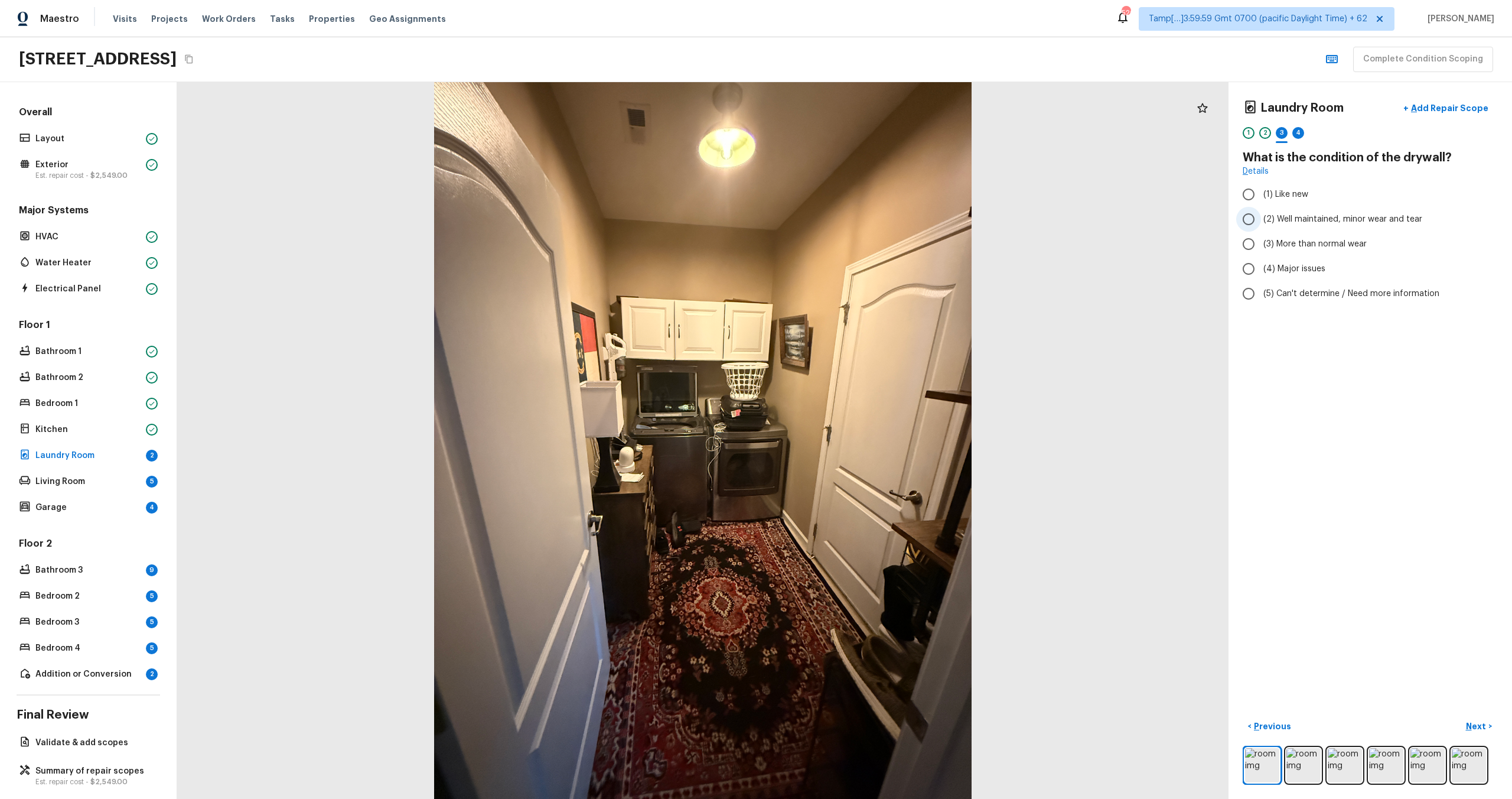
click at [1275, 229] on label "(2) Well maintained, minor wear and tear" at bounding box center [1361, 219] width 252 height 24
click at [1261, 229] on input "(2) Well maintained, minor wear and tear" at bounding box center [1248, 219] width 24 height 24
radio input "true"
click at [1469, 718] on button "Next >" at bounding box center [1478, 726] width 37 height 20
click at [1265, 385] on div "Laundry Room + Add Repair Scope 1 2 3 4 What type of flooring? Check all that a…" at bounding box center [1370, 440] width 284 height 717
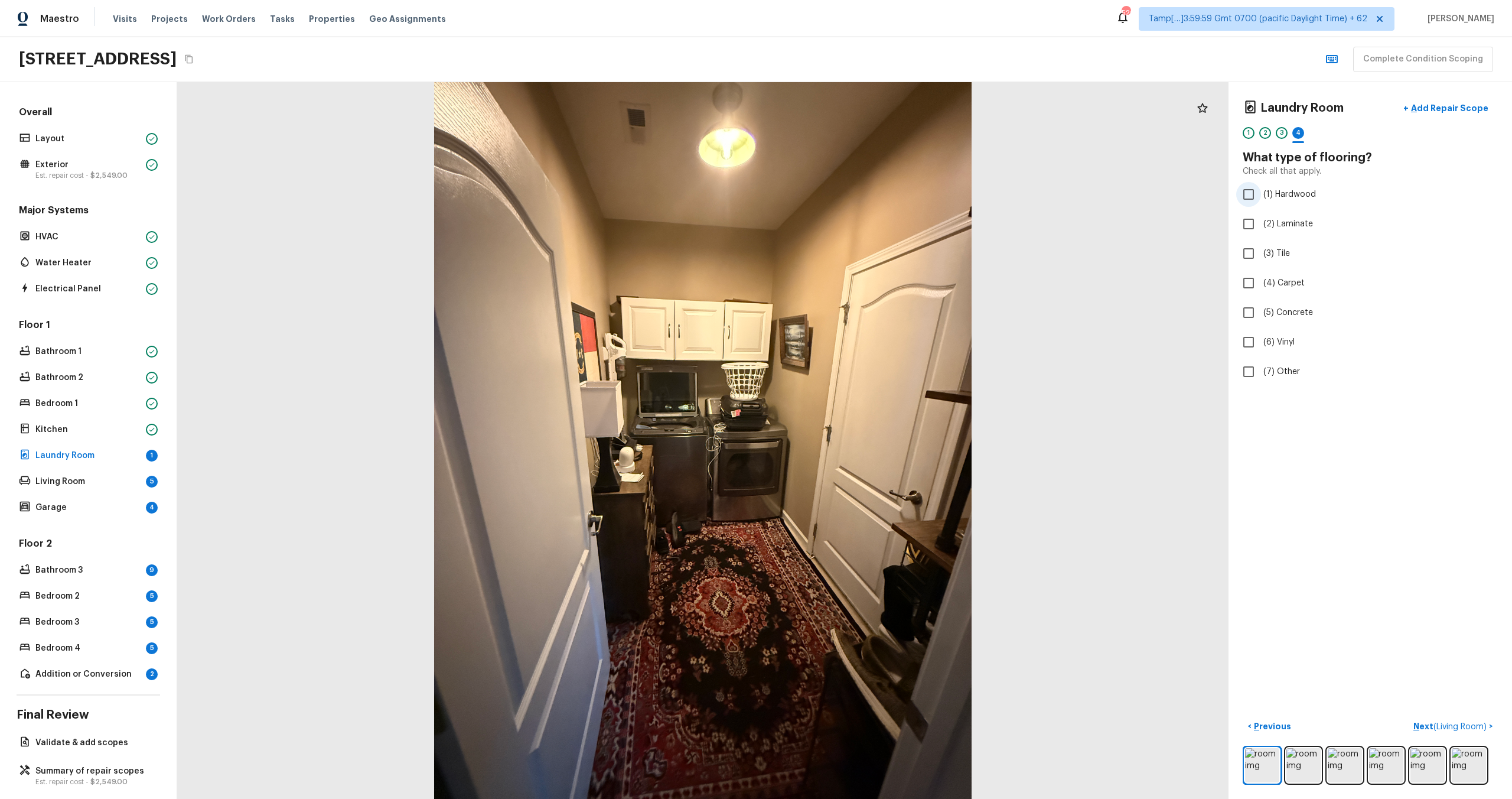
click at [1252, 191] on input "(1) Hardwood" at bounding box center [1248, 194] width 24 height 24
checkbox input "true"
click at [1476, 721] on p "Next" at bounding box center [1477, 726] width 22 height 12
click at [1277, 223] on span "(2) Well maintained, minor wear and tear" at bounding box center [1343, 219] width 159 height 12
click at [1261, 223] on input "(2) Well maintained, minor wear and tear" at bounding box center [1248, 219] width 24 height 24
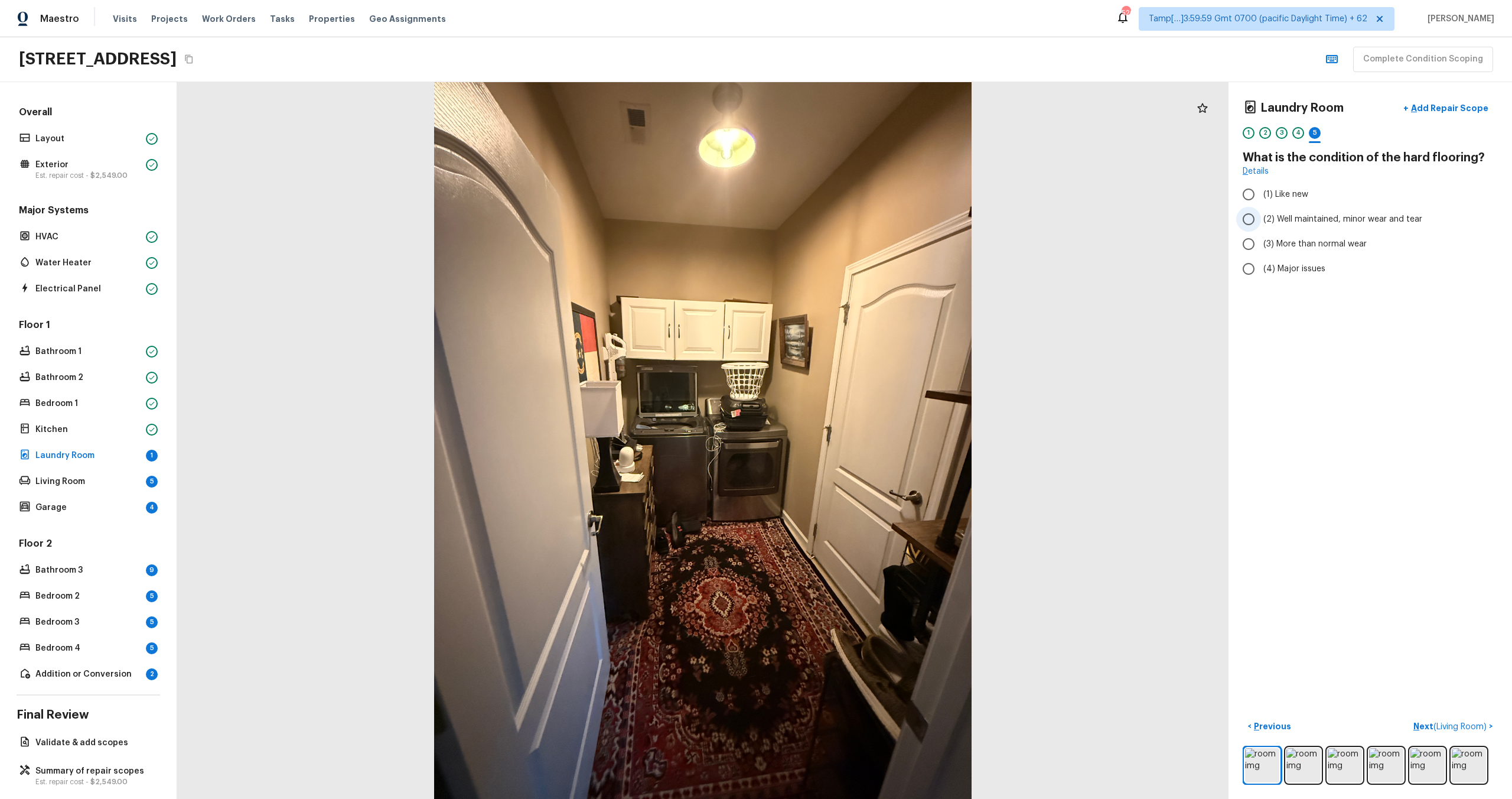
radio input "true"
click at [1432, 732] on p "Next ( Living Room )" at bounding box center [1451, 726] width 76 height 12
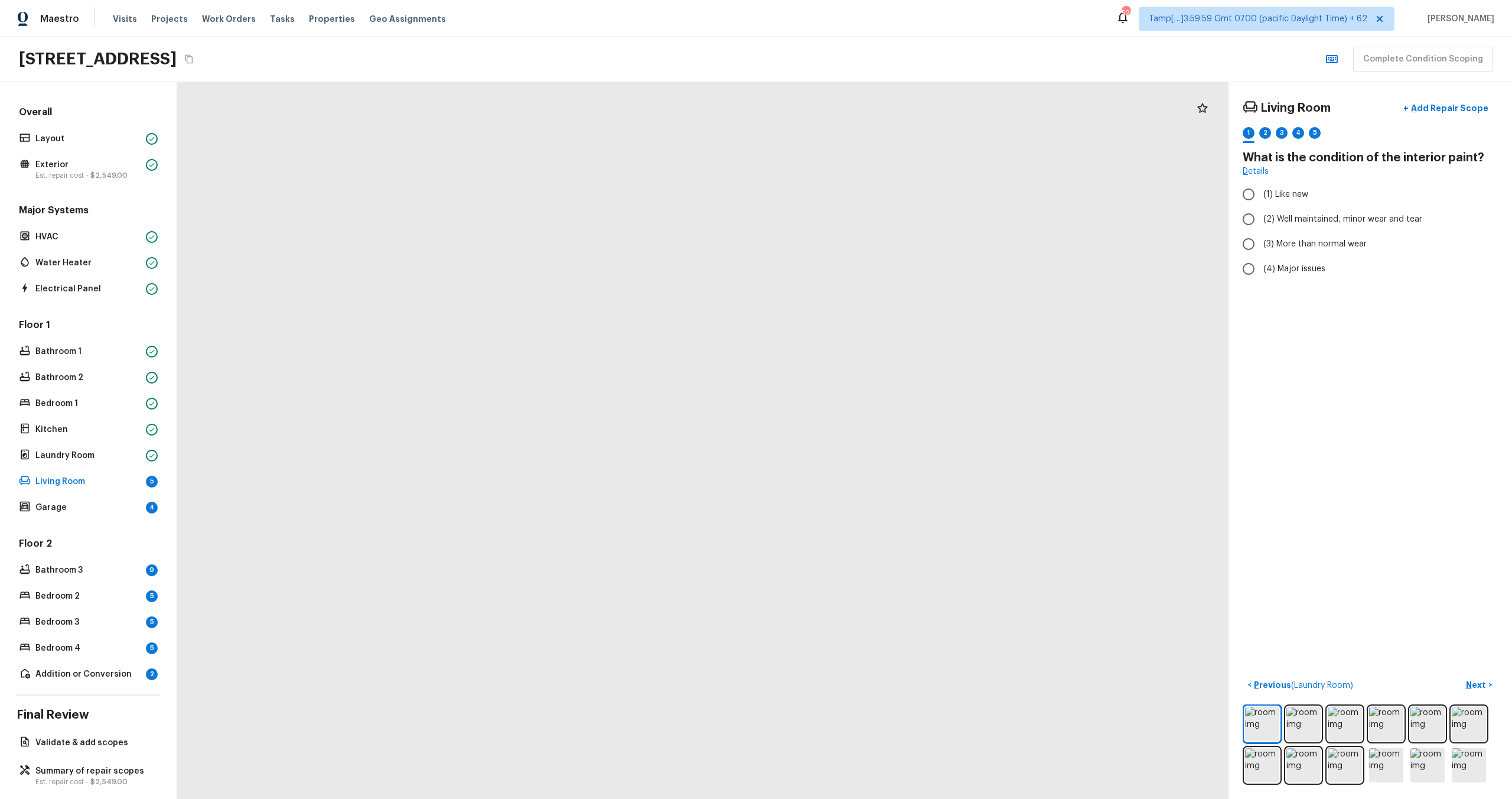
drag, startPoint x: 713, startPoint y: 613, endPoint x: 1189, endPoint y: 798, distance: 510.7
click at [1189, 798] on html "Maestro Visits Projects Work Orders Tasks Properties Geo Assignments 520 Tamp[……" at bounding box center [756, 399] width 1512 height 799
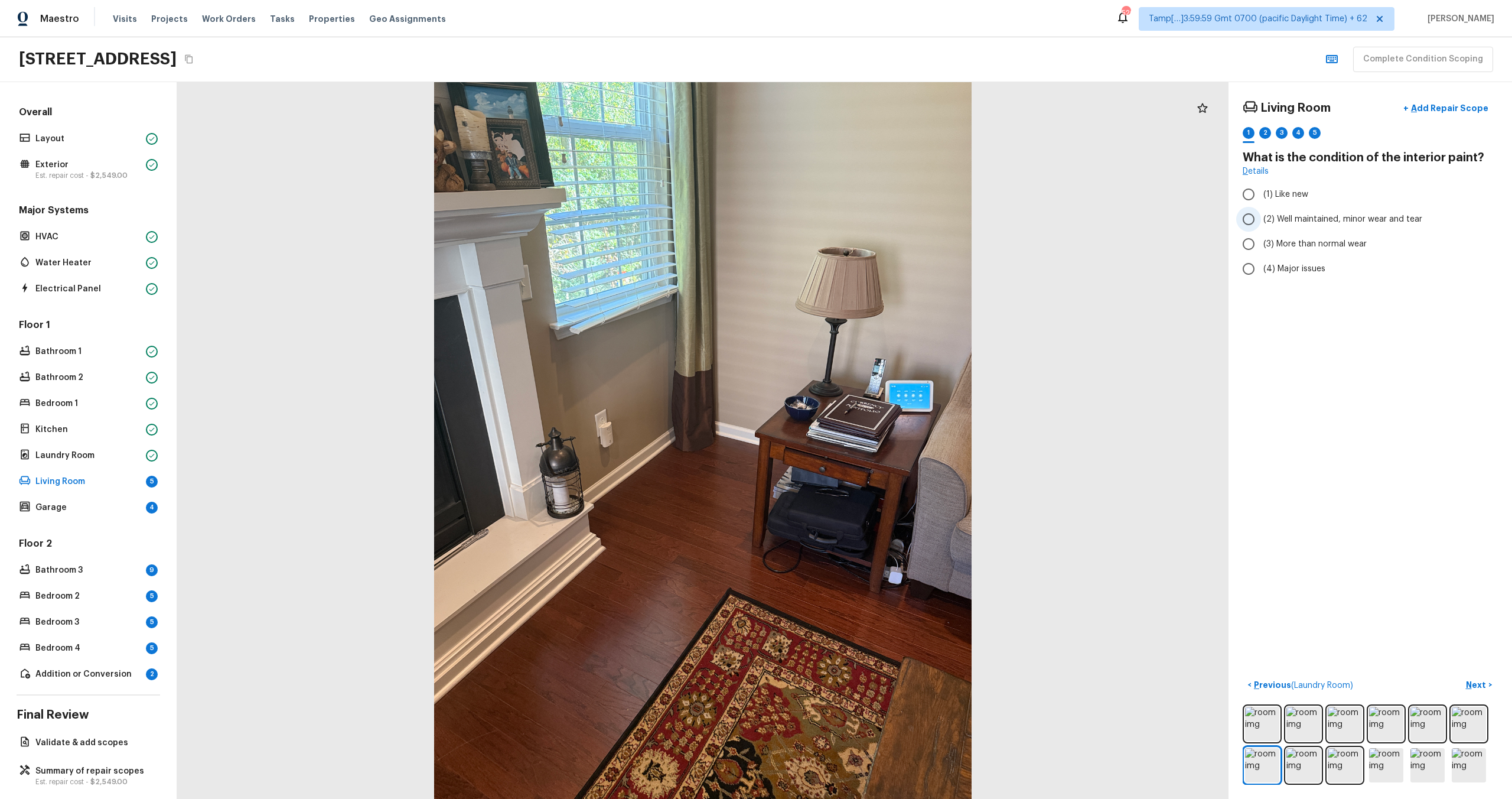
click at [1330, 211] on label "(2) Well maintained, minor wear and tear" at bounding box center [1361, 219] width 252 height 24
click at [1261, 211] on input "(2) Well maintained, minor wear and tear" at bounding box center [1248, 219] width 24 height 24
radio input "true"
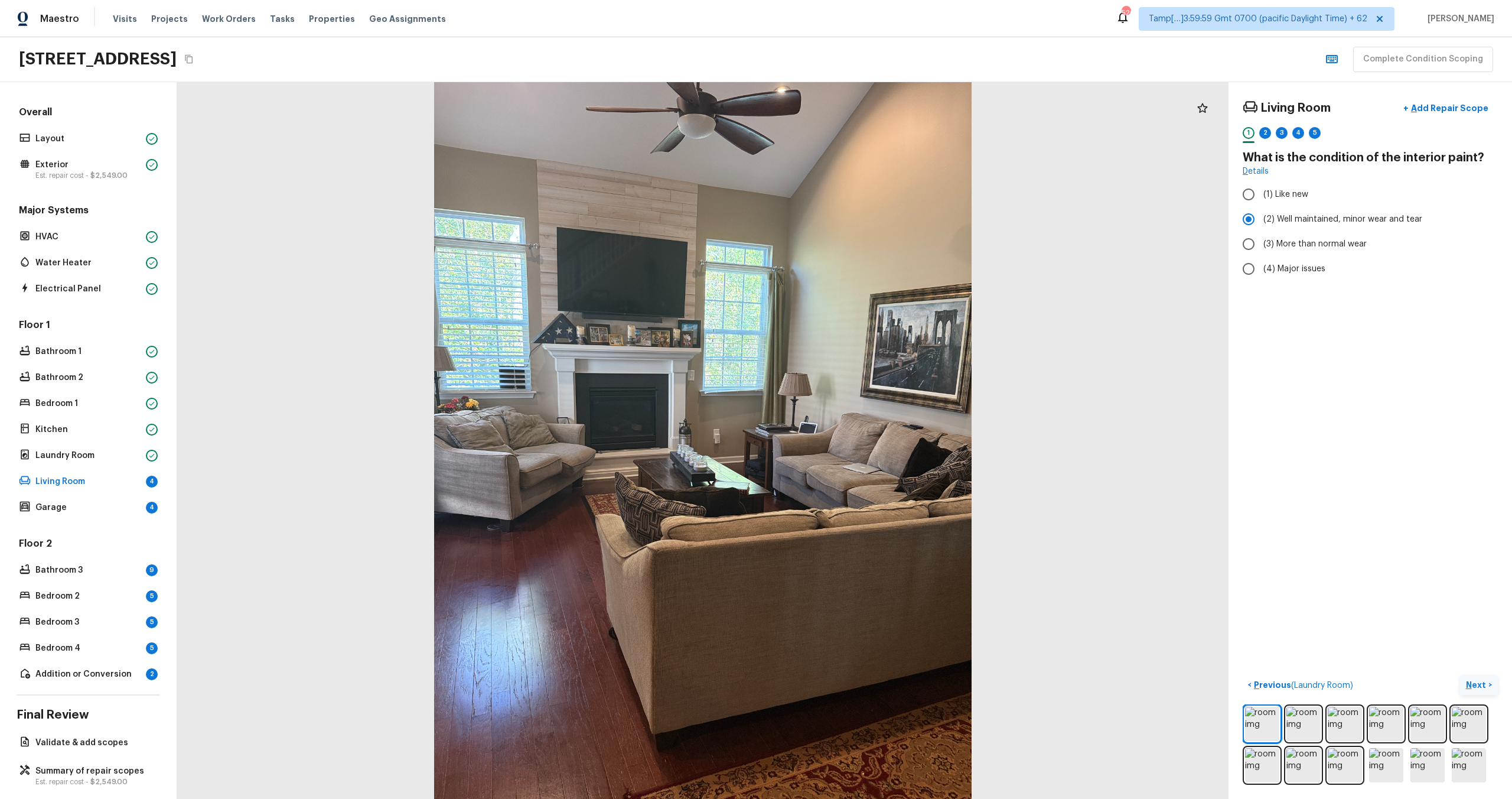
click at [1473, 688] on p "Next" at bounding box center [1477, 685] width 22 height 12
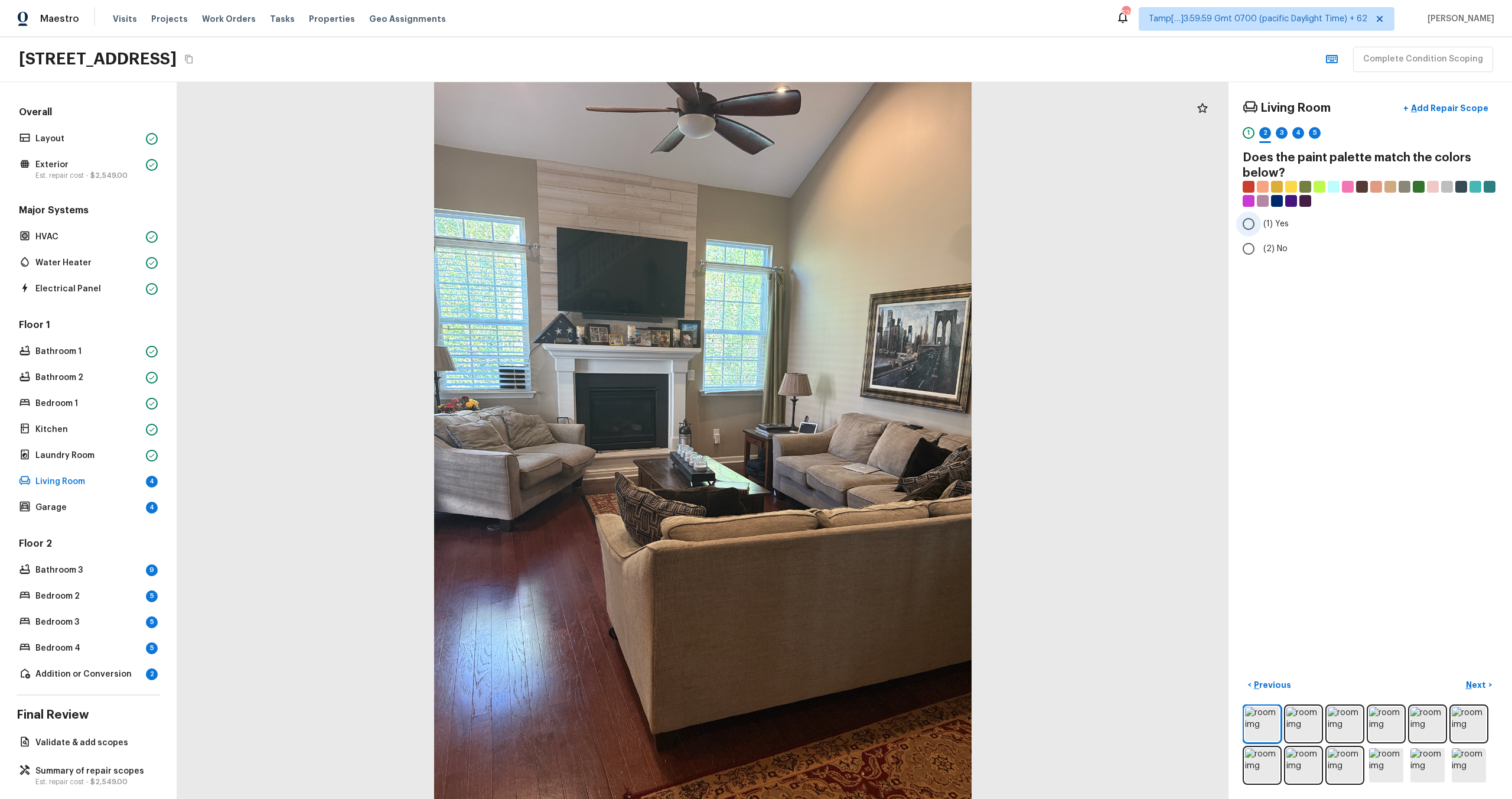
click at [1289, 229] on label "(1) Yes" at bounding box center [1361, 224] width 252 height 24
click at [1261, 229] on input "(1) Yes" at bounding box center [1248, 224] width 24 height 24
radio input "true"
click at [1284, 241] on label "(2) No" at bounding box center [1361, 248] width 252 height 24
click at [1261, 241] on input "(2) No" at bounding box center [1248, 248] width 24 height 24
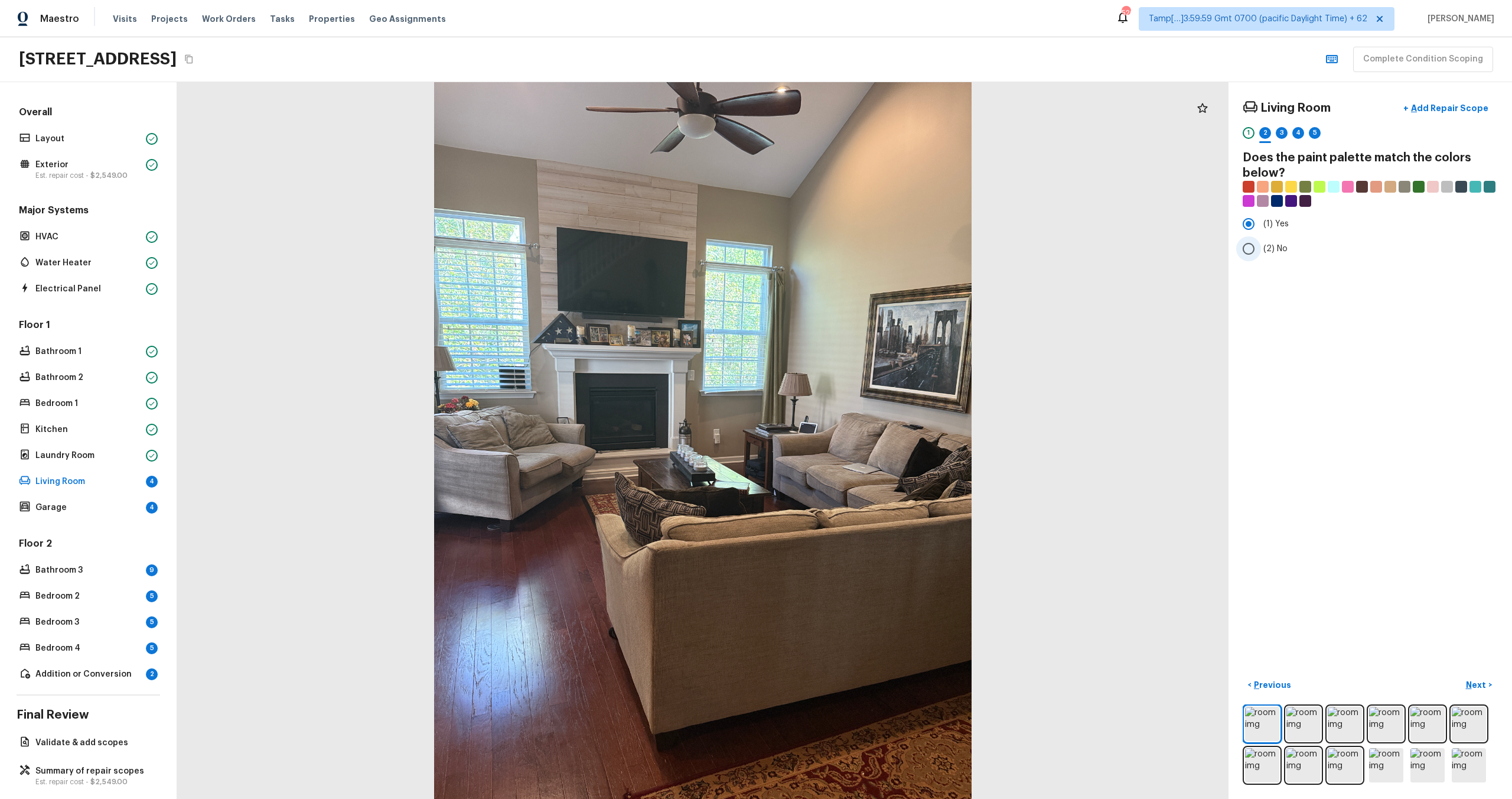
radio input "true"
click at [1475, 679] on p "Next" at bounding box center [1477, 685] width 22 height 12
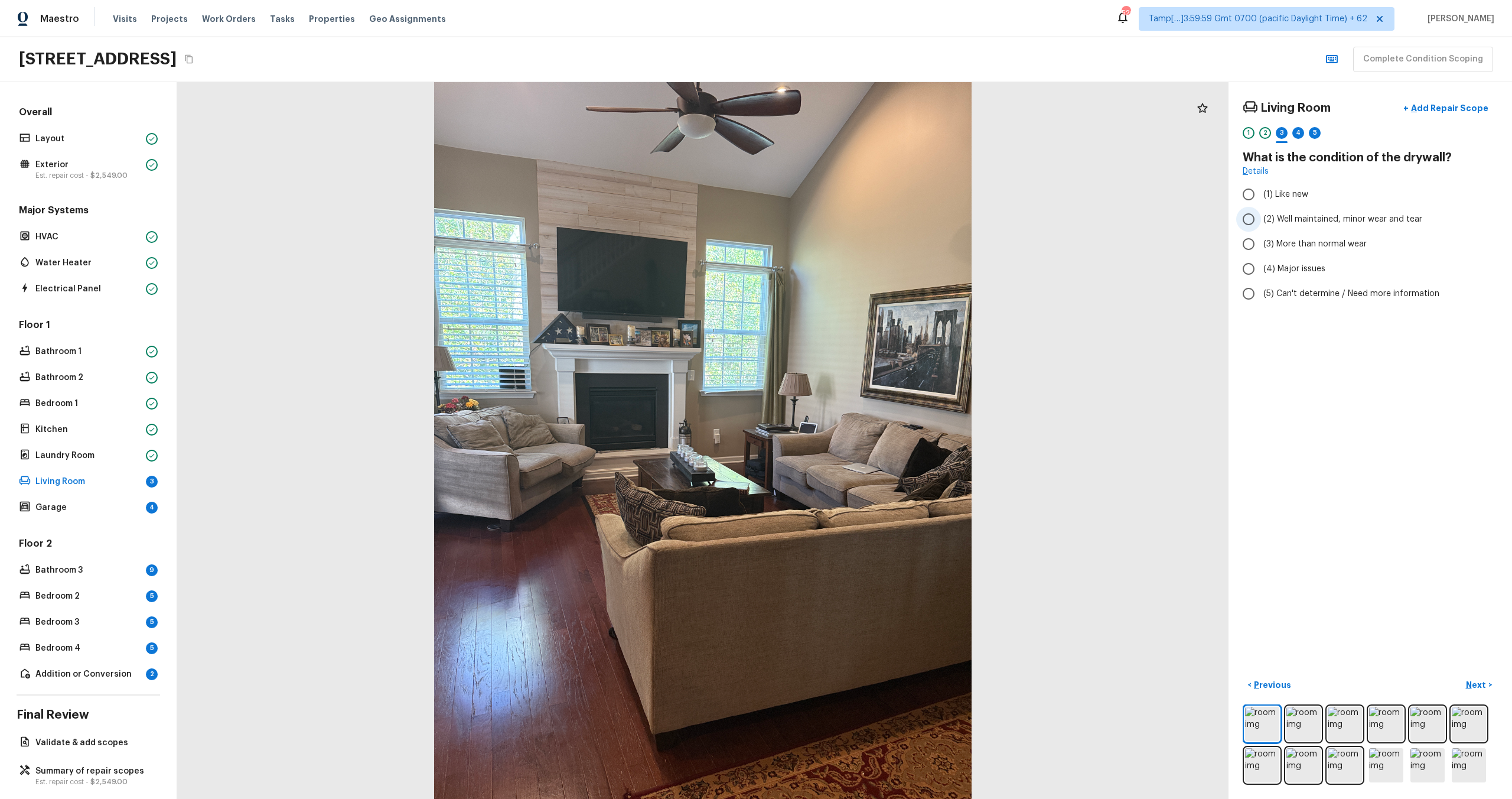
click at [1323, 219] on span "(2) Well maintained, minor wear and tear" at bounding box center [1343, 219] width 159 height 12
click at [1261, 219] on input "(2) Well maintained, minor wear and tear" at bounding box center [1248, 219] width 24 height 24
radio input "true"
click at [1490, 686] on button "Next >" at bounding box center [1478, 685] width 37 height 20
click at [1254, 200] on input "(1) Hardwood" at bounding box center [1248, 194] width 24 height 24
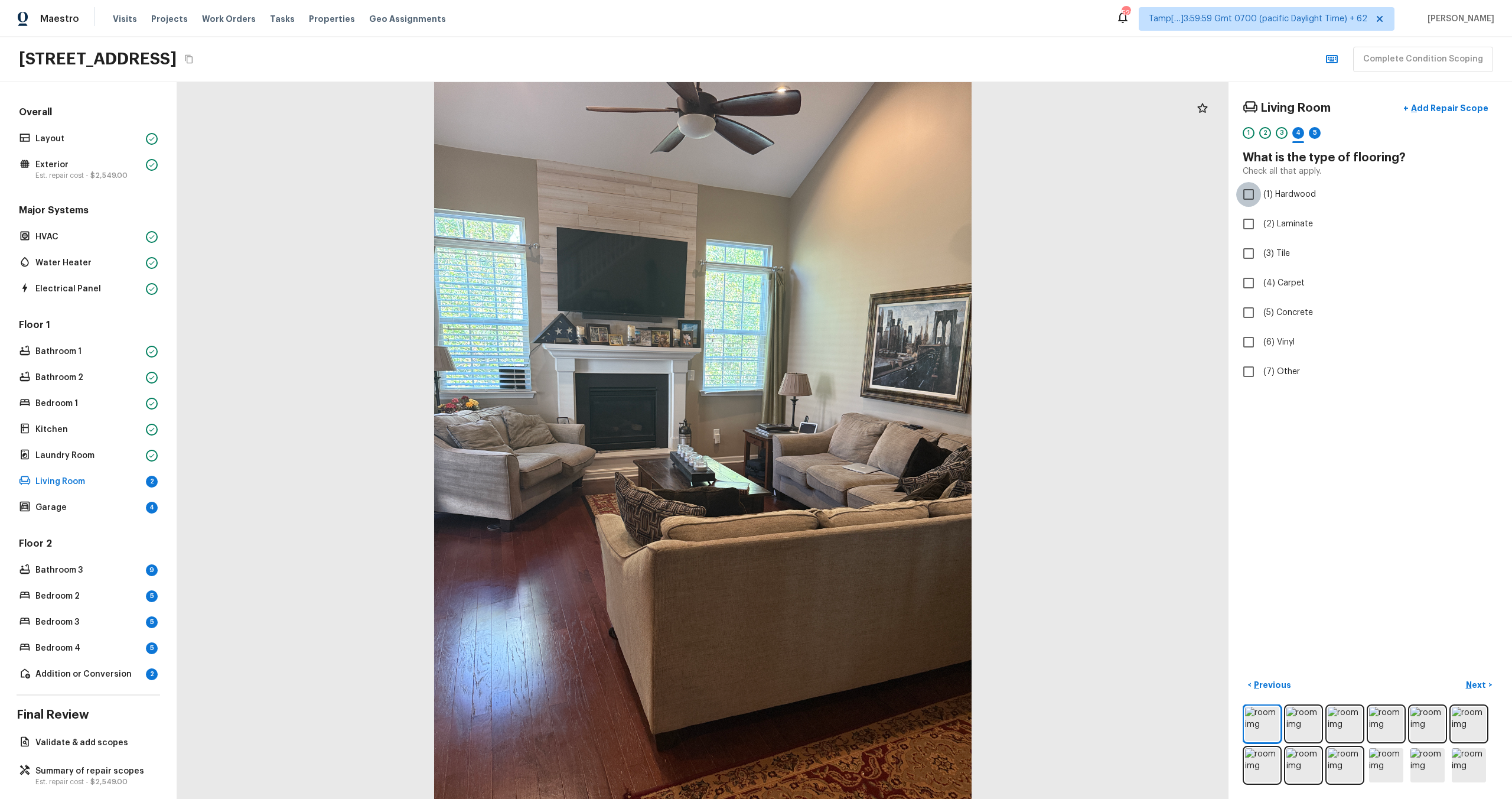
checkbox input "true"
click at [1488, 680] on button "Next >" at bounding box center [1478, 685] width 37 height 20
click at [1332, 220] on span "(2) Well maintained, minor wear and tear" at bounding box center [1343, 219] width 159 height 12
click at [1261, 220] on input "(2) Well maintained, minor wear and tear" at bounding box center [1248, 219] width 24 height 24
radio input "true"
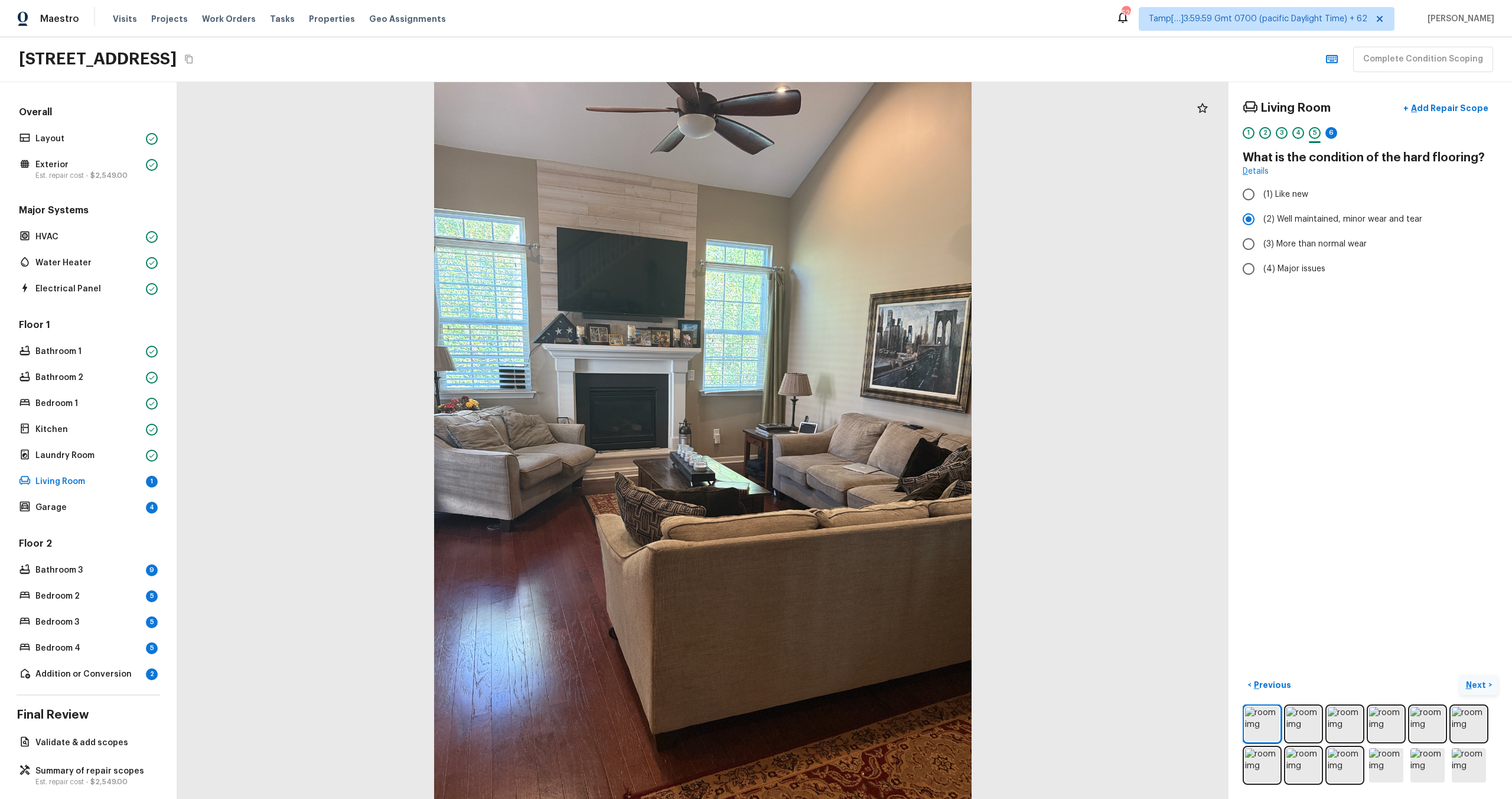
click at [1473, 683] on p "Next" at bounding box center [1477, 685] width 22 height 12
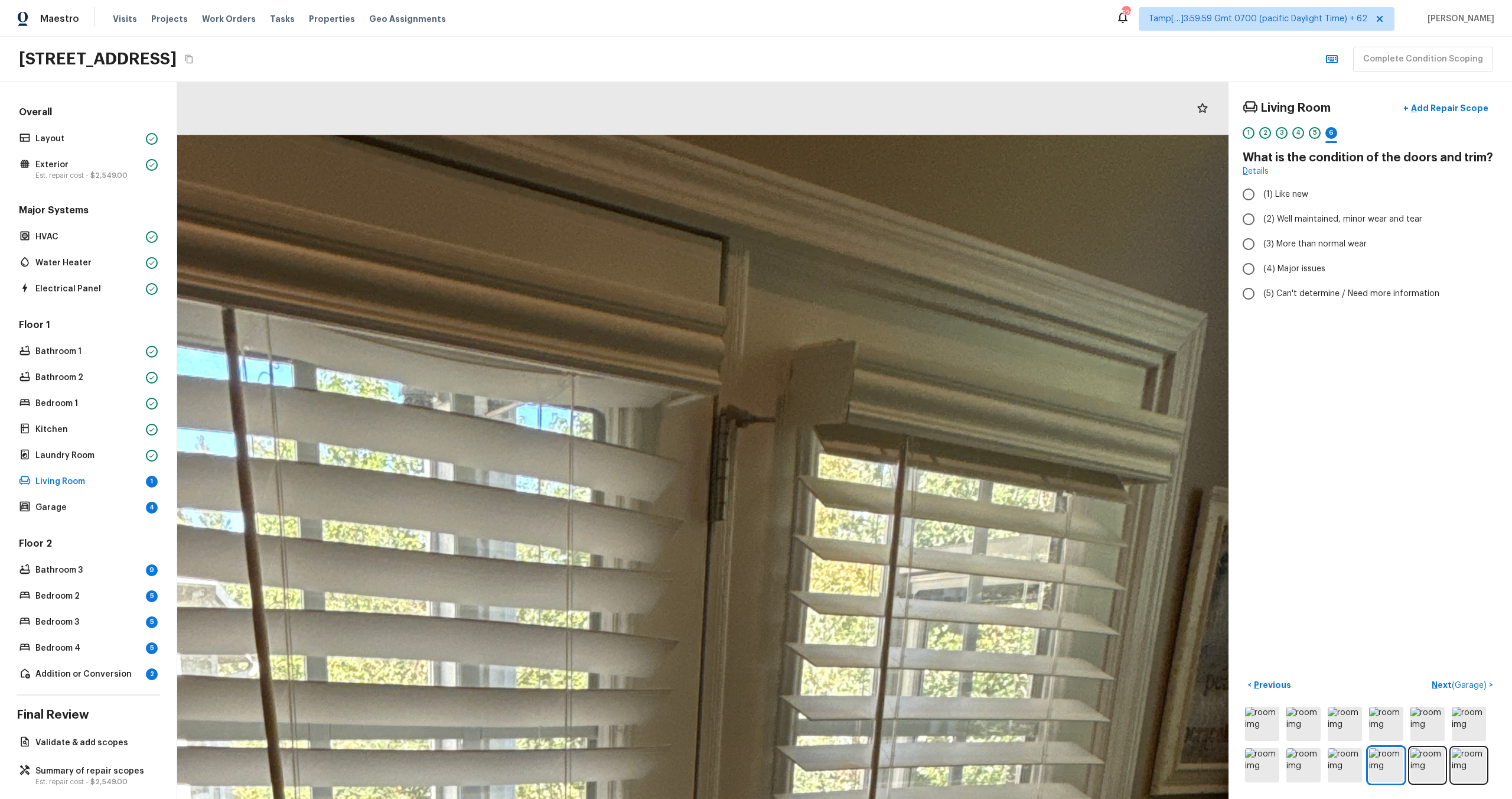
drag, startPoint x: 786, startPoint y: 245, endPoint x: 786, endPoint y: 635, distance: 390.0
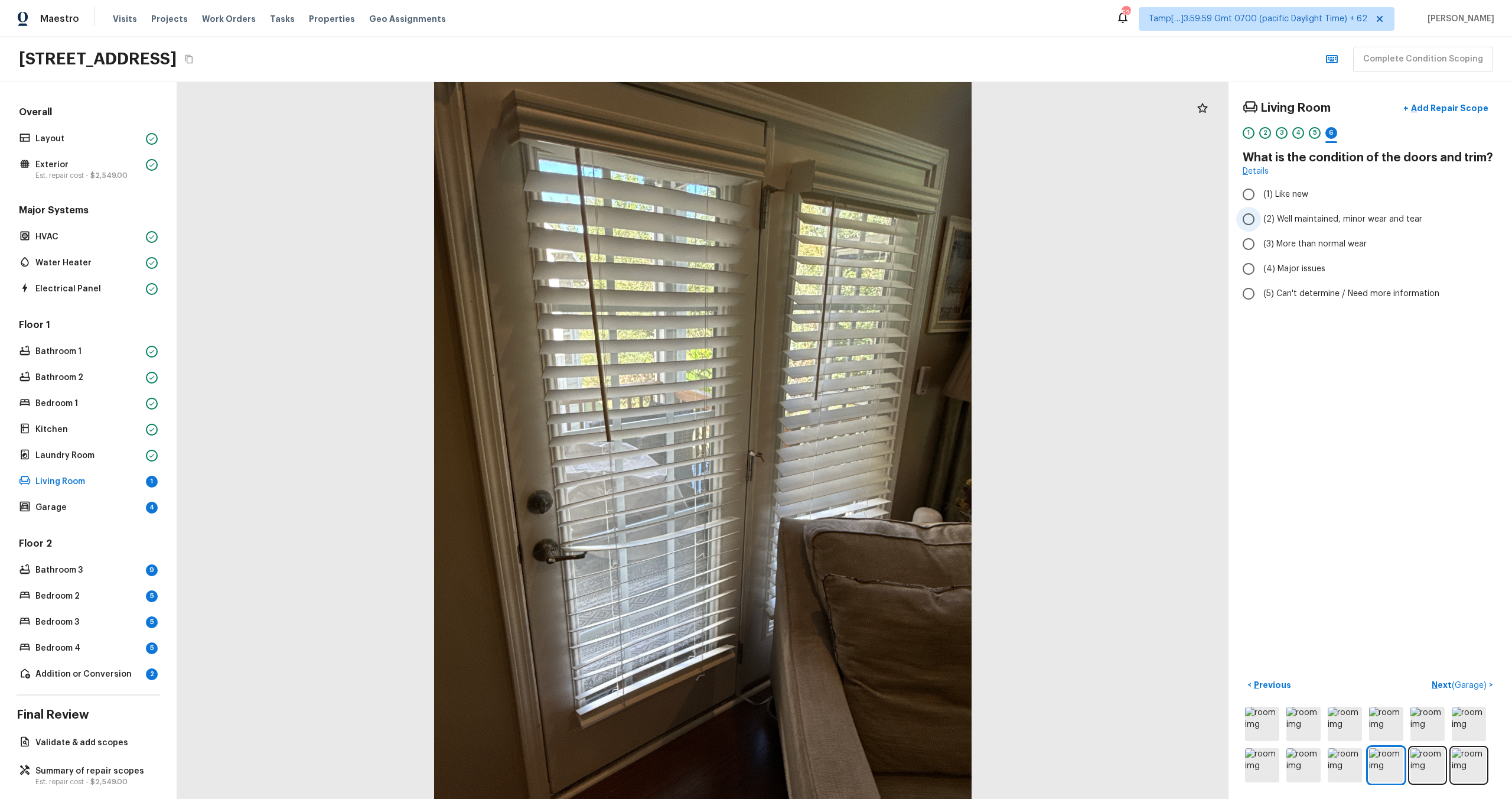
click at [1276, 214] on span "(2) Well maintained, minor wear and tear" at bounding box center [1343, 219] width 159 height 12
click at [1261, 214] on input "(2) Well maintained, minor wear and tear" at bounding box center [1248, 219] width 24 height 24
radio input "true"
click at [1446, 686] on p "Next ( Garage )" at bounding box center [1460, 685] width 57 height 12
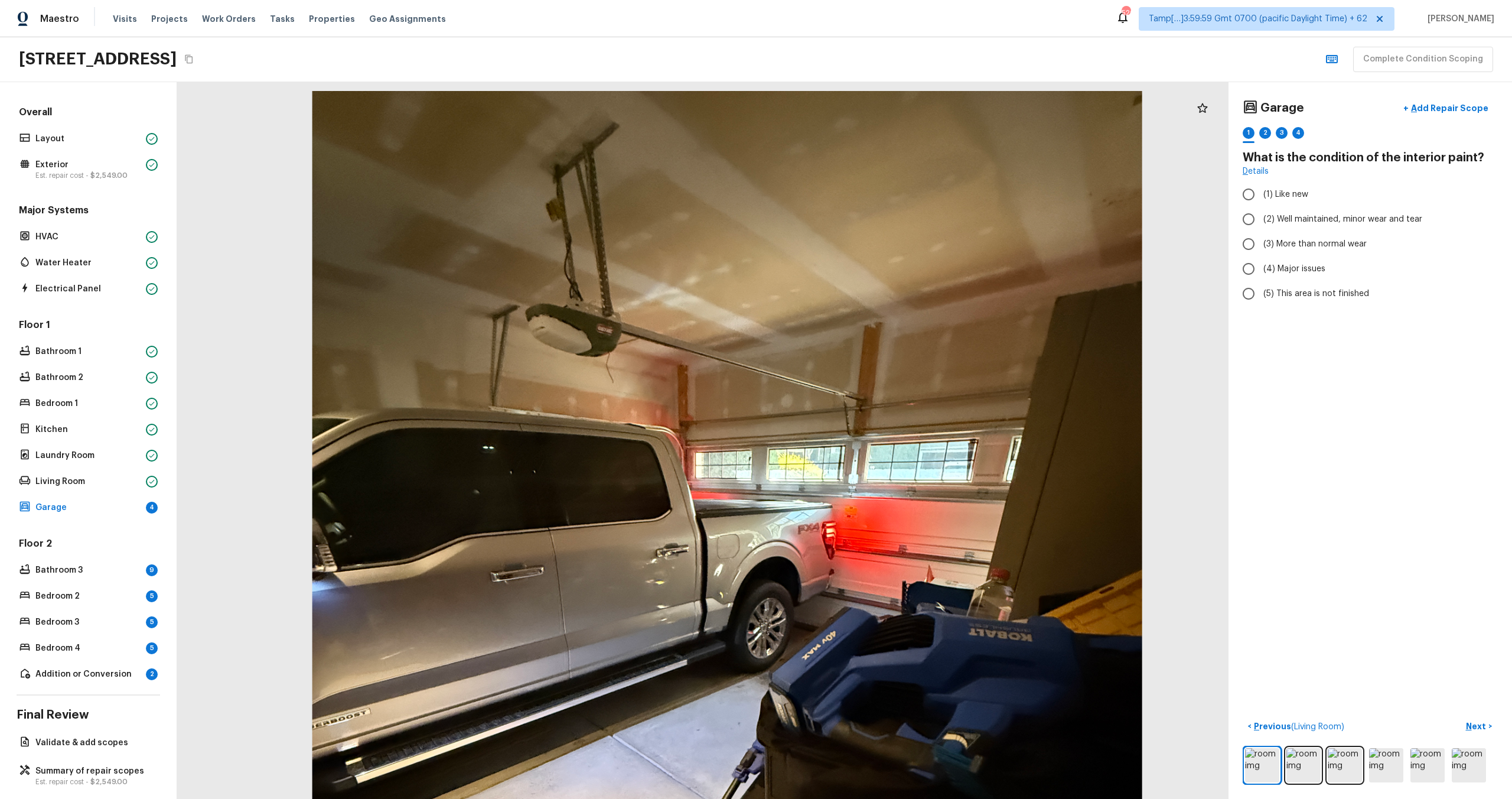
drag, startPoint x: 653, startPoint y: 306, endPoint x: 1308, endPoint y: -52, distance: 746.5
click at [1308, 0] on html "Maestro Visits Projects Work Orders Tasks Properties Geo Assignments 520 Tamp[……" at bounding box center [756, 399] width 1512 height 799
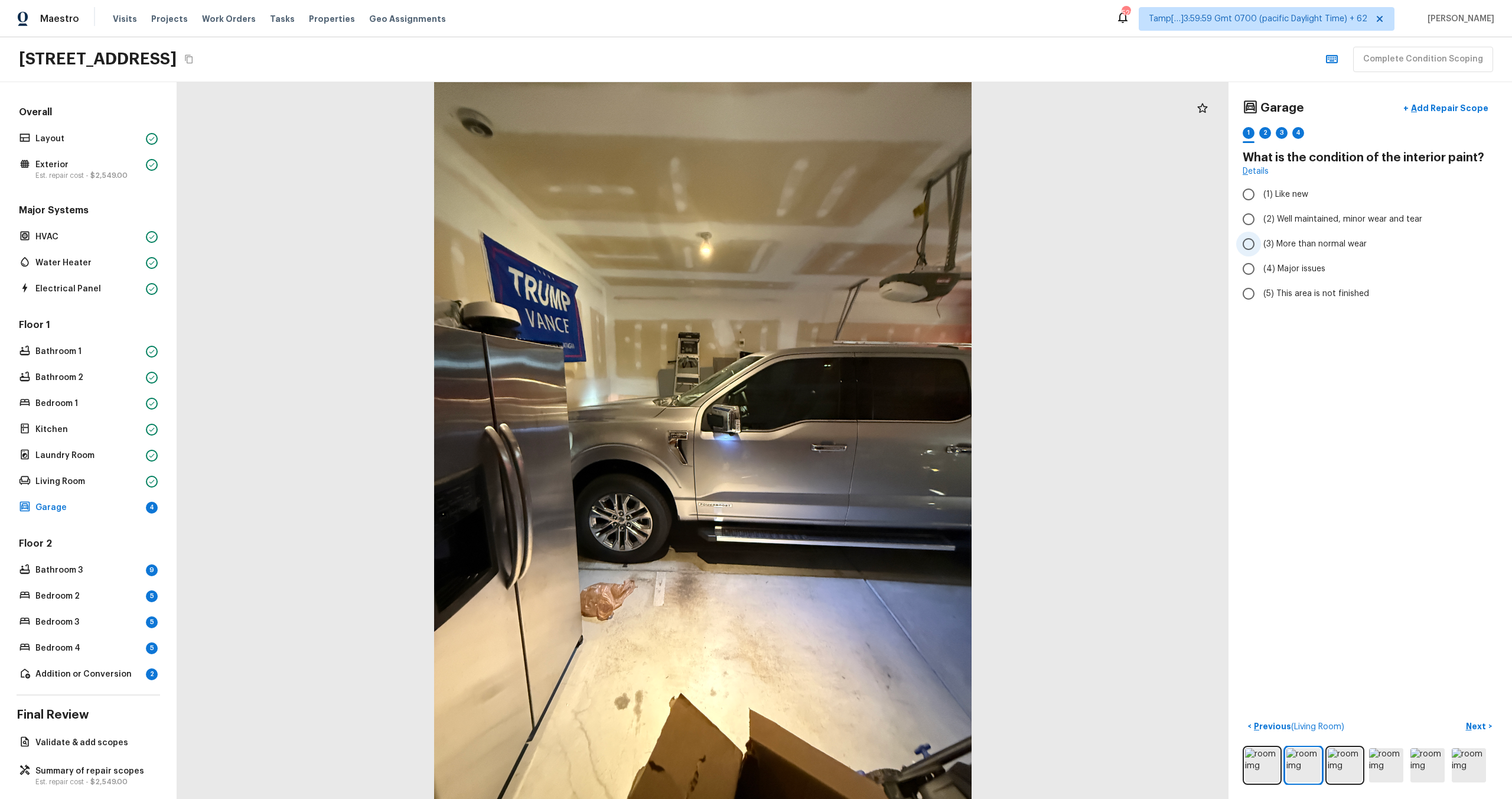
click at [1301, 242] on span "(3) More than normal wear" at bounding box center [1314, 244] width 103 height 12
click at [1261, 242] on input "(3) More than normal wear" at bounding box center [1248, 244] width 24 height 24
radio input "true"
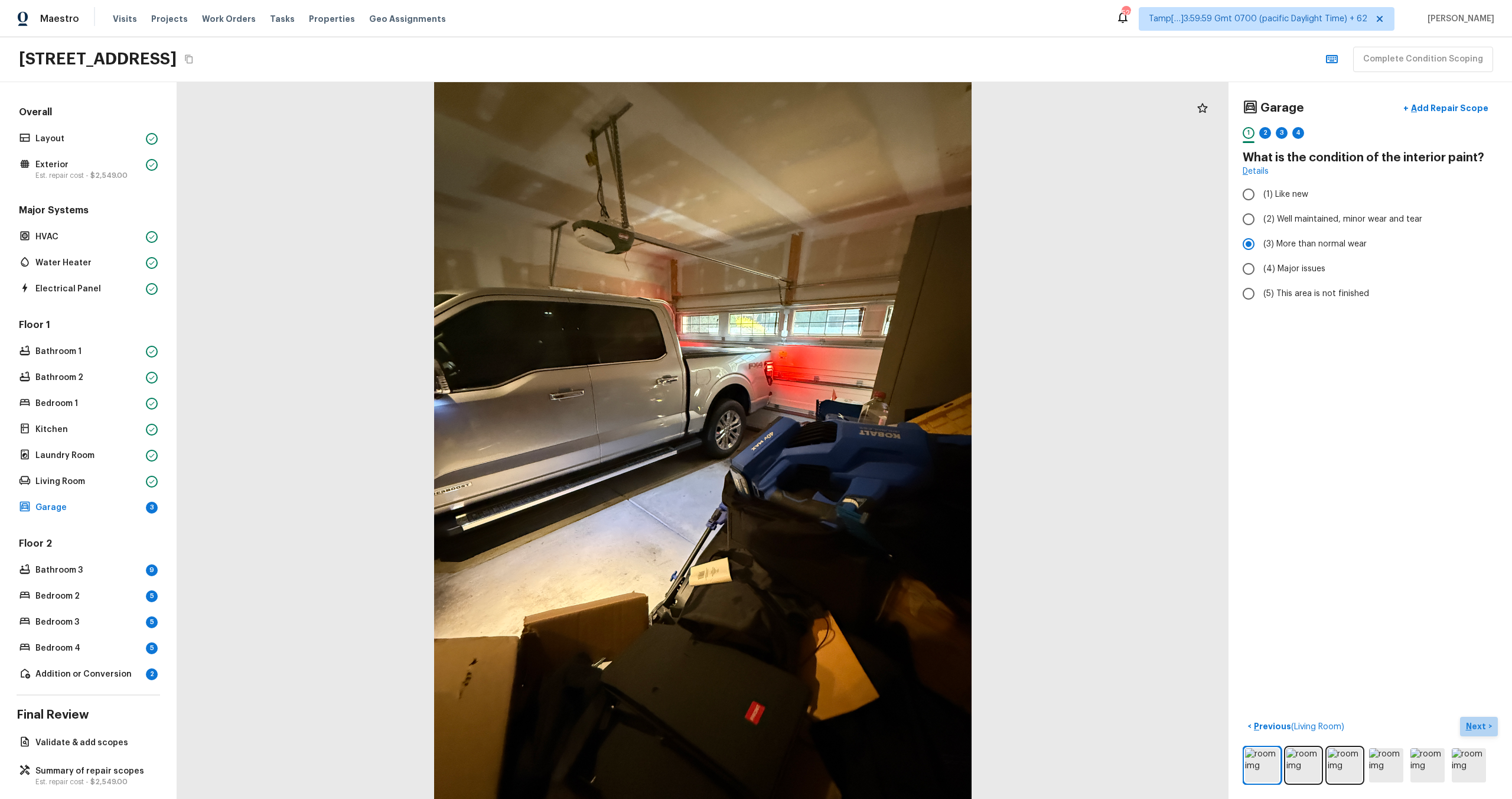
click at [1473, 718] on button "Next >" at bounding box center [1478, 726] width 37 height 20
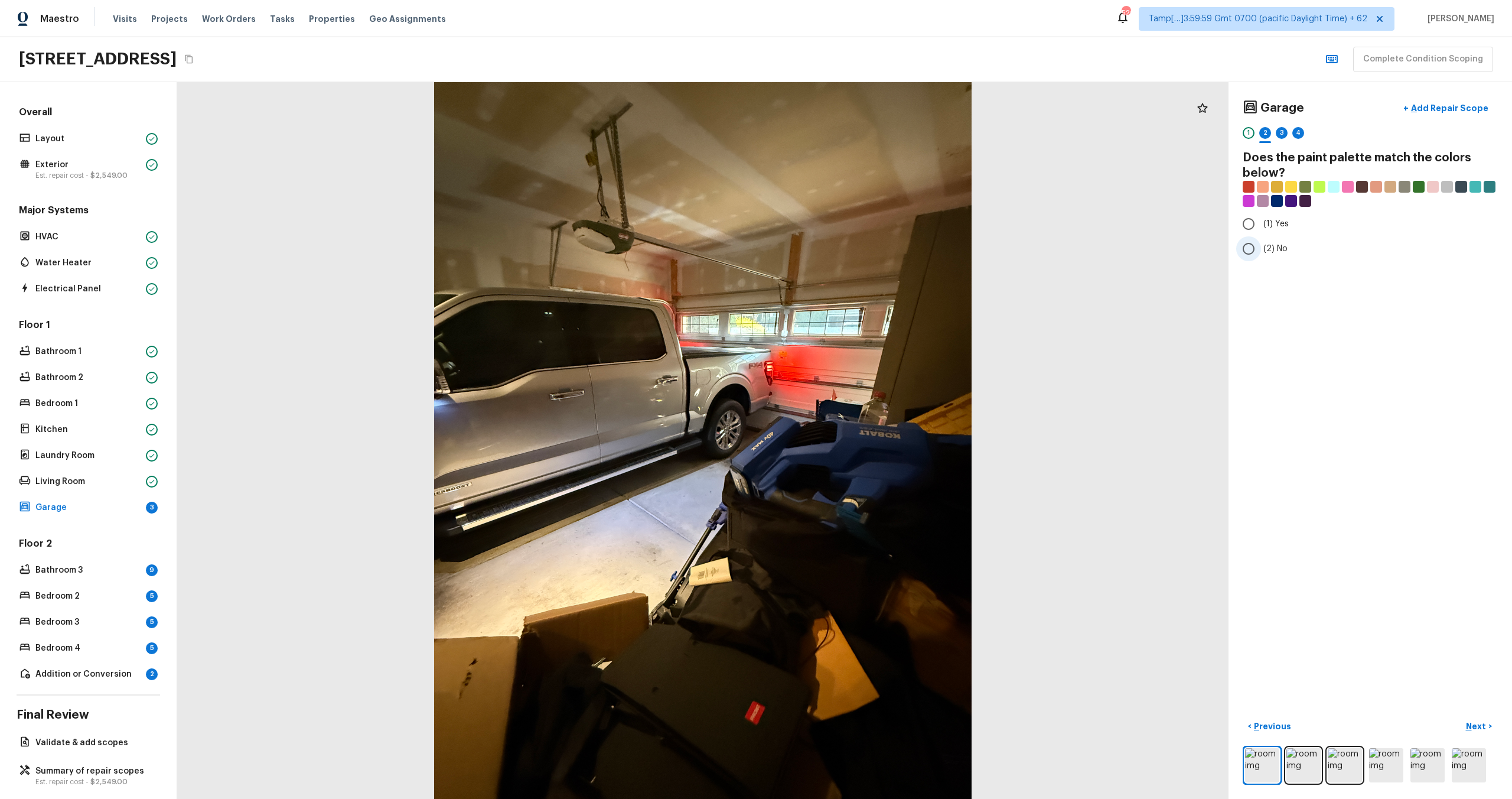
click at [1263, 259] on label "(2) No" at bounding box center [1361, 248] width 252 height 24
click at [1261, 259] on input "(2) No" at bounding box center [1248, 248] width 24 height 24
radio input "true"
click at [1467, 728] on p "Next" at bounding box center [1477, 726] width 22 height 12
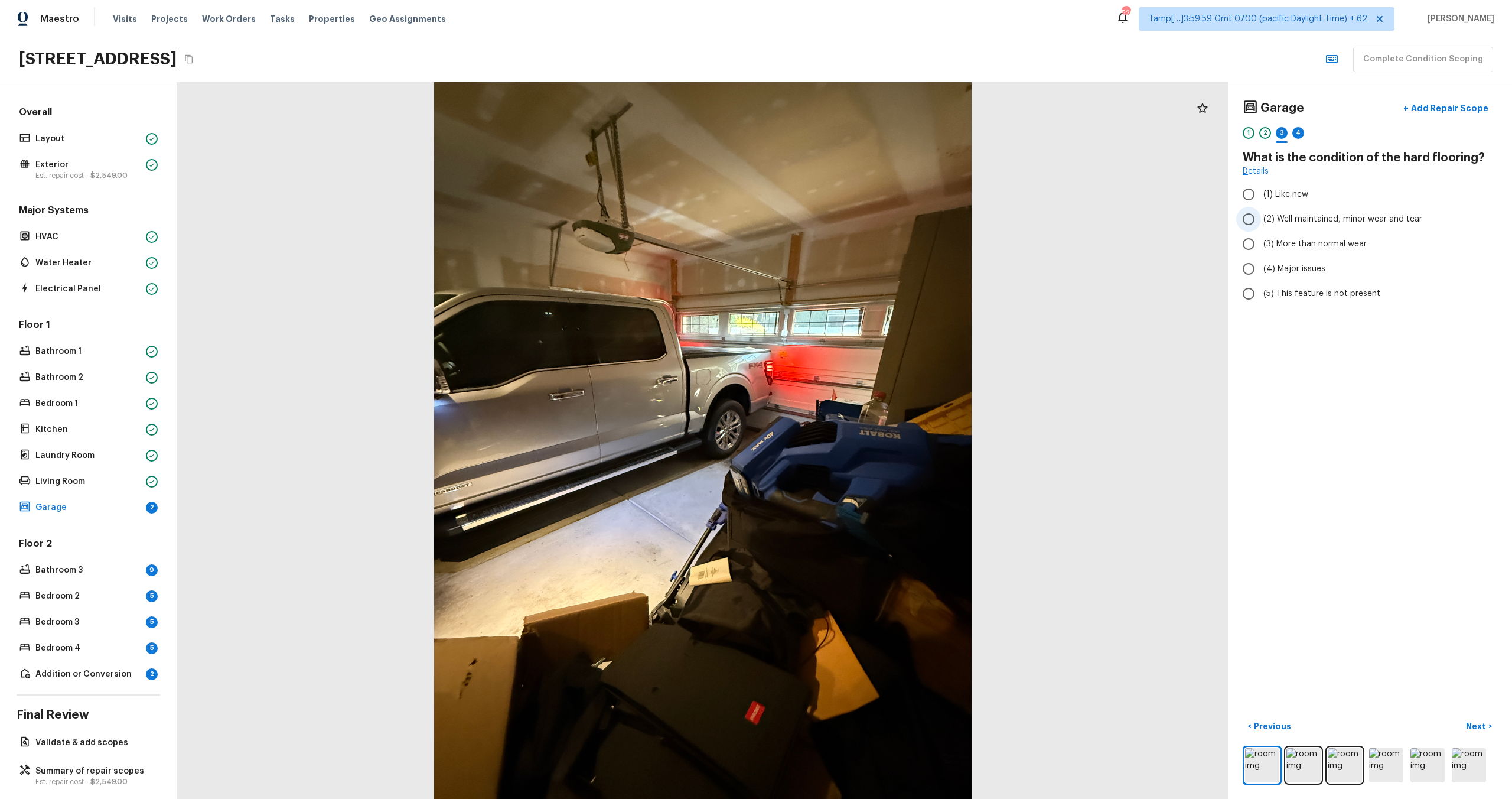
click at [1260, 226] on input "(2) Well maintained, minor wear and tear" at bounding box center [1248, 219] width 24 height 24
radio input "true"
click at [1475, 722] on p "Next" at bounding box center [1477, 726] width 22 height 12
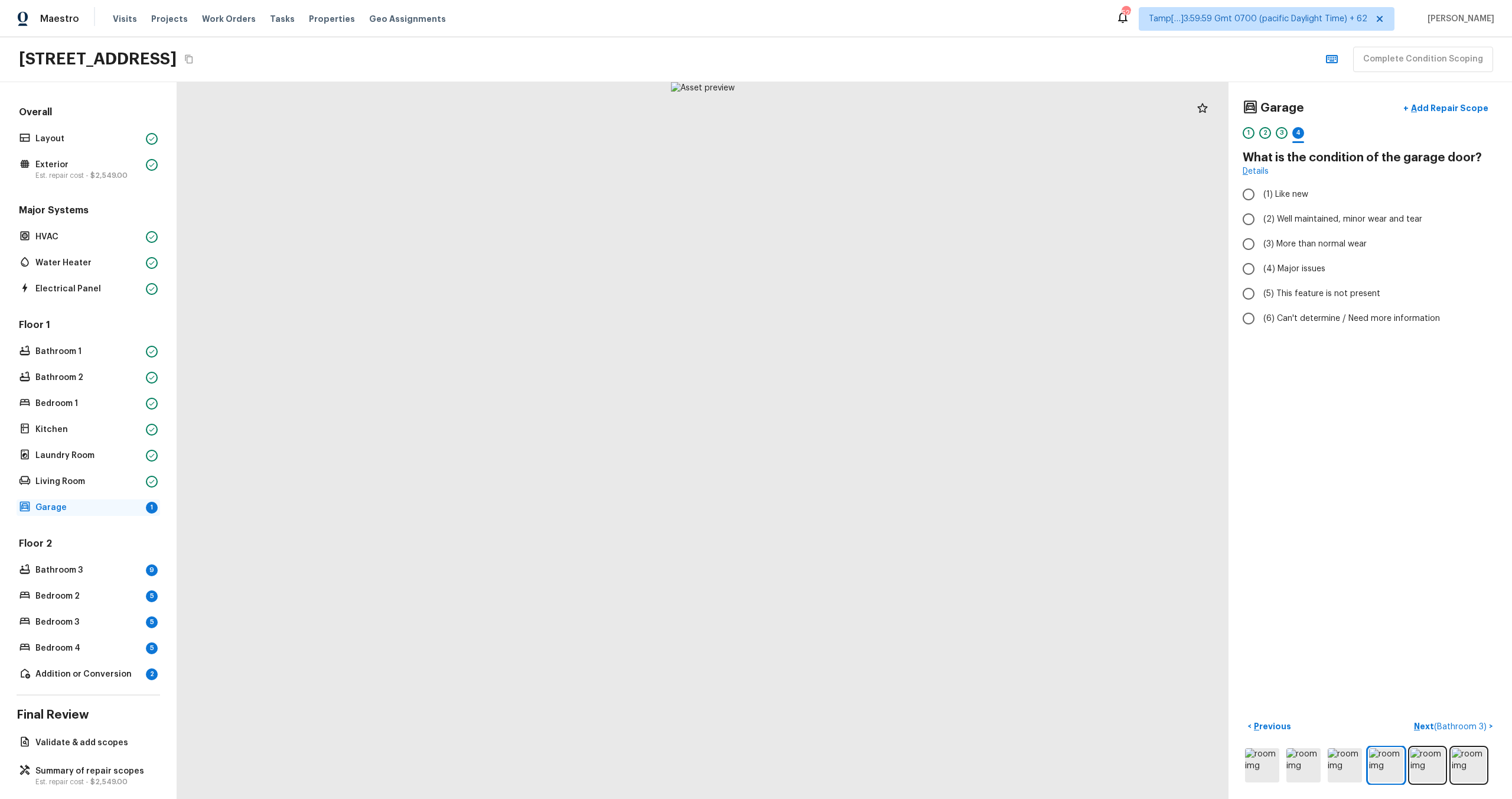
click at [87, 512] on p "Garage" at bounding box center [88, 508] width 106 height 12
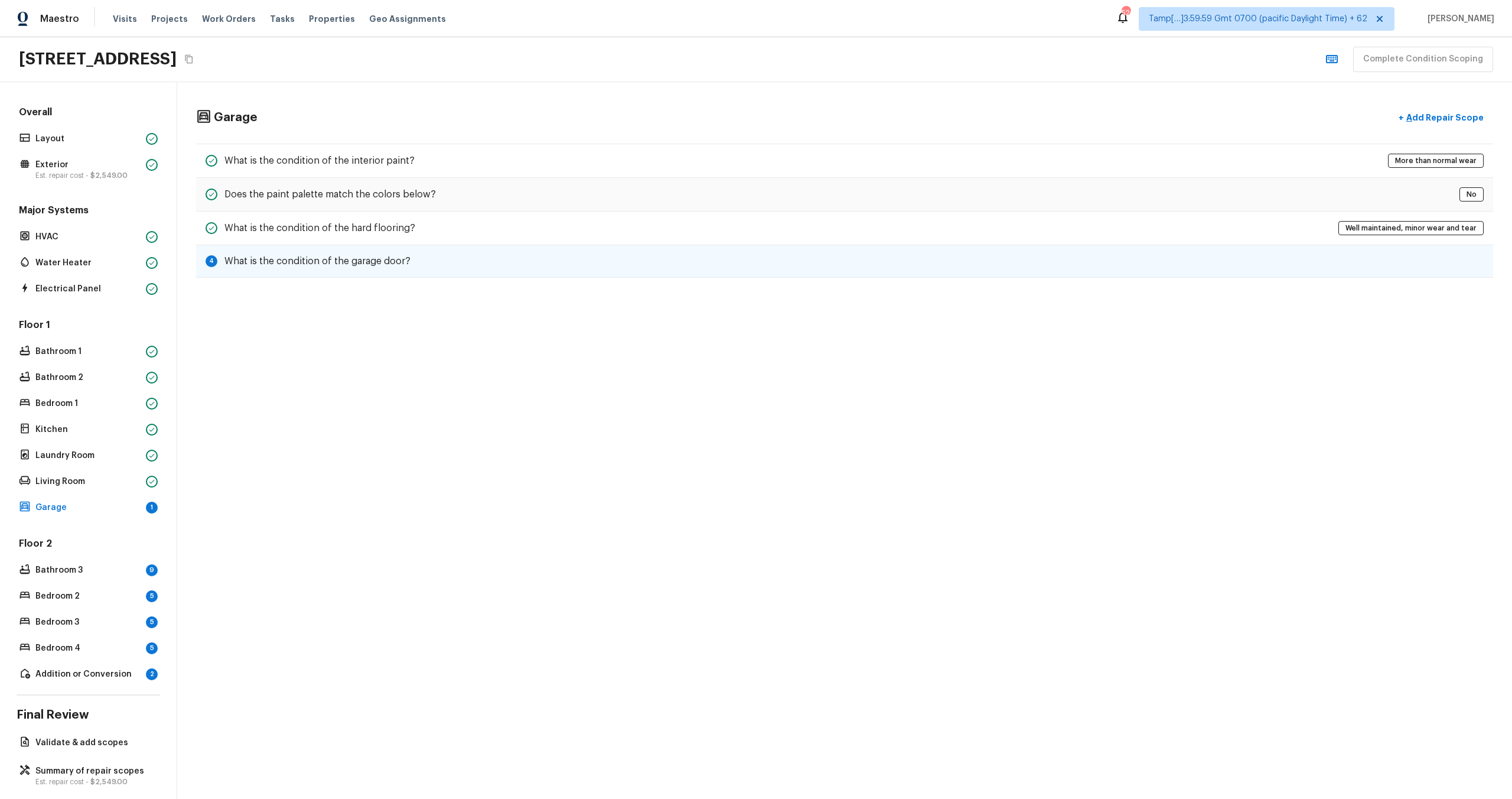
click at [527, 259] on div "4 What is the condition of the garage door?" at bounding box center [844, 261] width 1297 height 33
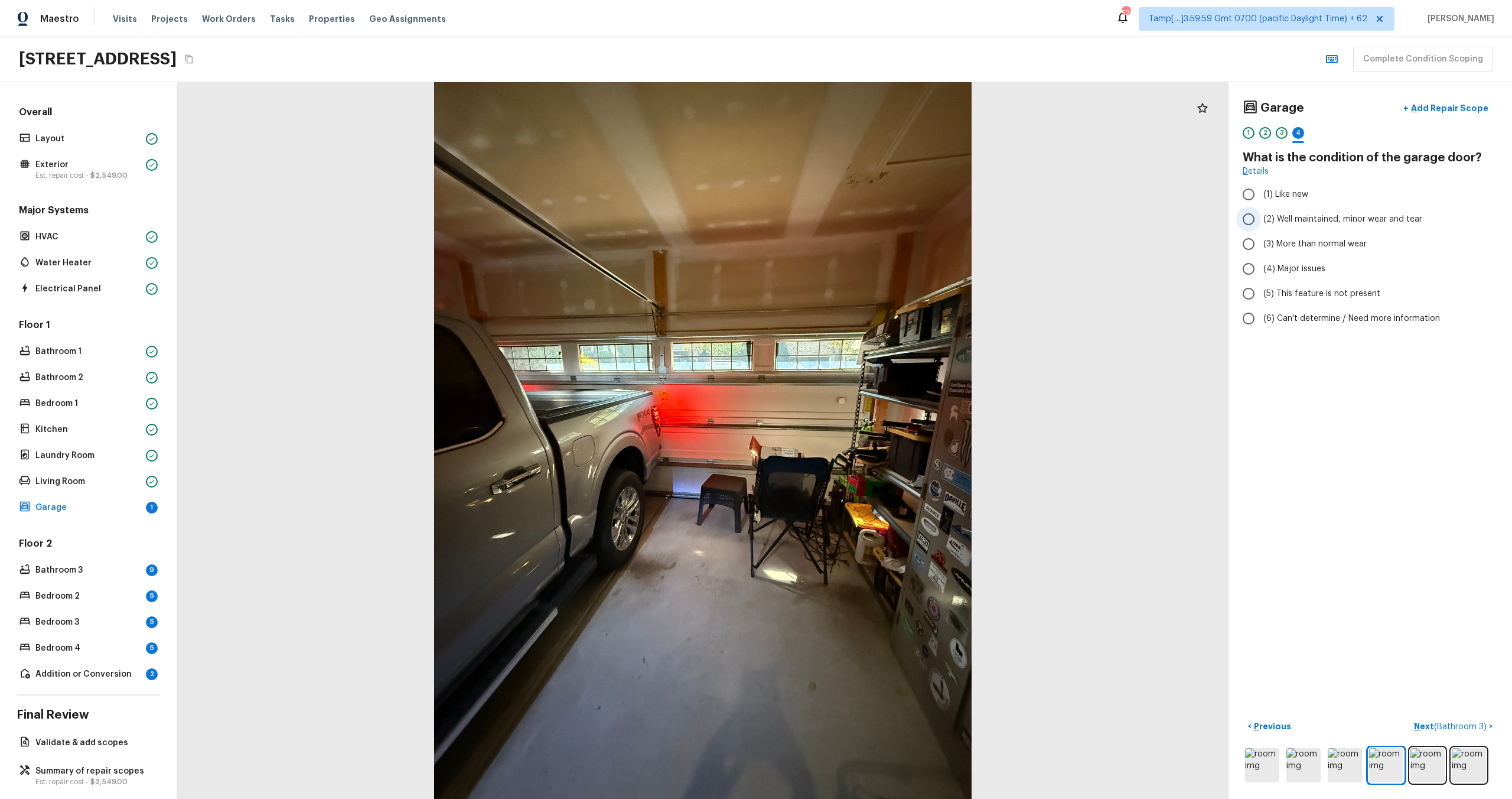
click at [1315, 215] on span "(2) Well maintained, minor wear and tear" at bounding box center [1343, 219] width 159 height 12
click at [1261, 215] on input "(2) Well maintained, minor wear and tear" at bounding box center [1248, 219] width 24 height 24
radio input "true"
click at [1421, 729] on p "Next ( Bathroom 3 )" at bounding box center [1451, 726] width 75 height 12
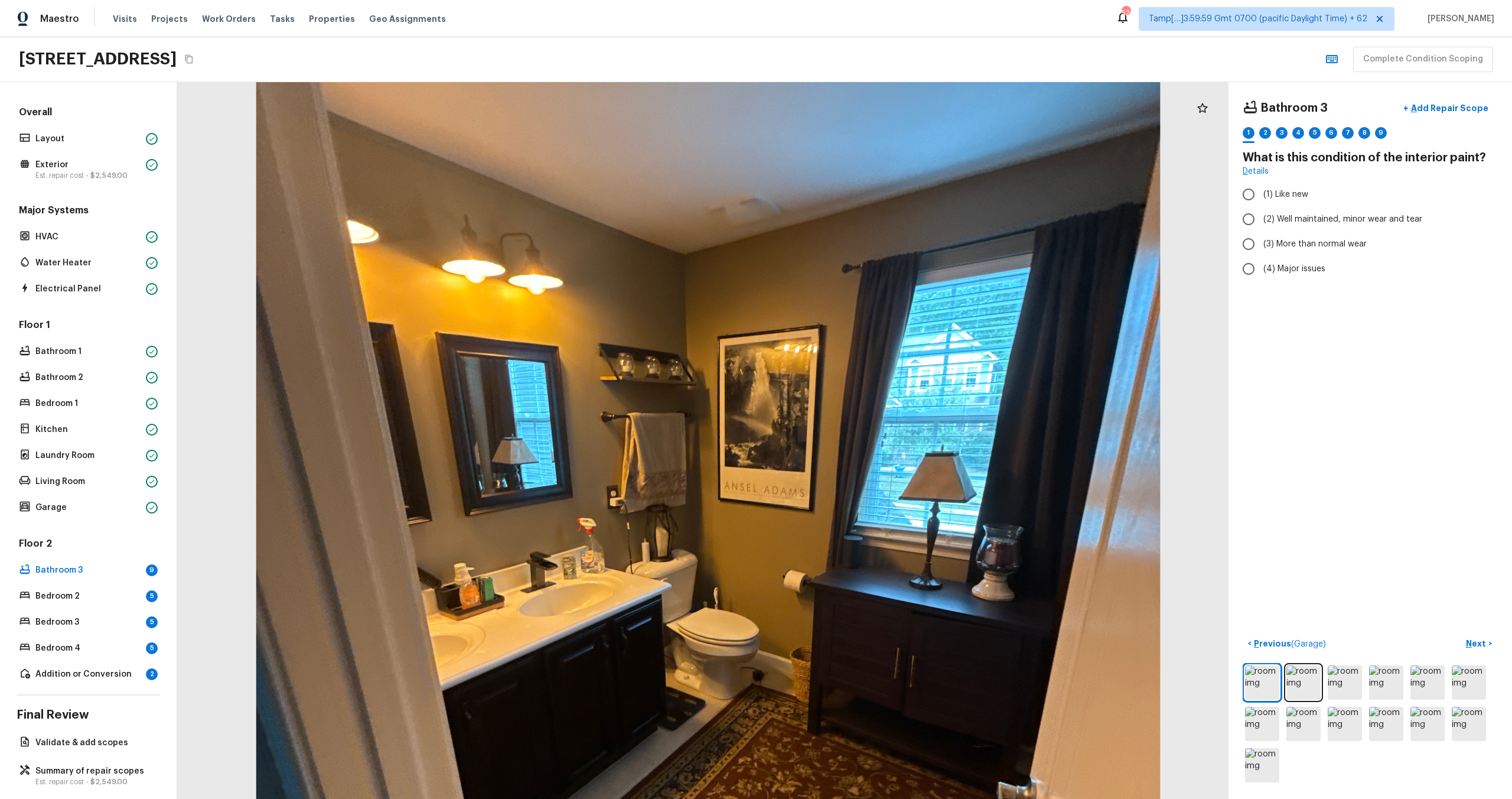
drag, startPoint x: 708, startPoint y: 558, endPoint x: 684, endPoint y: 662, distance: 106.7
click at [685, 663] on div at bounding box center [708, 560] width 1769 height 1206
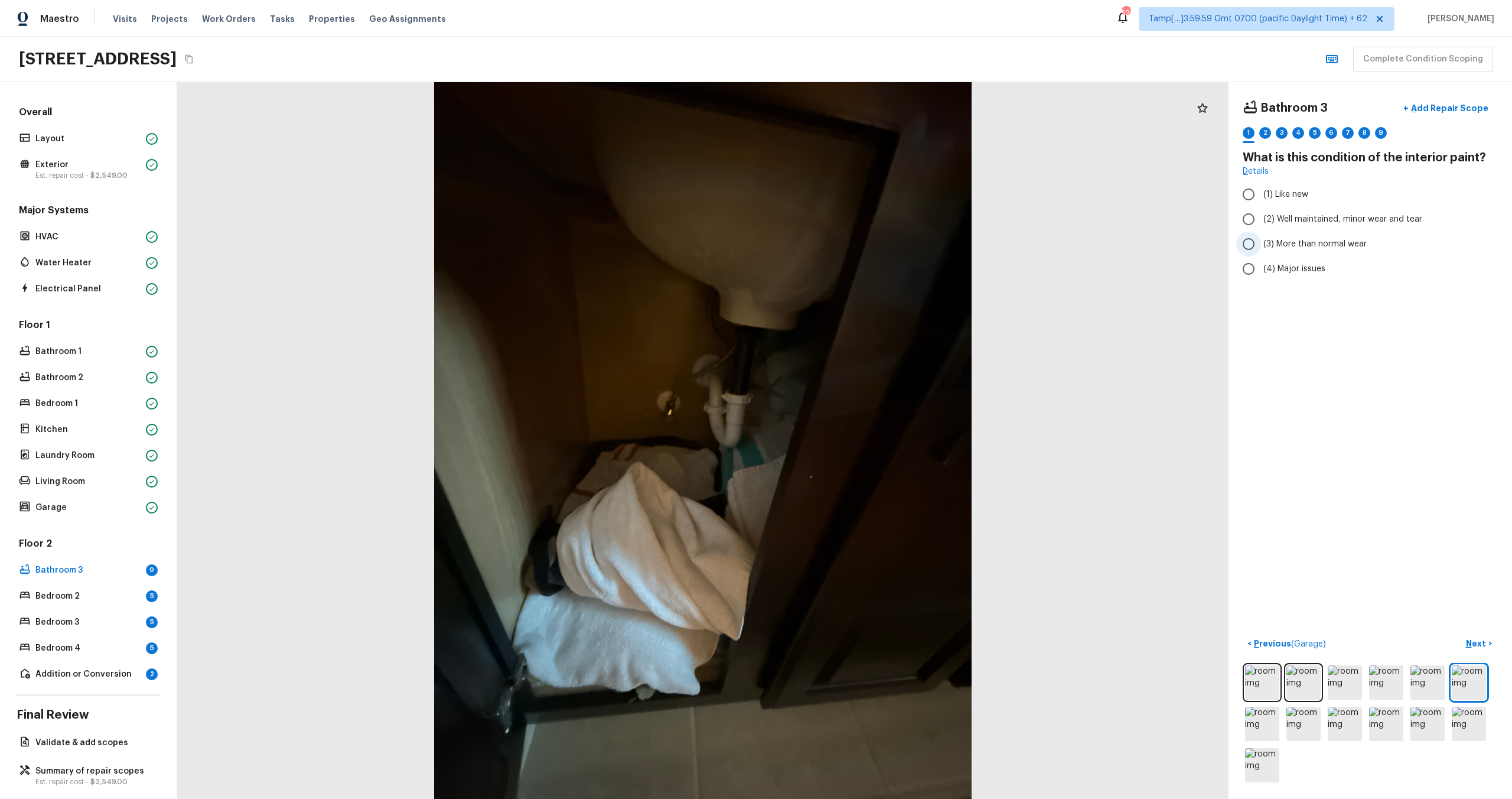
click at [1270, 245] on span "(3) More than normal wear" at bounding box center [1314, 244] width 103 height 12
click at [1261, 245] on input "(3) More than normal wear" at bounding box center [1248, 244] width 24 height 24
radio input "true"
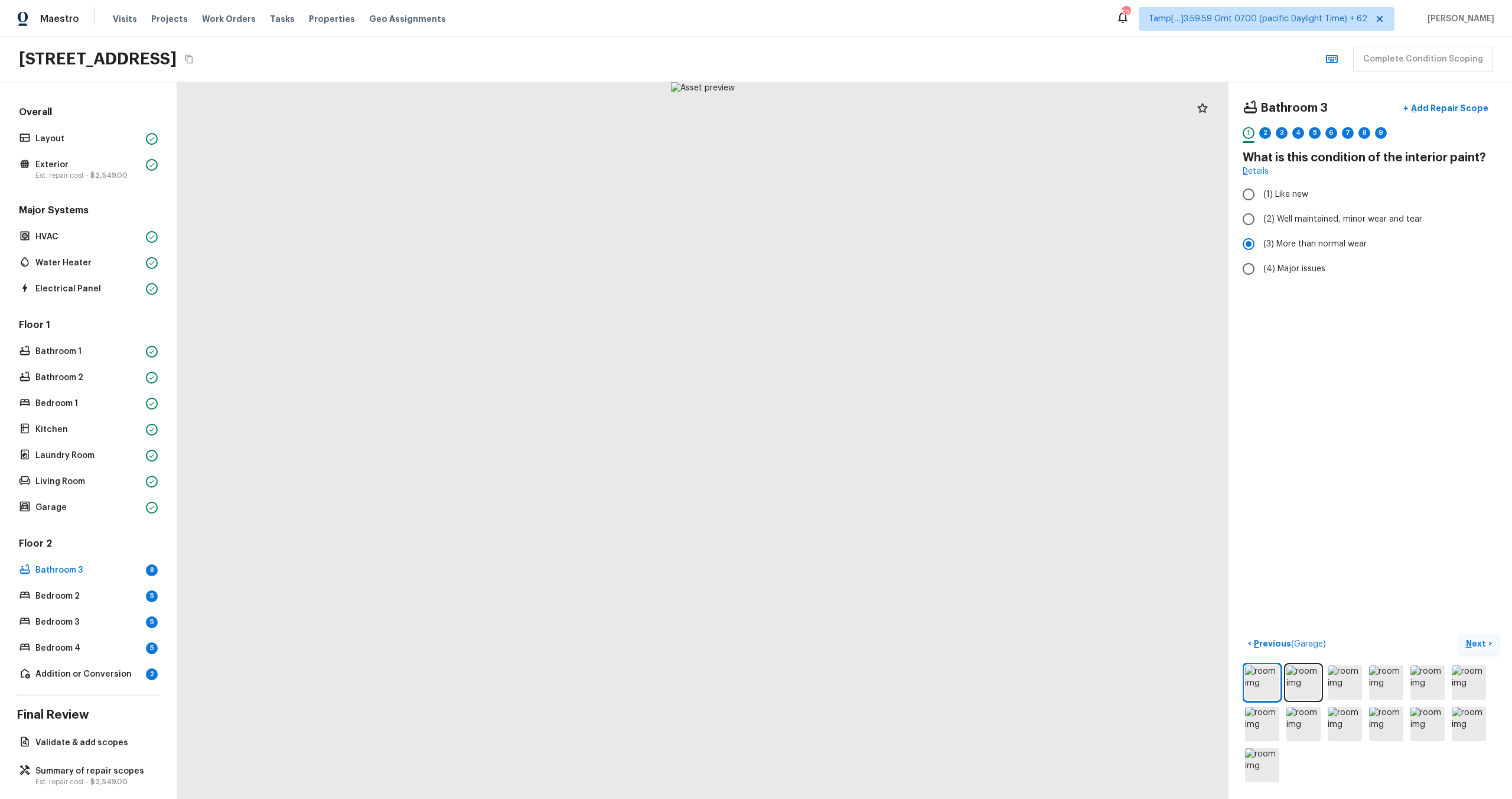
click at [1475, 651] on button "Next >" at bounding box center [1478, 644] width 37 height 20
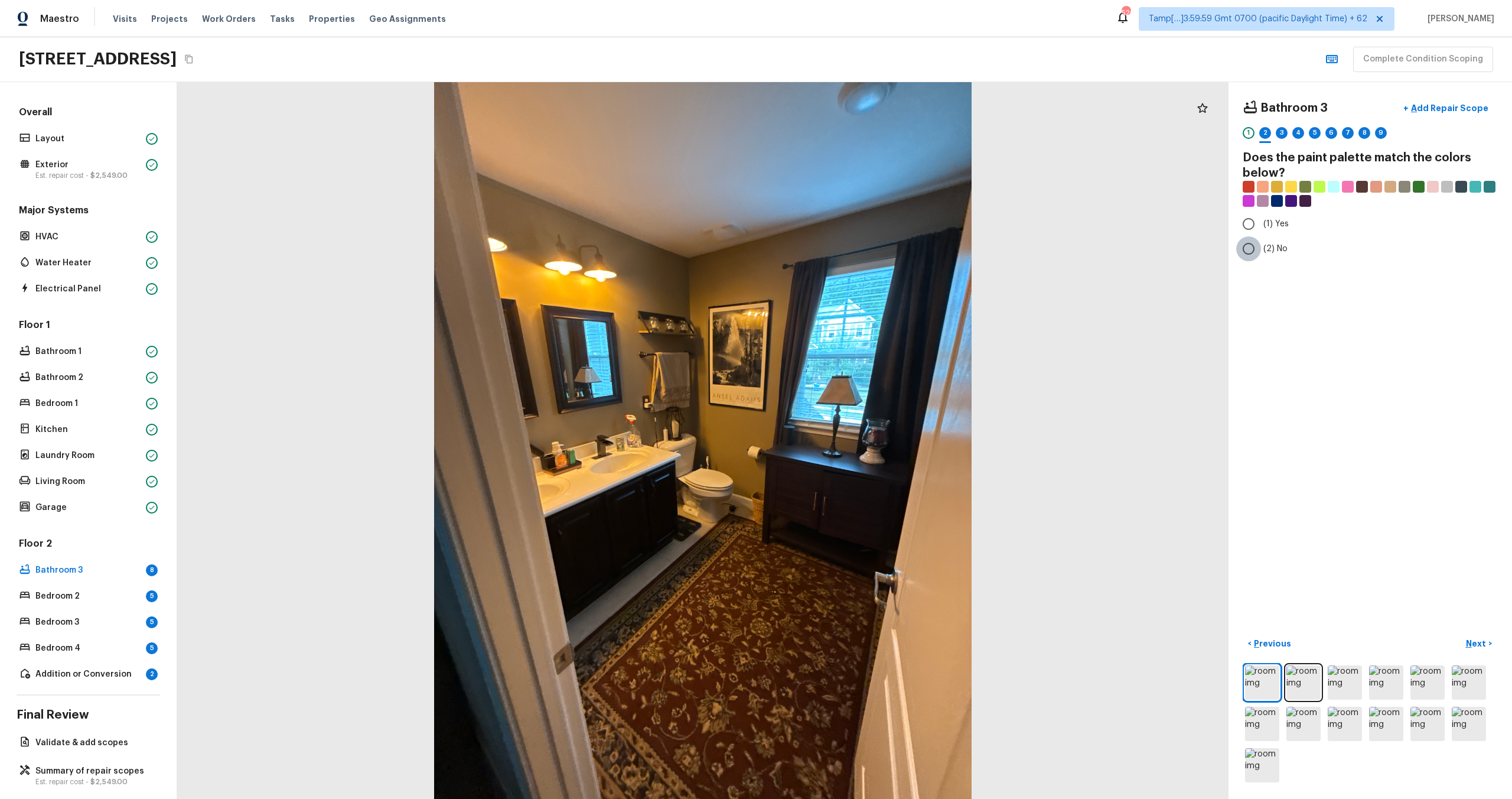
click at [1258, 251] on input "(2) No" at bounding box center [1248, 248] width 24 height 24
radio input "true"
click at [1260, 233] on input "(1) Yes" at bounding box center [1248, 224] width 24 height 24
radio input "true"
click at [1471, 633] on div "Bathroom 3 + Add Repair Scope 1 2 3 4 5 6 7 8 9 Does the paint palette match th…" at bounding box center [1370, 440] width 284 height 717
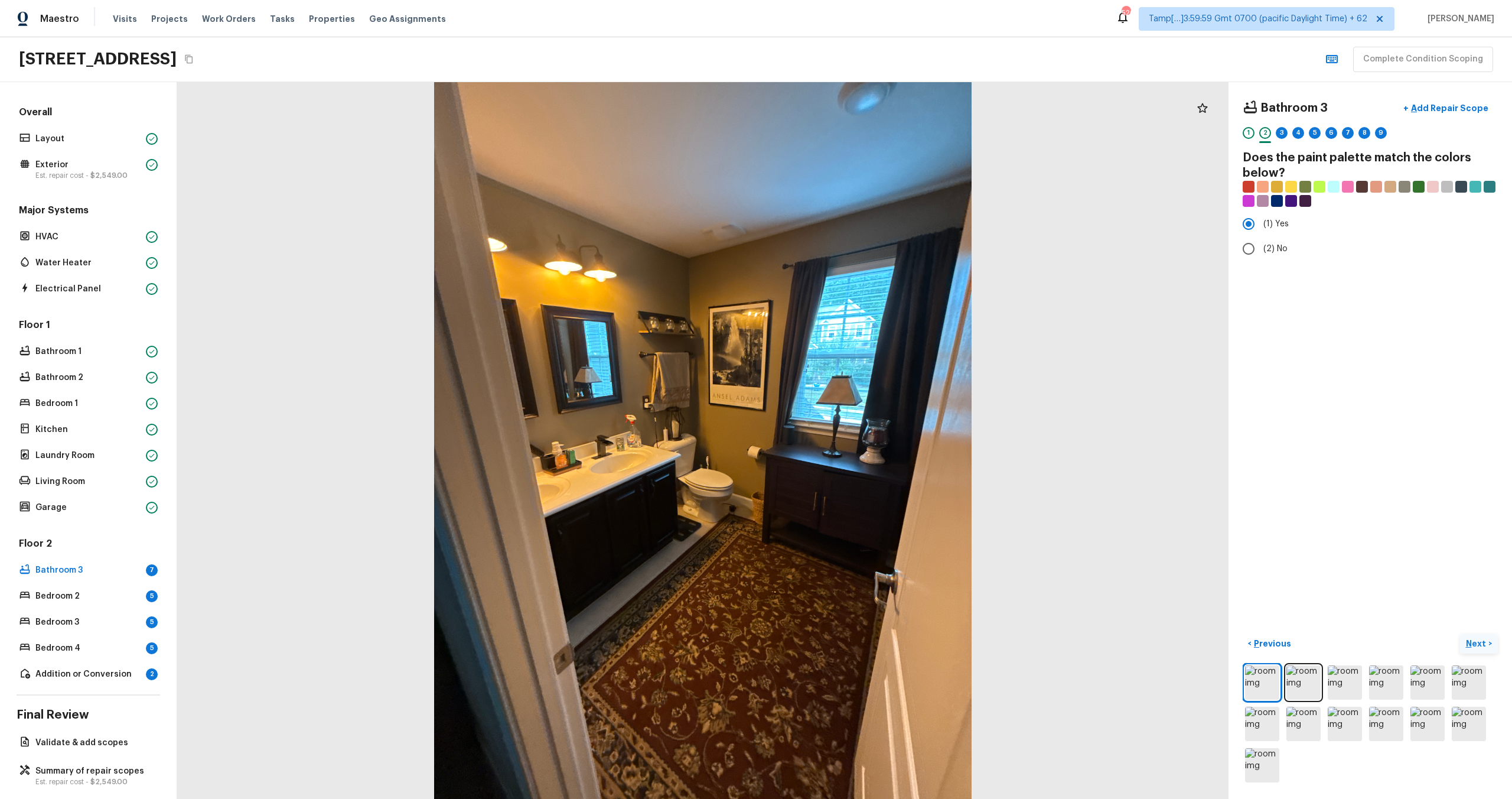
click at [1471, 643] on p "Next" at bounding box center [1477, 644] width 22 height 12
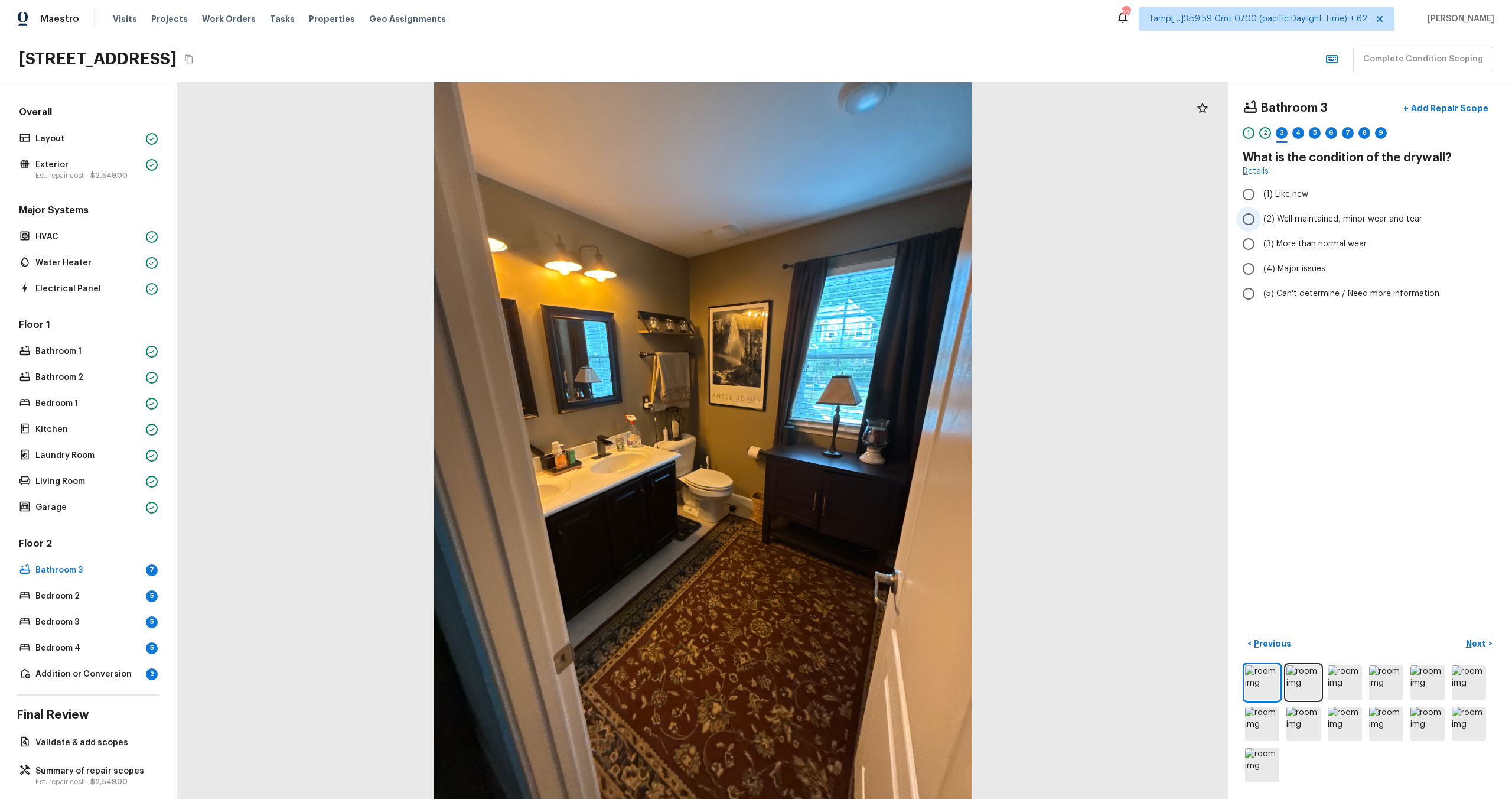
click at [1278, 214] on span "(2) Well maintained, minor wear and tear" at bounding box center [1343, 219] width 159 height 12
click at [1261, 214] on input "(2) Well maintained, minor wear and tear" at bounding box center [1248, 219] width 24 height 24
radio input "true"
click at [1466, 642] on p "Next" at bounding box center [1477, 644] width 22 height 12
click at [1273, 238] on div "Bathroom 3 + Add Repair Scope 1 2 3 4 5 6 7 8 9 What type of flooring? Check al…" at bounding box center [1370, 241] width 256 height 289
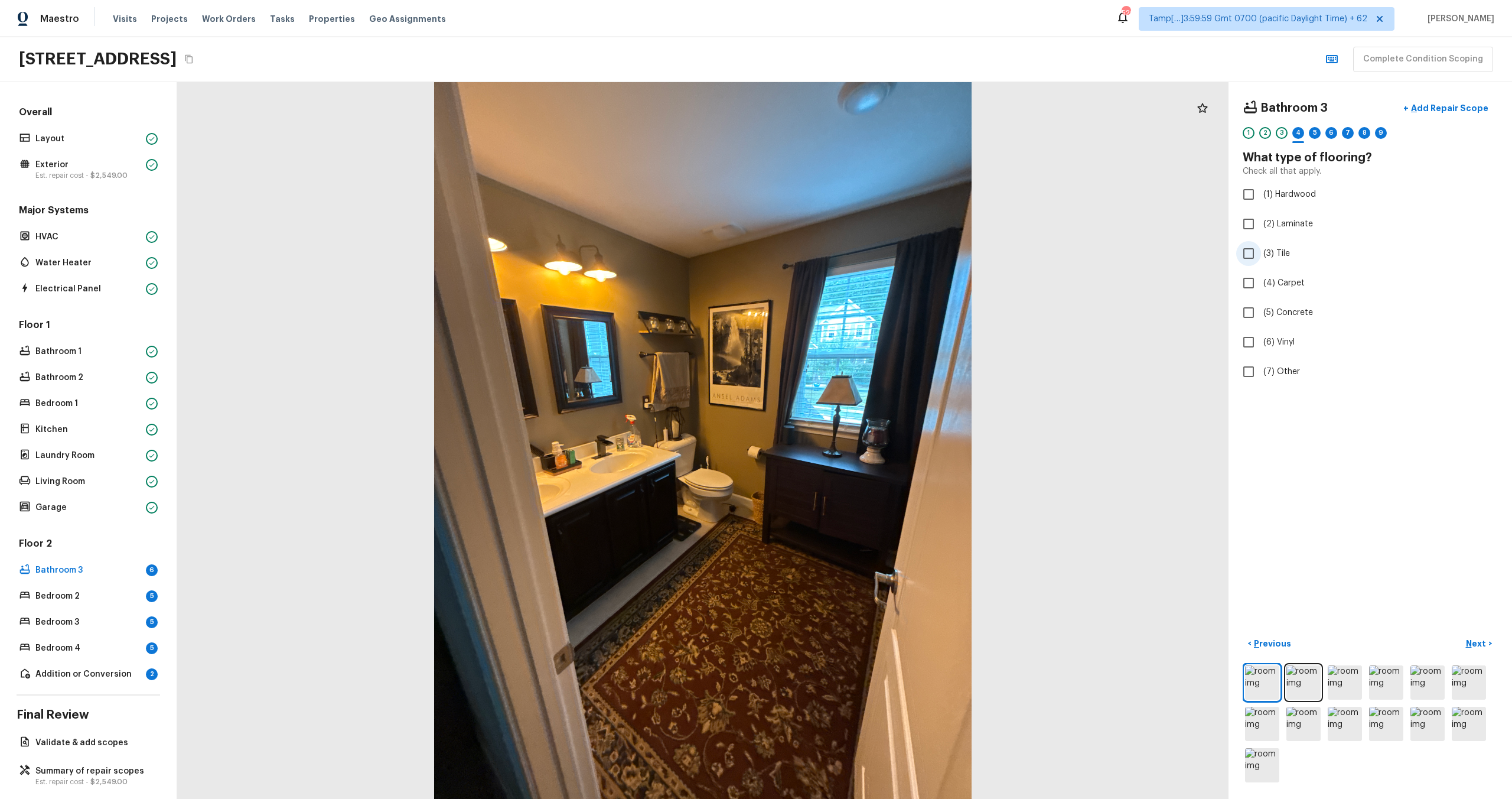
click at [1254, 250] on input "(3) Tile" at bounding box center [1248, 253] width 24 height 24
checkbox input "true"
click at [1478, 638] on p "Next" at bounding box center [1477, 644] width 22 height 12
click at [1281, 225] on label "(2) Well maintained, minor wear and tear" at bounding box center [1361, 219] width 252 height 24
click at [1261, 225] on input "(2) Well maintained, minor wear and tear" at bounding box center [1248, 219] width 24 height 24
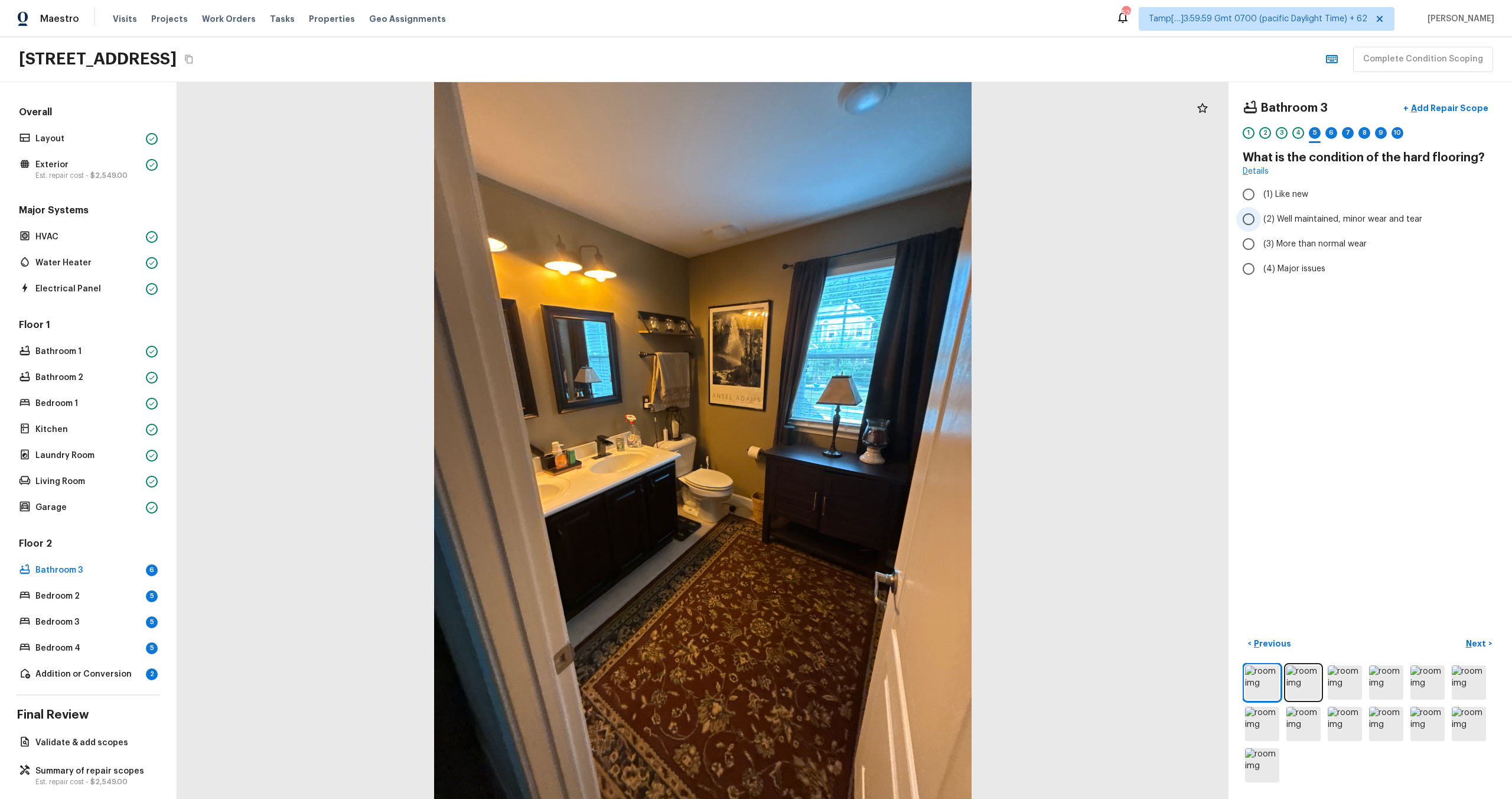
radio input "true"
click at [1470, 644] on p "Next" at bounding box center [1477, 644] width 22 height 12
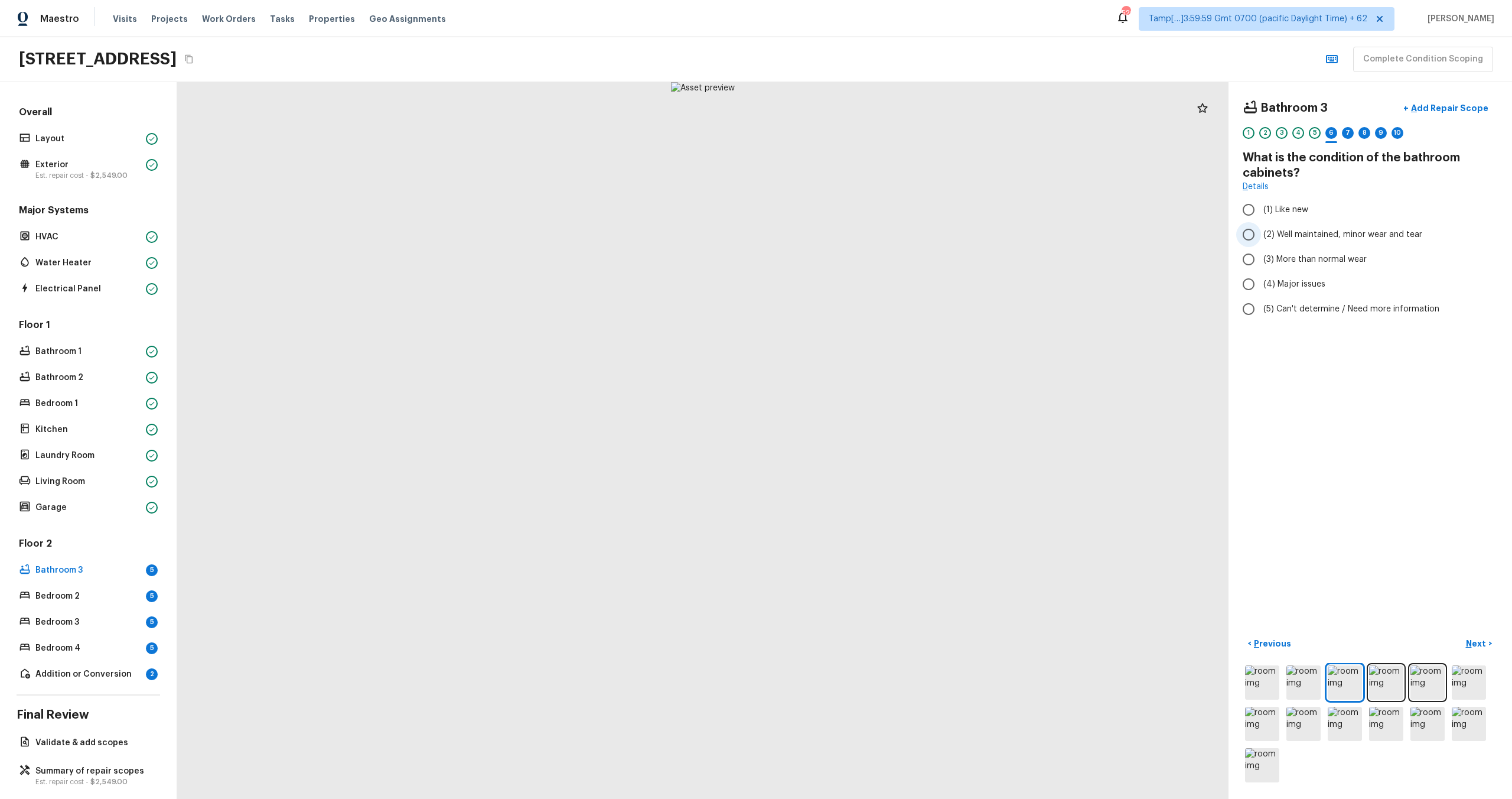
click at [1267, 234] on span "(2) Well maintained, minor wear and tear" at bounding box center [1343, 234] width 159 height 12
click at [1261, 234] on input "(2) Well maintained, minor wear and tear" at bounding box center [1248, 234] width 24 height 24
radio input "true"
click at [1471, 641] on p "Next" at bounding box center [1477, 644] width 22 height 12
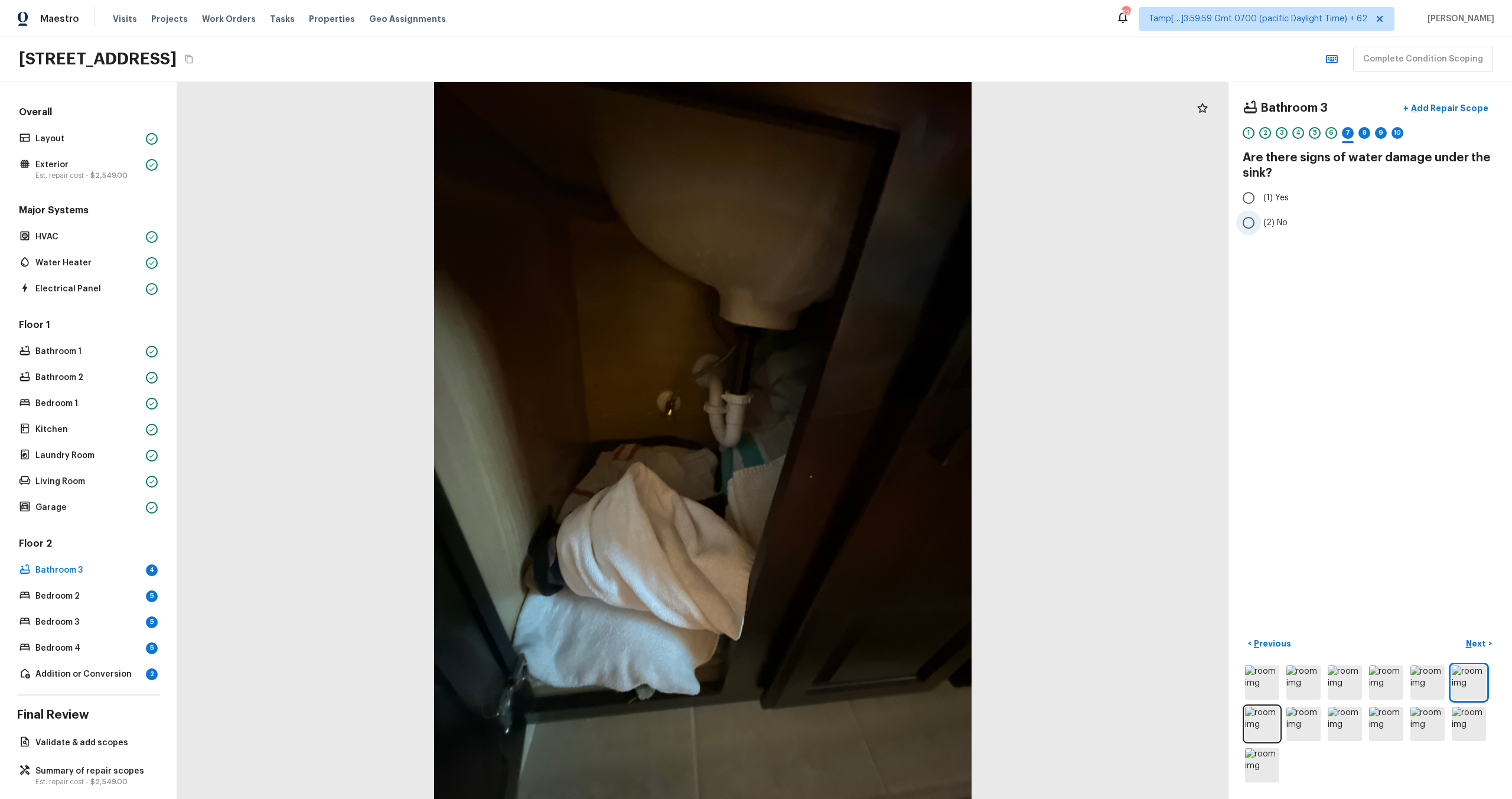
click at [1271, 218] on span "(2) No" at bounding box center [1275, 223] width 24 height 12
click at [1261, 218] on input "(2) No" at bounding box center [1248, 223] width 24 height 24
radio input "true"
click at [1464, 645] on button "Next >" at bounding box center [1478, 644] width 37 height 20
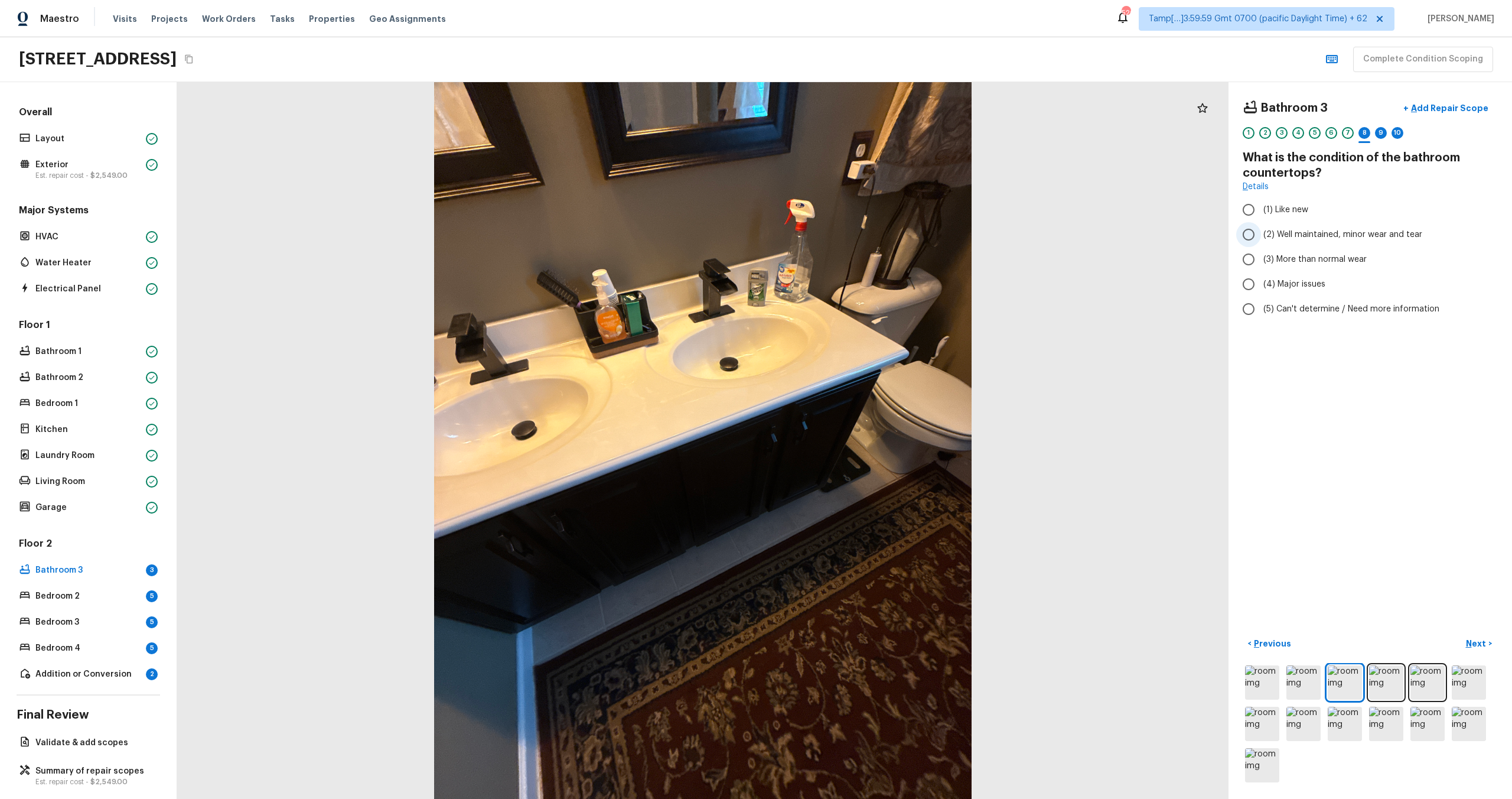
click at [1292, 231] on span "(2) Well maintained, minor wear and tear" at bounding box center [1343, 234] width 159 height 12
click at [1261, 231] on input "(2) Well maintained, minor wear and tear" at bounding box center [1248, 234] width 24 height 24
radio input "true"
click at [1486, 636] on button "Next >" at bounding box center [1478, 644] width 37 height 20
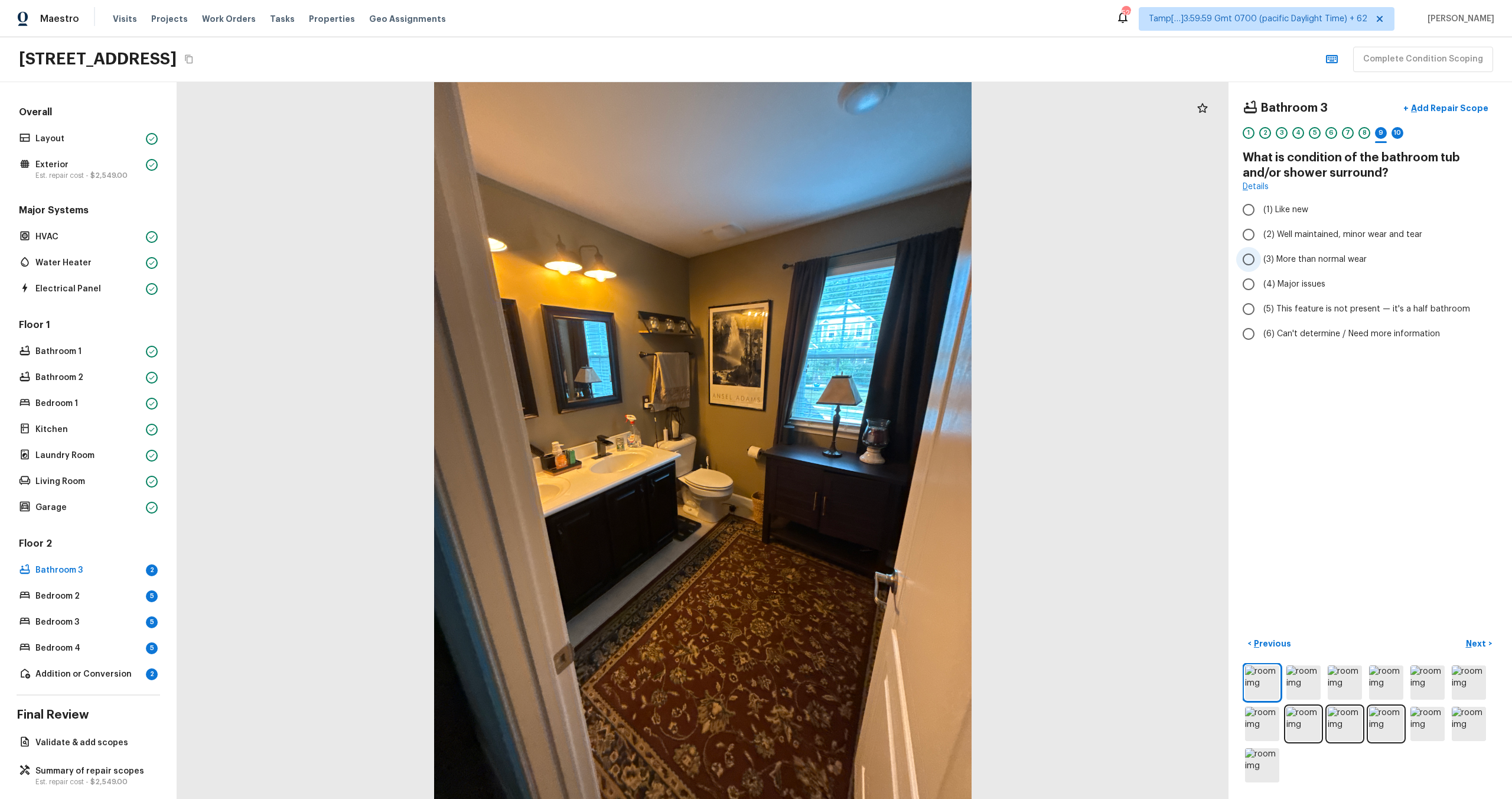
click at [1272, 257] on span "(3) More than normal wear" at bounding box center [1314, 259] width 103 height 12
click at [1261, 257] on input "(3) More than normal wear" at bounding box center [1248, 259] width 24 height 24
radio input "true"
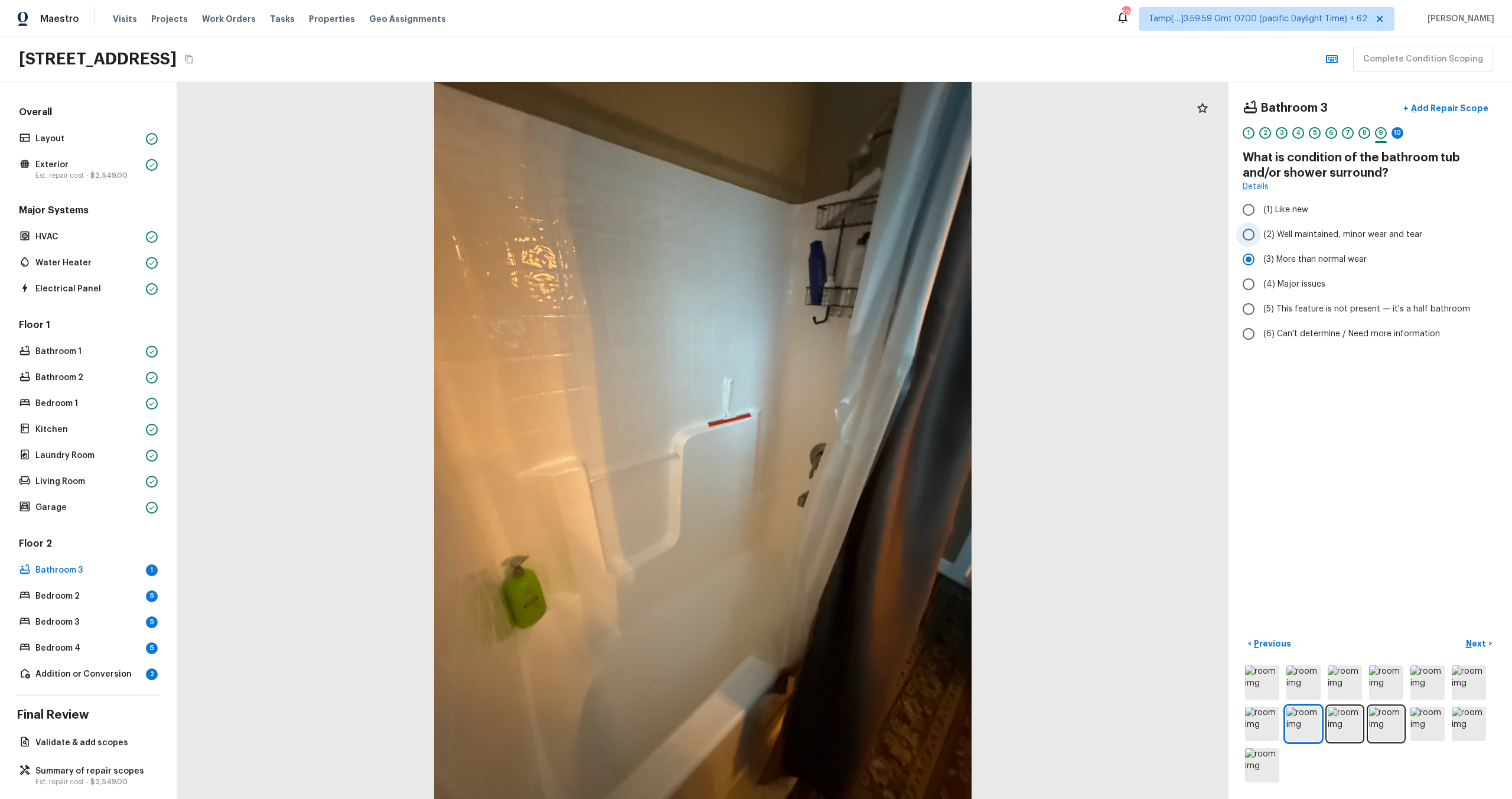
click at [1282, 223] on label "(2) Well maintained, minor wear and tear" at bounding box center [1361, 234] width 252 height 24
click at [1261, 223] on input "(2) Well maintained, minor wear and tear" at bounding box center [1248, 234] width 24 height 24
radio input "true"
click at [1486, 641] on p "Next" at bounding box center [1477, 644] width 22 height 12
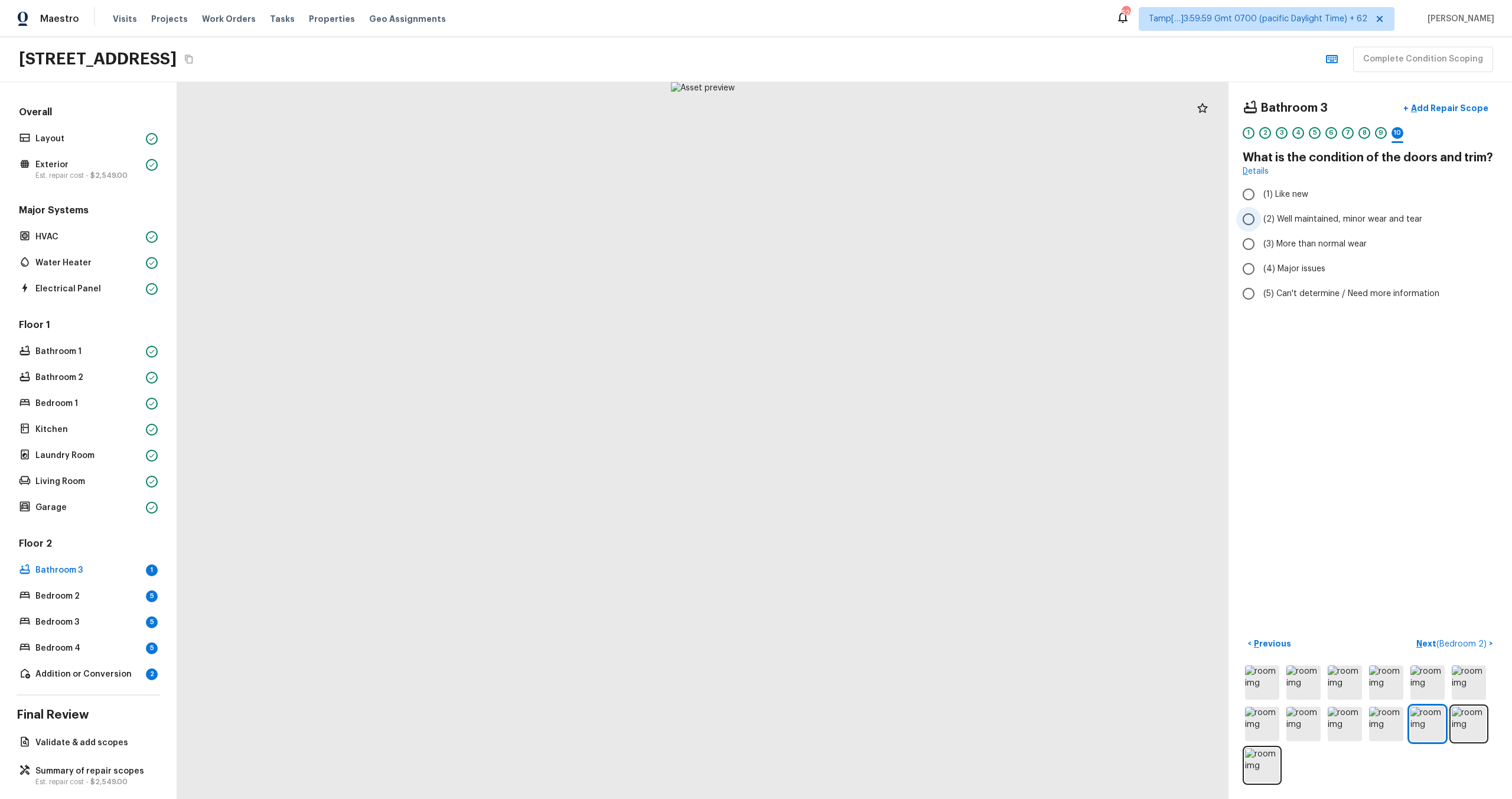
click at [1274, 229] on label "(2) Well maintained, minor wear and tear" at bounding box center [1361, 219] width 252 height 24
click at [1261, 229] on input "(2) Well maintained, minor wear and tear" at bounding box center [1248, 219] width 24 height 24
radio input "true"
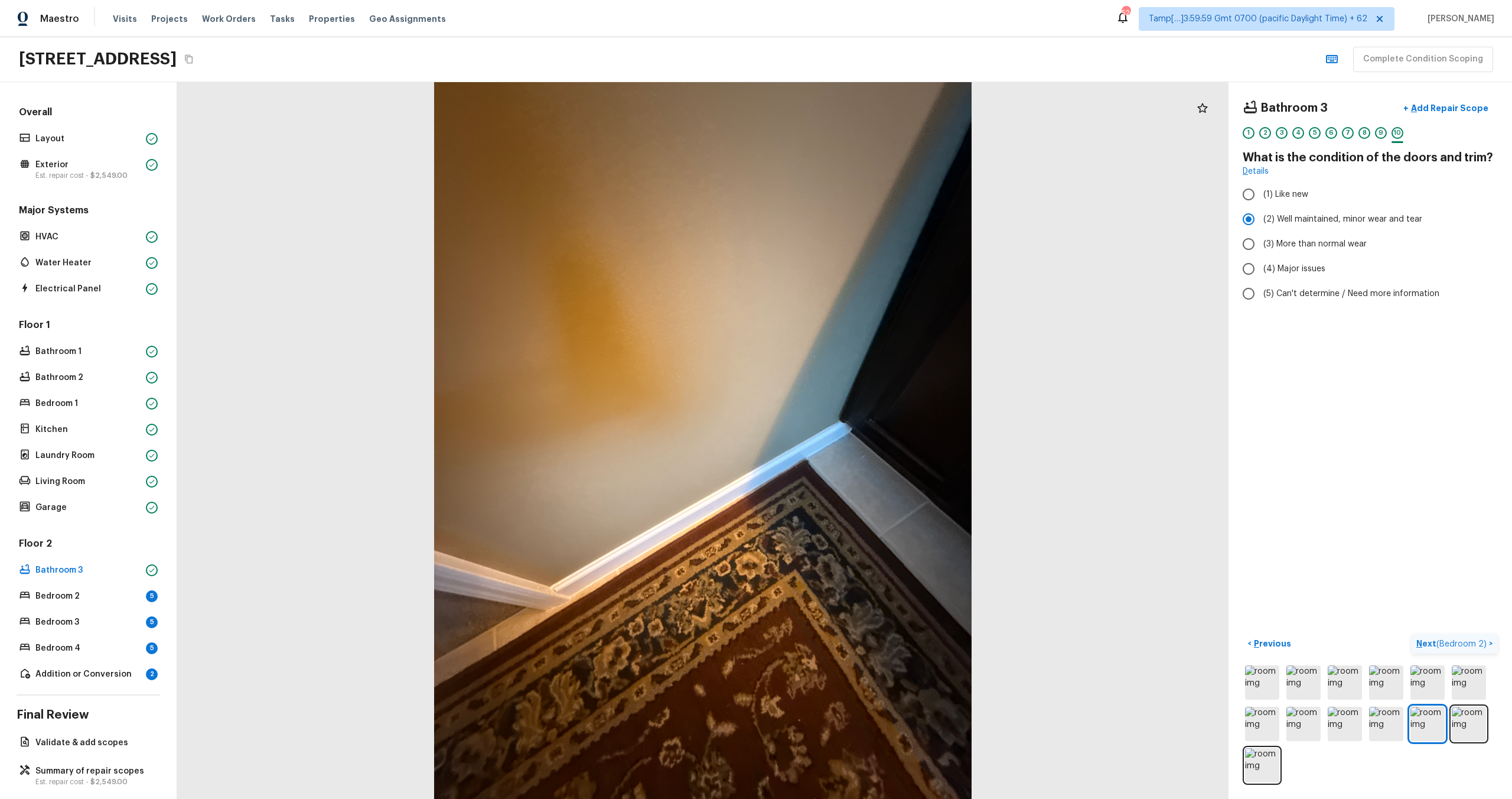
click at [1432, 640] on p "Next ( Bedroom 2 )" at bounding box center [1453, 644] width 73 height 12
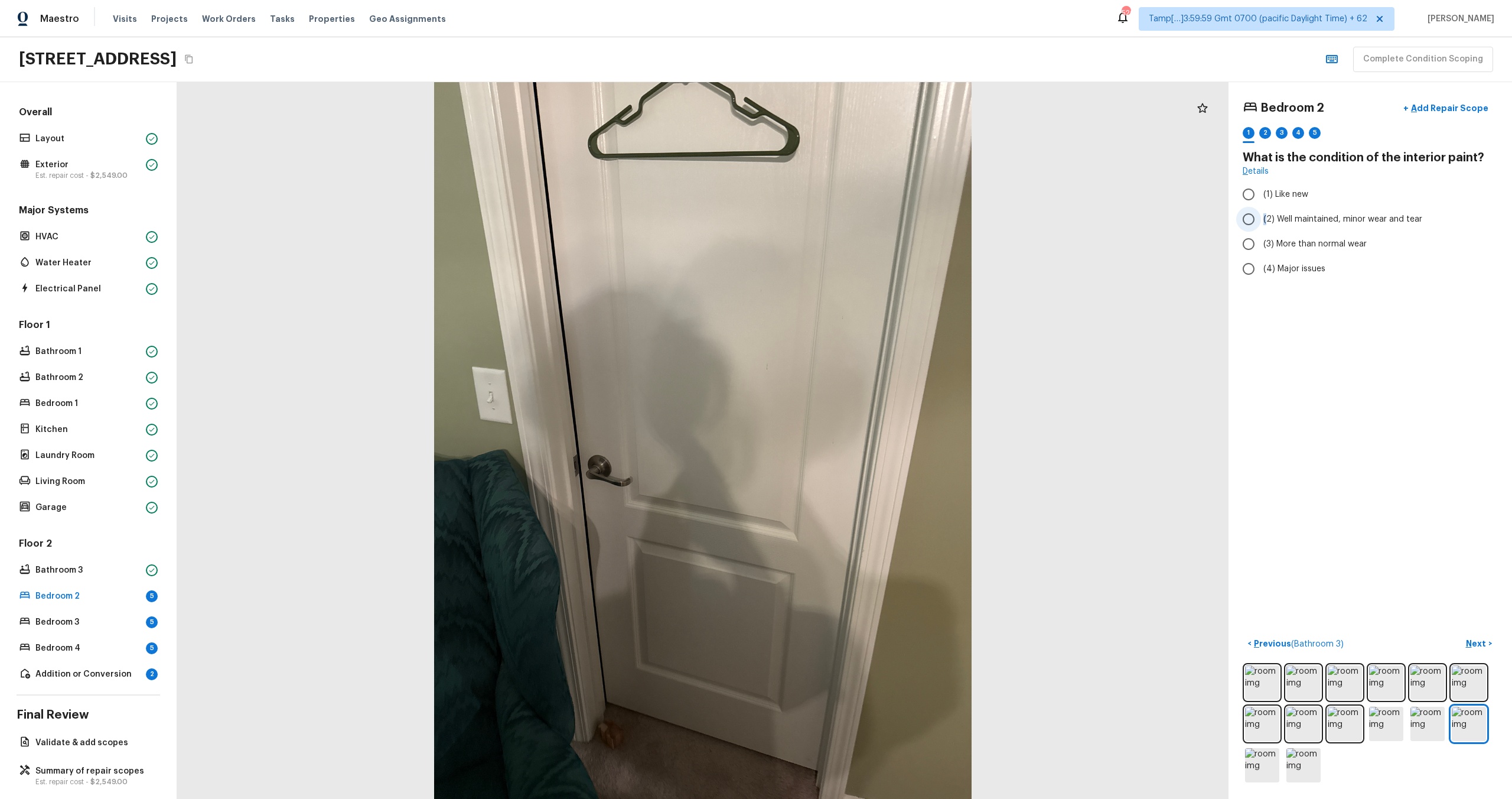
click at [1265, 217] on span "(2) Well maintained, minor wear and tear" at bounding box center [1343, 219] width 159 height 12
click at [1283, 231] on label "(3) More than normal wear" at bounding box center [1361, 244] width 252 height 24
click at [1261, 231] on input "(3) More than normal wear" at bounding box center [1248, 244] width 24 height 24
radio input "true"
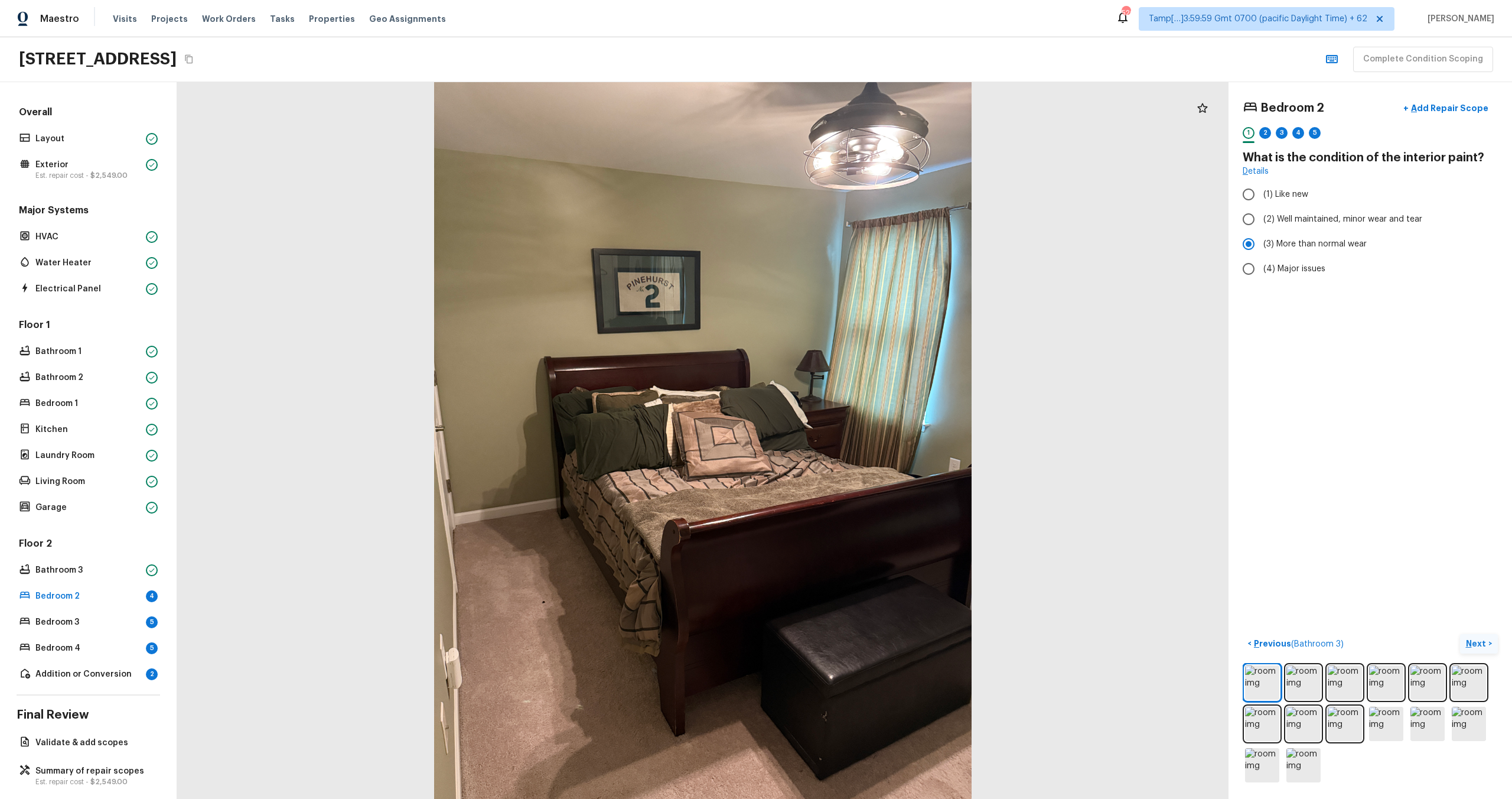
click at [1471, 635] on button "Next >" at bounding box center [1478, 644] width 37 height 20
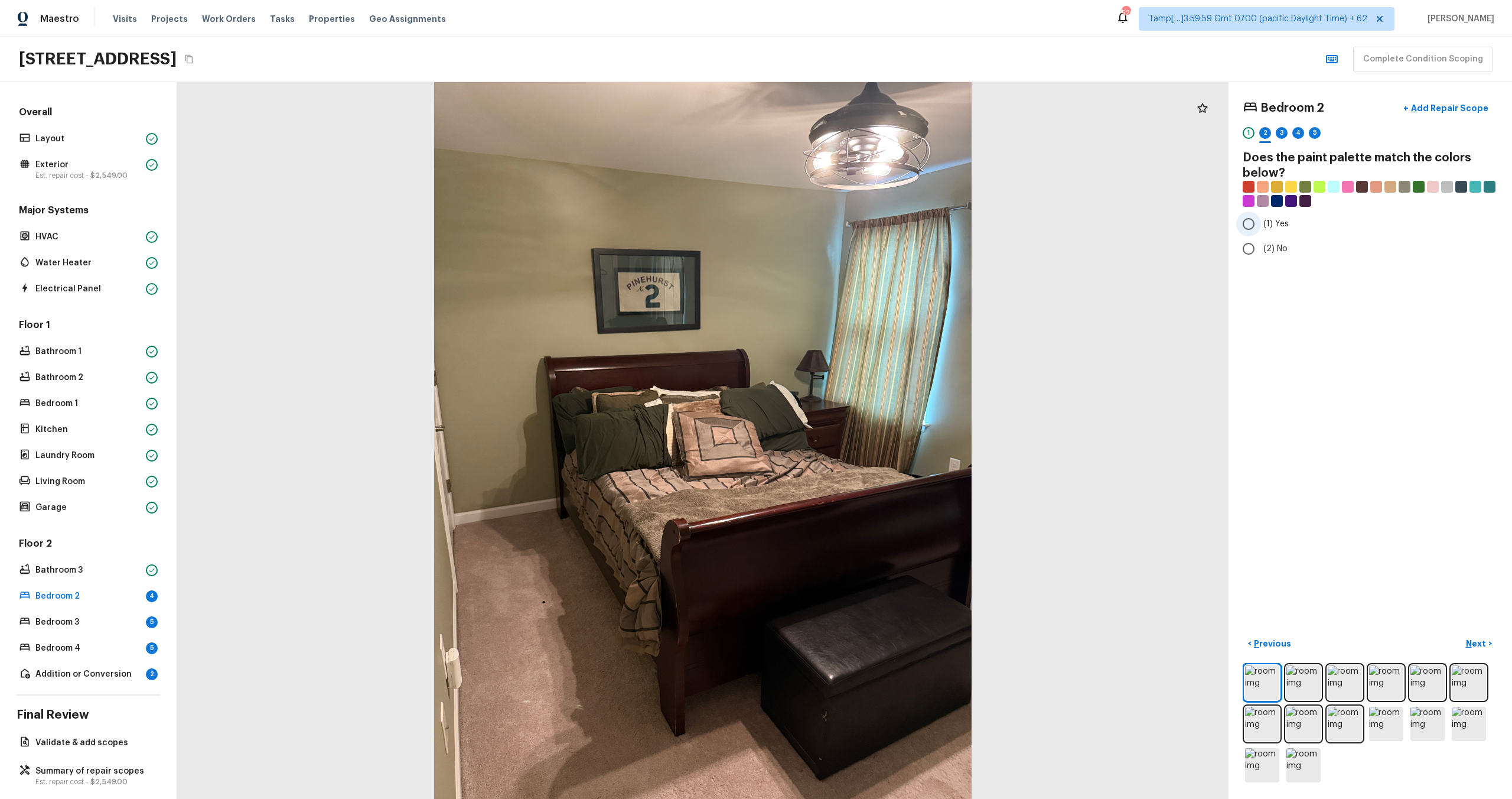
click at [1257, 230] on input "(1) Yes" at bounding box center [1248, 224] width 24 height 24
radio input "true"
click at [1484, 638] on p "Next" at bounding box center [1477, 644] width 22 height 12
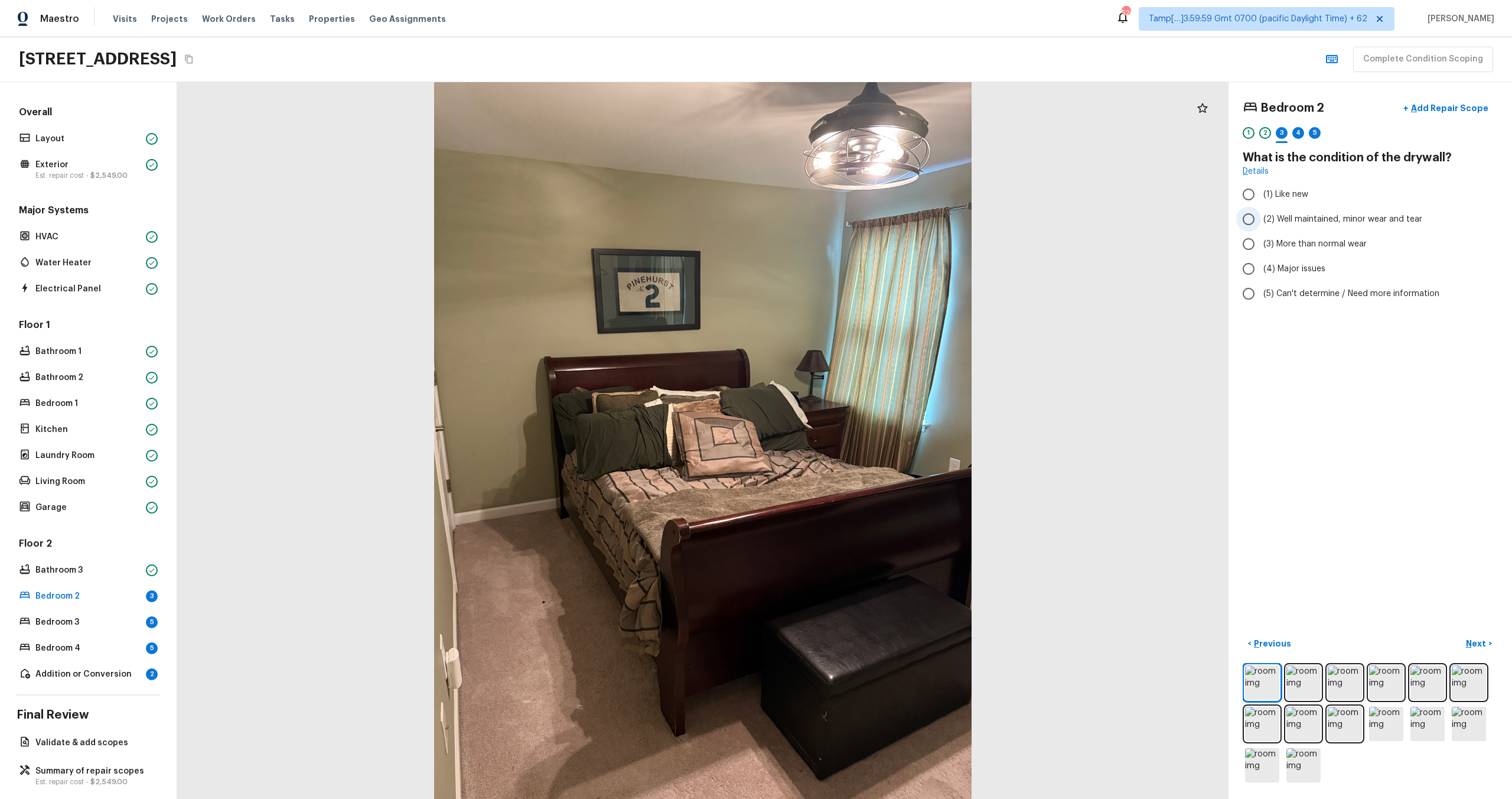
click at [1284, 223] on span "(2) Well maintained, minor wear and tear" at bounding box center [1343, 219] width 159 height 12
click at [1261, 223] on input "(2) Well maintained, minor wear and tear" at bounding box center [1248, 219] width 24 height 24
radio input "true"
click at [1466, 646] on p "Next" at bounding box center [1477, 644] width 22 height 12
click at [1254, 294] on input "(4) Carpet" at bounding box center [1248, 283] width 24 height 24
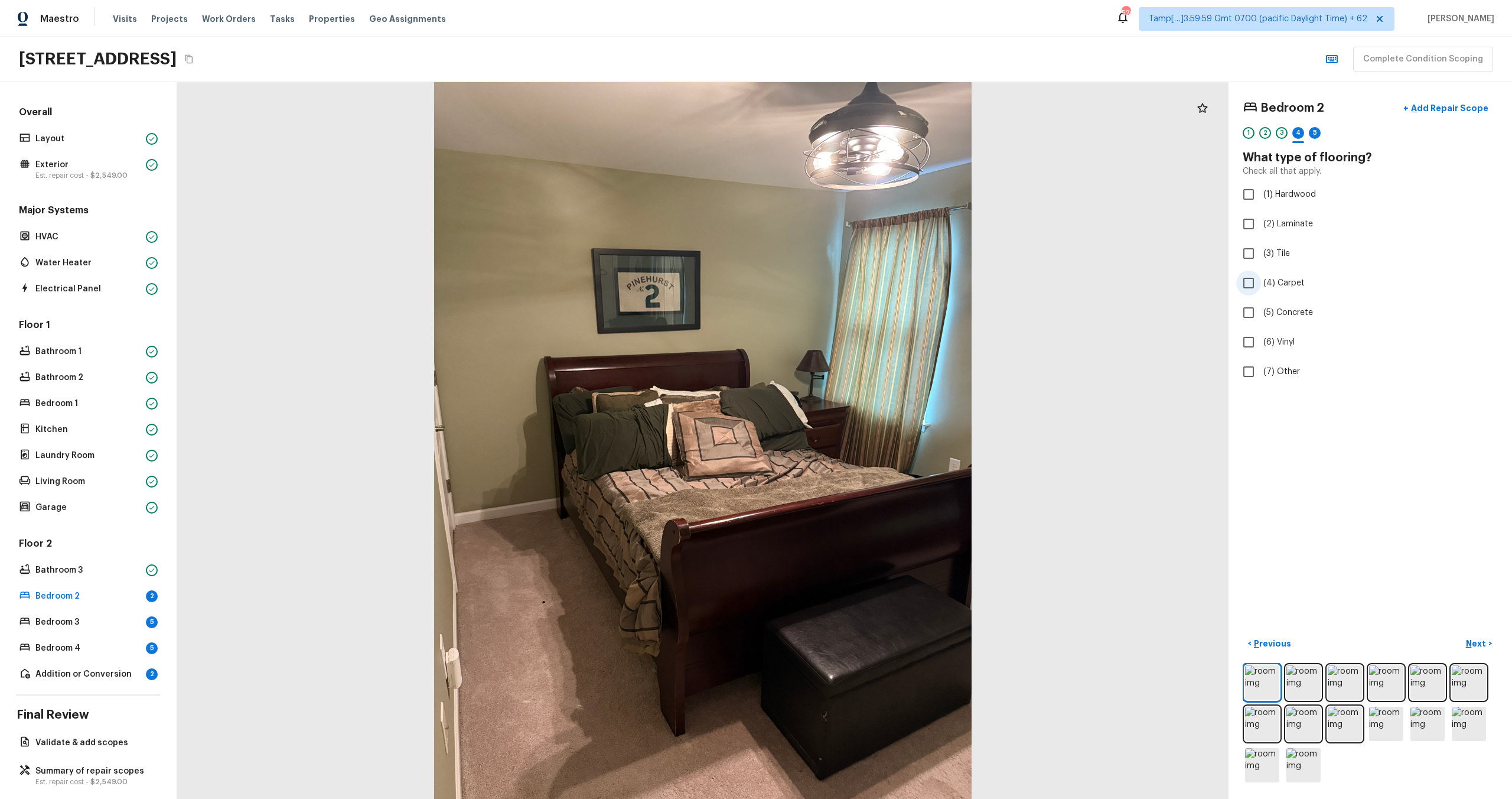
checkbox input "true"
click at [1473, 636] on button "Next >" at bounding box center [1478, 644] width 37 height 20
click at [1305, 217] on span "(2) Well maintained, minor wear and tear" at bounding box center [1343, 219] width 159 height 12
click at [1261, 217] on input "(2) Well maintained, minor wear and tear" at bounding box center [1248, 219] width 24 height 24
radio input "true"
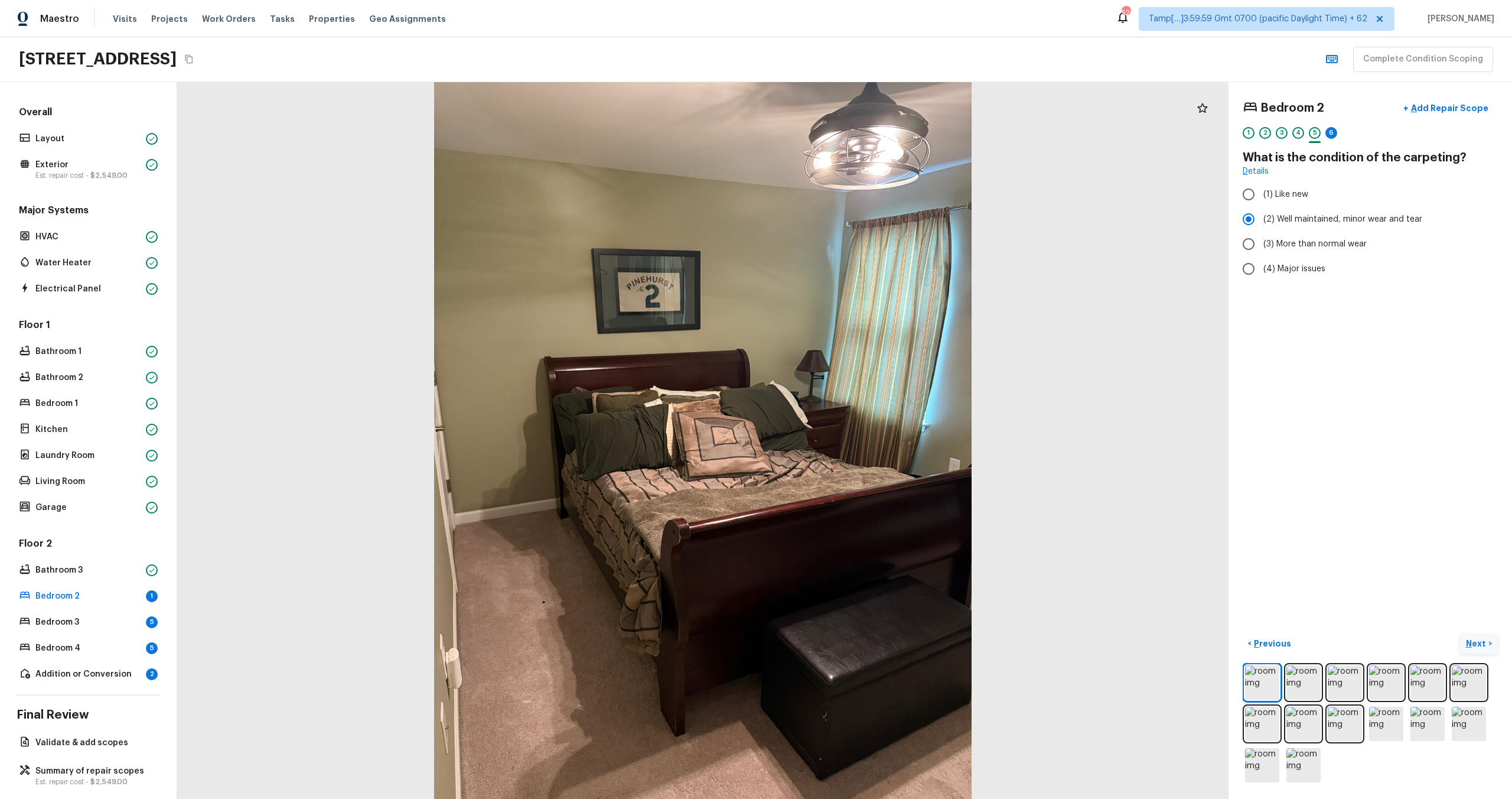
click at [1470, 635] on button "Next >" at bounding box center [1478, 644] width 37 height 20
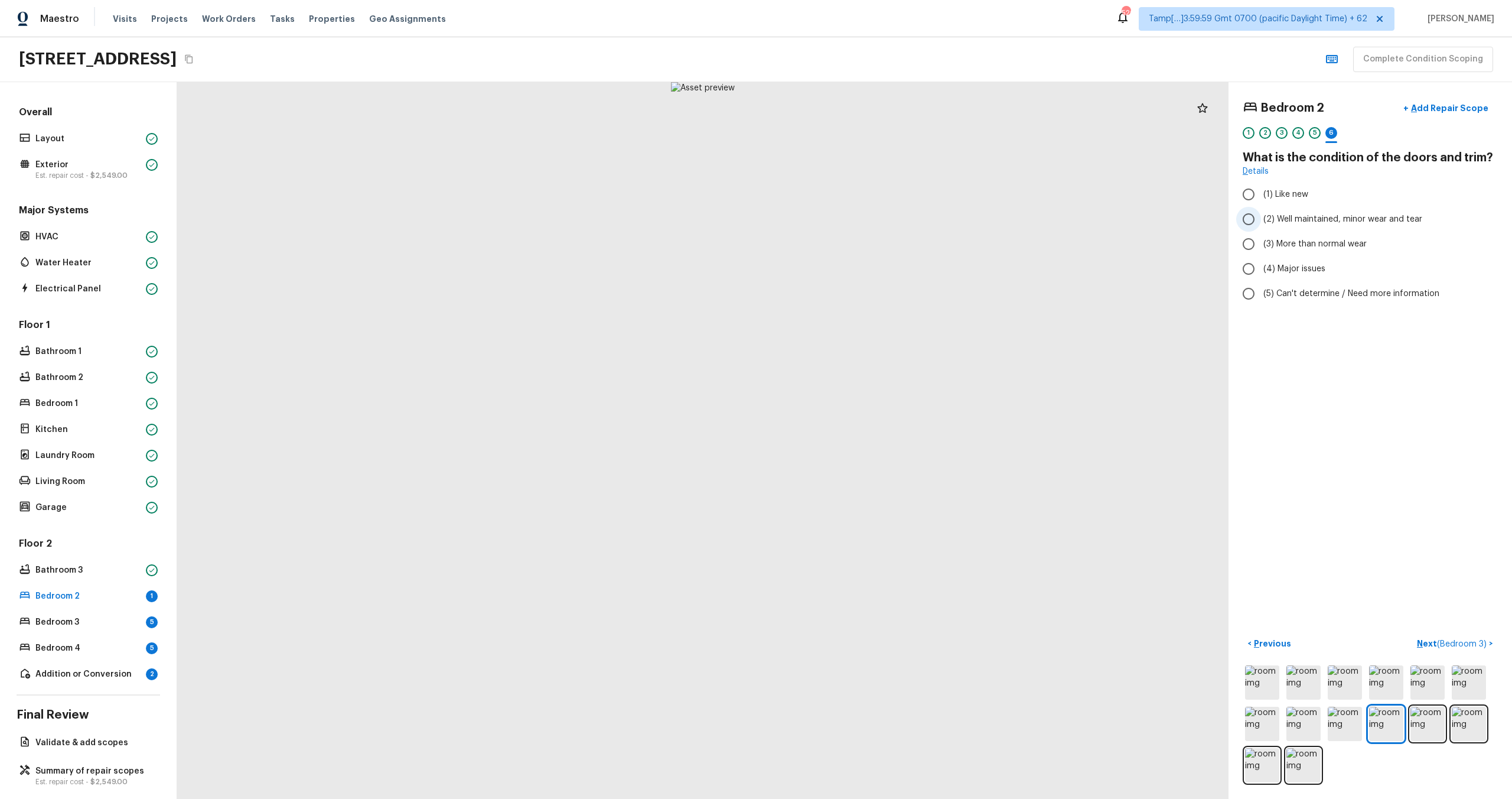
click at [1301, 222] on span "(2) Well maintained, minor wear and tear" at bounding box center [1343, 219] width 159 height 12
click at [1261, 222] on input "(2) Well maintained, minor wear and tear" at bounding box center [1248, 219] width 24 height 24
radio input "true"
click at [1425, 643] on p "Next ( Bedroom 3 )" at bounding box center [1452, 644] width 72 height 12
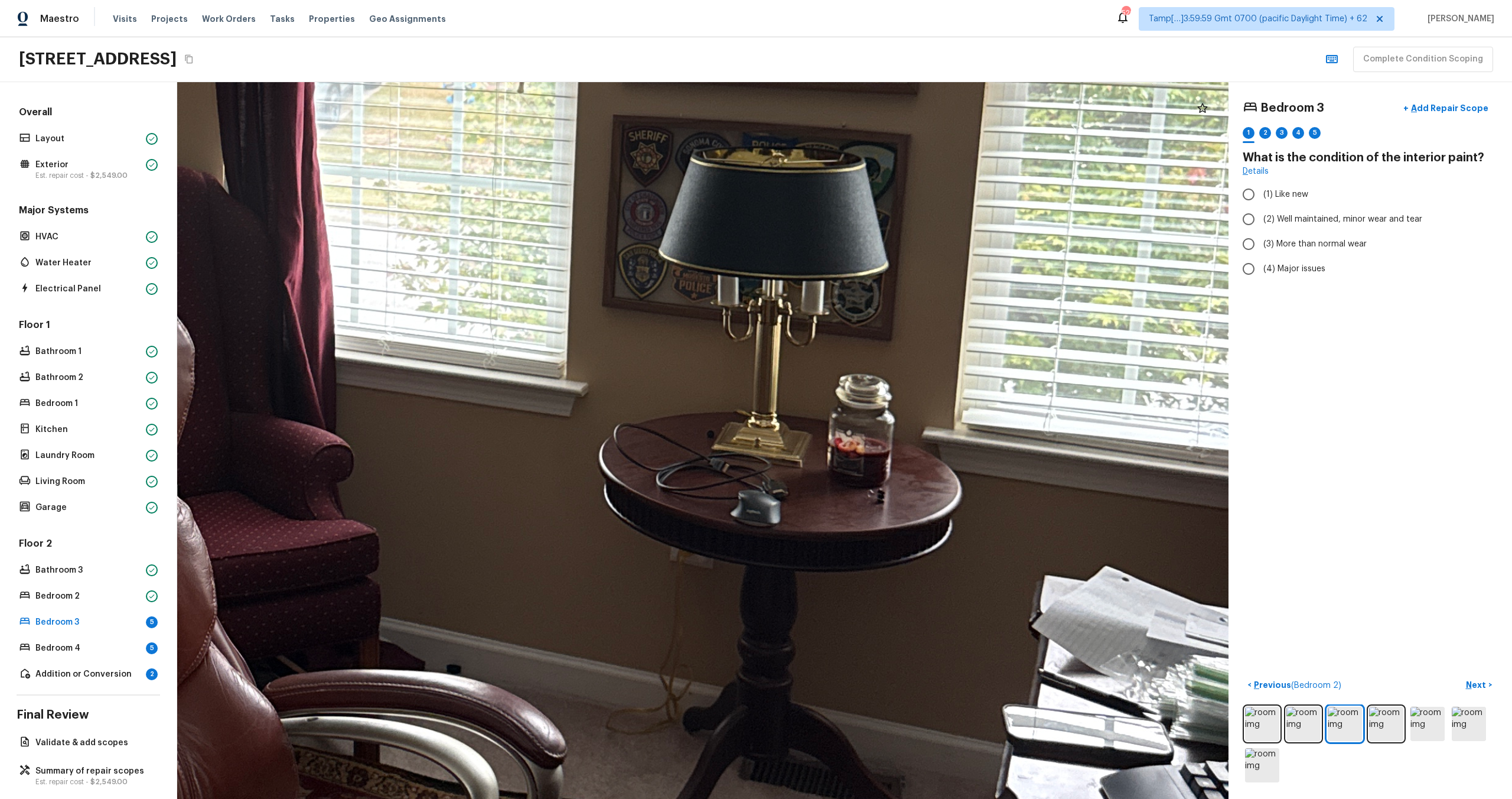
drag, startPoint x: 935, startPoint y: 536, endPoint x: 791, endPoint y: 478, distance: 155.2
click at [791, 478] on div at bounding box center [301, 251] width 3630 height 2475
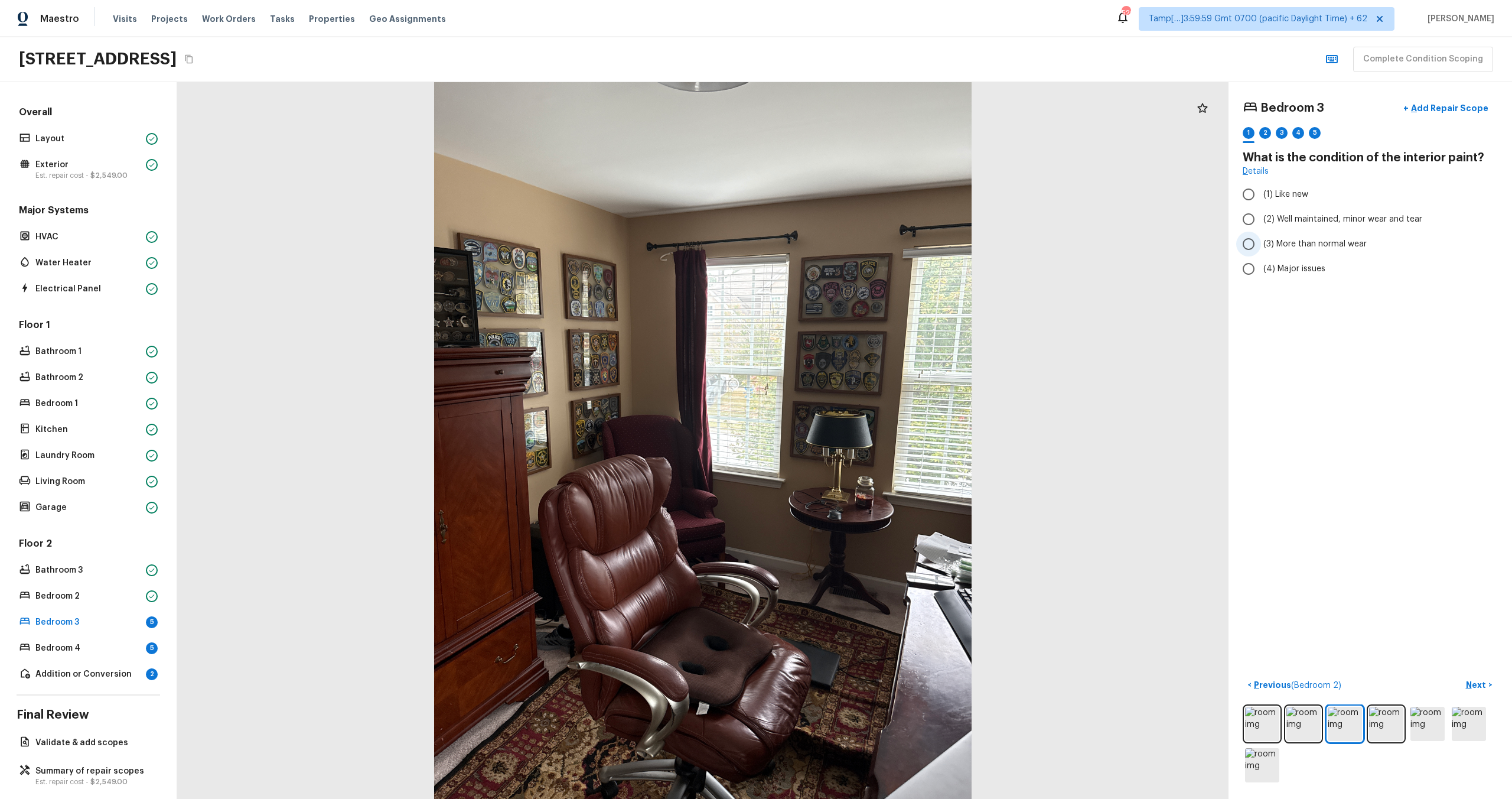
click at [1275, 252] on label "(3) More than normal wear" at bounding box center [1361, 244] width 252 height 24
click at [1261, 252] on input "(3) More than normal wear" at bounding box center [1248, 244] width 24 height 24
radio input "true"
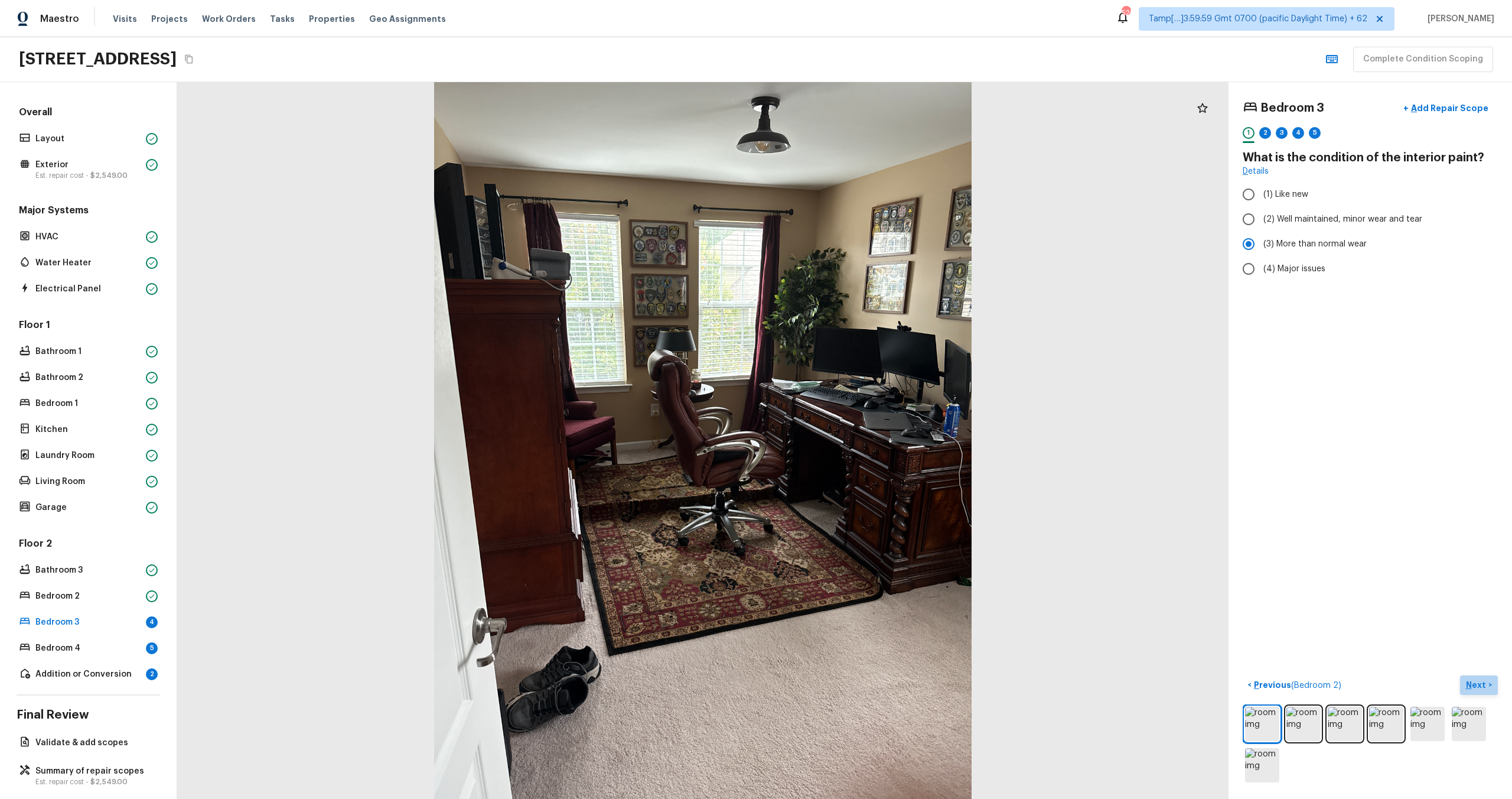
click at [1476, 683] on p "Next" at bounding box center [1477, 685] width 22 height 12
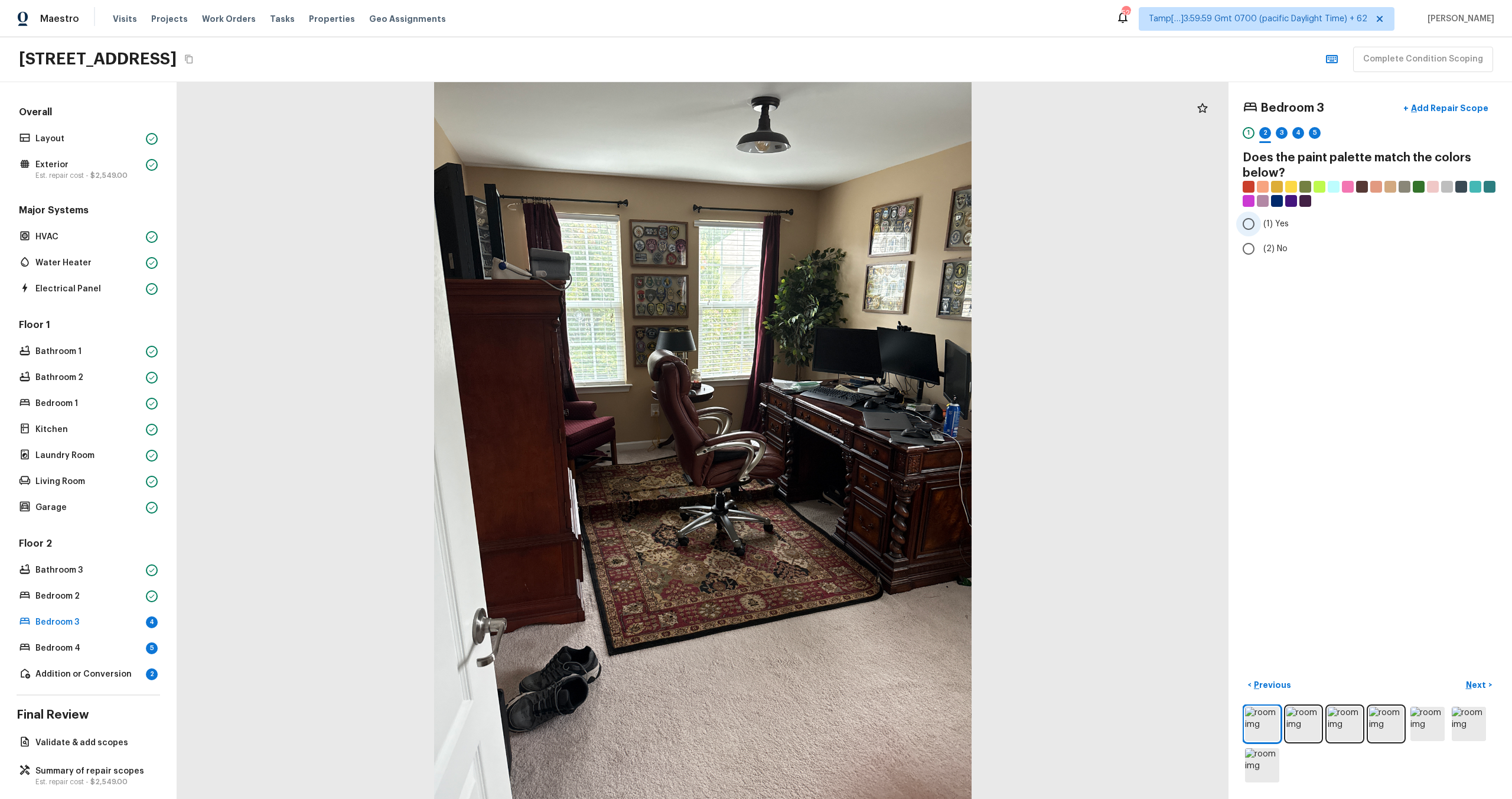
click at [1269, 234] on label "(1) Yes" at bounding box center [1361, 224] width 252 height 24
click at [1261, 234] on input "(1) Yes" at bounding box center [1248, 224] width 24 height 24
radio input "true"
click at [1478, 686] on p "Next" at bounding box center [1477, 685] width 22 height 12
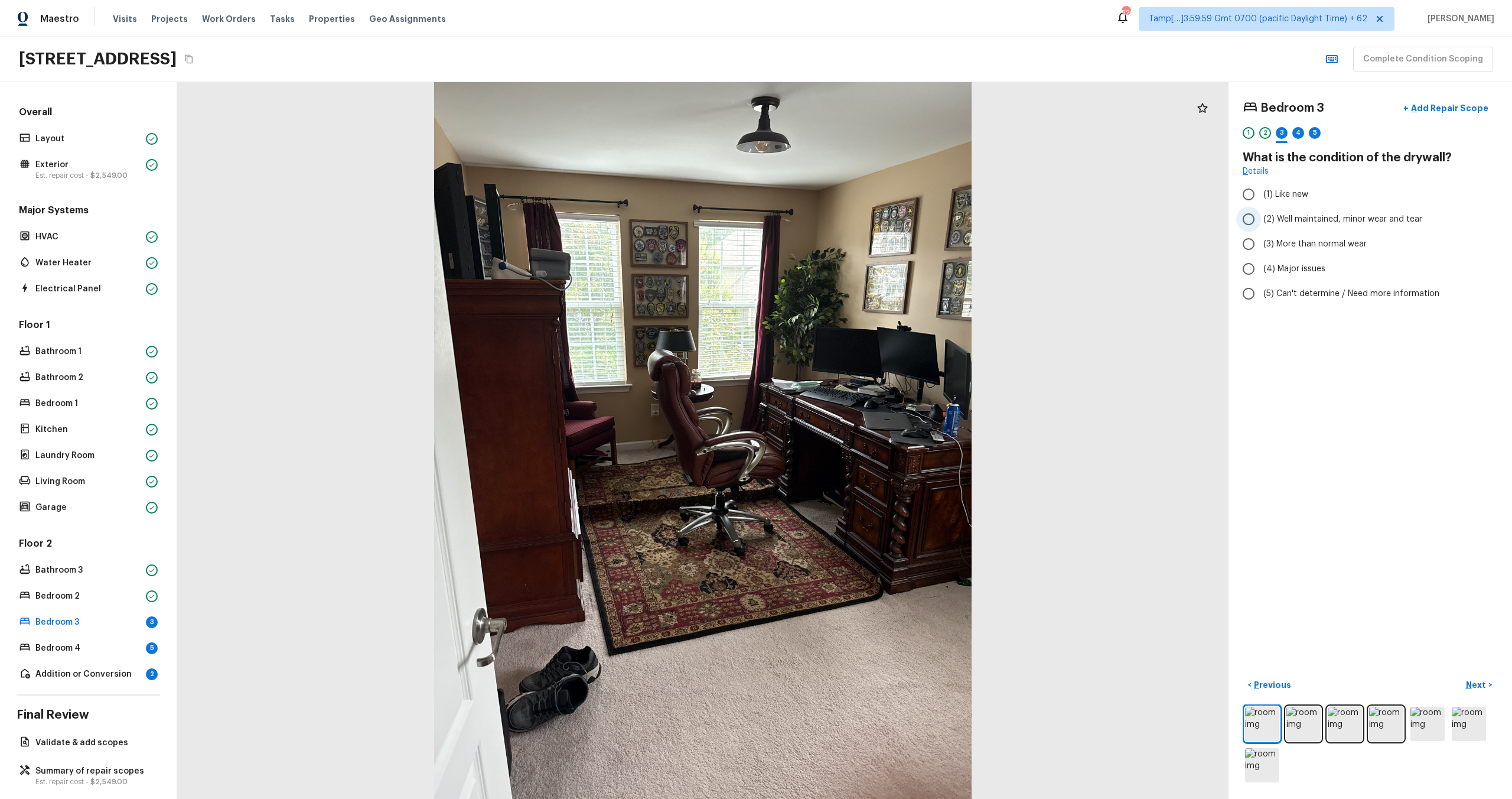
click at [1284, 226] on label "(2) Well maintained, minor wear and tear" at bounding box center [1361, 219] width 252 height 24
click at [1261, 226] on input "(2) Well maintained, minor wear and tear" at bounding box center [1248, 219] width 24 height 24
radio input "true"
click at [1467, 681] on p "Next" at bounding box center [1477, 685] width 22 height 12
click at [1256, 286] on input "(4) Carpet" at bounding box center [1248, 283] width 24 height 24
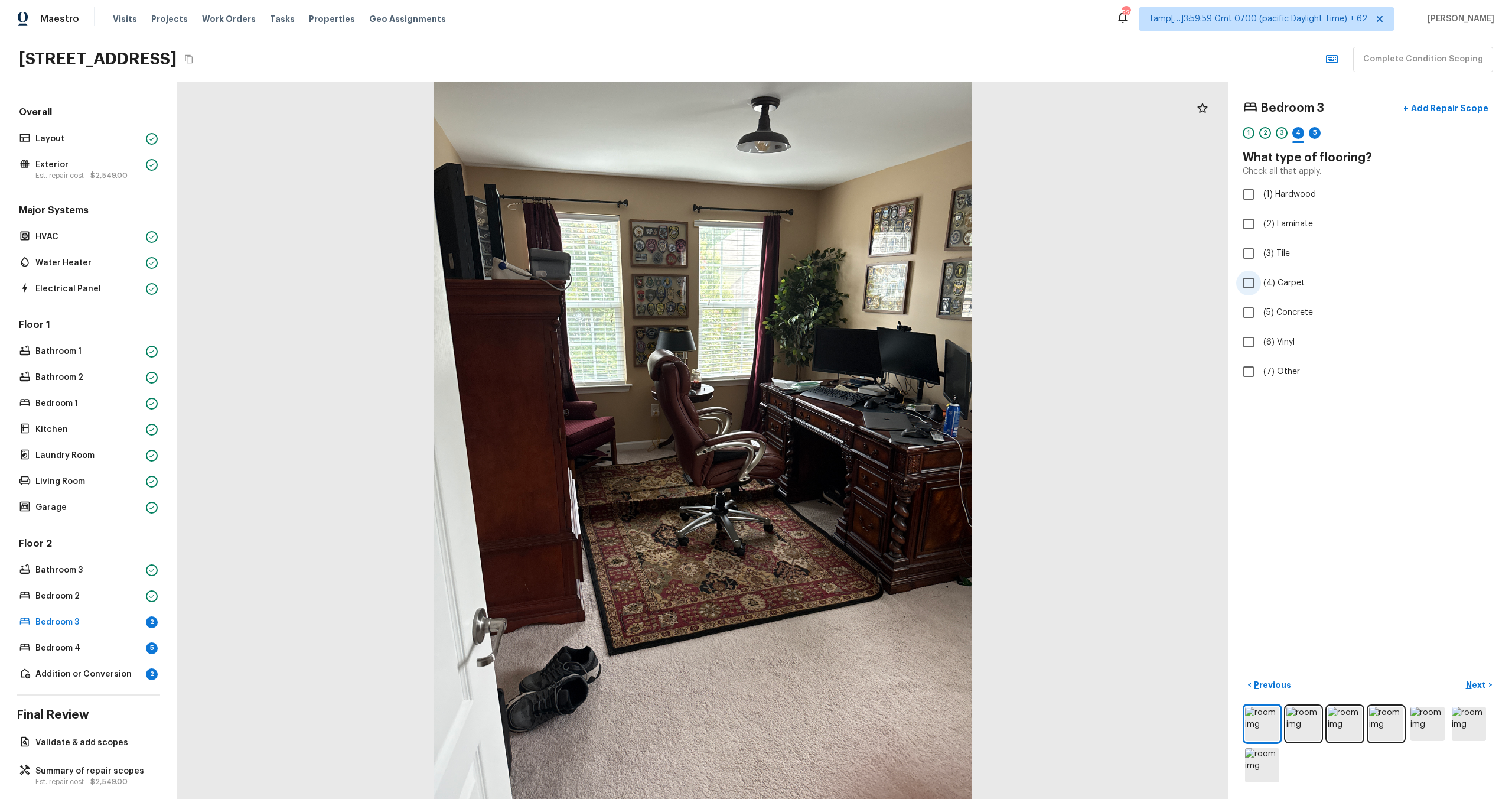
checkbox input "true"
click at [1480, 686] on p "Next" at bounding box center [1477, 685] width 22 height 12
click at [1306, 240] on span "(3) More than normal wear" at bounding box center [1314, 244] width 103 height 12
click at [1261, 240] on input "(3) More than normal wear" at bounding box center [1248, 244] width 24 height 24
radio input "true"
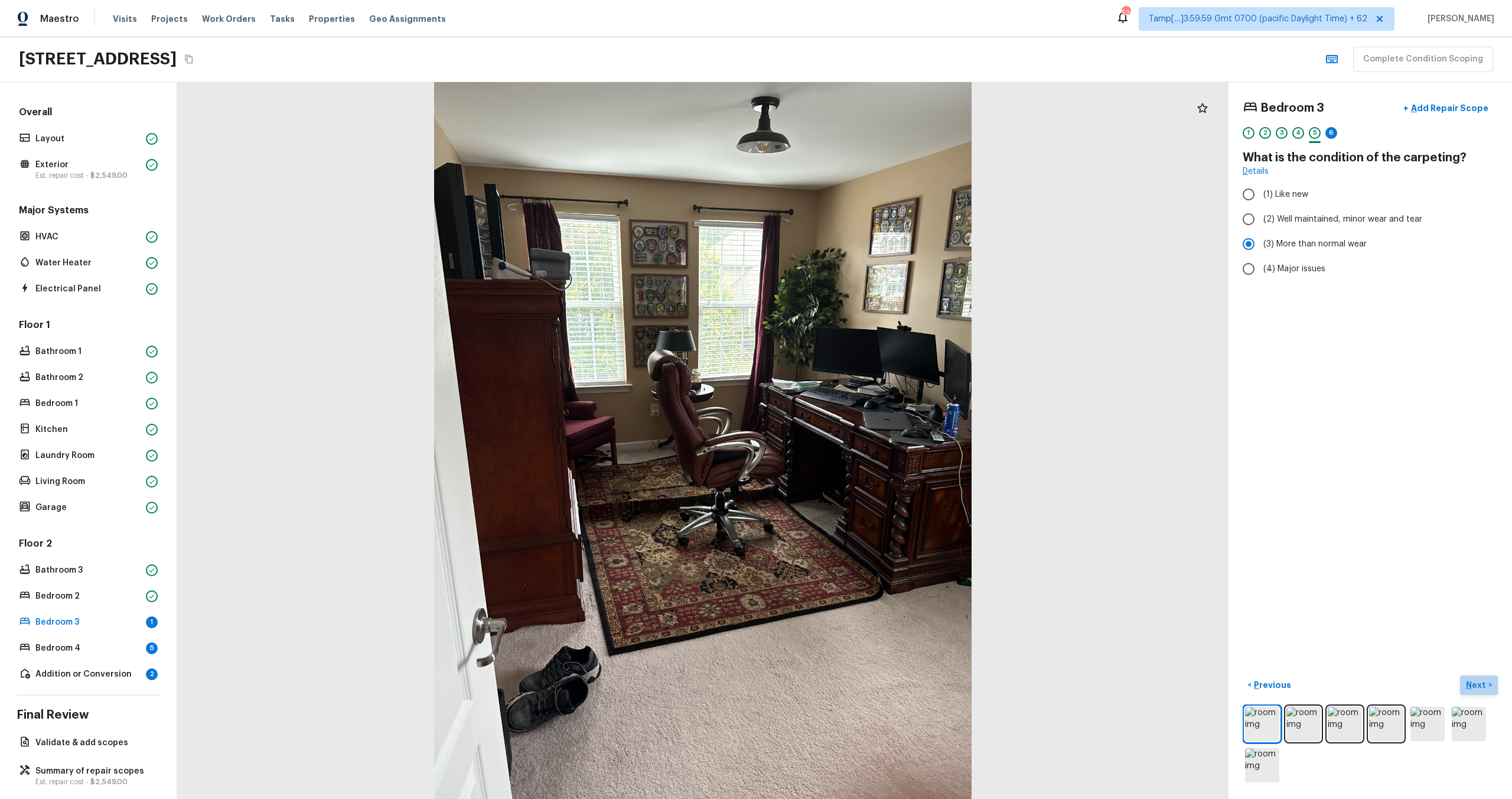
click at [1486, 689] on p "Next" at bounding box center [1477, 685] width 22 height 12
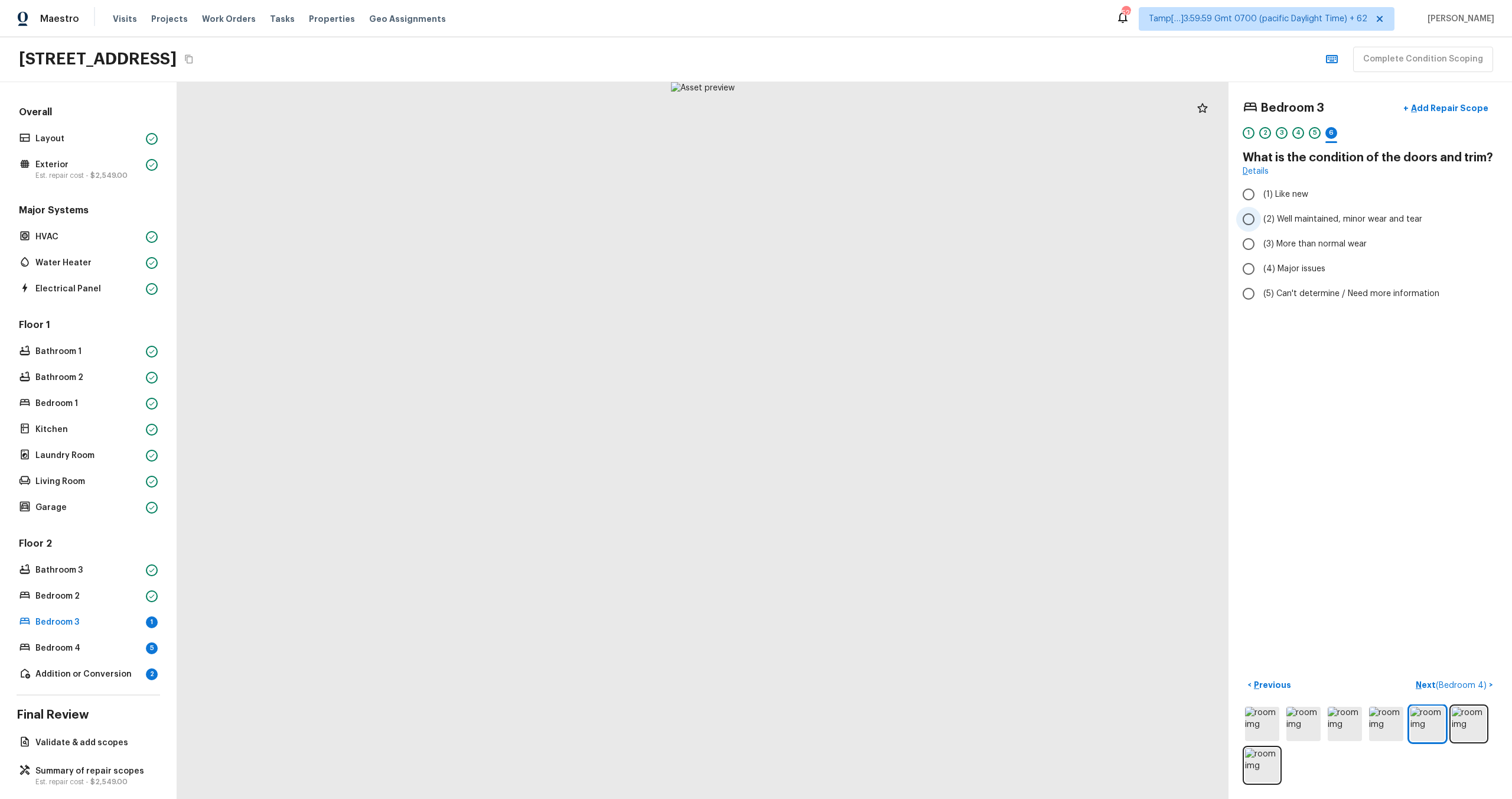
click at [1310, 229] on label "(2) Well maintained, minor wear and tear" at bounding box center [1361, 219] width 252 height 24
click at [1261, 229] on input "(2) Well maintained, minor wear and tear" at bounding box center [1248, 219] width 24 height 24
radio input "true"
click at [1431, 677] on button "Next ( Bedroom 4 ) >" at bounding box center [1454, 685] width 87 height 20
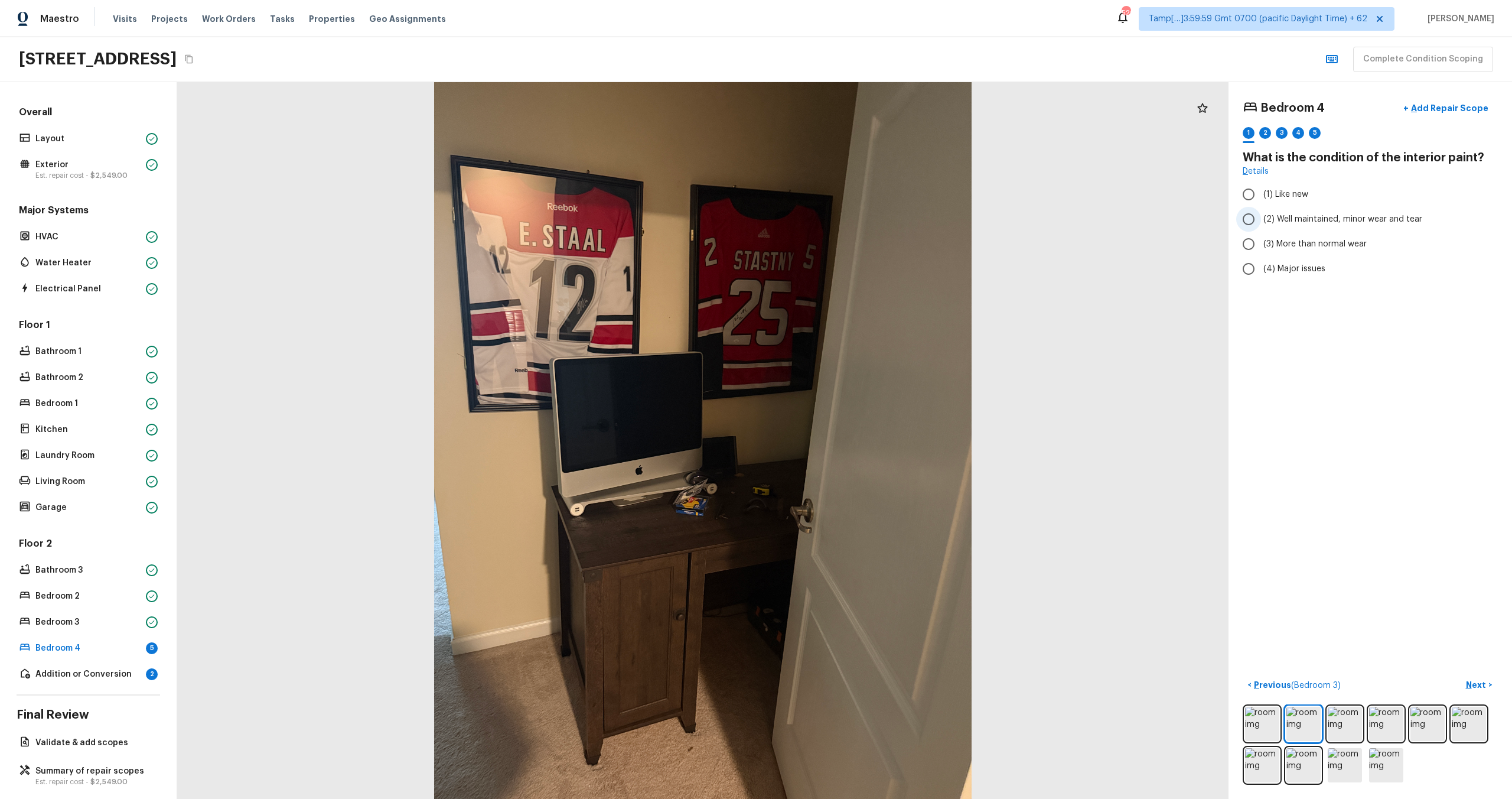
click at [1292, 215] on span "(2) Well maintained, minor wear and tear" at bounding box center [1343, 219] width 159 height 12
click at [1261, 215] on input "(2) Well maintained, minor wear and tear" at bounding box center [1248, 219] width 24 height 24
radio input "true"
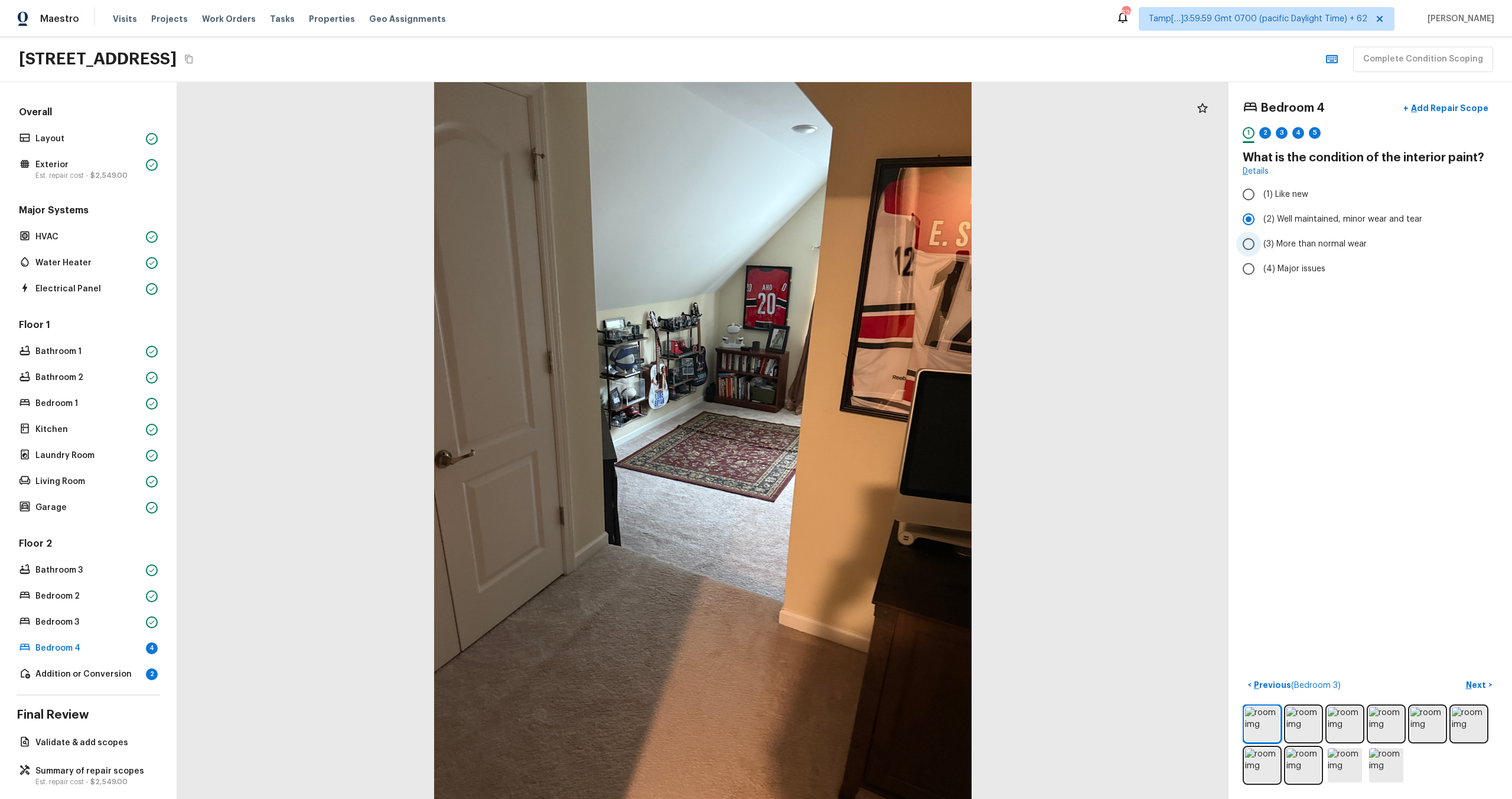
click at [1291, 244] on span "(3) More than normal wear" at bounding box center [1314, 244] width 103 height 12
click at [1261, 244] on input "(3) More than normal wear" at bounding box center [1248, 244] width 24 height 24
radio input "true"
click at [1483, 685] on p "Next" at bounding box center [1477, 685] width 22 height 12
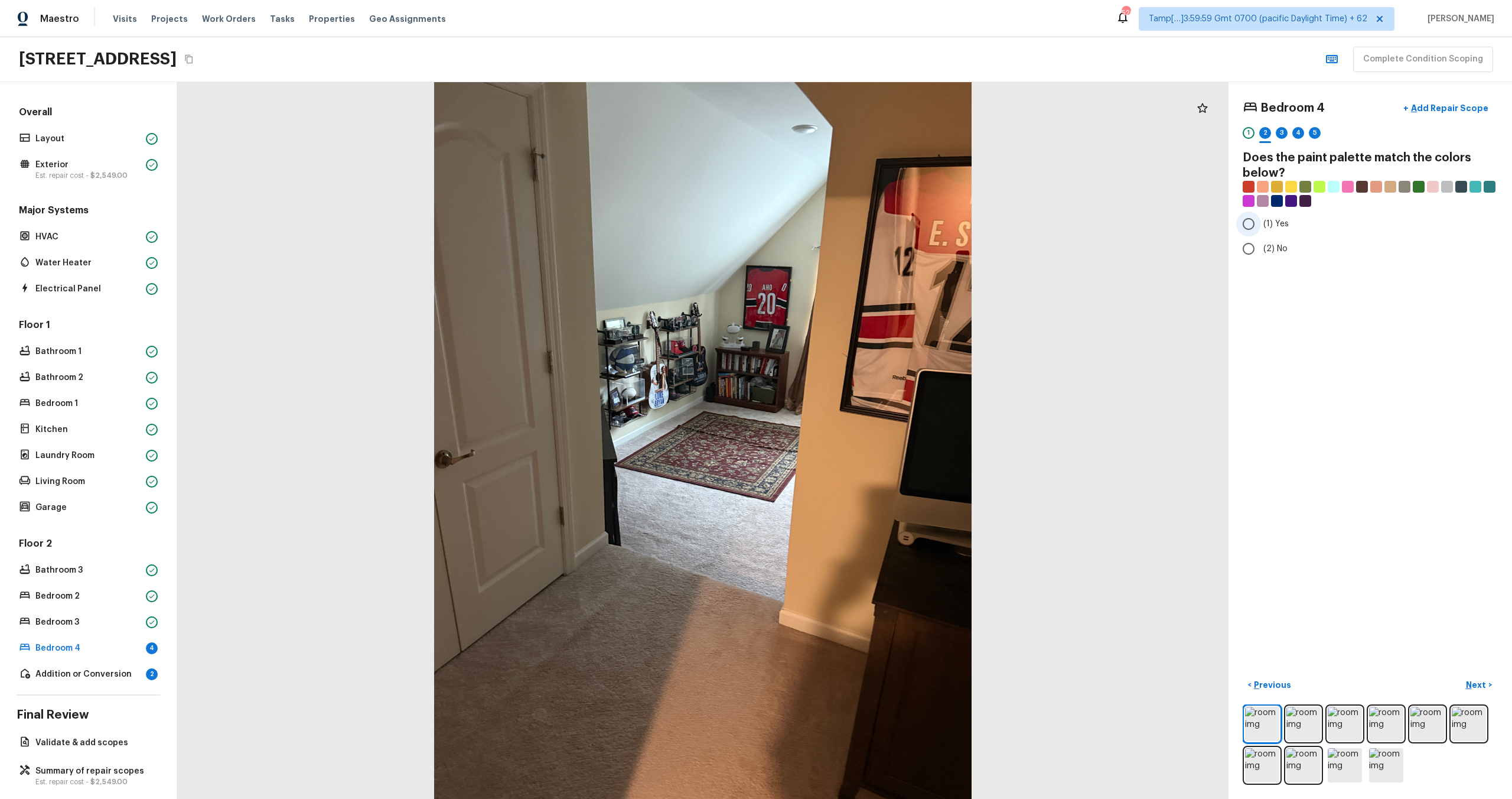
click at [1274, 229] on span "(1) Yes" at bounding box center [1275, 224] width 25 height 12
click at [1261, 229] on input "(1) Yes" at bounding box center [1248, 224] width 24 height 24
radio input "true"
click at [1489, 688] on button "Next >" at bounding box center [1478, 685] width 37 height 20
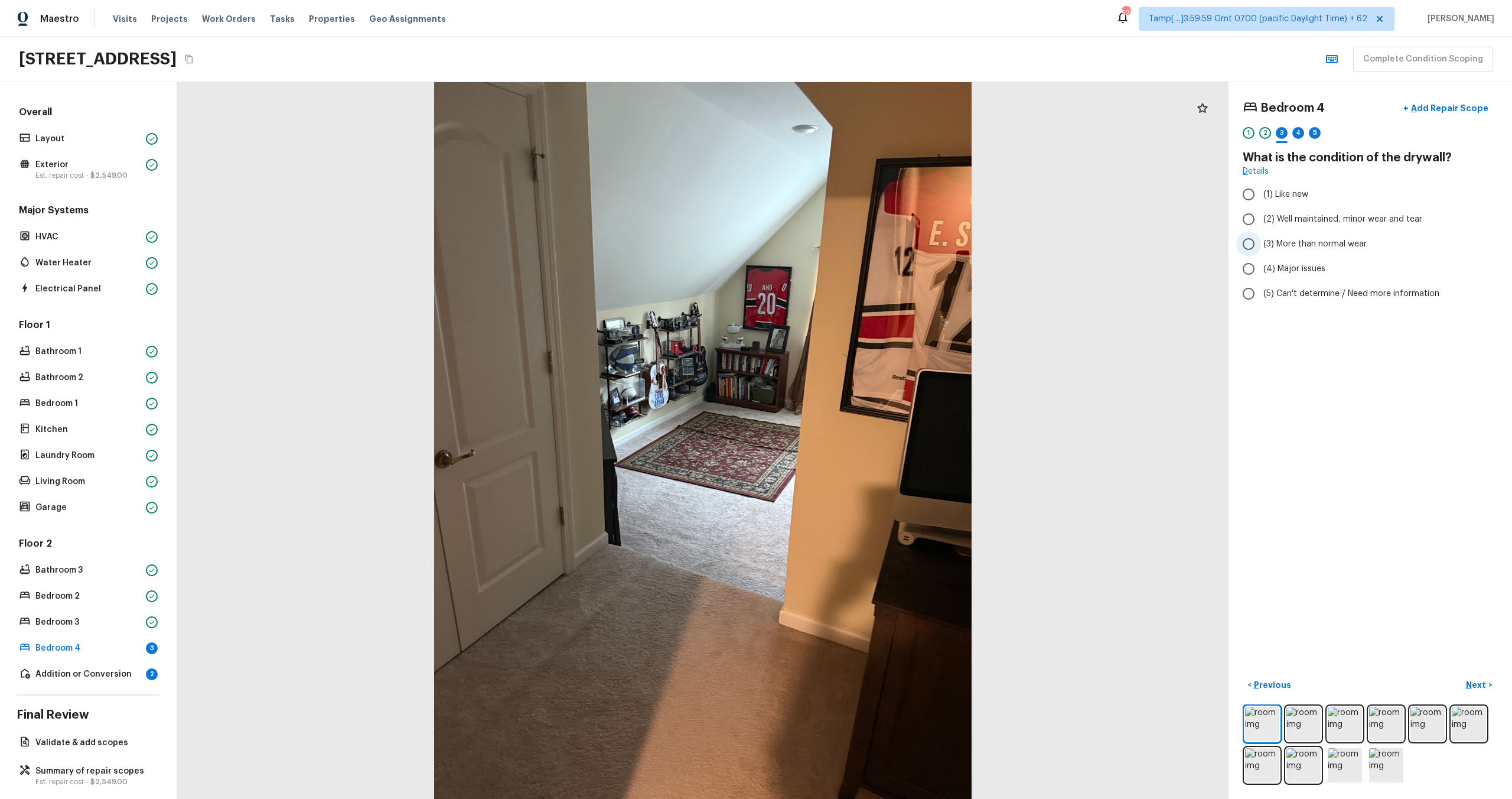
click at [1329, 244] on span "(3) More than normal wear" at bounding box center [1314, 244] width 103 height 12
click at [1261, 244] on input "(3) More than normal wear" at bounding box center [1248, 244] width 24 height 24
radio input "true"
click at [1475, 684] on p "Next" at bounding box center [1477, 685] width 22 height 12
click at [1276, 289] on label "(4) Carpet" at bounding box center [1361, 283] width 252 height 24
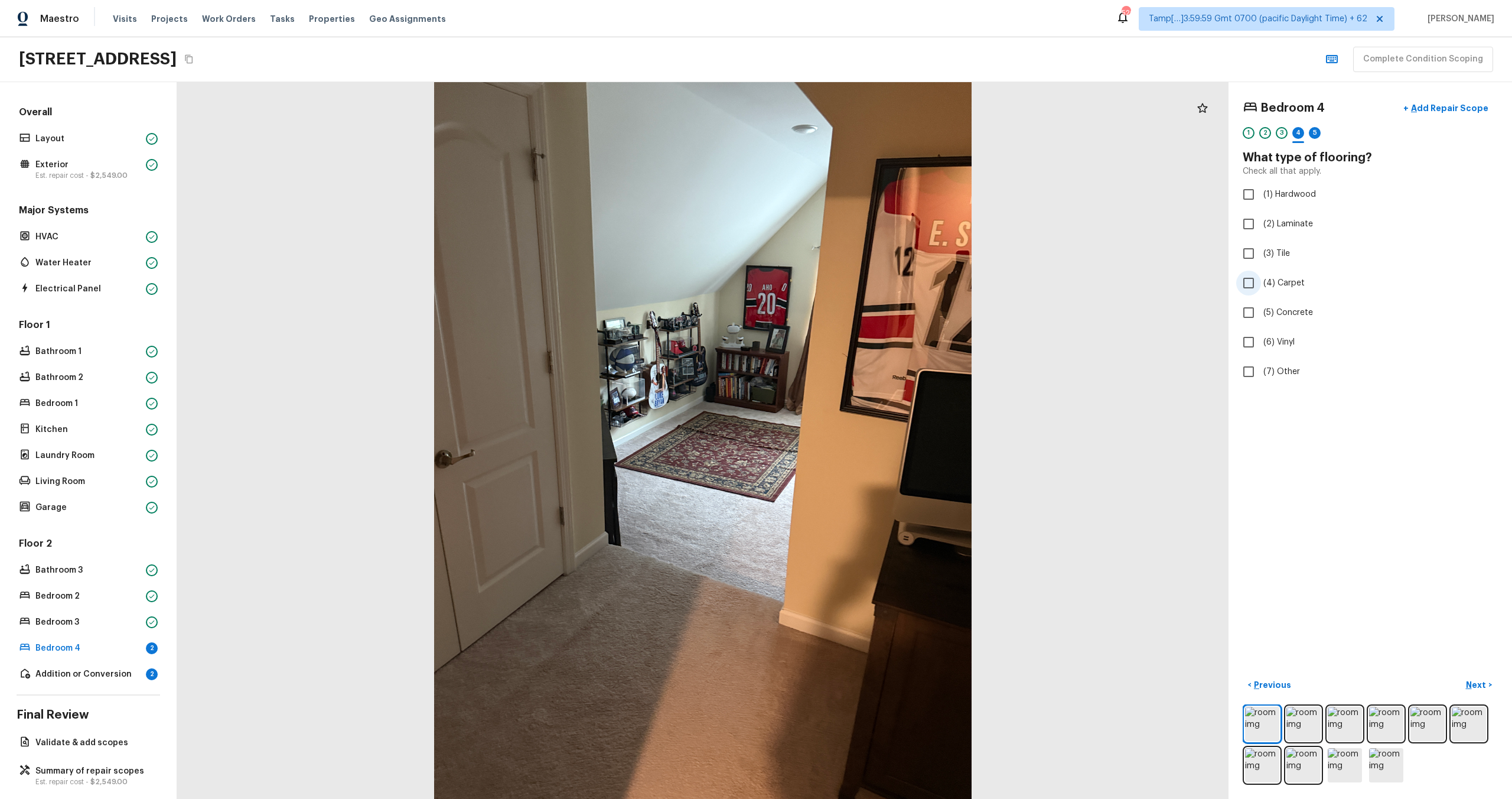
click at [1261, 289] on input "(4) Carpet" at bounding box center [1248, 283] width 24 height 24
checkbox input "true"
click at [1471, 685] on p "Next" at bounding box center [1477, 685] width 22 height 12
click at [1277, 238] on span "(3) More than normal wear" at bounding box center [1314, 244] width 103 height 12
click at [1261, 238] on input "(3) More than normal wear" at bounding box center [1248, 244] width 24 height 24
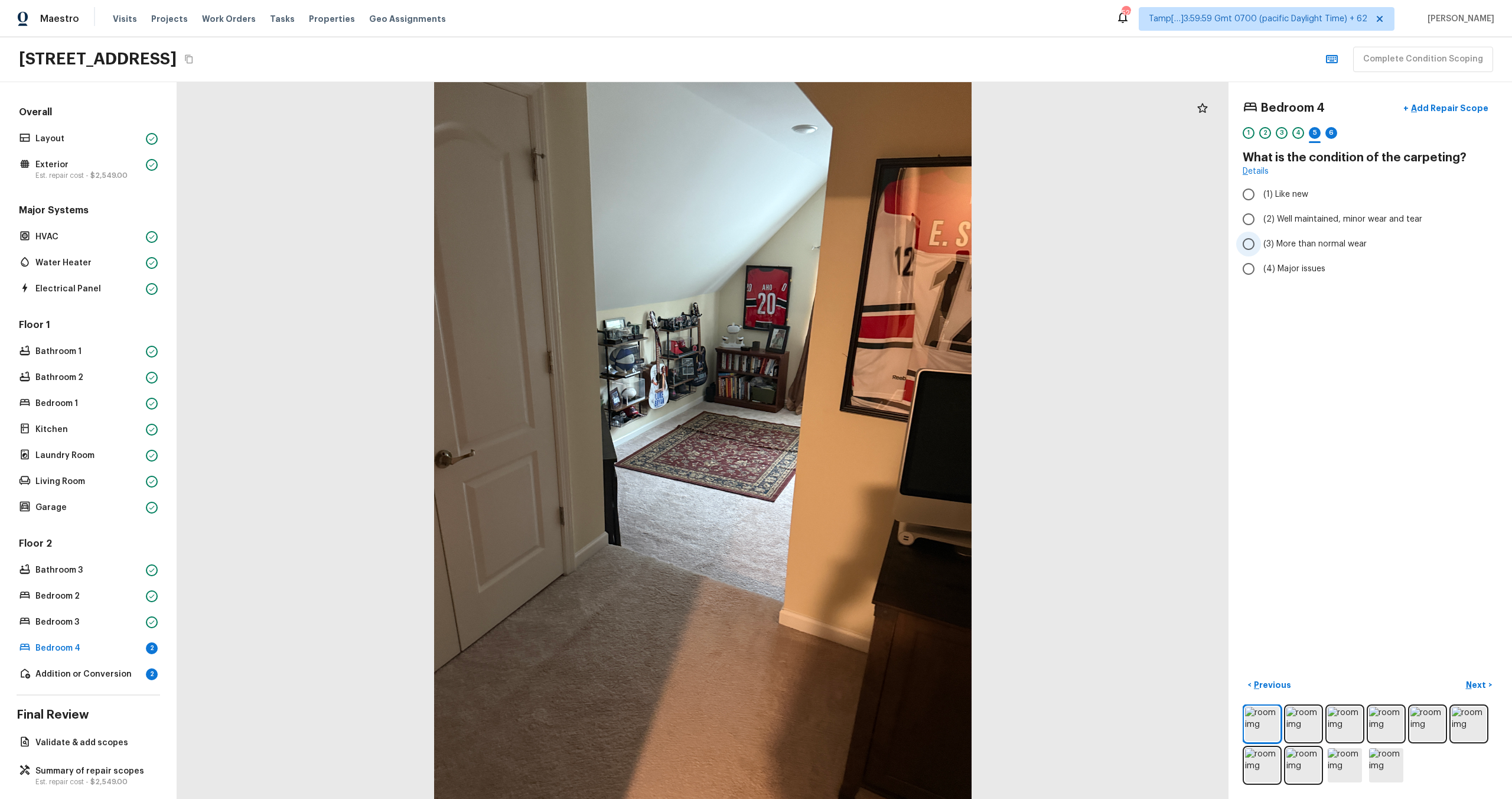
radio input "true"
click at [1487, 684] on p "Next" at bounding box center [1477, 685] width 22 height 12
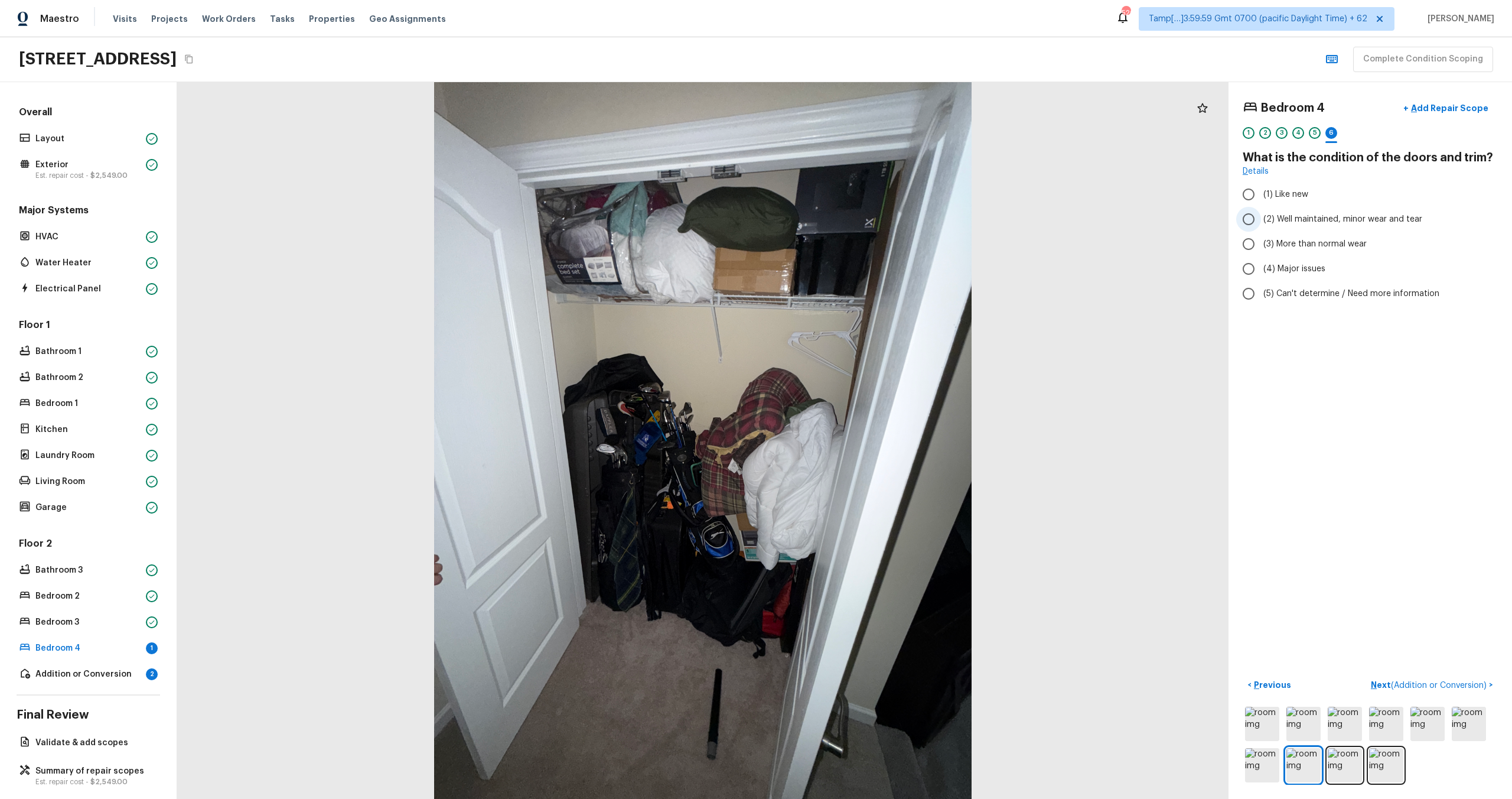
click at [1326, 211] on label "(2) Well maintained, minor wear and tear" at bounding box center [1361, 219] width 252 height 24
click at [1261, 211] on input "(2) Well maintained, minor wear and tear" at bounding box center [1248, 219] width 24 height 24
radio input "true"
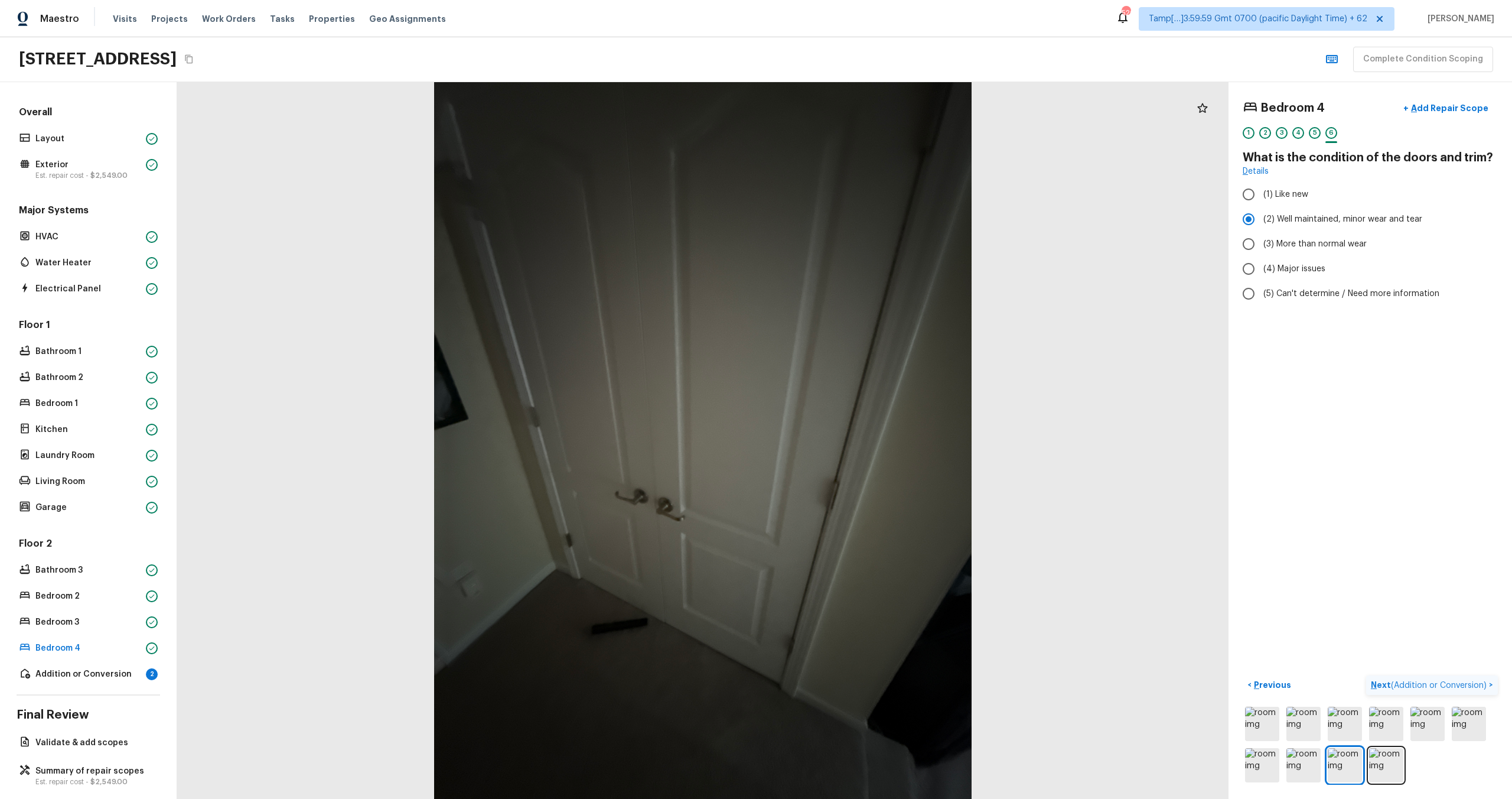
click at [1374, 687] on p "Next ( Addition or Conversion )" at bounding box center [1430, 685] width 118 height 12
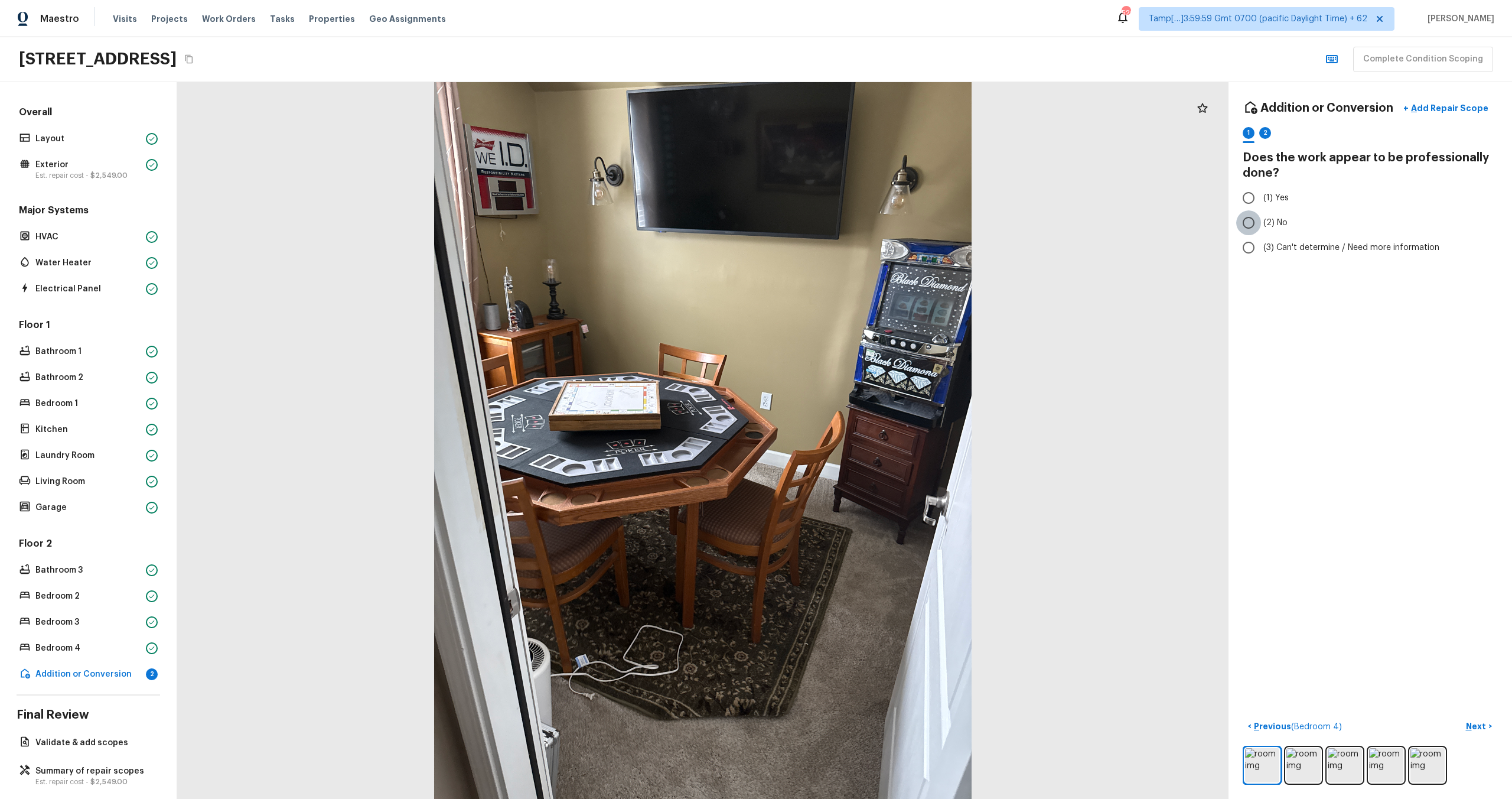
click at [1256, 212] on input "(2) No" at bounding box center [1248, 223] width 24 height 24
radio input "true"
click at [1256, 212] on input "(2) No" at bounding box center [1248, 223] width 24 height 24
click at [1255, 200] on input "(1) Yes" at bounding box center [1248, 198] width 24 height 24
radio input "true"
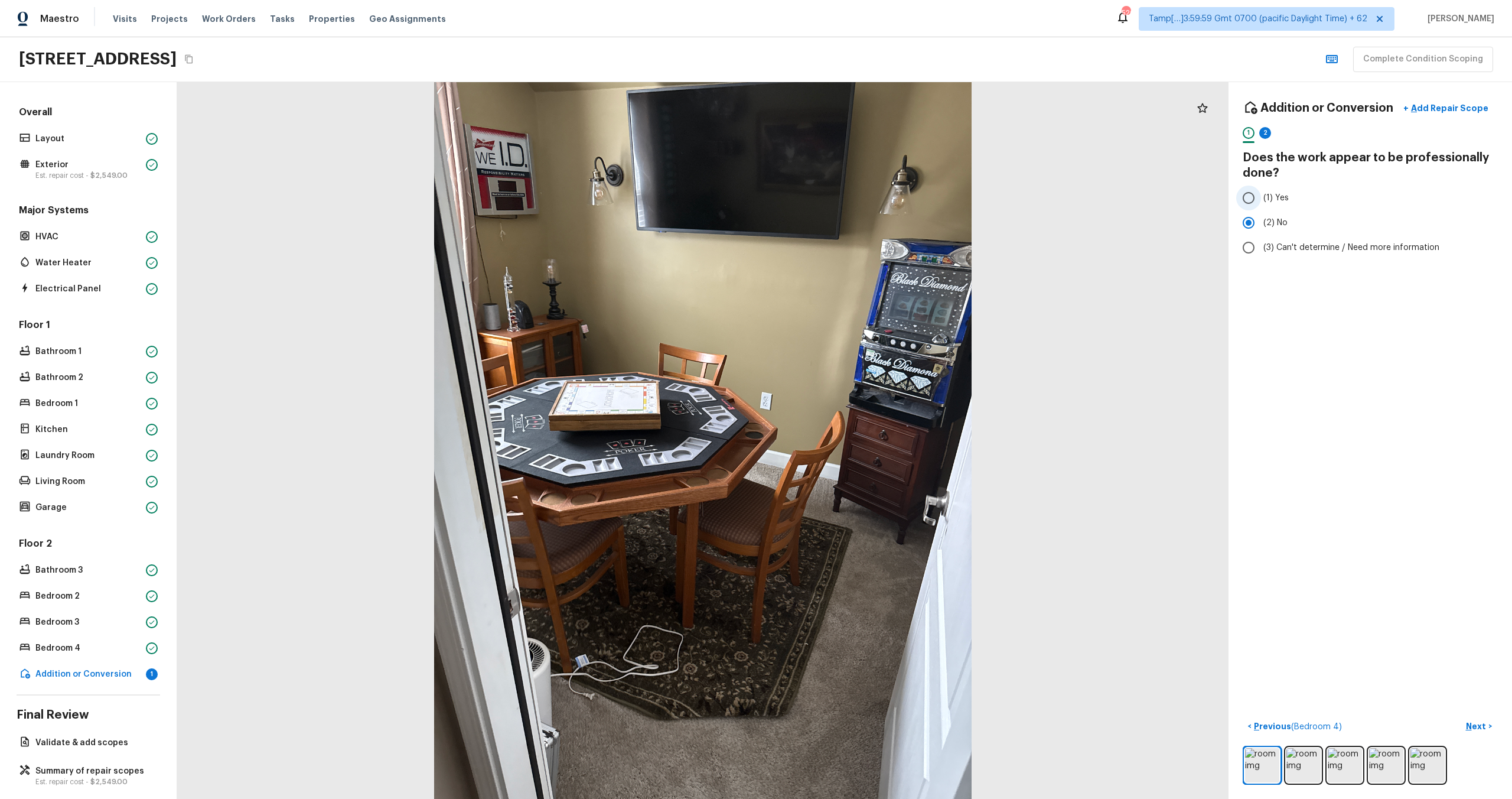
click at [1255, 200] on input "(1) Yes" at bounding box center [1248, 198] width 24 height 24
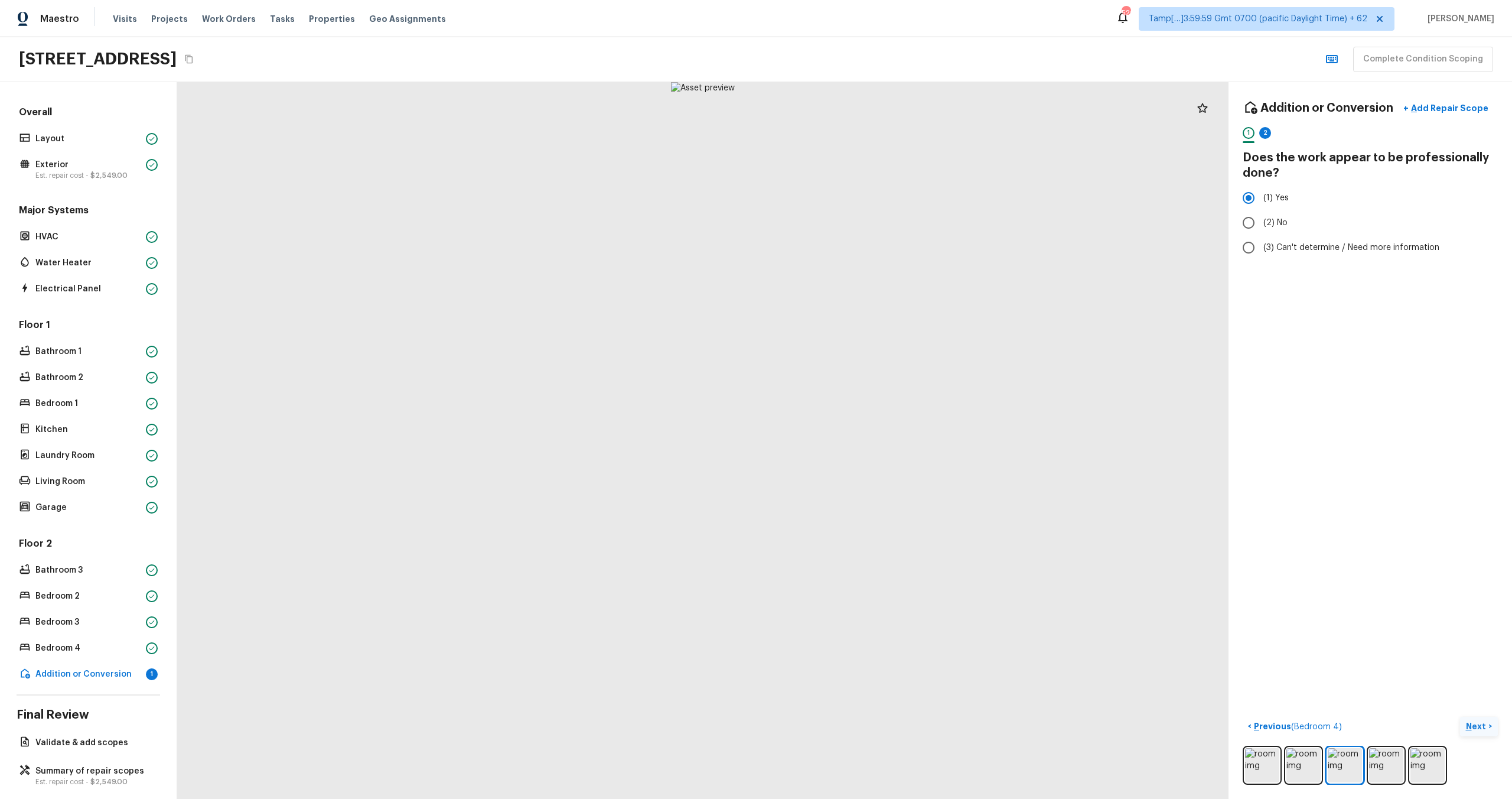
click at [1470, 721] on p "Next" at bounding box center [1477, 726] width 22 height 12
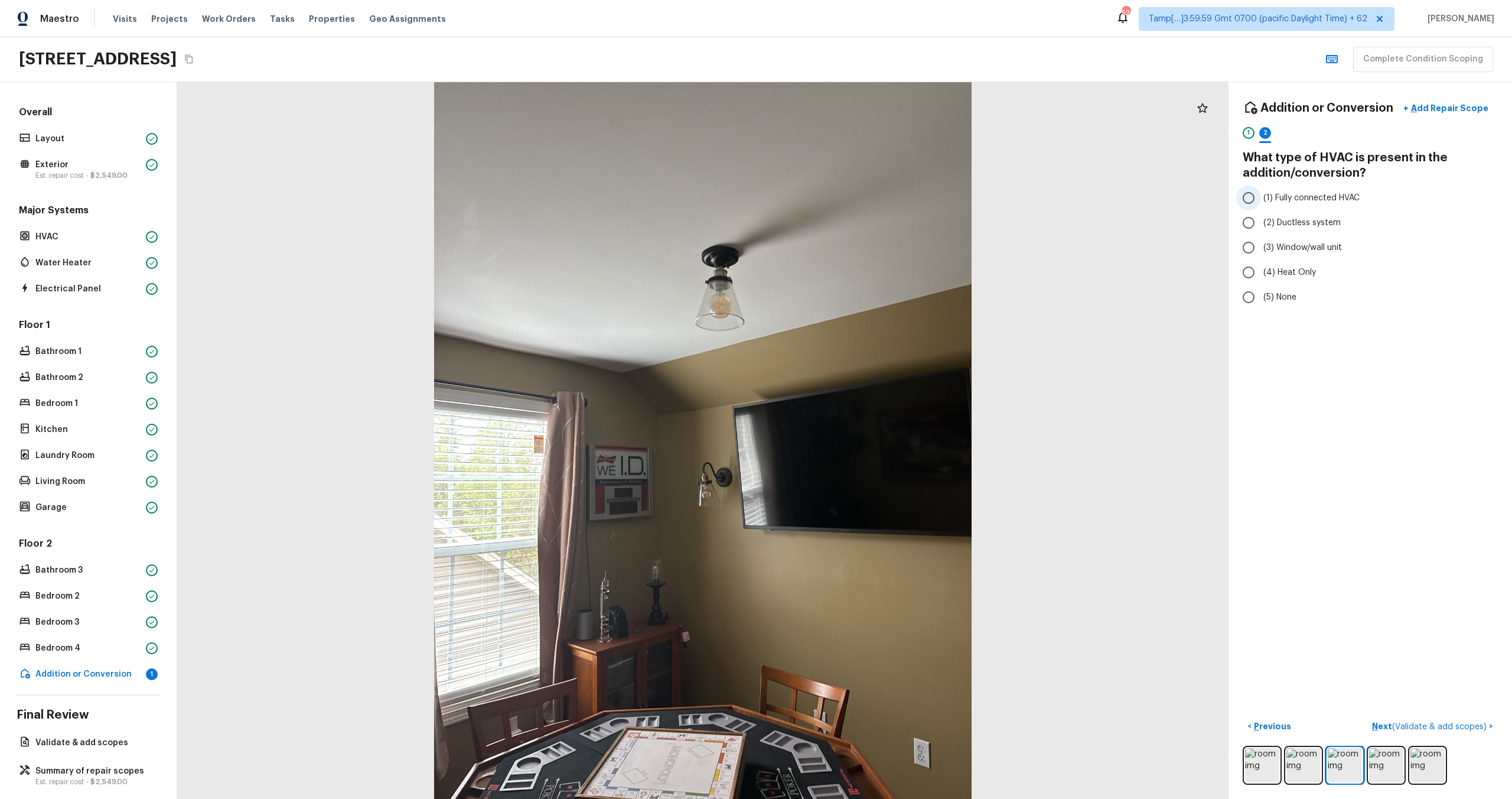
click at [1290, 200] on span "(1) Fully connected HVAC" at bounding box center [1311, 198] width 96 height 12
click at [1261, 200] on input "(1) Fully connected HVAC" at bounding box center [1248, 198] width 24 height 24
radio input "true"
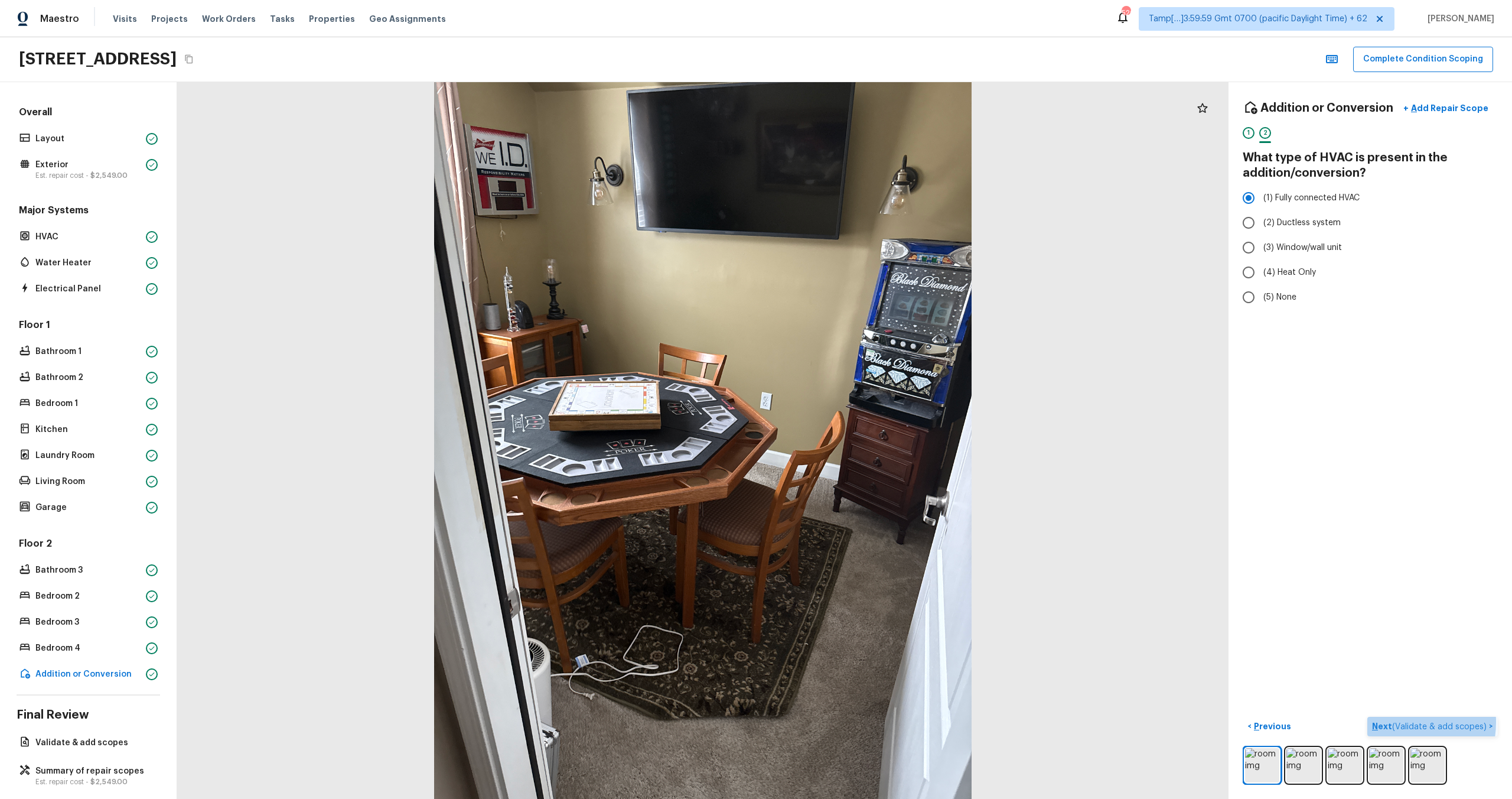
click at [1391, 721] on p "Next ( Validate & add scopes )" at bounding box center [1430, 726] width 117 height 12
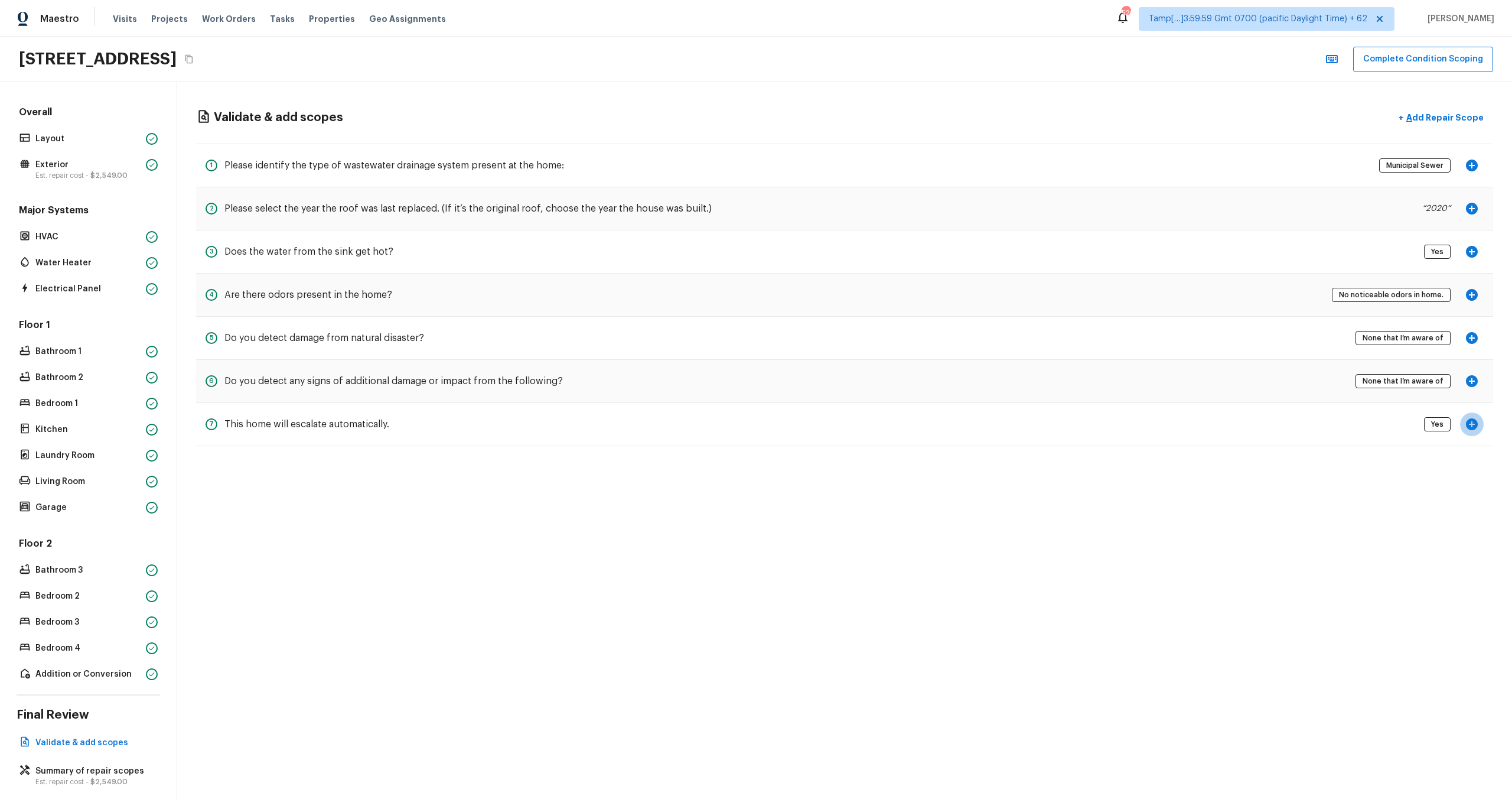
click at [1476, 423] on icon "button" at bounding box center [1472, 424] width 12 height 12
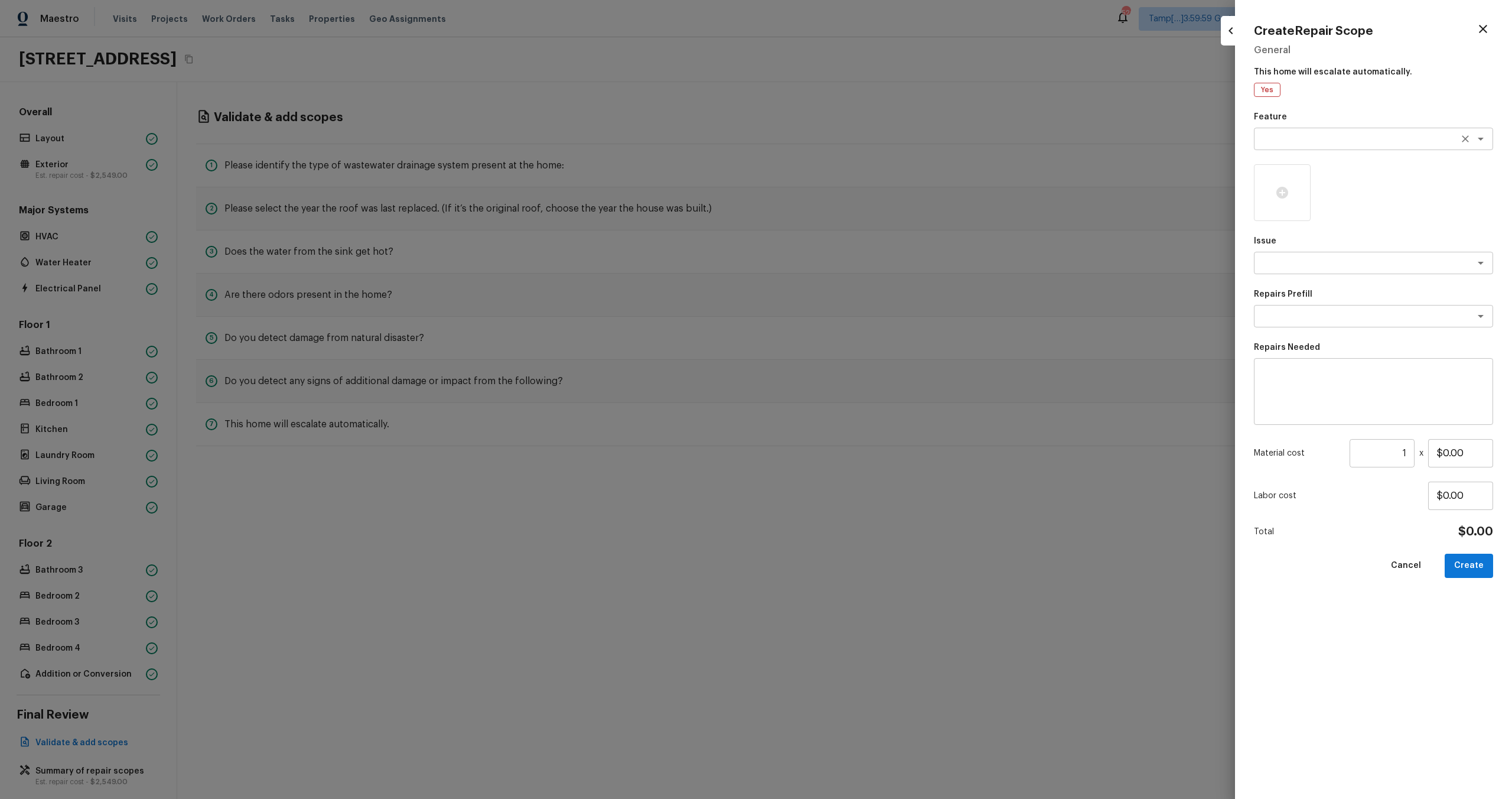
click at [1313, 130] on div "x ​" at bounding box center [1373, 139] width 239 height 22
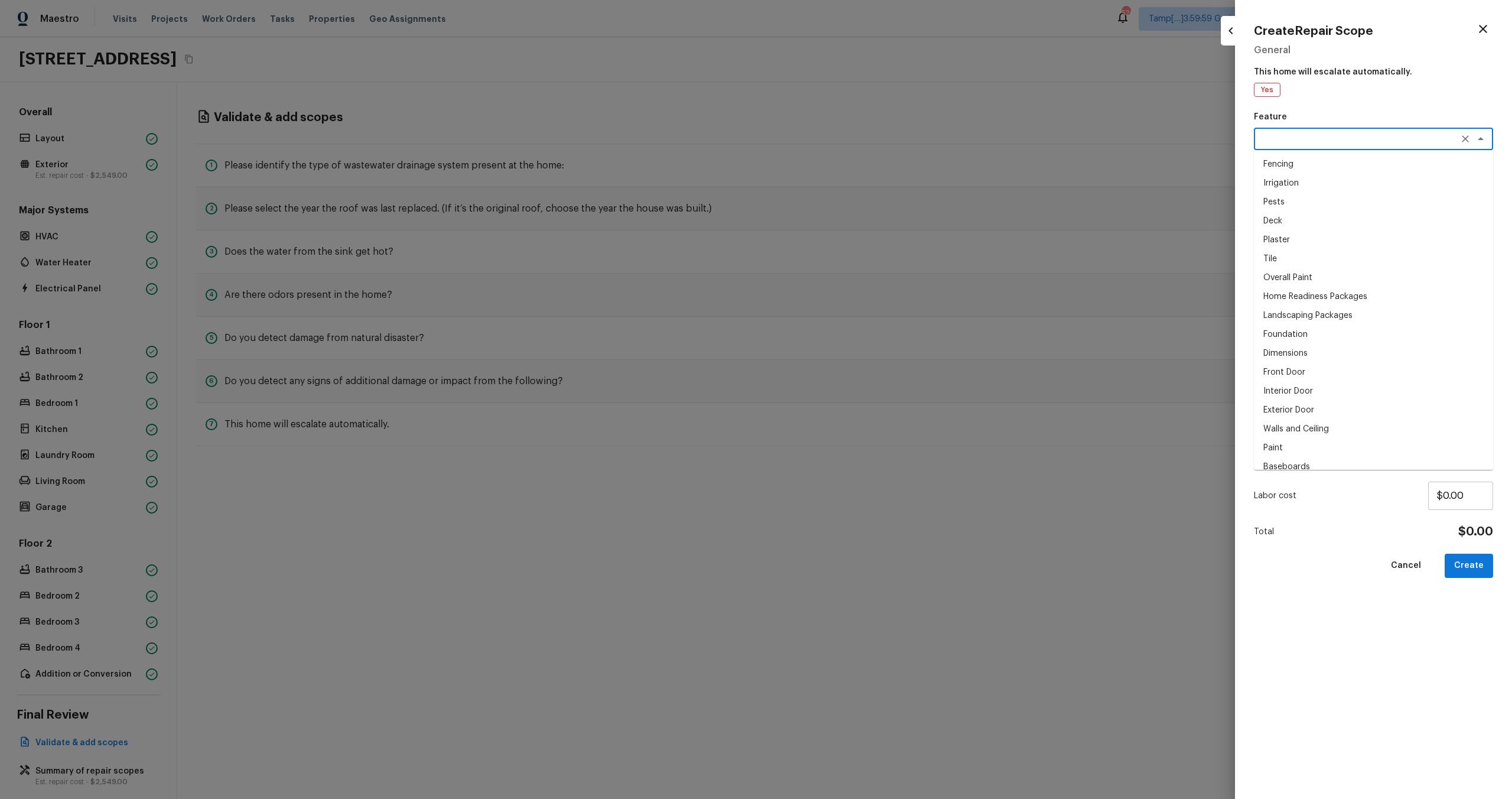
click at [1485, 30] on icon "button" at bounding box center [1482, 28] width 14 height 14
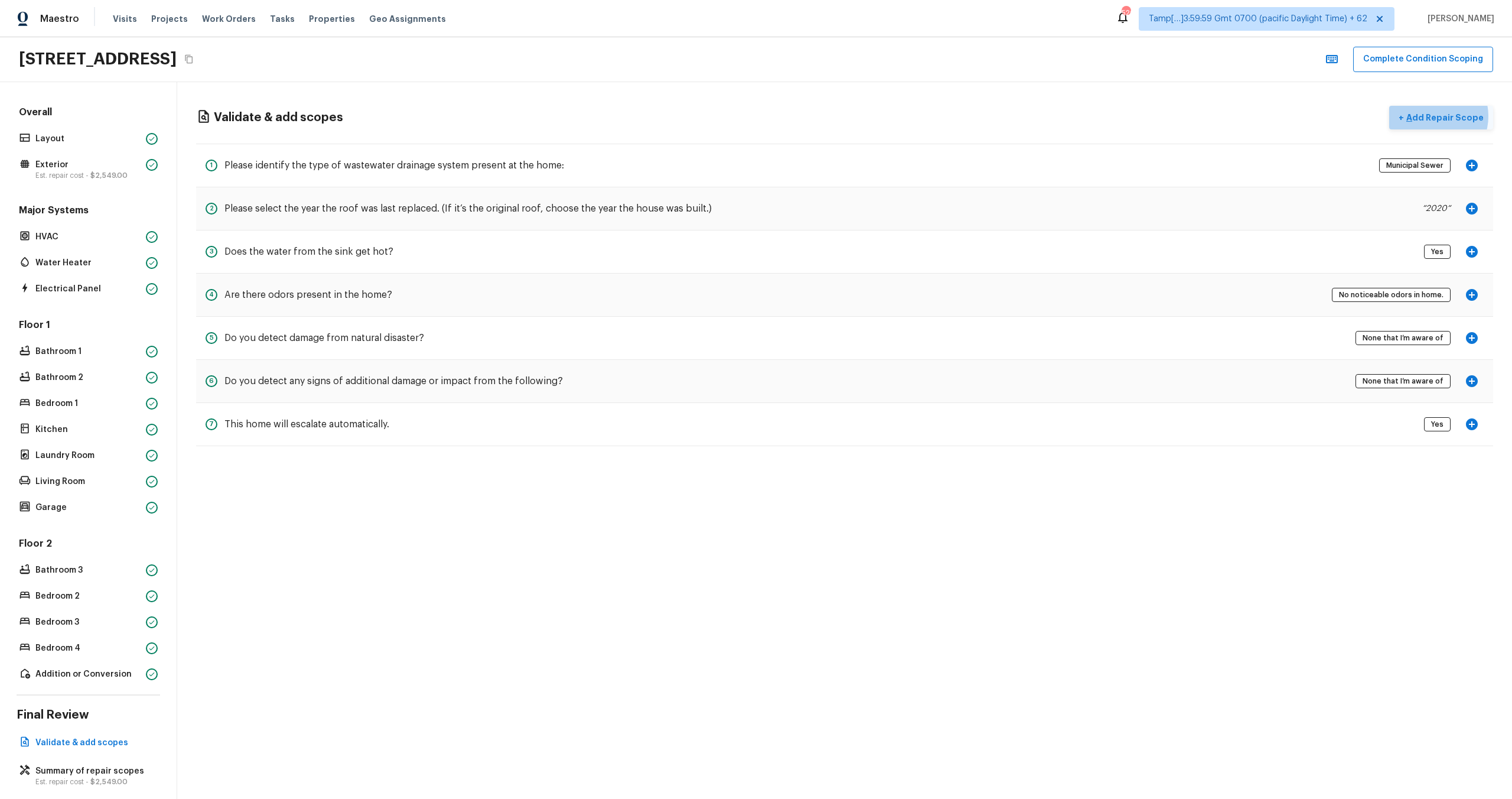
click at [1441, 116] on p "Add Repair Scope" at bounding box center [1443, 117] width 80 height 12
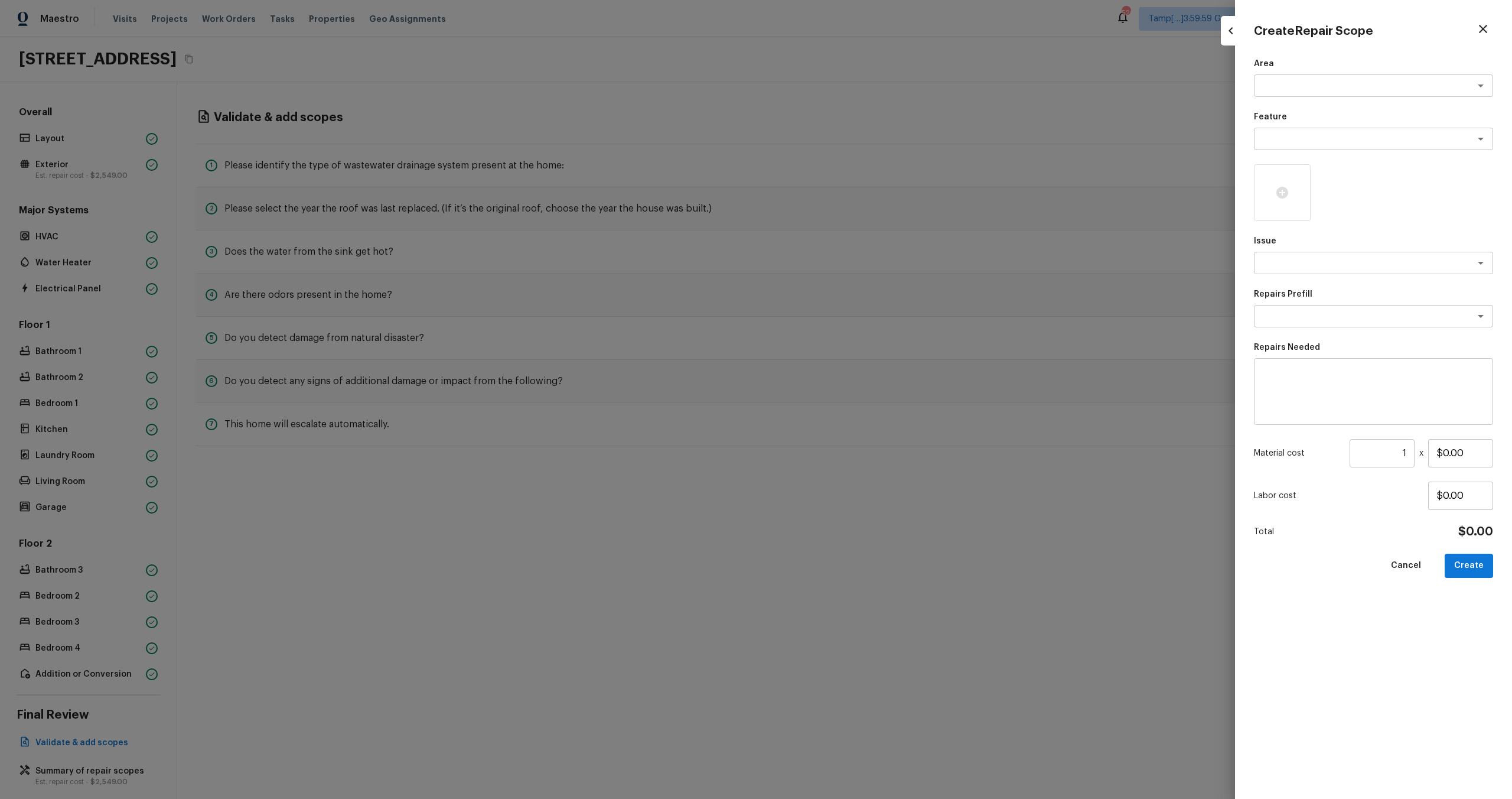
click at [1482, 39] on div "Create Repair Scope" at bounding box center [1373, 31] width 239 height 24
click at [1482, 34] on icon "button" at bounding box center [1482, 28] width 14 height 14
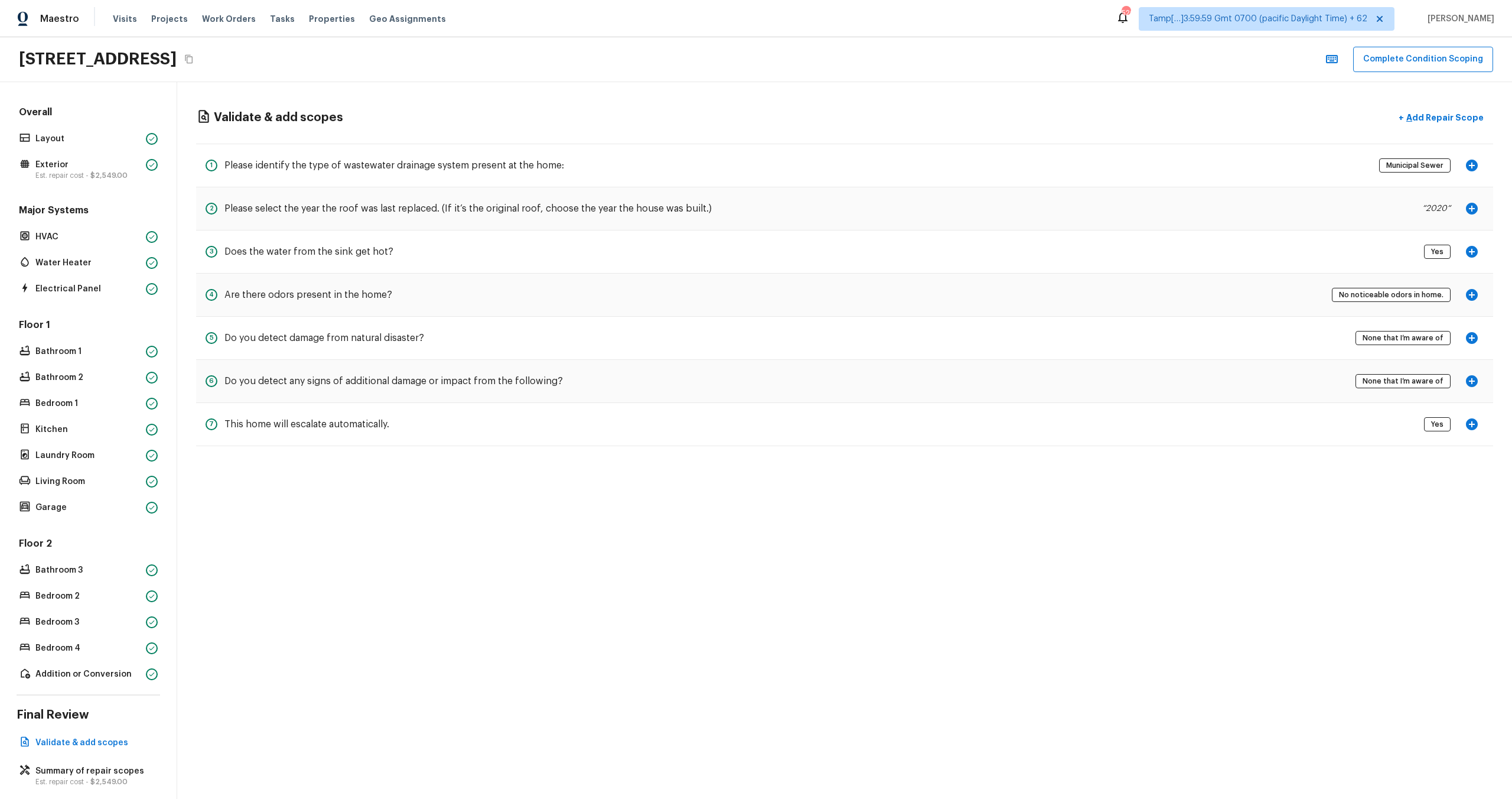
scroll to position [14, 0]
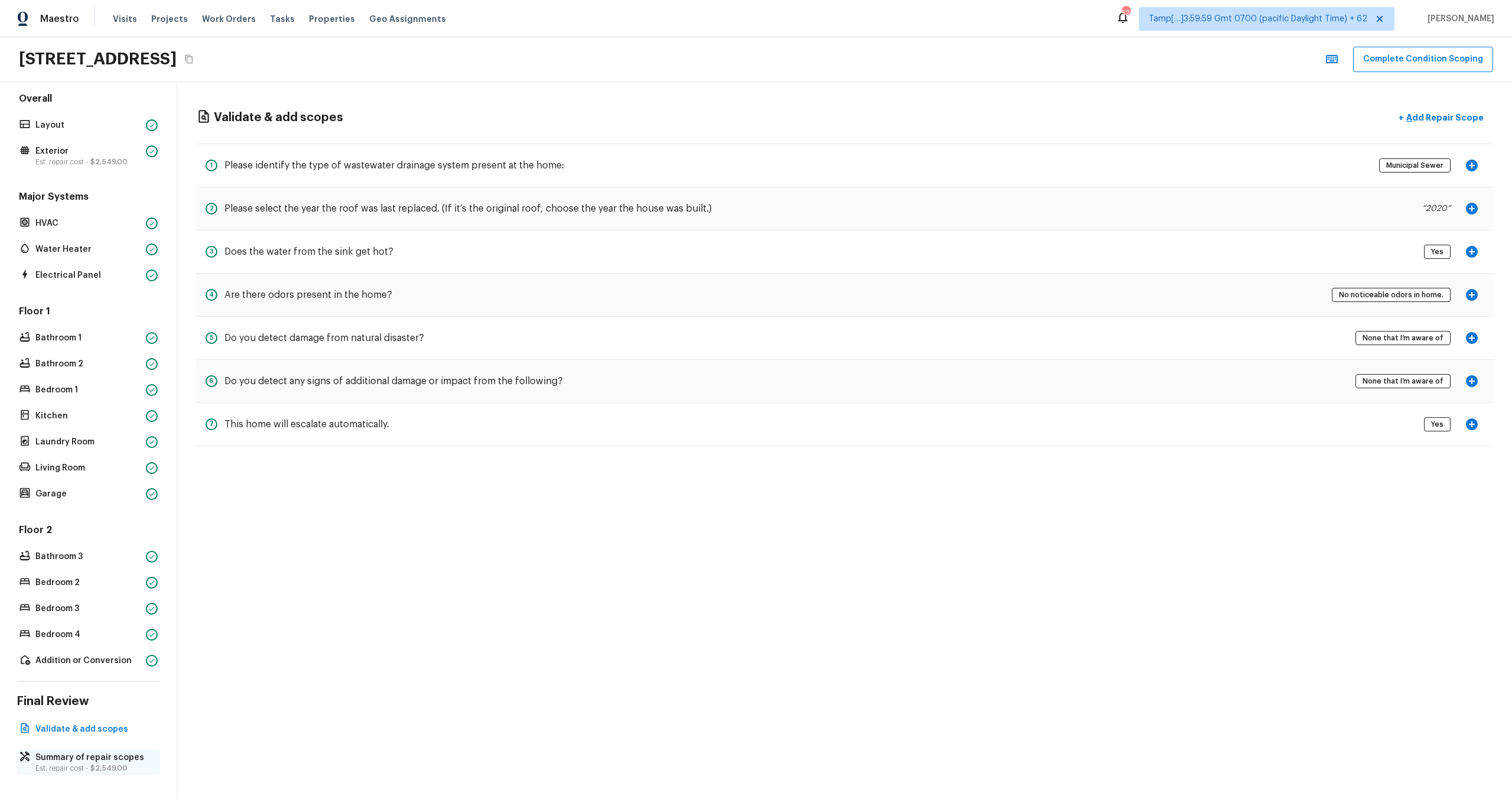
click at [87, 771] on p "Est. repair cost - $2,549.00" at bounding box center [95, 768] width 118 height 9
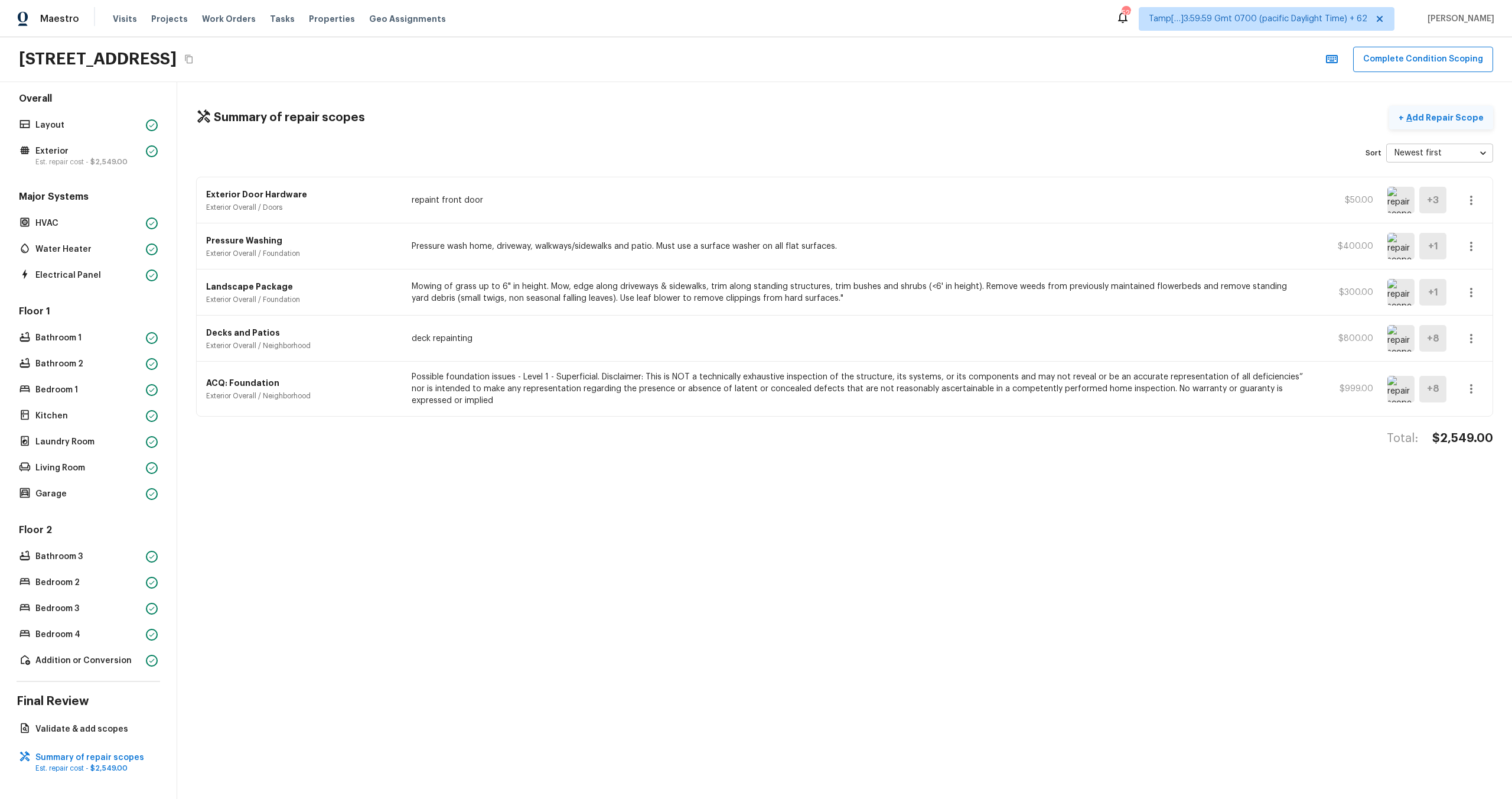
click at [1417, 110] on button "+ Add Repair Scope" at bounding box center [1441, 118] width 104 height 24
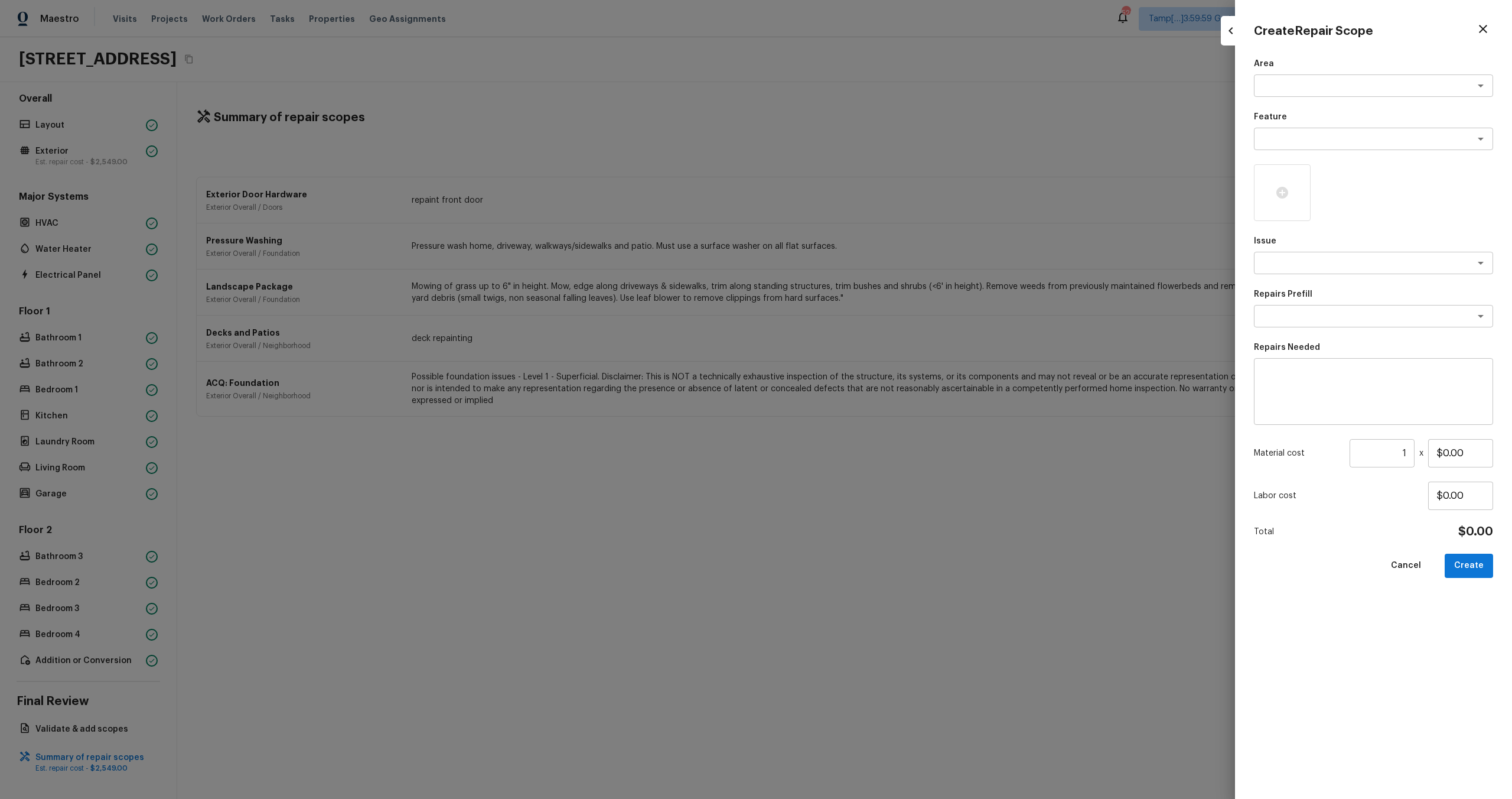
click at [1335, 70] on div "Area x ​" at bounding box center [1373, 78] width 239 height 39
click at [1335, 94] on div "x ​" at bounding box center [1373, 85] width 239 height 22
click at [1330, 116] on li "Interior Overall" at bounding box center [1373, 111] width 239 height 19
type textarea "Interior Overall"
click at [1323, 142] on textarea at bounding box center [1357, 139] width 196 height 12
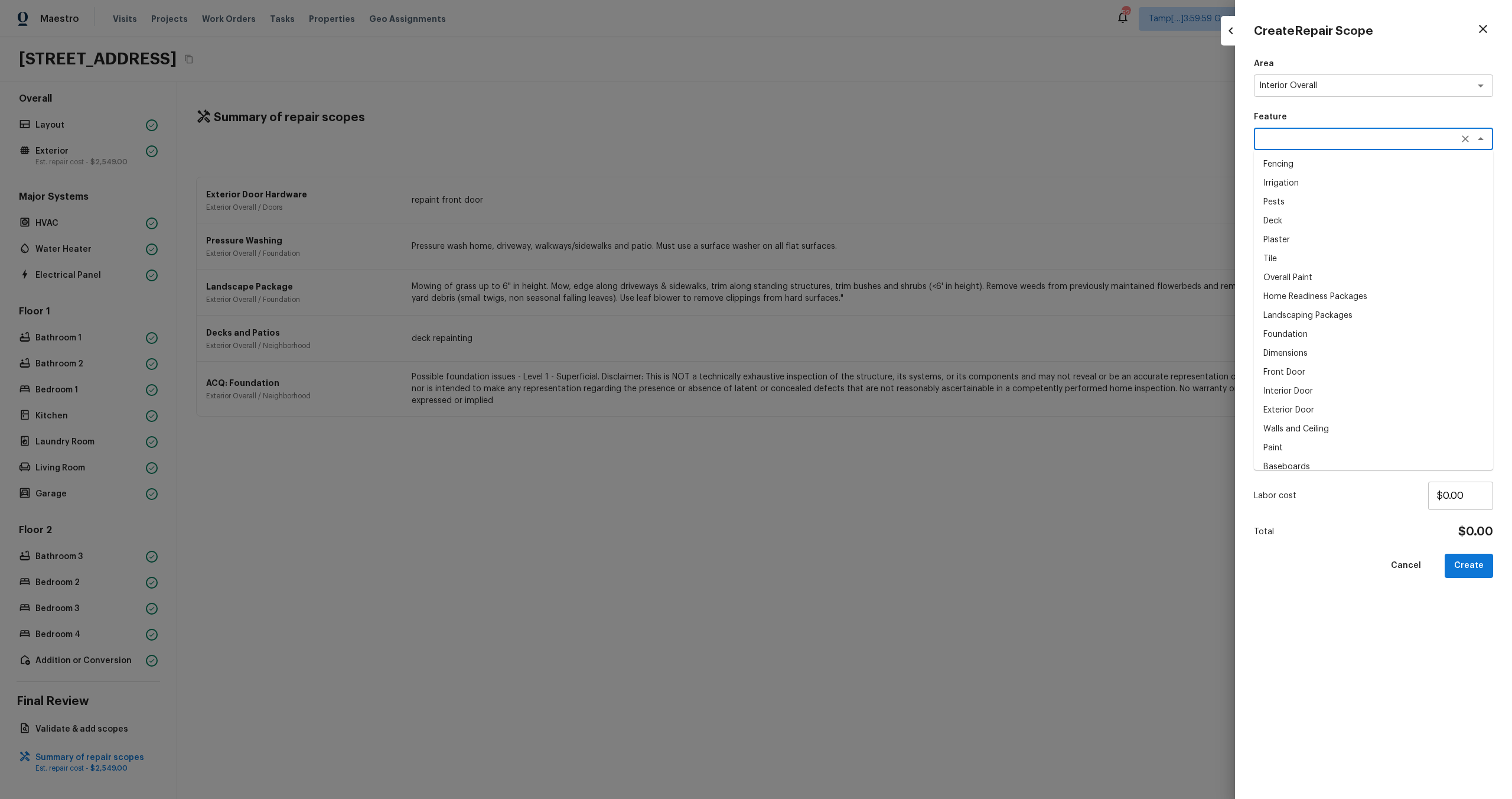
click at [1317, 281] on li "Overall Paint" at bounding box center [1373, 277] width 239 height 19
type textarea "Overall Paint"
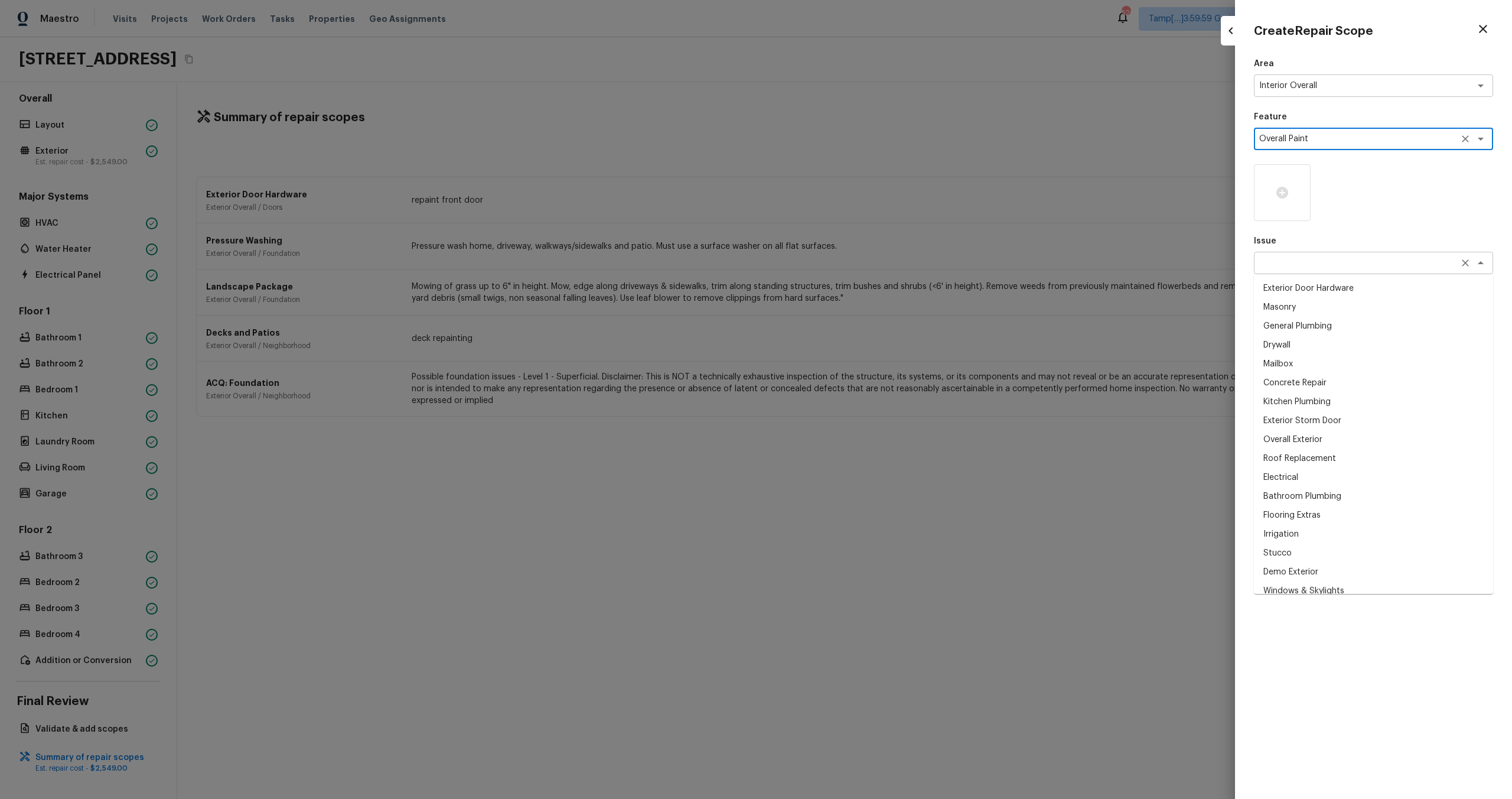
click at [1299, 270] on div "x ​" at bounding box center [1373, 263] width 239 height 22
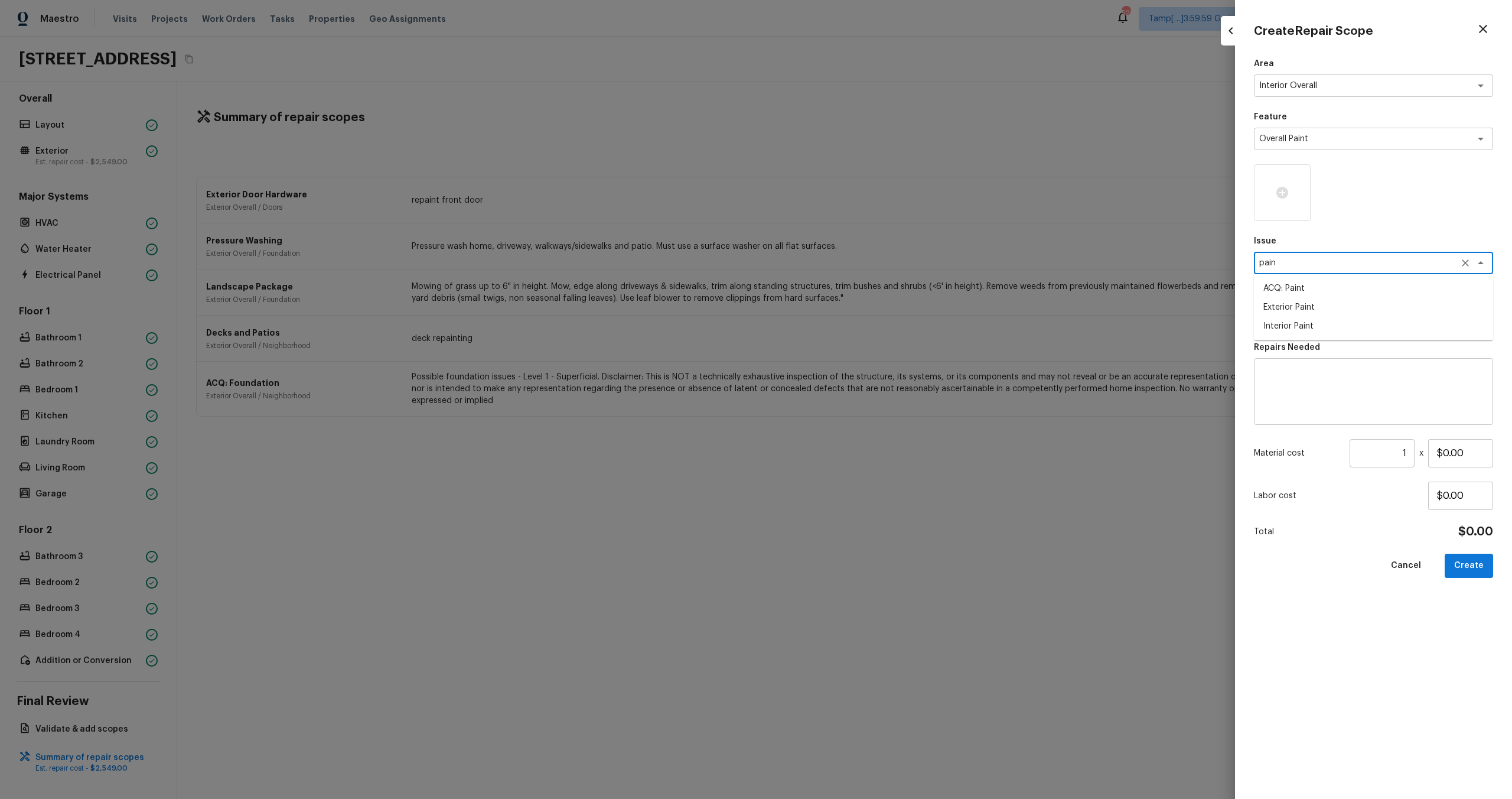
click at [1287, 288] on li "ACQ: Paint" at bounding box center [1373, 289] width 239 height 19
type textarea "ACQ: Paint"
click at [1290, 318] on textarea at bounding box center [1357, 316] width 196 height 12
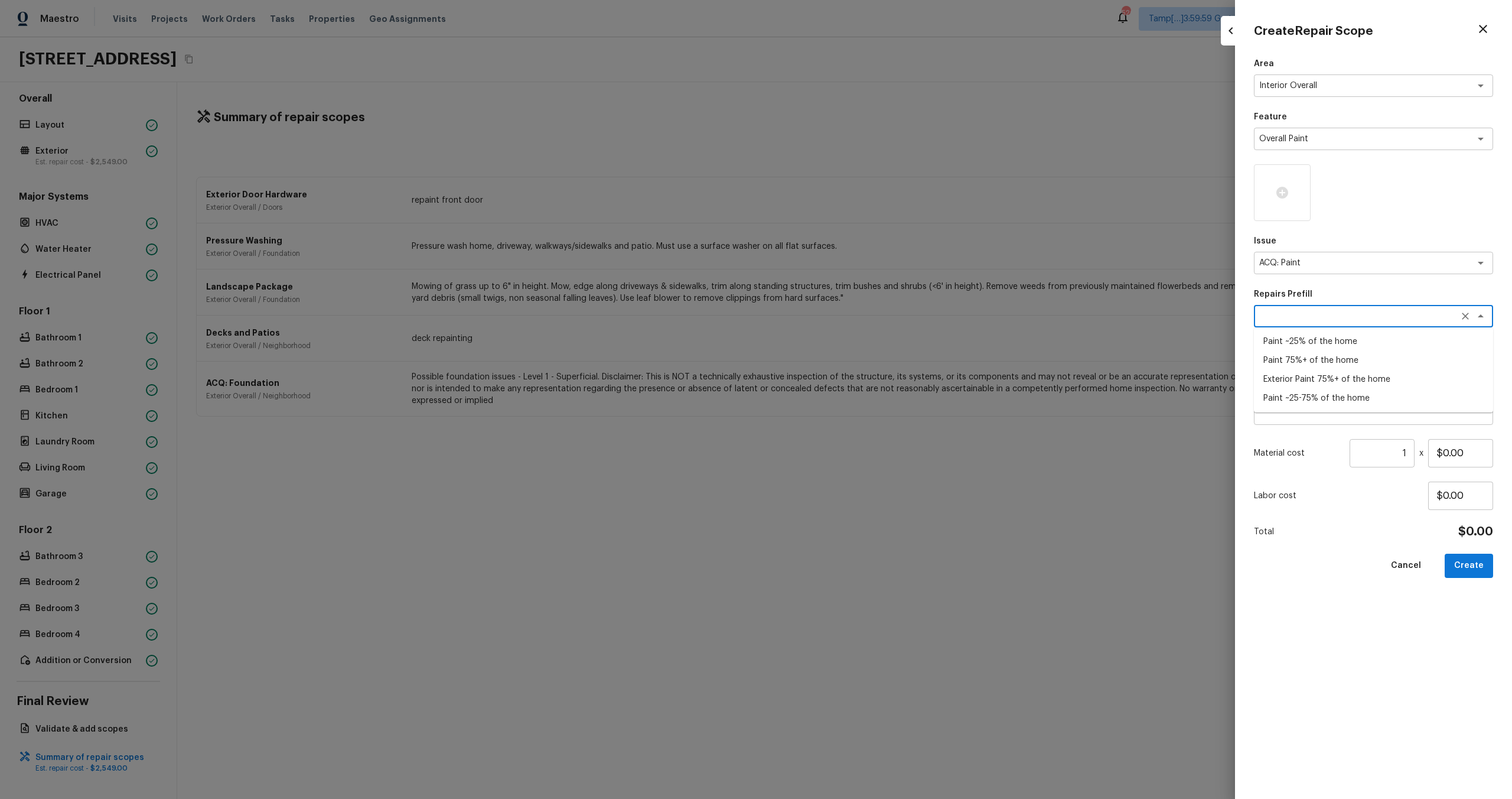
click at [1299, 364] on li "Paint 75%+ of the home" at bounding box center [1373, 361] width 239 height 19
type textarea "Paint 75%+ of the home"
type textarea "Acquisition Scope: 75%+ of the home will likely require interior paint"
type input "$1.75"
drag, startPoint x: 1406, startPoint y: 453, endPoint x: 1382, endPoint y: 453, distance: 24.0
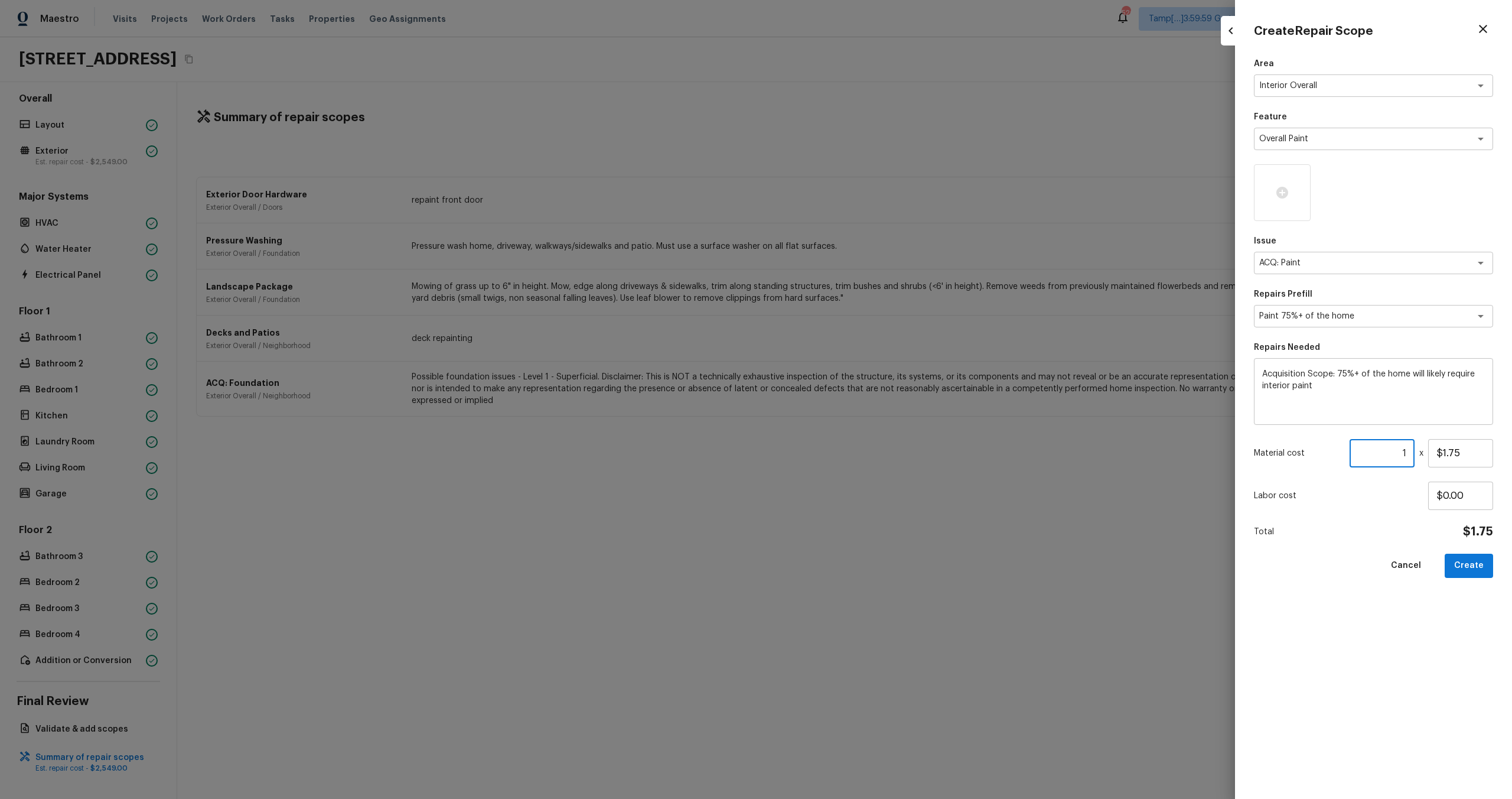
click at [1382, 453] on input "1" at bounding box center [1381, 453] width 65 height 28
type input "2228"
click at [1446, 645] on div "Area Interior Overall x ​ Feature Overall Paint x ​ Issue ACQ: Paint x ​ Repair…" at bounding box center [1373, 419] width 239 height 722
click at [1279, 207] on div at bounding box center [1282, 192] width 57 height 57
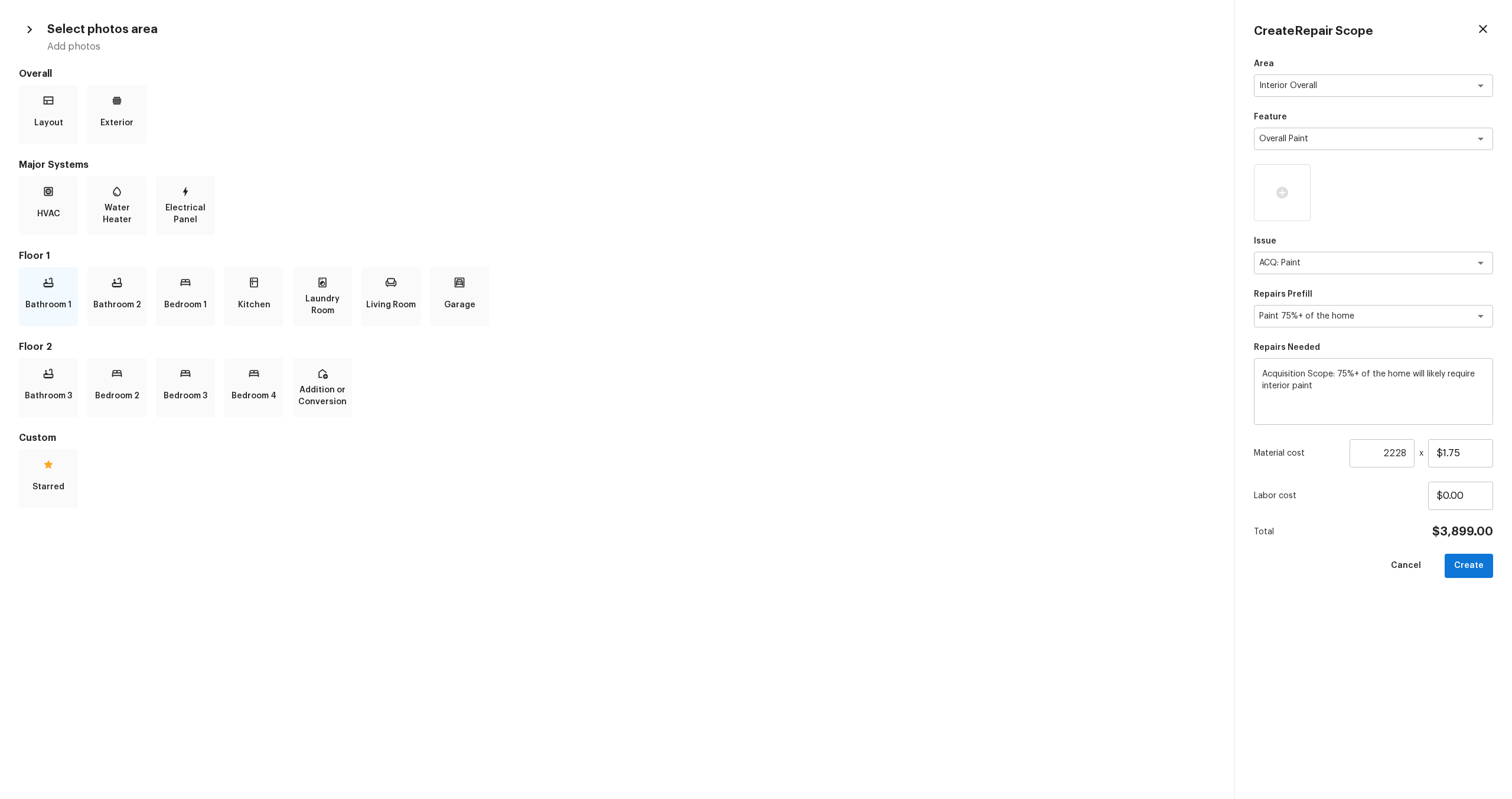
click at [45, 303] on p "Bathroom 1" at bounding box center [48, 304] width 46 height 23
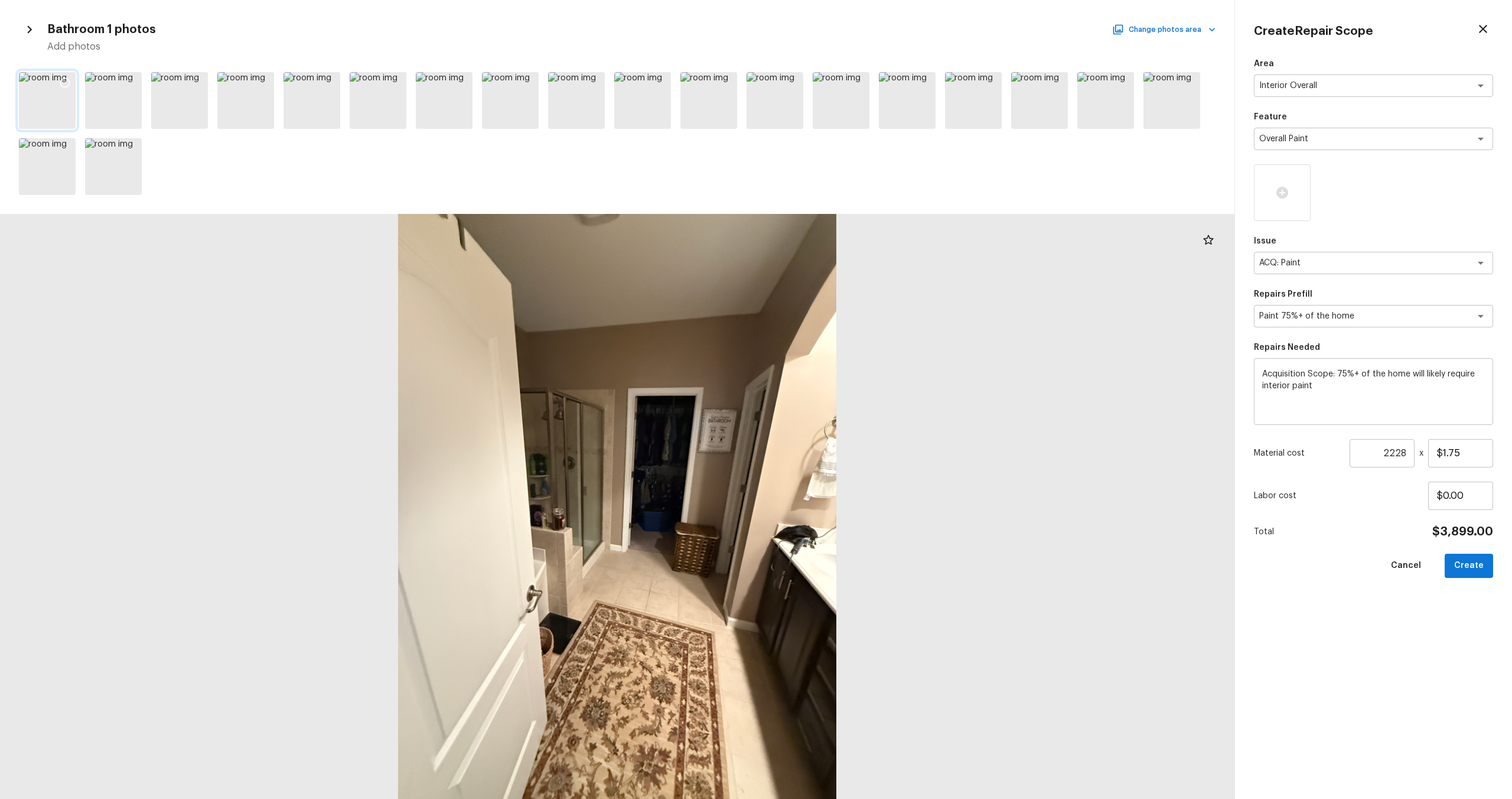
click at [62, 73] on div at bounding box center [65, 84] width 22 height 24
click at [125, 81] on icon at bounding box center [131, 82] width 12 height 12
click at [197, 81] on icon at bounding box center [197, 82] width 12 height 12
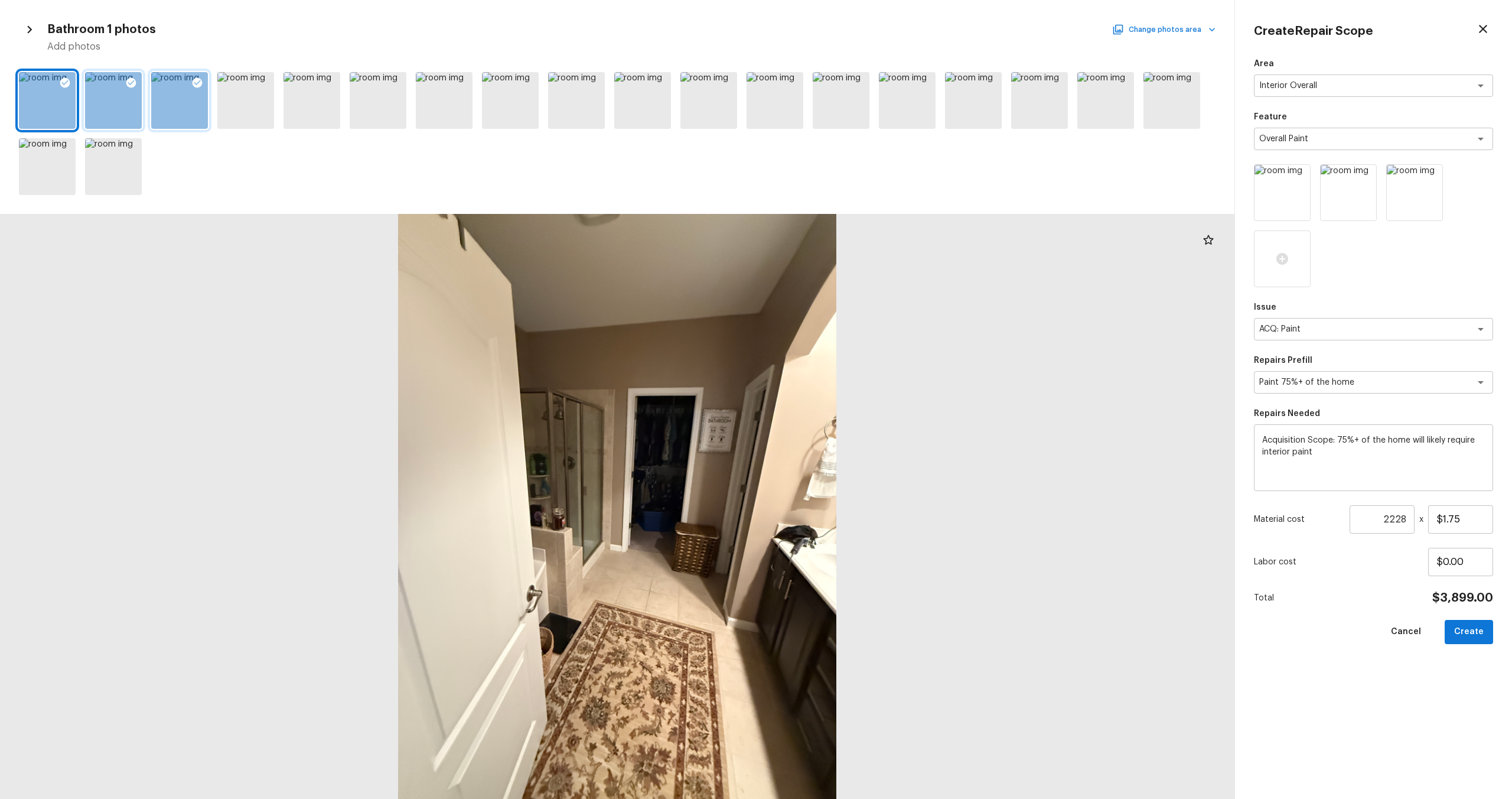
click at [1130, 31] on button "Change photos area" at bounding box center [1165, 29] width 101 height 15
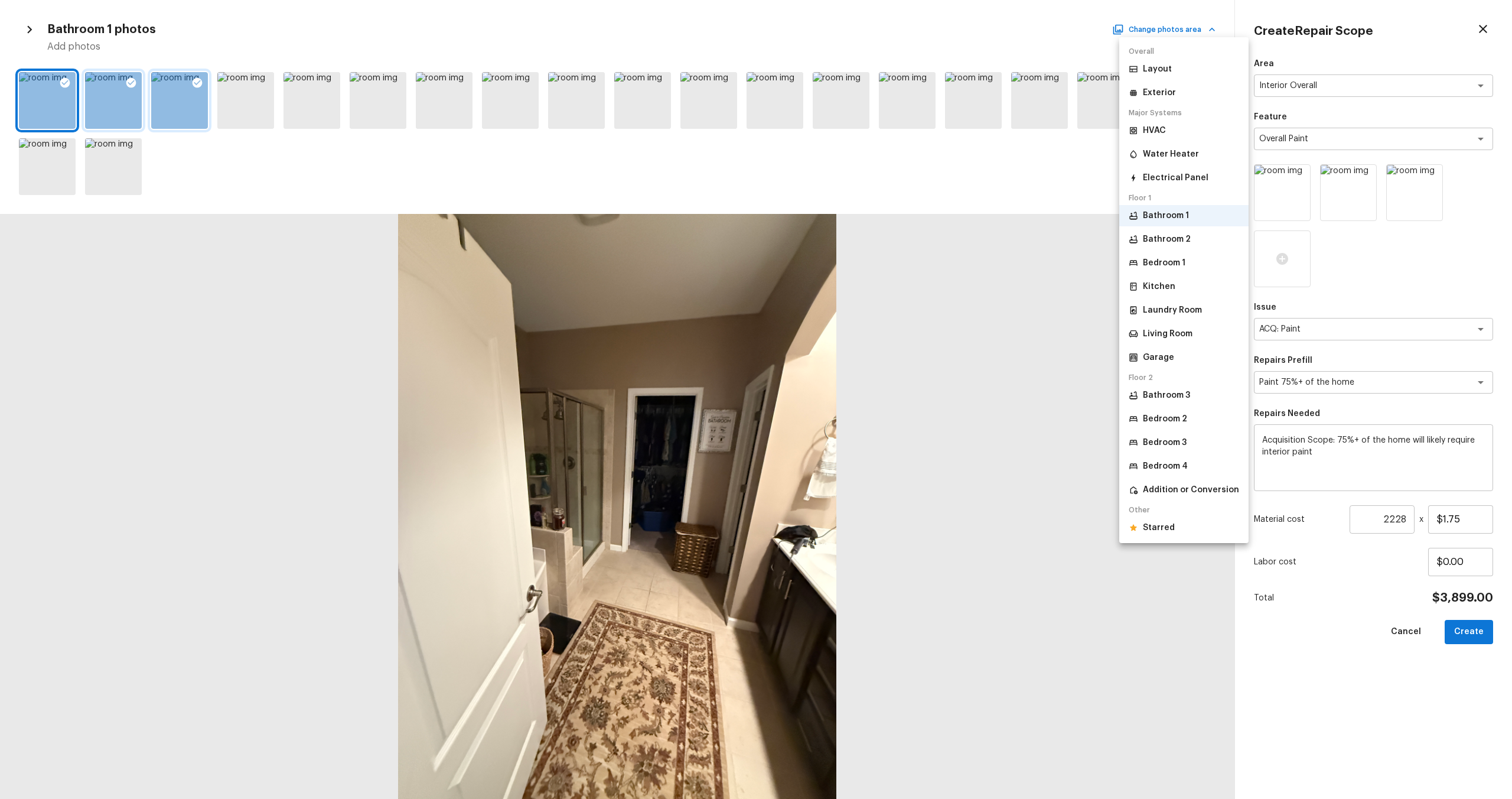
click at [1157, 236] on p "Bathroom 2" at bounding box center [1167, 239] width 48 height 12
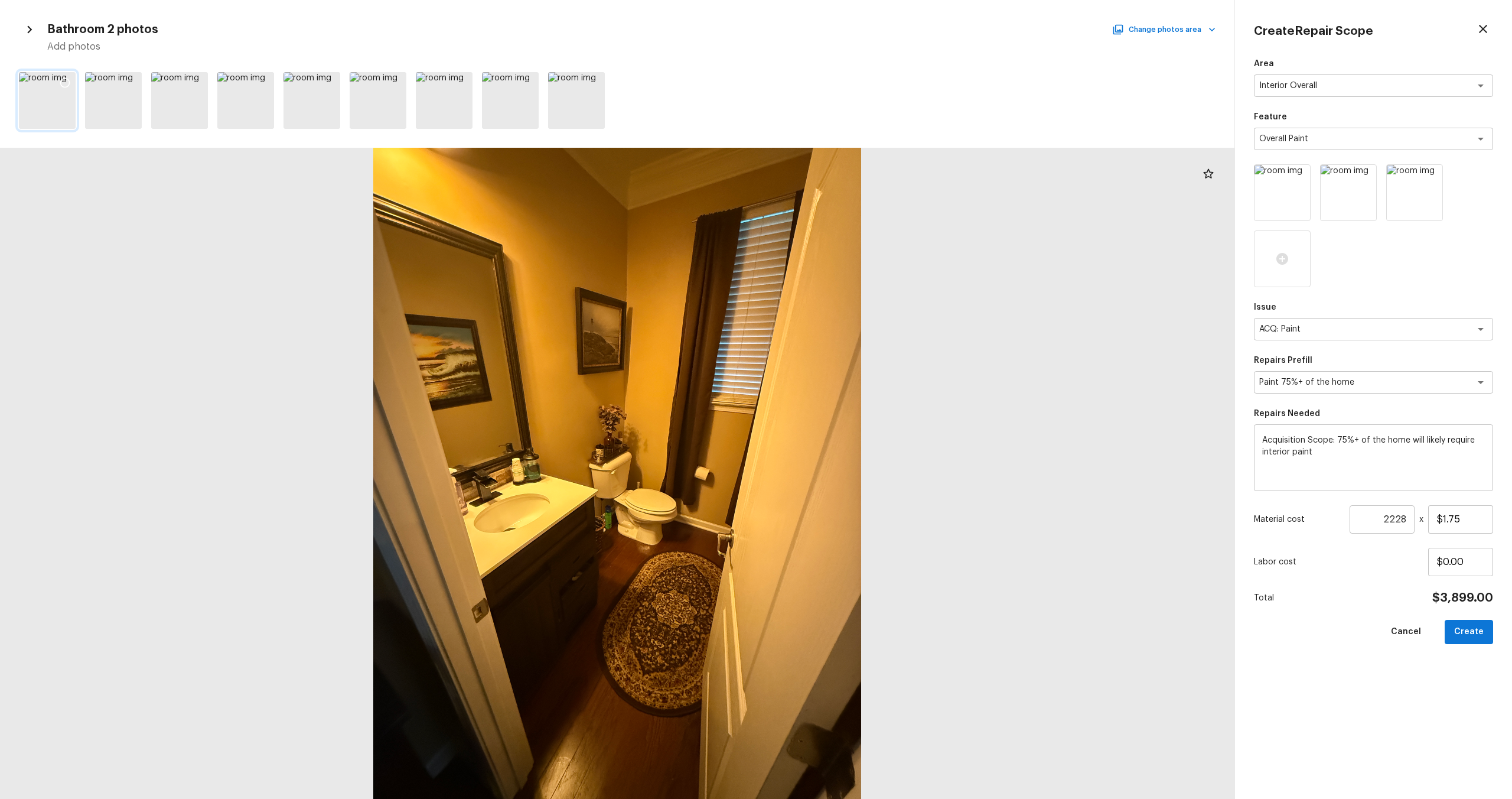
click at [65, 82] on icon at bounding box center [65, 82] width 12 height 12
click at [127, 84] on icon at bounding box center [131, 82] width 12 height 12
click at [1127, 21] on div "Bathroom 2 photos Change photos area Add photos" at bounding box center [617, 36] width 1196 height 35
click at [1129, 33] on button "Change photos area" at bounding box center [1165, 29] width 101 height 15
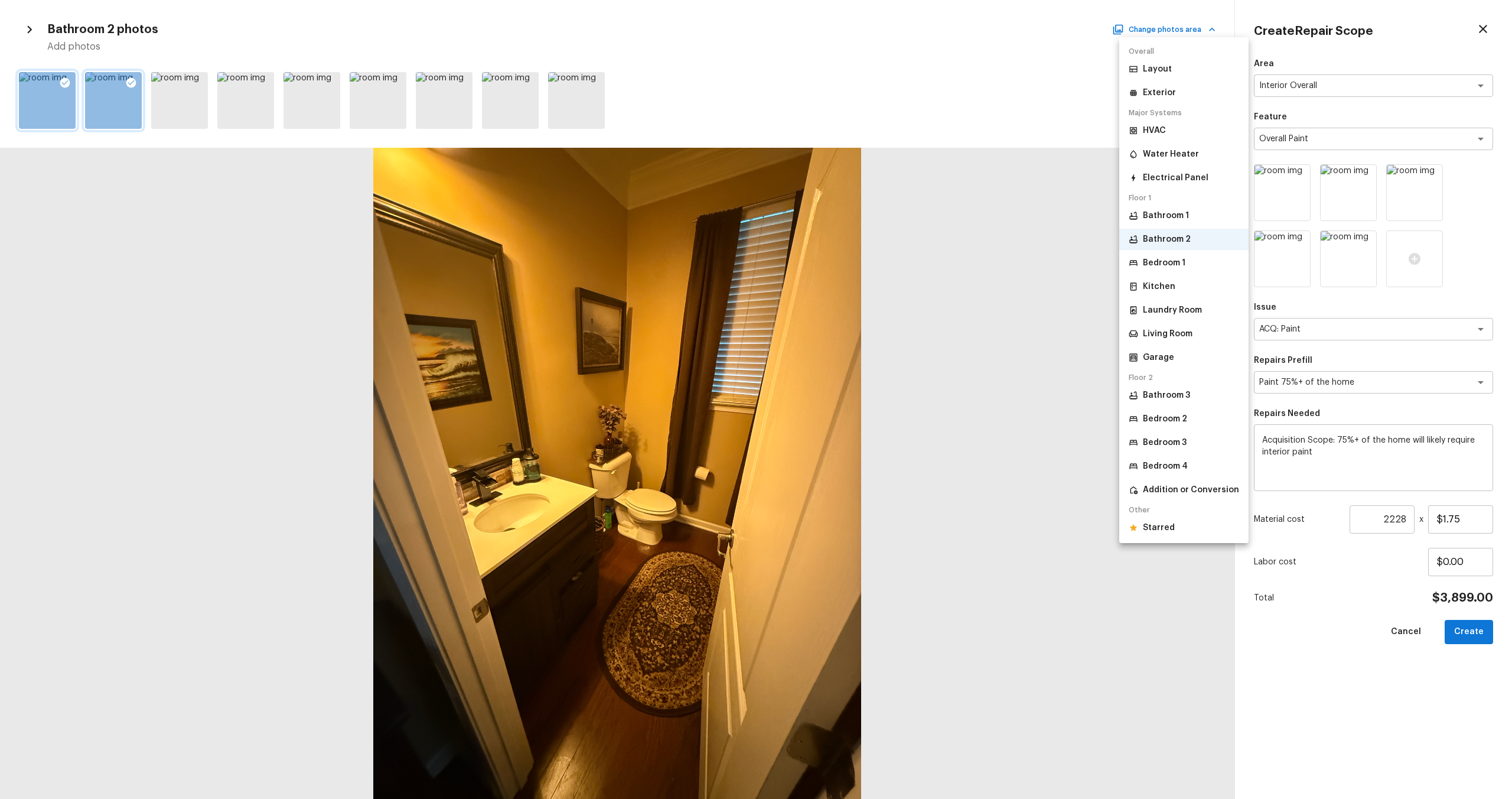
click at [1167, 258] on p "Bedroom 1" at bounding box center [1164, 262] width 42 height 12
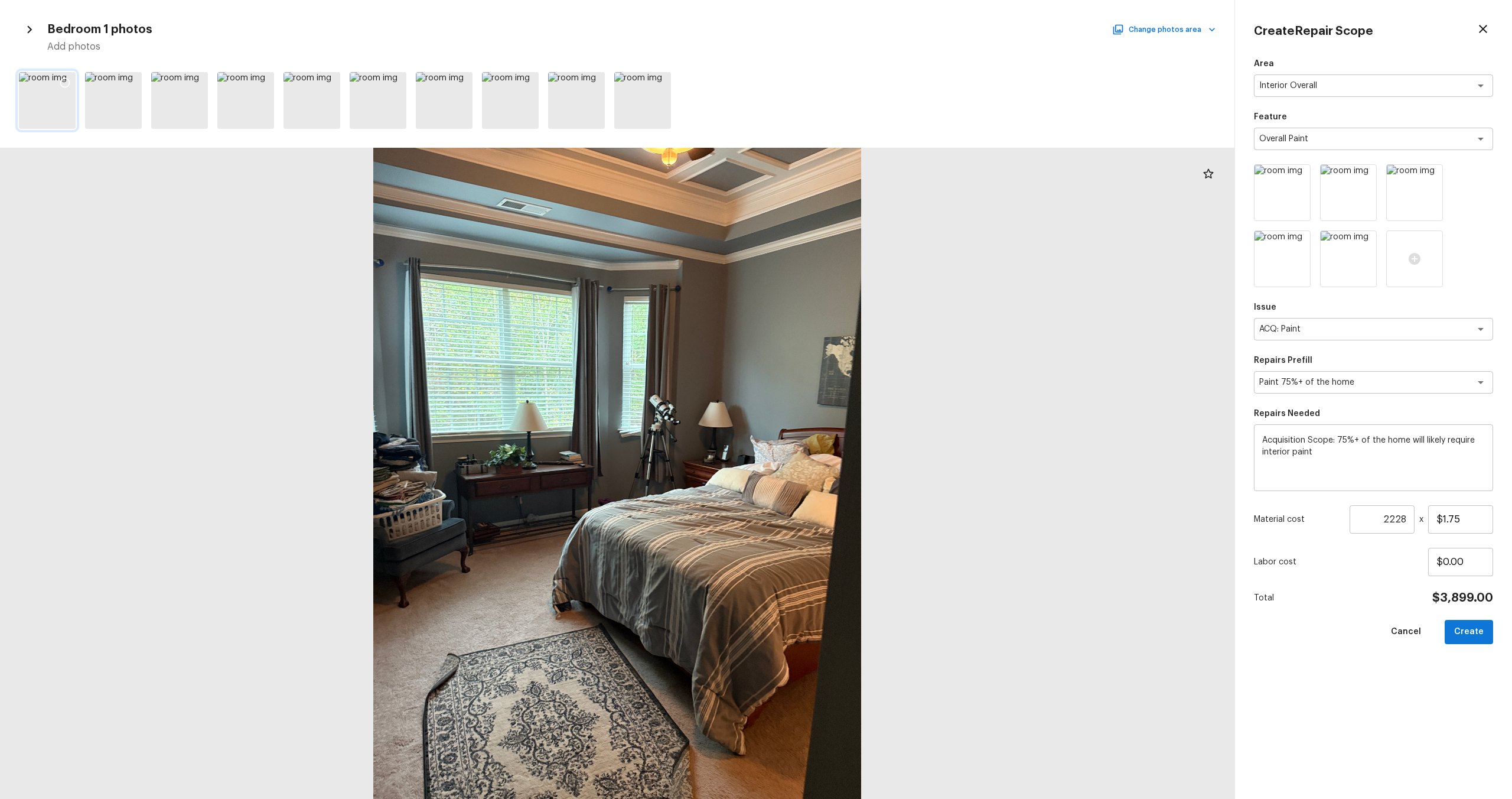
click at [68, 82] on icon at bounding box center [65, 82] width 12 height 12
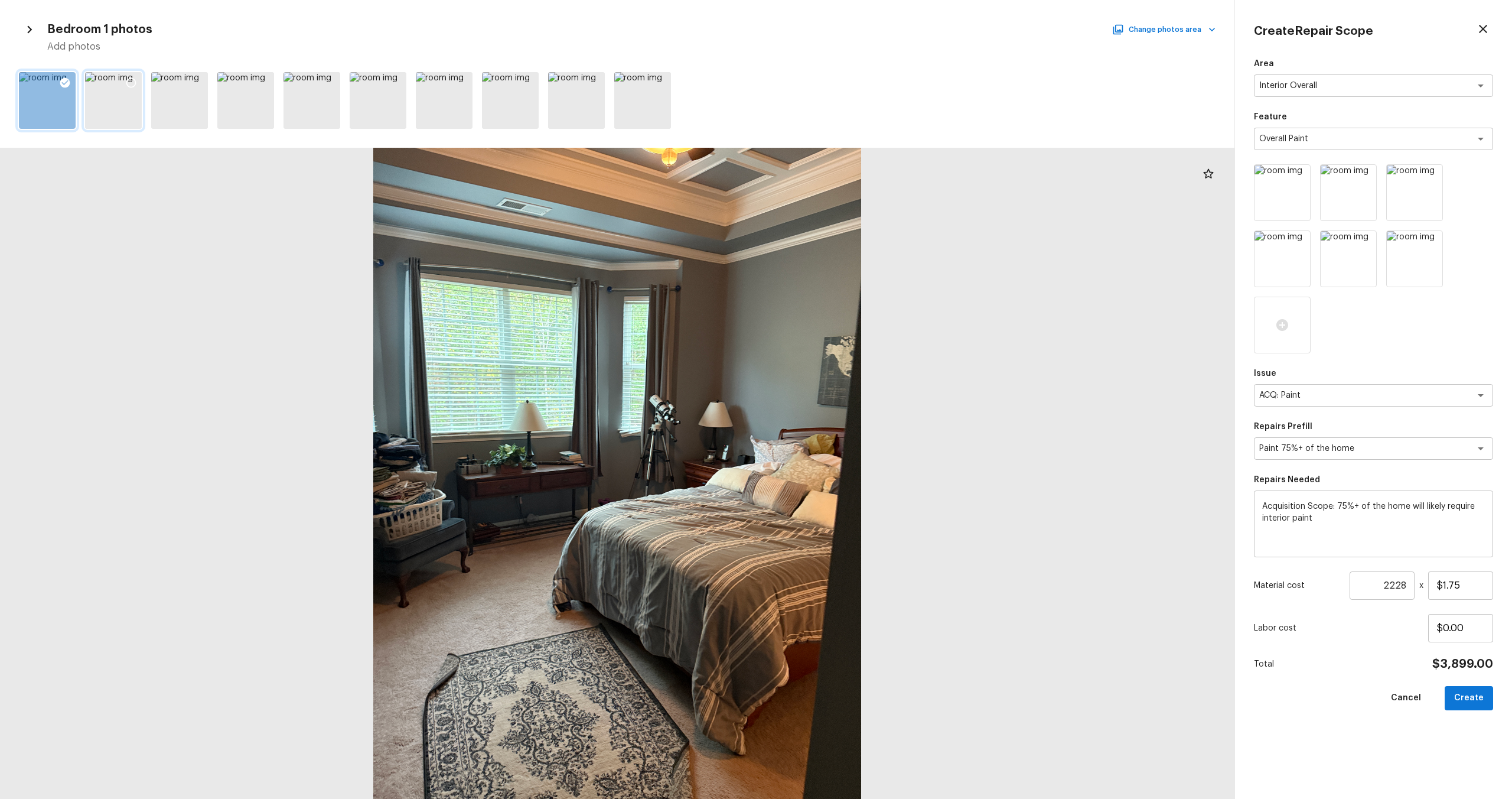
click at [130, 82] on icon at bounding box center [131, 82] width 12 height 12
click at [200, 81] on icon at bounding box center [197, 82] width 12 height 12
click at [264, 82] on icon at bounding box center [263, 82] width 12 height 12
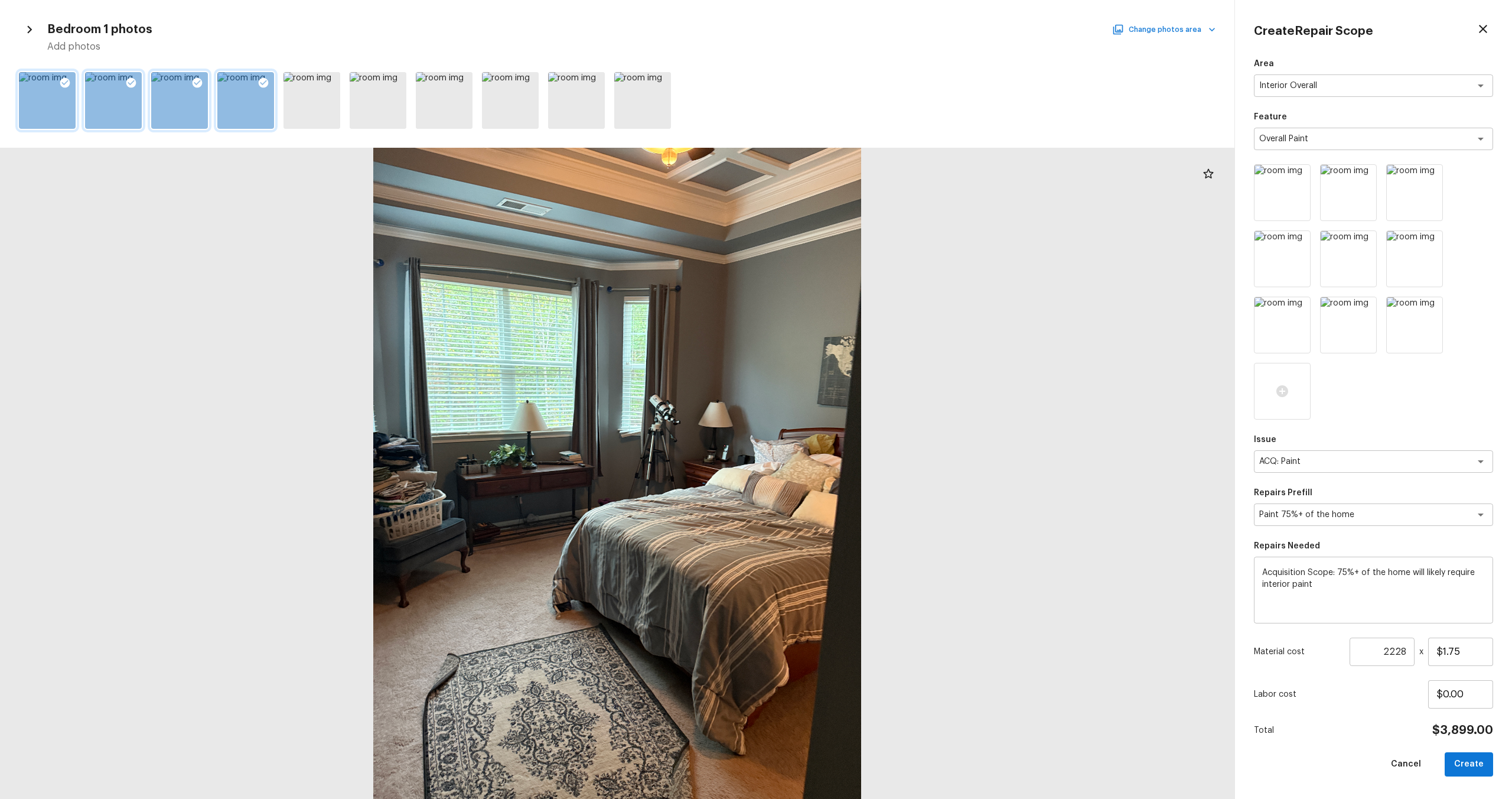
click at [1146, 22] on button "Change photos area" at bounding box center [1165, 29] width 101 height 15
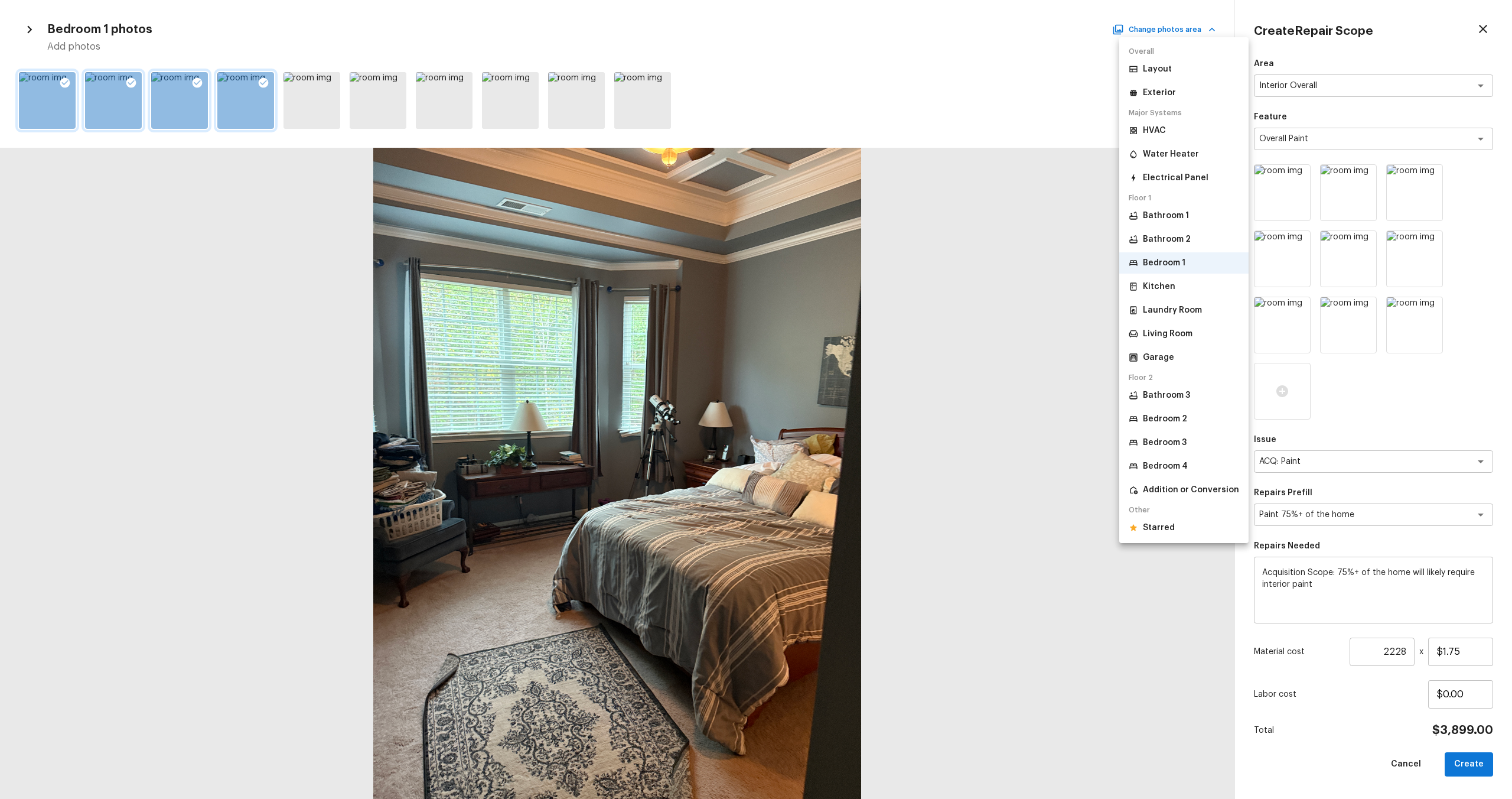
click at [1156, 284] on p "Kitchen" at bounding box center [1159, 287] width 33 height 12
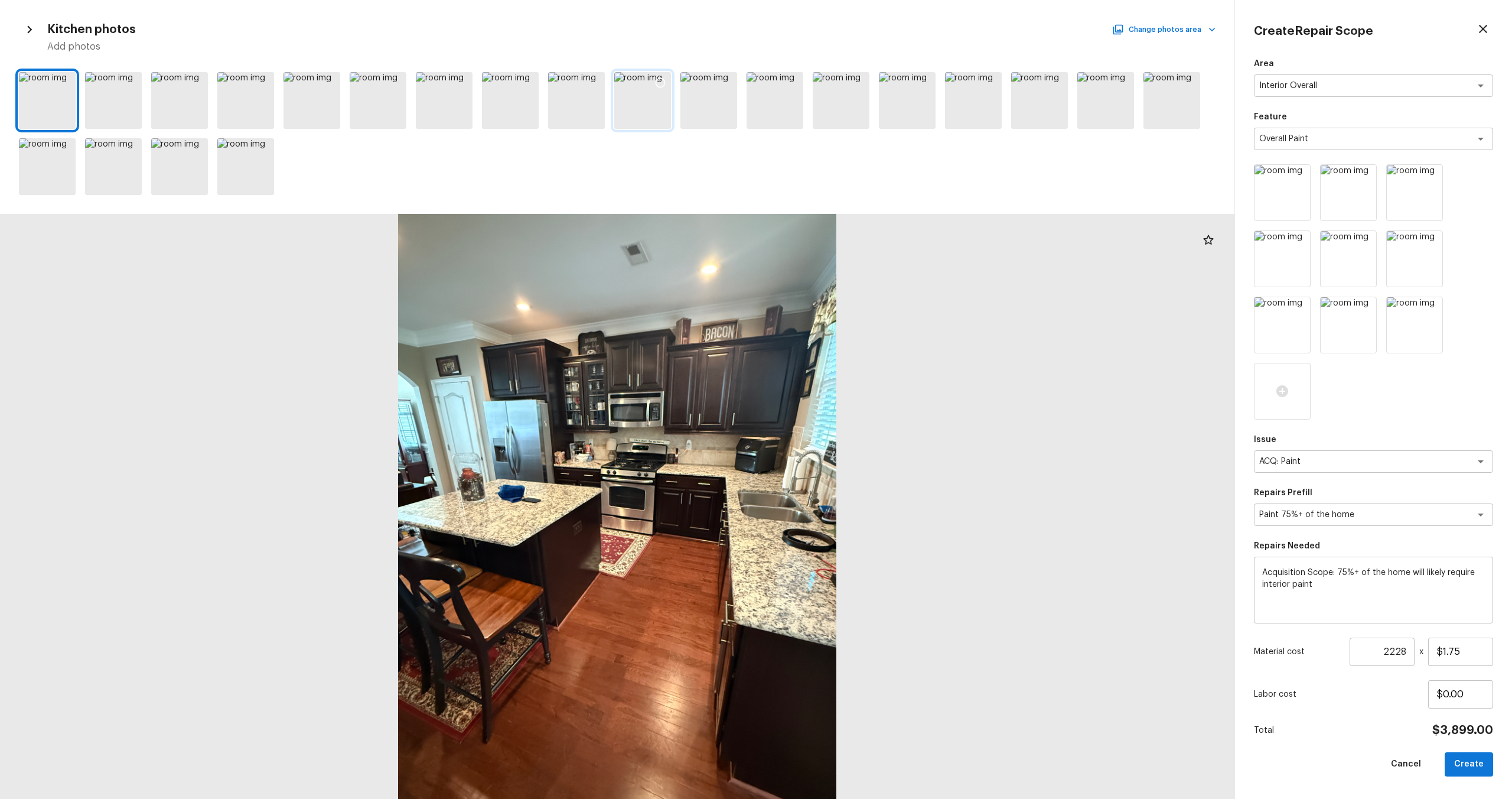
click at [629, 103] on div at bounding box center [642, 100] width 57 height 57
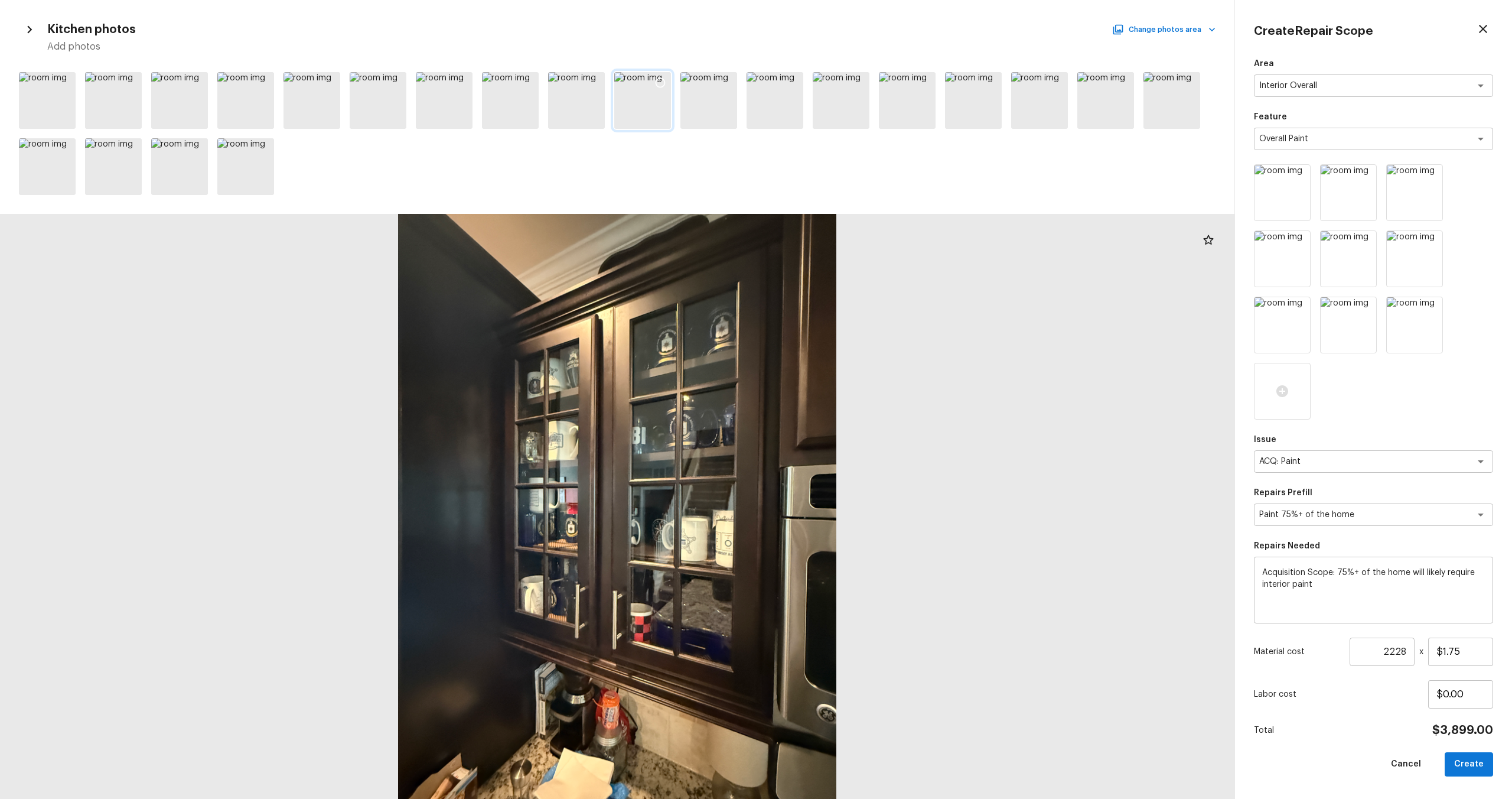
click at [665, 80] on icon at bounding box center [660, 82] width 12 height 12
click at [1153, 31] on button "Change photos area" at bounding box center [1165, 29] width 101 height 15
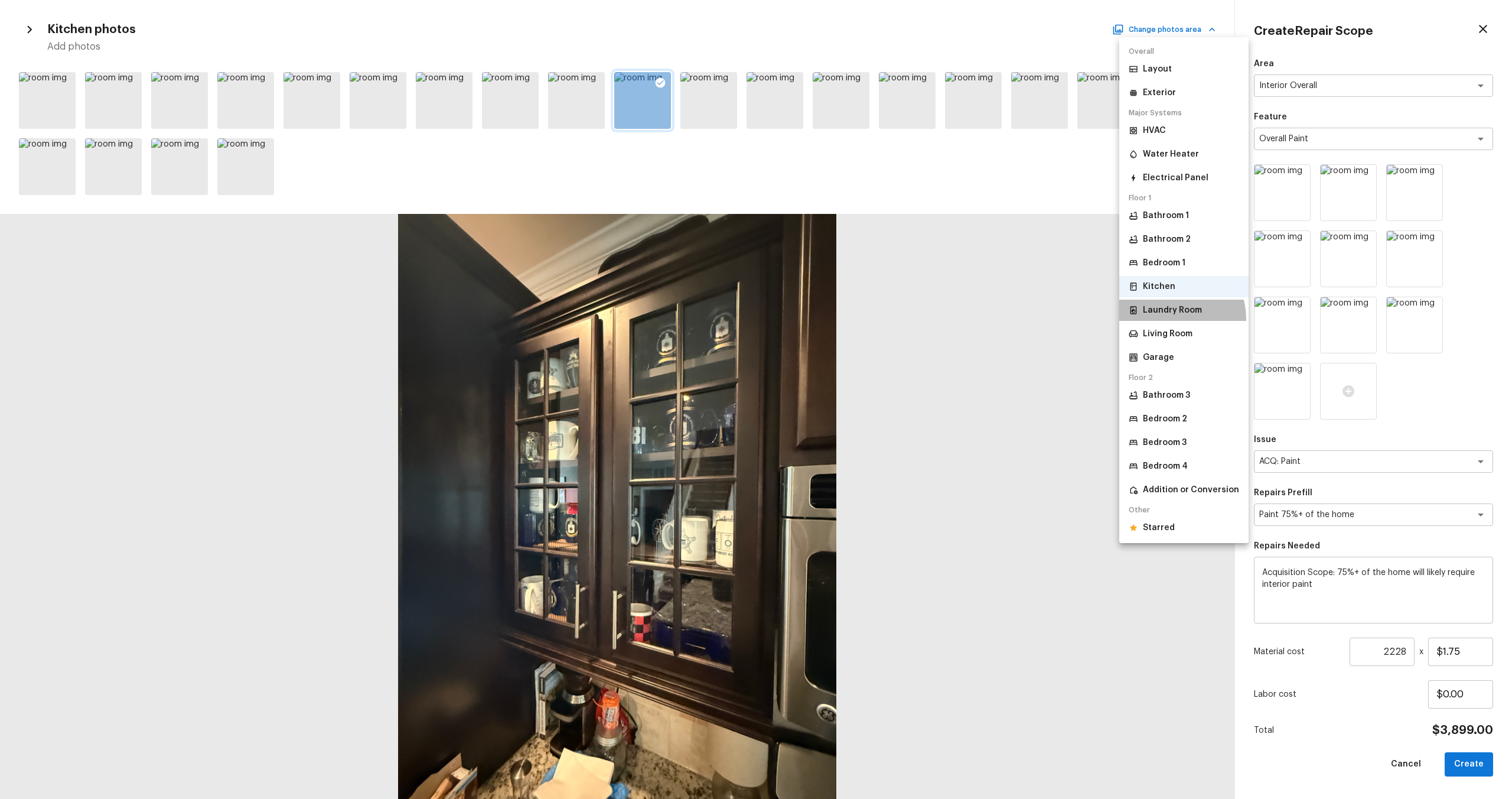
click at [1168, 319] on li "Laundry Room" at bounding box center [1183, 310] width 129 height 22
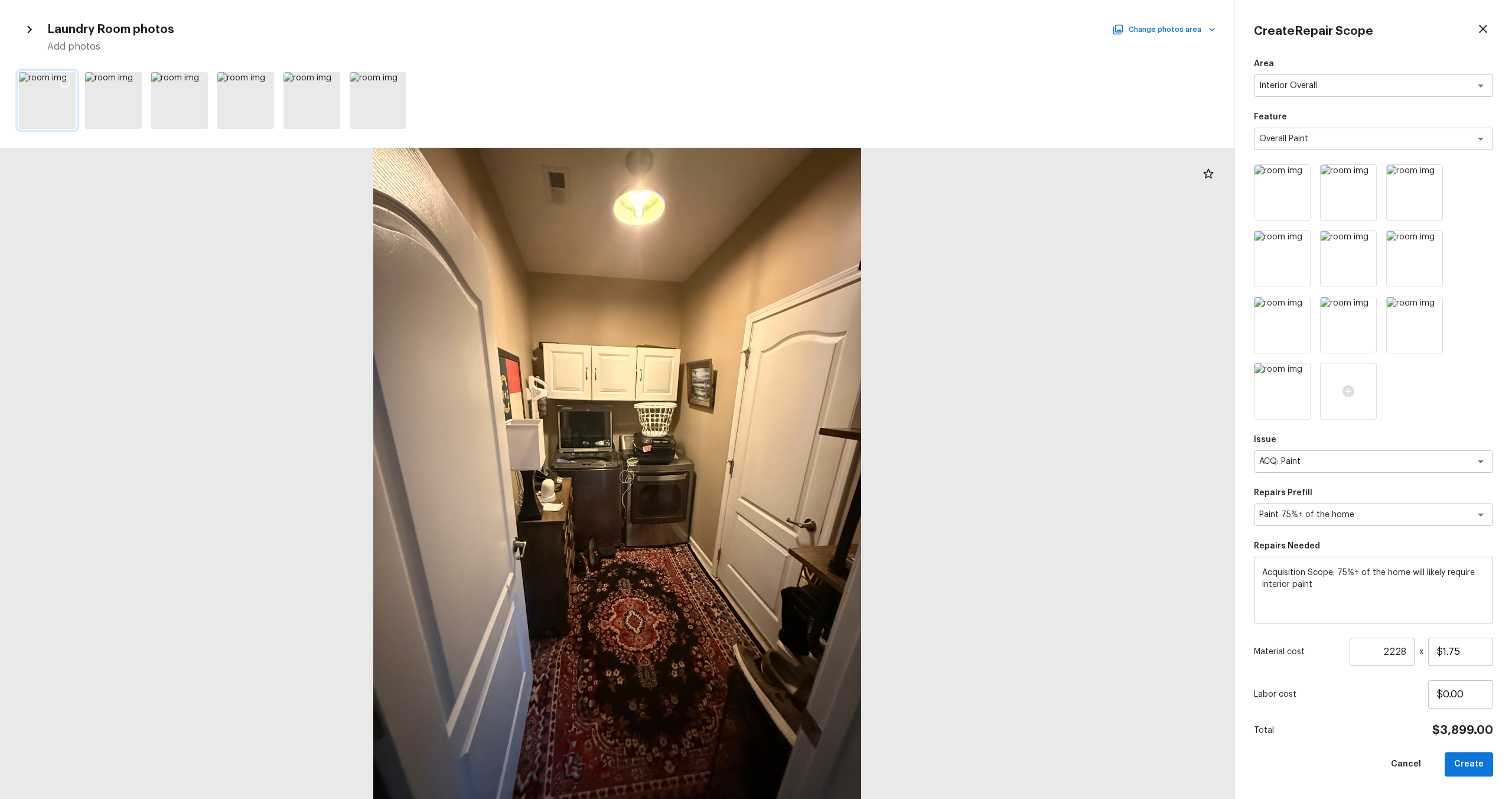
click at [65, 81] on icon at bounding box center [65, 82] width 12 height 12
click at [1145, 30] on button "Change photos area" at bounding box center [1165, 29] width 101 height 15
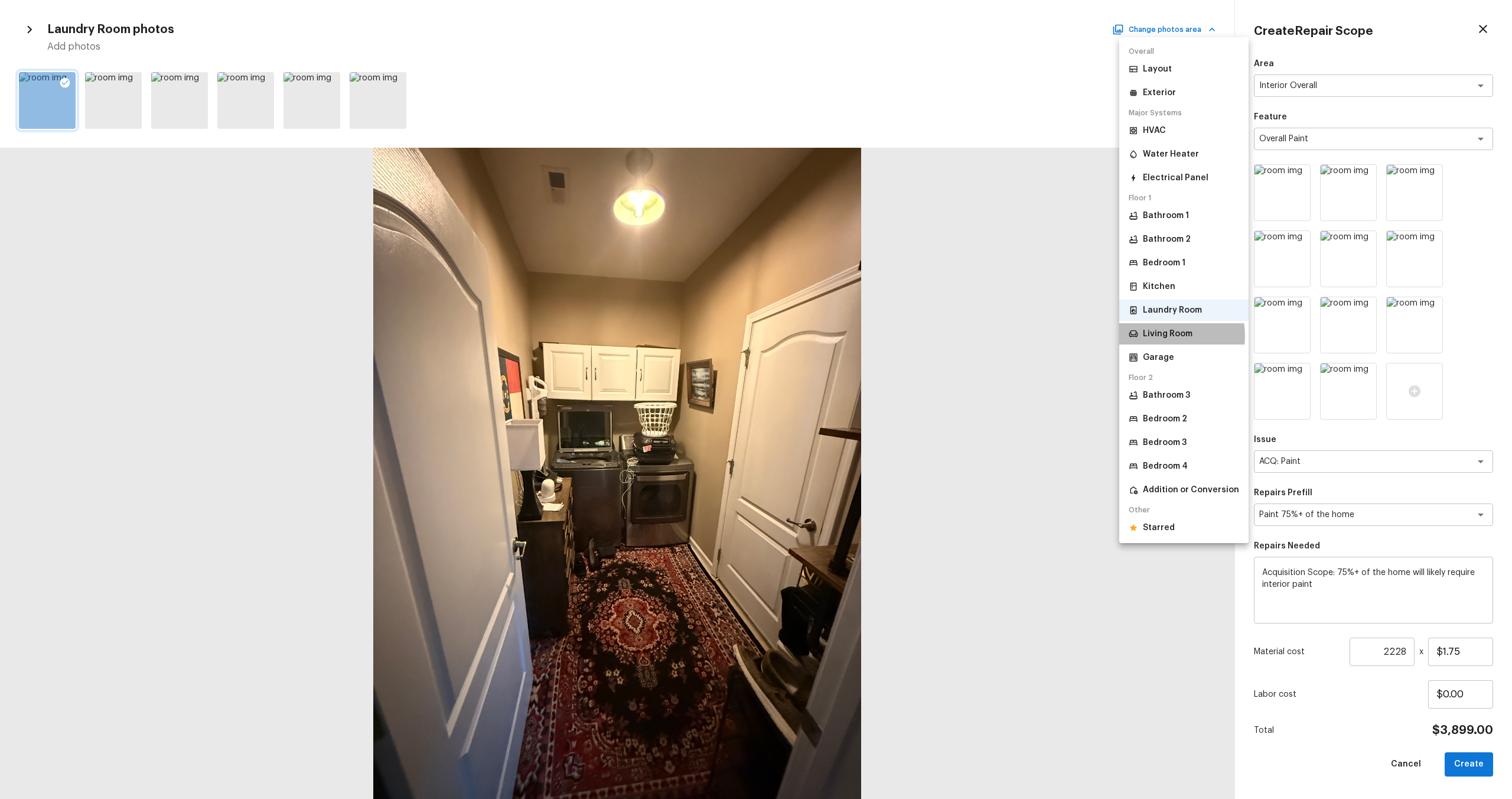
click at [1162, 335] on p "Living Room" at bounding box center [1167, 333] width 50 height 12
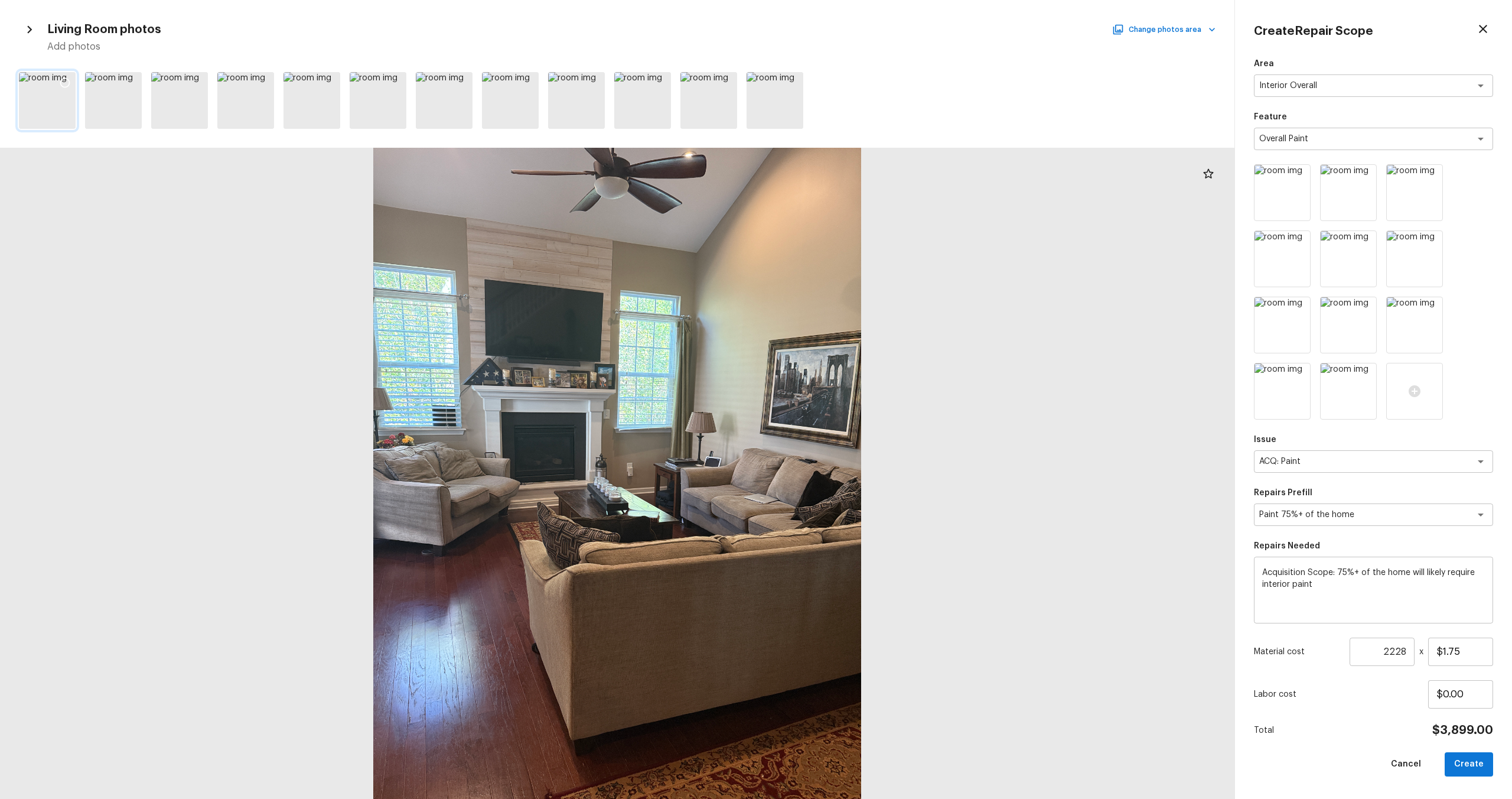
click at [66, 85] on icon at bounding box center [65, 82] width 12 height 12
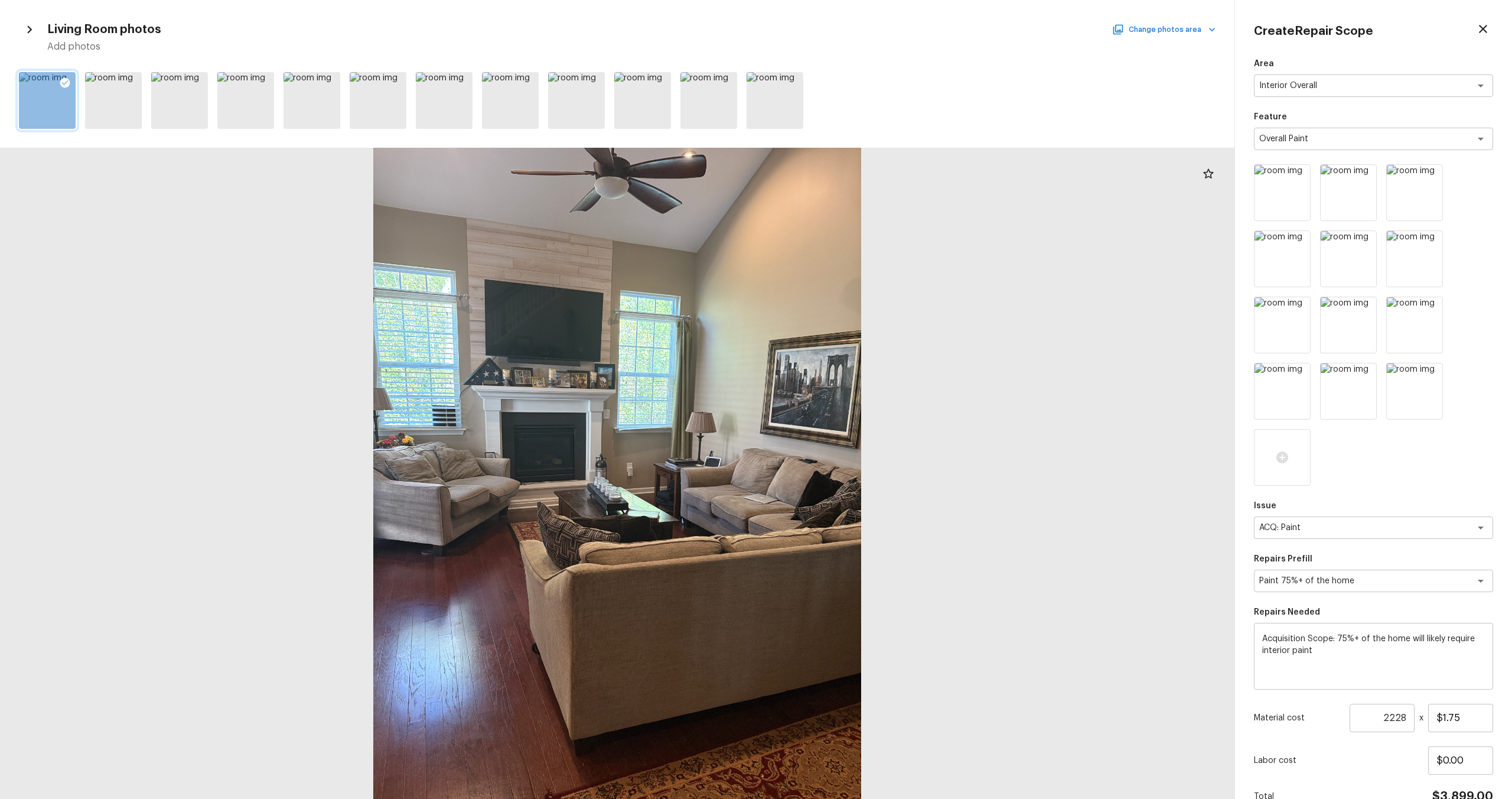
click at [1201, 26] on button "Change photos area" at bounding box center [1165, 29] width 101 height 15
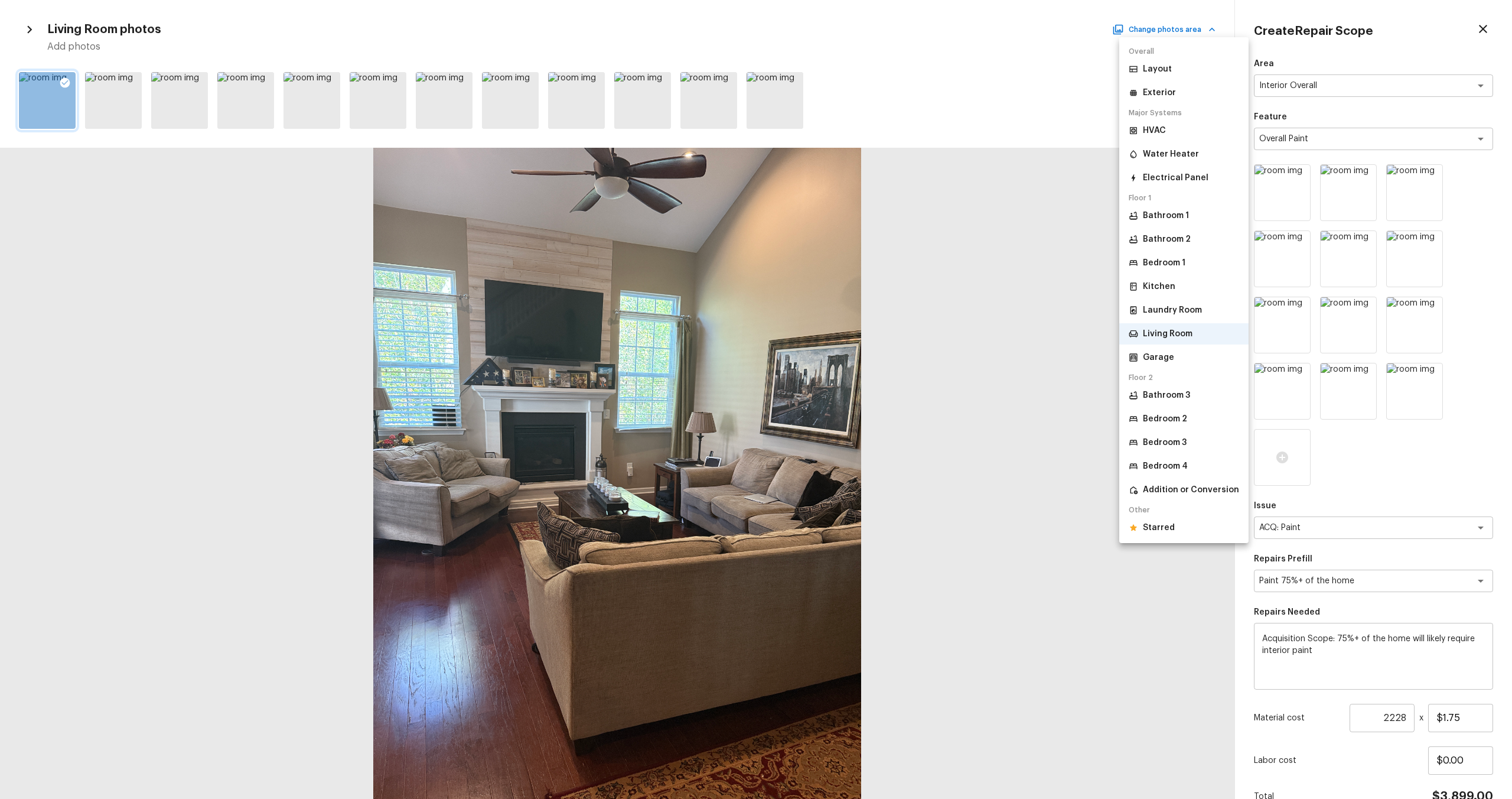
click at [1167, 393] on p "Bathroom 3" at bounding box center [1167, 395] width 47 height 12
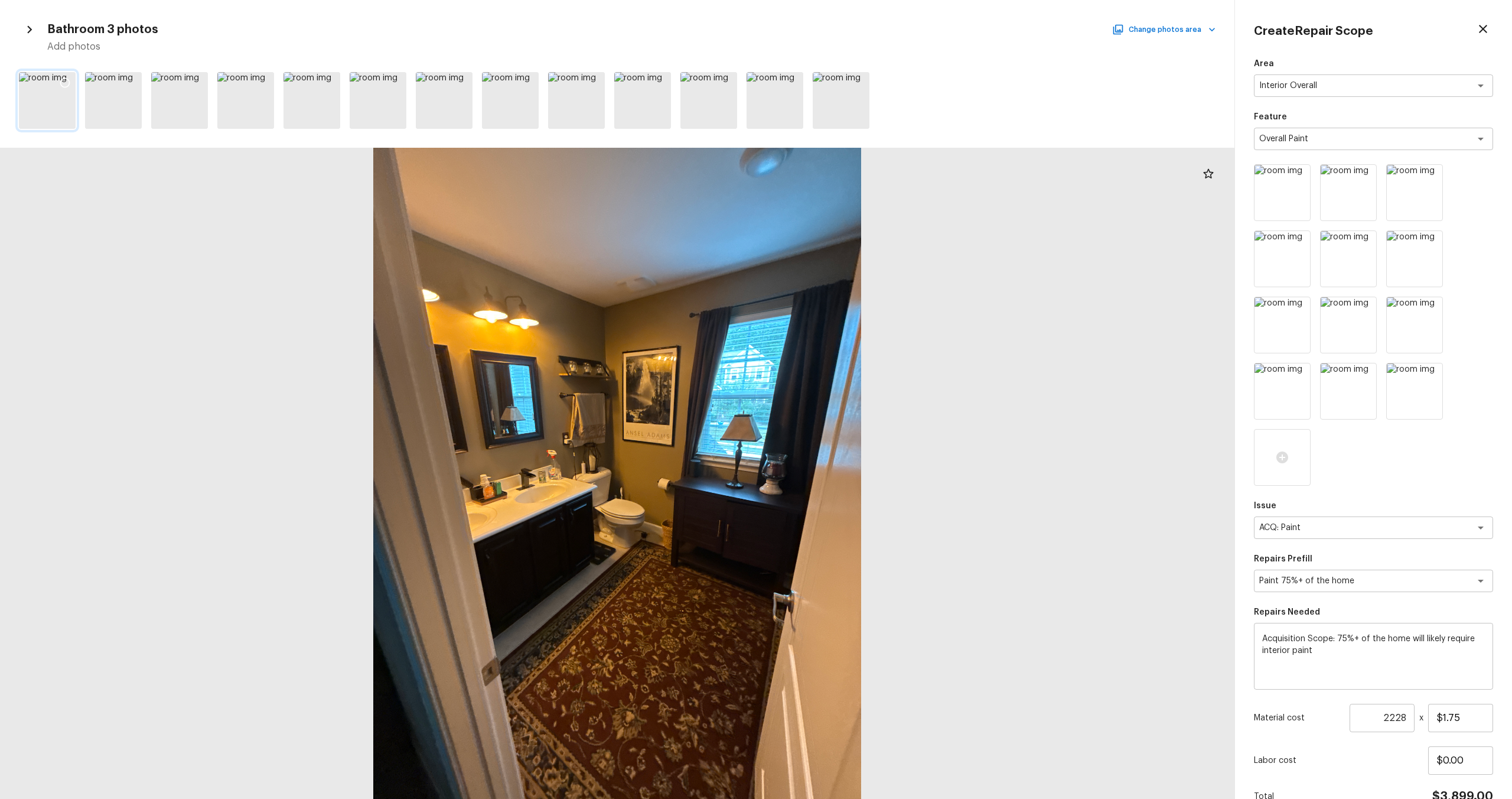
click at [68, 81] on icon at bounding box center [65, 82] width 10 height 10
click at [200, 79] on icon at bounding box center [197, 82] width 12 height 12
click at [1168, 24] on button "Change photos area" at bounding box center [1165, 29] width 101 height 15
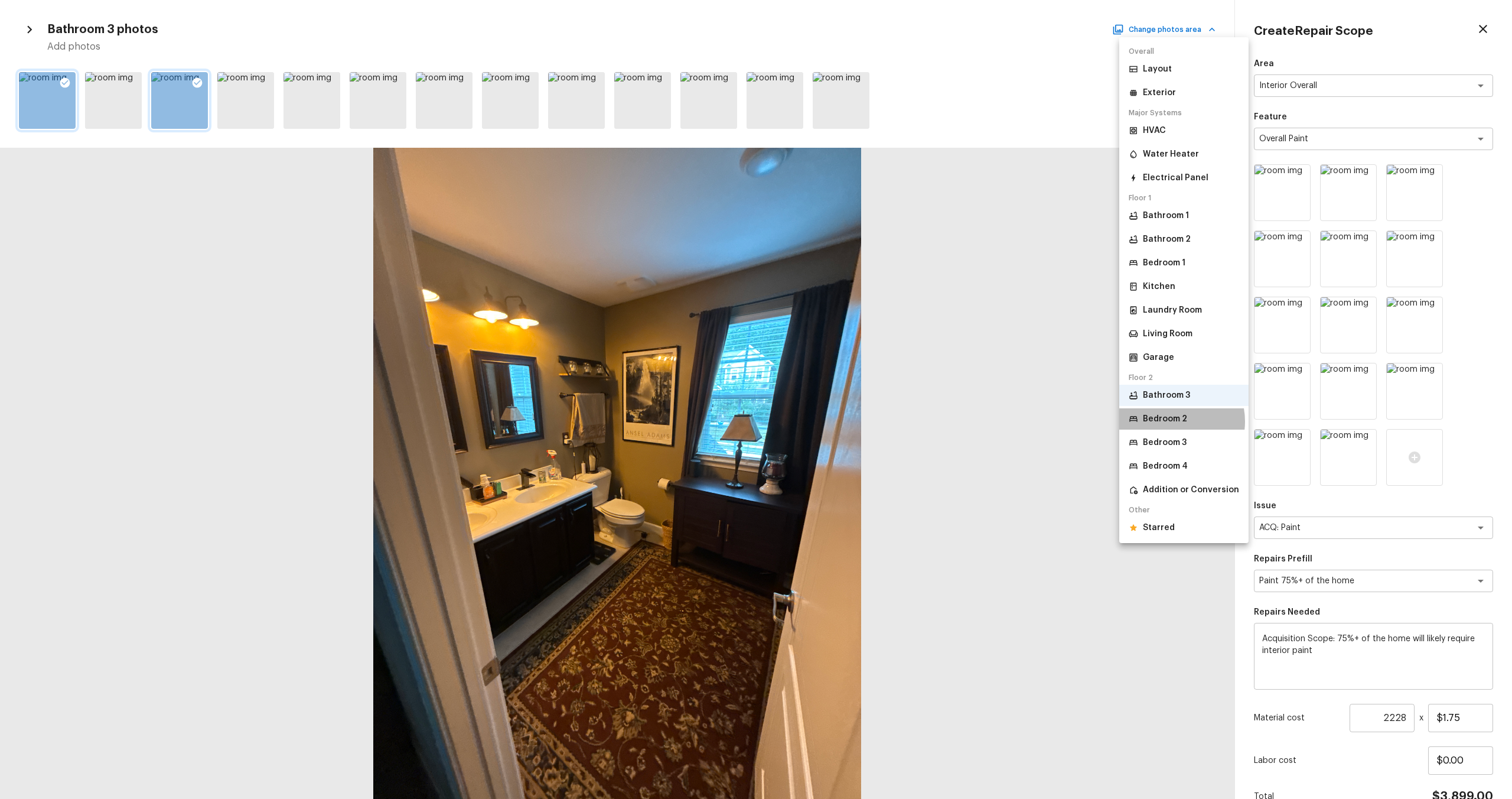
click at [1172, 422] on p "Bedroom 2" at bounding box center [1165, 419] width 44 height 12
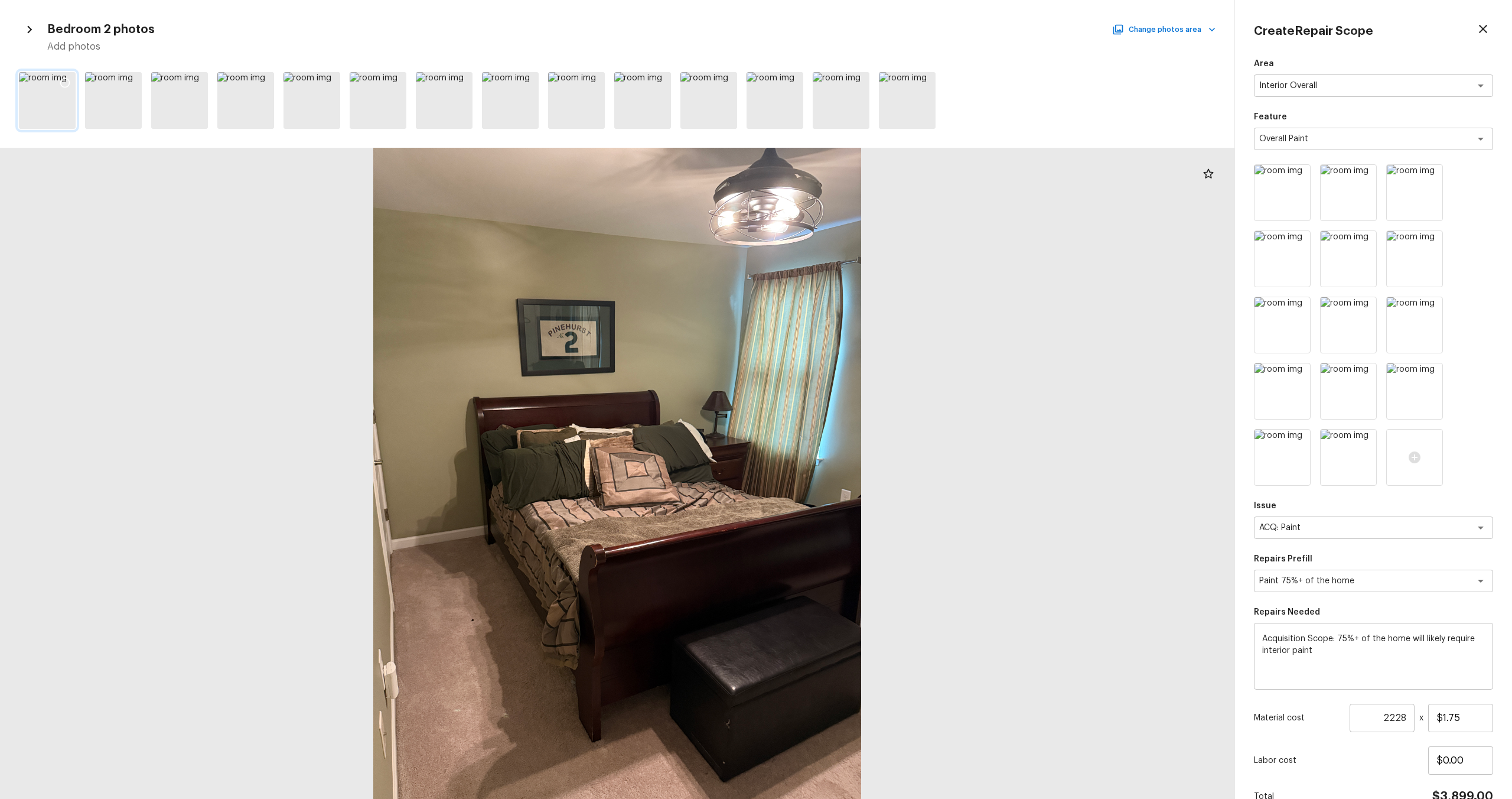
click at [53, 81] on div at bounding box center [47, 100] width 57 height 57
click at [73, 81] on div at bounding box center [65, 84] width 22 height 24
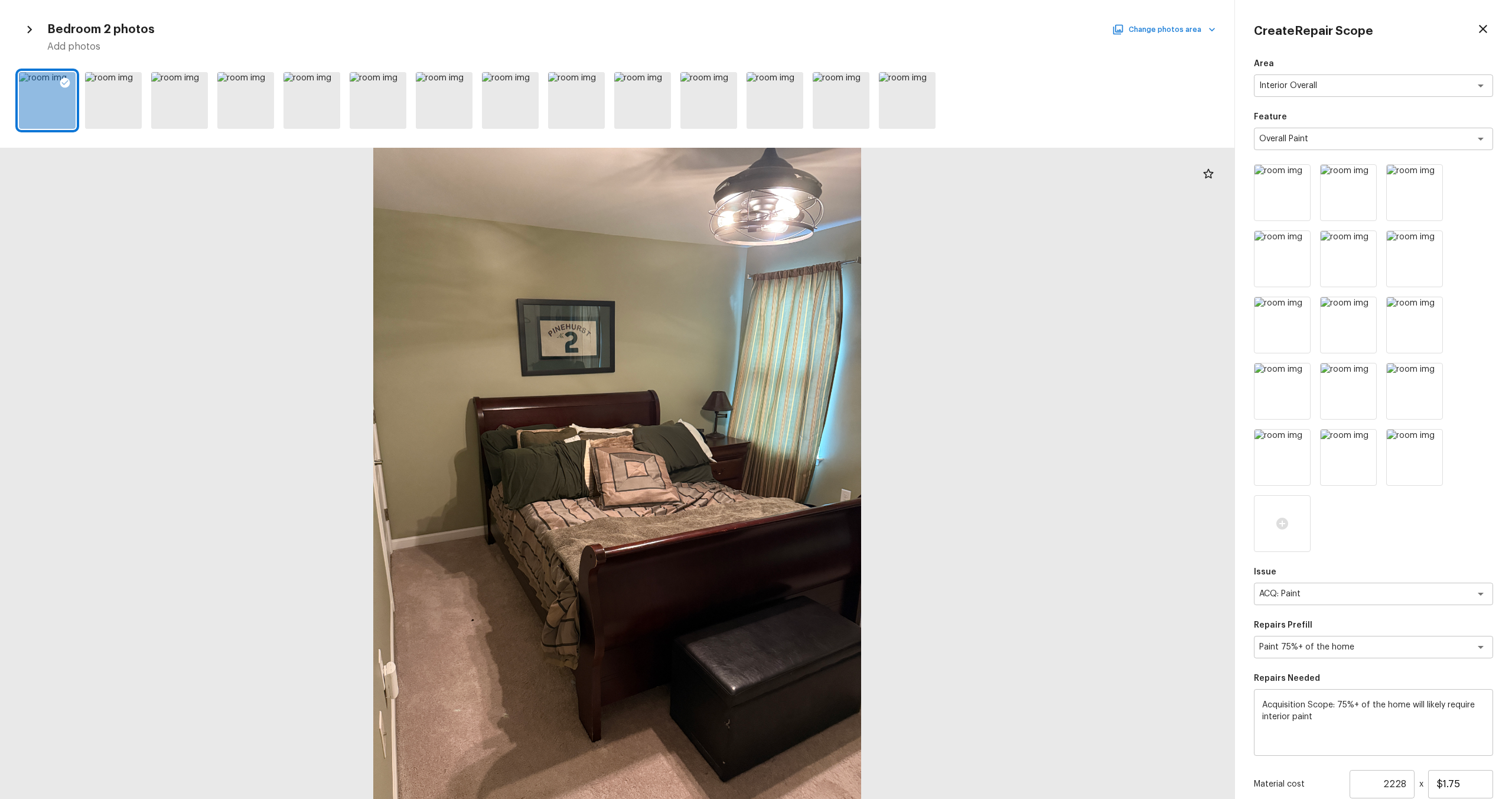
click at [1181, 34] on button "Change photos area" at bounding box center [1165, 29] width 101 height 15
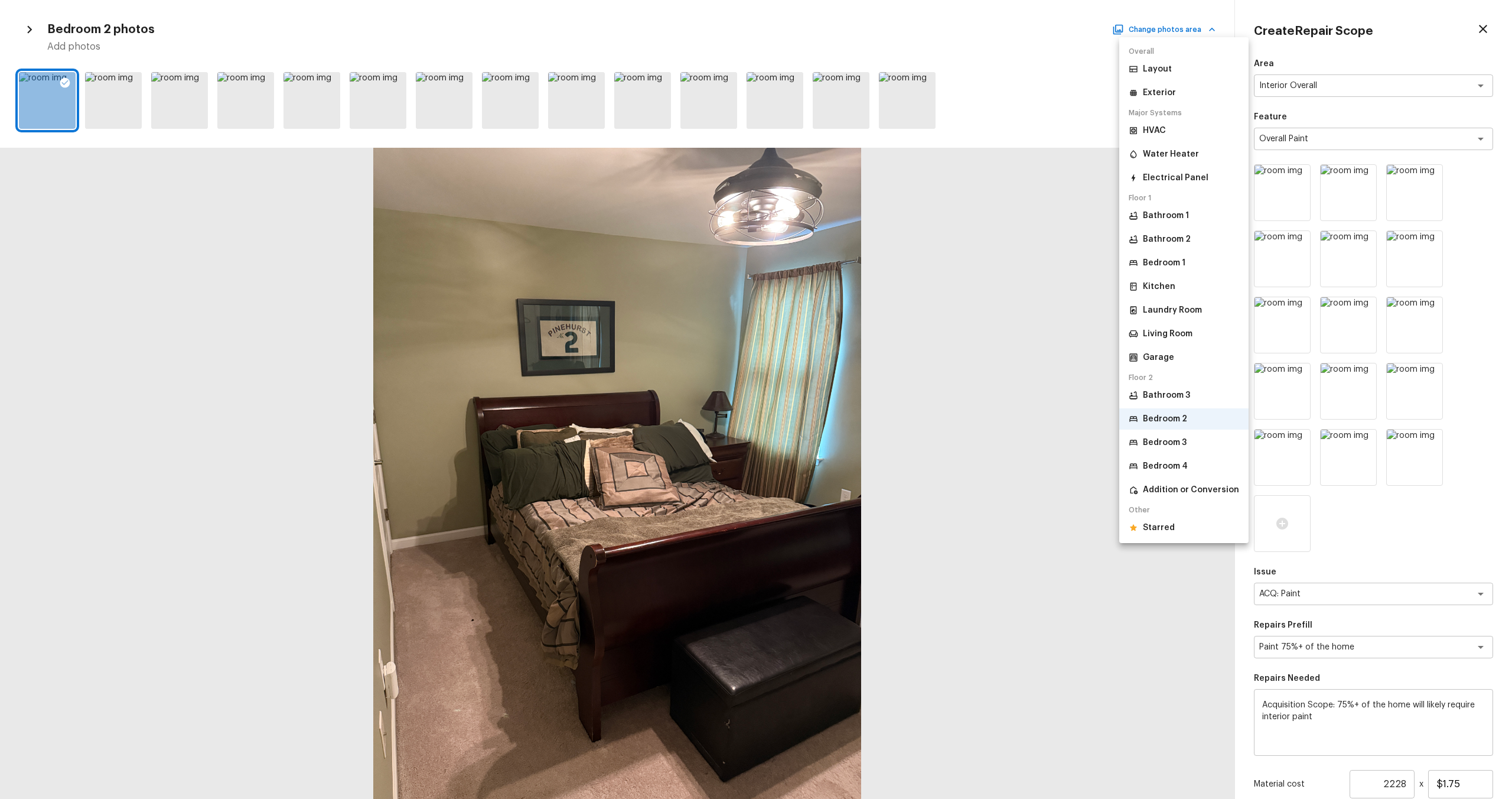
click at [1062, 84] on div at bounding box center [756, 399] width 1512 height 799
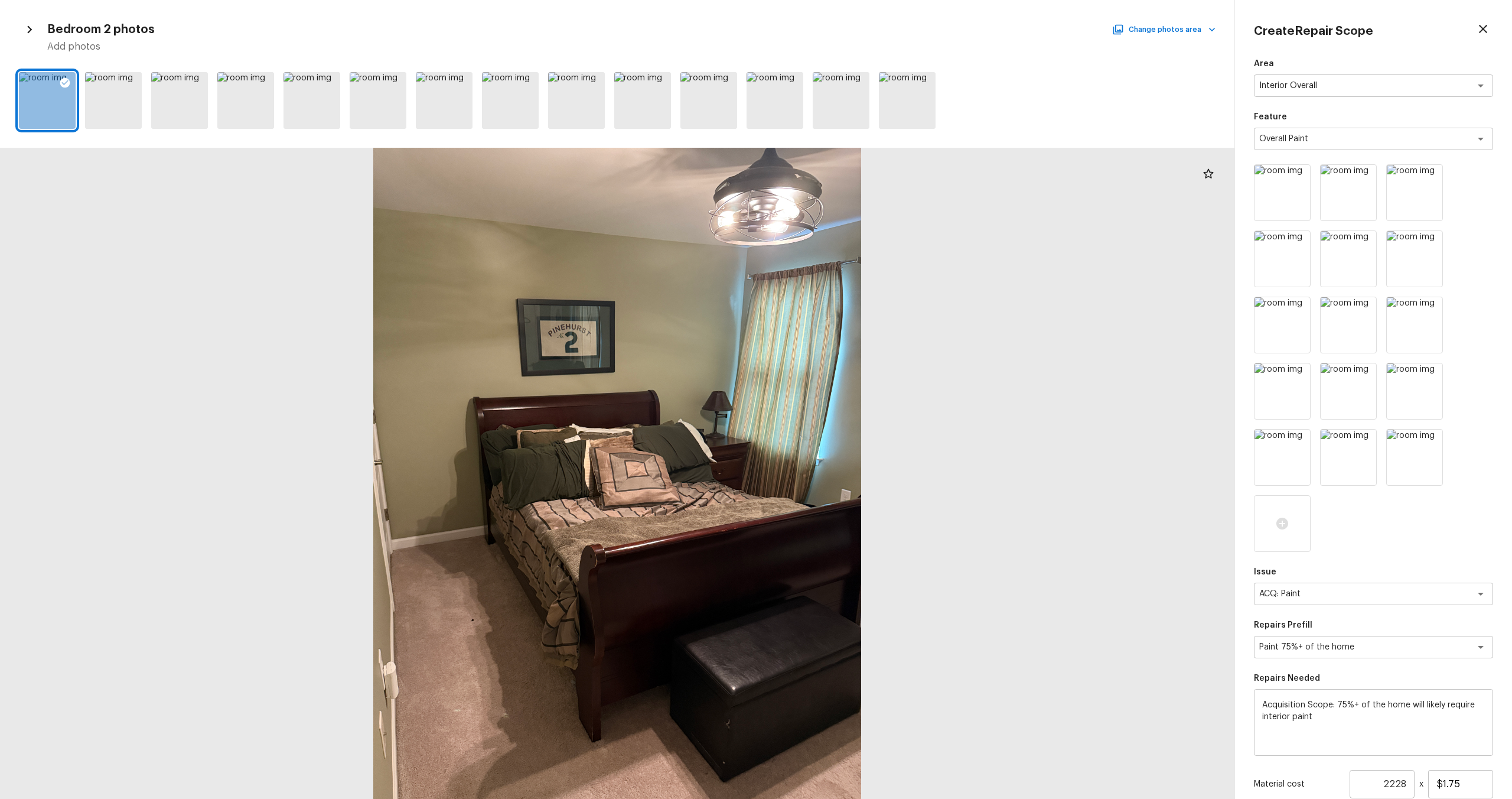
scroll to position [129, 0]
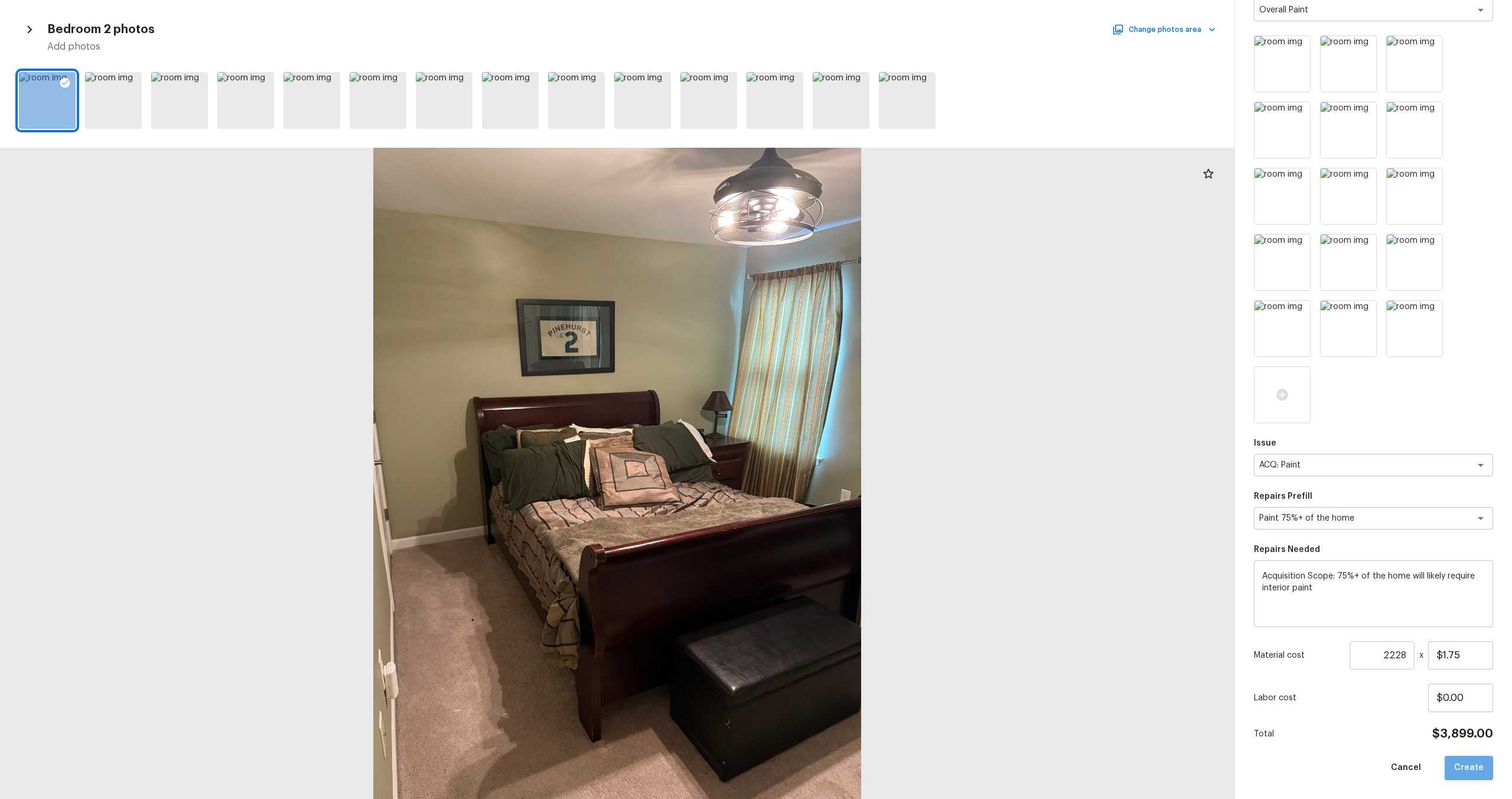
click at [1475, 765] on button "Create" at bounding box center [1469, 768] width 49 height 24
type input "1"
type input "$0.00"
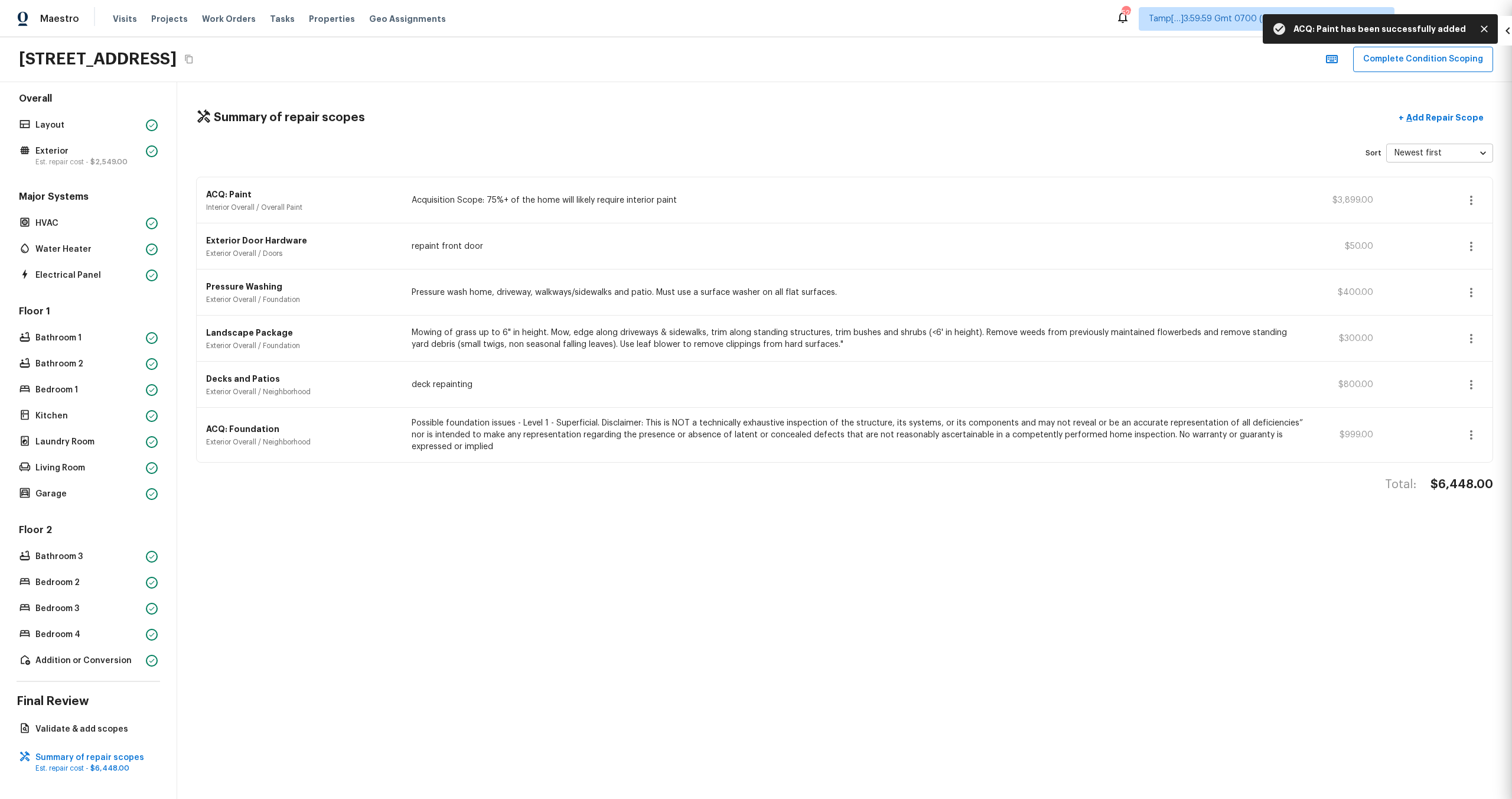
scroll to position [0, 0]
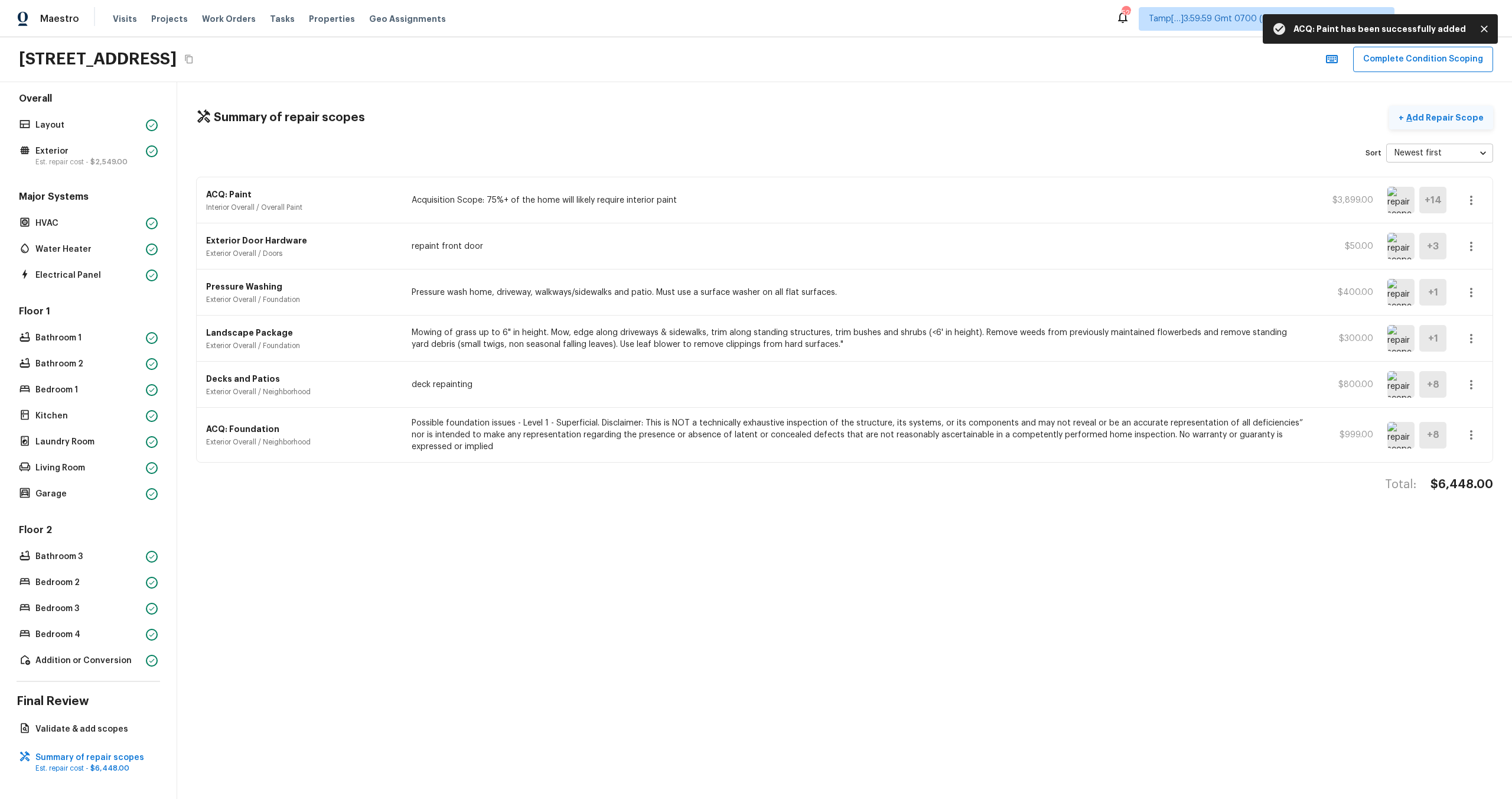
click at [1431, 123] on p "Add Repair Scope" at bounding box center [1443, 117] width 80 height 12
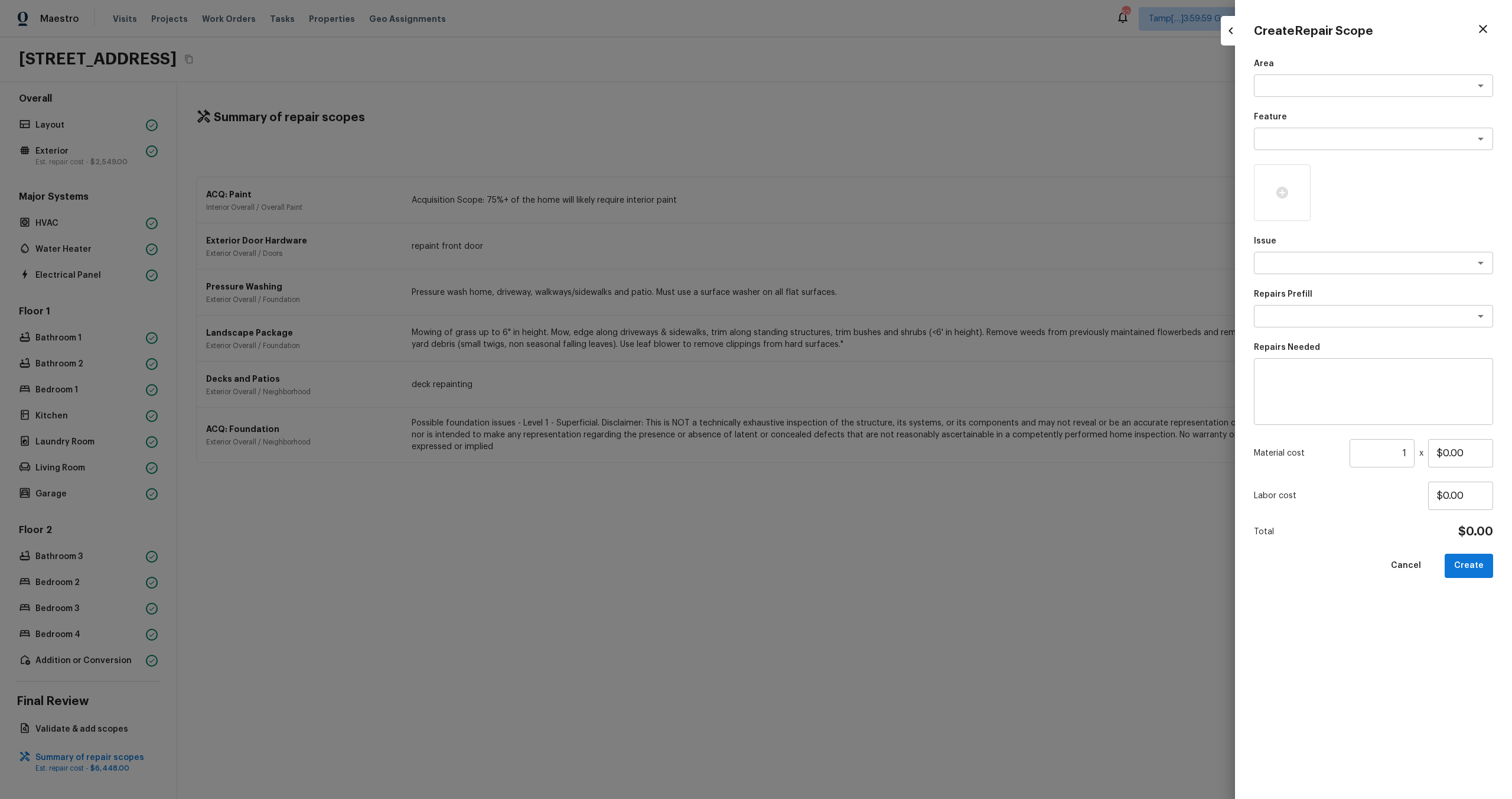
click at [1280, 96] on div "Area x ​ Feature x ​ Issue x ​ Repairs Prefill x ​ Repairs Needed x ​ Material …" at bounding box center [1373, 419] width 239 height 722
click at [1287, 89] on textarea at bounding box center [1357, 85] width 196 height 12
drag, startPoint x: 1292, startPoint y: 103, endPoint x: 1292, endPoint y: 117, distance: 14.0
click at [1292, 103] on li "Interior Overall" at bounding box center [1373, 111] width 239 height 19
type textarea "Interior Overall"
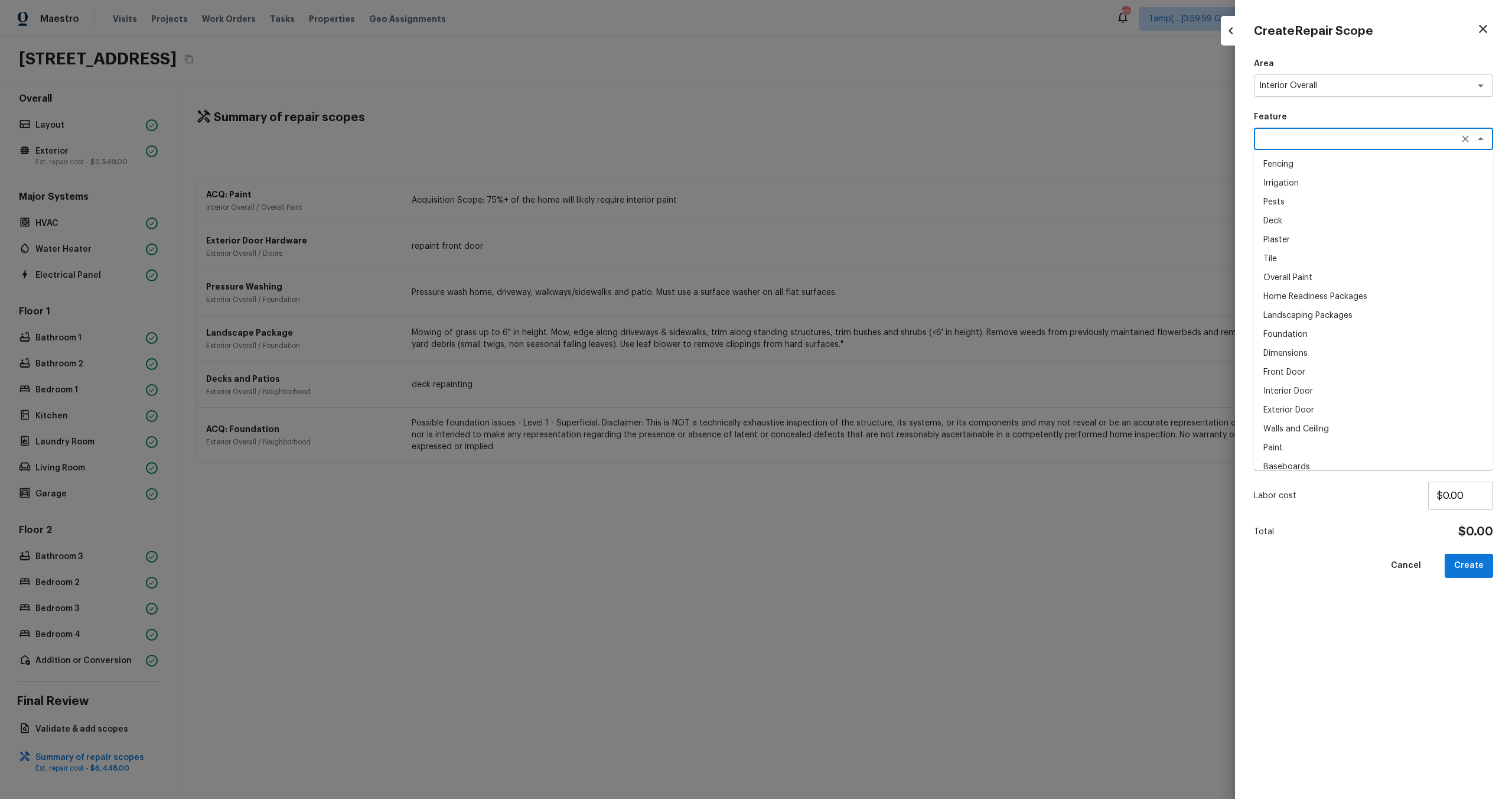
click at [1292, 141] on textarea at bounding box center [1357, 139] width 196 height 12
click at [1299, 169] on li "Walls and Ceiling" at bounding box center [1373, 164] width 239 height 19
type textarea "Walls and Ceiling"
click at [1299, 264] on textarea at bounding box center [1357, 262] width 196 height 12
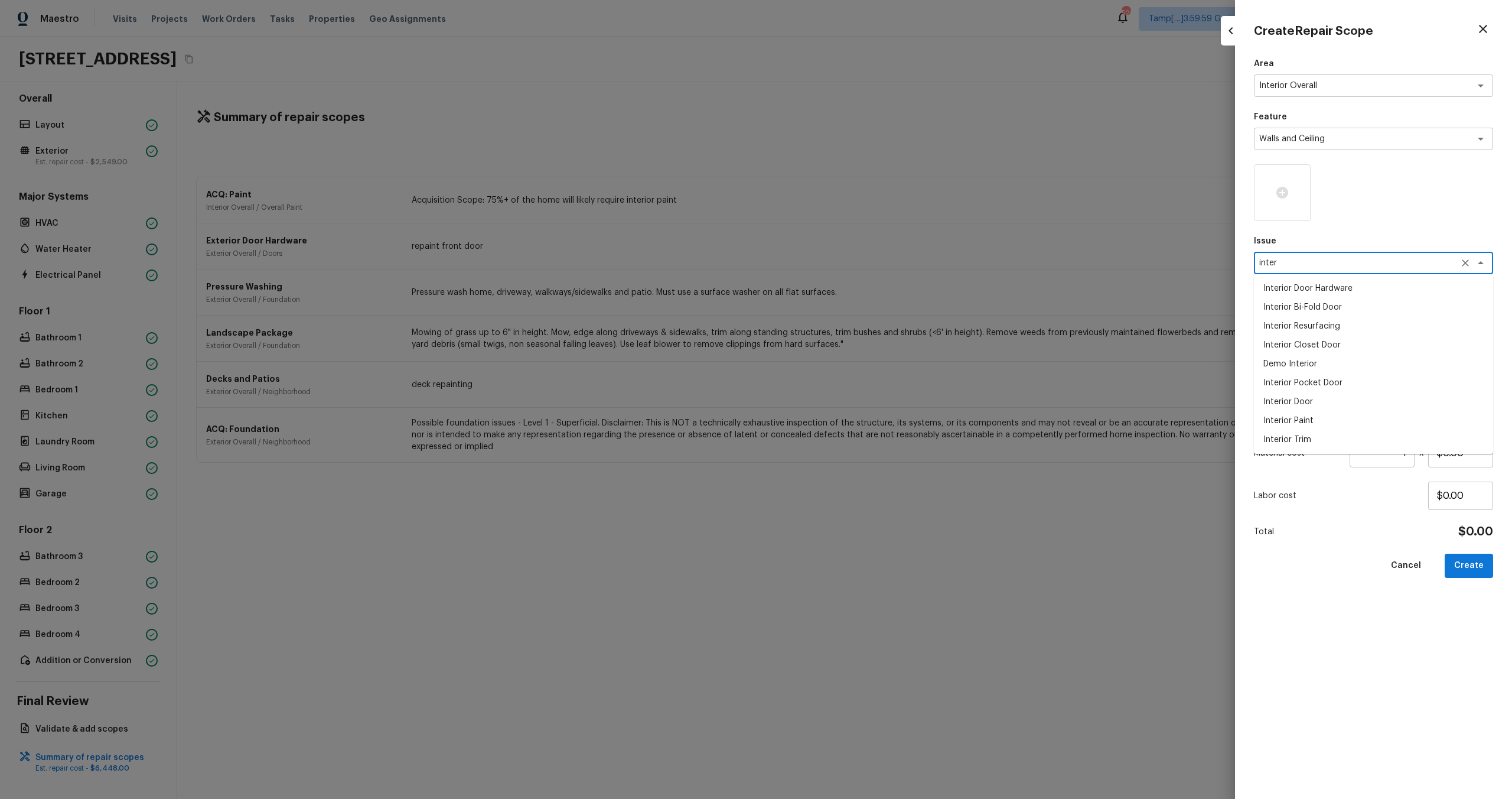
click at [1290, 432] on li "Interior Trim" at bounding box center [1373, 439] width 239 height 19
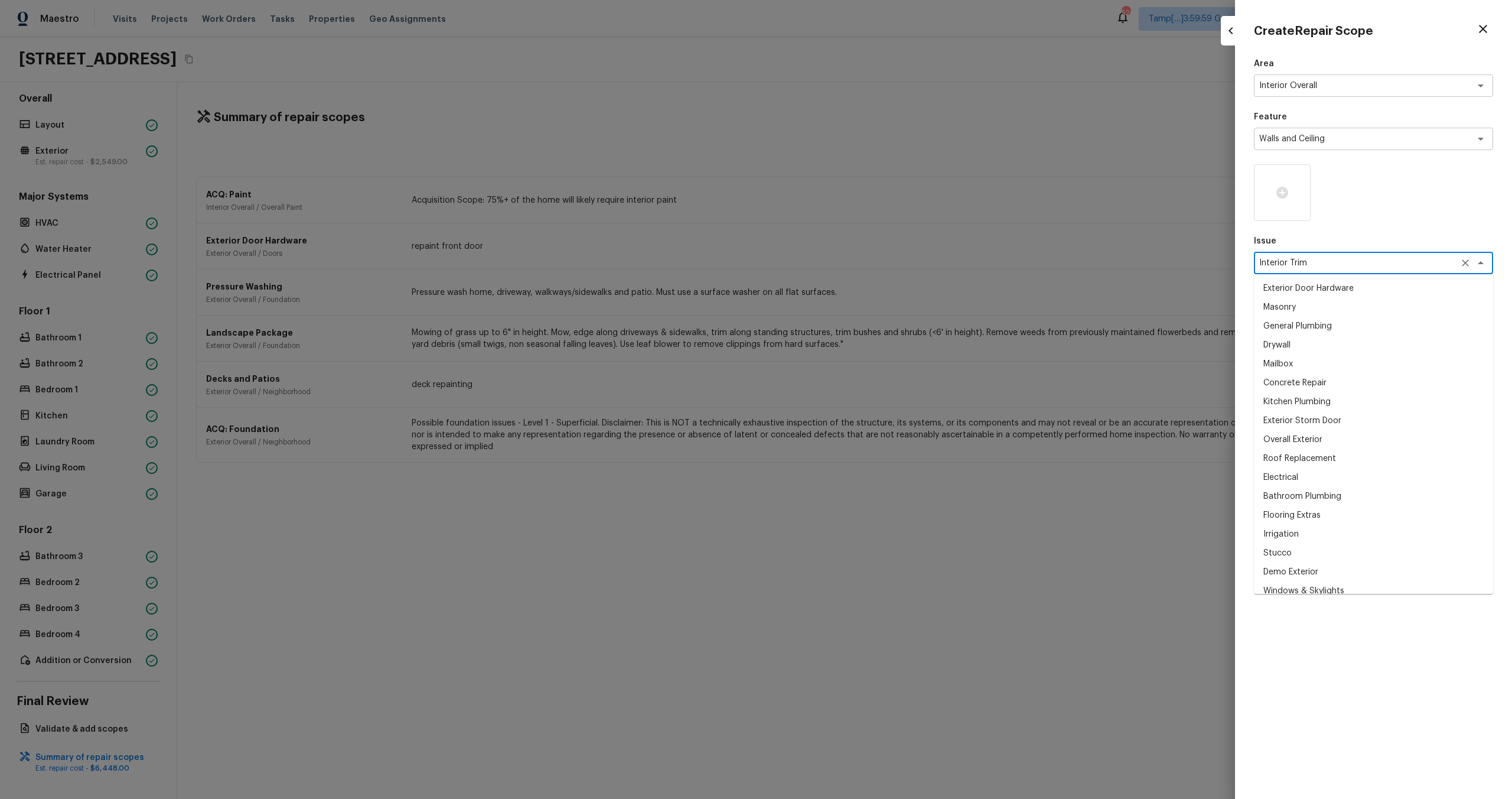
click at [1339, 268] on textarea "Interior Trim" at bounding box center [1357, 262] width 196 height 12
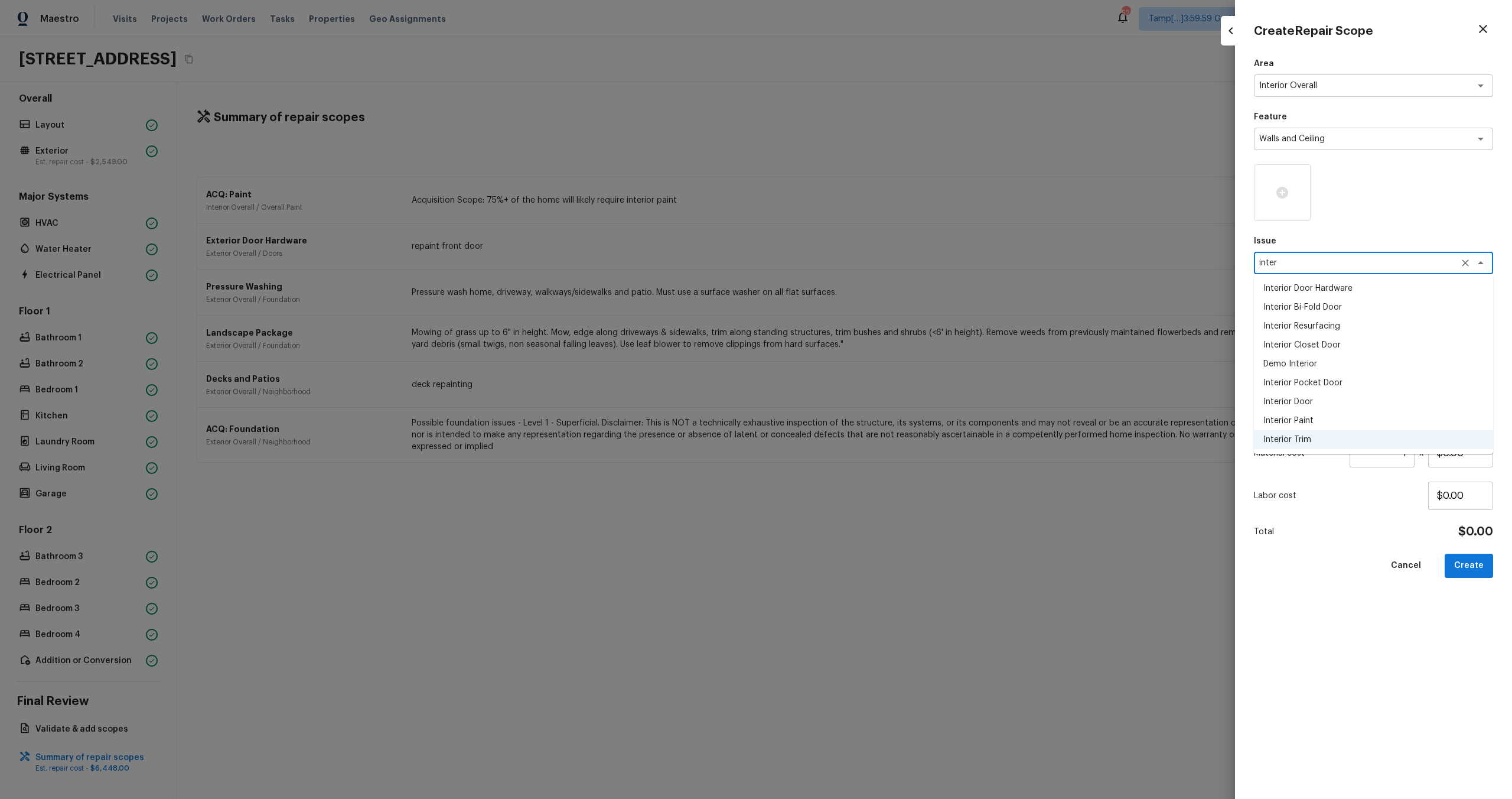
click at [1322, 414] on li "Interior Paint" at bounding box center [1373, 421] width 239 height 19
click at [1325, 324] on div "x ​" at bounding box center [1373, 317] width 239 height 22
type textarea "Interior Paint"
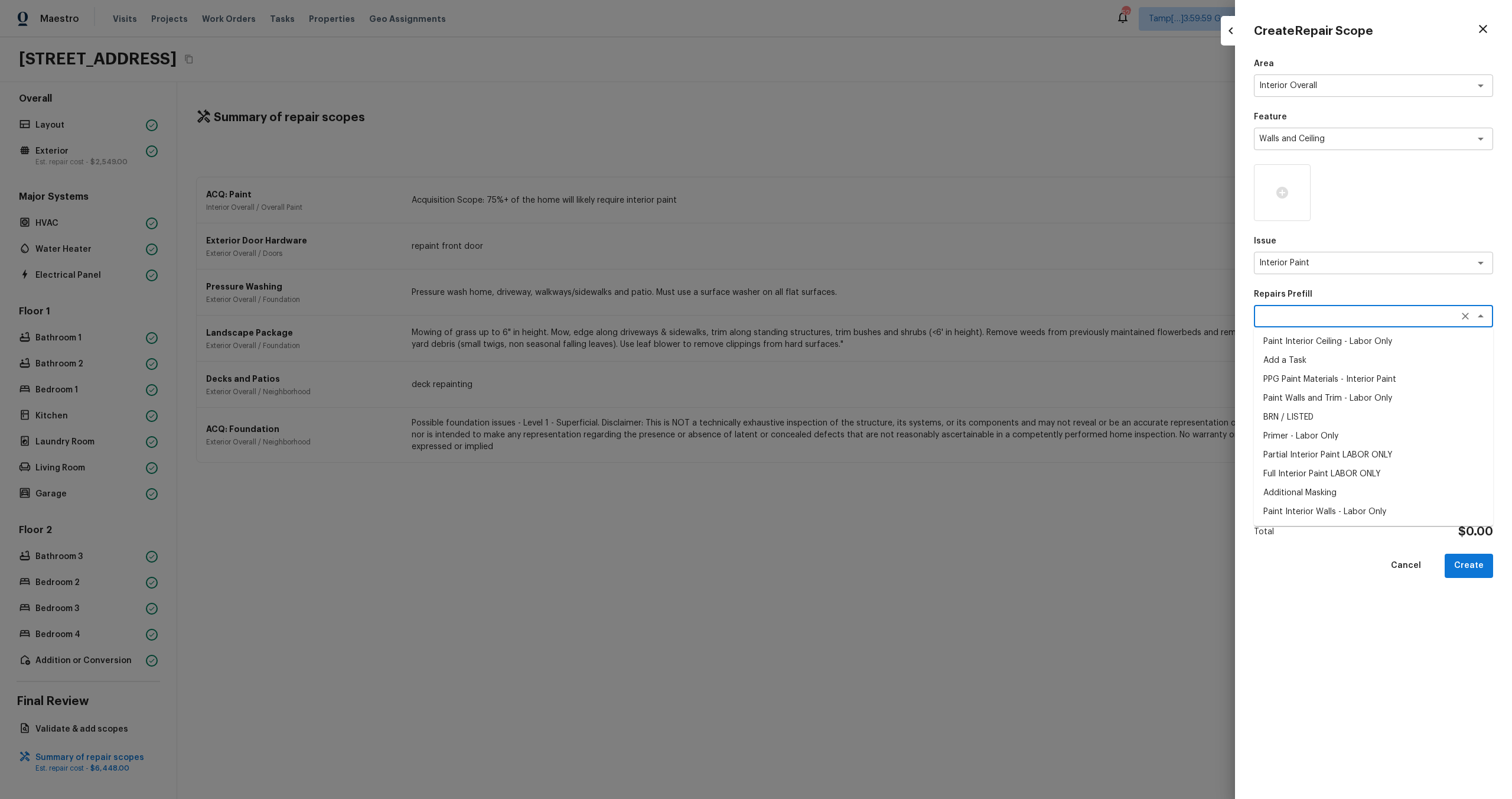
click at [1314, 437] on li "Primer - Labor Only" at bounding box center [1373, 436] width 239 height 19
type textarea "Primer - Labor Only"
type textarea "Interior primer - PRIMER PROVIDED BY OPENDOOR - All nails, screws, drywall anch…"
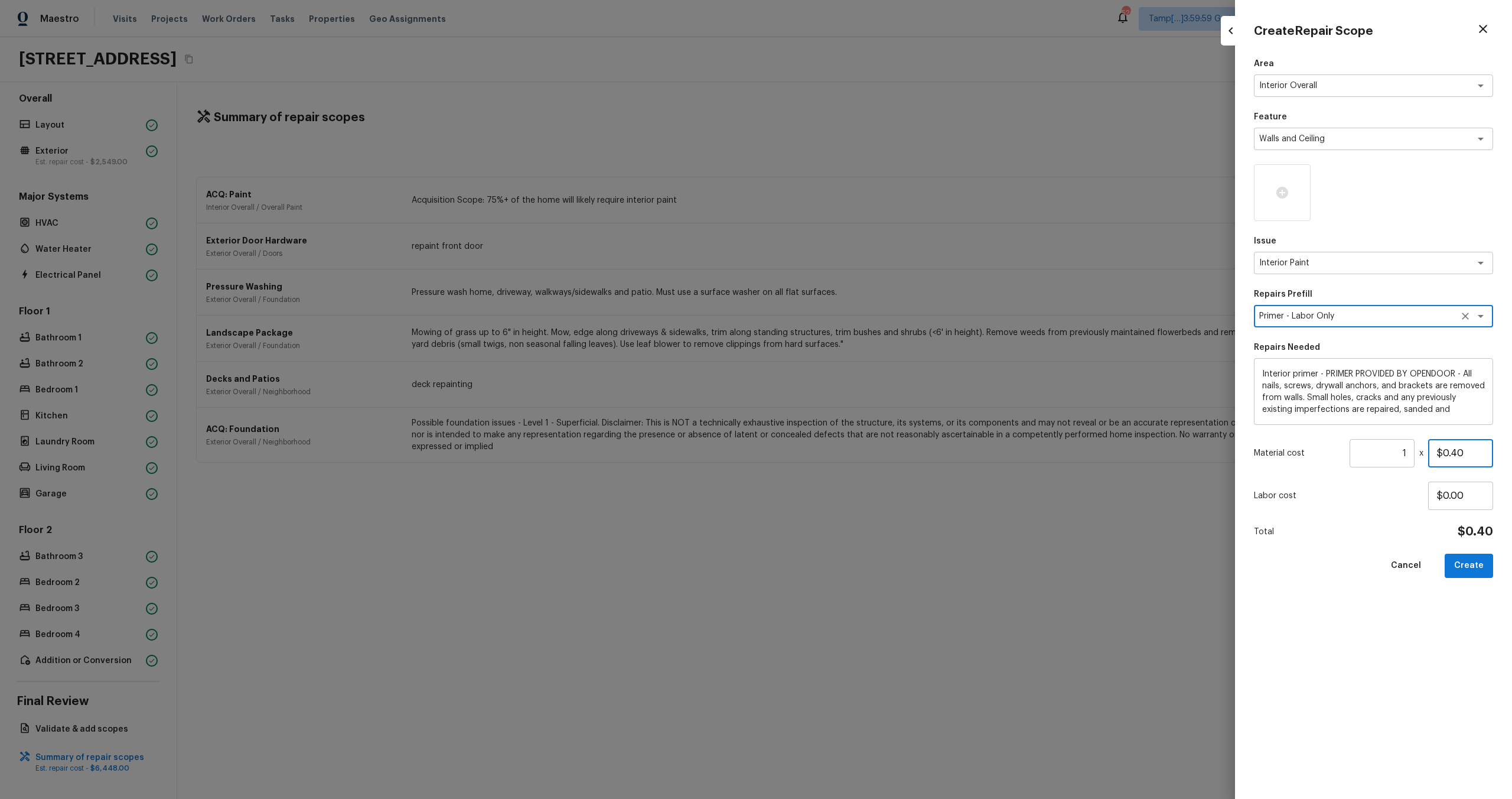
click at [1448, 452] on input "$0.40" at bounding box center [1460, 453] width 65 height 28
drag, startPoint x: 1442, startPoint y: 453, endPoint x: 1488, endPoint y: 453, distance: 46.0
click at [1488, 453] on input "$0.40" at bounding box center [1460, 453] width 65 height 28
type input "$500.00"
click at [1284, 184] on div at bounding box center [1282, 192] width 57 height 57
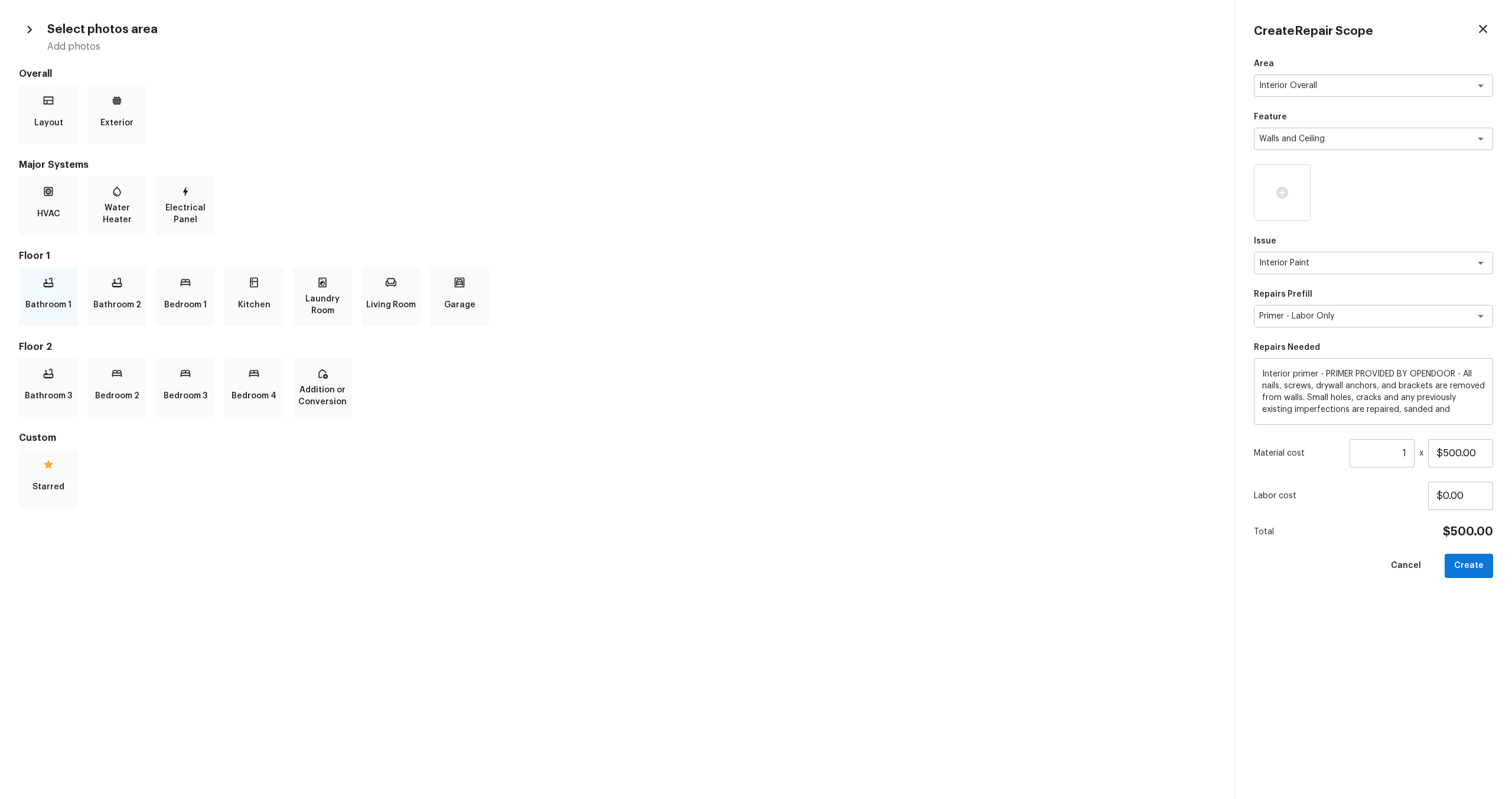
click at [60, 297] on p "Bathroom 1" at bounding box center [48, 304] width 46 height 23
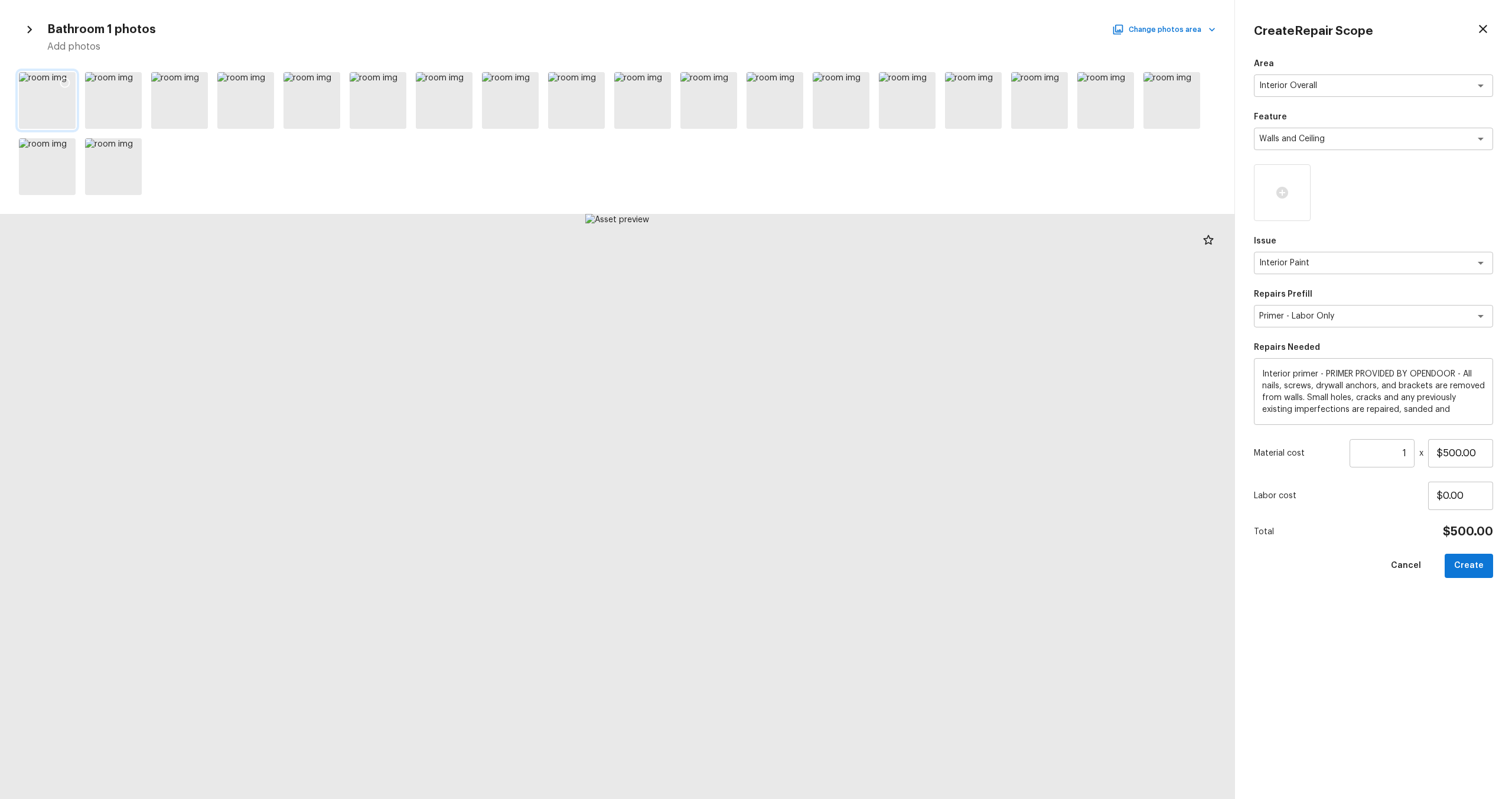
click at [57, 84] on div at bounding box center [65, 84] width 22 height 24
click at [198, 80] on icon at bounding box center [197, 82] width 12 height 12
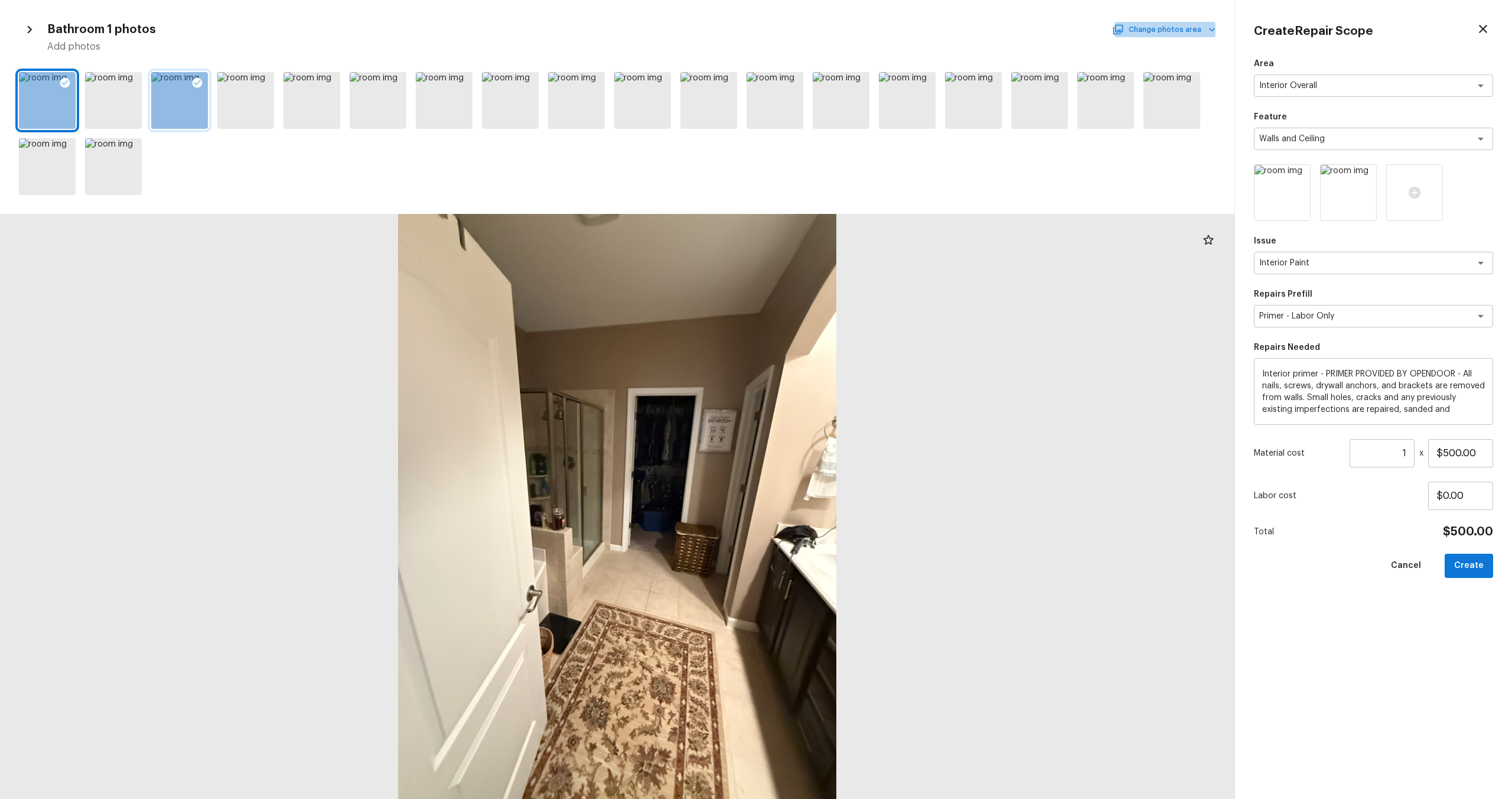
click at [1170, 24] on button "Change photos area" at bounding box center [1165, 29] width 101 height 15
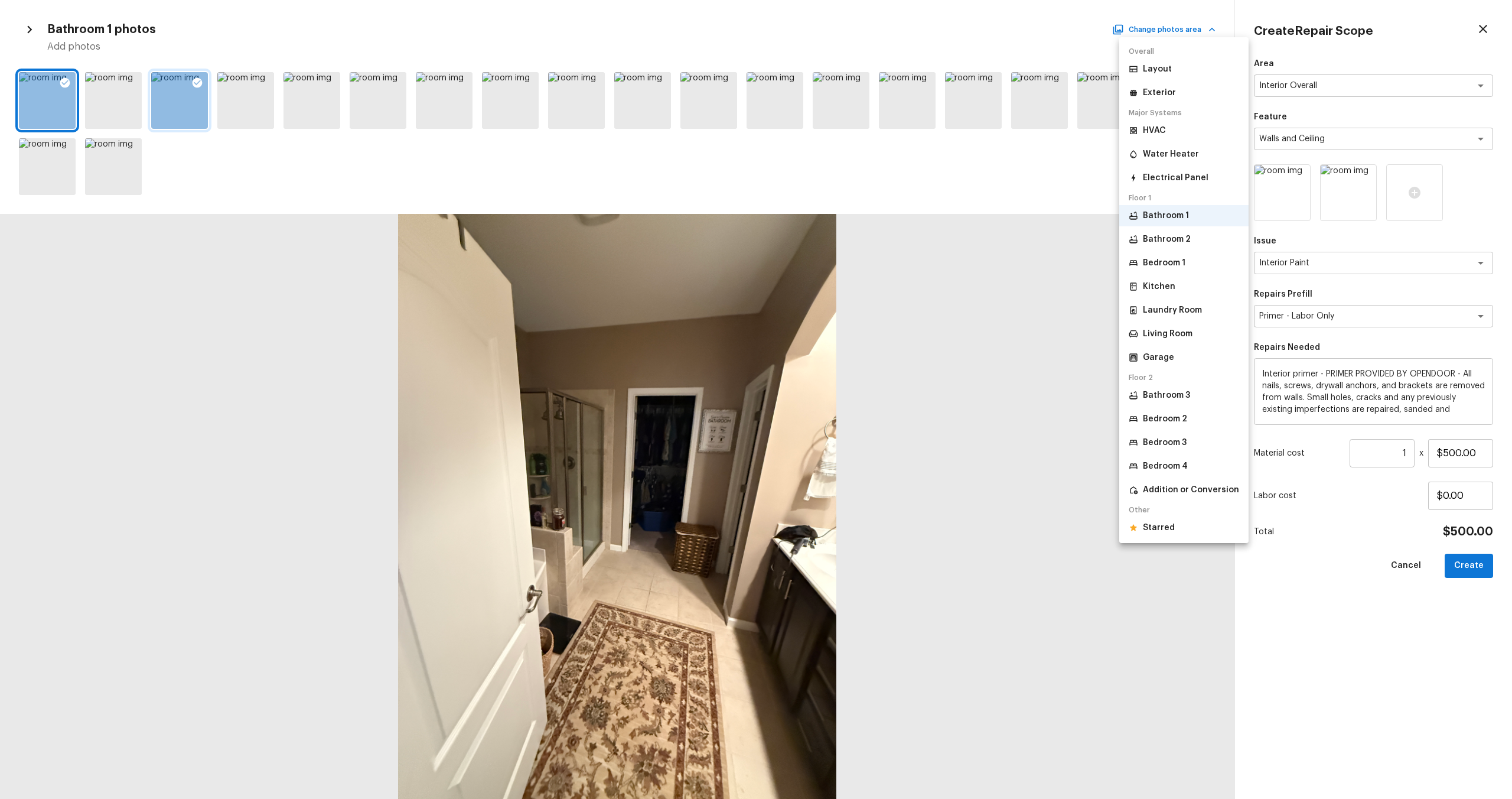
click at [1153, 226] on li "Bathroom 1" at bounding box center [1183, 215] width 129 height 22
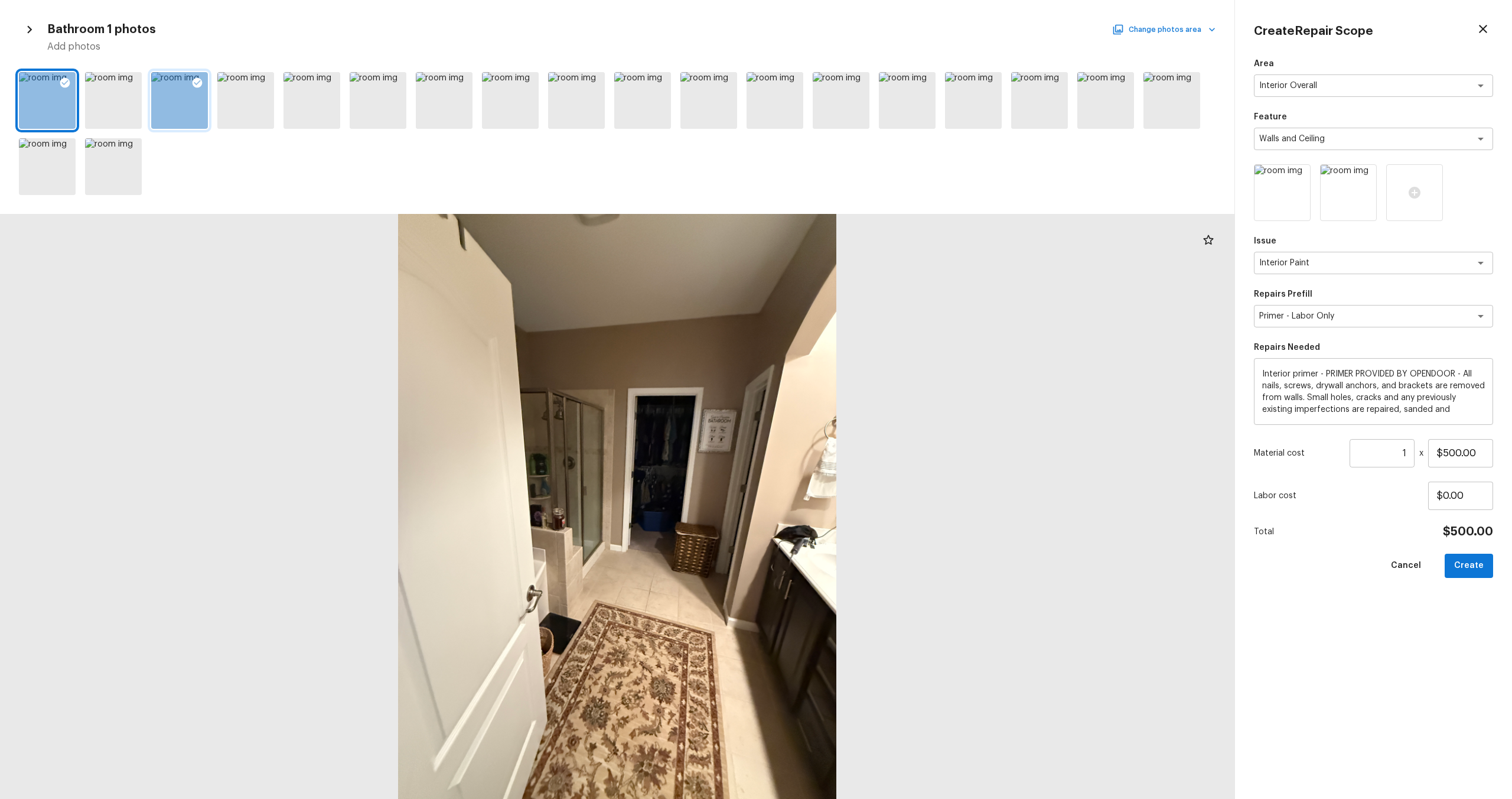
click at [1161, 34] on button "Change photos area" at bounding box center [1165, 29] width 101 height 15
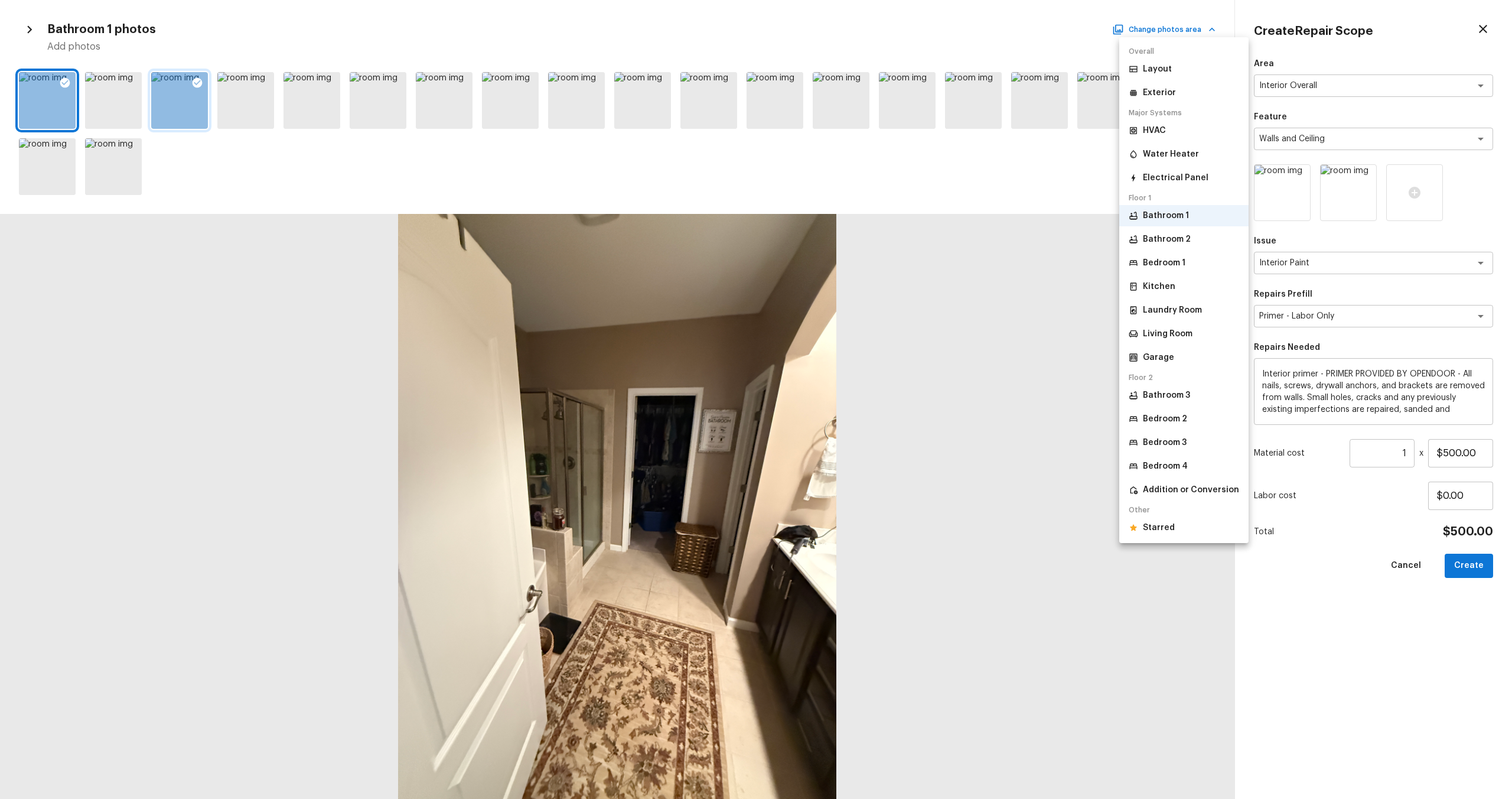
click at [1161, 241] on p "Bathroom 2" at bounding box center [1167, 239] width 48 height 12
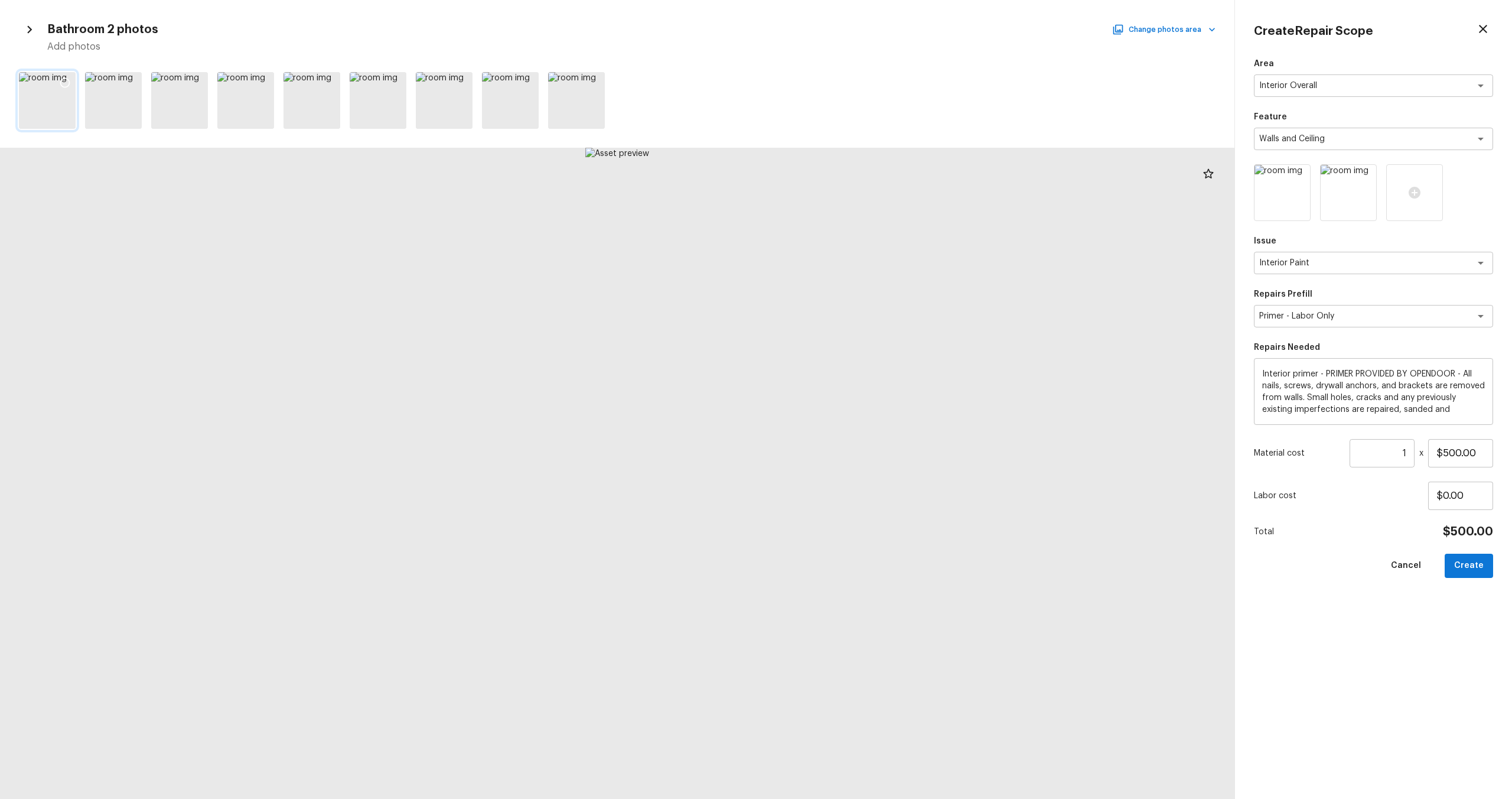
click at [61, 81] on icon at bounding box center [65, 82] width 12 height 12
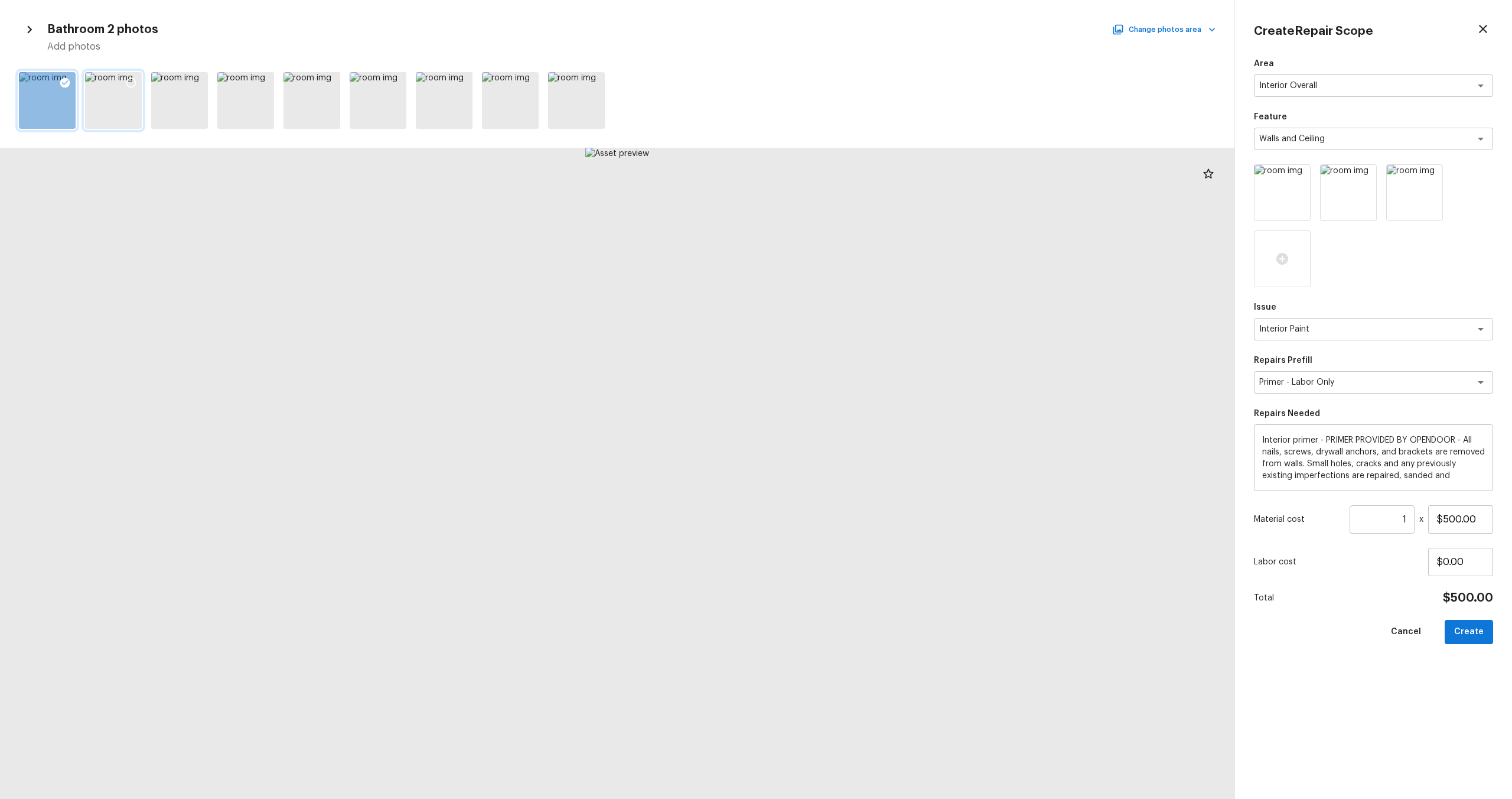
click at [130, 81] on icon at bounding box center [131, 82] width 12 height 12
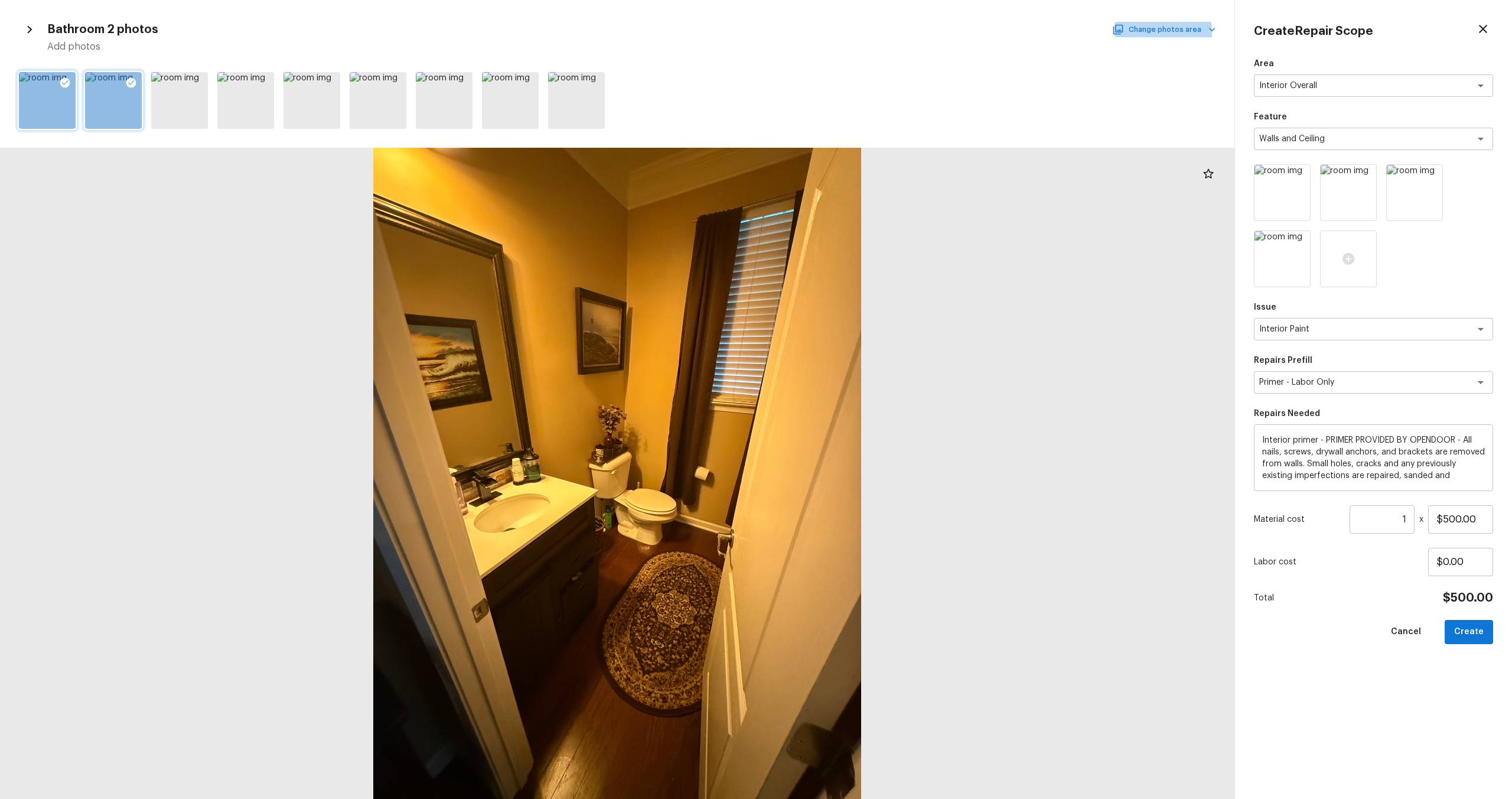
click at [1134, 33] on button "Change photos area" at bounding box center [1165, 29] width 101 height 15
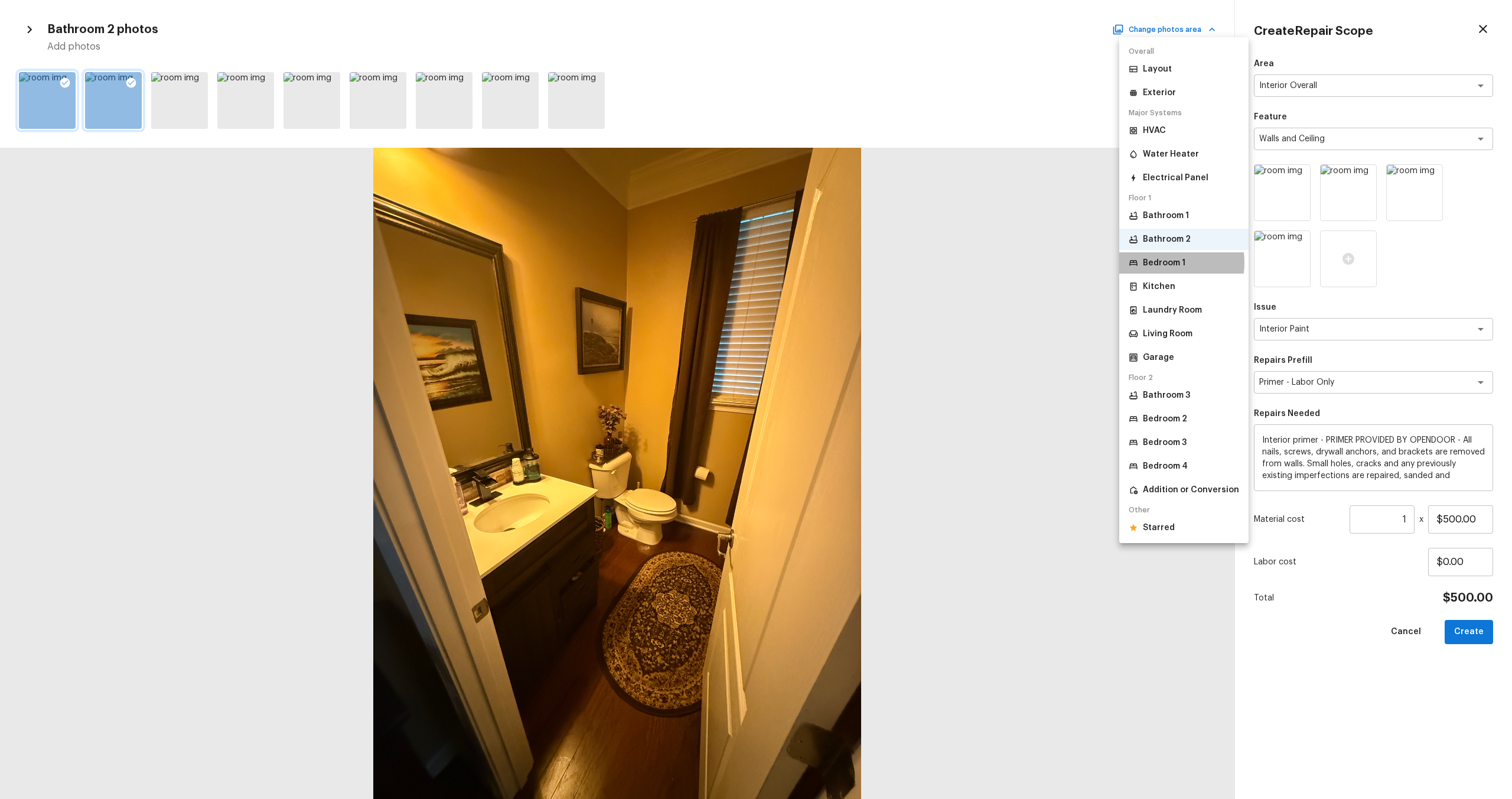
click at [1159, 262] on p "Bedroom 1" at bounding box center [1164, 262] width 42 height 12
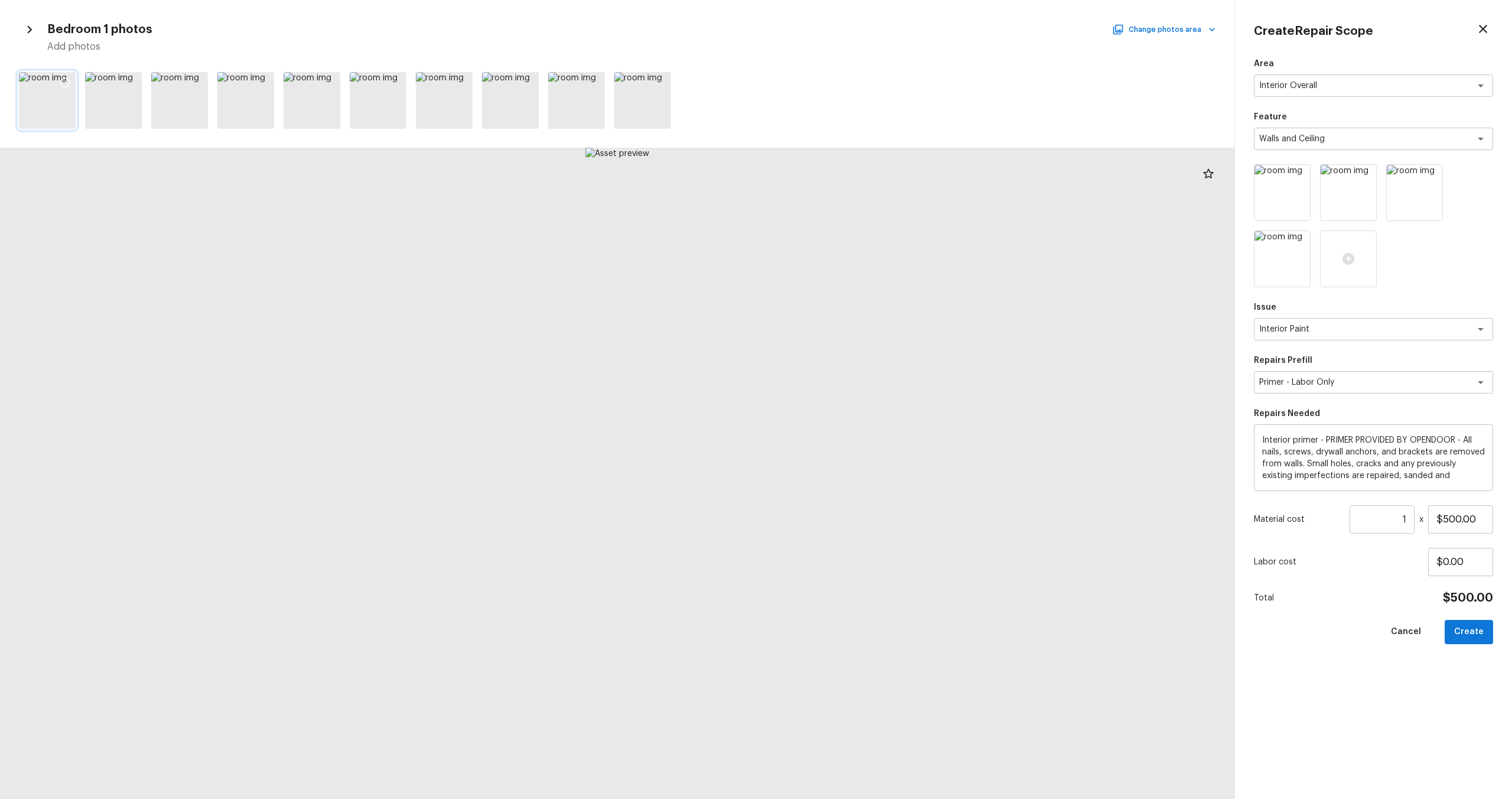
click at [69, 75] on div at bounding box center [65, 84] width 22 height 24
click at [134, 74] on div at bounding box center [131, 84] width 22 height 24
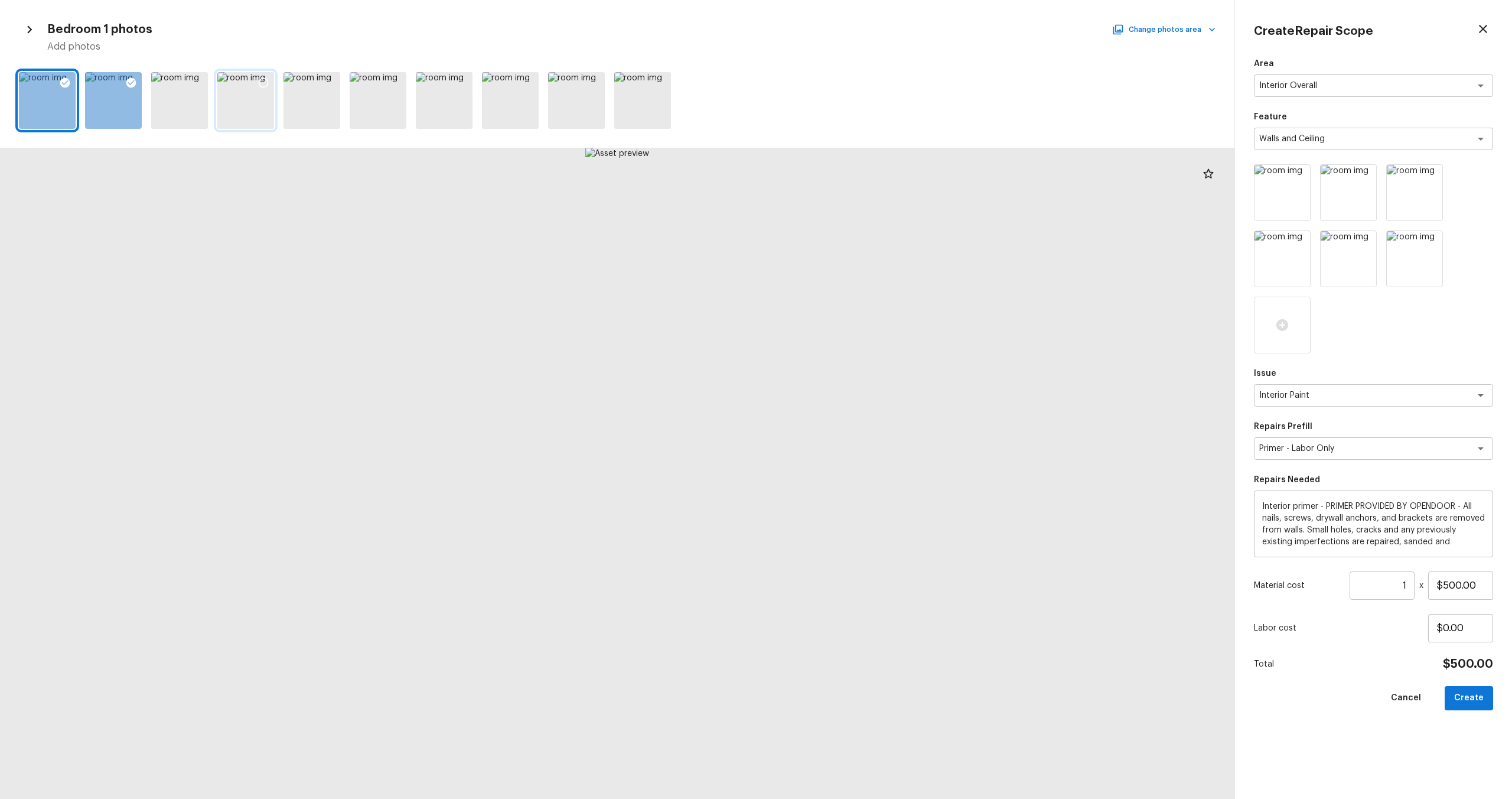
click at [261, 80] on icon at bounding box center [263, 82] width 12 height 12
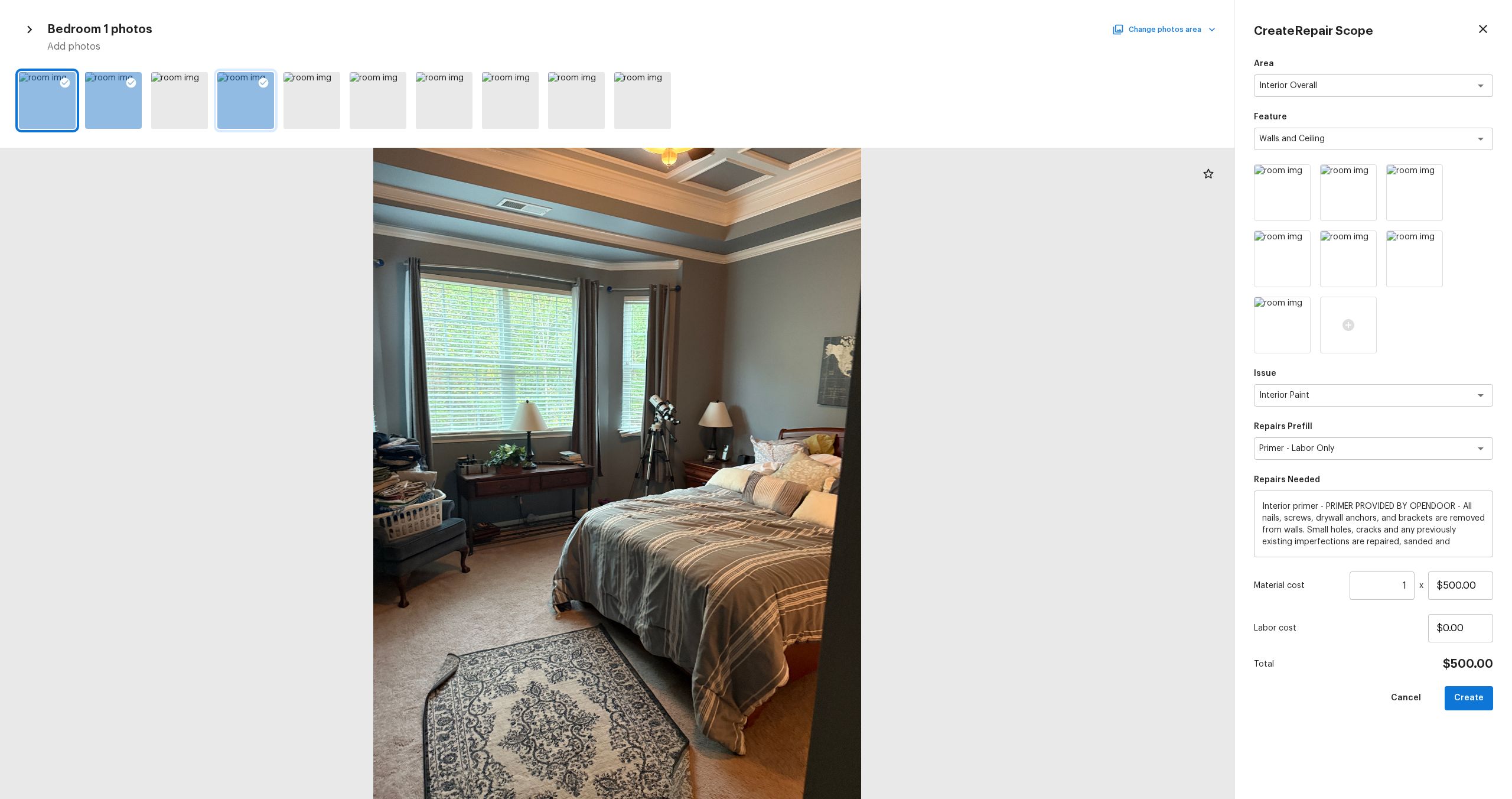
click at [1153, 29] on button "Change photos area" at bounding box center [1165, 29] width 101 height 15
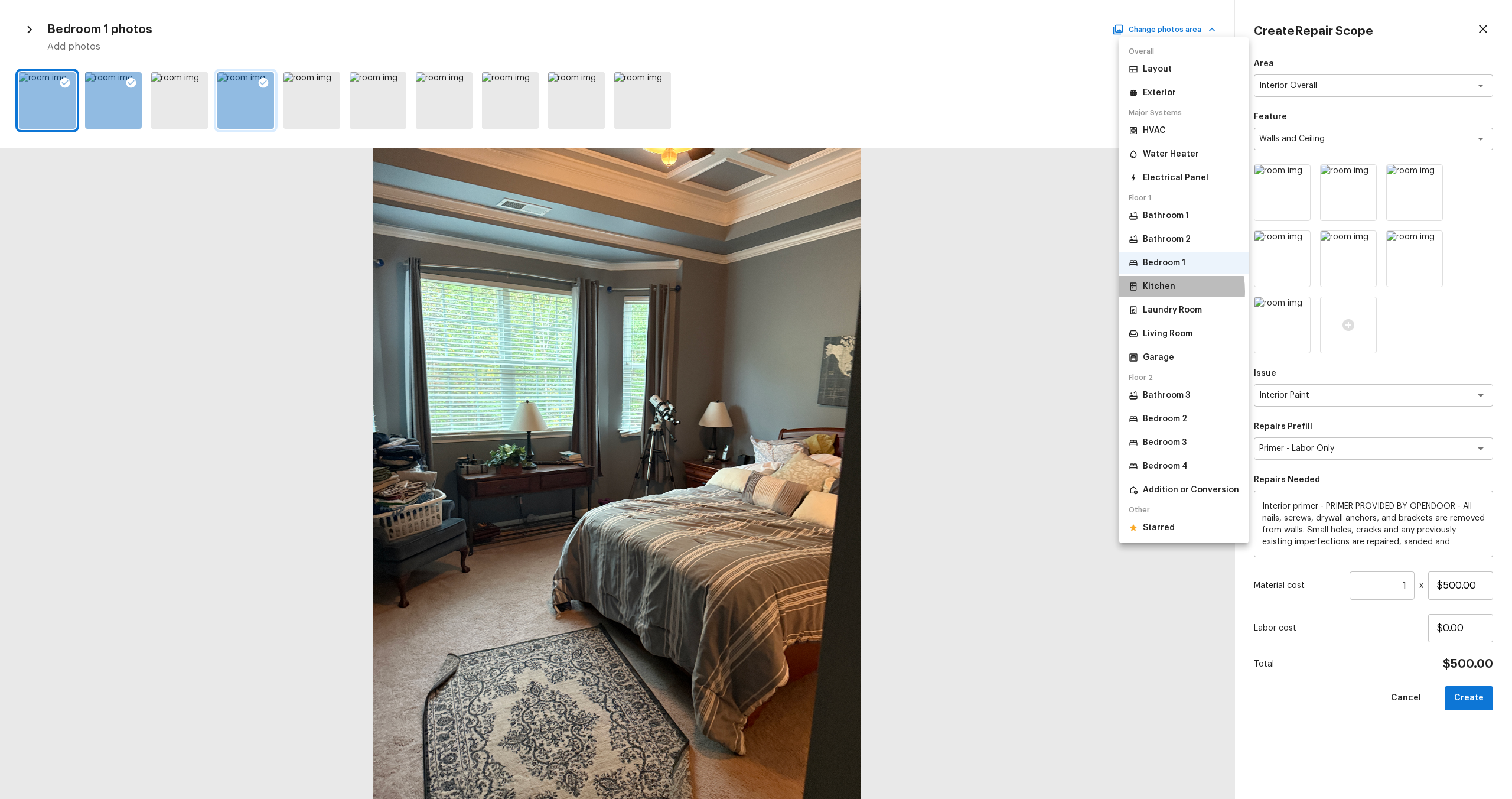
click at [1152, 291] on p "Kitchen" at bounding box center [1159, 287] width 33 height 12
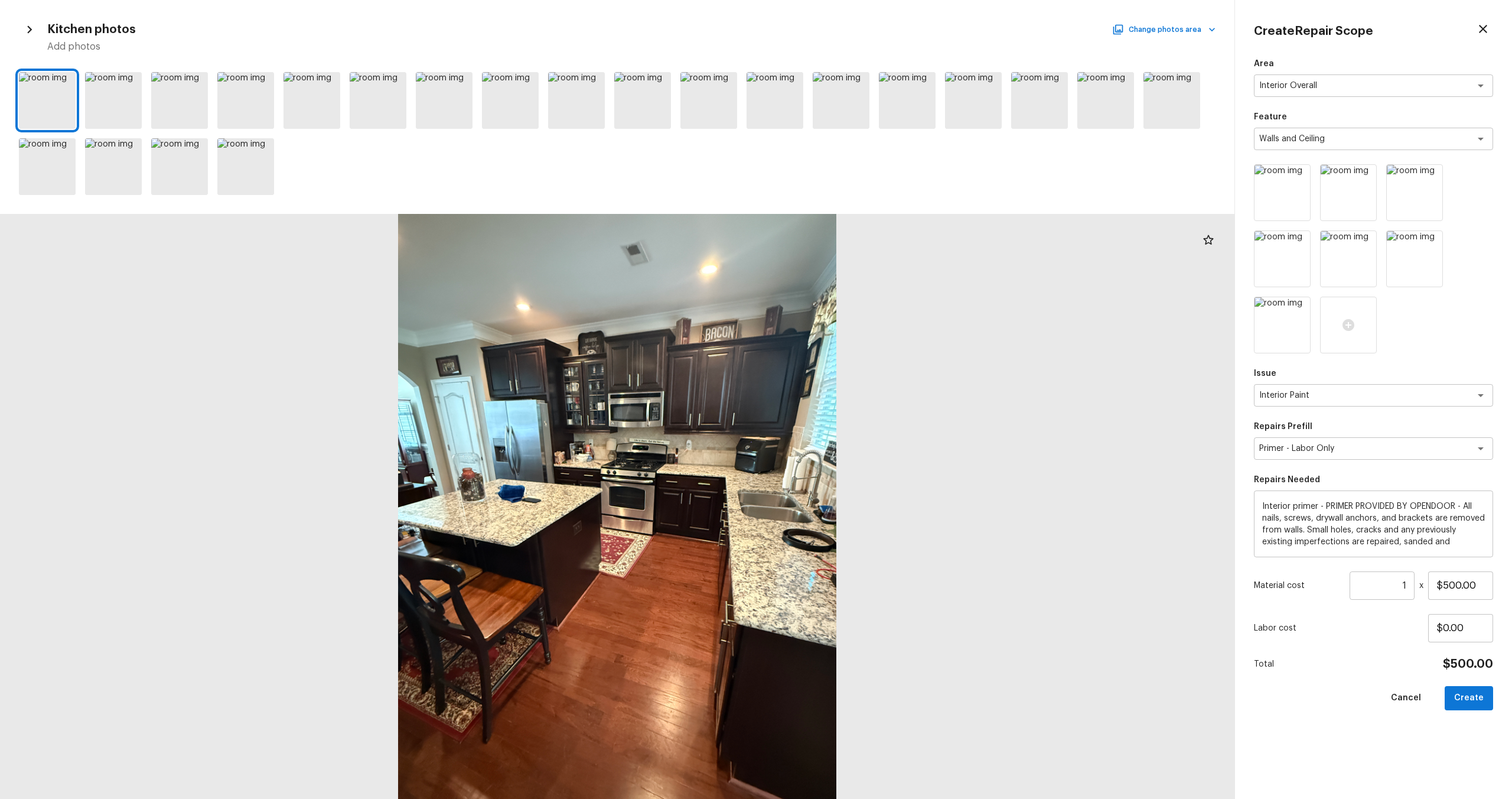
click at [1164, 37] on div "Kitchen photos Change photos area Add photos" at bounding box center [617, 36] width 1196 height 35
click at [1164, 24] on button "Change photos area" at bounding box center [1165, 29] width 101 height 15
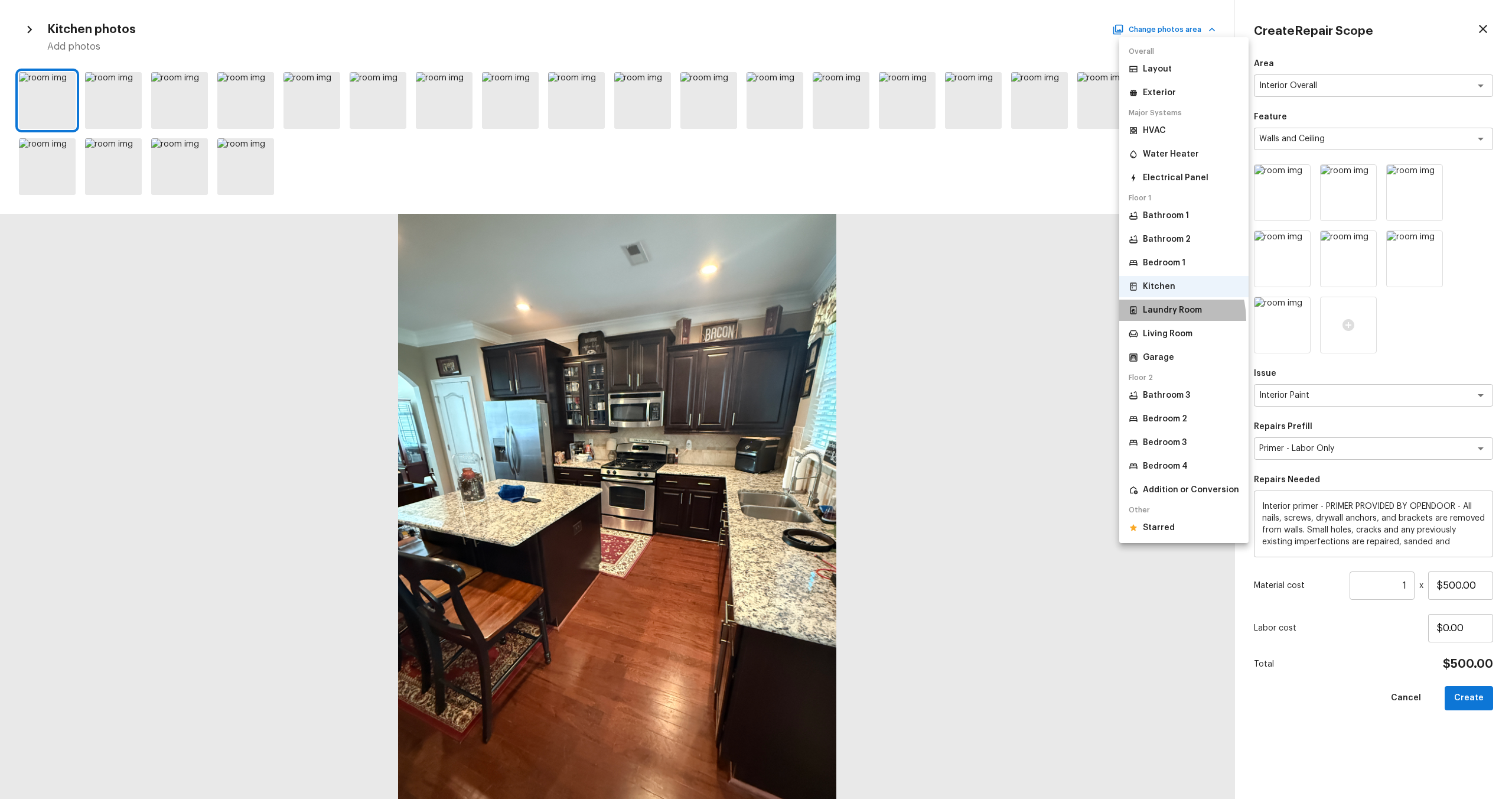
click at [1156, 319] on li "Laundry Room" at bounding box center [1183, 310] width 129 height 22
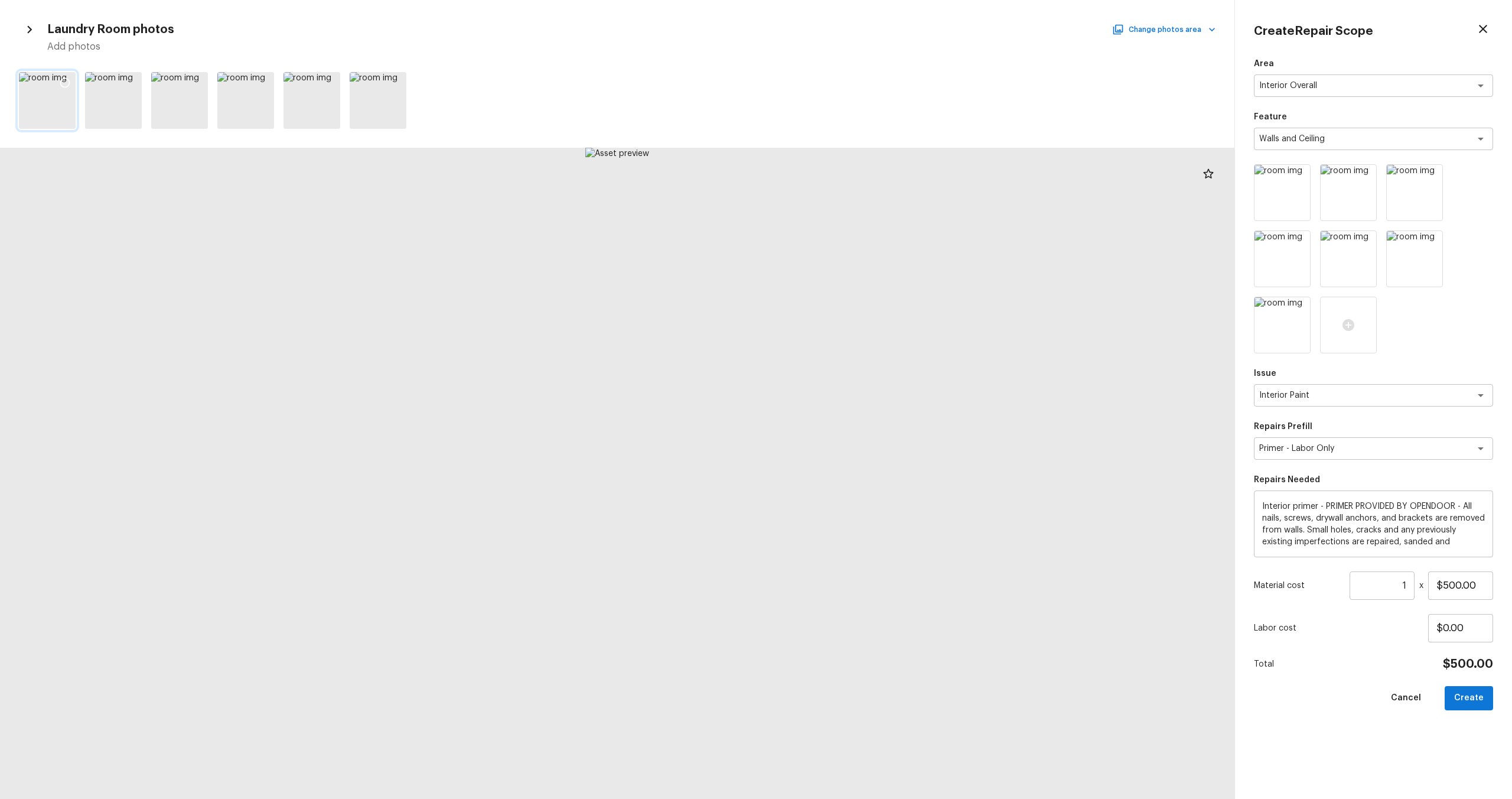
click at [57, 82] on div at bounding box center [65, 84] width 22 height 24
click at [128, 81] on icon at bounding box center [131, 82] width 12 height 12
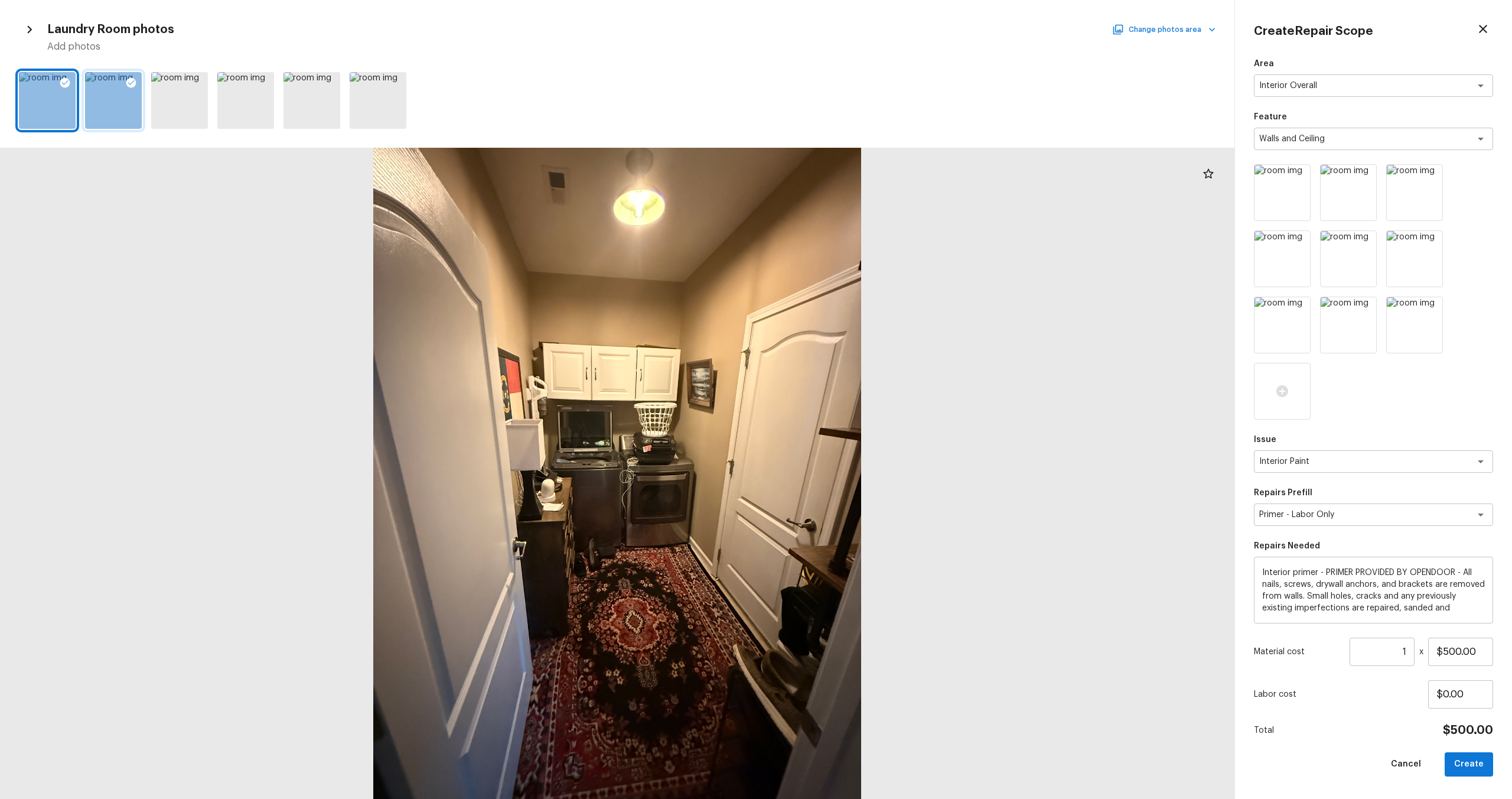
click at [1160, 33] on button "Change photos area" at bounding box center [1165, 29] width 101 height 15
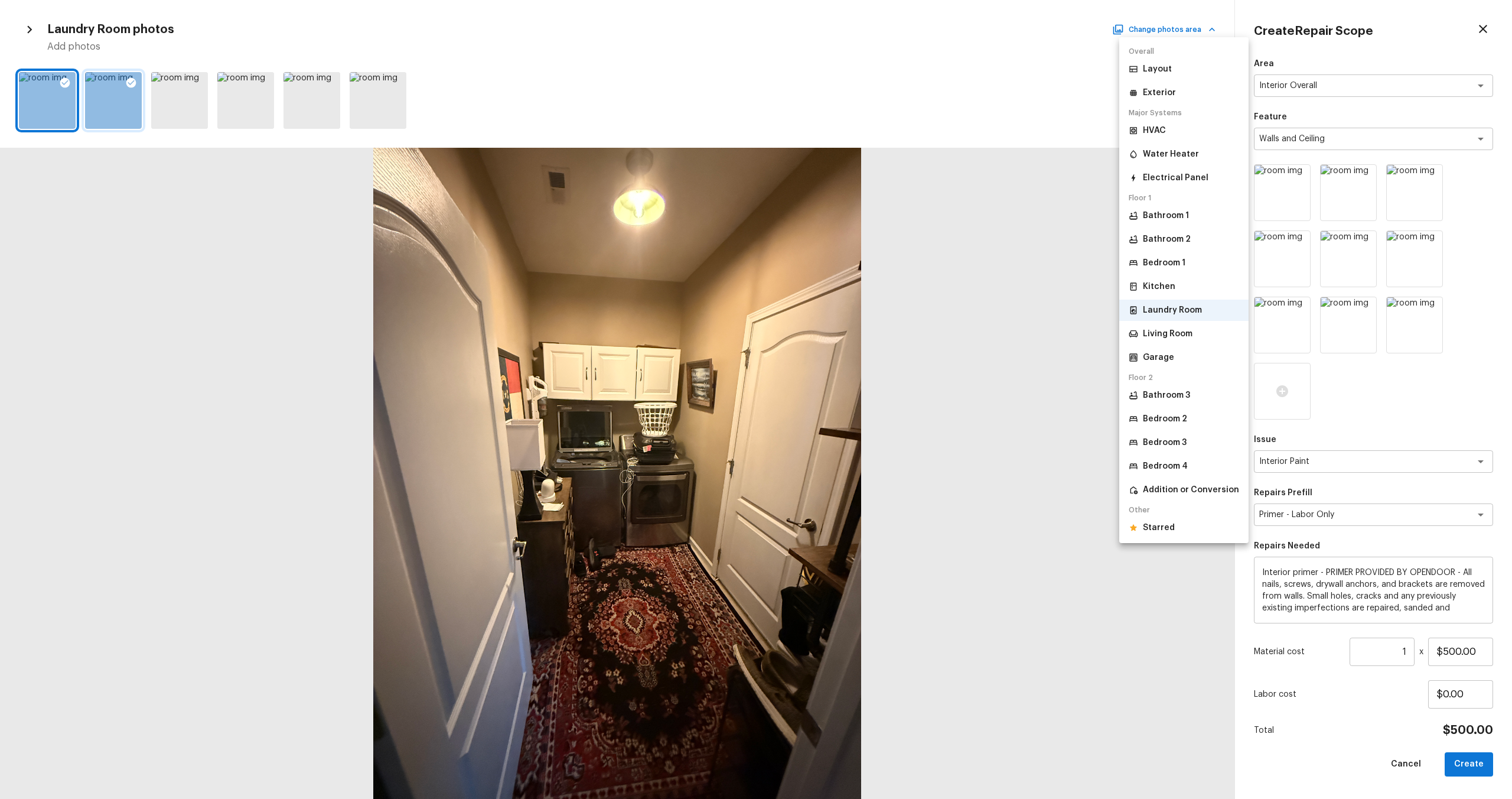
click at [1158, 399] on p "Bathroom 3" at bounding box center [1167, 395] width 47 height 12
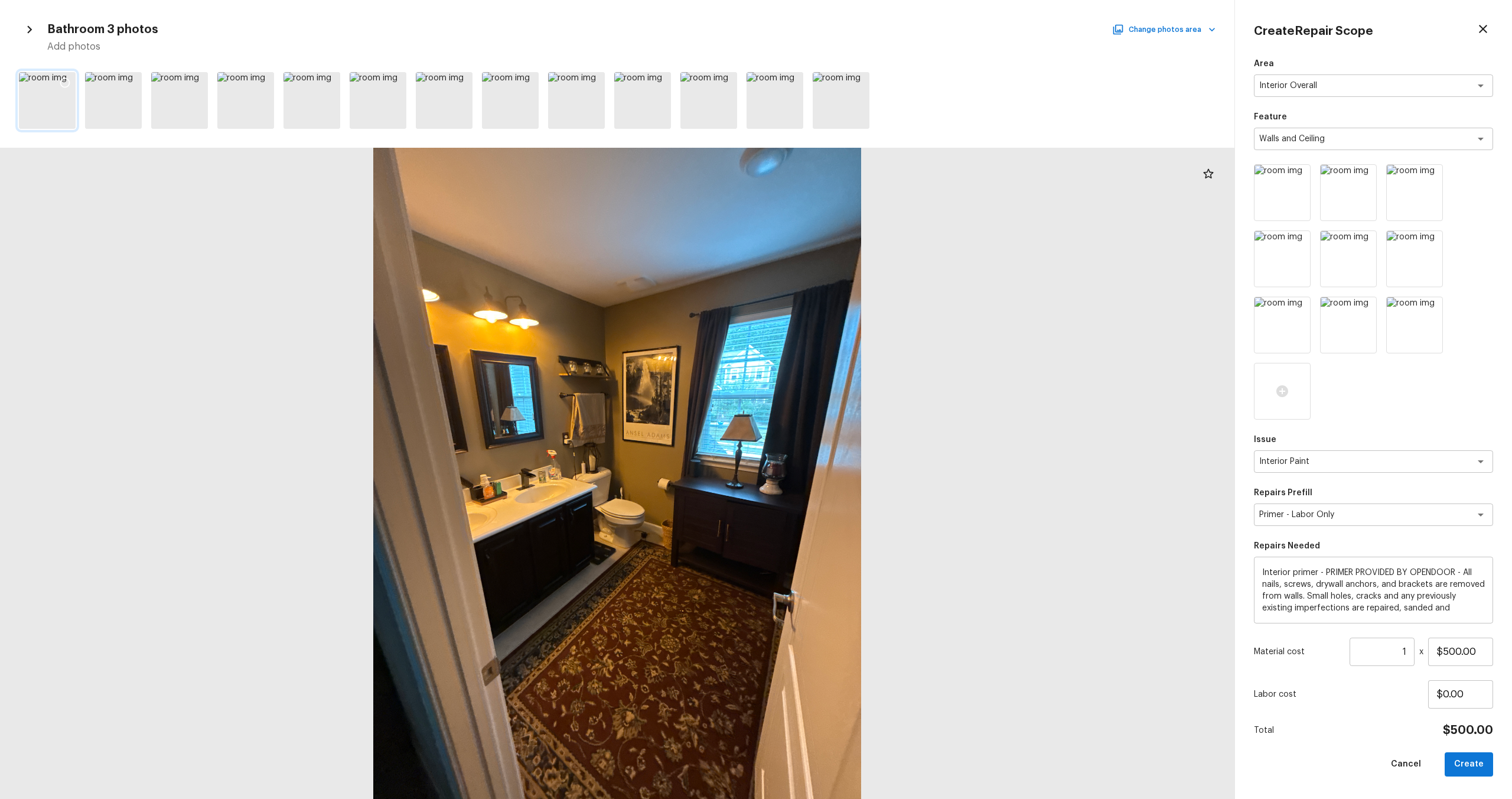
click at [63, 81] on icon at bounding box center [65, 82] width 12 height 12
click at [203, 81] on div at bounding box center [197, 84] width 22 height 24
click at [1179, 28] on button "Change photos area" at bounding box center [1165, 29] width 101 height 15
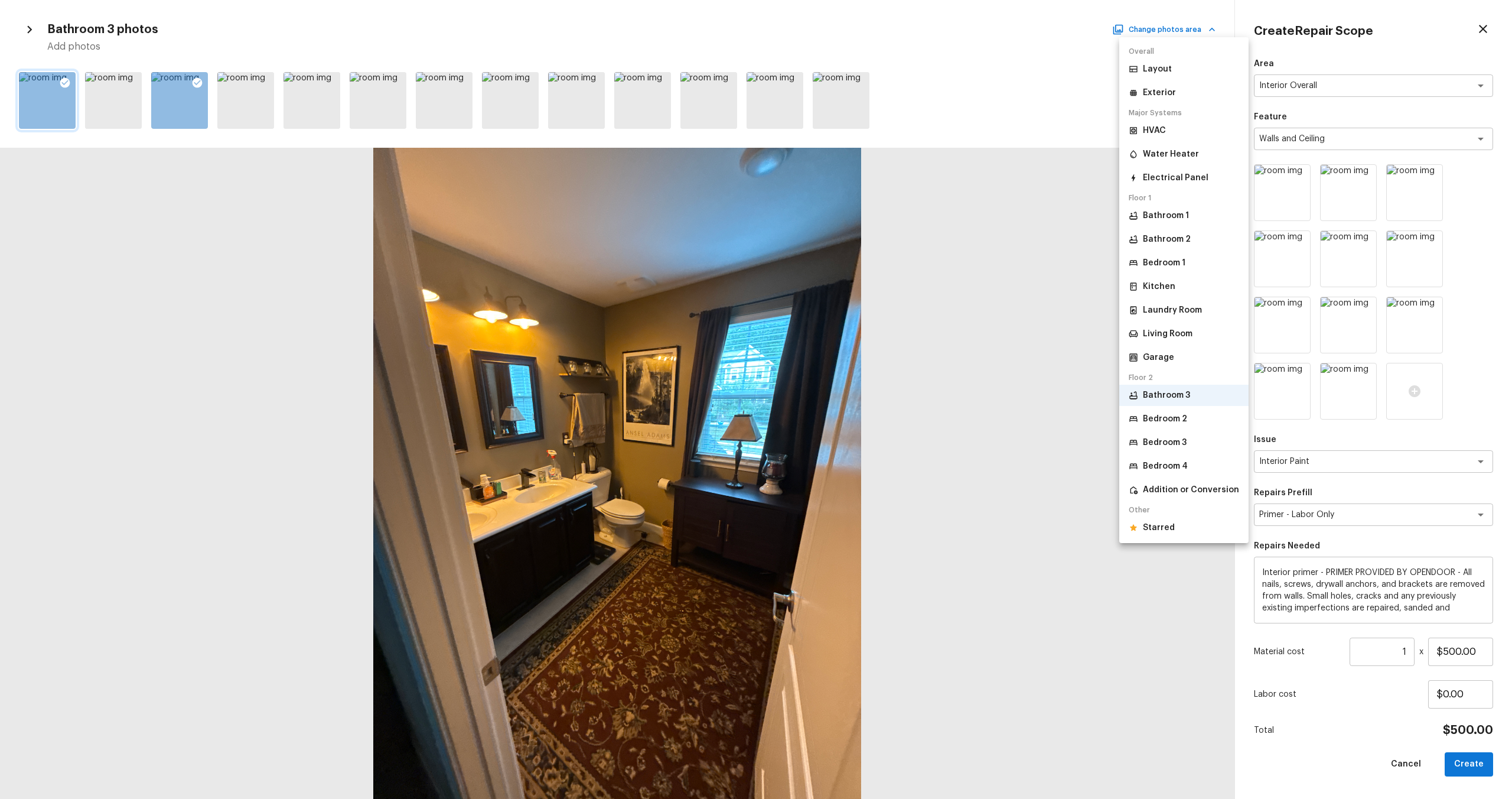
click at [1165, 422] on p "Bedroom 2" at bounding box center [1165, 419] width 44 height 12
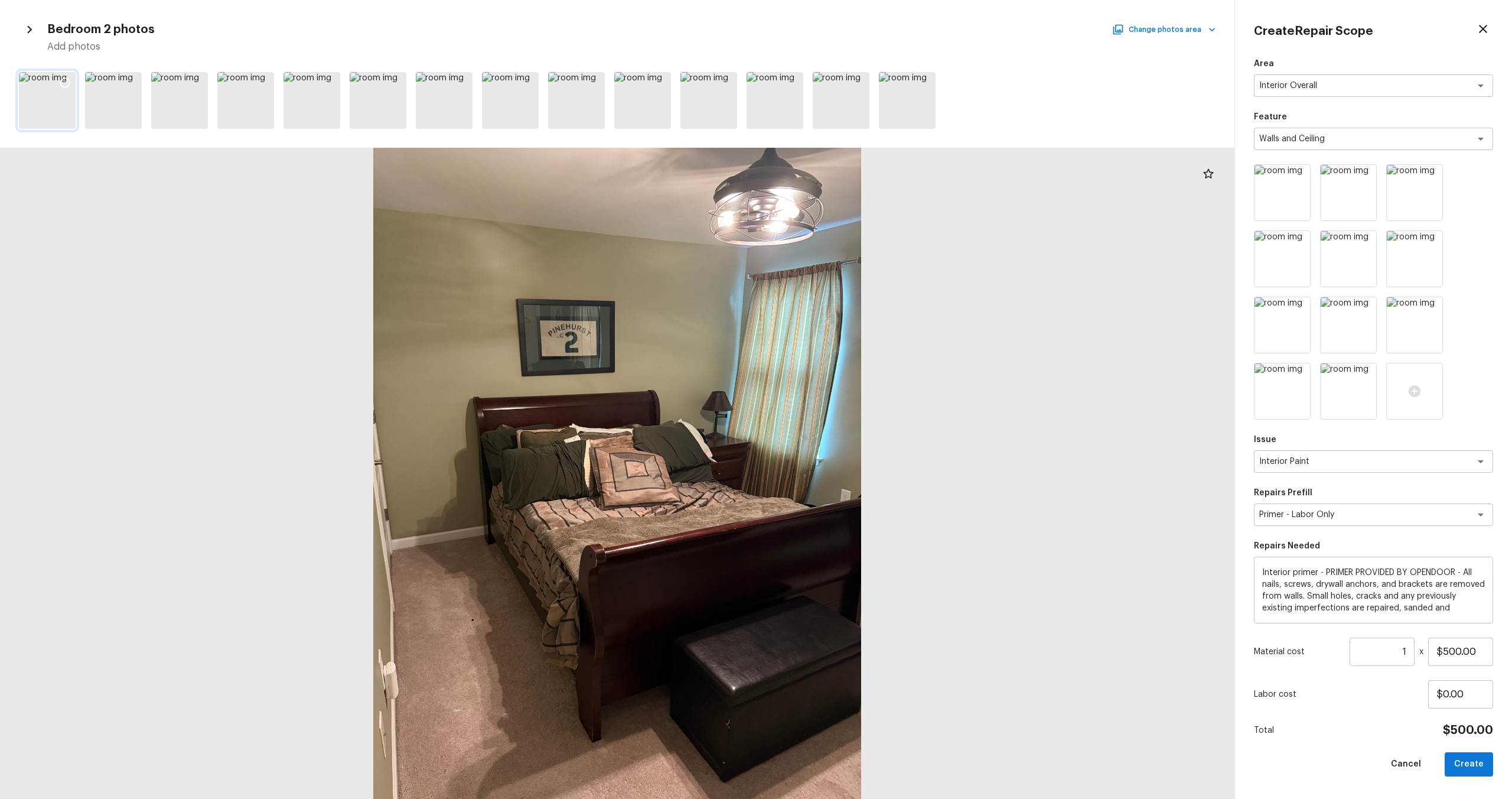
click at [56, 74] on div at bounding box center [65, 84] width 22 height 24
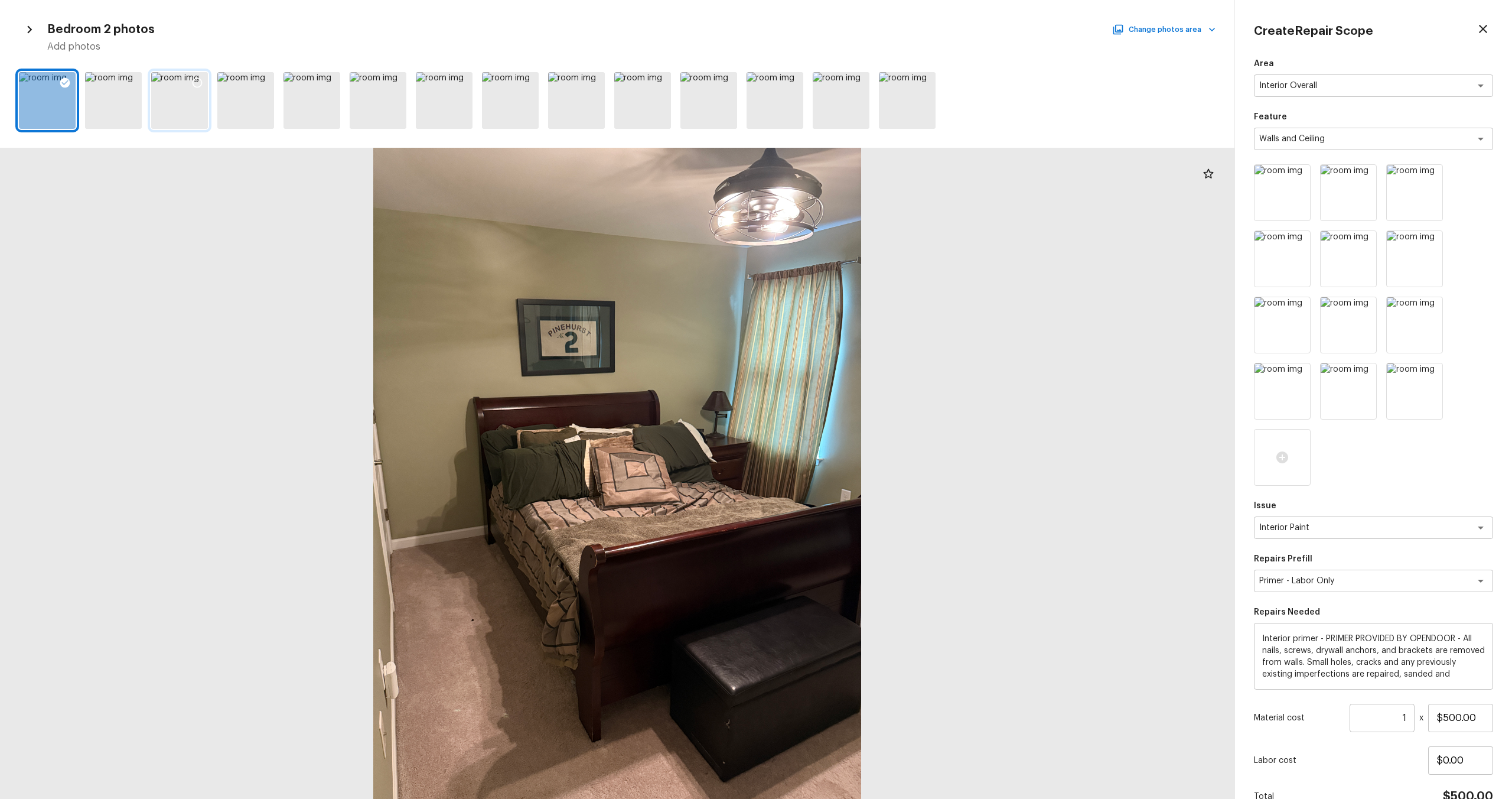
click at [192, 81] on icon at bounding box center [197, 82] width 12 height 12
click at [1196, 17] on div "Bedroom 2 photos Change photos area Add photos" at bounding box center [617, 399] width 1234 height 799
click at [1196, 23] on button "Change photos area" at bounding box center [1165, 29] width 101 height 15
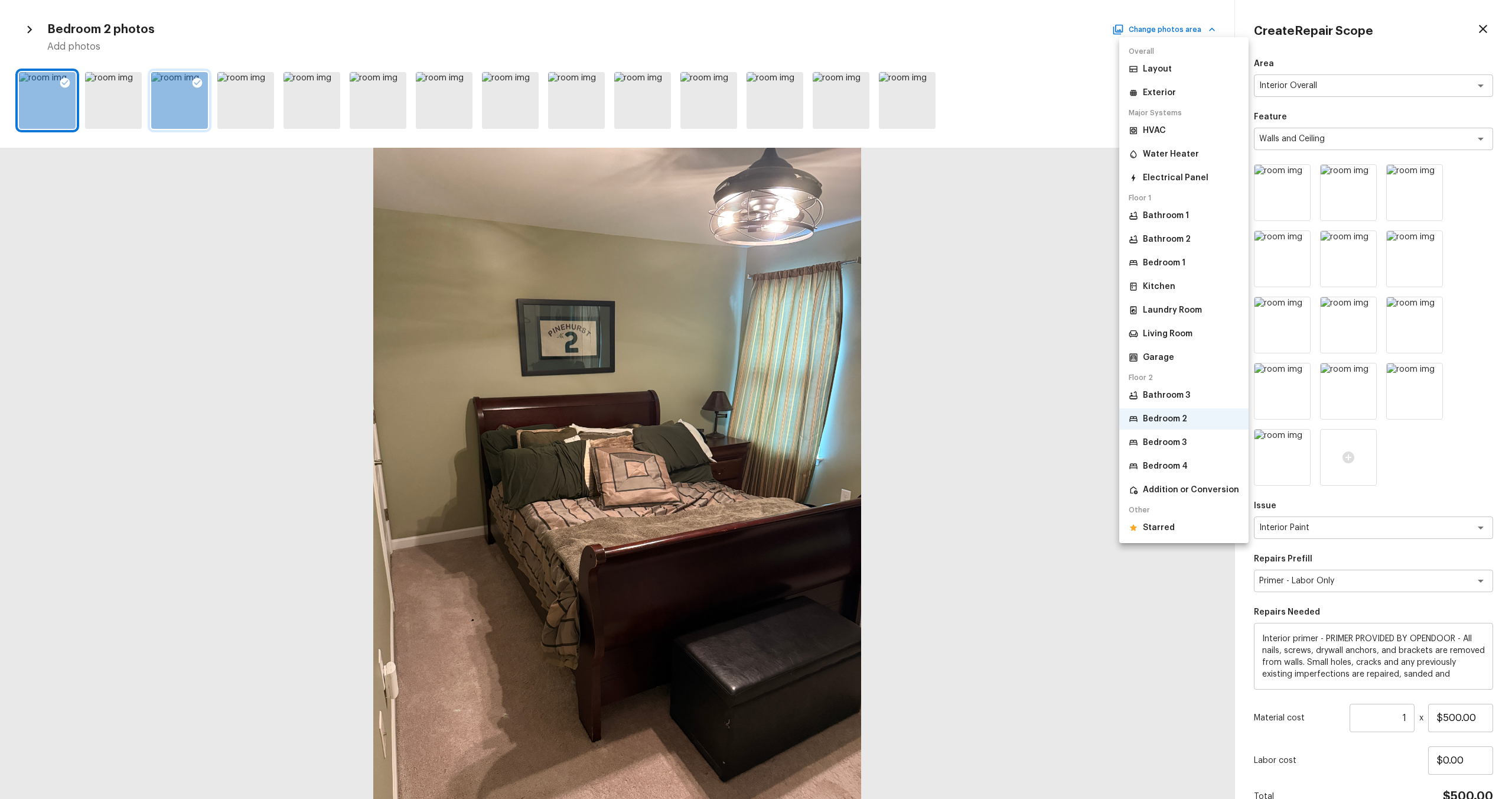
click at [1167, 437] on p "Bedroom 3" at bounding box center [1165, 442] width 44 height 12
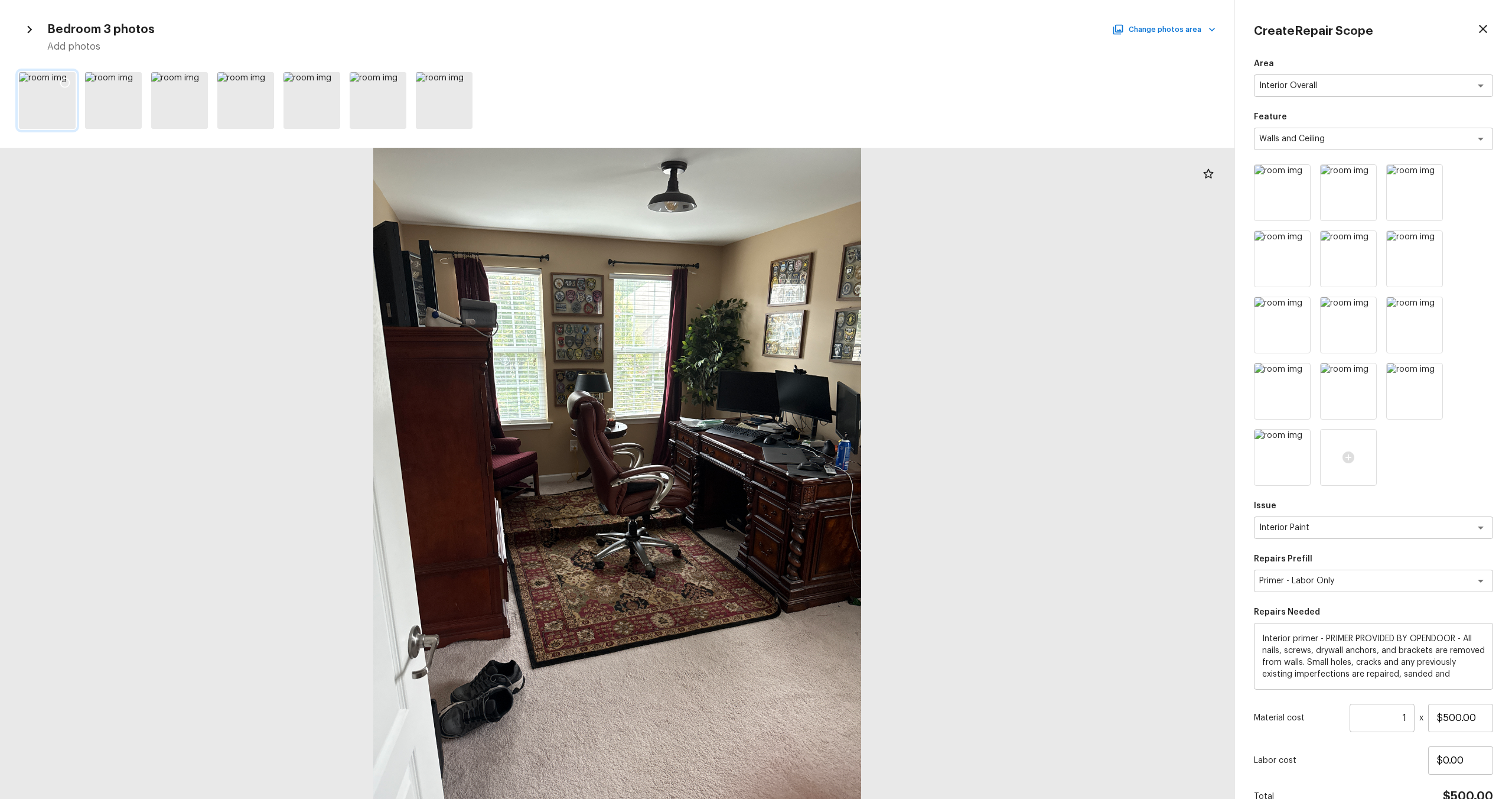
click at [69, 78] on icon at bounding box center [65, 82] width 12 height 12
click at [144, 80] on div at bounding box center [617, 100] width 1234 height 67
click at [118, 90] on div at bounding box center [113, 100] width 57 height 57
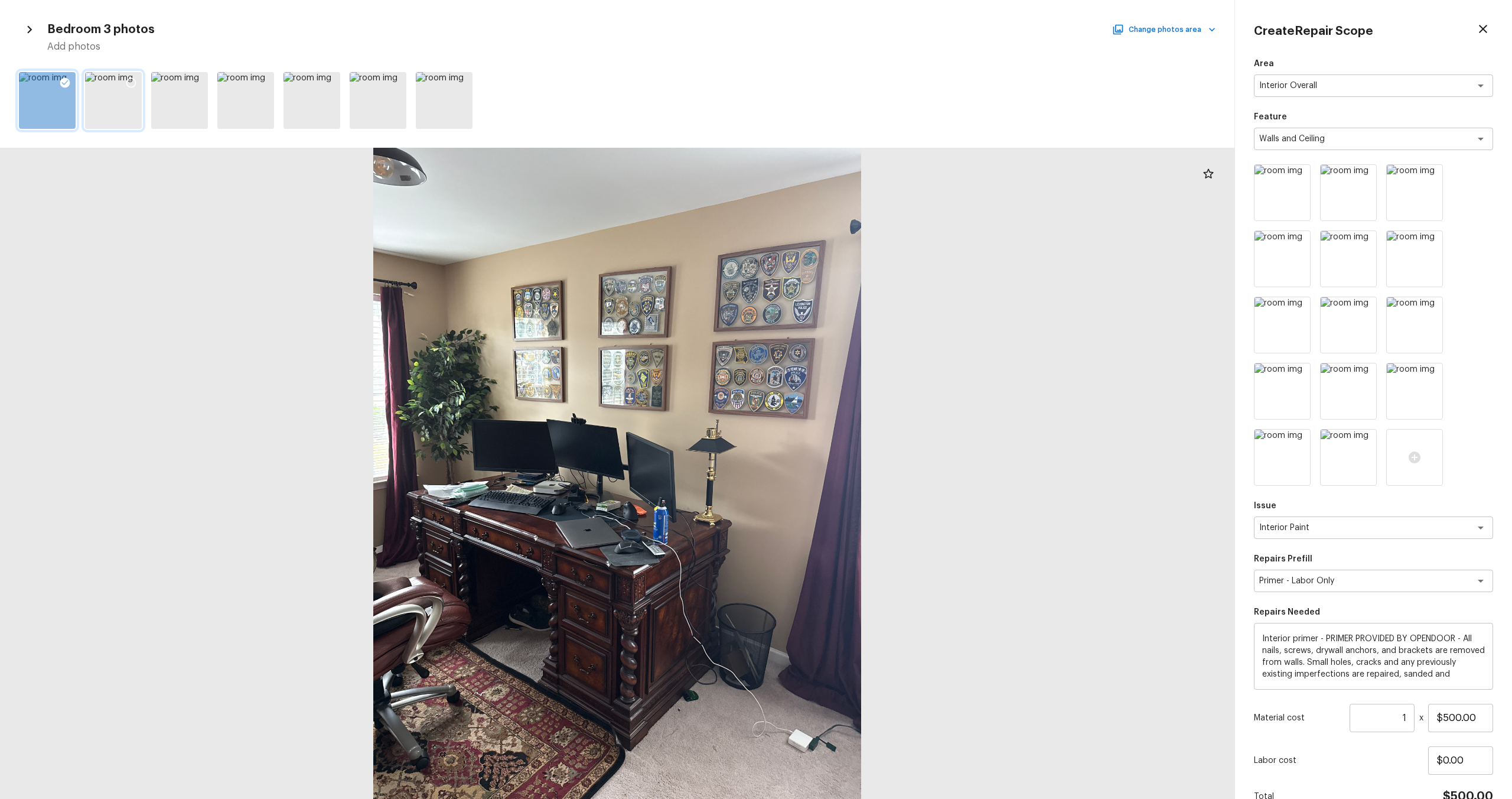
click at [131, 84] on icon at bounding box center [131, 82] width 12 height 12
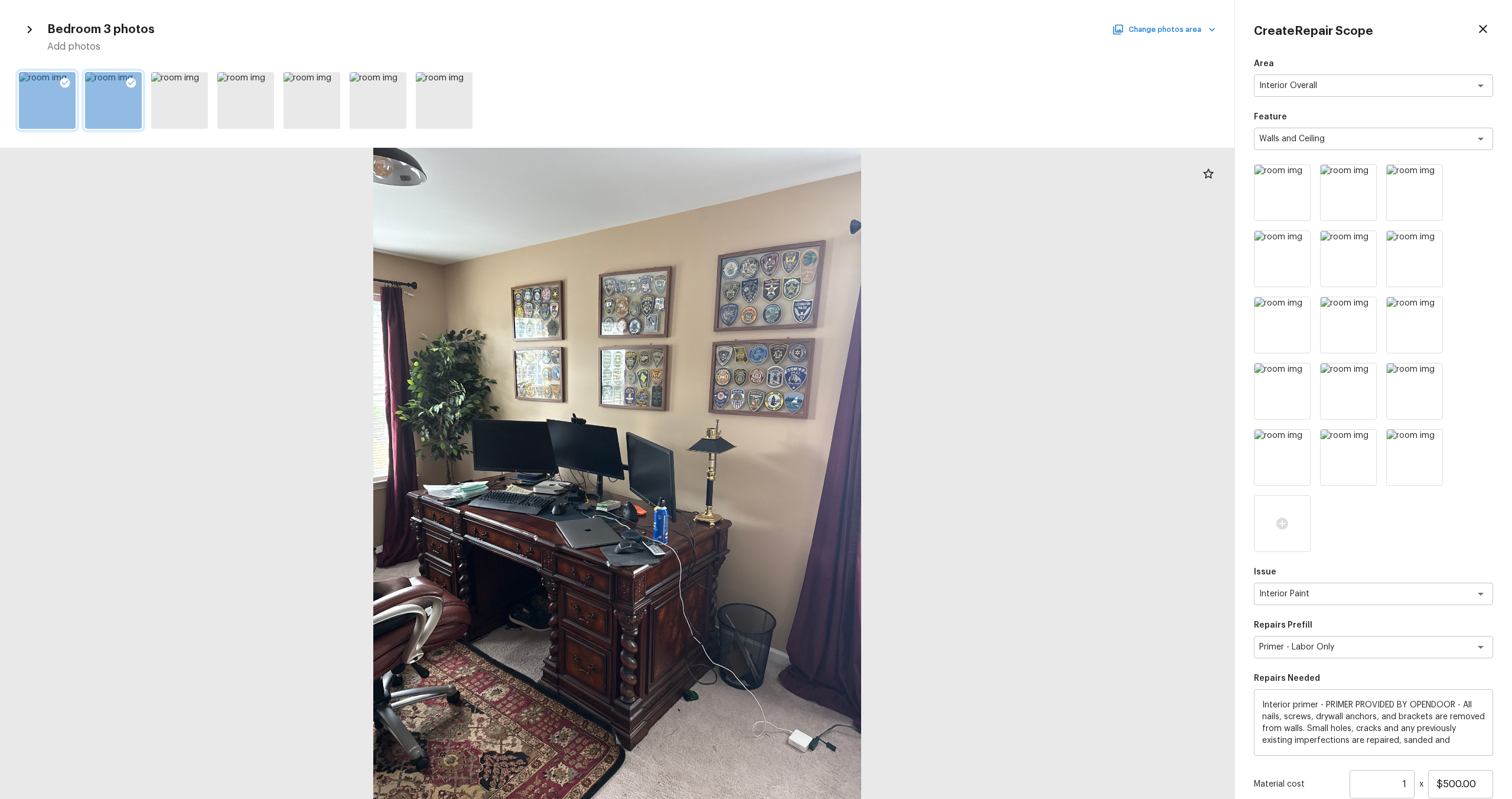
click at [1147, 25] on button "Change photos area" at bounding box center [1165, 29] width 101 height 15
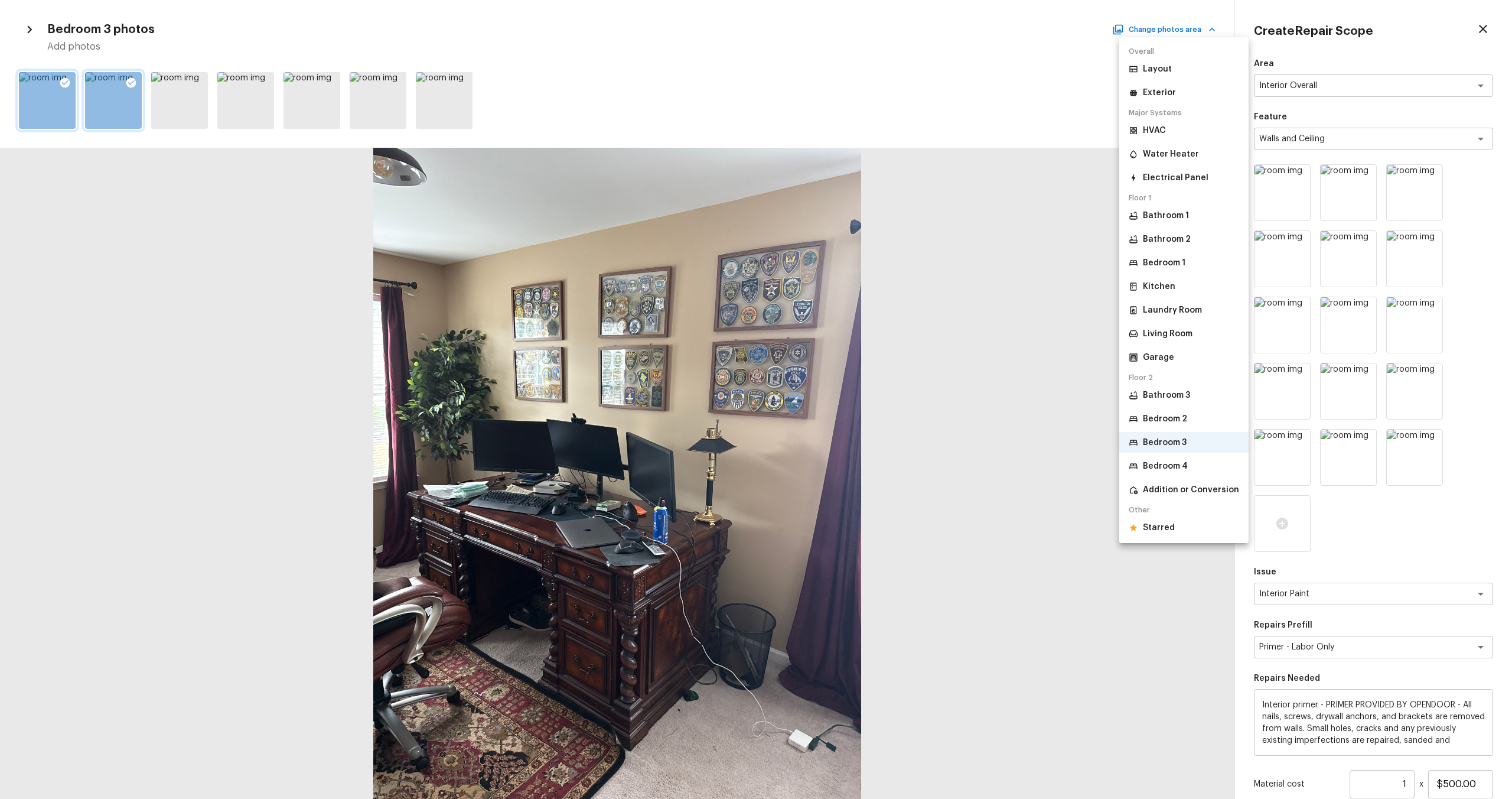
click at [1166, 471] on p "Bedroom 4" at bounding box center [1166, 466] width 45 height 12
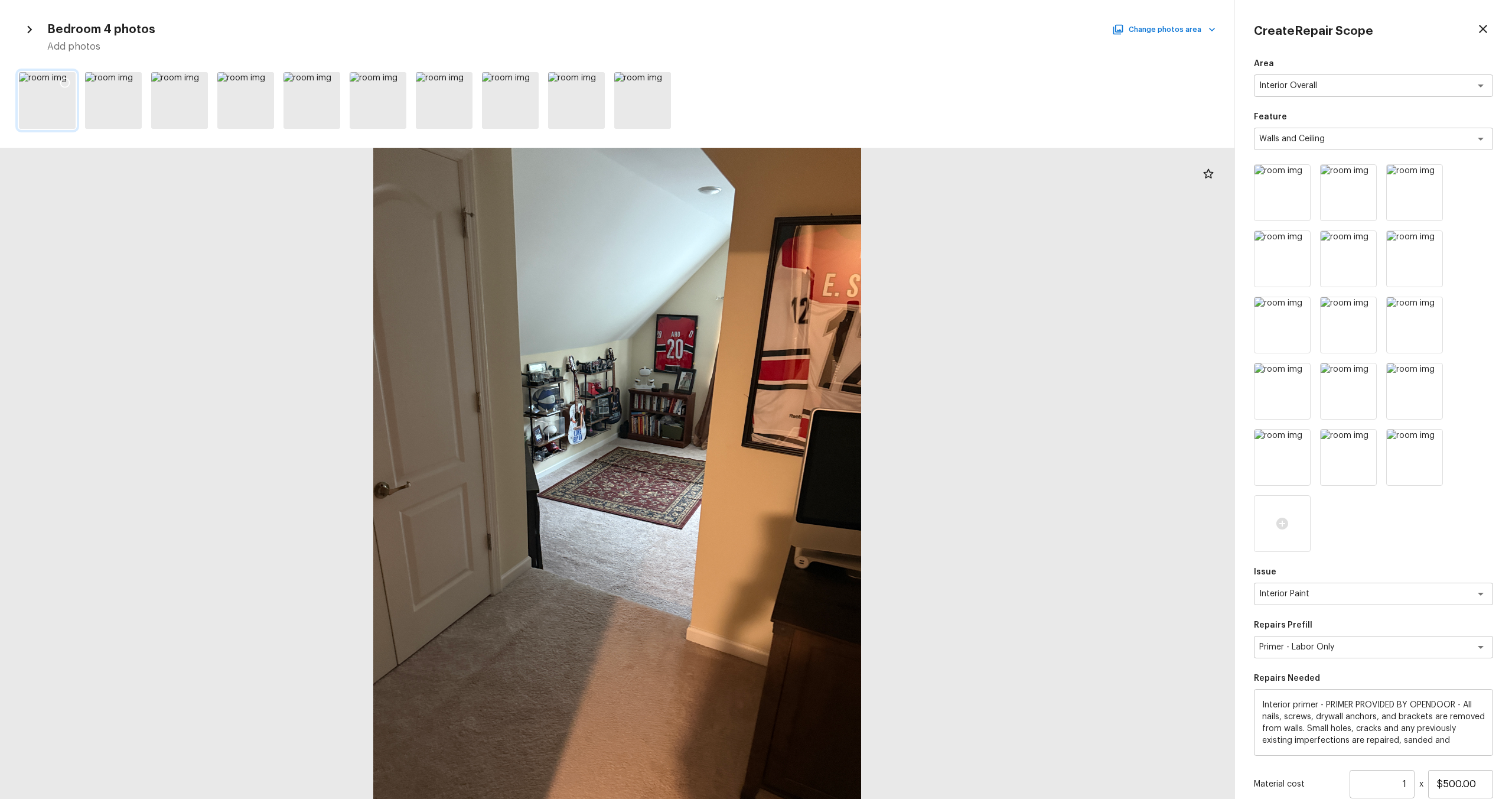
click at [65, 84] on icon at bounding box center [65, 82] width 12 height 12
click at [1114, 22] on div "Bedroom 4 photos Change photos area" at bounding box center [631, 29] width 1168 height 15
click at [1151, 36] on button "Change photos area" at bounding box center [1165, 29] width 101 height 15
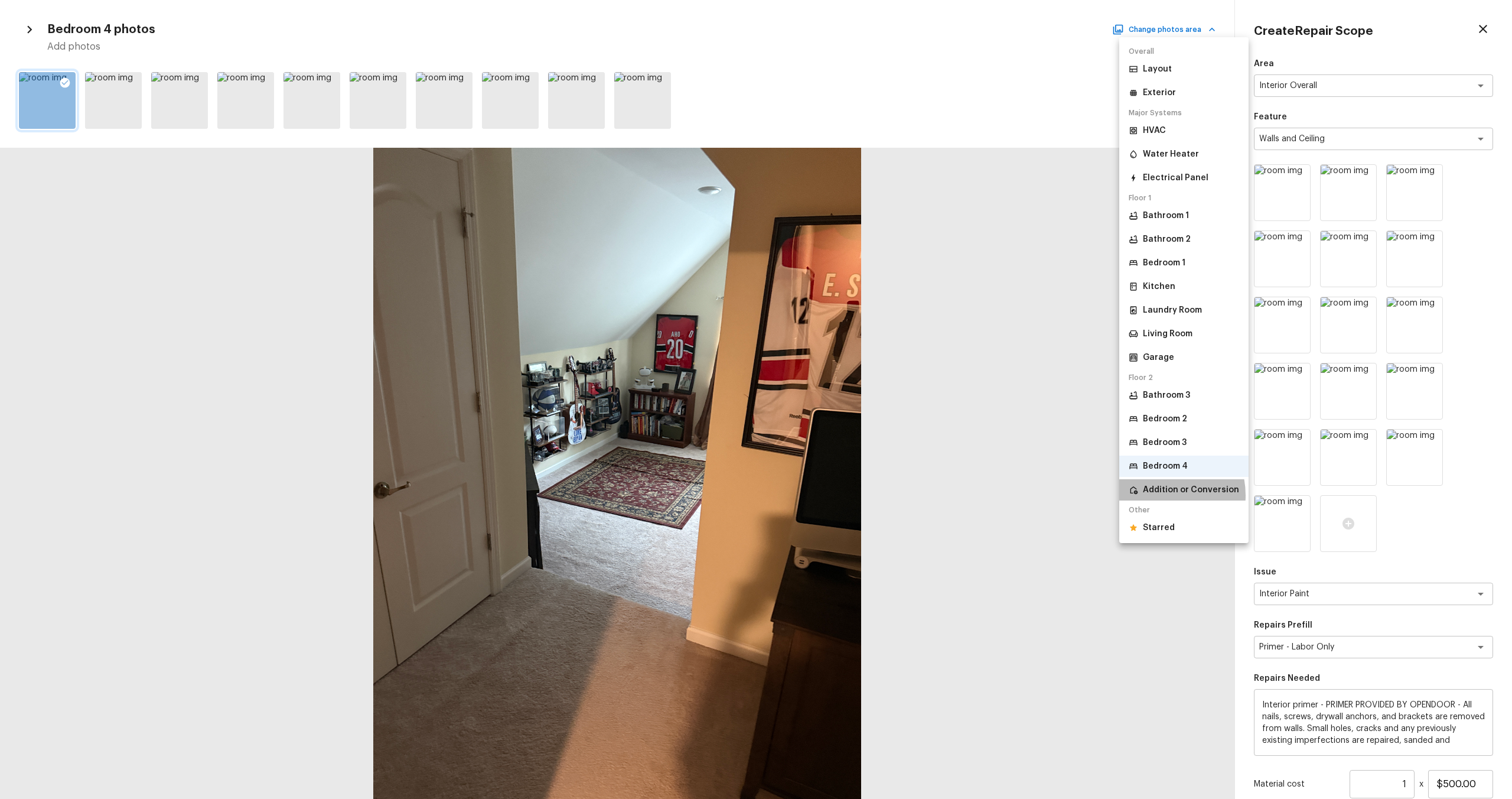
click at [1159, 496] on p "Addition or Conversion" at bounding box center [1191, 490] width 96 height 12
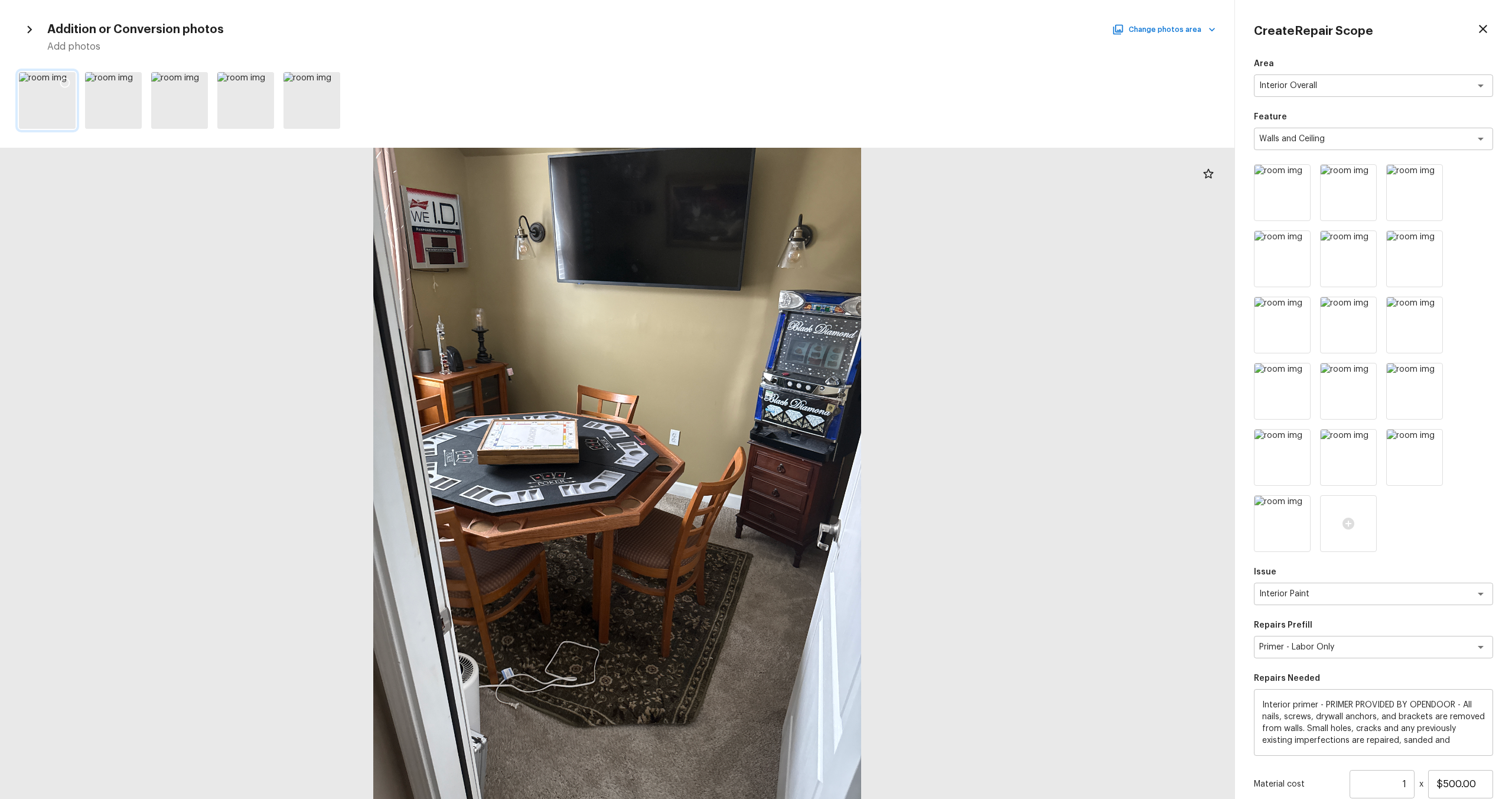
click at [63, 81] on icon at bounding box center [65, 82] width 12 height 12
click at [127, 81] on icon at bounding box center [131, 82] width 12 height 12
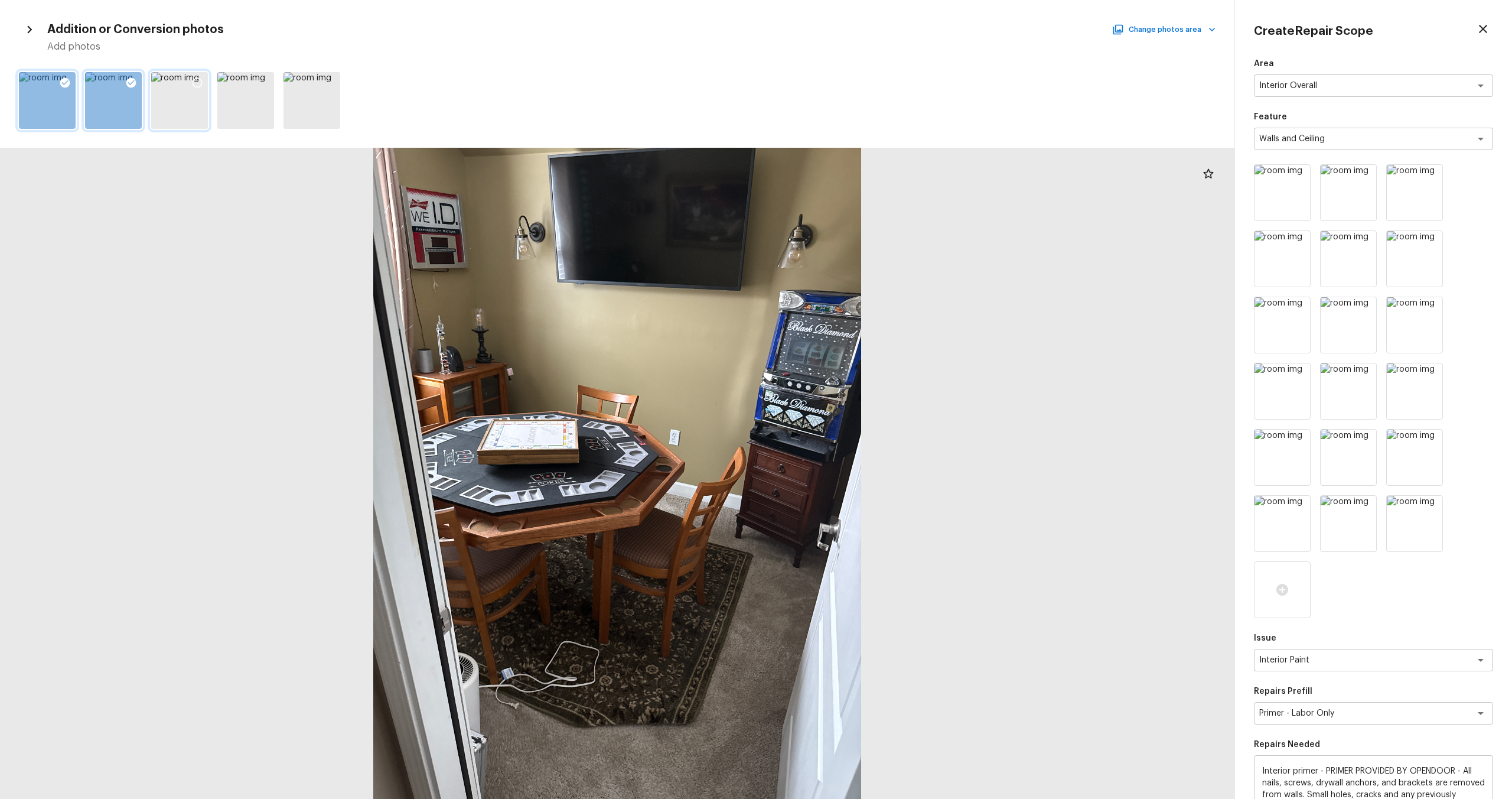
click at [198, 85] on icon at bounding box center [197, 82] width 12 height 12
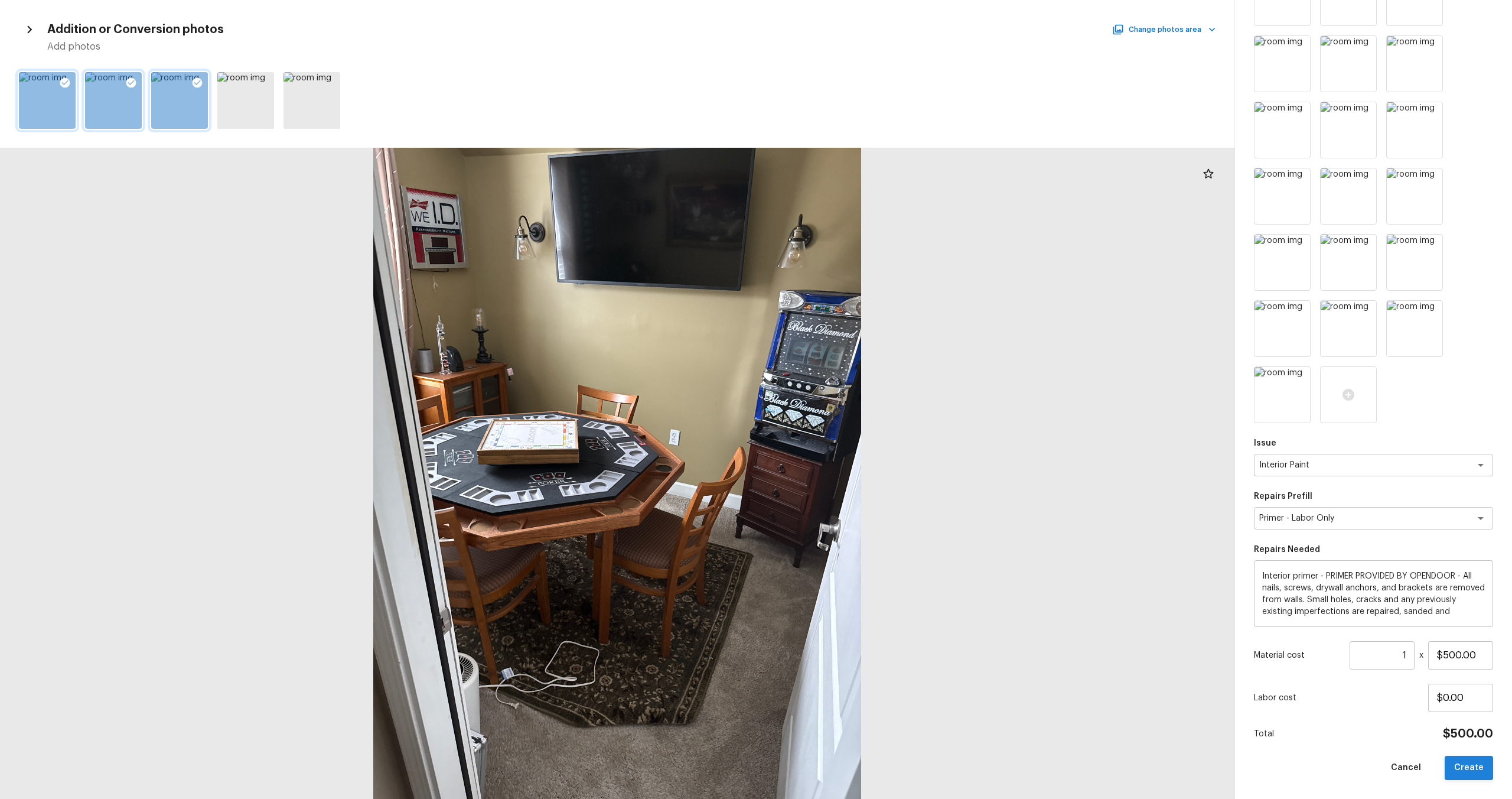
click at [1476, 764] on button "Create" at bounding box center [1469, 768] width 49 height 24
type input "$0.00"
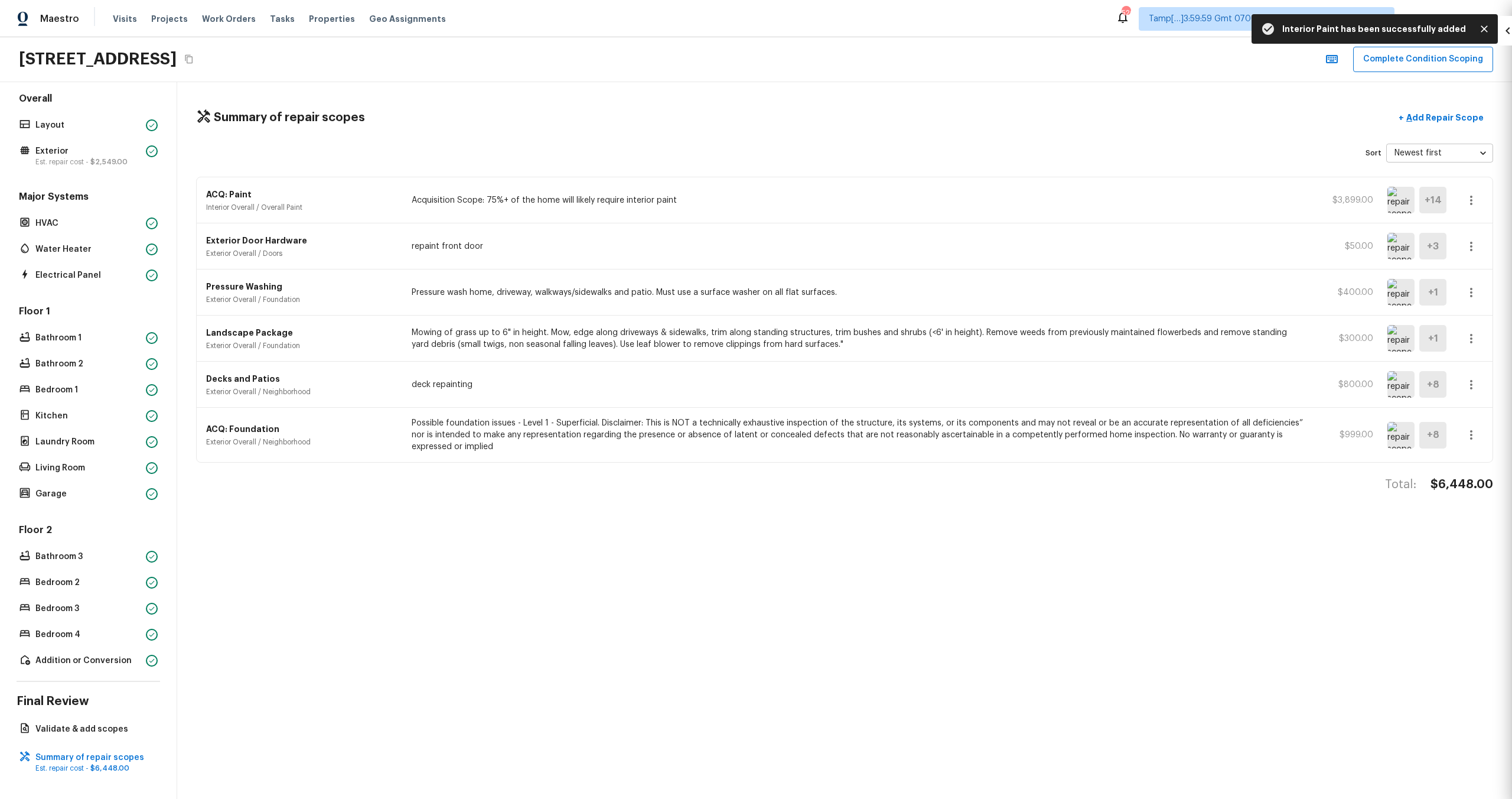
scroll to position [0, 0]
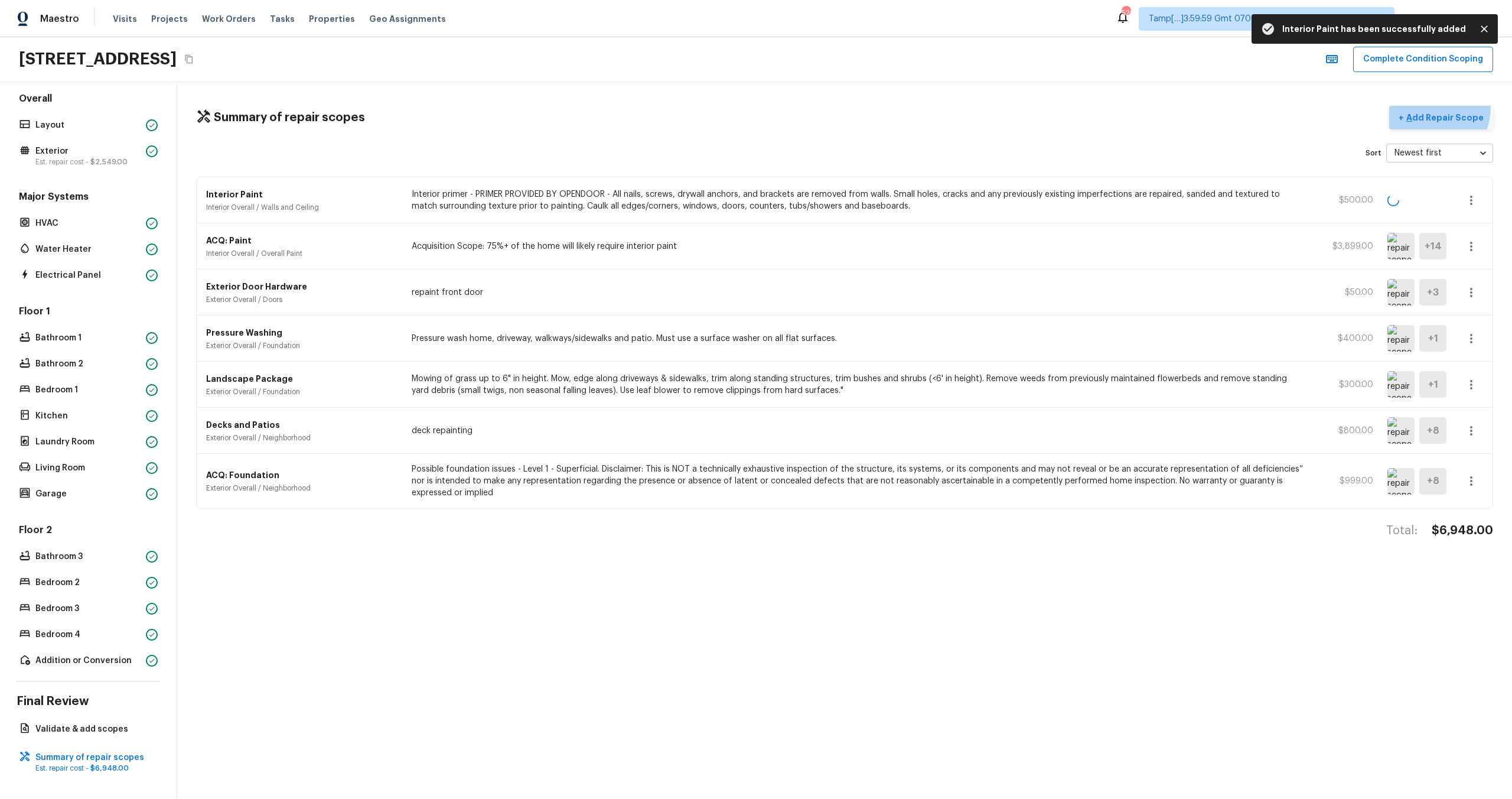
click at [1427, 107] on button "+ Add Repair Scope" at bounding box center [1441, 118] width 104 height 24
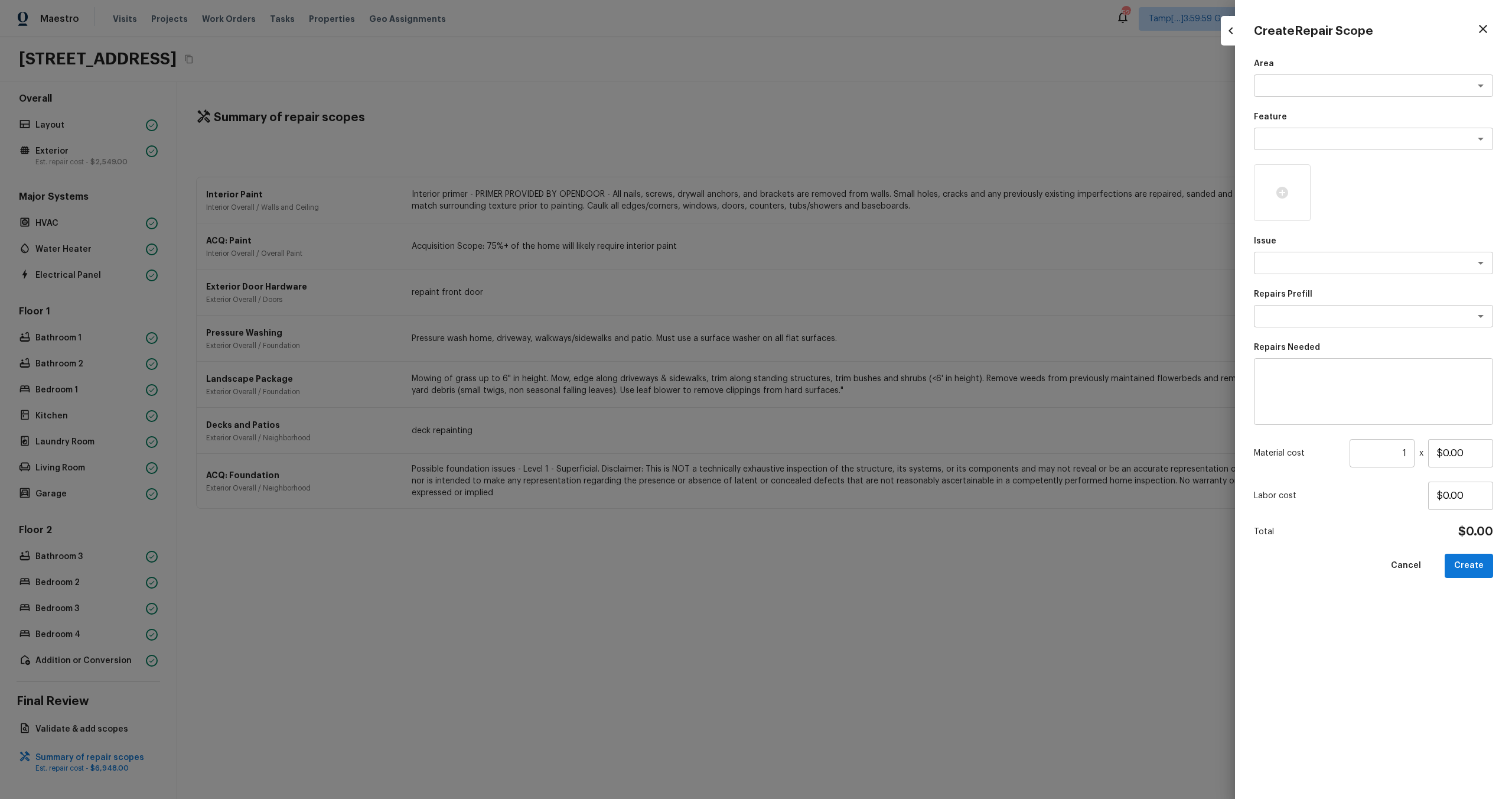
click at [1293, 104] on div "Area x ​ Feature x ​ Issue x ​ Repairs Prefill x ​ Repairs Needed x ​ Material …" at bounding box center [1373, 419] width 239 height 722
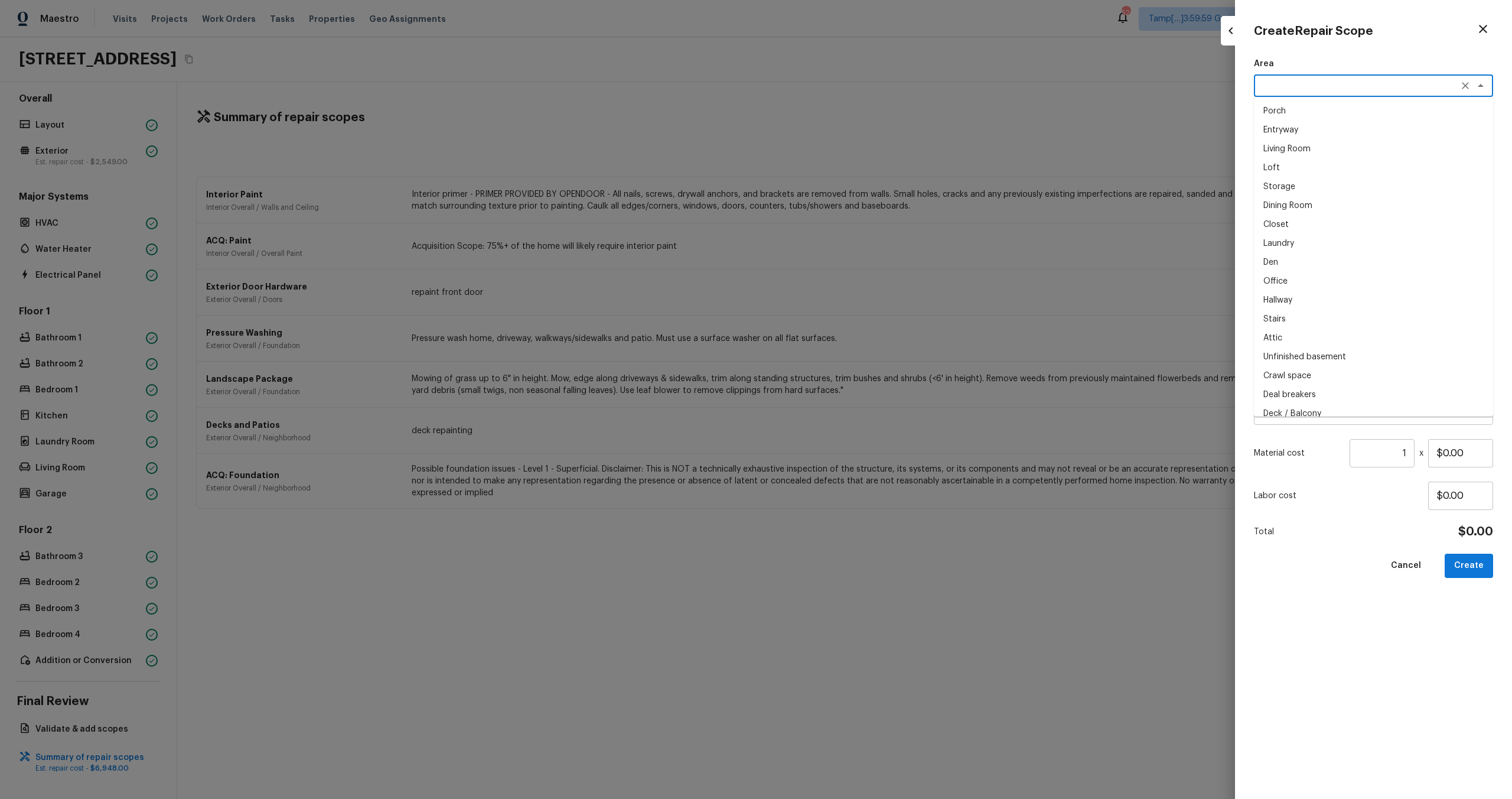
click at [1293, 84] on textarea at bounding box center [1357, 85] width 196 height 12
click at [1292, 110] on li "Interior Overall" at bounding box center [1373, 111] width 239 height 19
type textarea "Interior Overall"
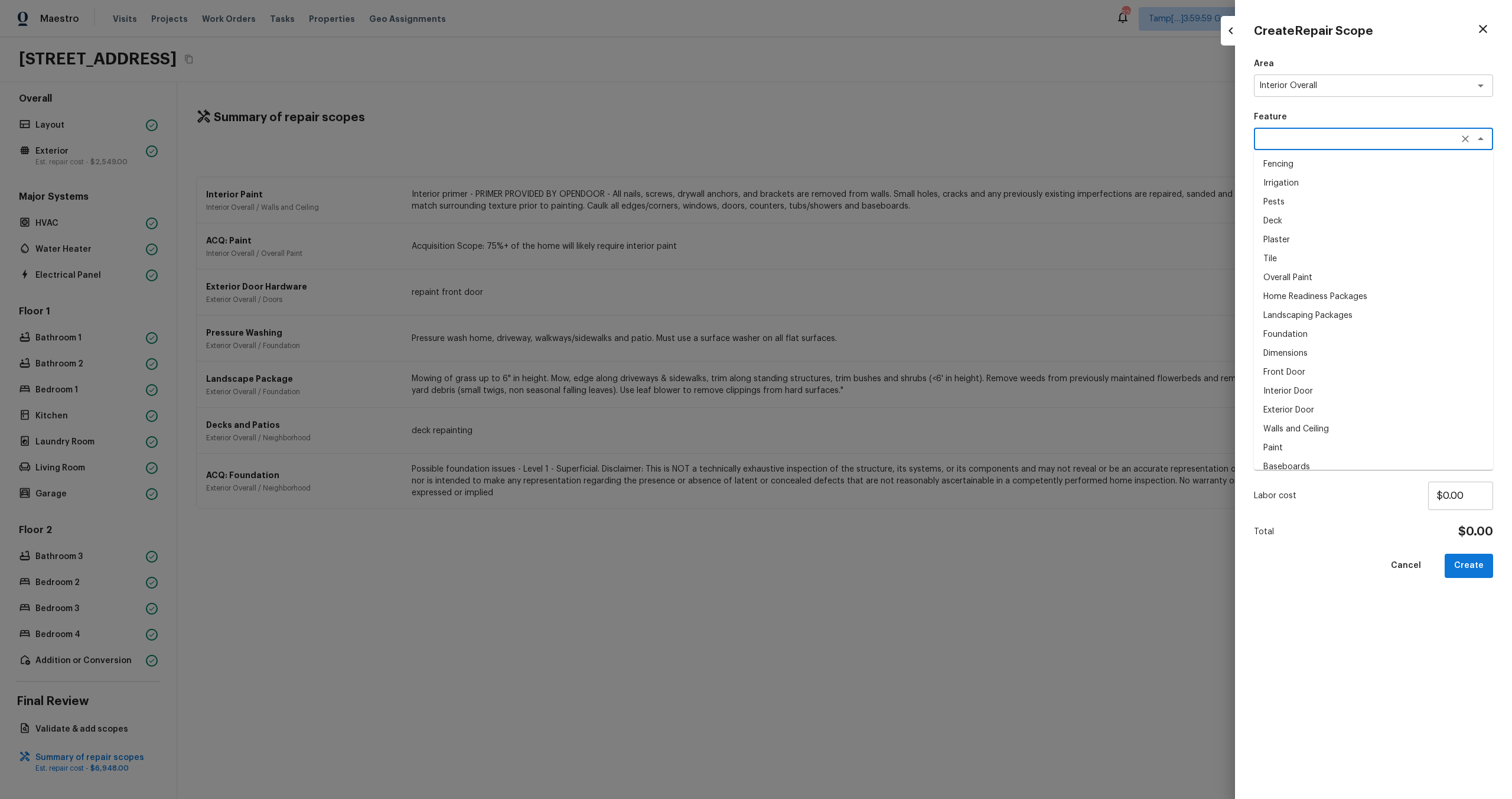
click at [1302, 141] on textarea at bounding box center [1357, 139] width 196 height 12
click at [1313, 238] on li "Overall Flooring" at bounding box center [1373, 240] width 239 height 19
type textarea "Overall Flooring"
click at [1313, 266] on textarea at bounding box center [1357, 262] width 196 height 12
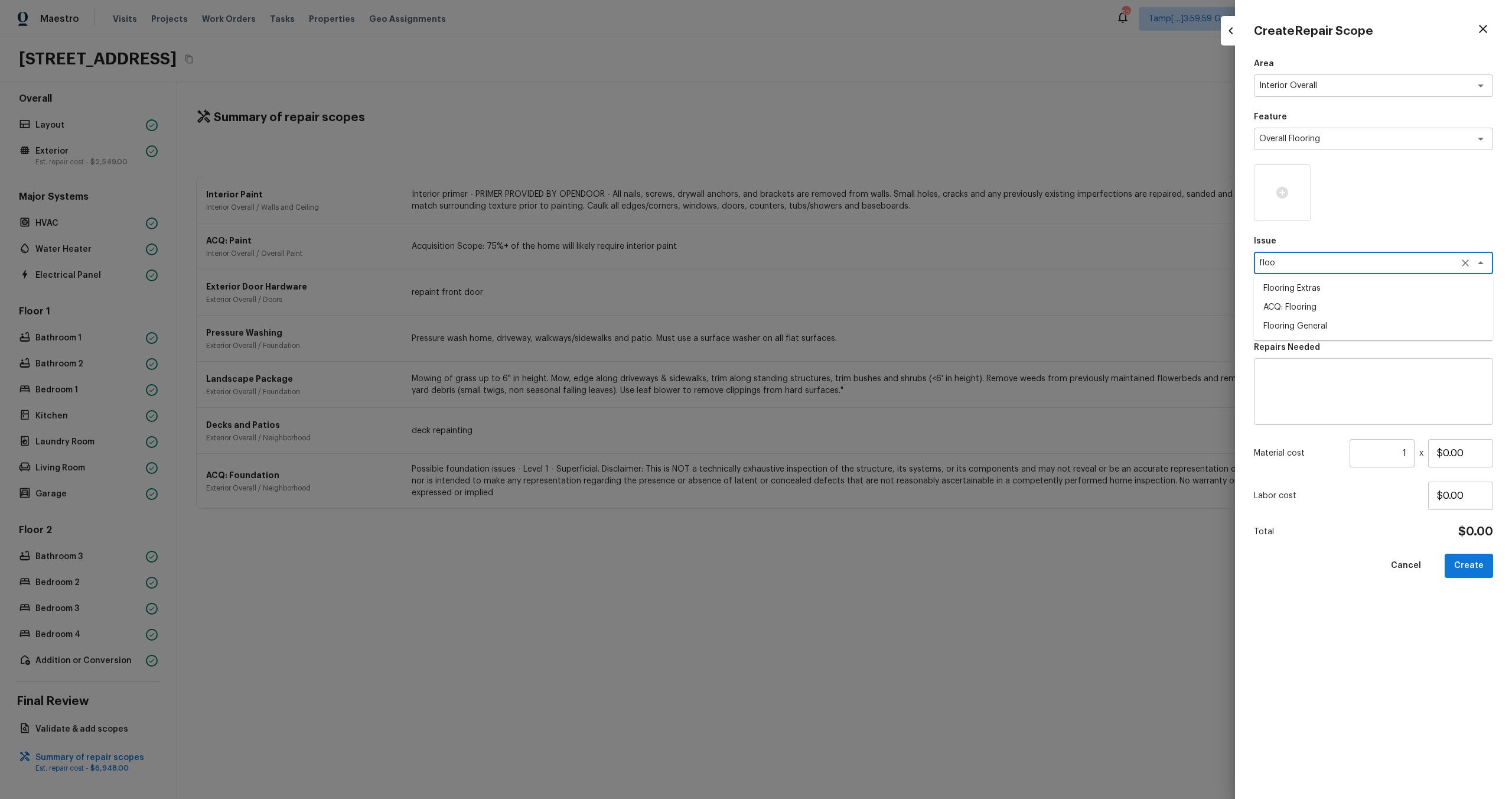
click at [1306, 311] on li "ACQ: Flooring" at bounding box center [1373, 307] width 239 height 19
type textarea "ACQ: Flooring"
click at [1306, 311] on textarea at bounding box center [1357, 316] width 196 height 12
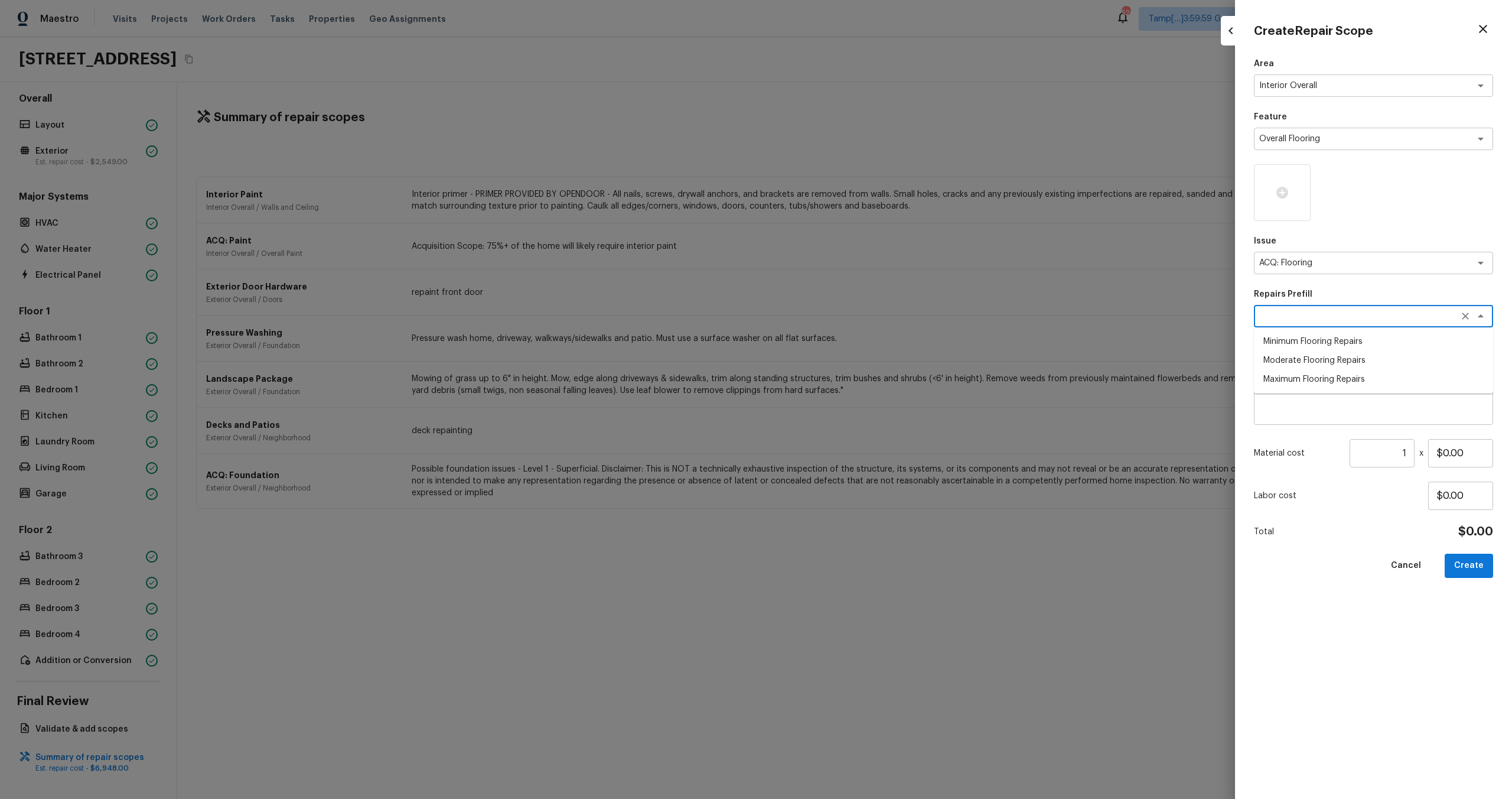
click at [1306, 360] on li "Moderate Flooring Repairs" at bounding box center [1373, 361] width 239 height 19
type textarea "Moderate Flooring Repairs"
type textarea "Acquisition Scope: Moderate flooring repairs"
type input "$0.52"
drag, startPoint x: 1414, startPoint y: 451, endPoint x: 1385, endPoint y: 458, distance: 29.8
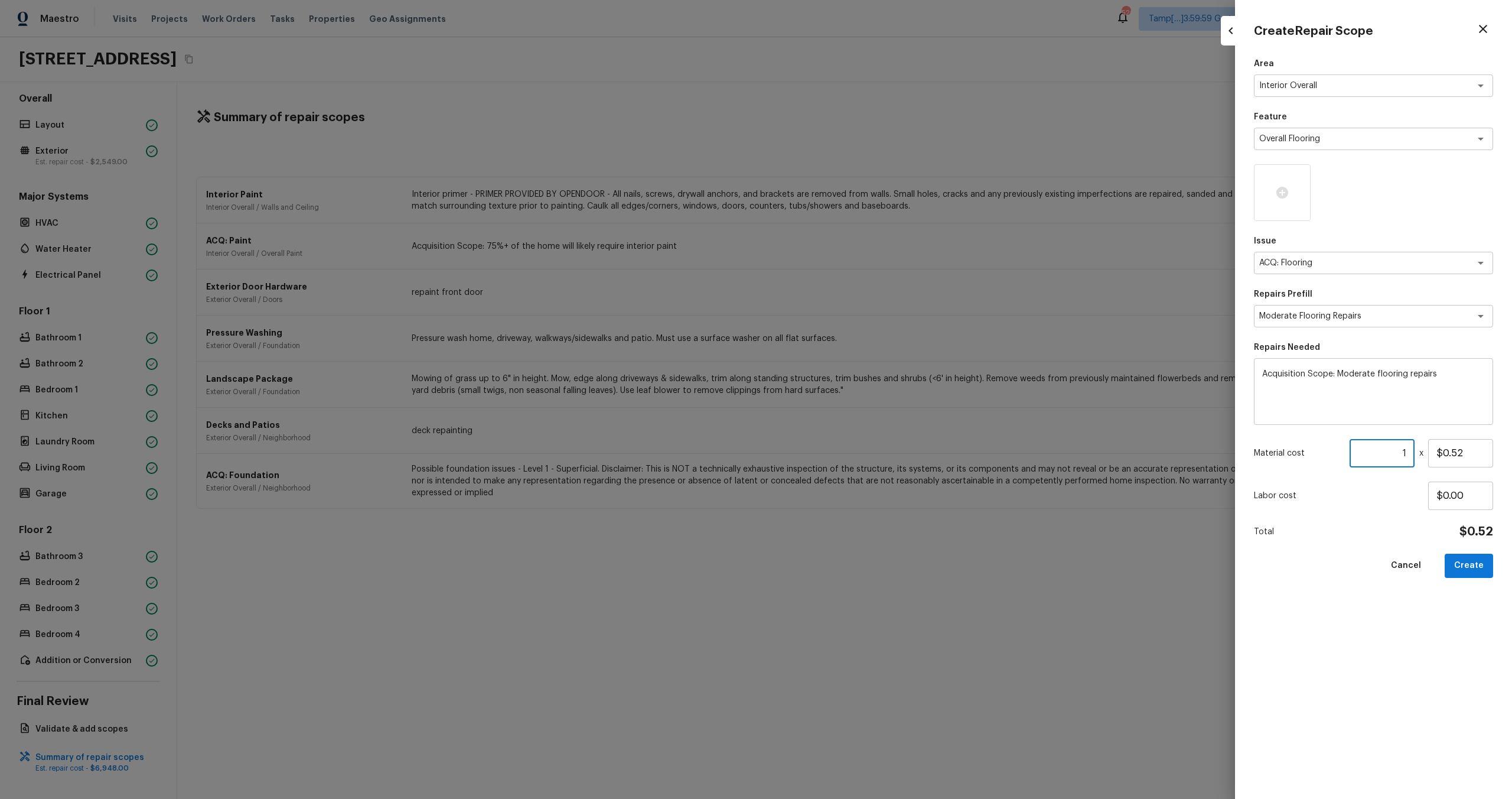
click at [1385, 458] on input "1" at bounding box center [1381, 453] width 65 height 28
type input "2228"
click at [1271, 198] on div at bounding box center [1282, 192] width 57 height 57
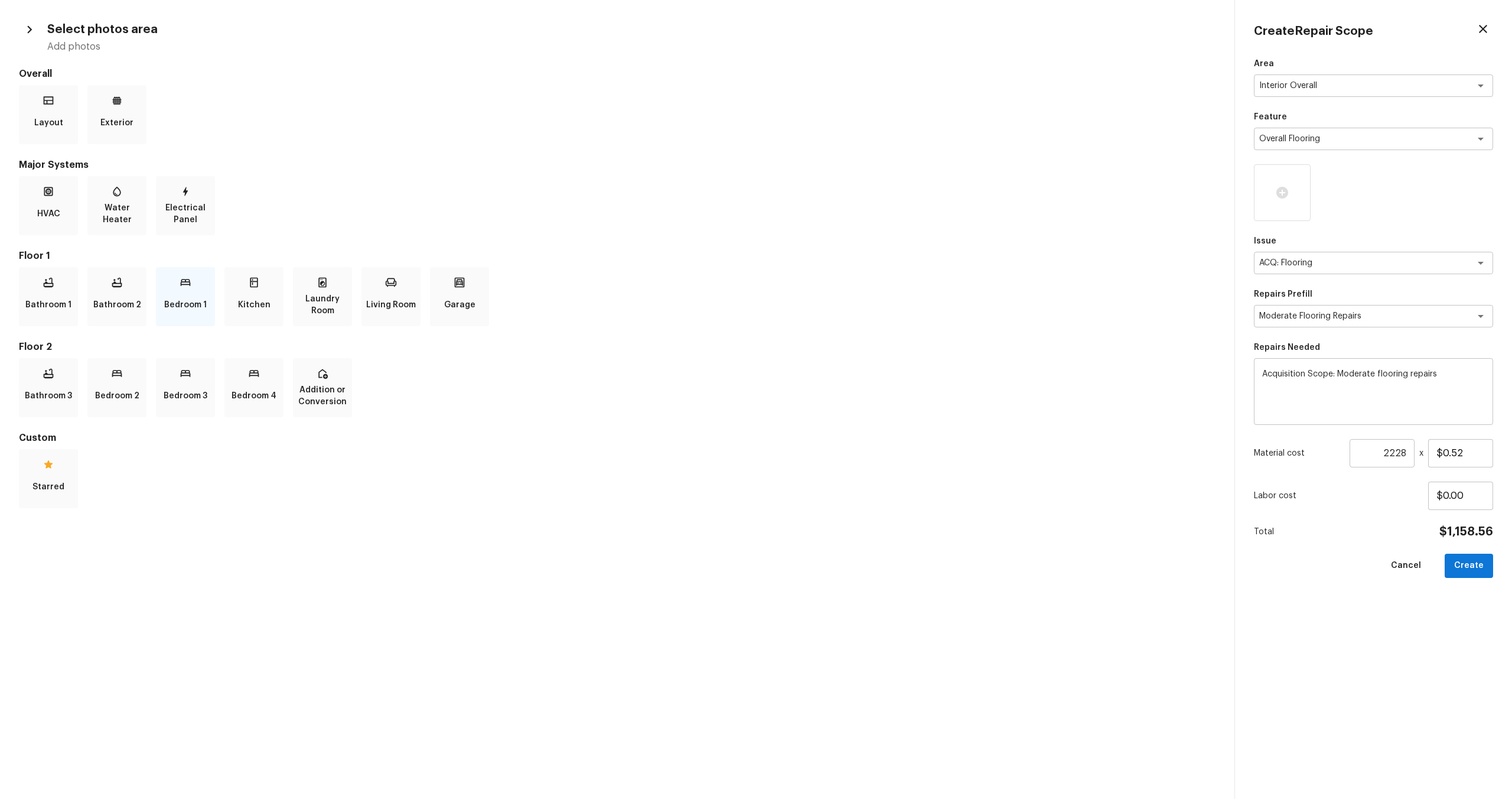
click at [172, 310] on p "Bedroom 1" at bounding box center [184, 304] width 42 height 23
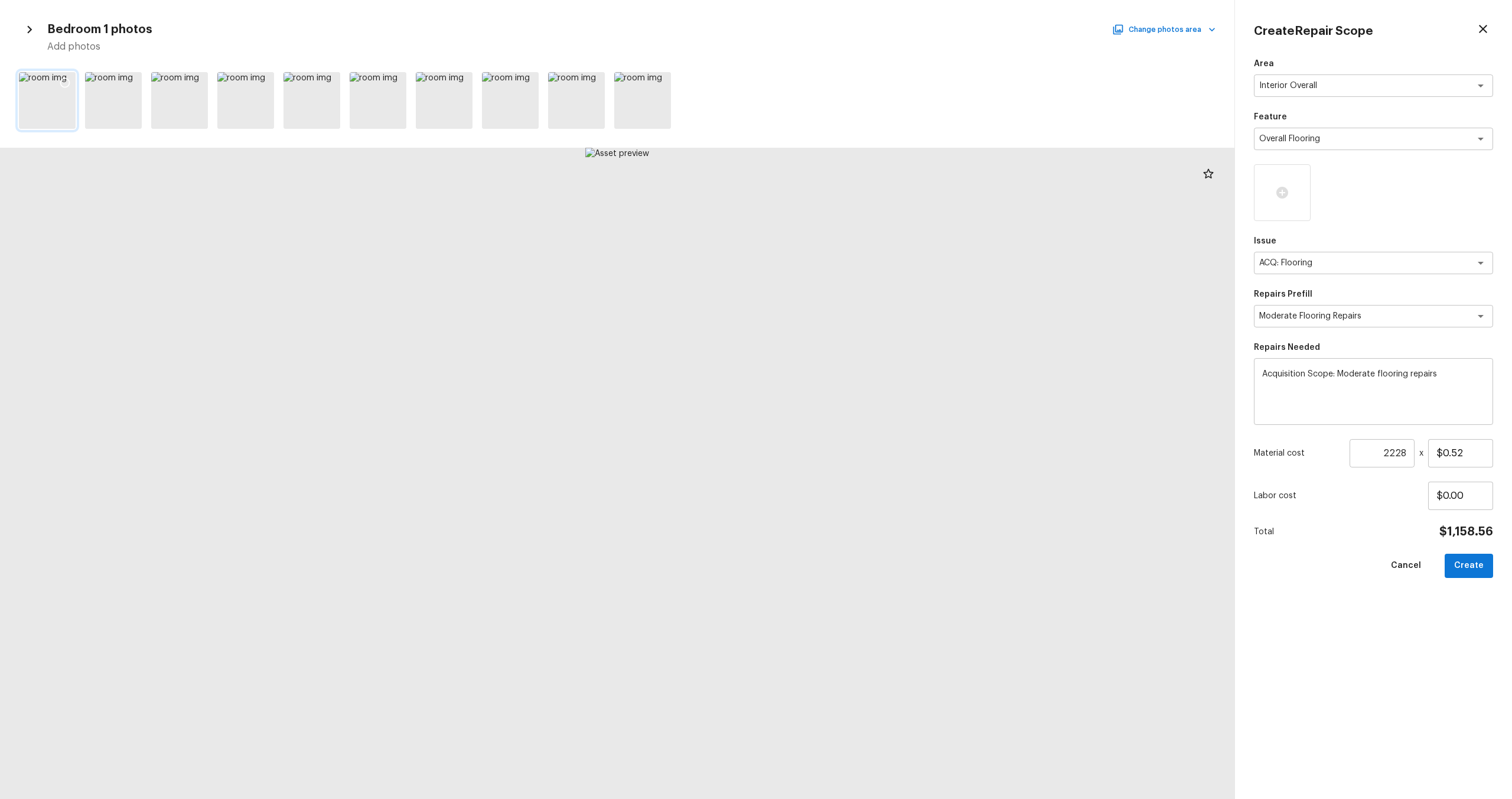
click at [68, 72] on div at bounding box center [65, 84] width 22 height 24
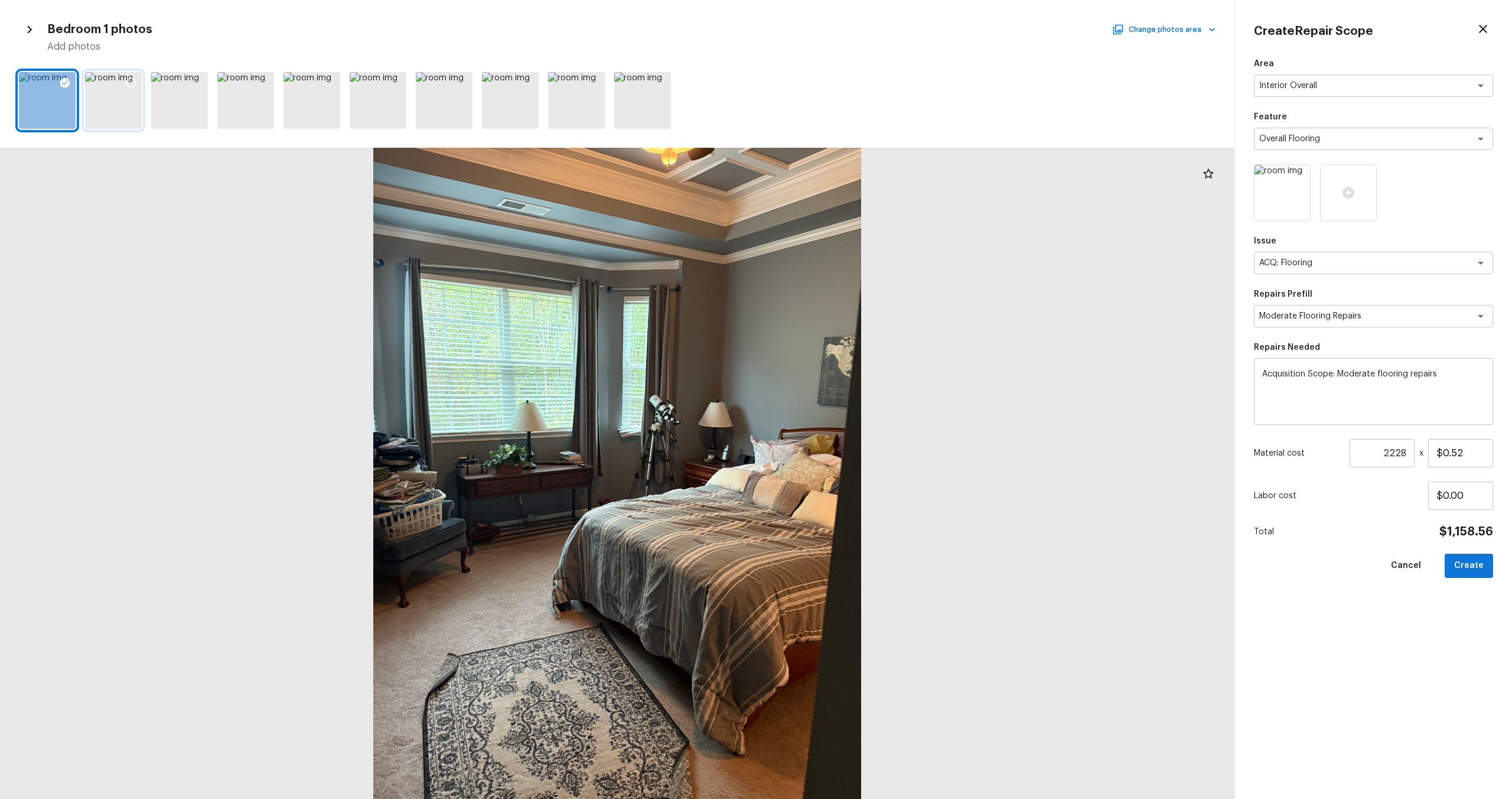
click at [139, 74] on div at bounding box center [131, 84] width 22 height 24
click at [266, 84] on icon at bounding box center [263, 82] width 12 height 12
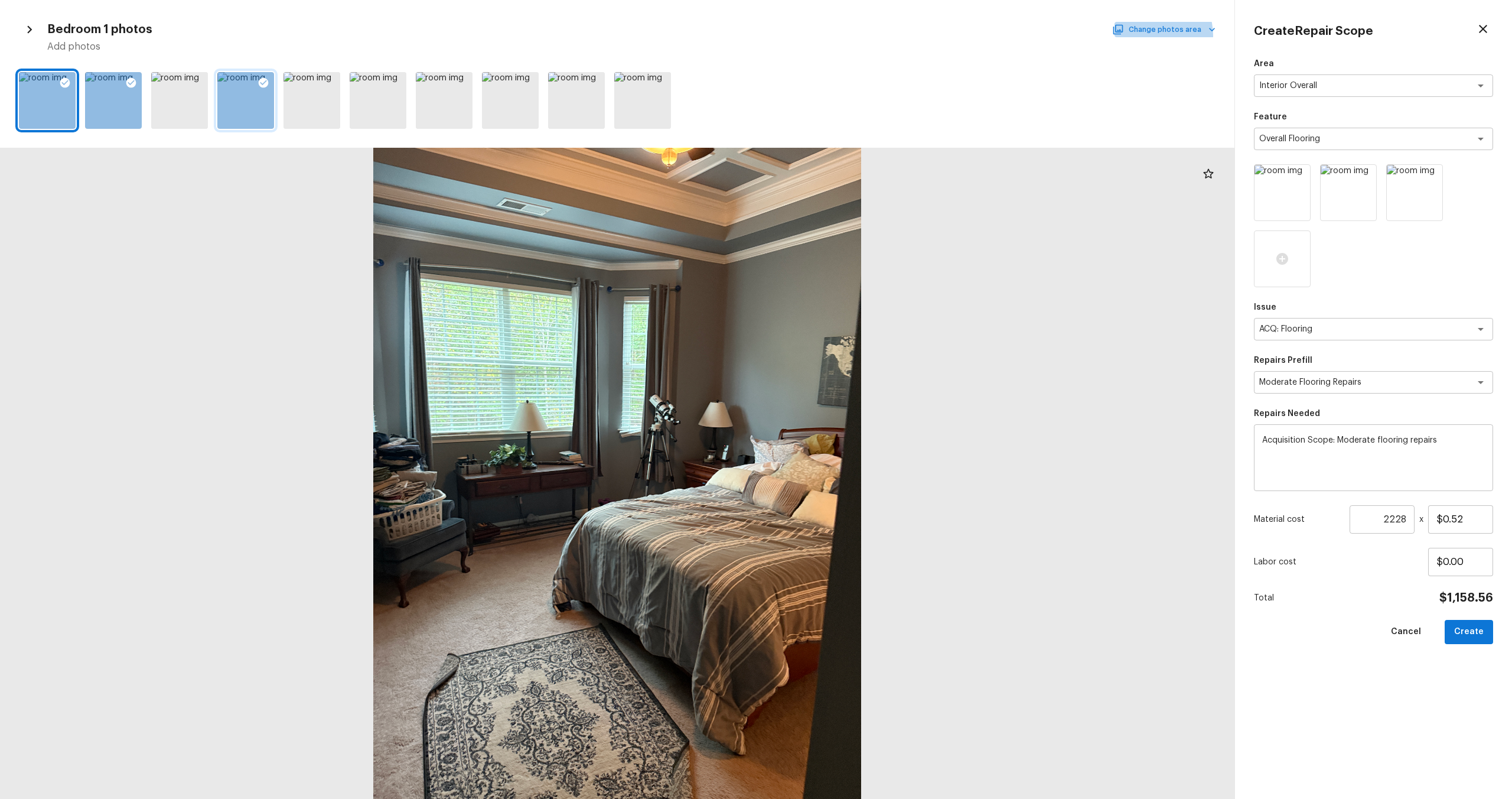
click at [1154, 35] on button "Change photos area" at bounding box center [1165, 29] width 101 height 15
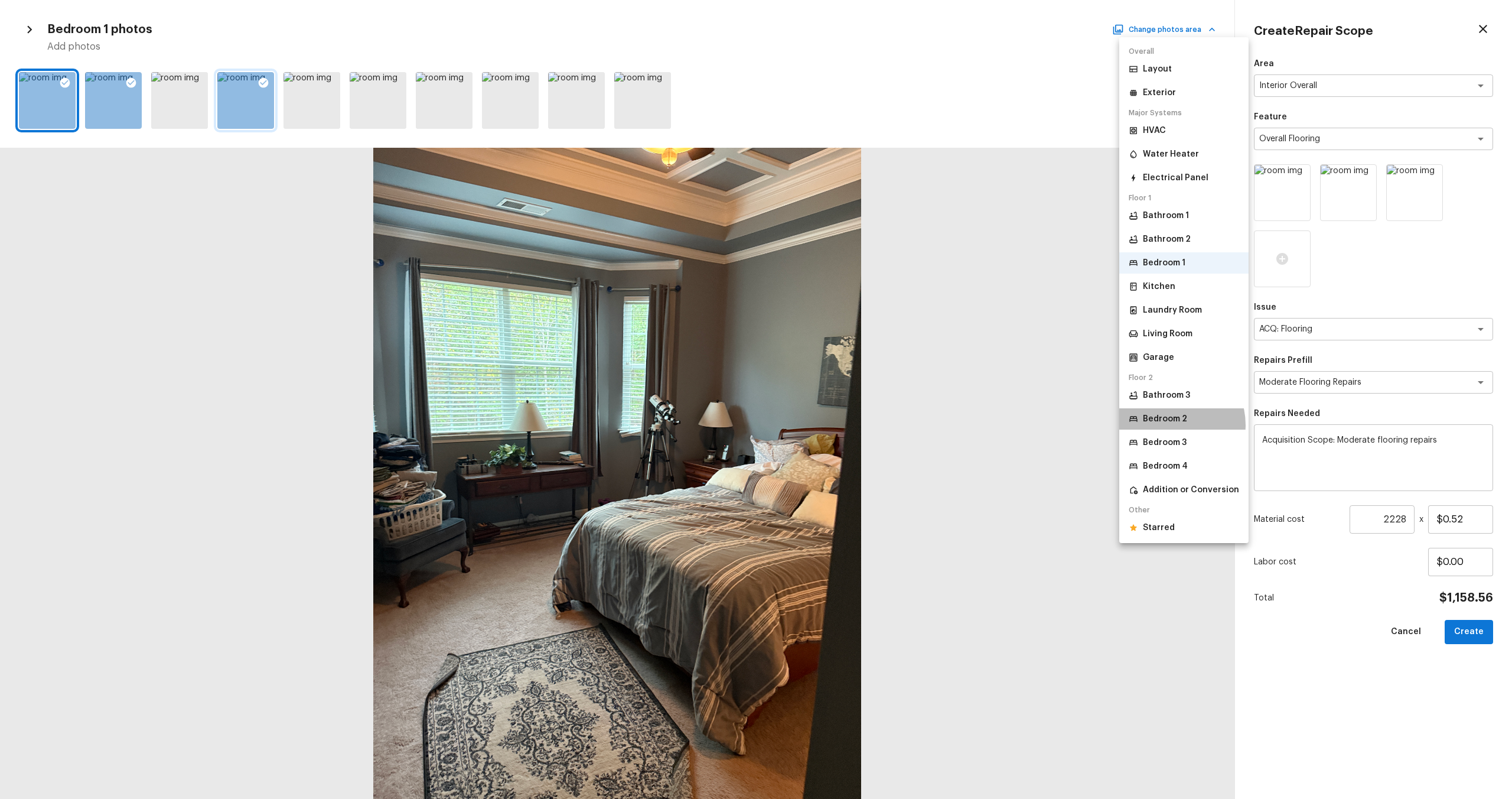
click at [1170, 425] on li "Bedroom 2" at bounding box center [1183, 419] width 129 height 22
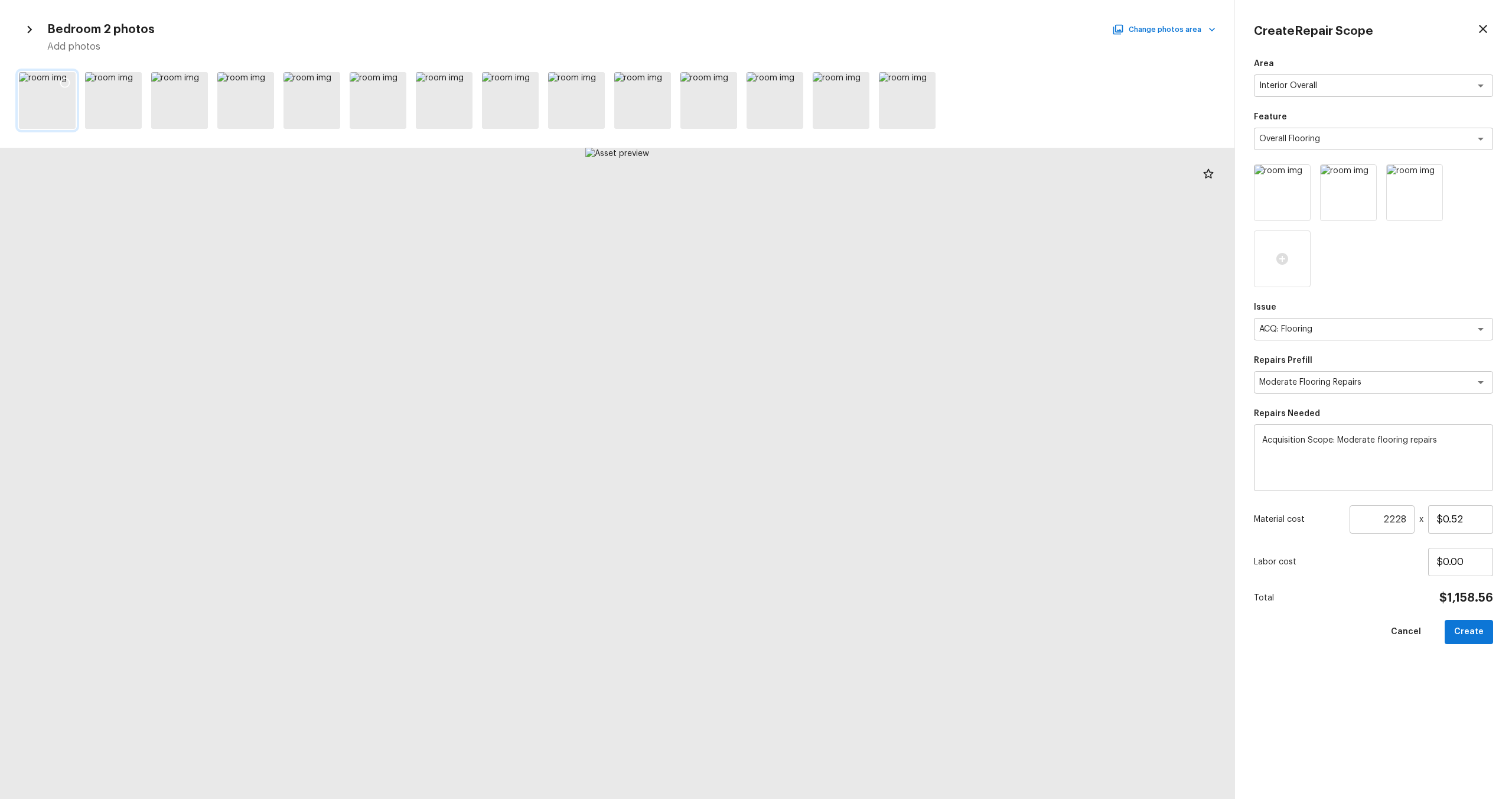
click at [64, 82] on icon at bounding box center [65, 82] width 12 height 12
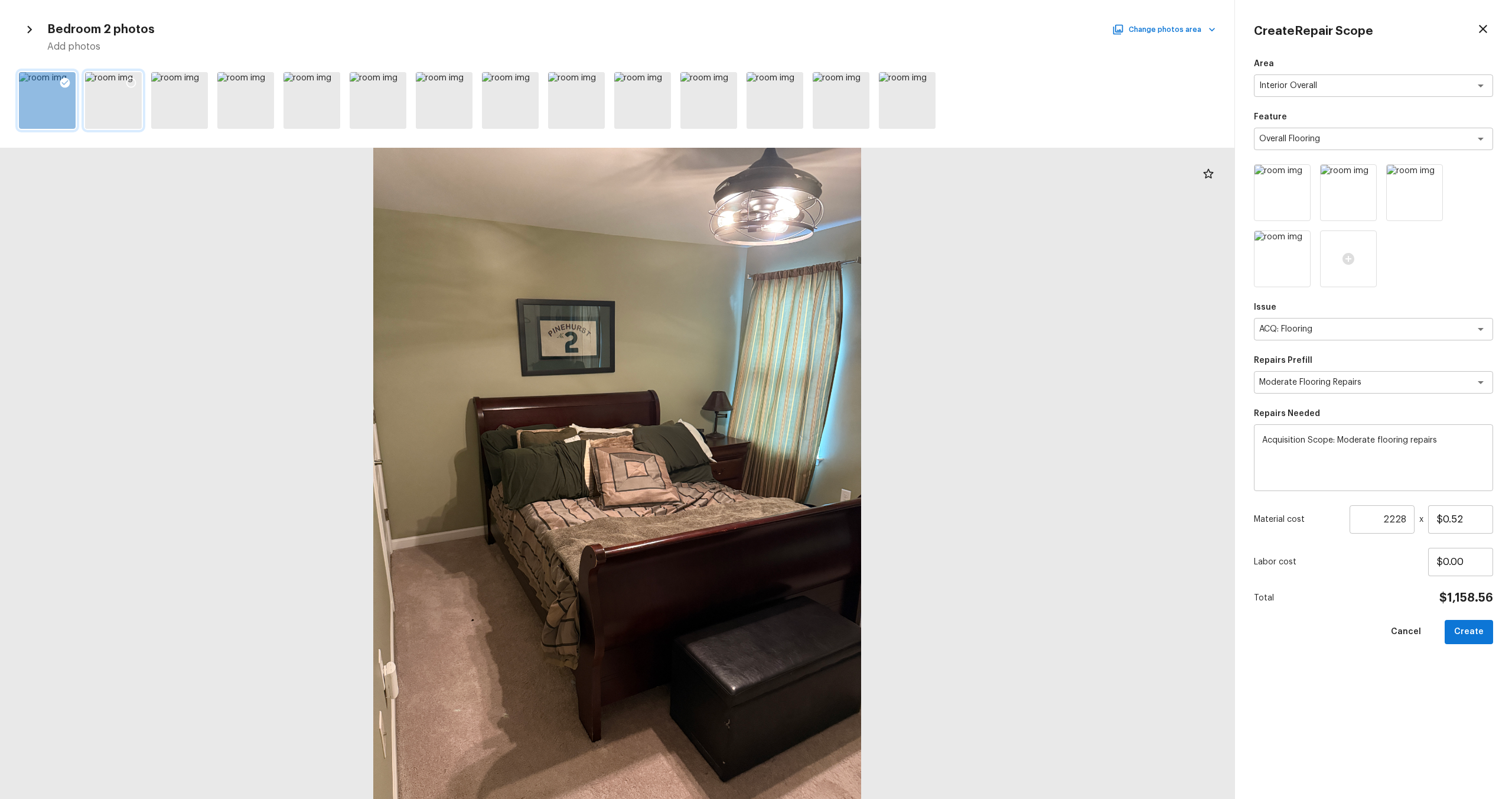
click at [134, 82] on icon at bounding box center [131, 82] width 12 height 12
click at [202, 84] on icon at bounding box center [197, 82] width 12 height 12
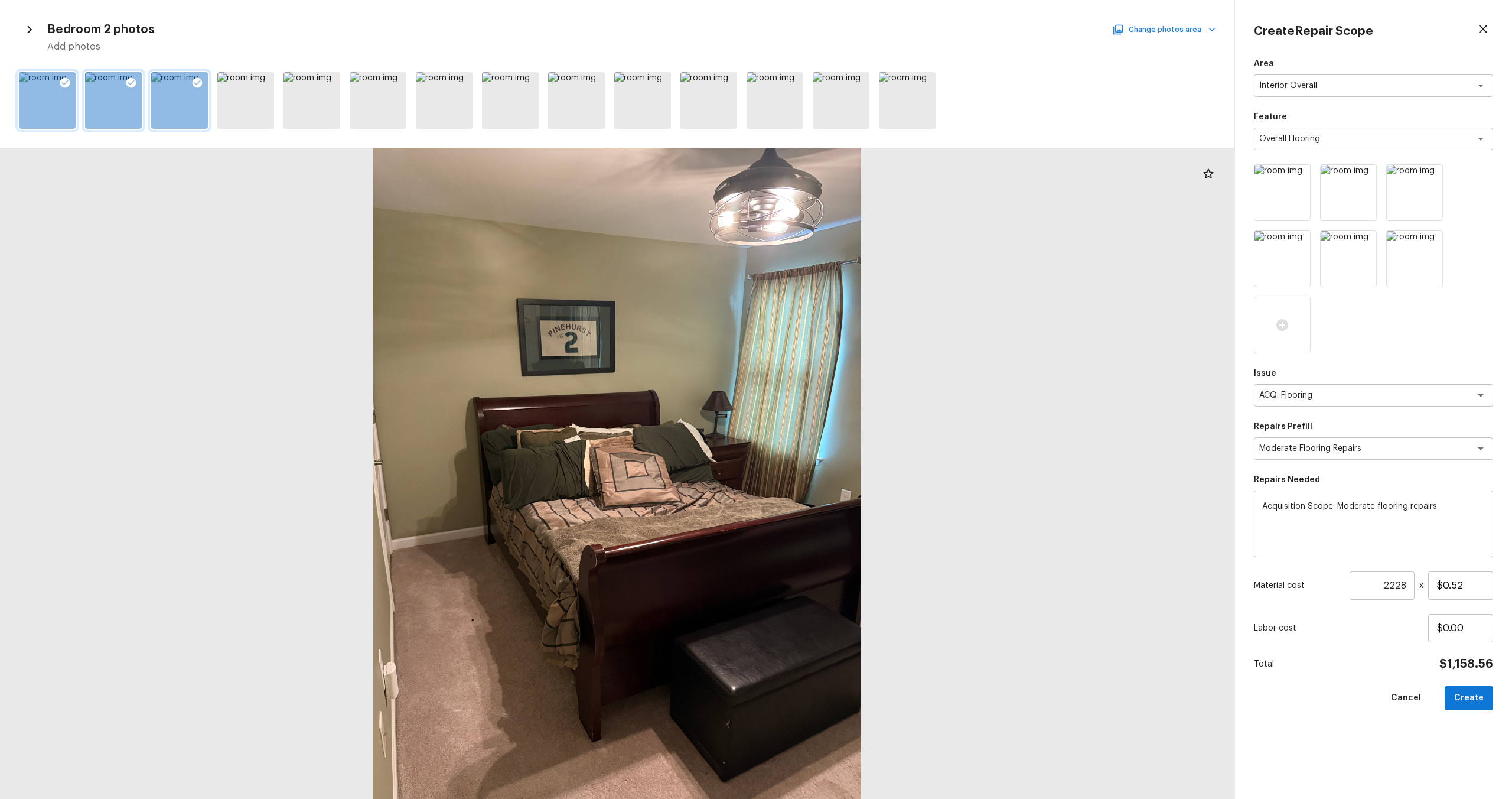
click at [1174, 33] on button "Change photos area" at bounding box center [1165, 29] width 101 height 15
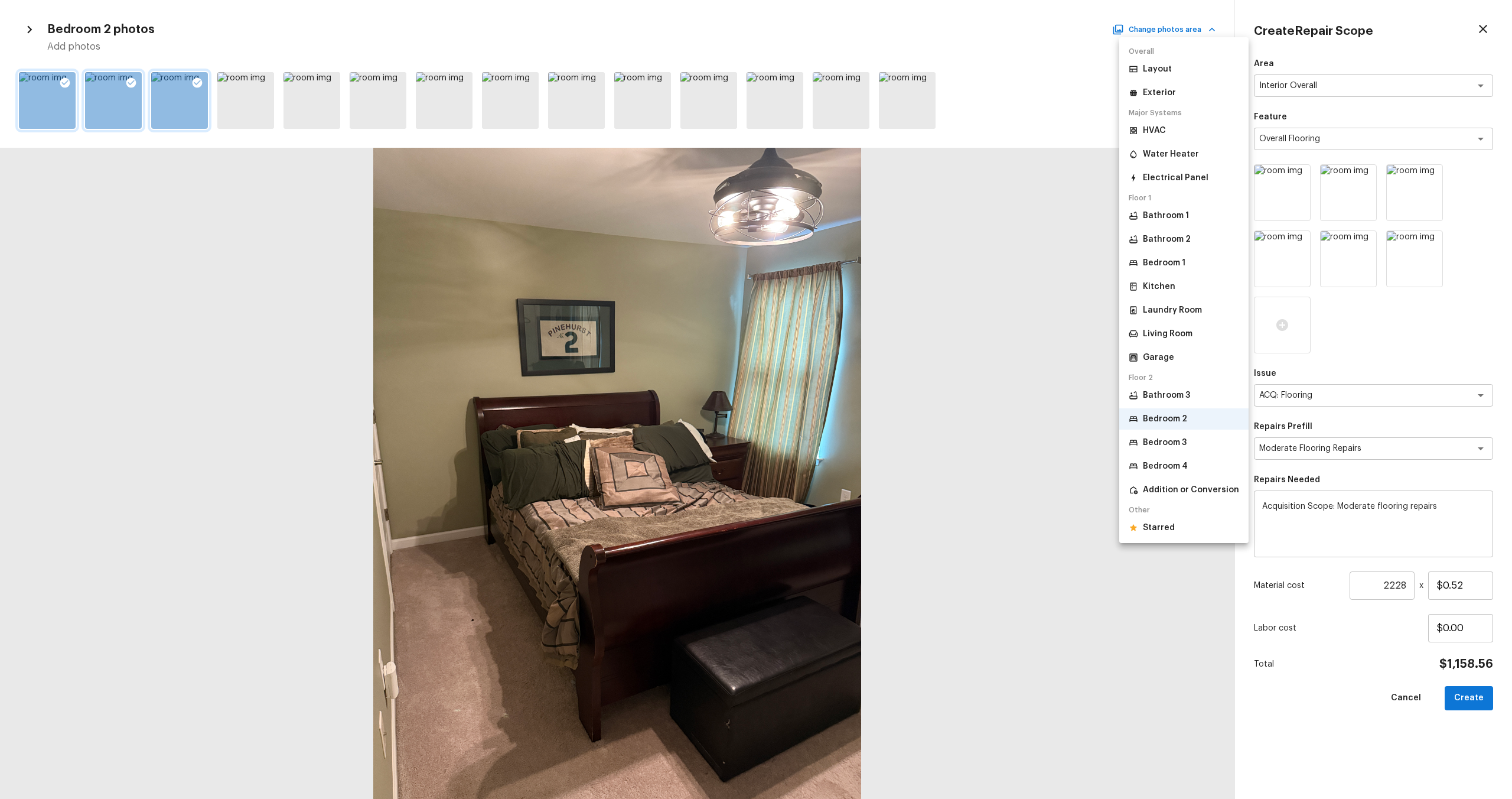
click at [1154, 434] on li "Bedroom 3" at bounding box center [1183, 442] width 129 height 22
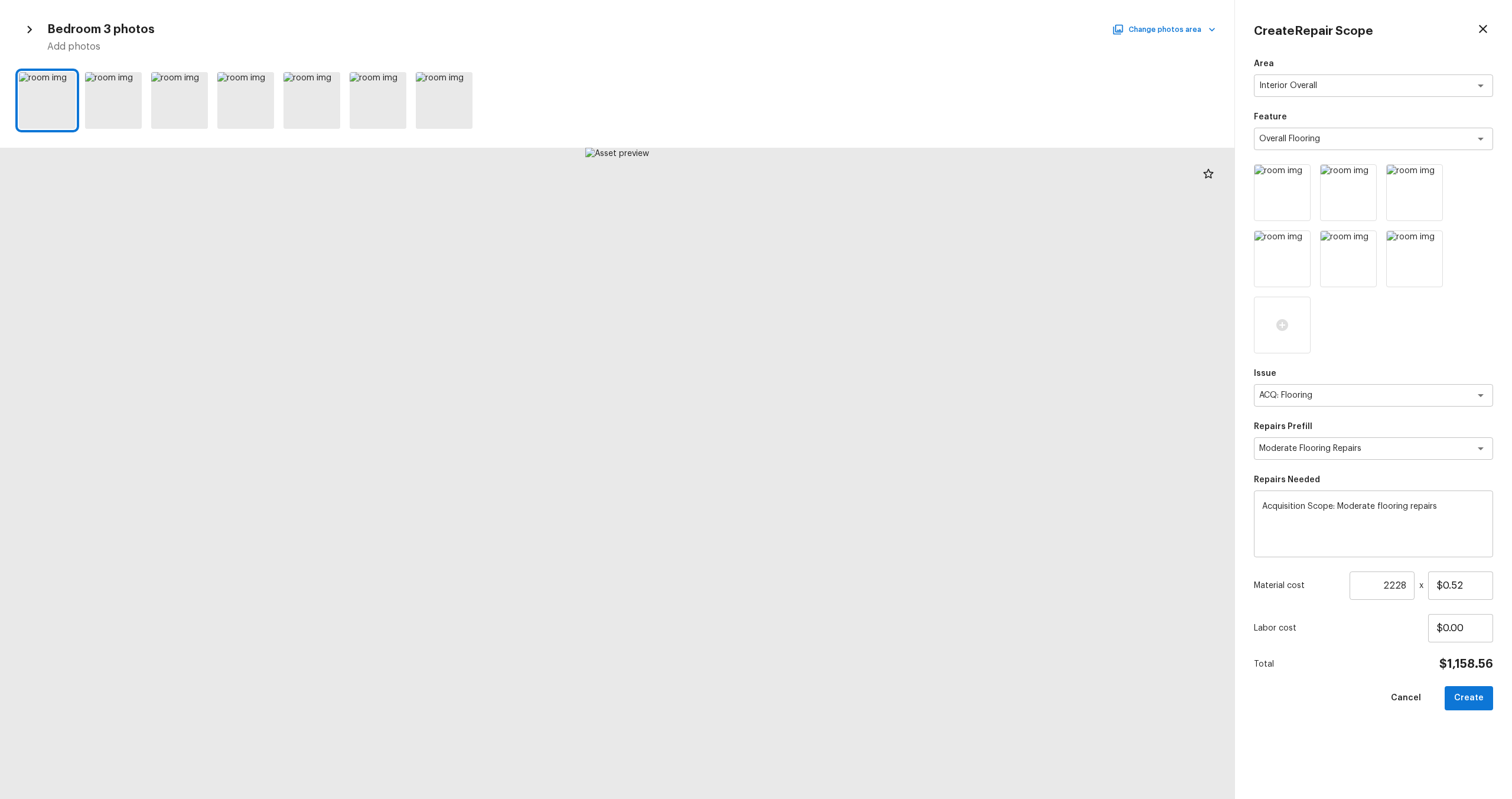
click at [76, 82] on div at bounding box center [617, 100] width 1234 height 67
click at [69, 82] on icon at bounding box center [65, 82] width 10 height 10
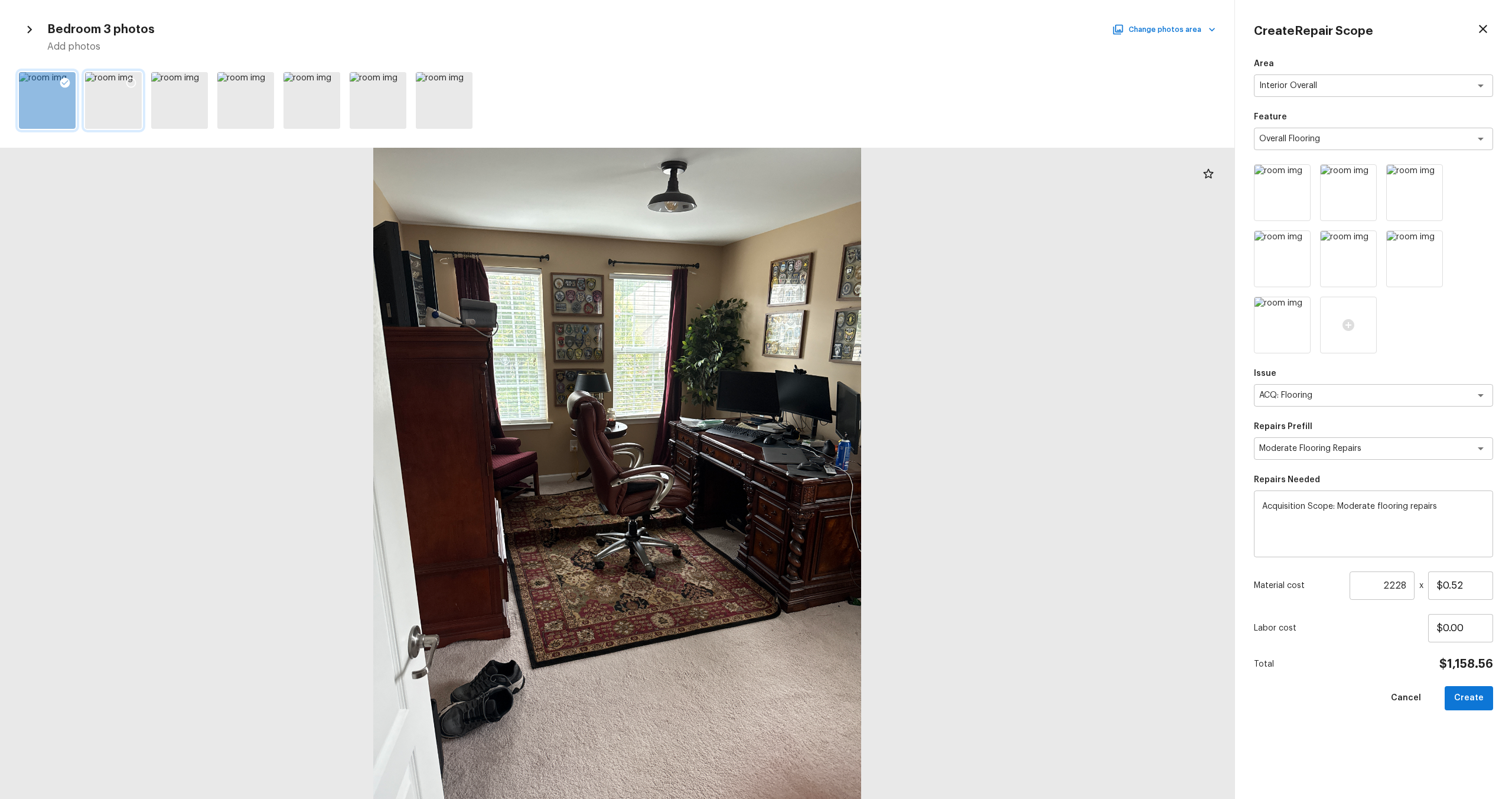
click at [127, 81] on icon at bounding box center [131, 82] width 10 height 10
click at [1164, 32] on button "Change photos area" at bounding box center [1165, 29] width 101 height 15
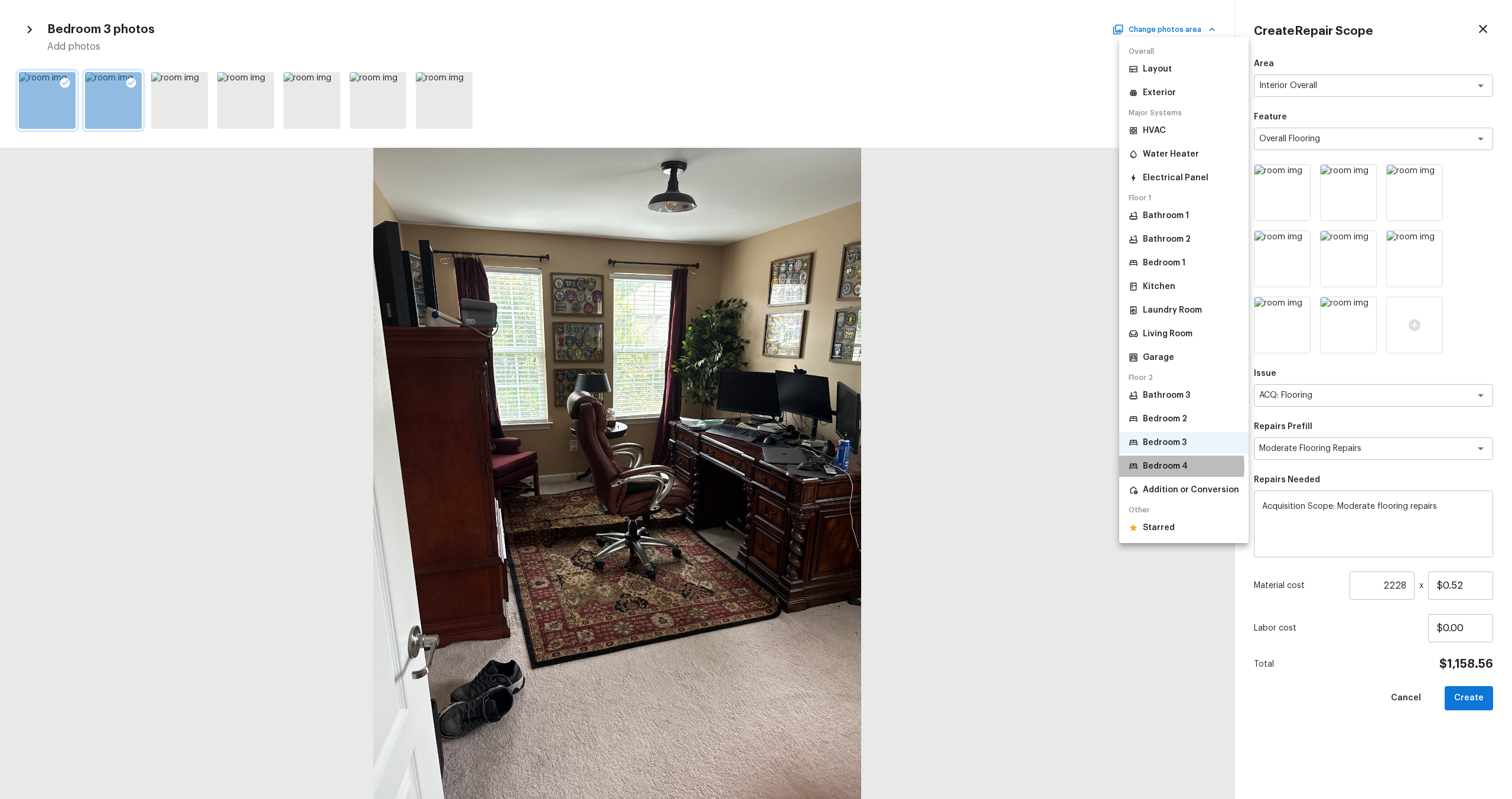
click at [1151, 466] on p "Bedroom 4" at bounding box center [1166, 466] width 45 height 12
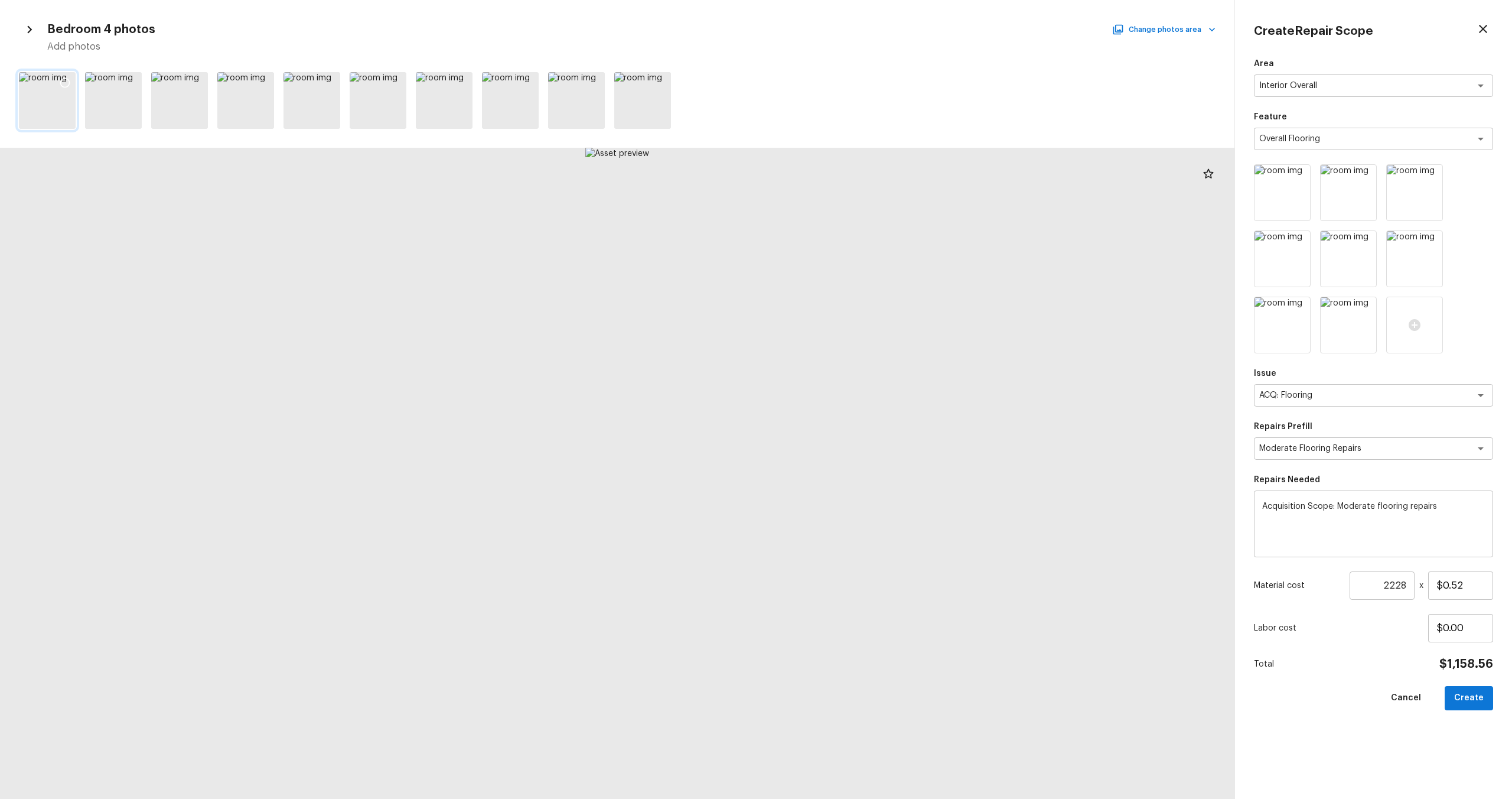
click at [60, 82] on icon at bounding box center [65, 82] width 12 height 12
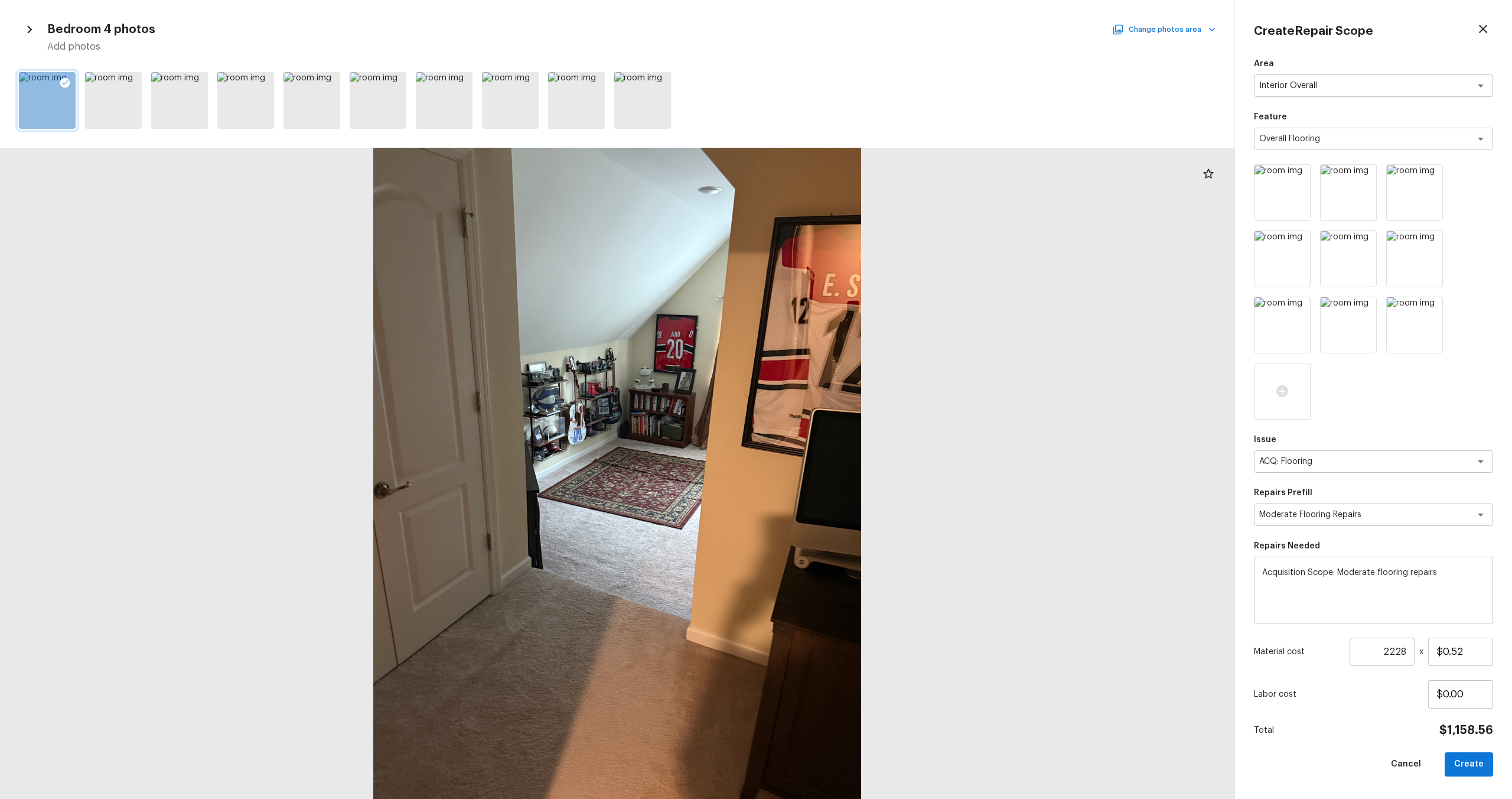
click at [1178, 28] on button "Change photos area" at bounding box center [1165, 29] width 101 height 15
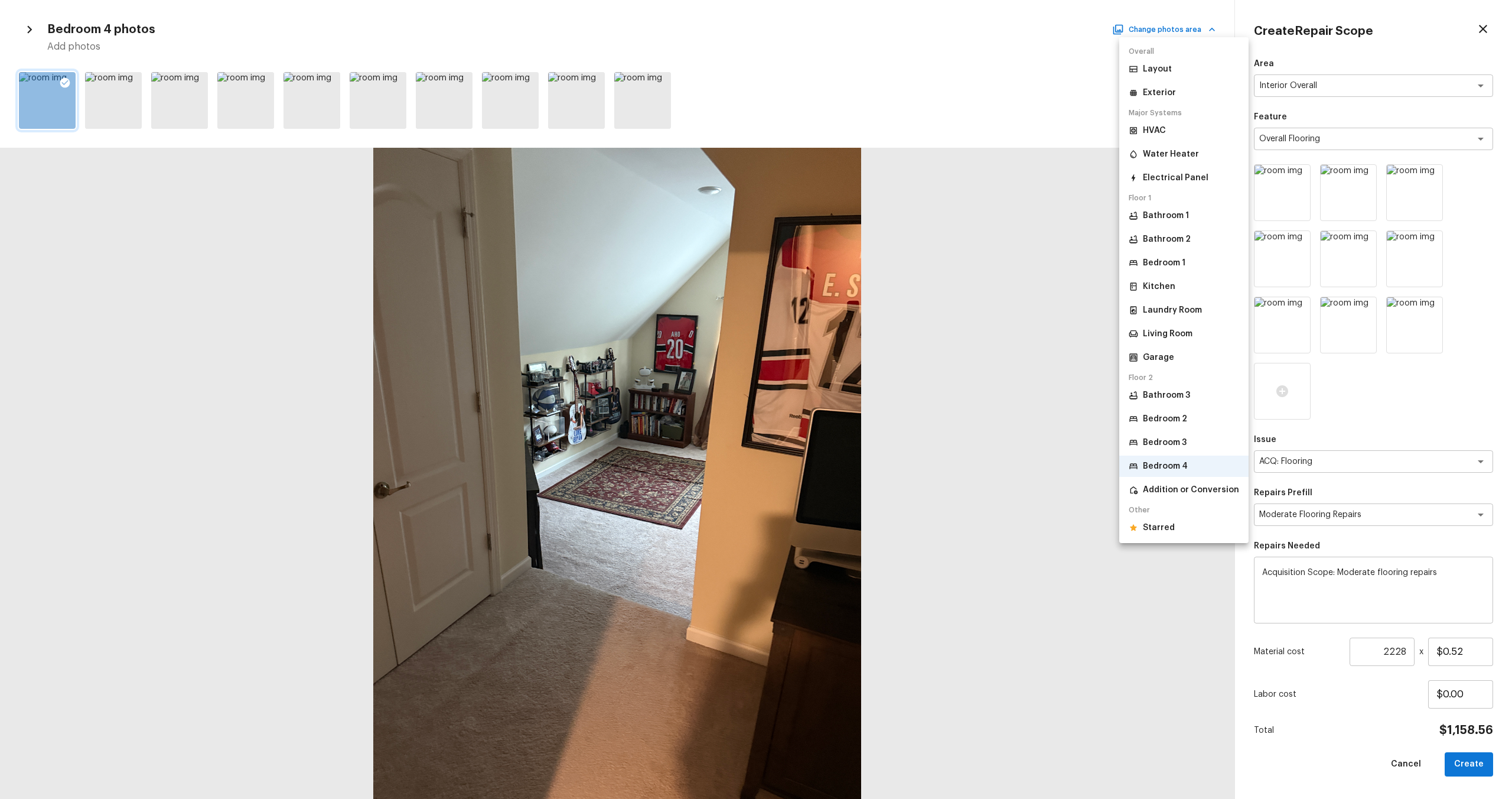
click at [1376, 570] on div at bounding box center [756, 399] width 1512 height 799
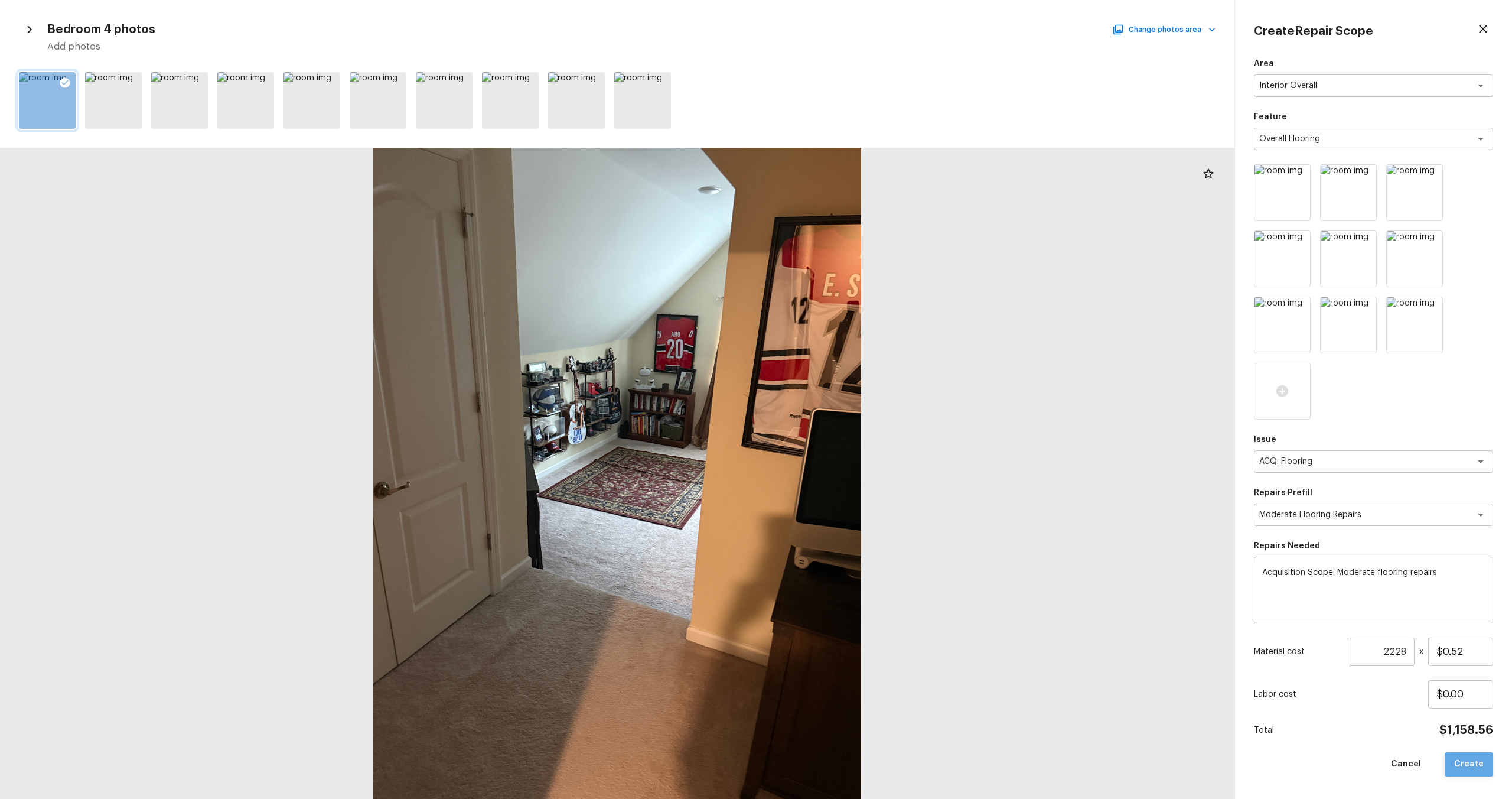
click at [1480, 772] on button "Create" at bounding box center [1469, 764] width 49 height 24
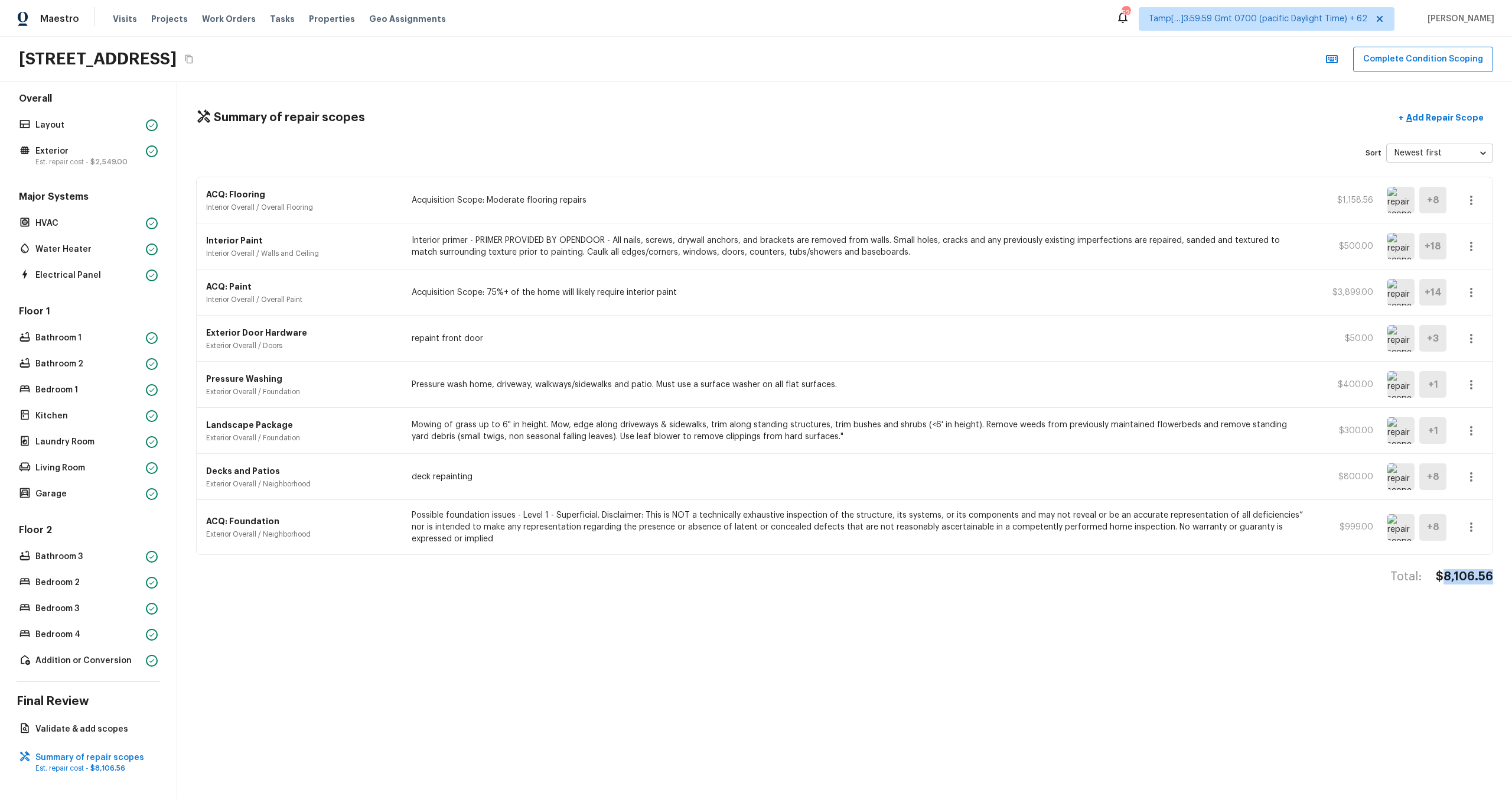
drag, startPoint x: 1446, startPoint y: 576, endPoint x: 1506, endPoint y: 572, distance: 60.1
click at [1506, 572] on div "Summary of repair scopes + Add Repair Scope Sort Newest first newestFirst ​ ACQ…" at bounding box center [844, 440] width 1335 height 717
copy h4 "8,106.56"
click at [1430, 55] on button "Complete Condition Scoping" at bounding box center [1423, 59] width 140 height 25
